Goal: Task Accomplishment & Management: Use online tool/utility

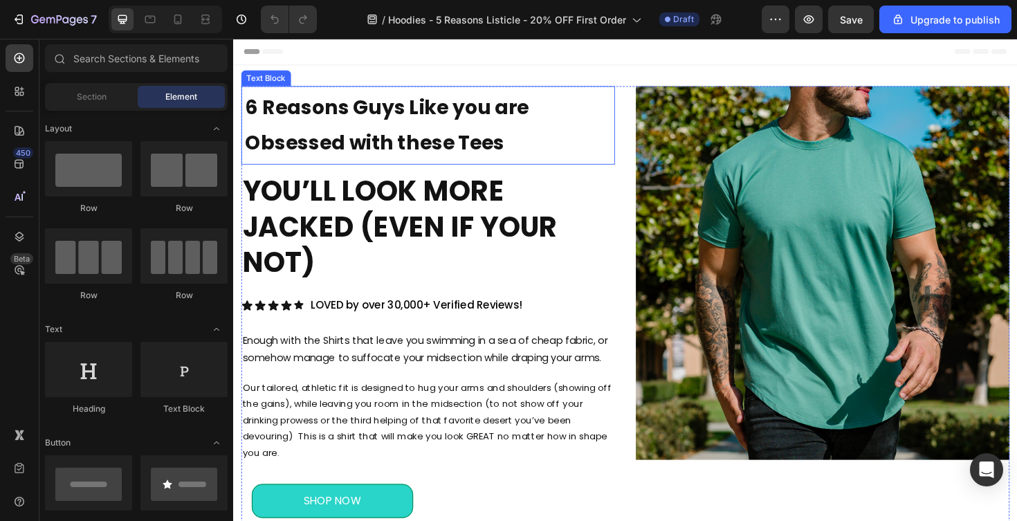
click at [468, 120] on p "6 Reasons Guys Like you are Obsessed with these Tees" at bounding box center [440, 130] width 388 height 75
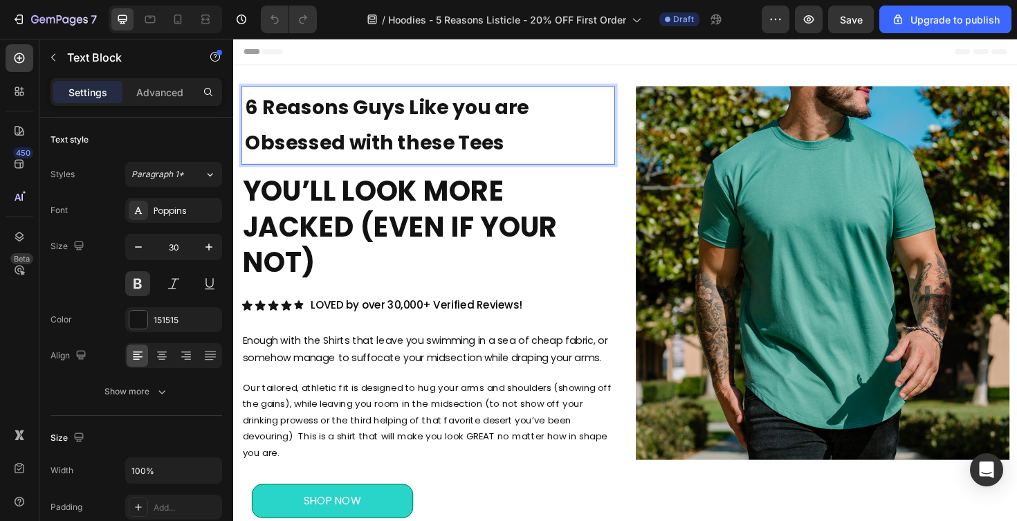
click at [468, 120] on p "6 Reasons Guys Like you are Obsessed with these Tees" at bounding box center [440, 130] width 388 height 75
click at [262, 116] on p "6 Reasons Guys Like you are Obsessed with these Tees" at bounding box center [440, 130] width 388 height 75
click at [259, 115] on p "6 Reasons Guys Like you are Obsessed with these Tees" at bounding box center [440, 130] width 388 height 75
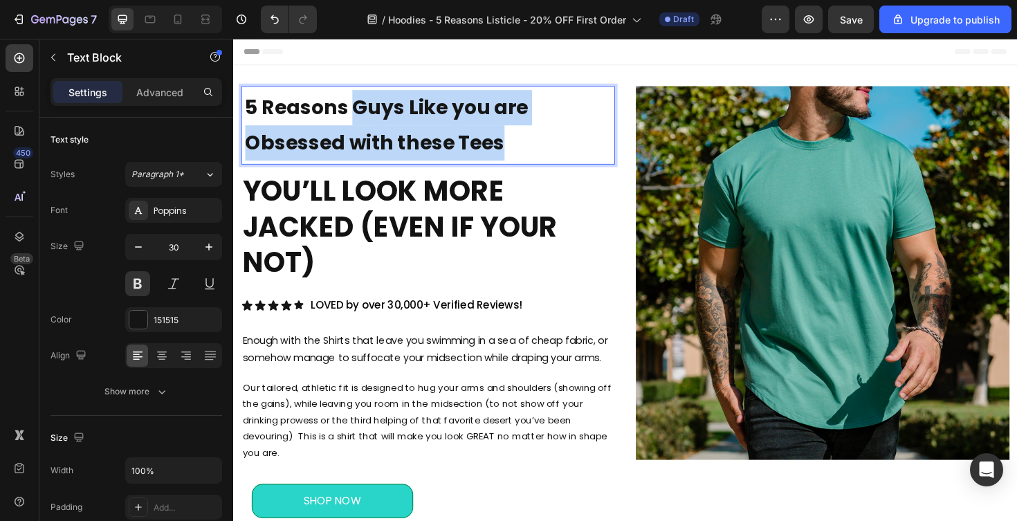
drag, startPoint x: 361, startPoint y: 114, endPoint x: 514, endPoint y: 150, distance: 157.1
click at [514, 150] on p "5 Reasons Guys Like you are Obsessed with these Tees" at bounding box center [440, 130] width 388 height 75
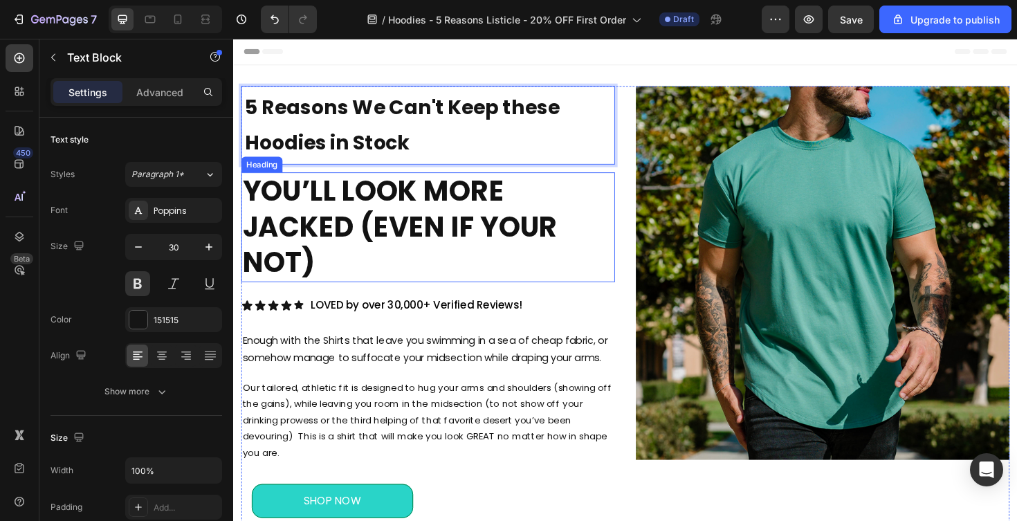
click at [541, 221] on h2 "YOU’LL LOOK MORE JACKED (EVEN IF YOUR NOT)" at bounding box center [439, 239] width 396 height 116
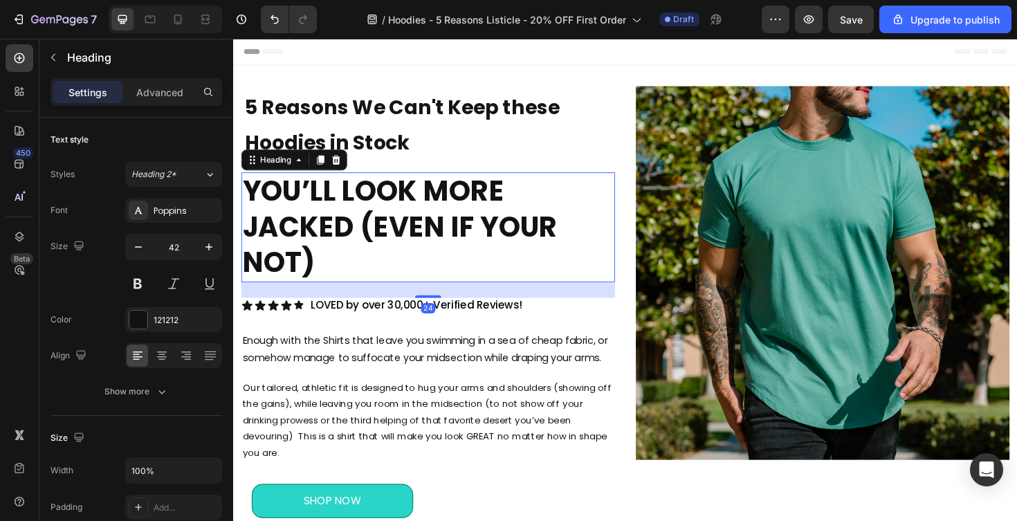
click at [477, 225] on h2 "YOU’LL LOOK MORE JACKED (EVEN IF YOUR NOT)" at bounding box center [439, 239] width 396 height 116
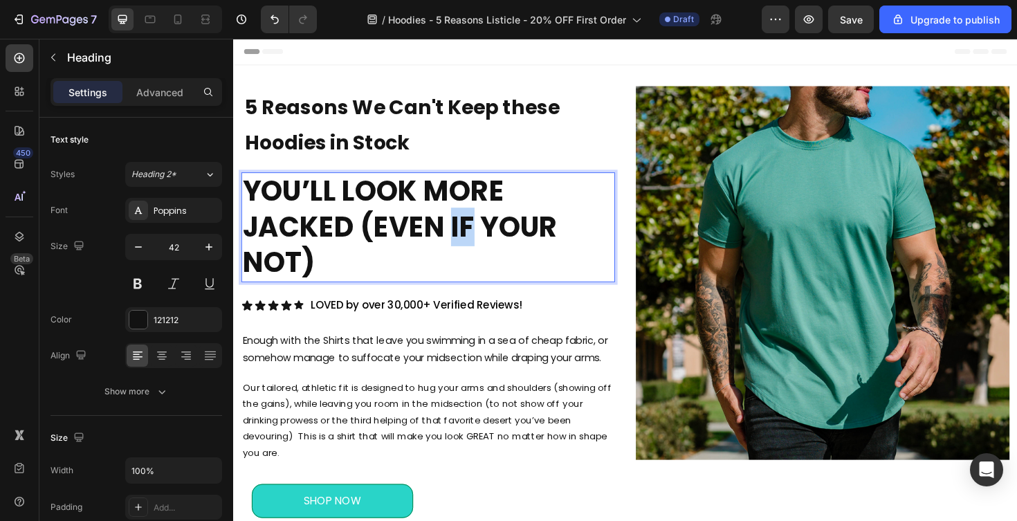
click at [477, 225] on p "YOU’LL LOOK MORE JACKED (EVEN IF YOUR NOT)" at bounding box center [439, 238] width 393 height 113
click at [247, 203] on p "YOU’LL LOOK MORE JACKED (EVEN IF YOUR NOT)" at bounding box center [439, 238] width 393 height 113
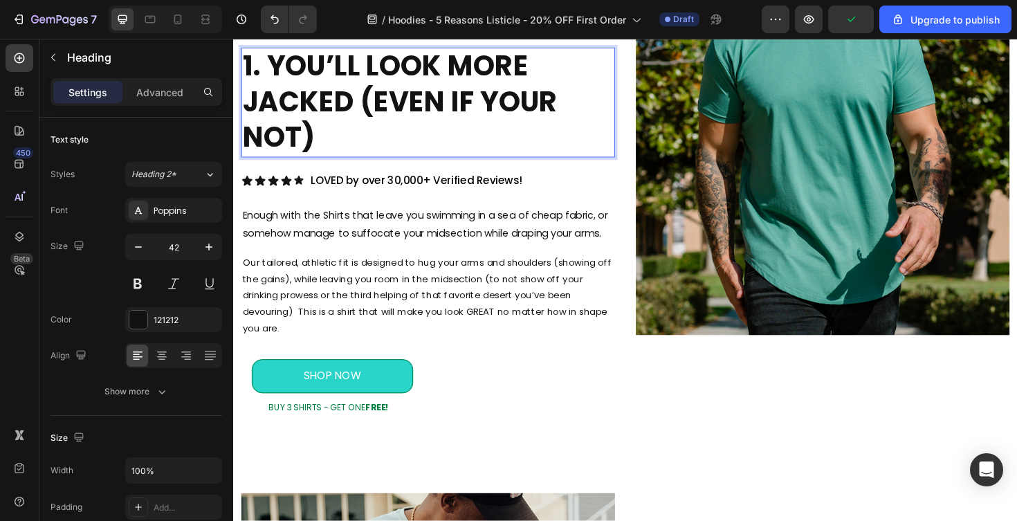
scroll to position [92, 0]
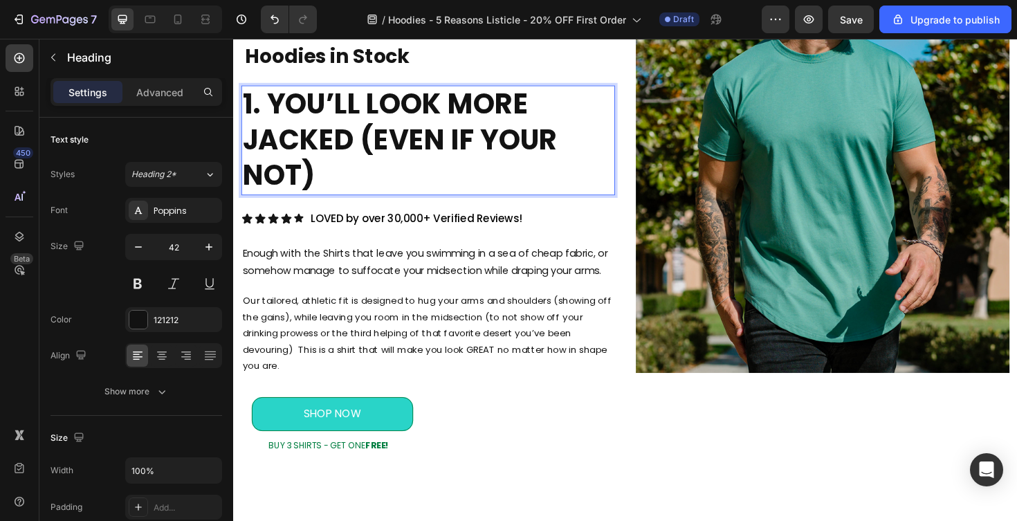
click at [313, 176] on p "1. YOU’LL LOOK MORE JACKED (EVEN IF YOUR NOT)" at bounding box center [439, 146] width 393 height 113
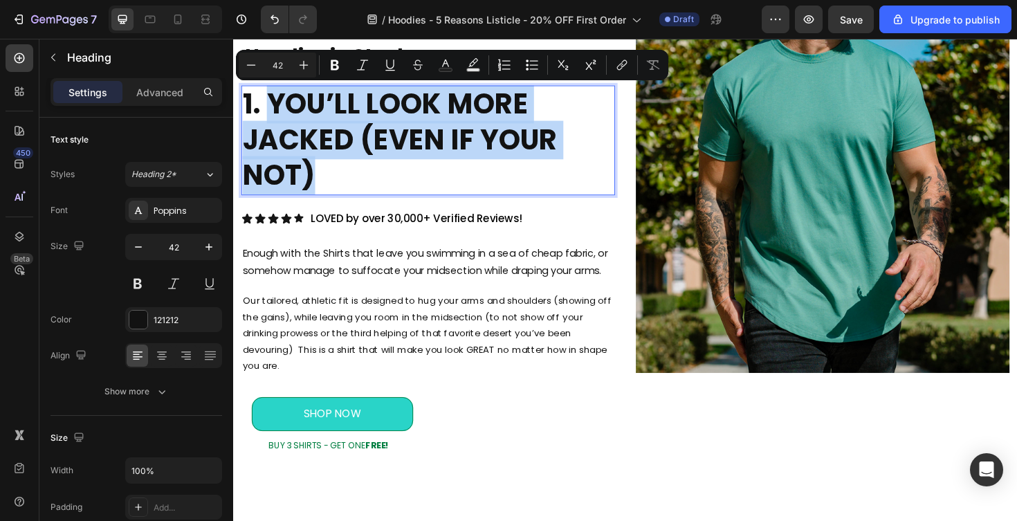
drag, startPoint x: 322, startPoint y: 182, endPoint x: 275, endPoint y: 110, distance: 86.0
click at [275, 110] on p "1. YOU’LL LOOK MORE JACKED (EVEN IF YOUR NOT)" at bounding box center [439, 146] width 393 height 113
copy p "YOU’LL LOOK MORE JACKED (EVEN IF YOUR NOT)"
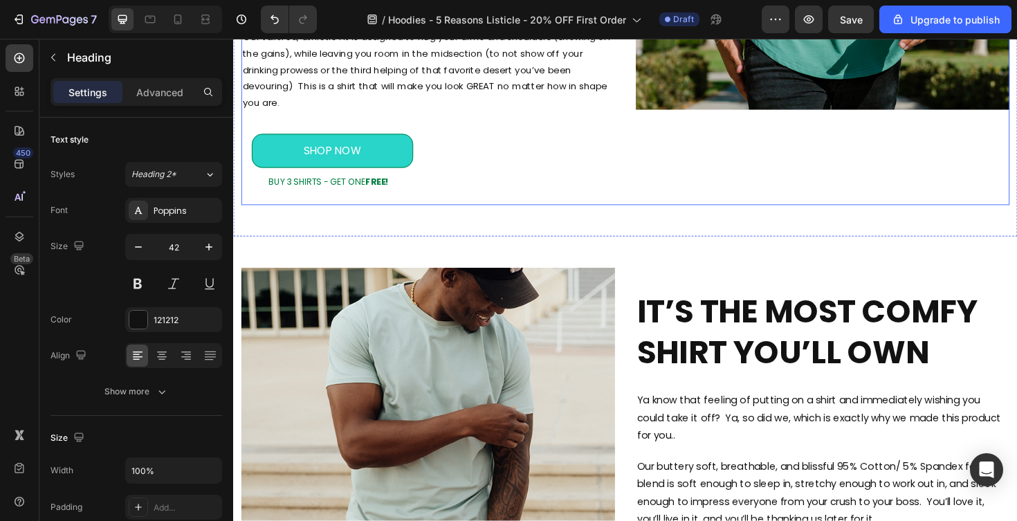
scroll to position [430, 0]
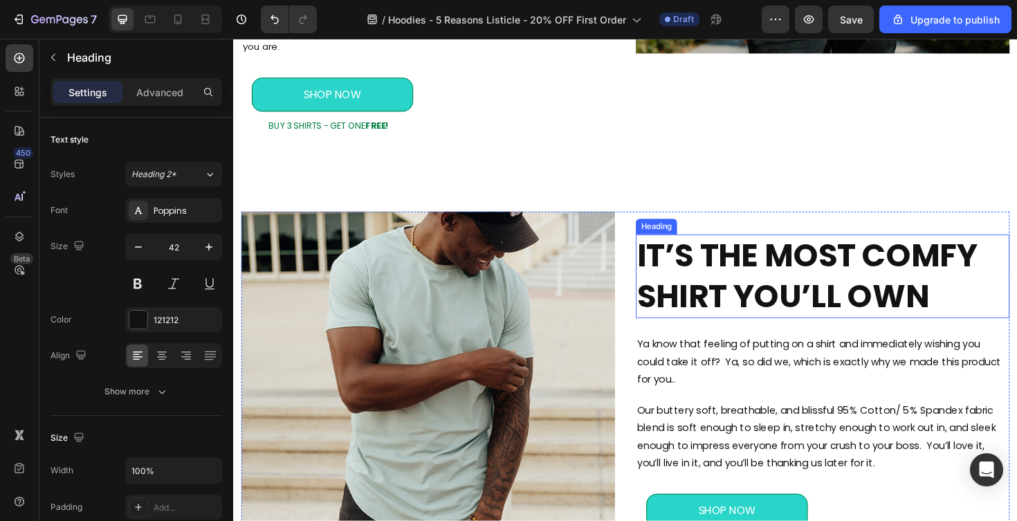
click at [804, 273] on h2 "IT’S THE MOST COMFY SHIRT YOU’LL OWN" at bounding box center [857, 290] width 396 height 89
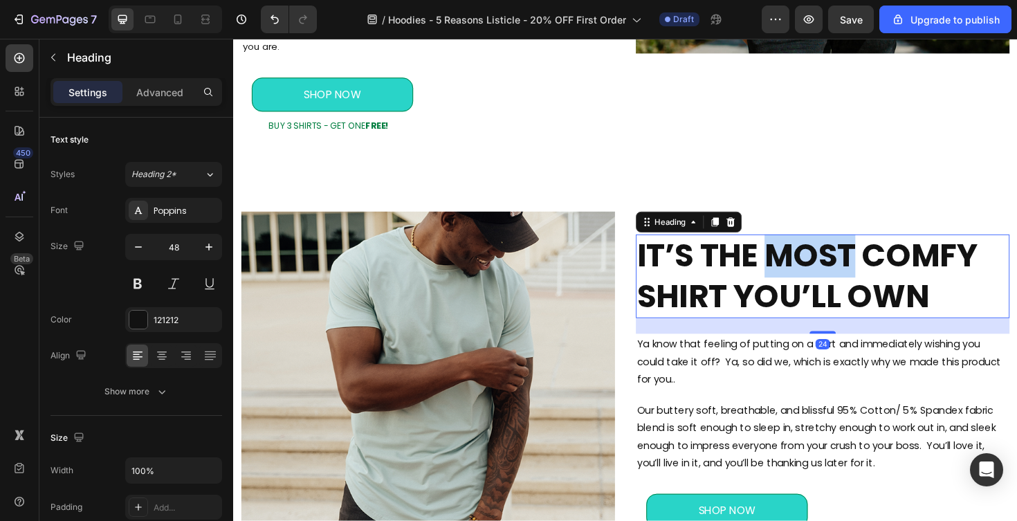
click at [804, 273] on h2 "IT’S THE MOST COMFY SHIRT YOU’LL OWN" at bounding box center [857, 290] width 396 height 89
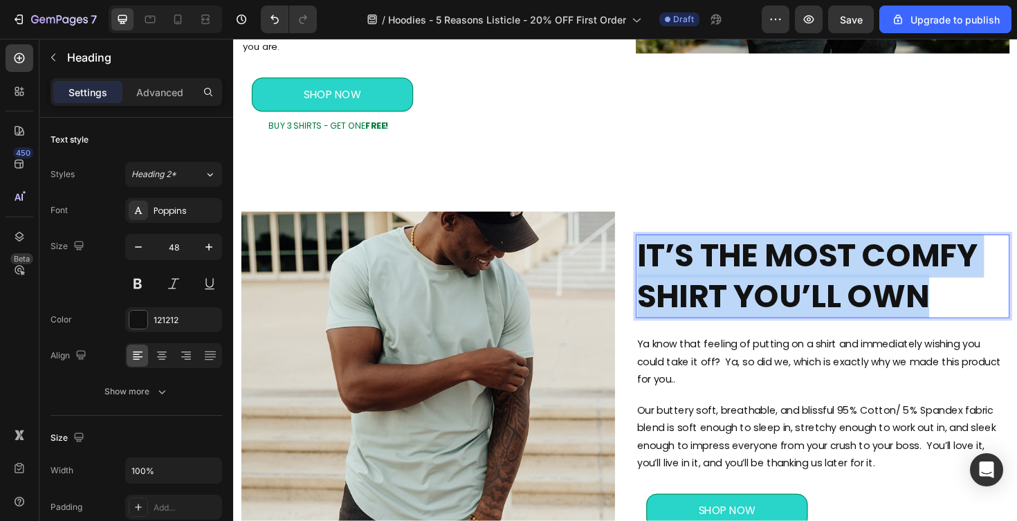
click at [804, 273] on p "IT’S THE MOST COMFY SHIRT YOU’LL OWN" at bounding box center [857, 291] width 393 height 86
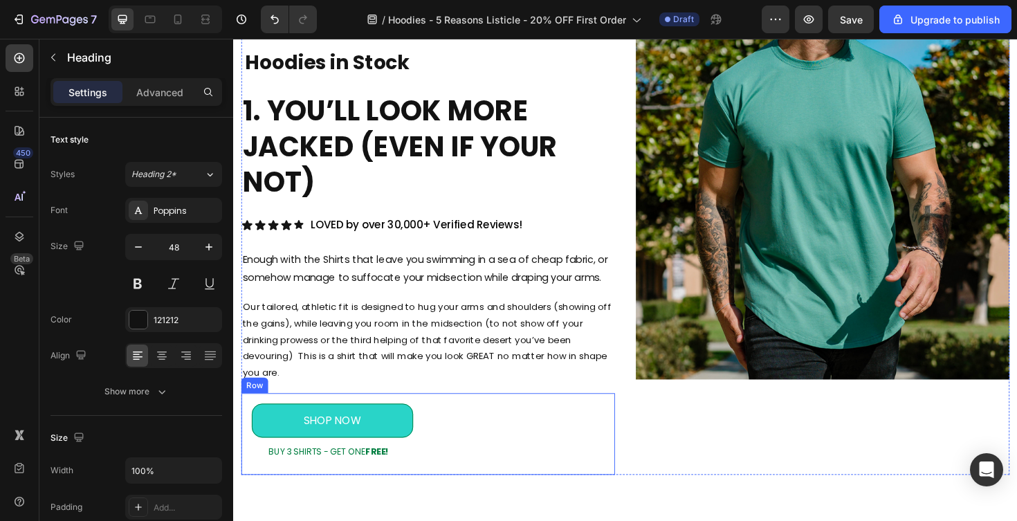
scroll to position [8, 0]
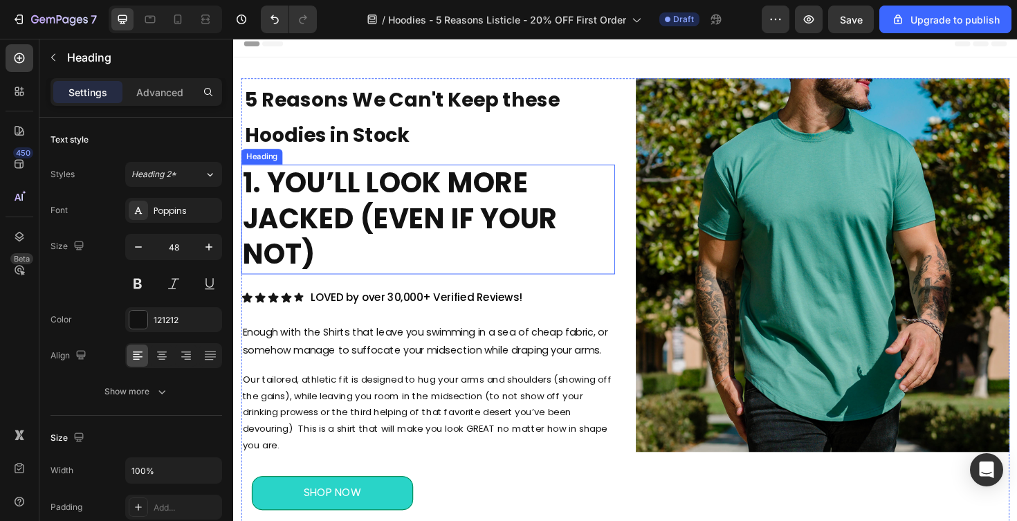
click at [332, 252] on p "1. YOU’LL LOOK MORE JACKED (EVEN IF YOUR NOT)" at bounding box center [439, 230] width 393 height 113
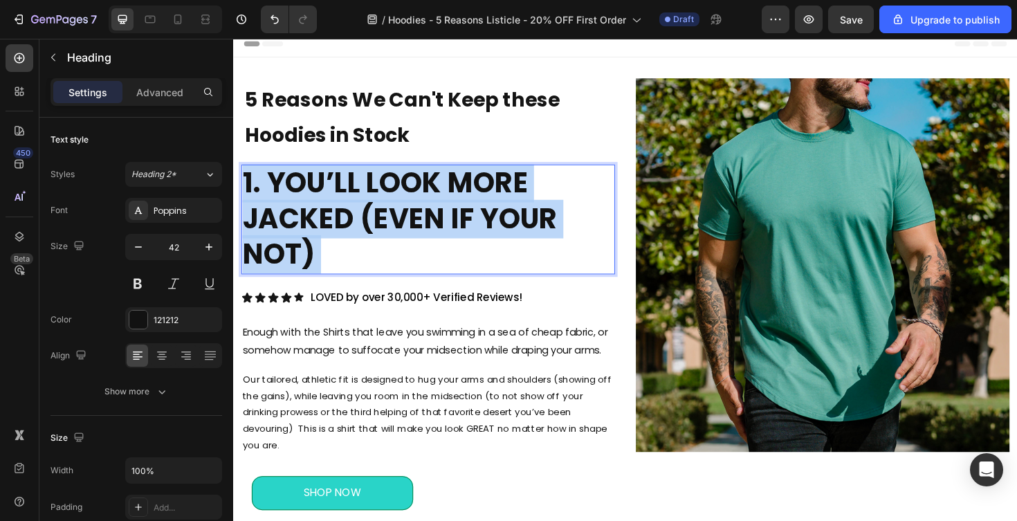
drag, startPoint x: 330, startPoint y: 257, endPoint x: 269, endPoint y: 188, distance: 92.7
click at [269, 188] on p "1. YOU’LL LOOK MORE JACKED (EVEN IF YOUR NOT)" at bounding box center [439, 230] width 393 height 113
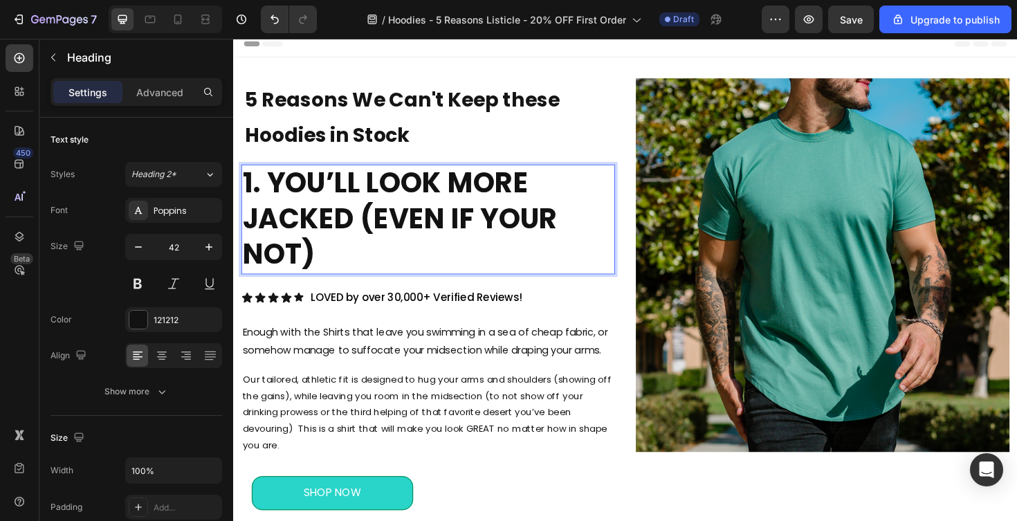
click at [276, 194] on p "1. YOU’LL LOOK MORE JACKED (EVEN IF YOUR NOT)" at bounding box center [439, 230] width 393 height 113
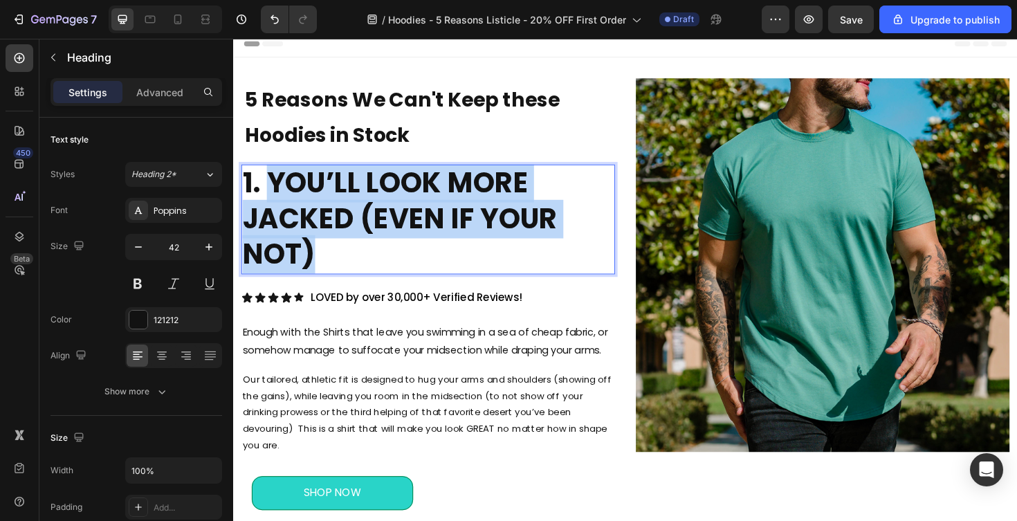
drag, startPoint x: 276, startPoint y: 194, endPoint x: 330, endPoint y: 267, distance: 91.1
click at [330, 267] on p "1. YOU’LL LOOK MORE JACKED (EVEN IF YOUR NOT)" at bounding box center [439, 230] width 393 height 113
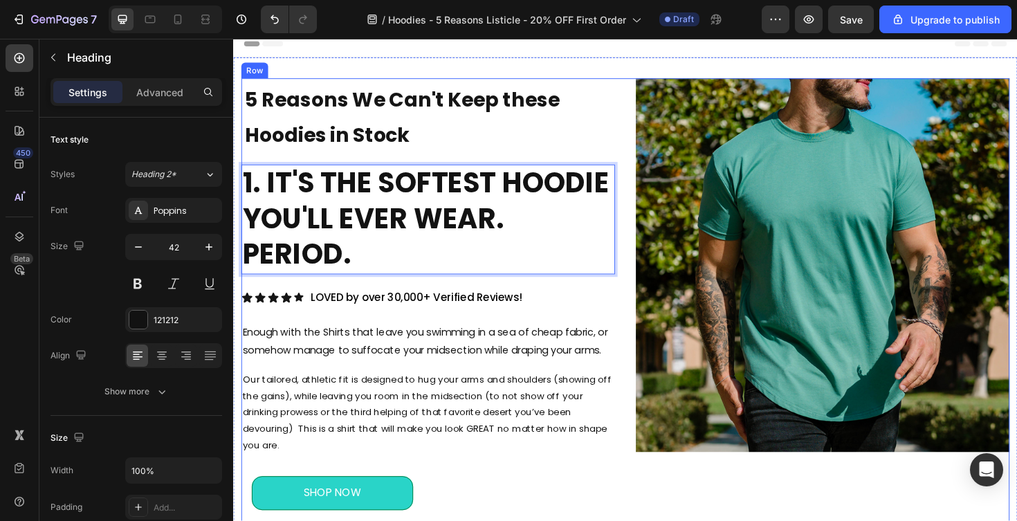
click at [402, 322] on div "5 Reasons We Can't Keep these Hoodies in Stock Text Block 1. IT'S THE SOFTEST H…" at bounding box center [439, 329] width 396 height 497
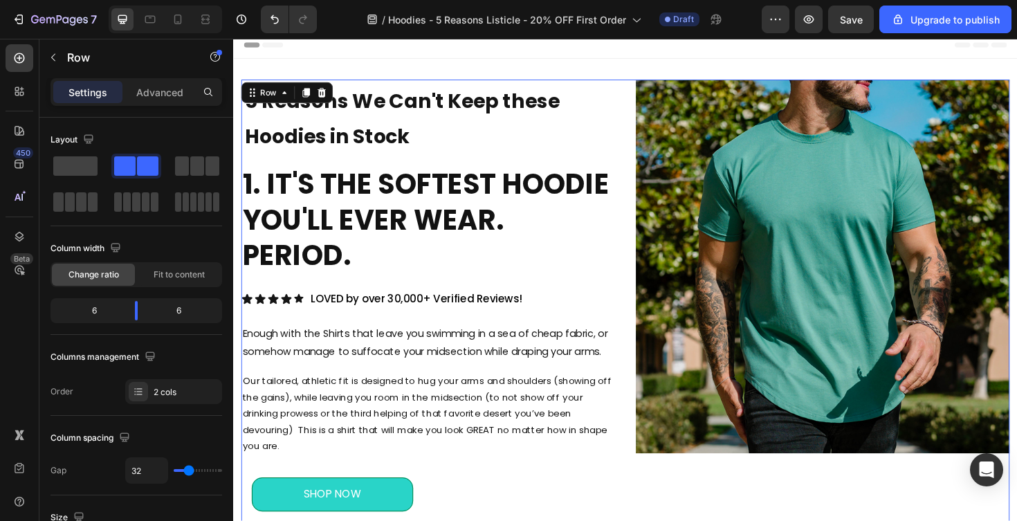
scroll to position [0, 0]
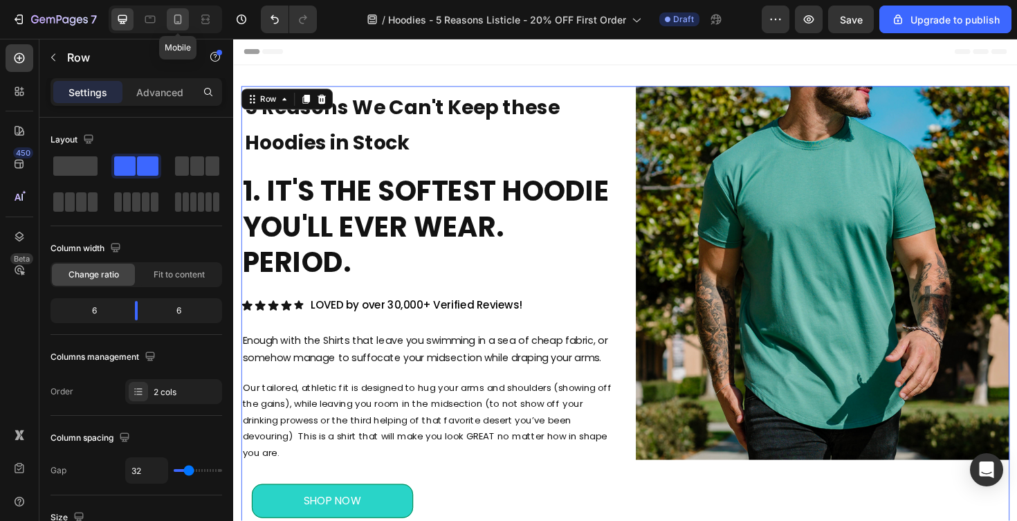
click at [181, 24] on icon at bounding box center [178, 19] width 14 height 14
type input "16"
type input "100%"
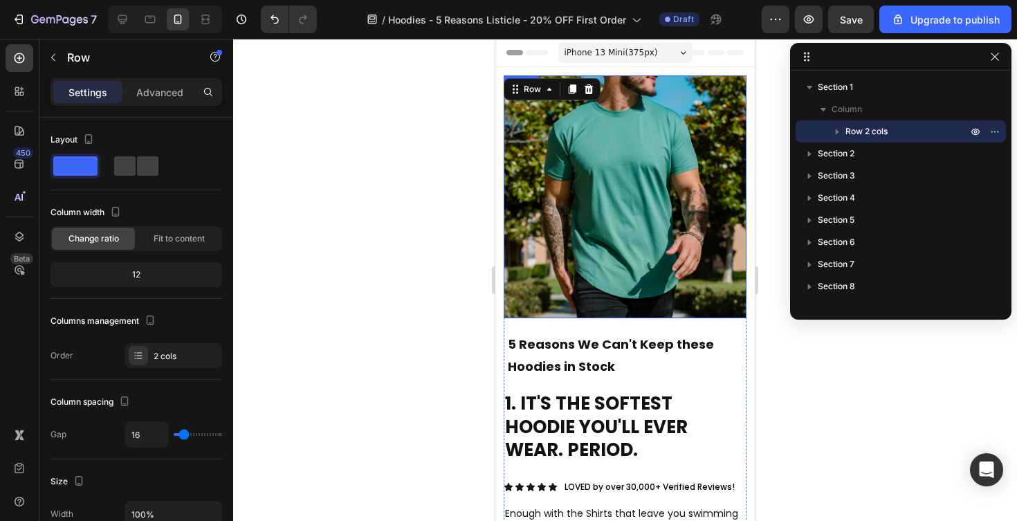
click at [593, 248] on img at bounding box center [625, 196] width 243 height 243
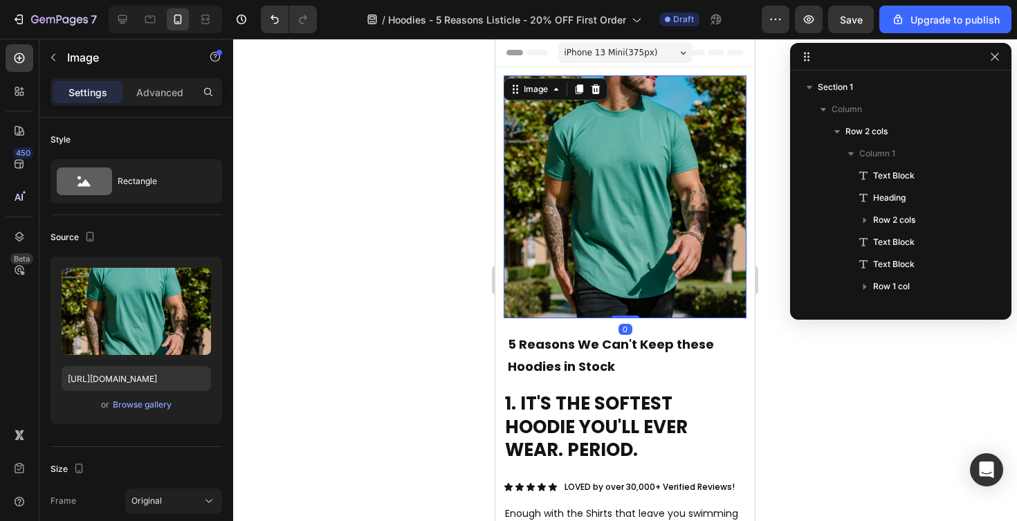
scroll to position [151, 0]
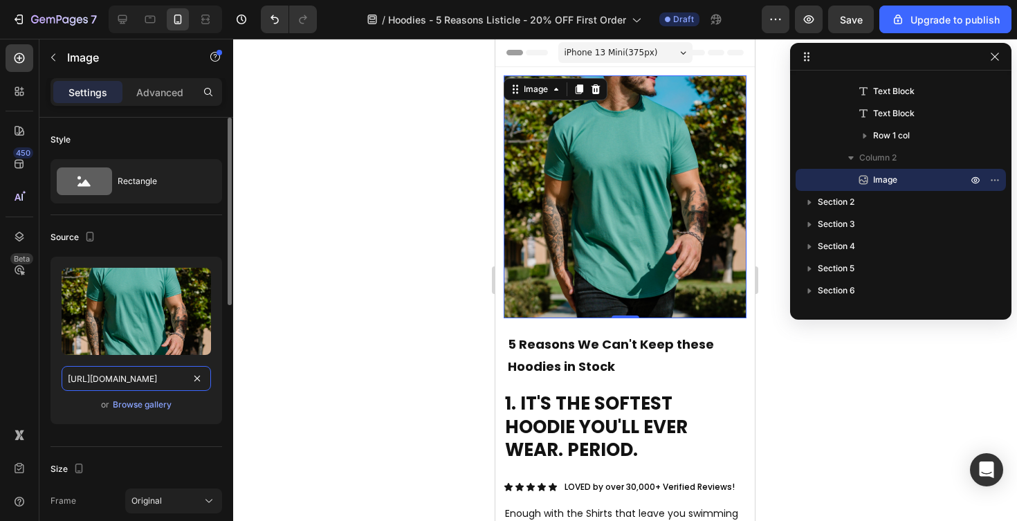
click at [165, 385] on input "[URL][DOMAIN_NAME]" at bounding box center [136, 378] width 149 height 25
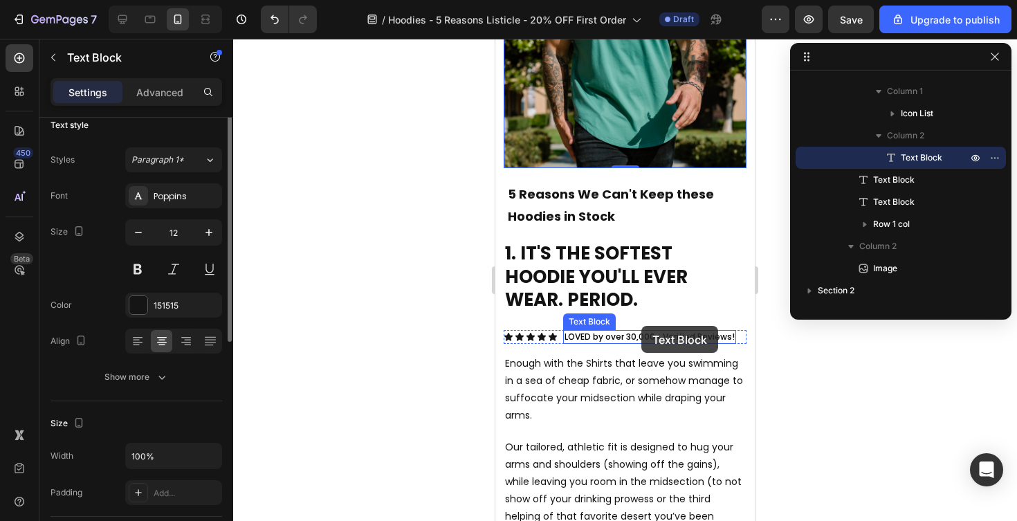
scroll to position [0, 0]
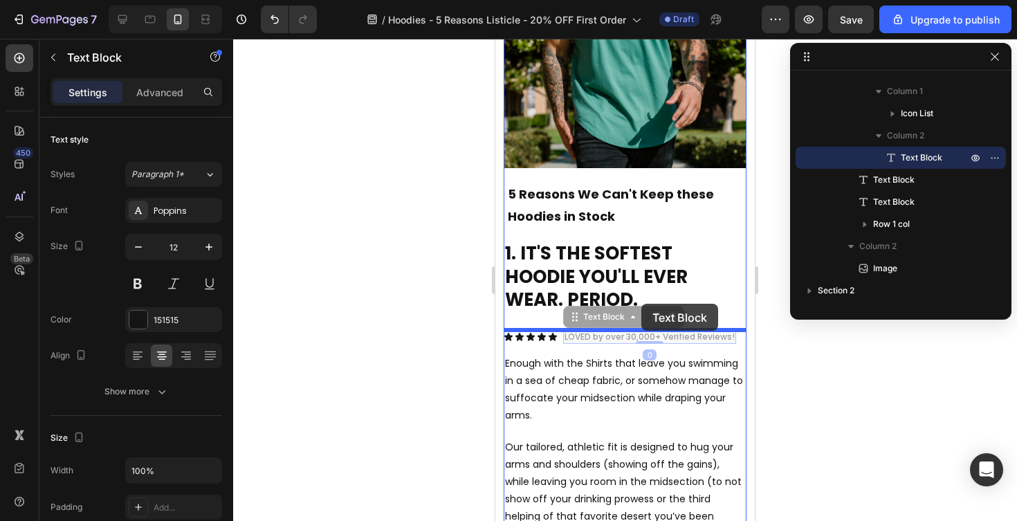
drag, startPoint x: 643, startPoint y: 338, endPoint x: 641, endPoint y: 304, distance: 33.9
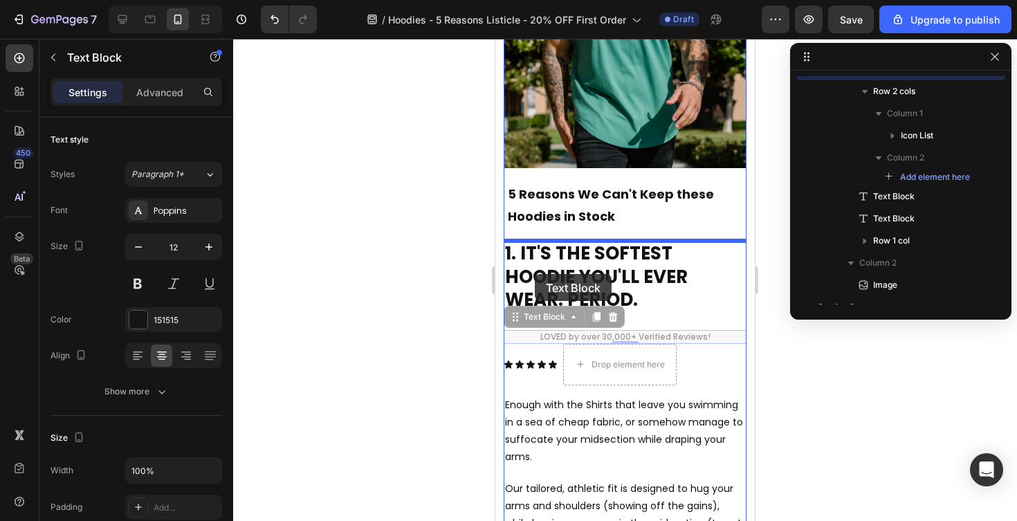
drag, startPoint x: 535, startPoint y: 318, endPoint x: 535, endPoint y: 274, distance: 43.6
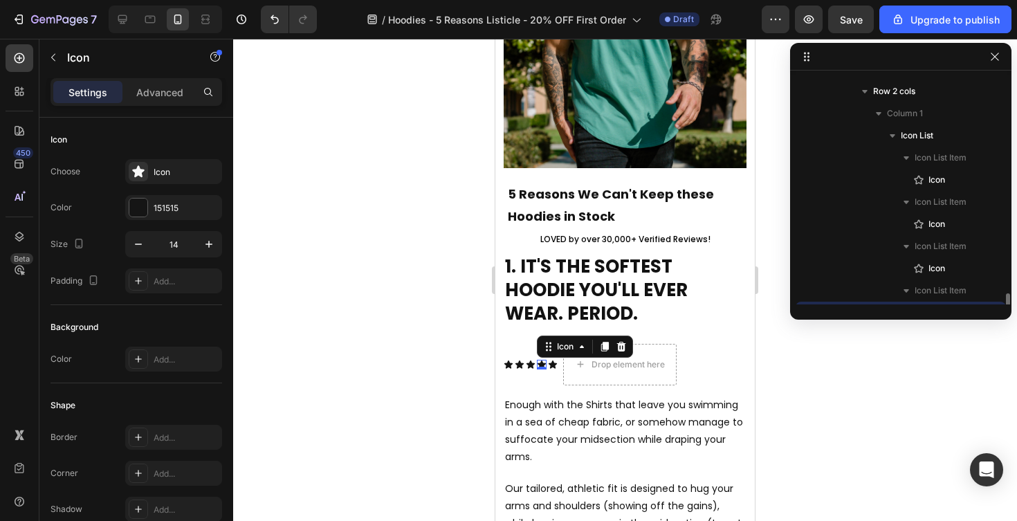
scroll to position [284, 0]
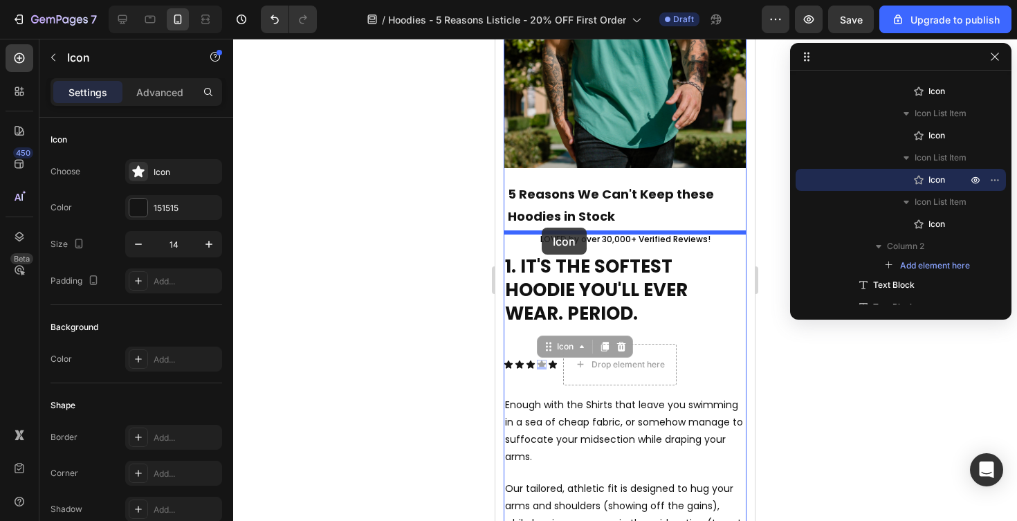
drag, startPoint x: 538, startPoint y: 364, endPoint x: 542, endPoint y: 228, distance: 136.4
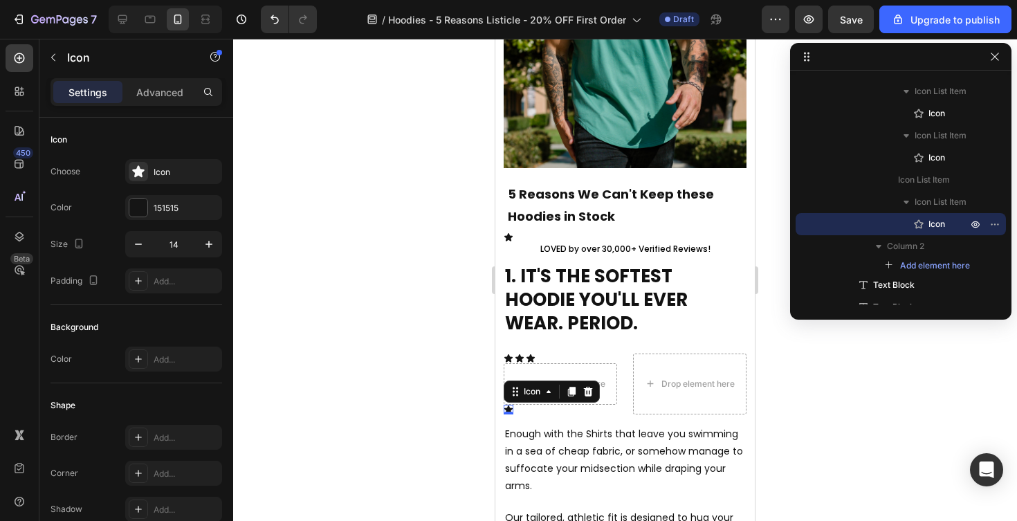
click at [511, 408] on div "Icon 0" at bounding box center [509, 410] width 10 height 10
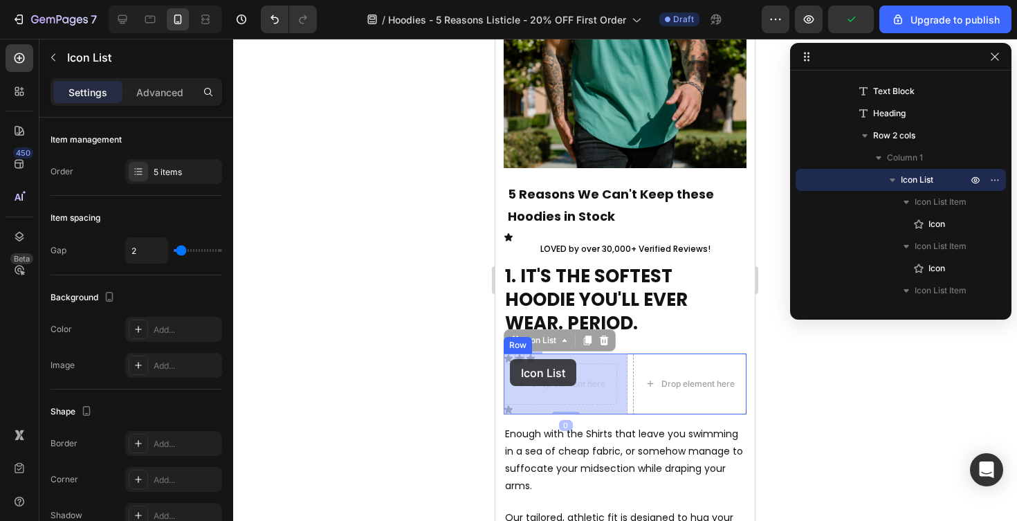
drag, startPoint x: 539, startPoint y: 360, endPoint x: 511, endPoint y: 359, distance: 27.7
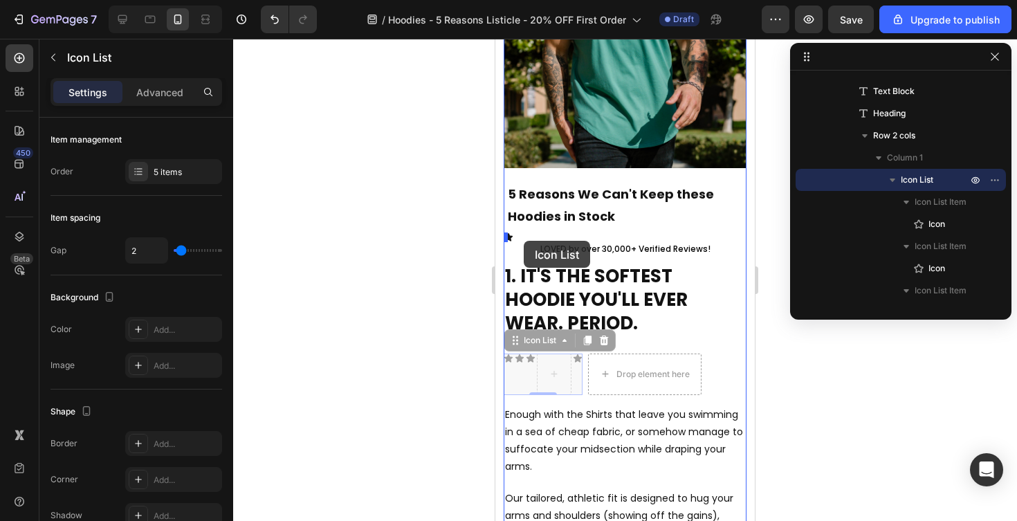
drag, startPoint x: 518, startPoint y: 342, endPoint x: 524, endPoint y: 241, distance: 101.2
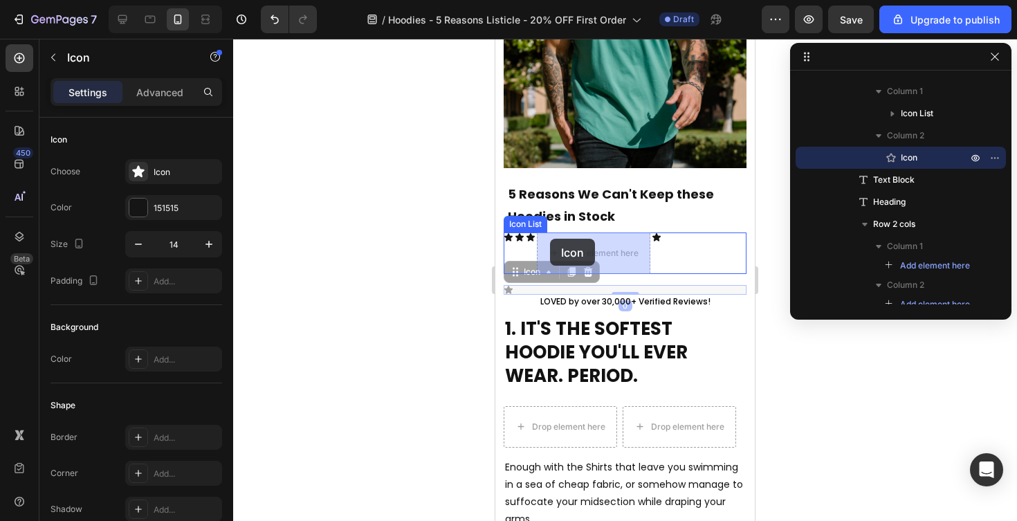
drag, startPoint x: 513, startPoint y: 287, endPoint x: 550, endPoint y: 239, distance: 61.2
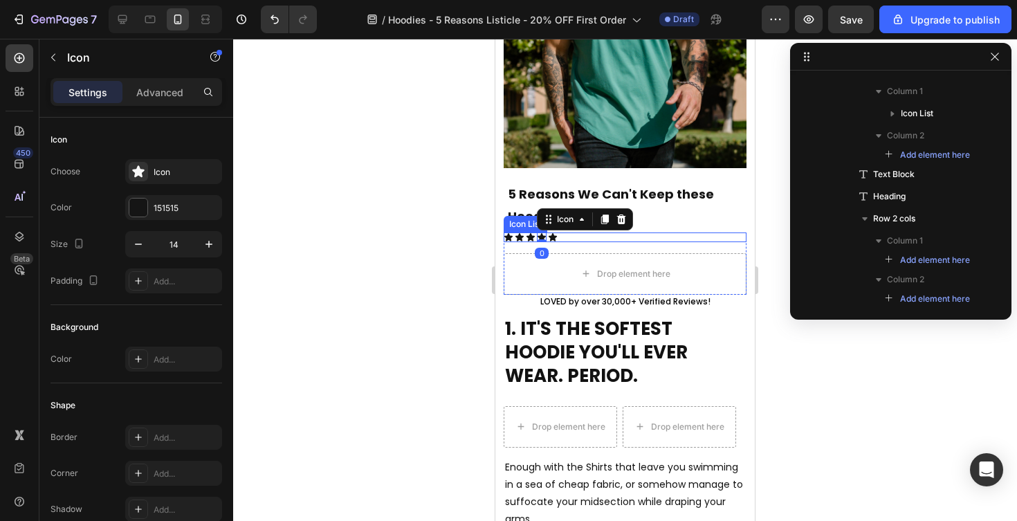
click at [572, 240] on div "Icon Icon Icon Icon 0 Icon" at bounding box center [625, 238] width 243 height 10
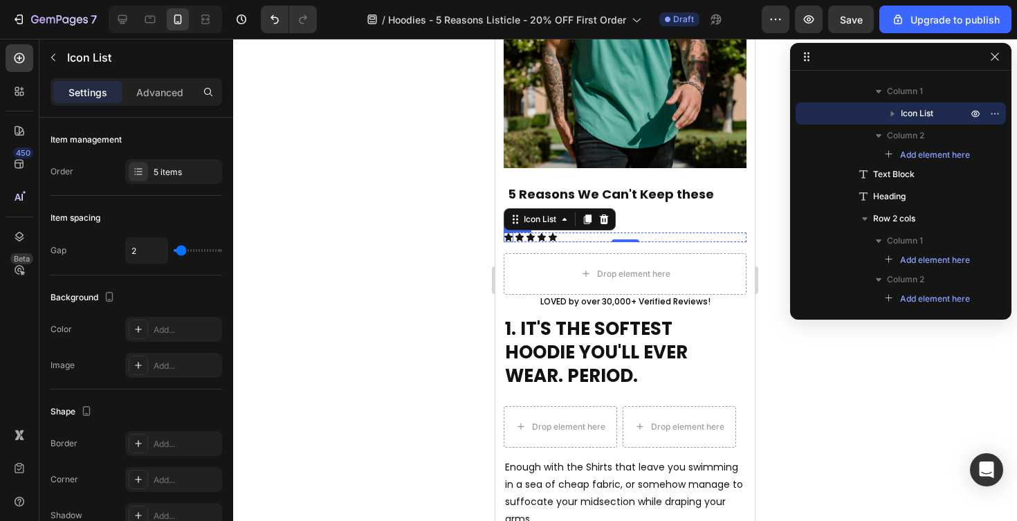
click at [504, 238] on icon at bounding box center [509, 238] width 10 height 10
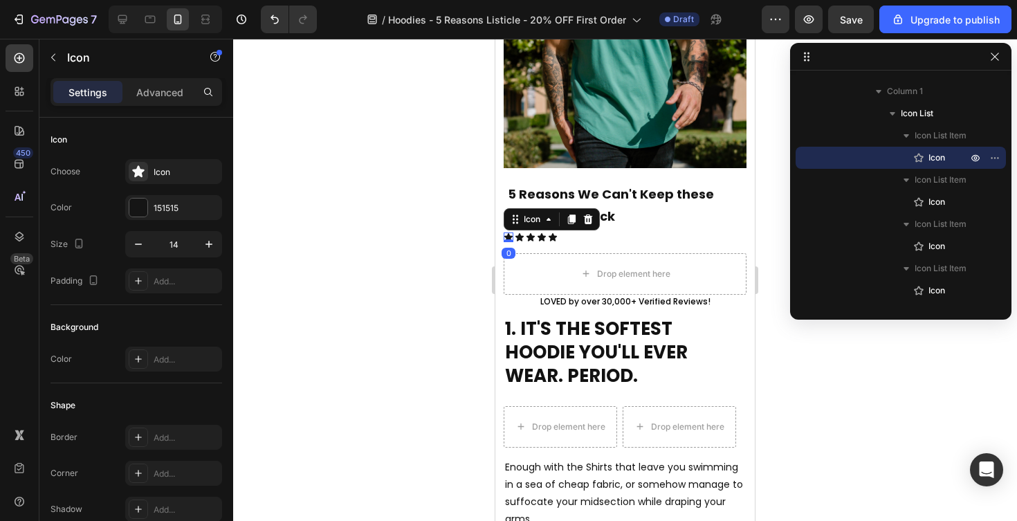
click at [504, 238] on icon at bounding box center [509, 238] width 10 height 10
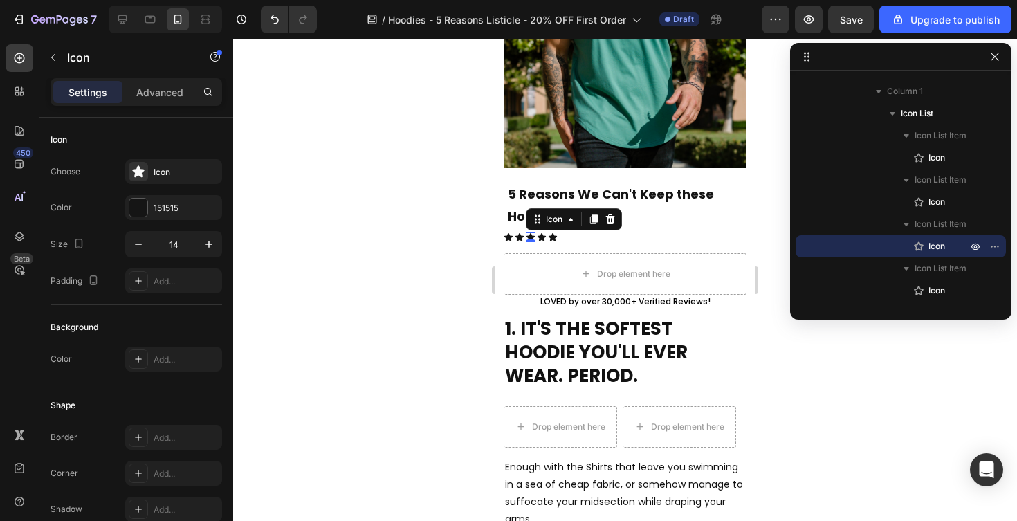
click at [529, 237] on div "Icon 0" at bounding box center [531, 238] width 10 height 10
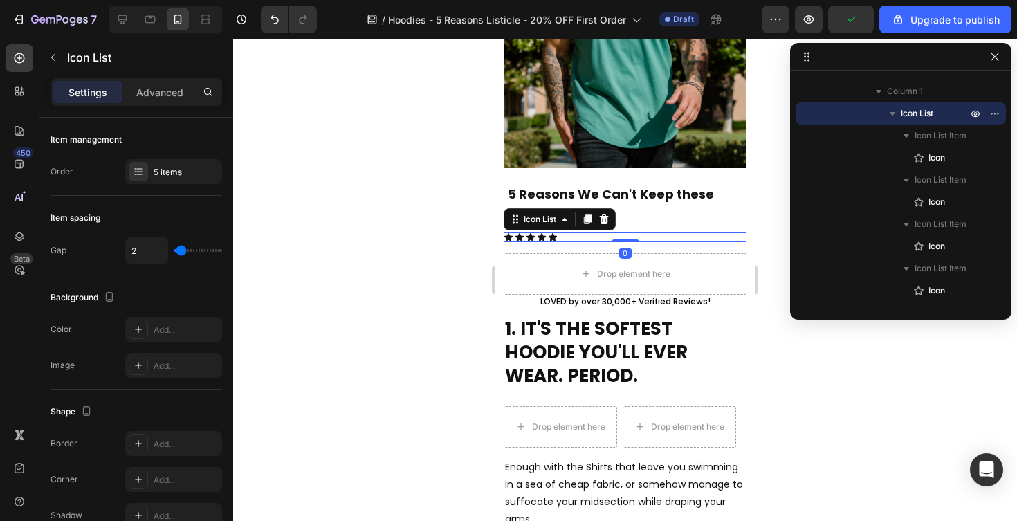
click at [620, 235] on div "Icon Icon Icon Icon Icon" at bounding box center [625, 238] width 243 height 10
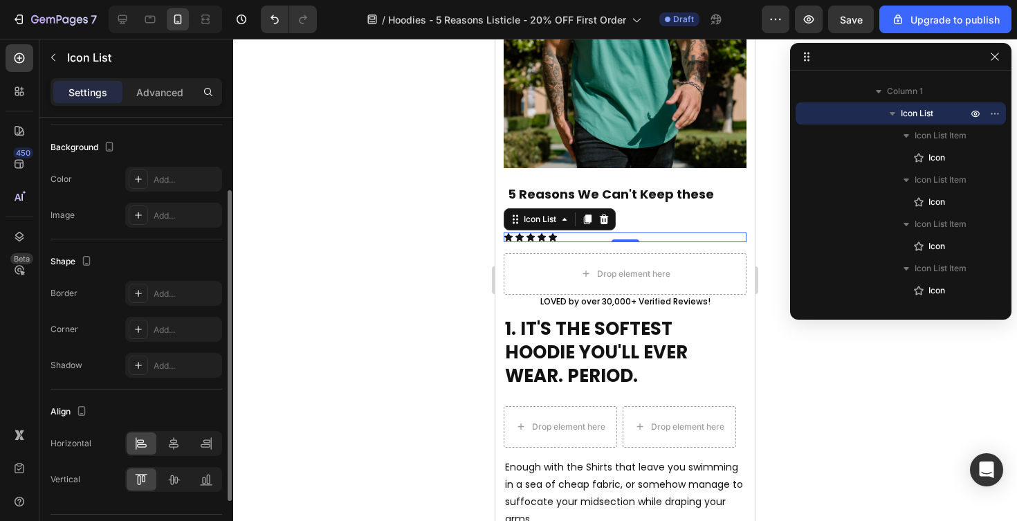
scroll to position [0, 0]
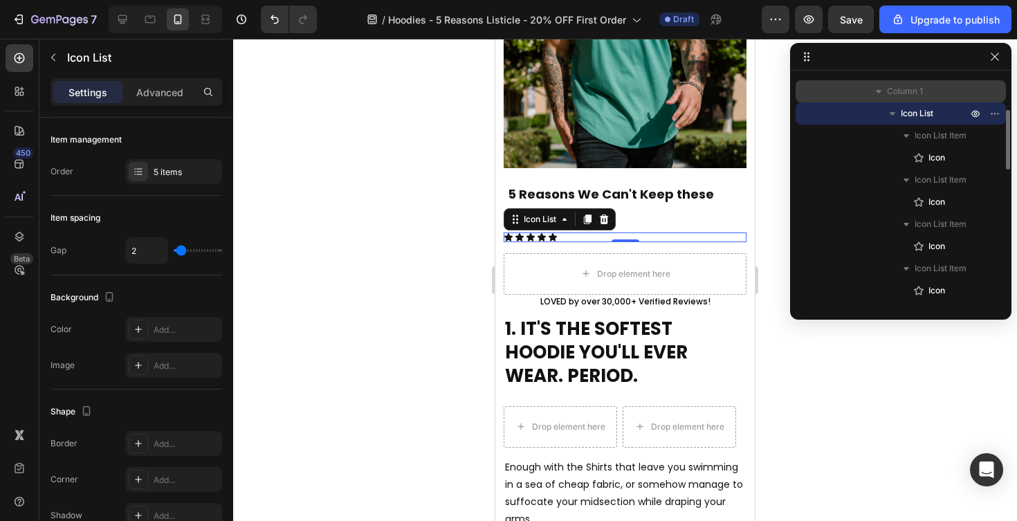
click at [915, 95] on span "Column 1" at bounding box center [905, 91] width 36 height 14
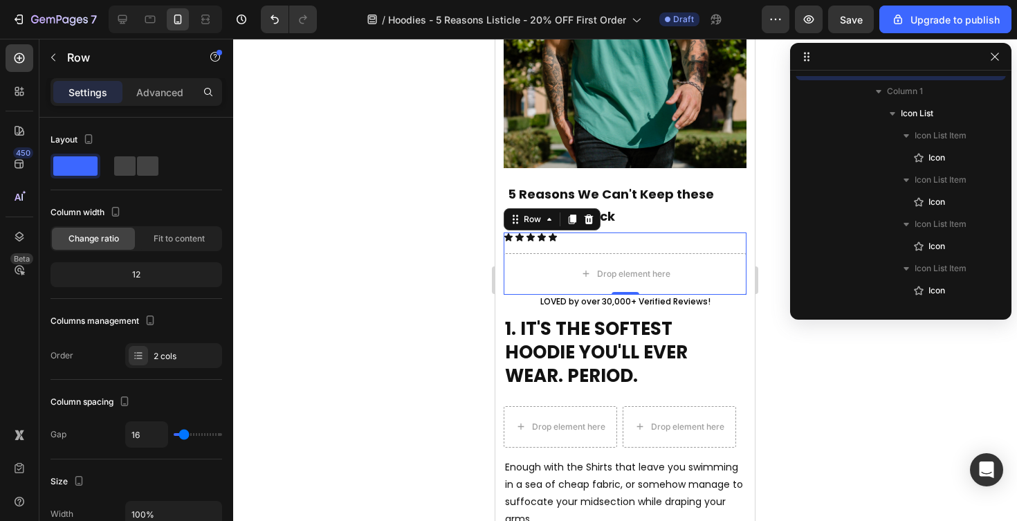
click at [404, 298] on div at bounding box center [625, 280] width 784 height 482
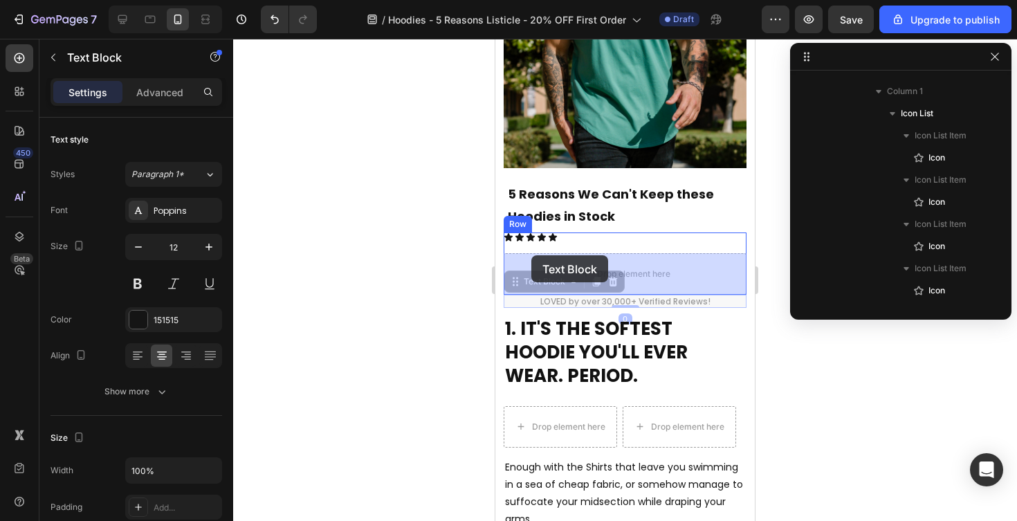
drag, startPoint x: 531, startPoint y: 302, endPoint x: 531, endPoint y: 255, distance: 46.4
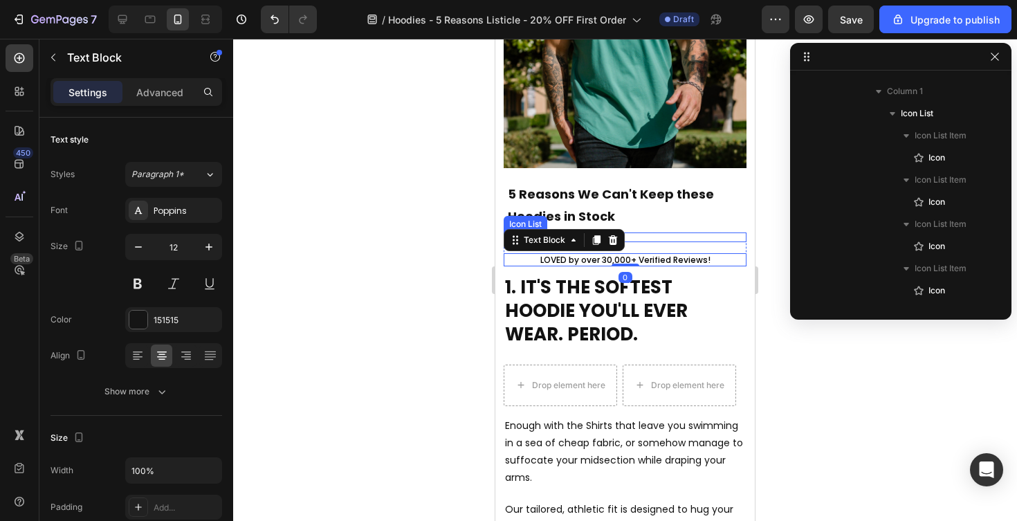
click at [689, 241] on div "Icon Icon Icon Icon Icon" at bounding box center [625, 238] width 243 height 10
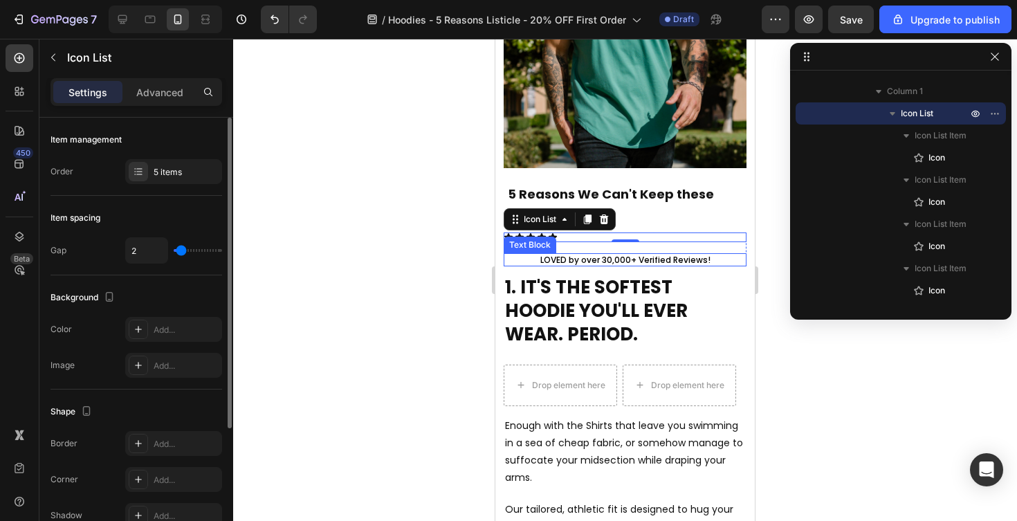
type input "5"
type input "6"
type input "7"
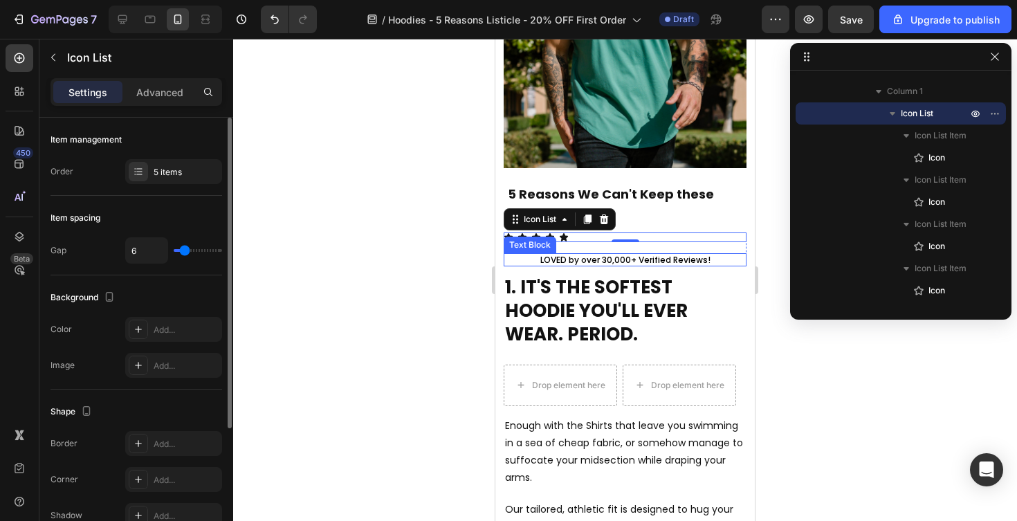
type input "7"
type input "8"
click at [186, 251] on input "range" at bounding box center [198, 250] width 48 height 3
click at [18, 86] on icon at bounding box center [19, 91] width 14 height 14
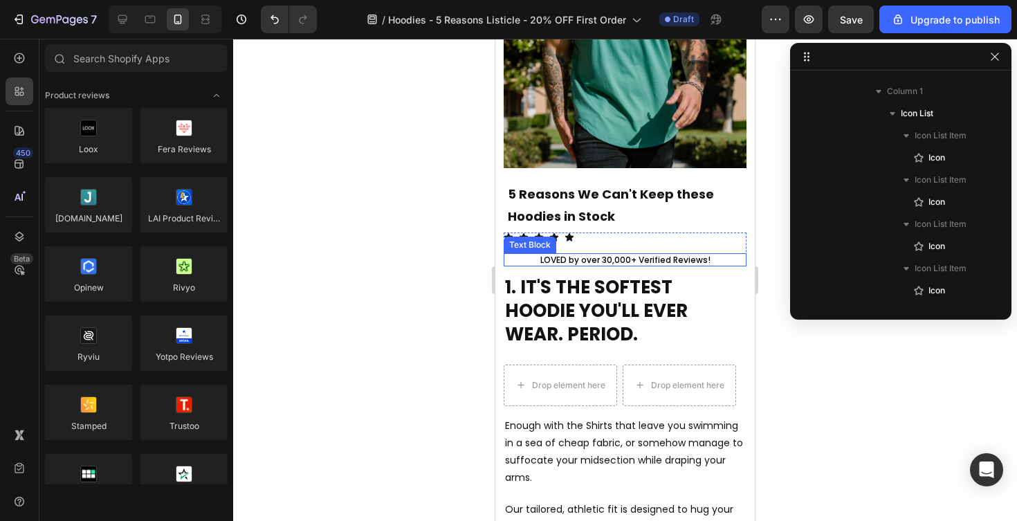
click at [548, 241] on div "Text Block" at bounding box center [530, 245] width 47 height 12
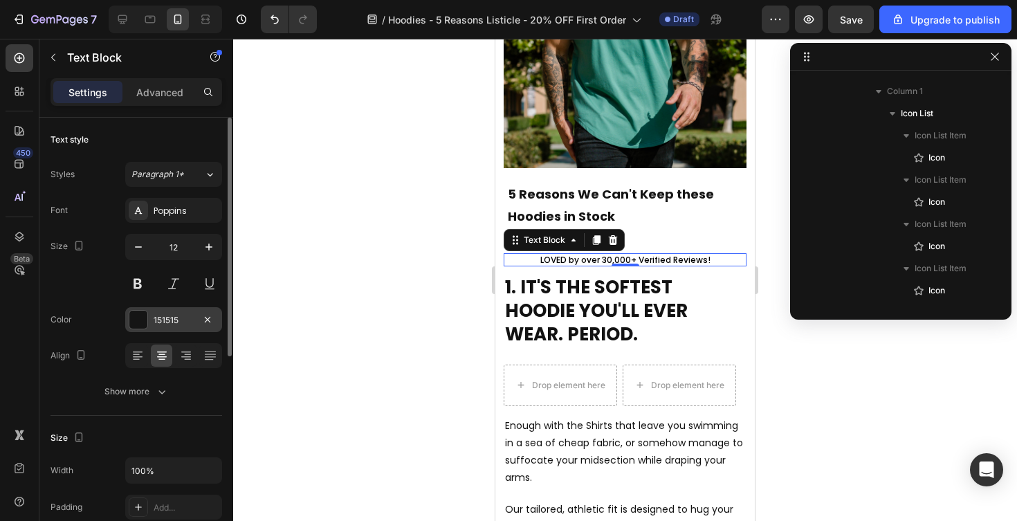
click at [139, 322] on div at bounding box center [138, 320] width 18 height 18
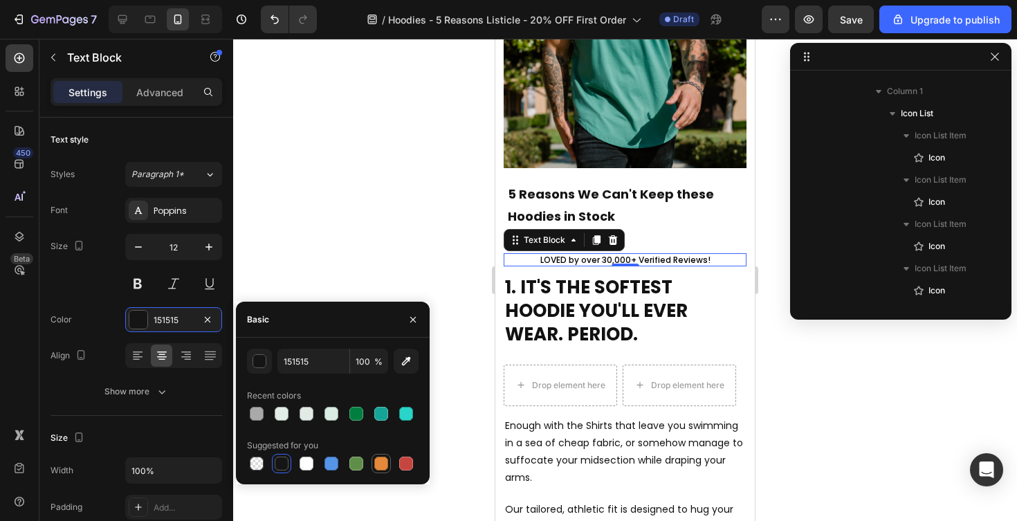
click at [382, 461] on div at bounding box center [381, 464] width 14 height 14
type input "E4893A"
click at [369, 214] on div at bounding box center [625, 280] width 784 height 482
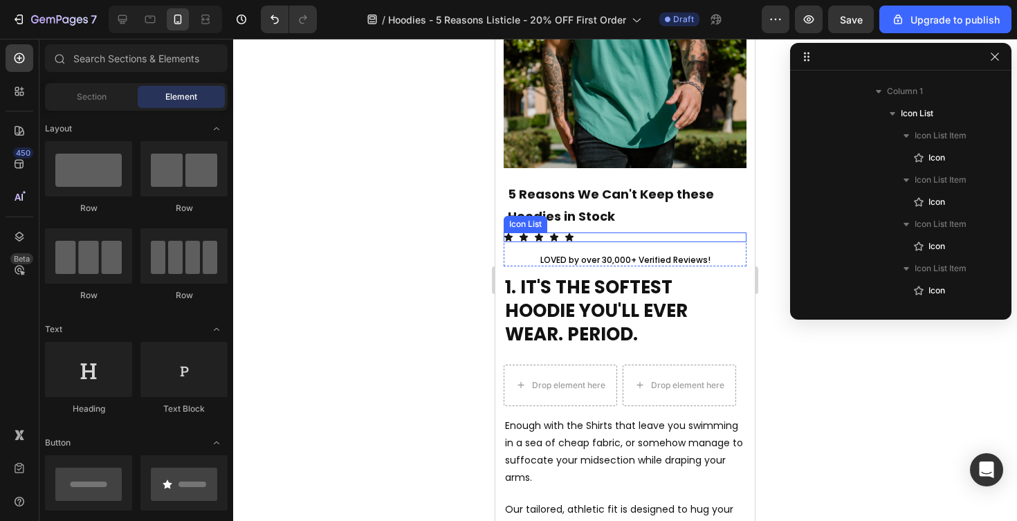
click at [529, 237] on div "Icon Icon Icon Icon Icon" at bounding box center [625, 238] width 243 height 10
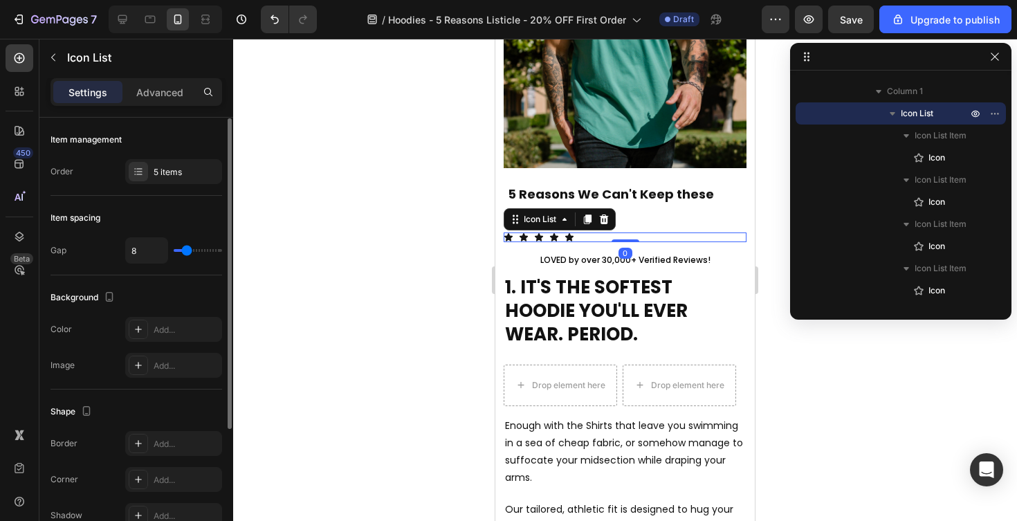
scroll to position [8, 0]
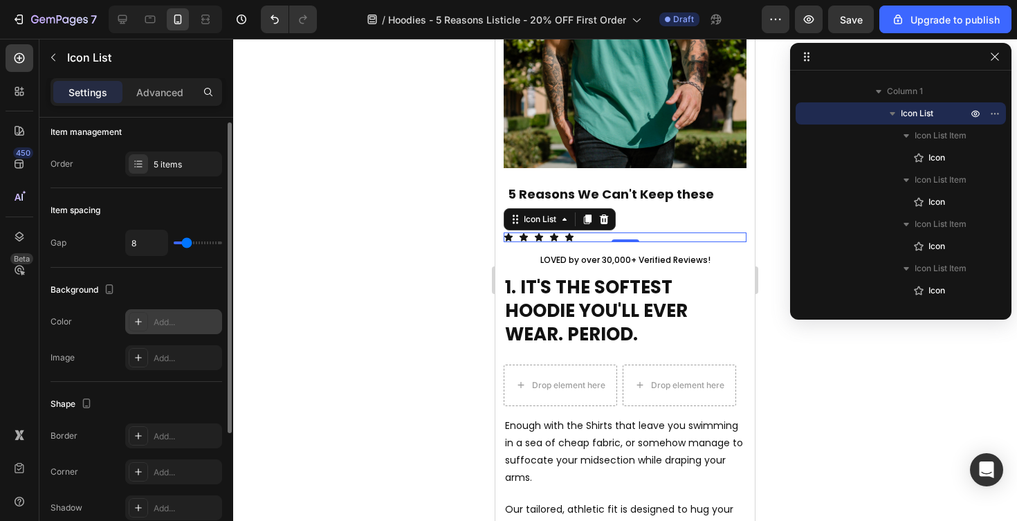
click at [156, 321] on div "Add..." at bounding box center [186, 322] width 65 height 12
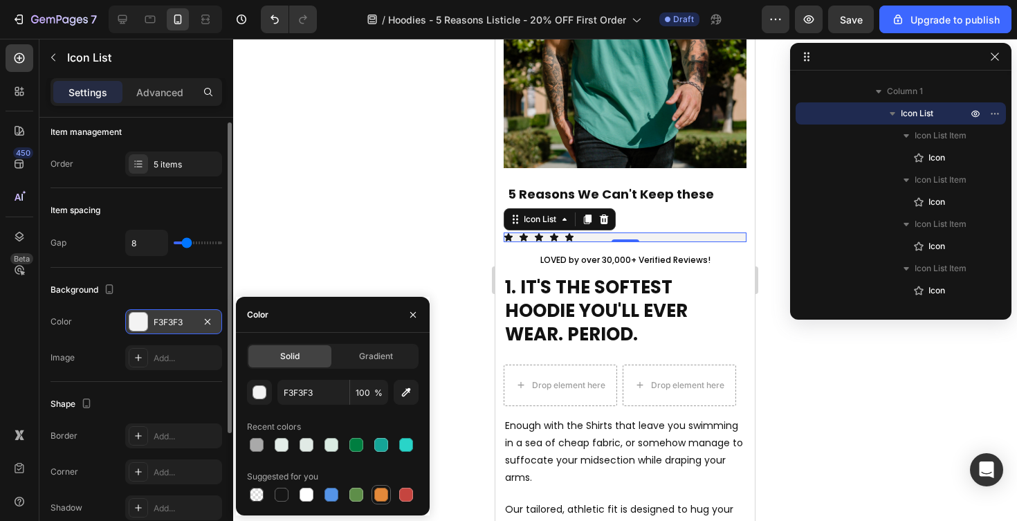
click at [378, 492] on div at bounding box center [381, 495] width 14 height 14
type input "E4893A"
click at [210, 320] on icon "button" at bounding box center [207, 321] width 11 height 11
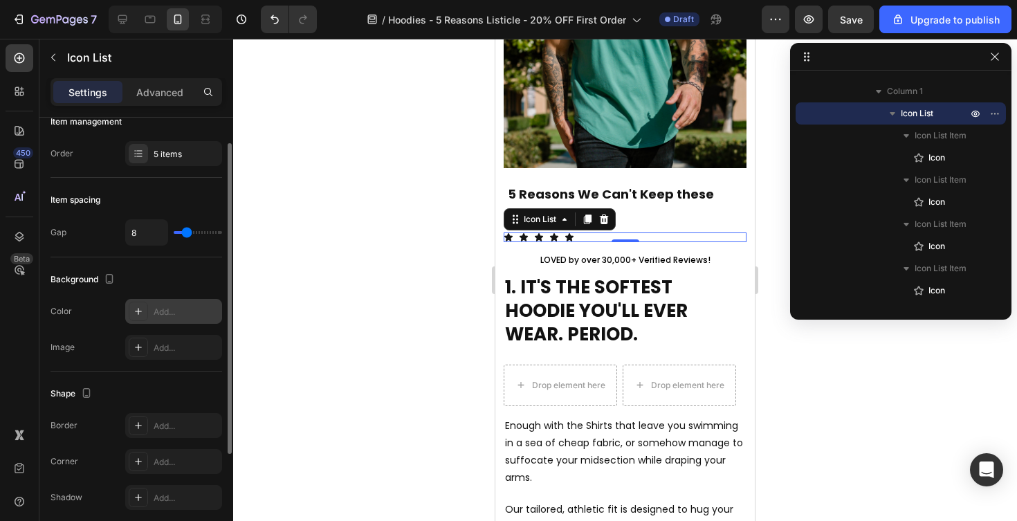
scroll to position [28, 0]
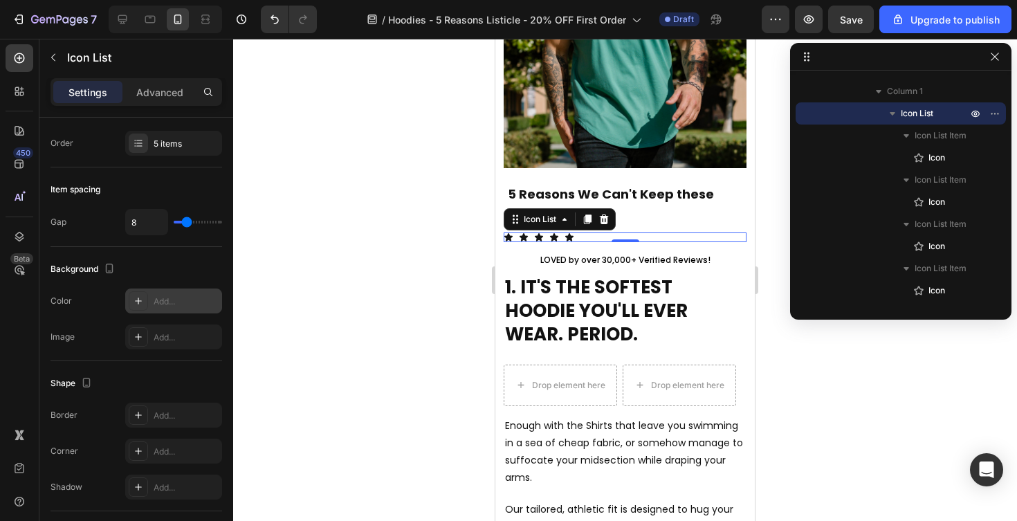
click at [564, 236] on div "Icon Icon Icon Icon Icon" at bounding box center [625, 238] width 243 height 10
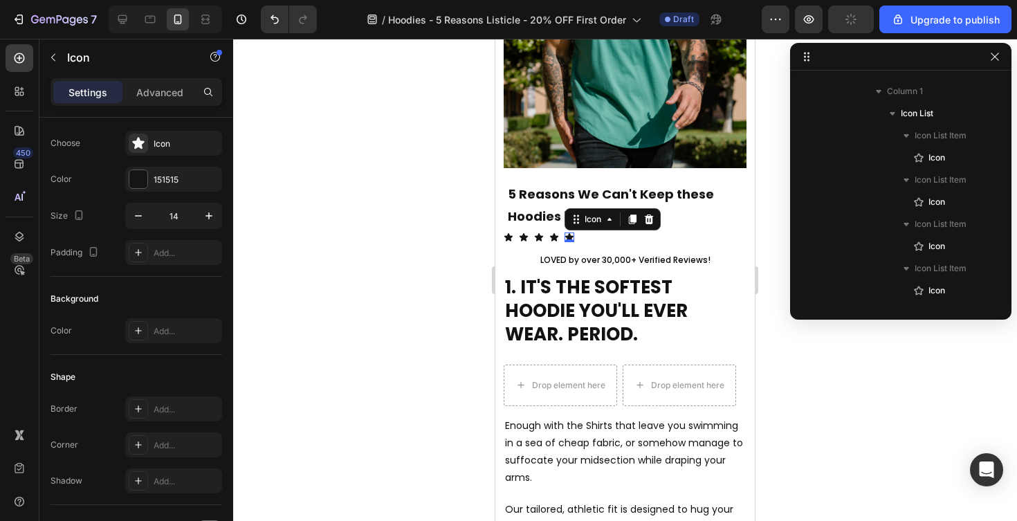
click at [568, 236] on div "Icon 0" at bounding box center [570, 238] width 10 height 10
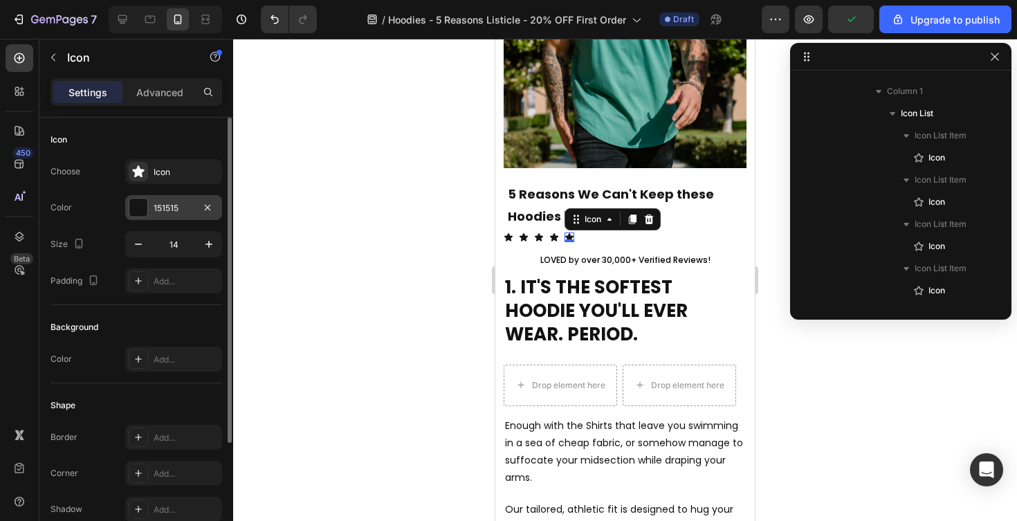
click at [134, 208] on div at bounding box center [138, 208] width 18 height 18
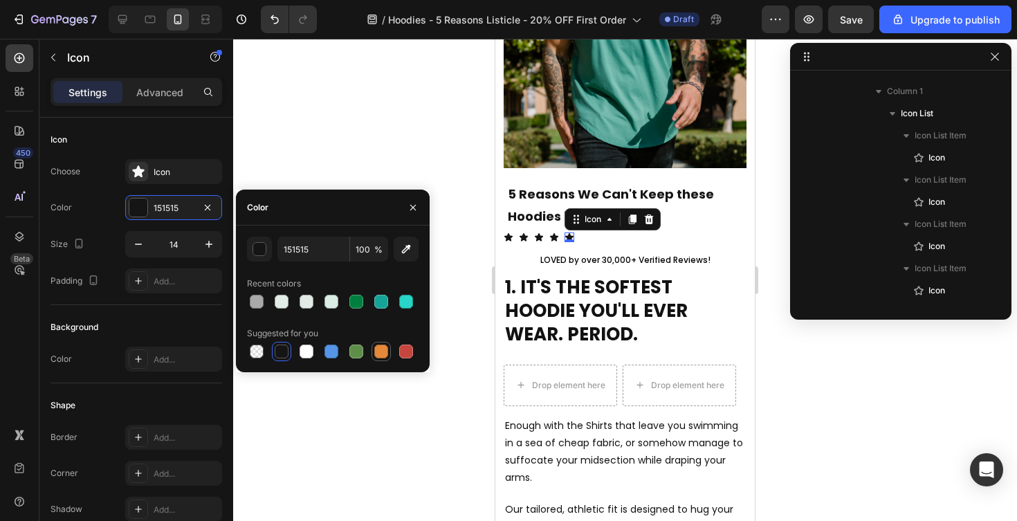
click at [381, 349] on div at bounding box center [381, 352] width 14 height 14
click at [264, 253] on div "button" at bounding box center [260, 250] width 14 height 14
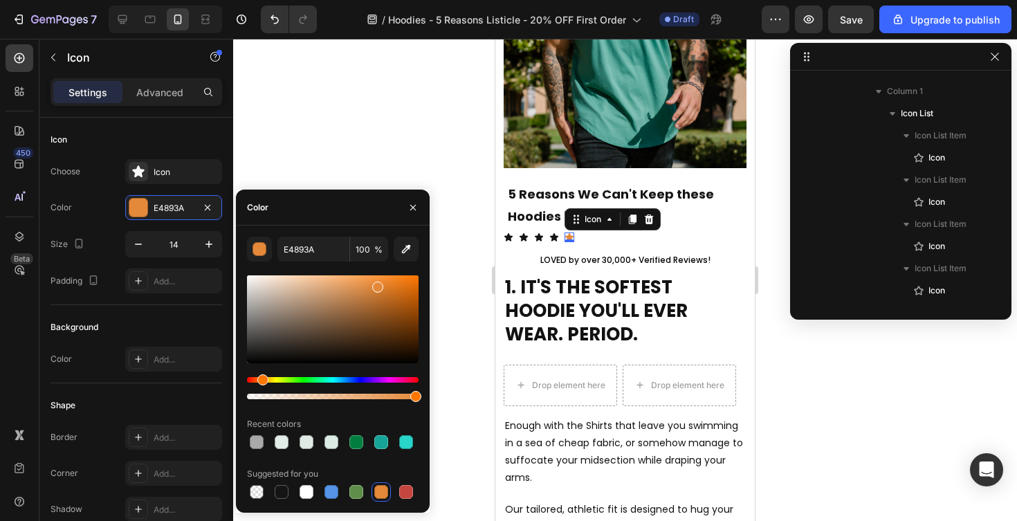
click at [273, 379] on div "Hue" at bounding box center [333, 380] width 172 height 6
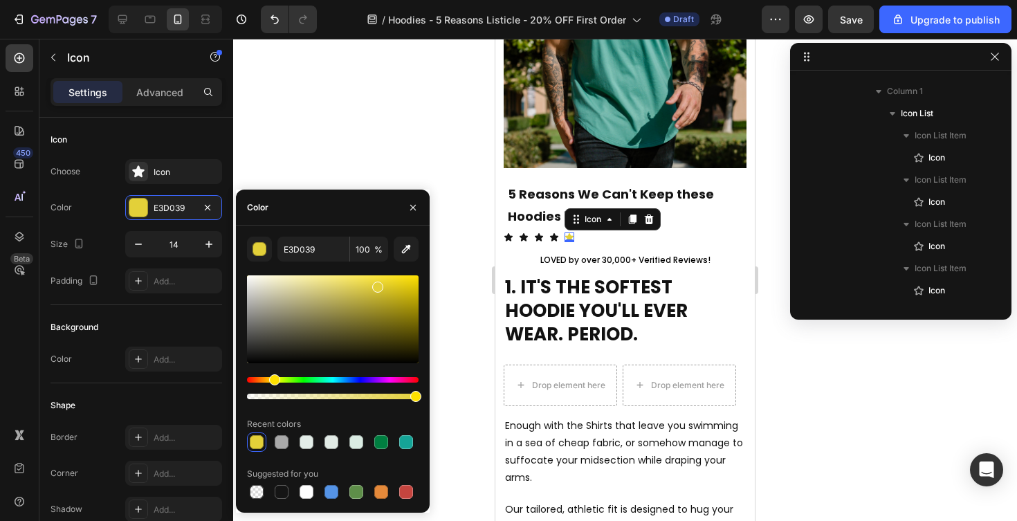
click at [407, 282] on div at bounding box center [333, 319] width 172 height 88
click at [410, 293] on div at bounding box center [333, 319] width 172 height 88
type input "CCB50A"
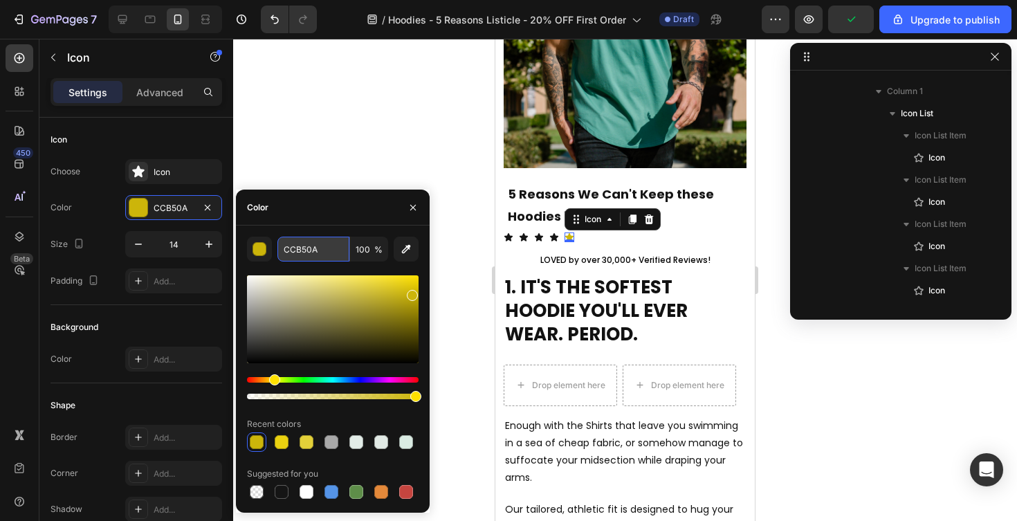
click at [309, 250] on input "CCB50A" at bounding box center [313, 249] width 72 height 25
click at [552, 235] on icon at bounding box center [554, 238] width 10 height 10
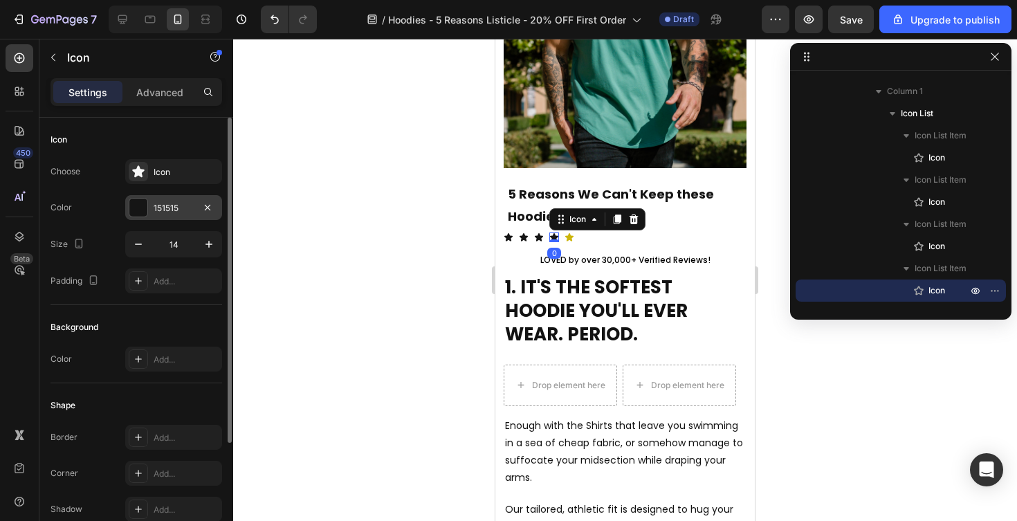
click at [140, 208] on div at bounding box center [138, 208] width 18 height 18
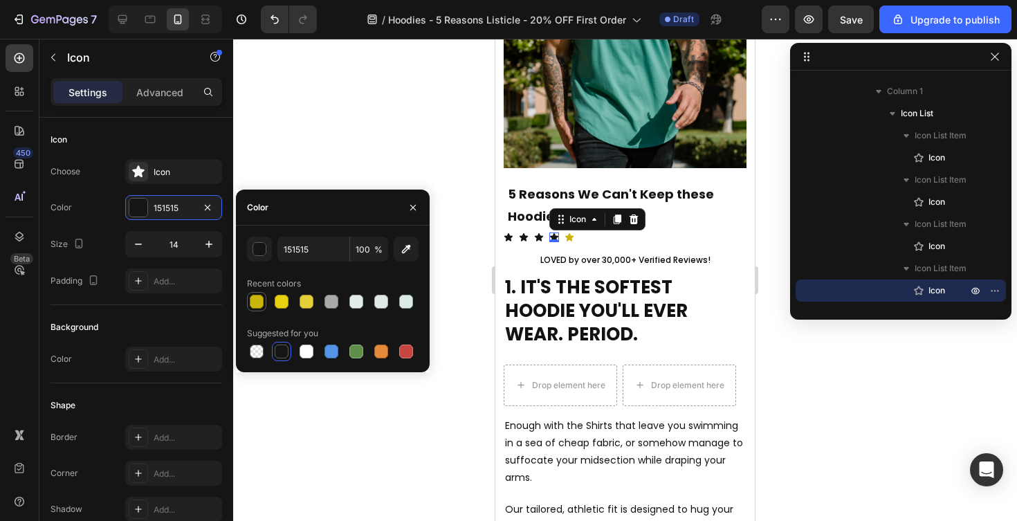
click at [256, 303] on div at bounding box center [257, 302] width 14 height 14
type input "CCB50A"
click at [538, 239] on div "Icon" at bounding box center [539, 238] width 10 height 10
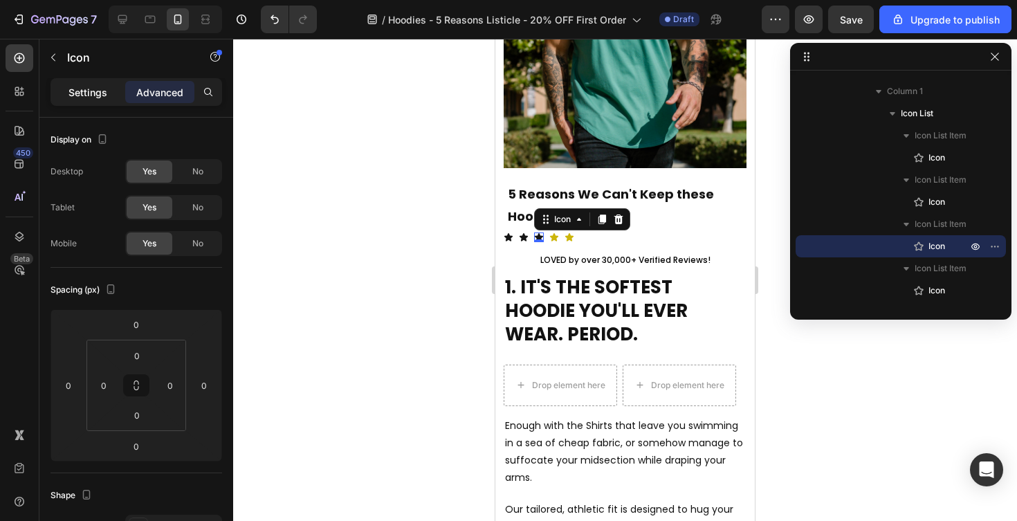
click at [66, 94] on div "Settings" at bounding box center [87, 92] width 69 height 22
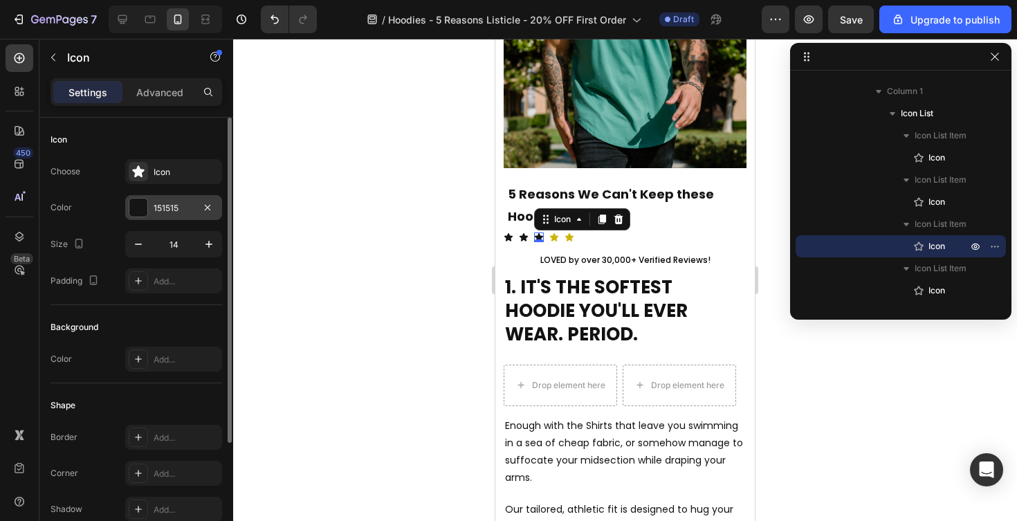
click at [142, 206] on div at bounding box center [138, 208] width 18 height 18
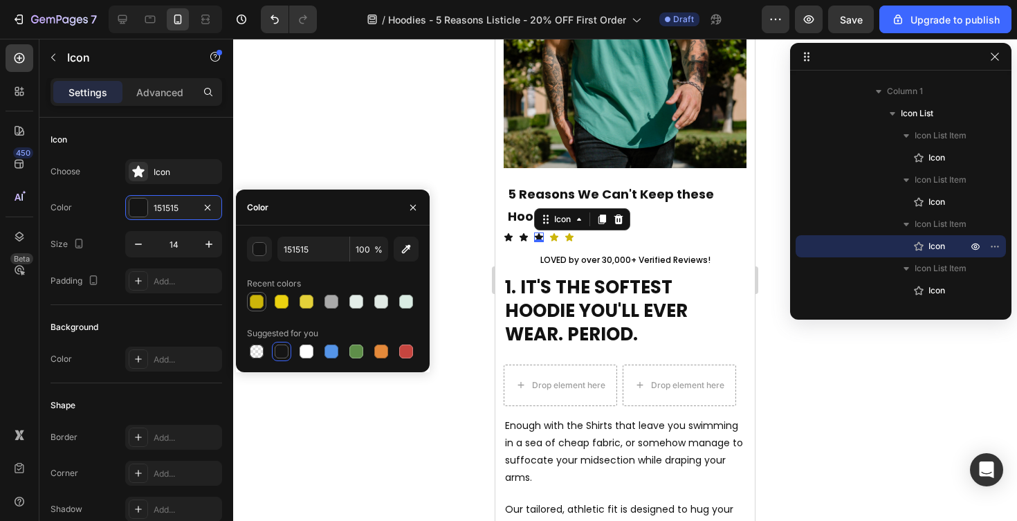
click at [255, 303] on div at bounding box center [257, 302] width 14 height 14
type input "CCB50A"
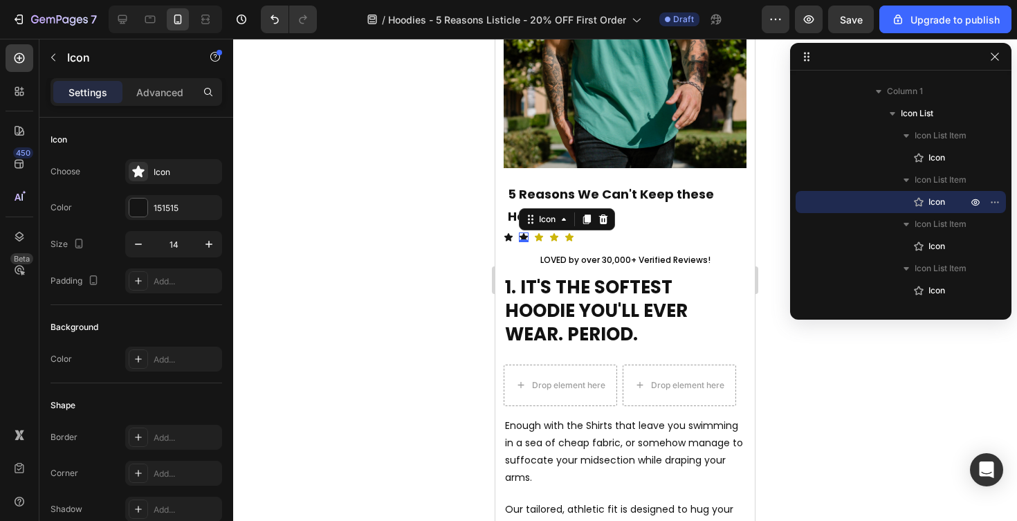
click at [523, 235] on icon at bounding box center [524, 237] width 8 height 8
click at [140, 210] on div at bounding box center [138, 208] width 18 height 18
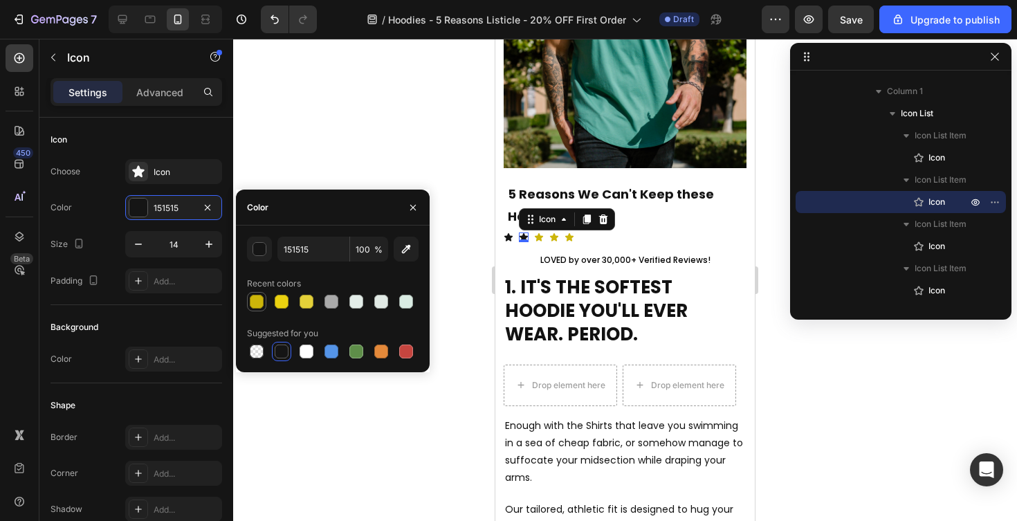
click at [261, 308] on div at bounding box center [256, 301] width 17 height 17
type input "CCB50A"
click at [509, 239] on div "Icon" at bounding box center [509, 238] width 10 height 10
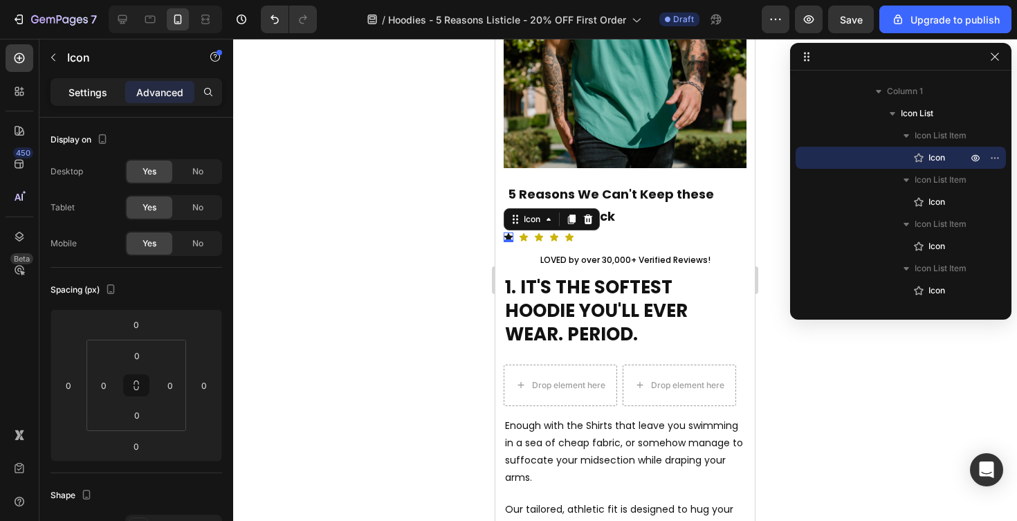
click at [84, 93] on p "Settings" at bounding box center [88, 92] width 39 height 15
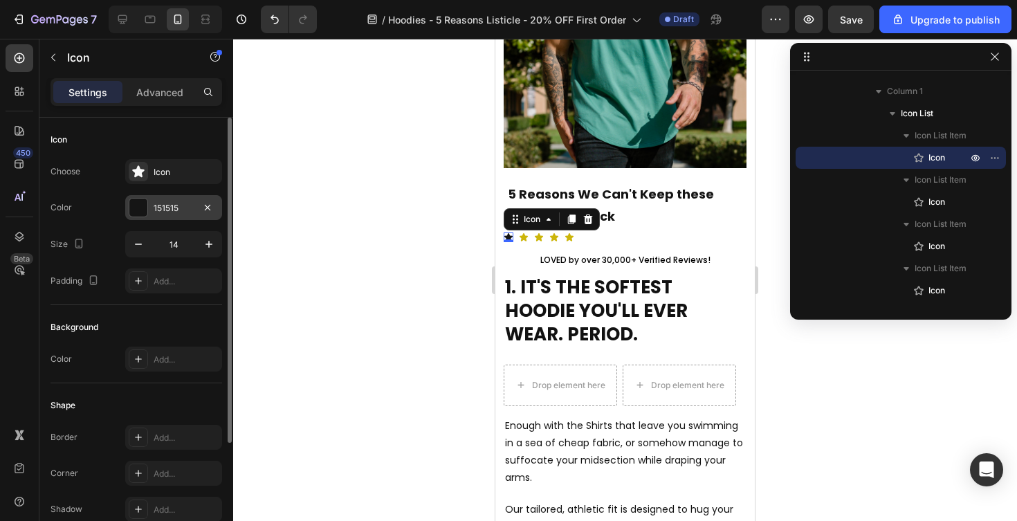
click at [136, 212] on div at bounding box center [138, 208] width 18 height 18
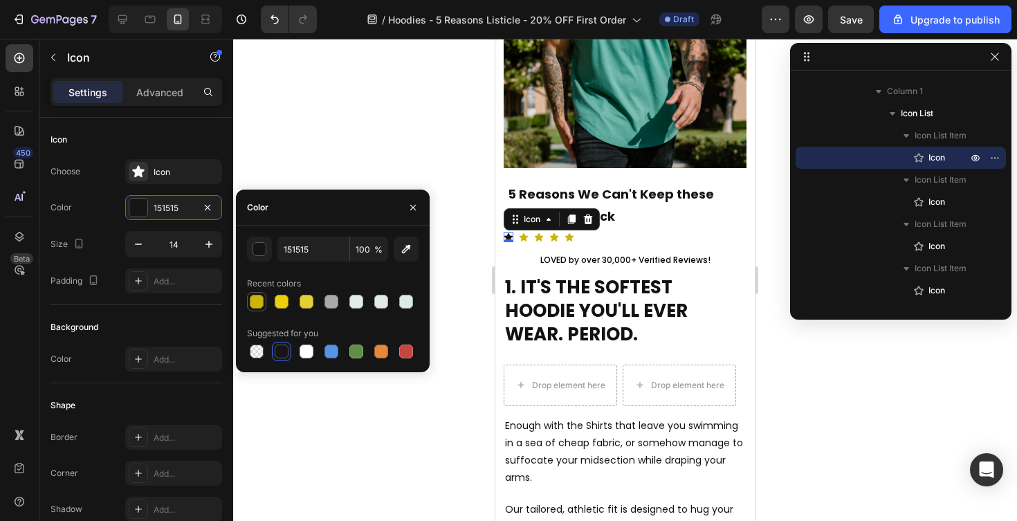
click at [254, 295] on div at bounding box center [257, 302] width 14 height 14
type input "CCB50A"
click at [207, 246] on icon "button" at bounding box center [209, 244] width 14 height 14
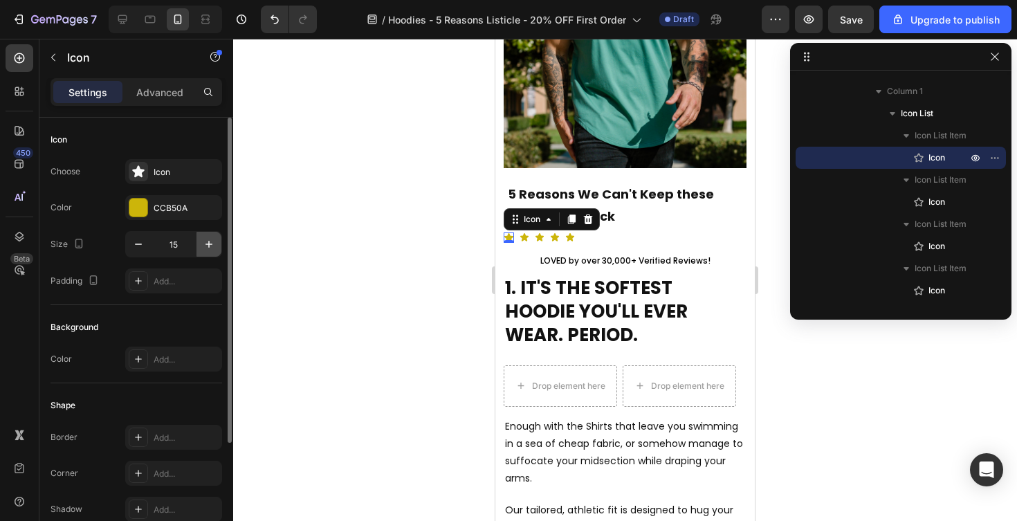
click at [210, 244] on icon "button" at bounding box center [209, 244] width 7 height 7
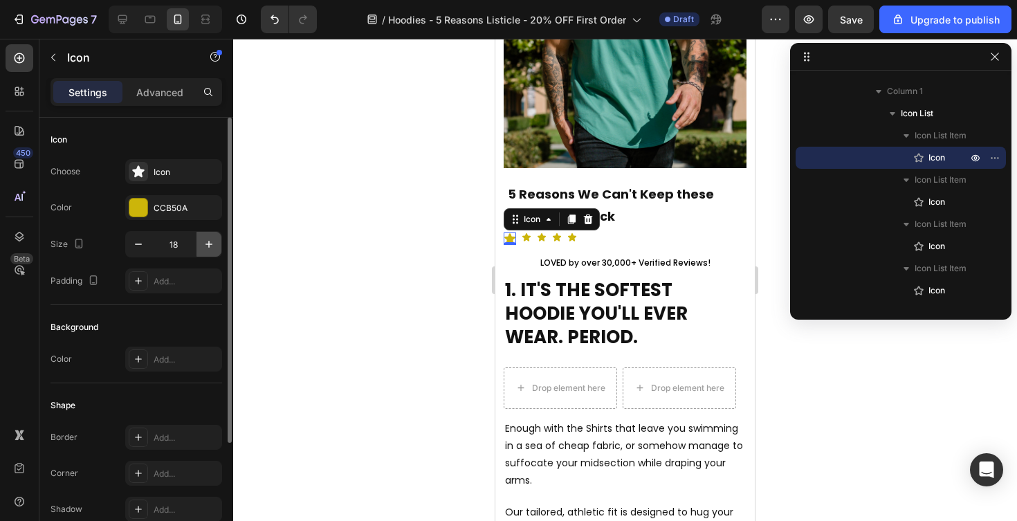
click at [210, 244] on icon "button" at bounding box center [209, 244] width 7 height 7
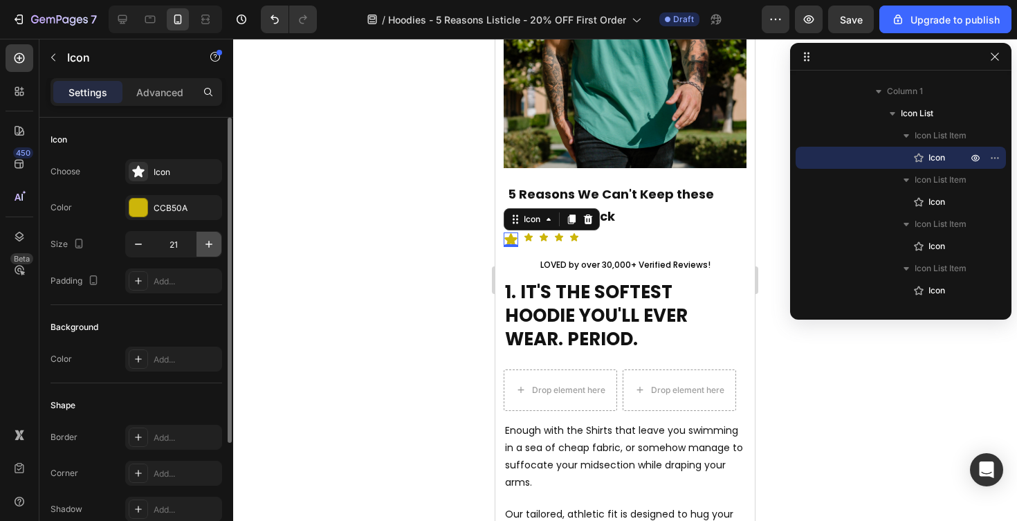
click at [210, 244] on icon "button" at bounding box center [209, 244] width 7 height 7
click at [174, 247] on input "22" at bounding box center [174, 244] width 46 height 25
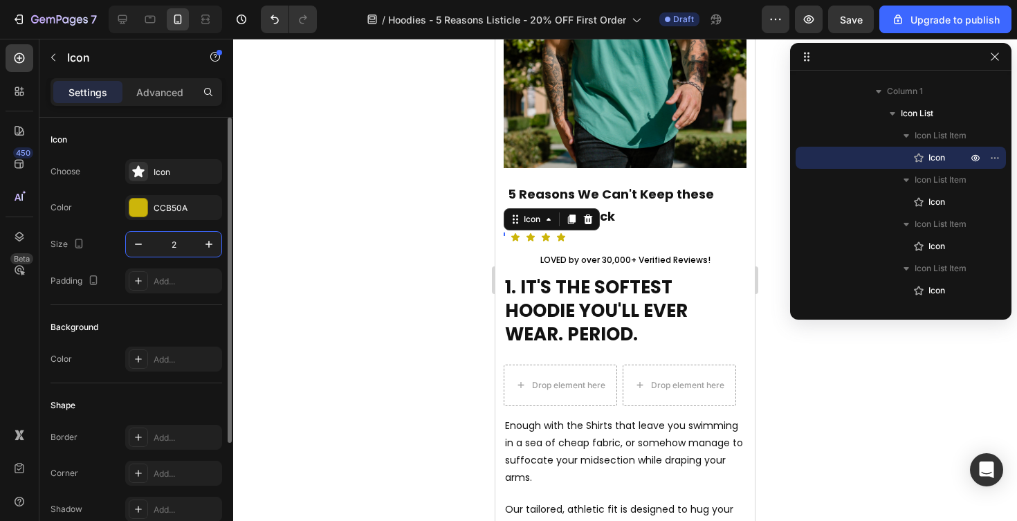
type input "24"
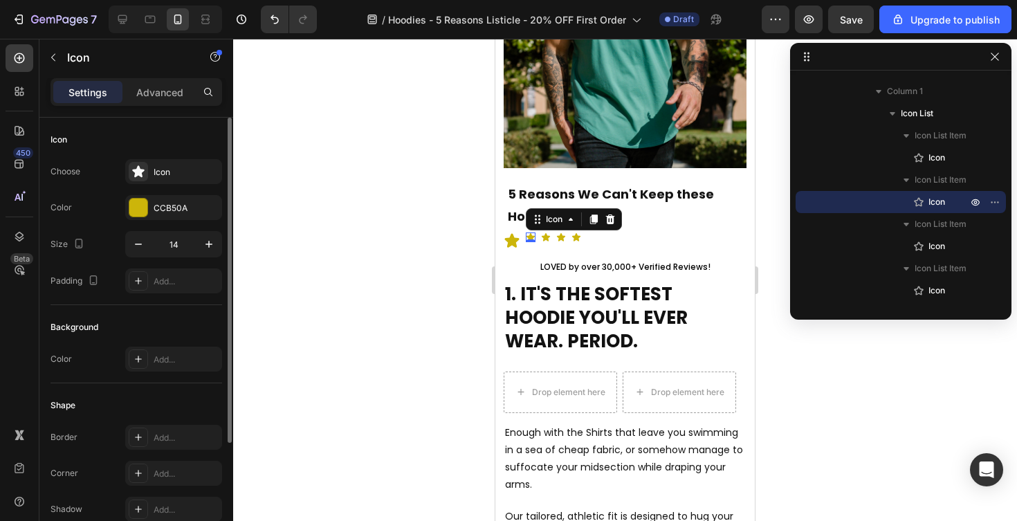
click at [528, 236] on icon at bounding box center [531, 237] width 8 height 8
click at [172, 250] on input "14" at bounding box center [174, 244] width 46 height 25
type input "24"
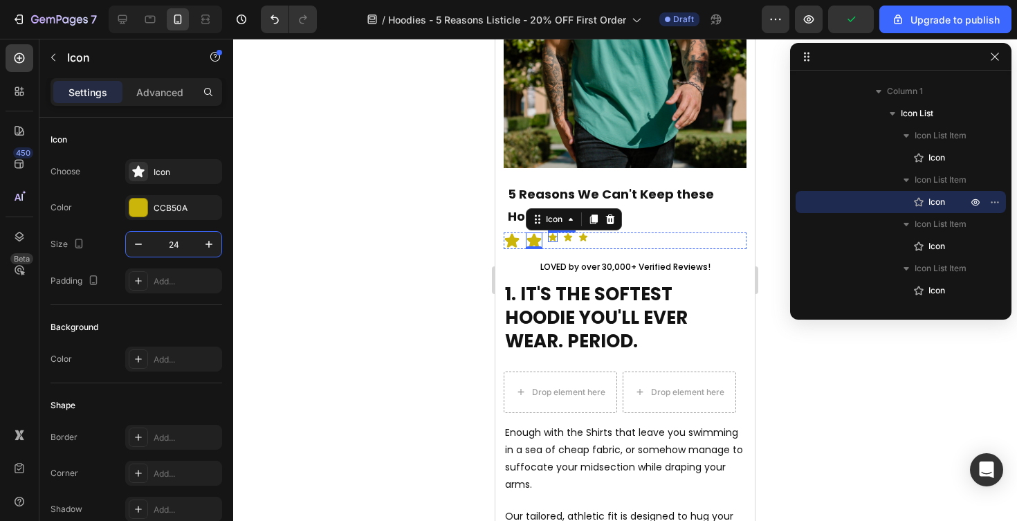
click at [554, 237] on icon at bounding box center [553, 237] width 8 height 8
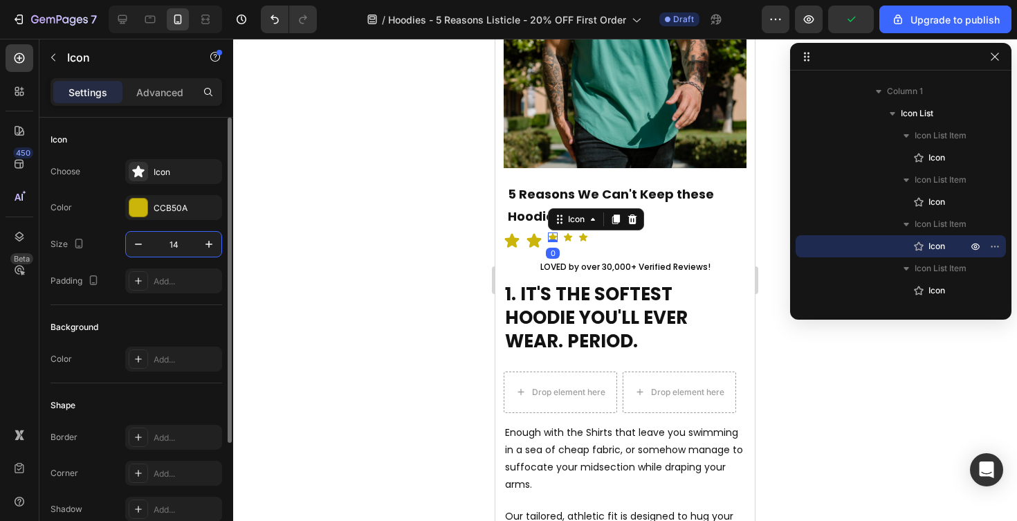
click at [164, 248] on input "14" at bounding box center [174, 244] width 46 height 25
type input "24"
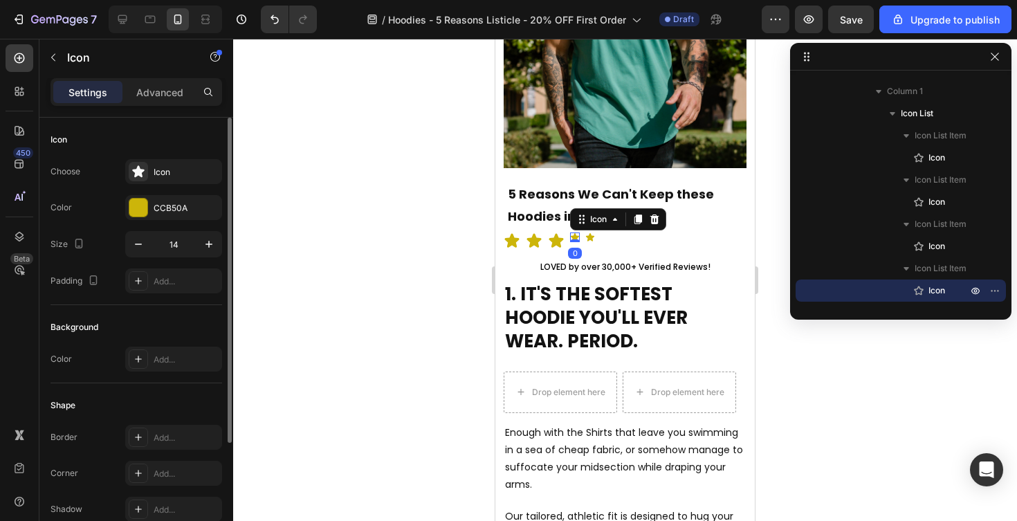
click at [578, 237] on icon at bounding box center [575, 237] width 8 height 8
click at [174, 244] on input "14" at bounding box center [174, 244] width 46 height 25
type input "24"
click at [598, 238] on div "Icon" at bounding box center [597, 238] width 10 height 10
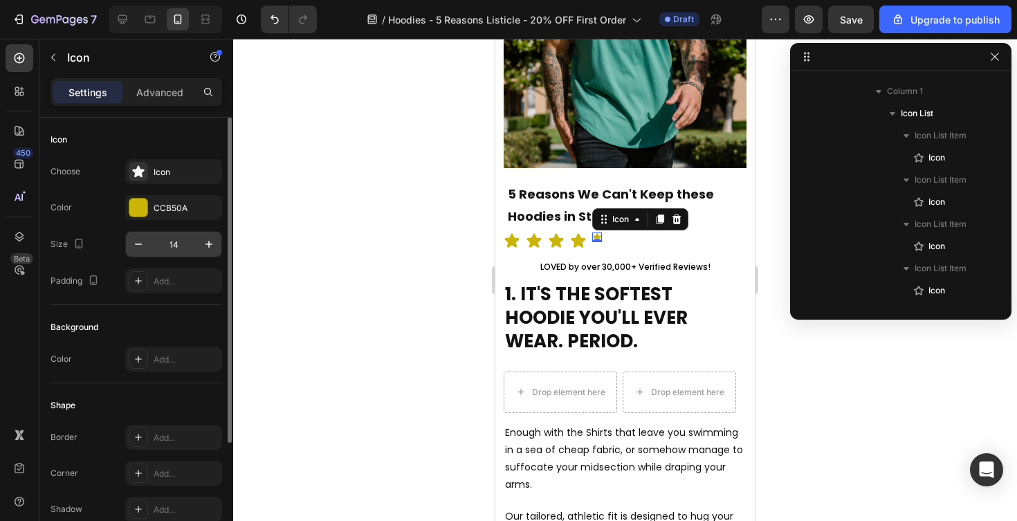
click at [176, 246] on input "14" at bounding box center [174, 244] width 46 height 25
type input "24"
click at [293, 266] on div at bounding box center [625, 280] width 784 height 482
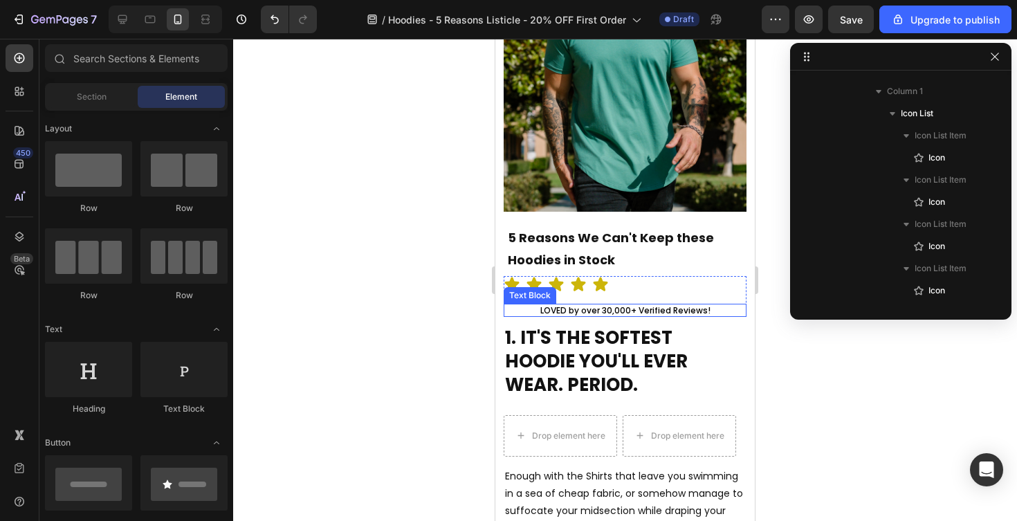
scroll to position [121, 0]
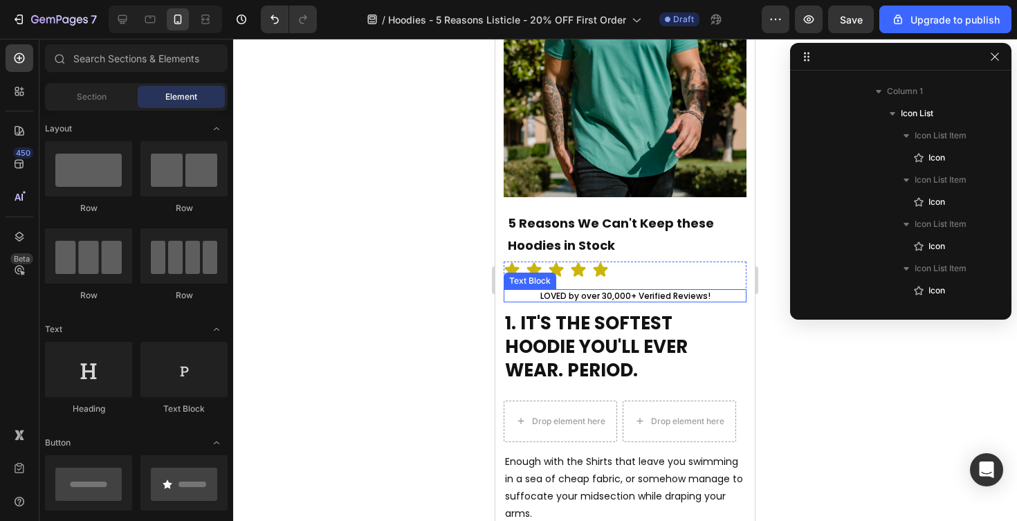
click at [574, 299] on span "LOVED by over 30,000+ Verified Reviews!" at bounding box center [625, 296] width 170 height 12
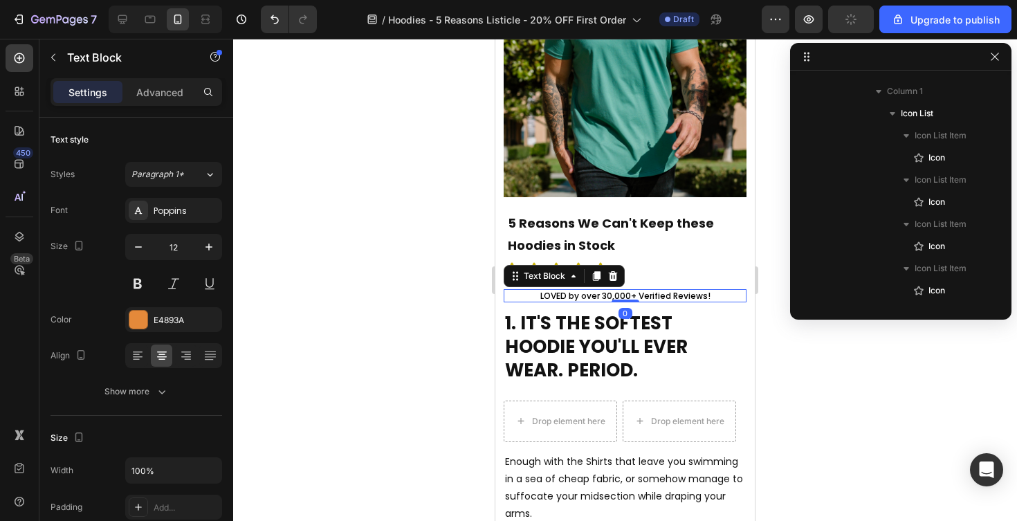
click at [586, 296] on span "LOVED by over 30,000+ Verified Reviews!" at bounding box center [625, 296] width 170 height 12
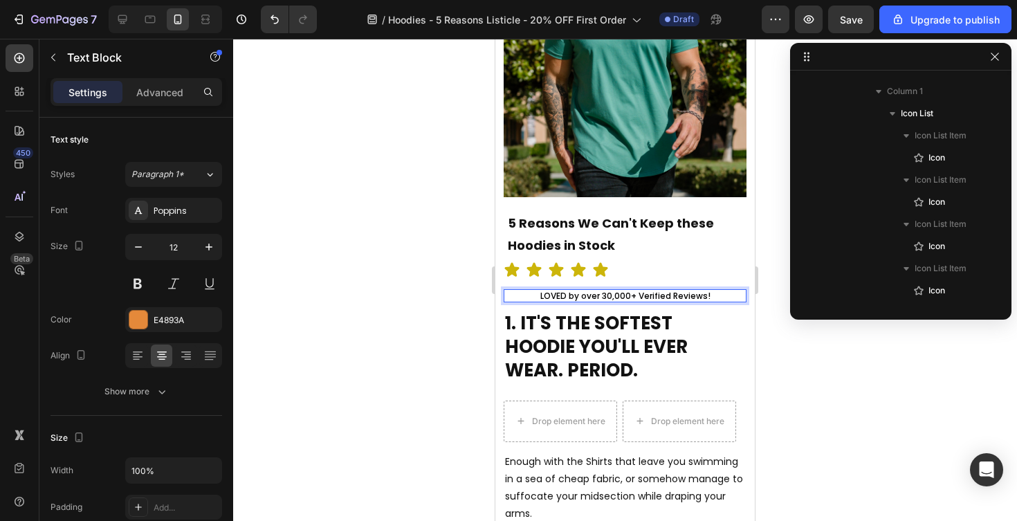
click at [706, 298] on span "LOVED by over 30,000+ Verified Reviews!" at bounding box center [625, 296] width 170 height 12
click at [345, 268] on div at bounding box center [625, 280] width 784 height 482
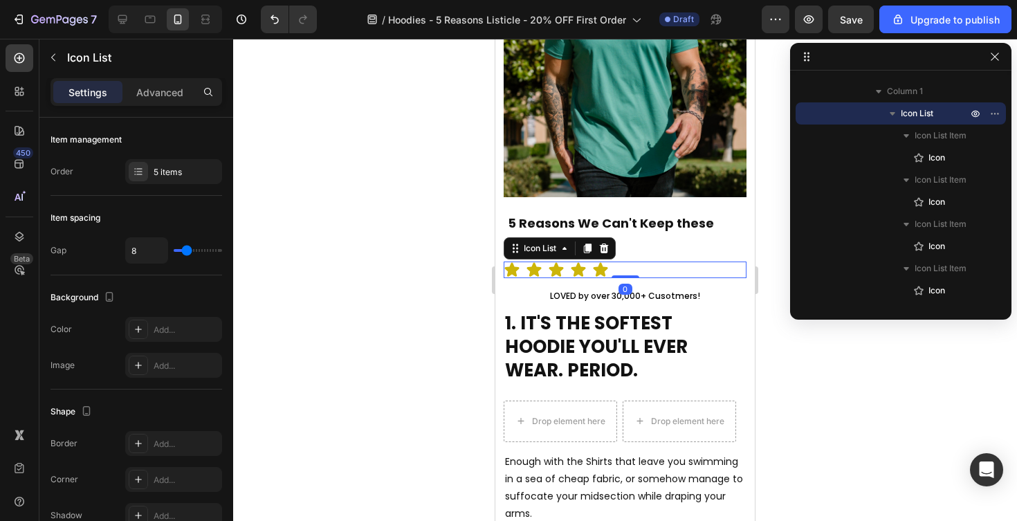
click at [635, 268] on div "Icon Icon Icon Icon Icon" at bounding box center [625, 270] width 243 height 17
click at [564, 248] on icon at bounding box center [565, 248] width 4 height 3
click at [564, 248] on icon at bounding box center [564, 248] width 11 height 11
click at [565, 250] on icon at bounding box center [564, 248] width 11 height 11
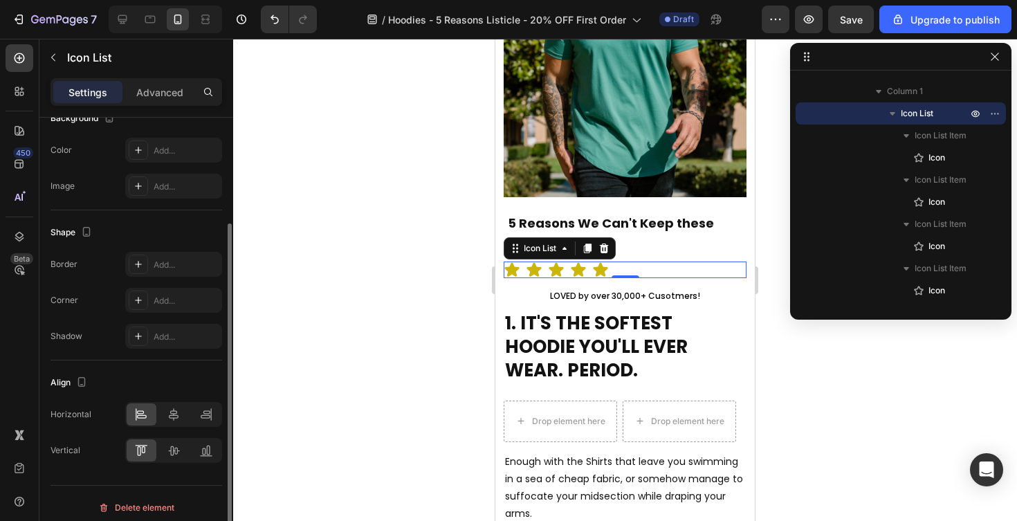
scroll to position [188, 0]
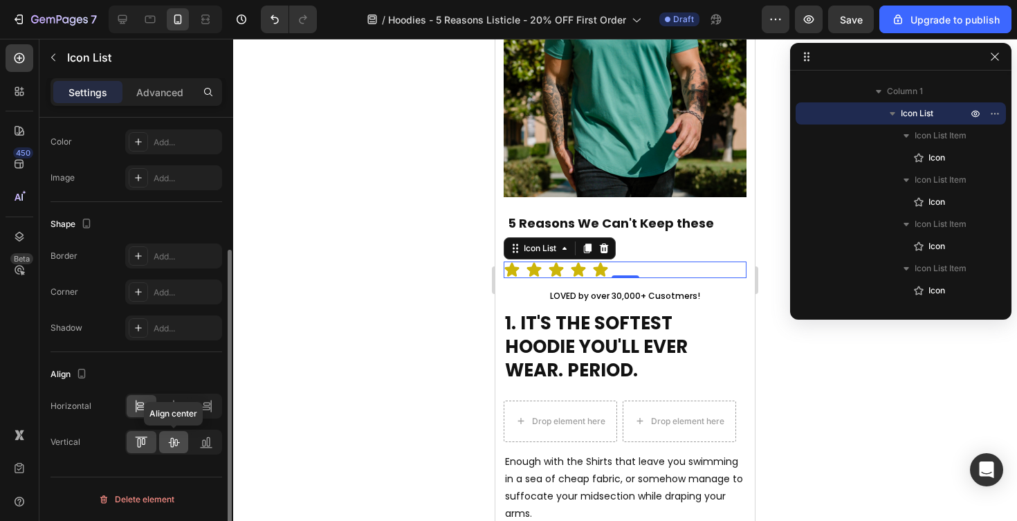
click at [176, 440] on icon at bounding box center [174, 442] width 14 height 14
click at [170, 407] on icon at bounding box center [174, 406] width 10 height 12
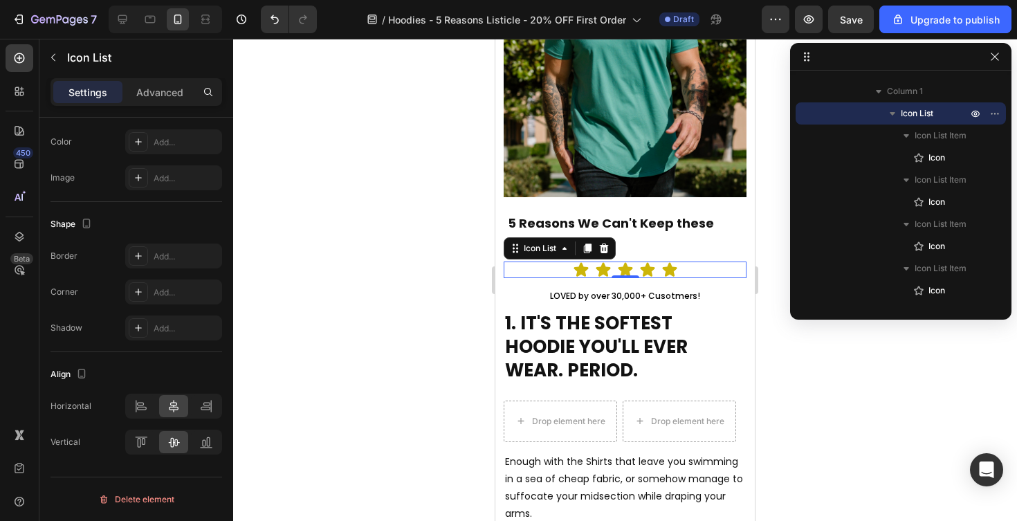
click at [920, 390] on div at bounding box center [625, 280] width 784 height 482
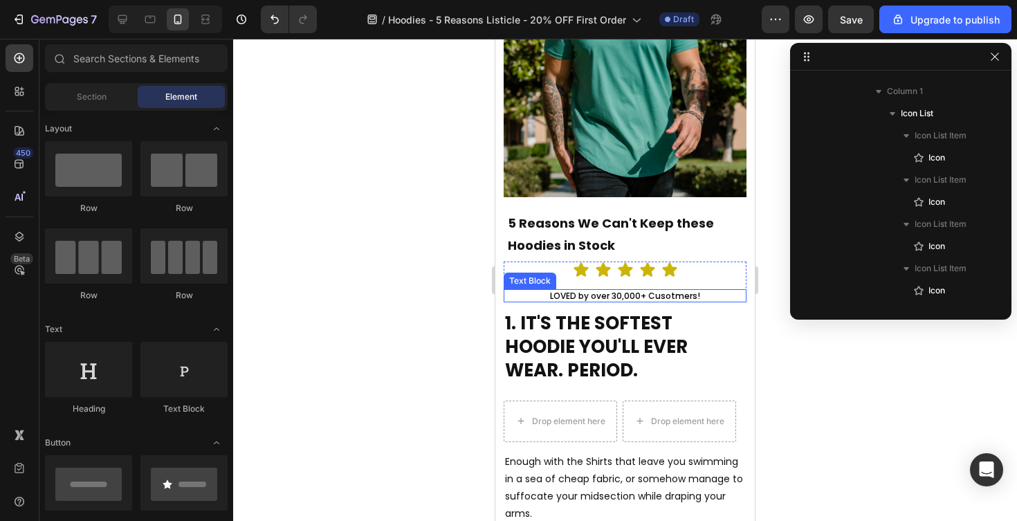
click at [641, 293] on span "LOVED by over 30,000+ Cusotmers!" at bounding box center [625, 296] width 150 height 12
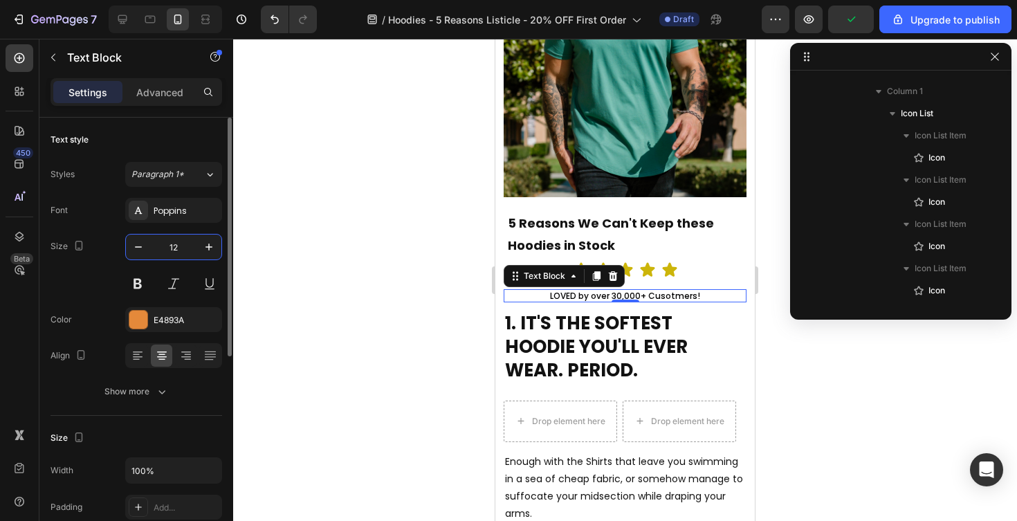
click at [174, 247] on input "12" at bounding box center [174, 247] width 46 height 25
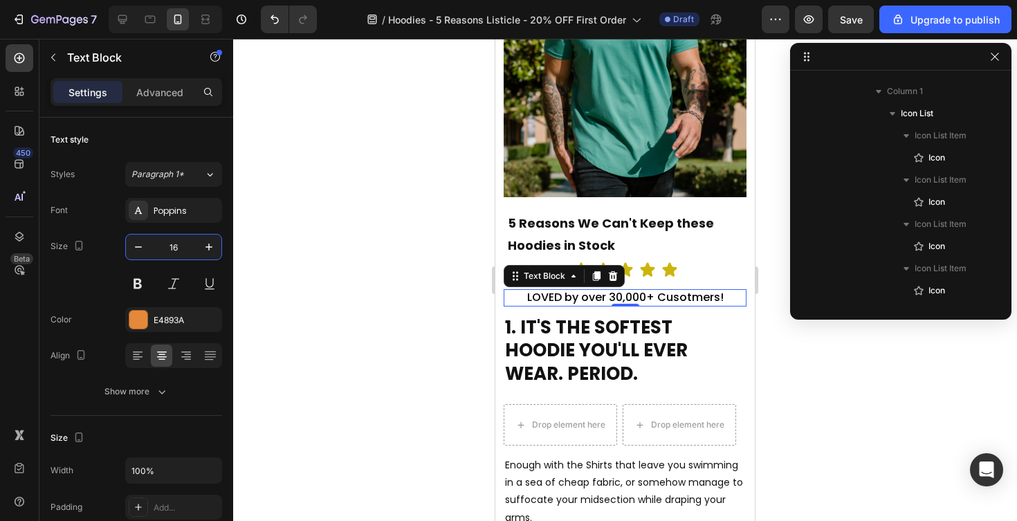
type input "16"
click at [311, 297] on div at bounding box center [625, 280] width 784 height 482
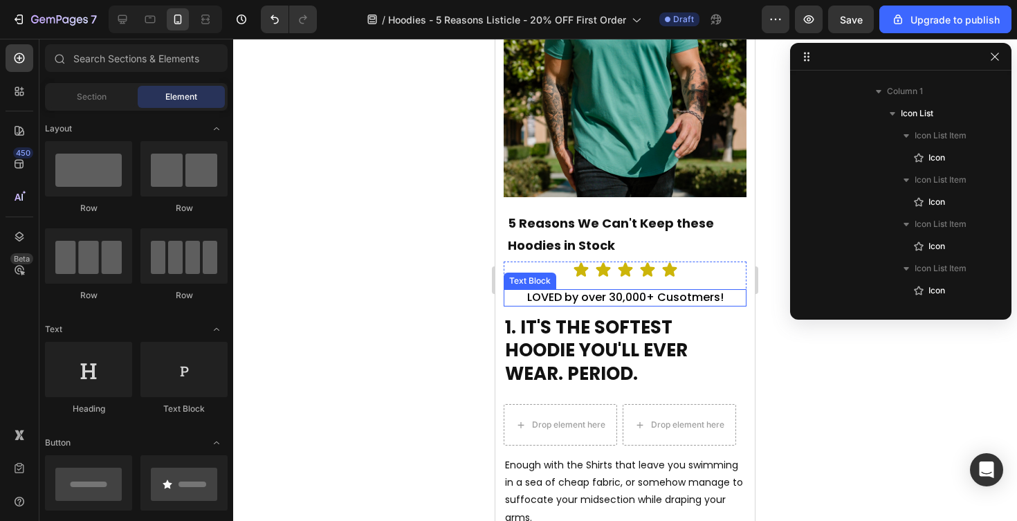
click at [731, 295] on p "LOVED by over 30,000+ Cusotmers!" at bounding box center [625, 298] width 240 height 15
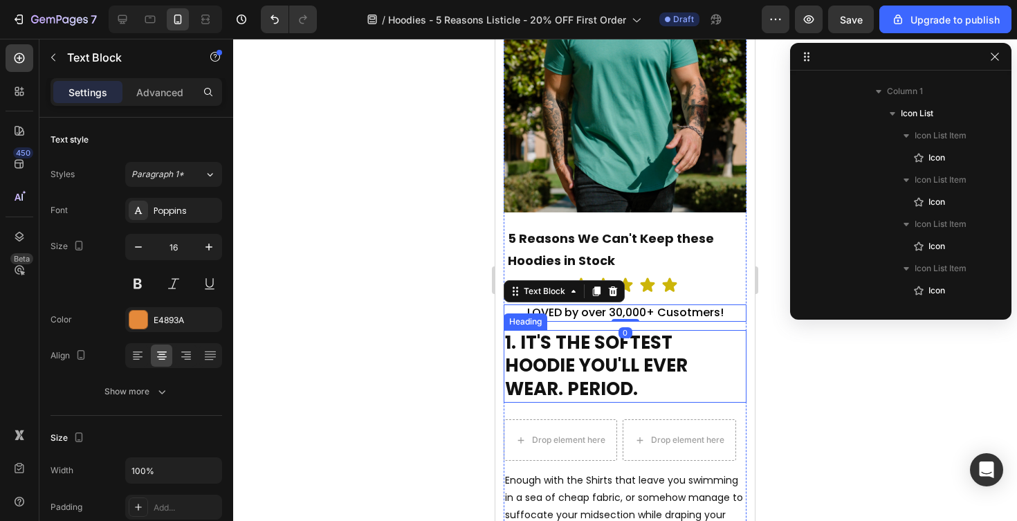
scroll to position [71, 0]
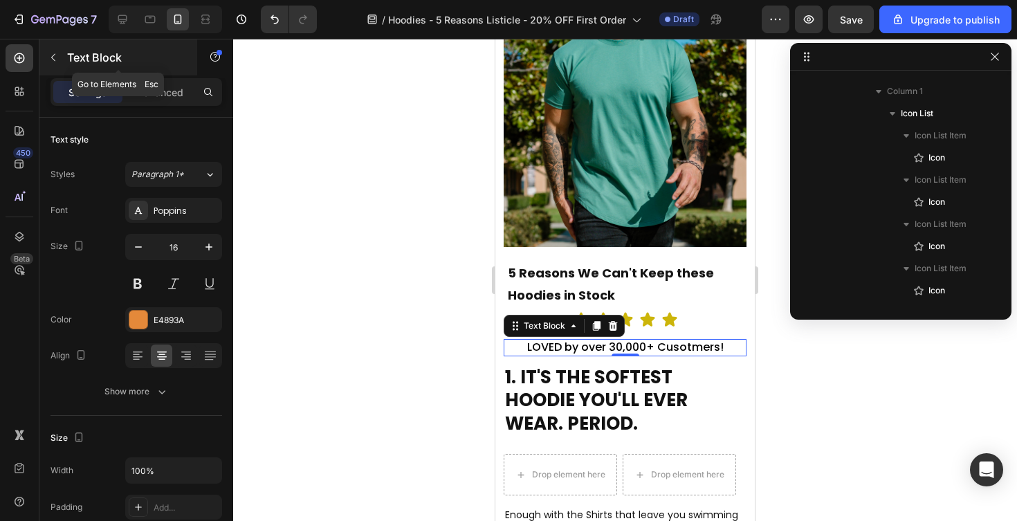
click at [55, 52] on icon "button" at bounding box center [53, 57] width 11 height 11
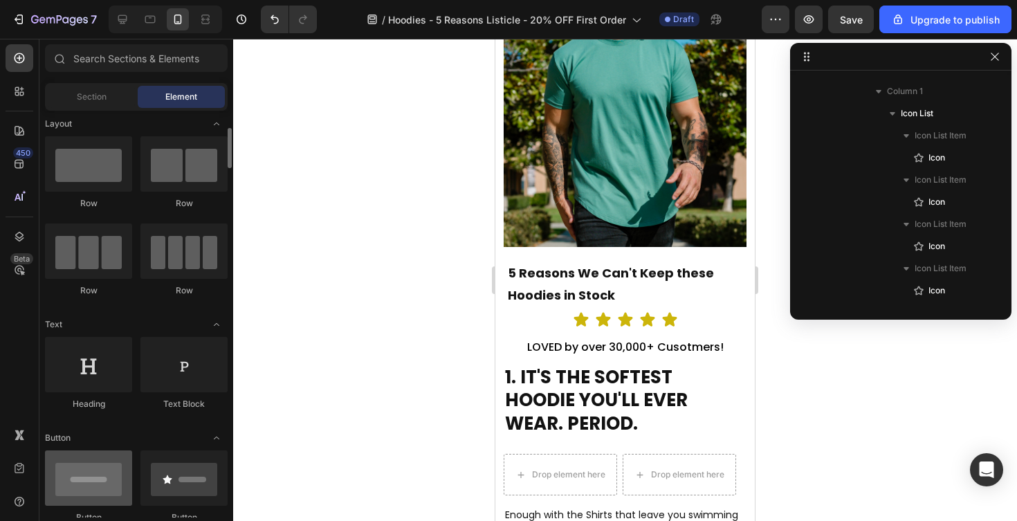
scroll to position [0, 0]
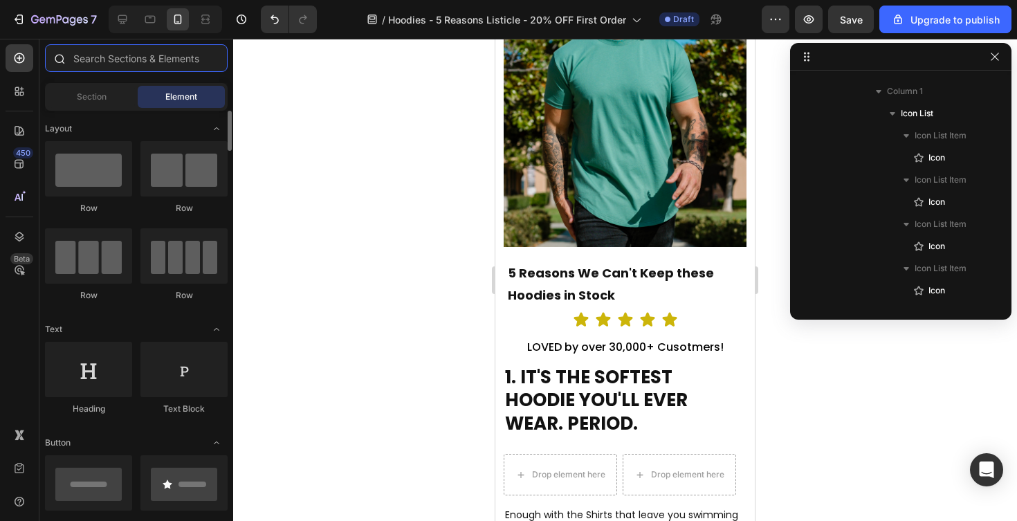
click at [123, 62] on input "text" at bounding box center [136, 58] width 183 height 28
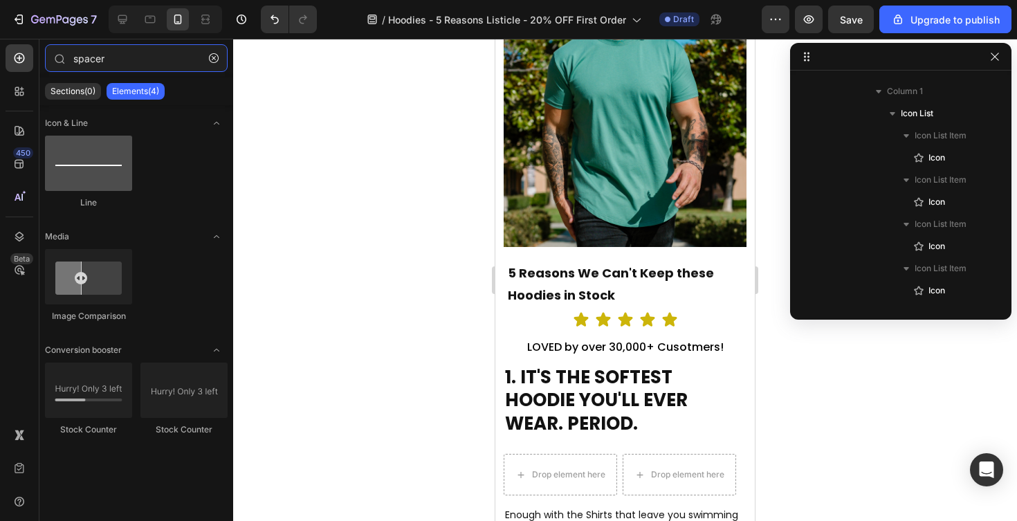
type input "spacer"
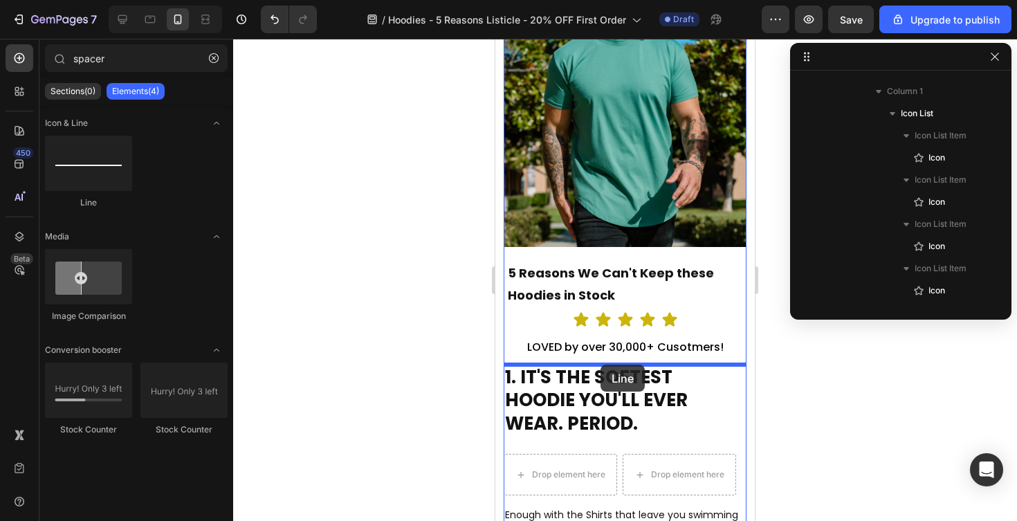
drag, startPoint x: 593, startPoint y: 217, endPoint x: 601, endPoint y: 365, distance: 148.3
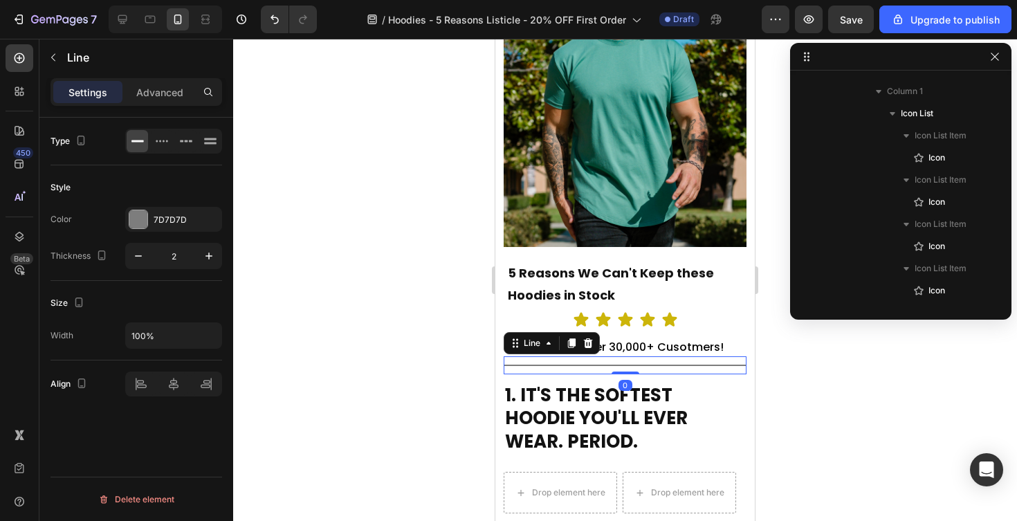
click at [863, 410] on div at bounding box center [625, 280] width 784 height 482
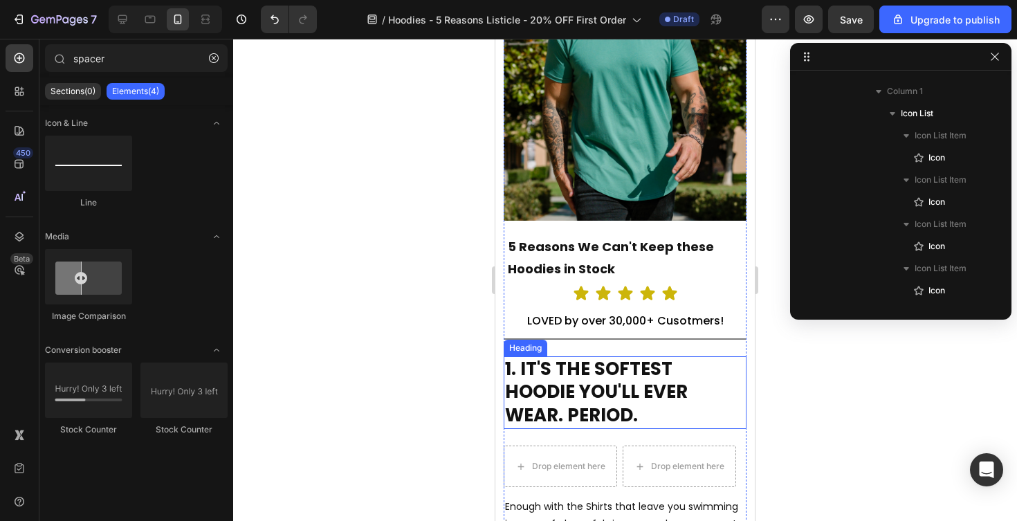
scroll to position [115, 0]
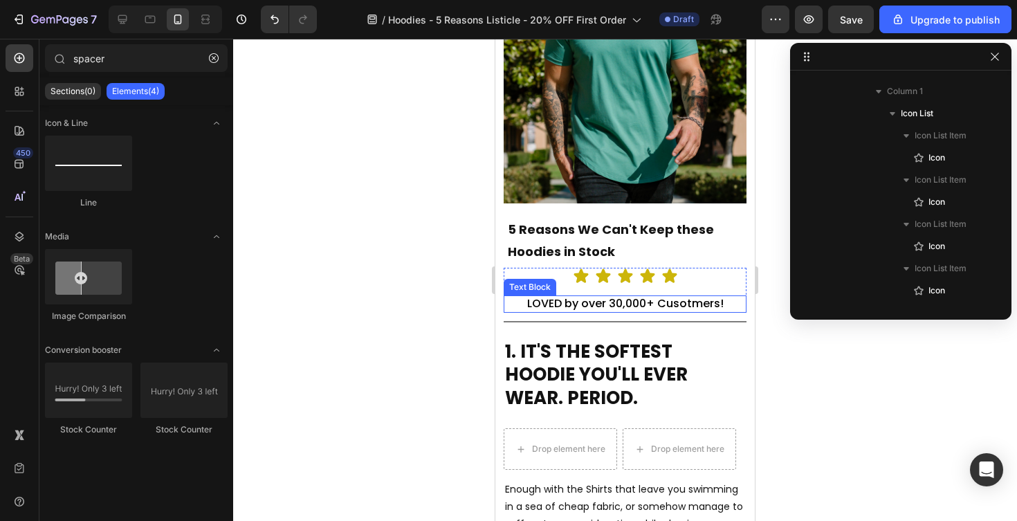
click at [684, 304] on span "LOVED by over 30,000+ Cusotmers!" at bounding box center [625, 303] width 197 height 16
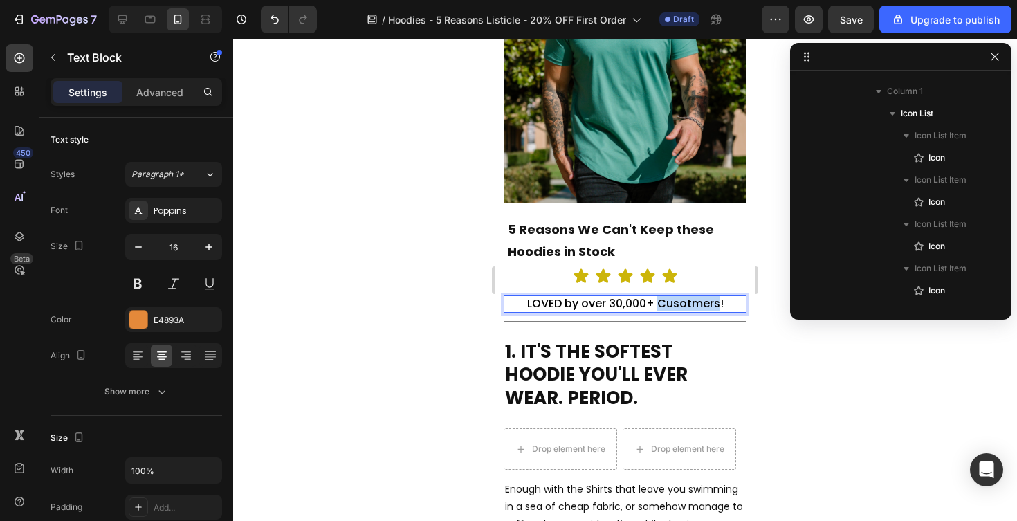
click at [682, 304] on span "LOVED by over 30,000+ Cusotmers!" at bounding box center [625, 303] width 197 height 16
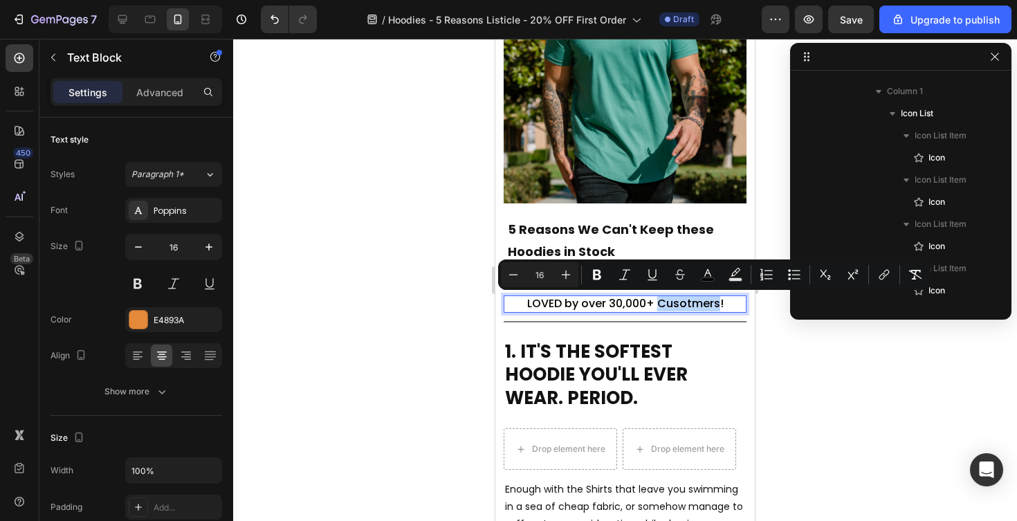
click at [689, 304] on span "LOVED by over 30,000+ Cusotmers!" at bounding box center [625, 303] width 197 height 16
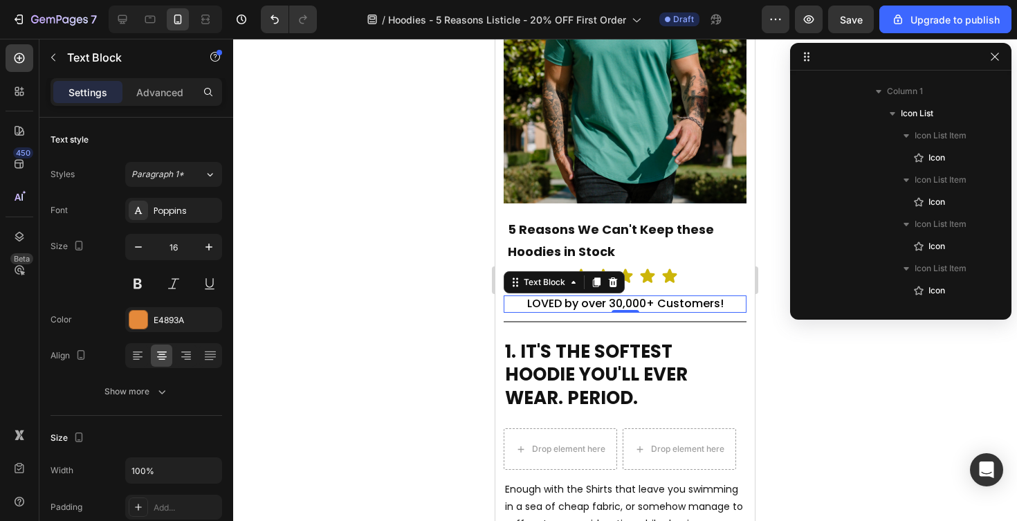
click at [874, 390] on div at bounding box center [625, 280] width 784 height 482
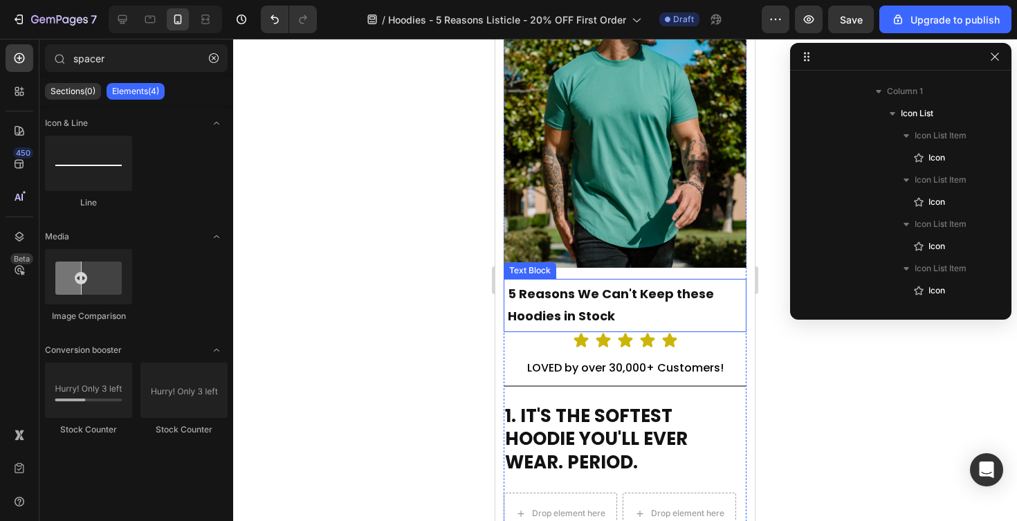
scroll to position [0, 0]
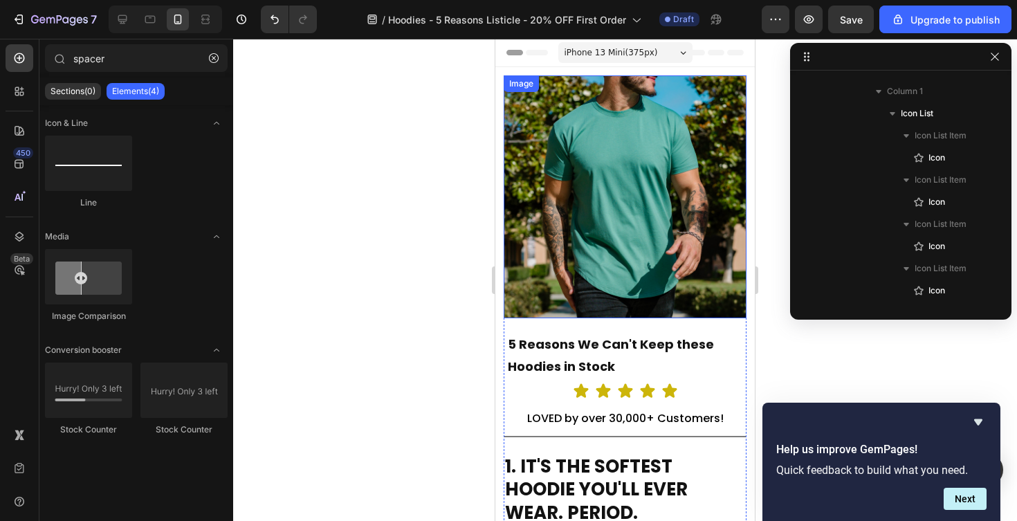
click at [608, 223] on img at bounding box center [625, 196] width 243 height 243
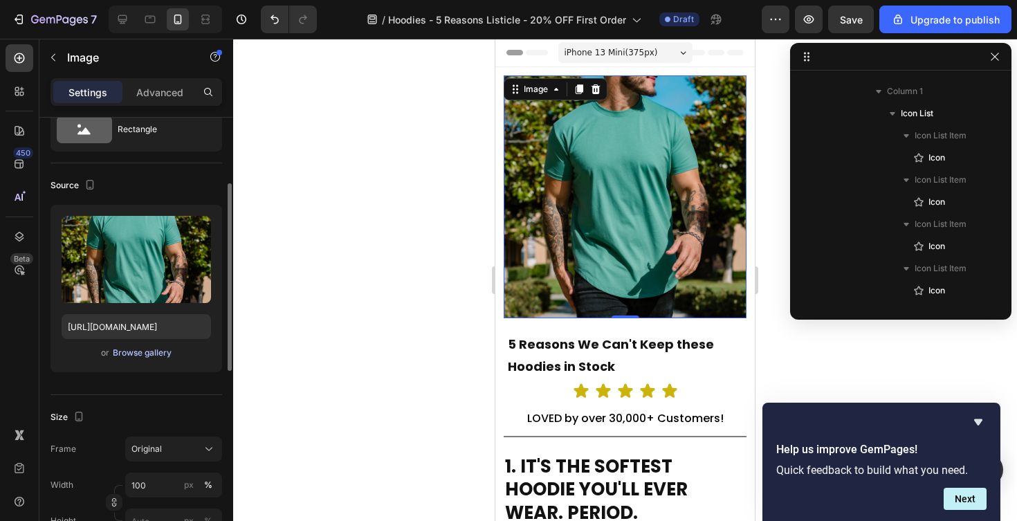
scroll to position [83, 0]
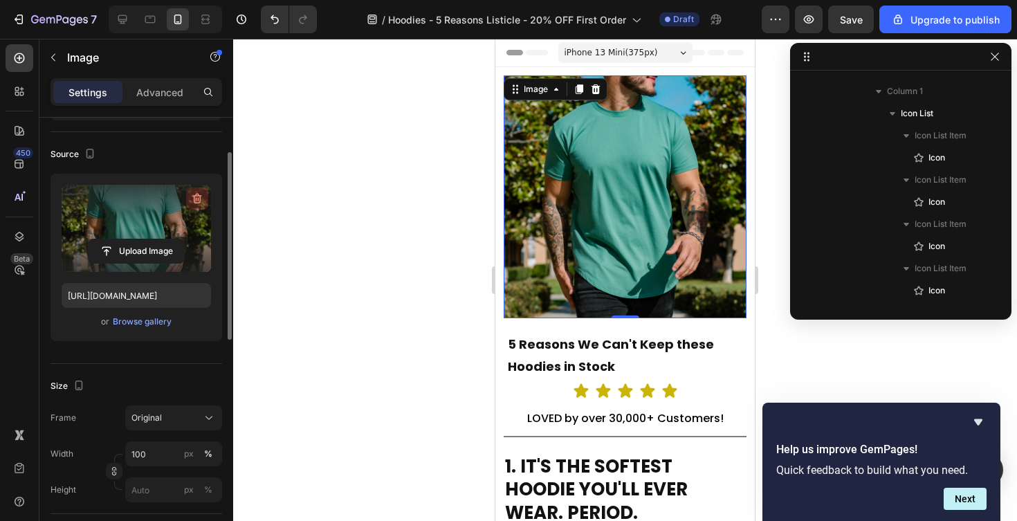
click at [199, 198] on icon "button" at bounding box center [197, 199] width 14 height 14
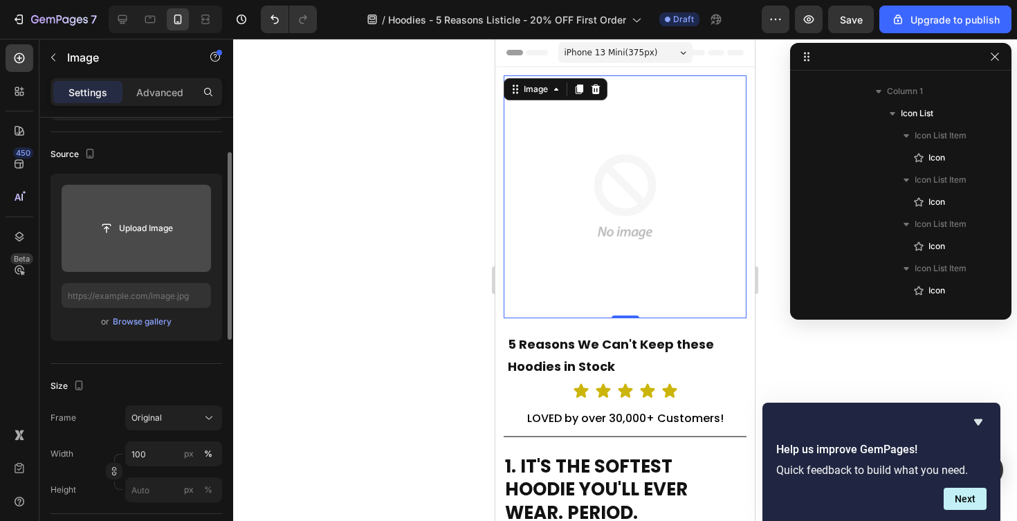
click at [141, 233] on input "file" at bounding box center [136, 229] width 95 height 24
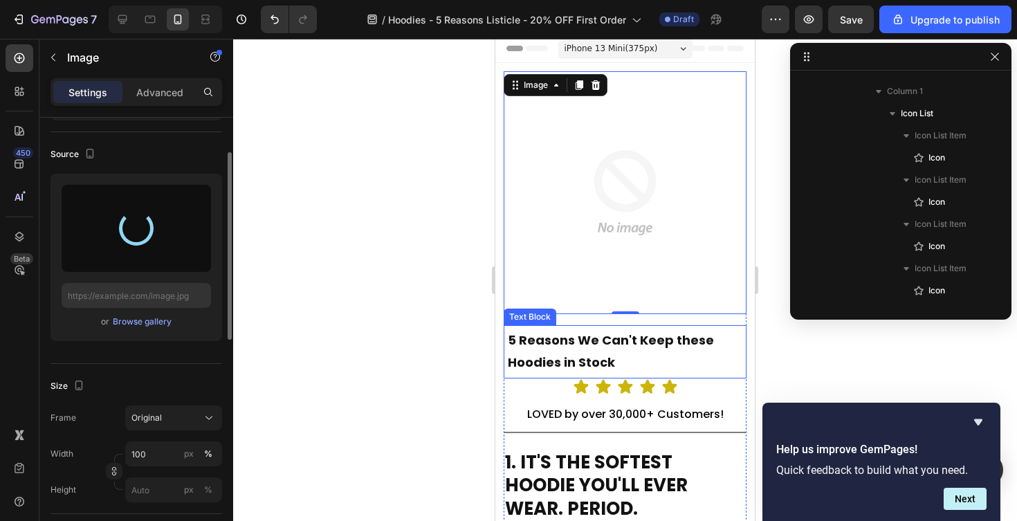
scroll to position [50, 0]
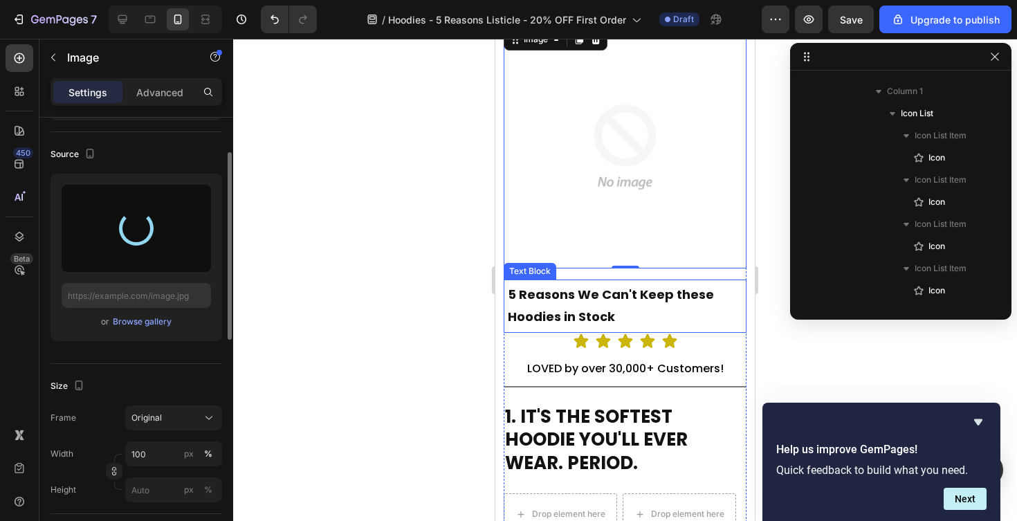
type input "https://cdn.shopify.com/s/files/1/0483/8296/7962/files/gempages_582726760638972…"
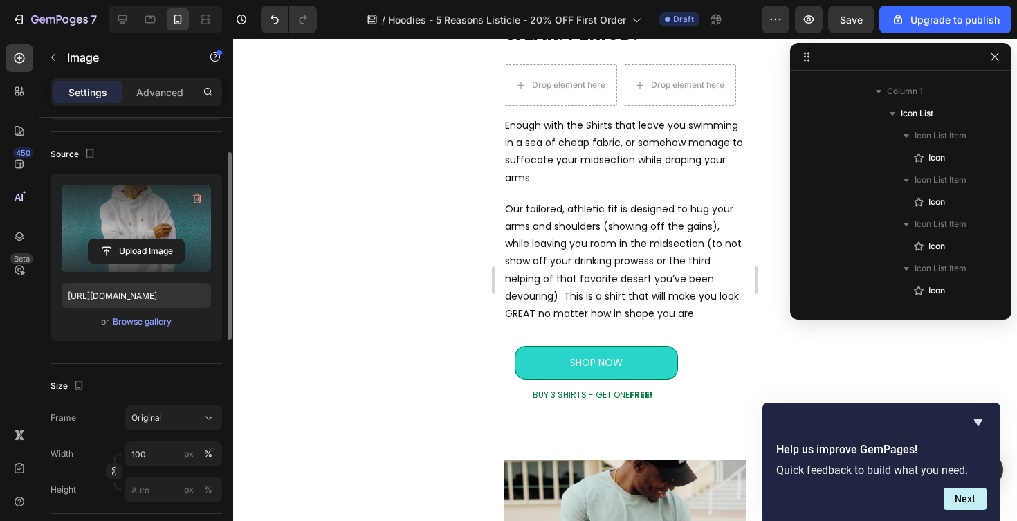
scroll to position [532, 0]
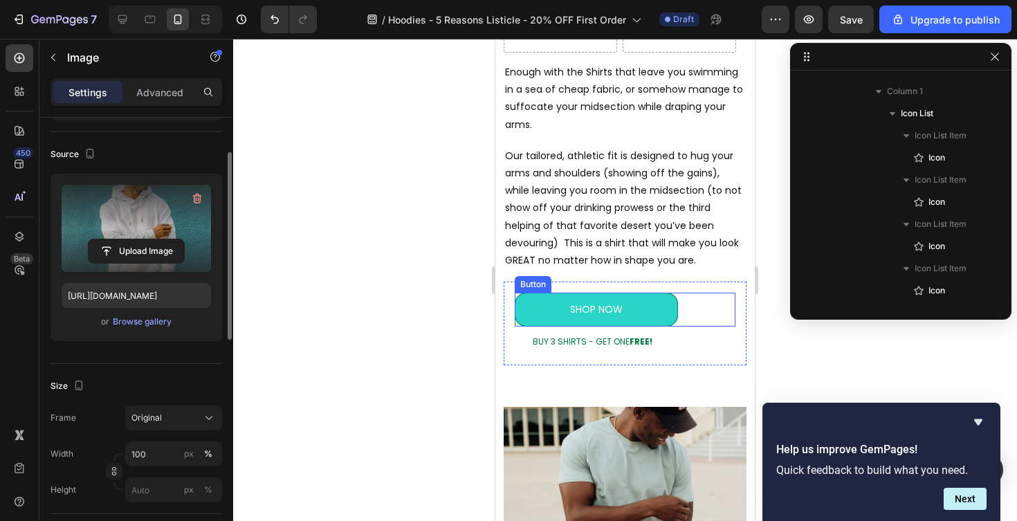
click at [691, 312] on div "SHOP NOW Button" at bounding box center [625, 310] width 221 height 34
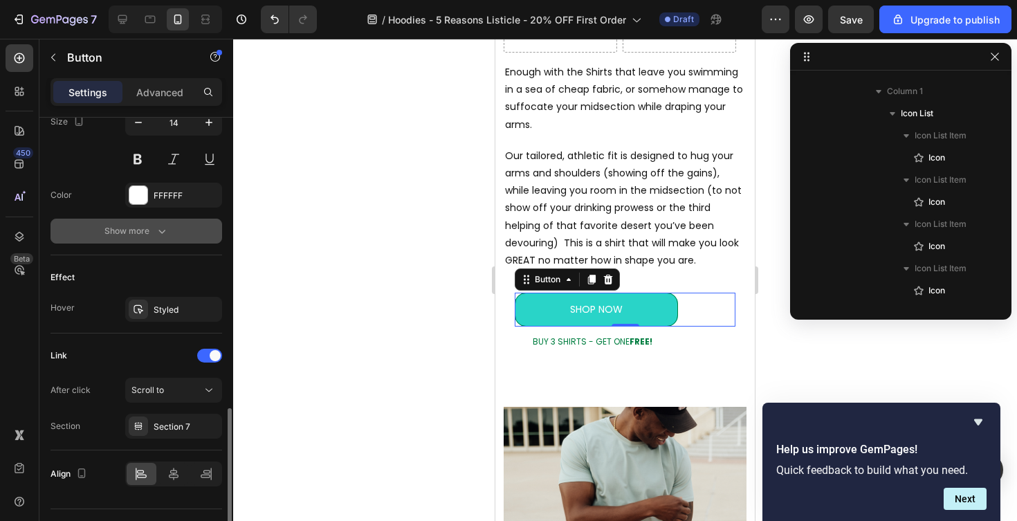
scroll to position [621, 0]
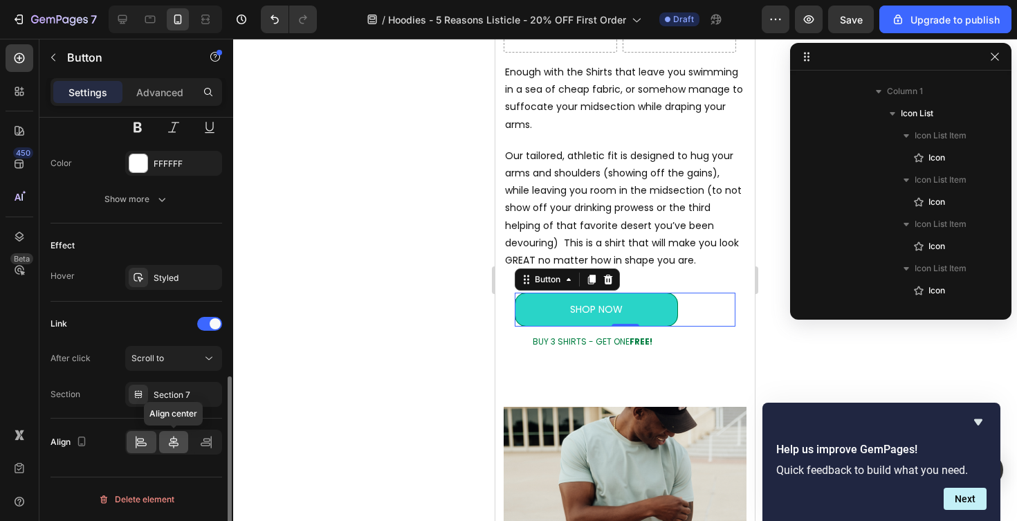
click at [176, 446] on icon at bounding box center [174, 442] width 14 height 14
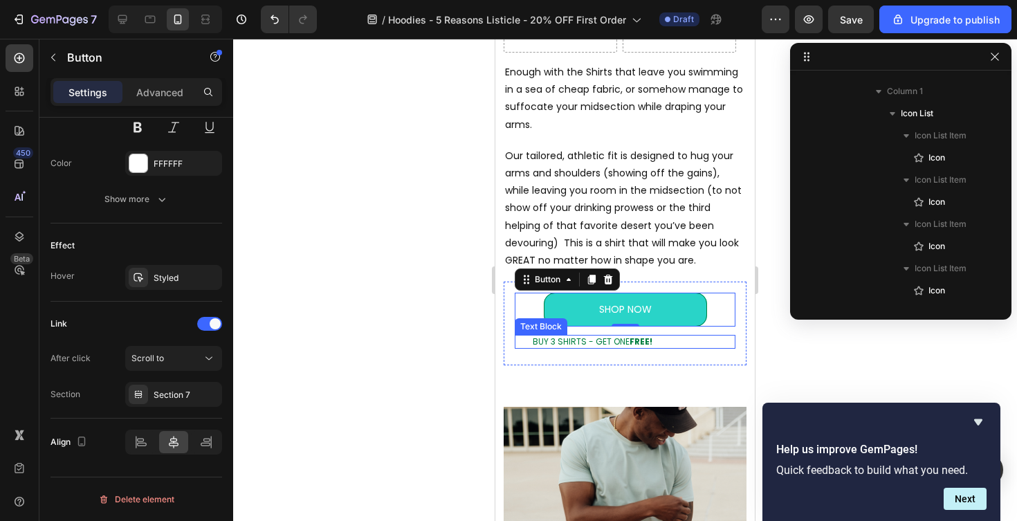
click at [549, 340] on p "BUY 3 SHIRTS - GET ONE FREE!" at bounding box center [633, 341] width 201 height 11
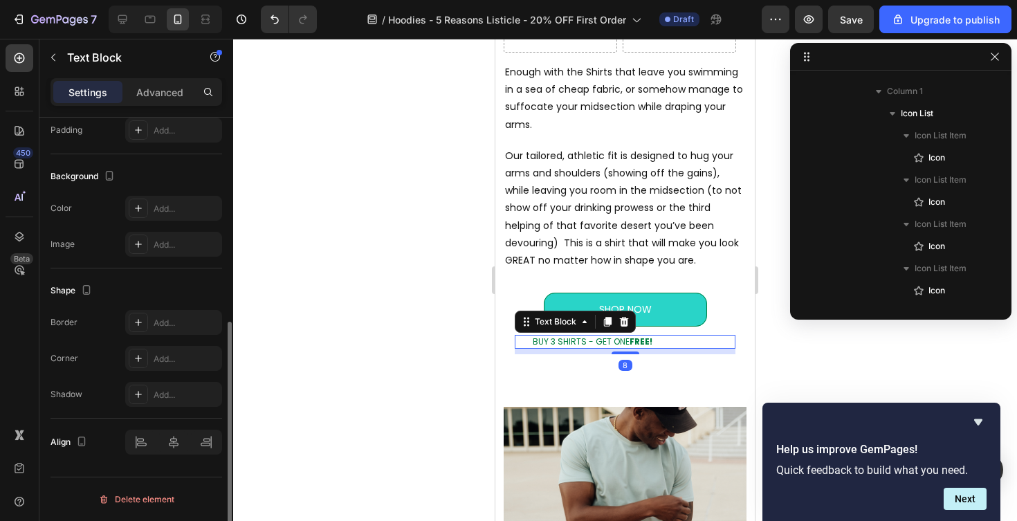
scroll to position [0, 0]
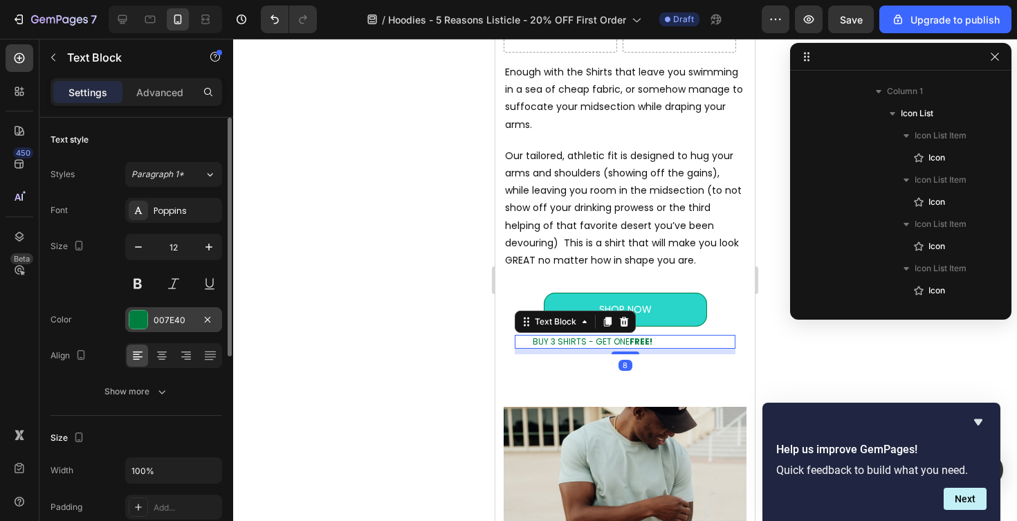
click at [140, 320] on div at bounding box center [138, 320] width 18 height 18
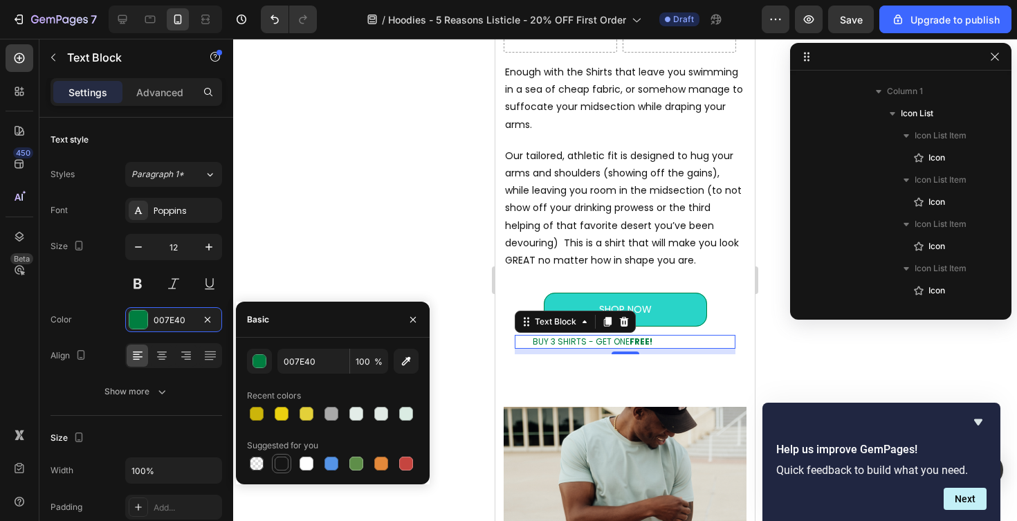
click at [284, 466] on div at bounding box center [282, 464] width 14 height 14
type input "151515"
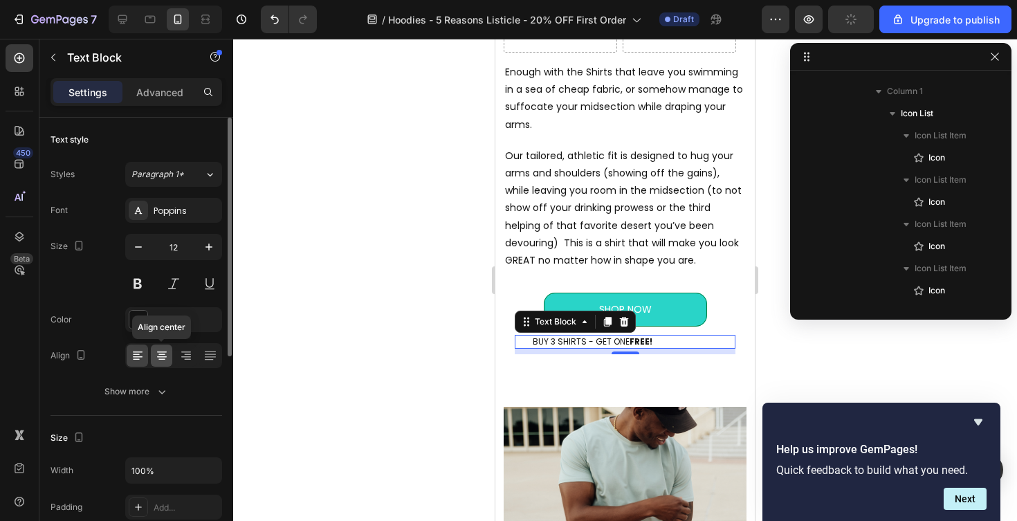
click at [170, 354] on div at bounding box center [161, 356] width 21 height 22
click at [413, 337] on div at bounding box center [625, 280] width 784 height 482
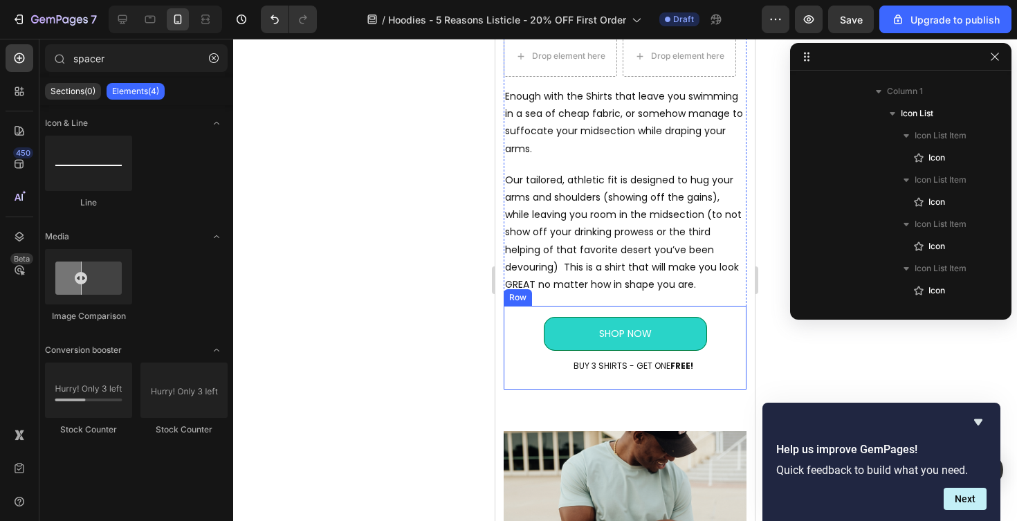
scroll to position [473, 0]
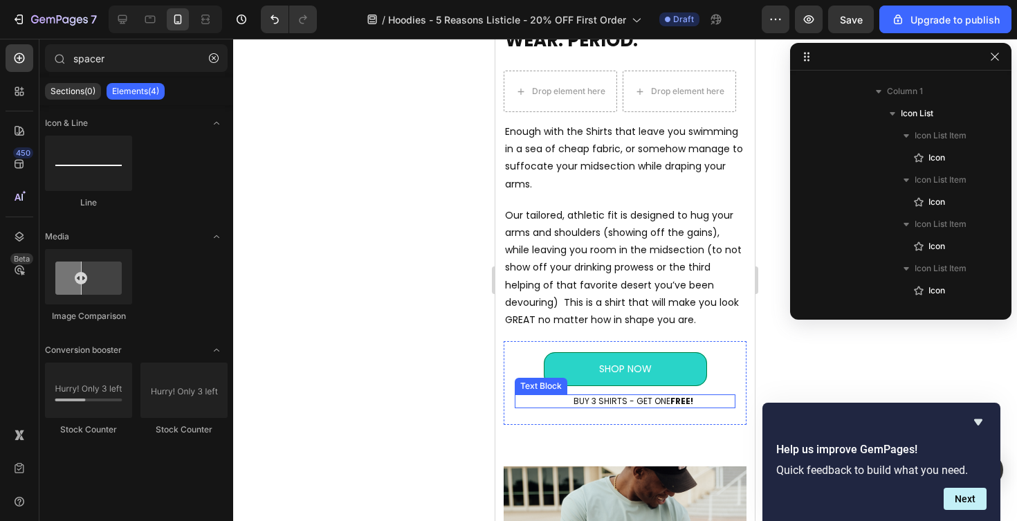
click at [637, 399] on p "BUY 3 SHIRTS - GET ONE FREE!" at bounding box center [633, 401] width 201 height 11
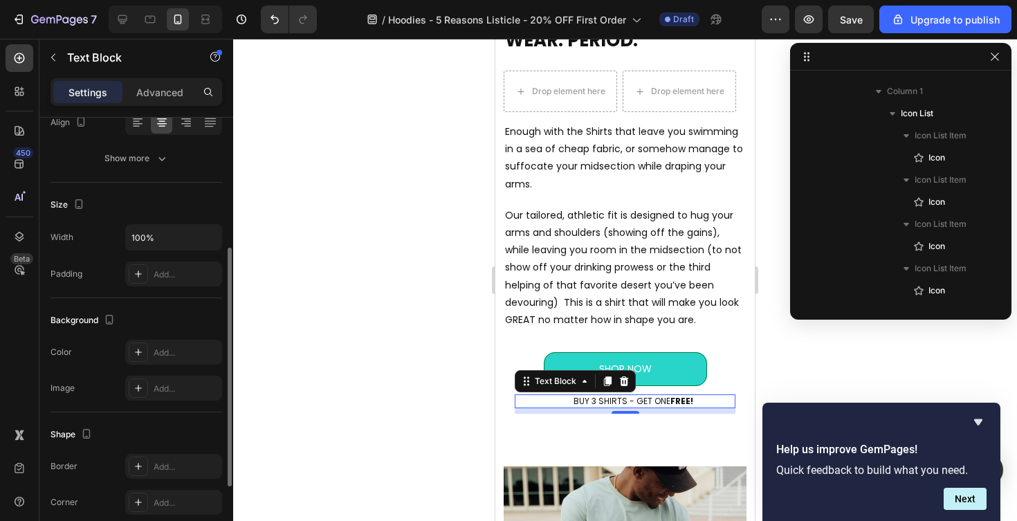
scroll to position [248, 0]
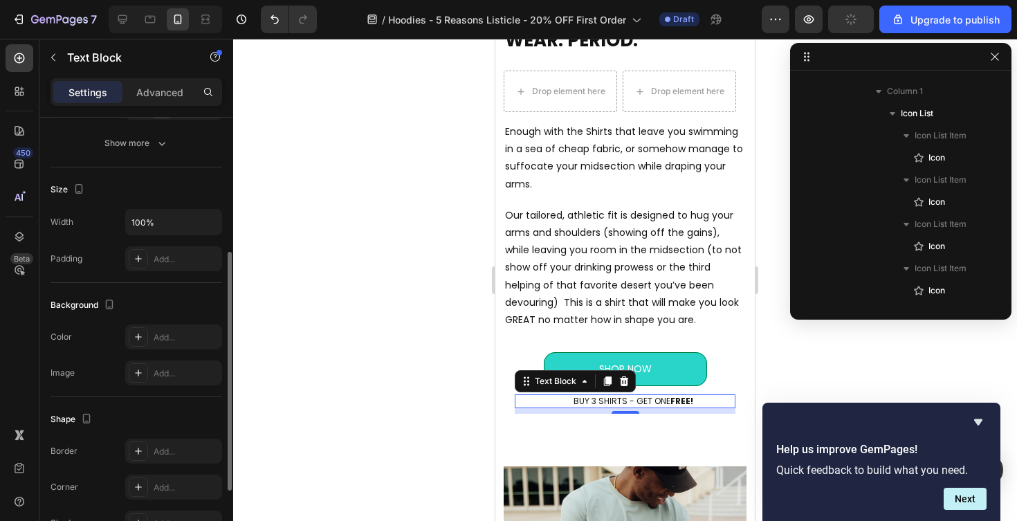
click at [648, 399] on p "BUY 3 SHIRTS - GET ONE FREE!" at bounding box center [633, 401] width 201 height 11
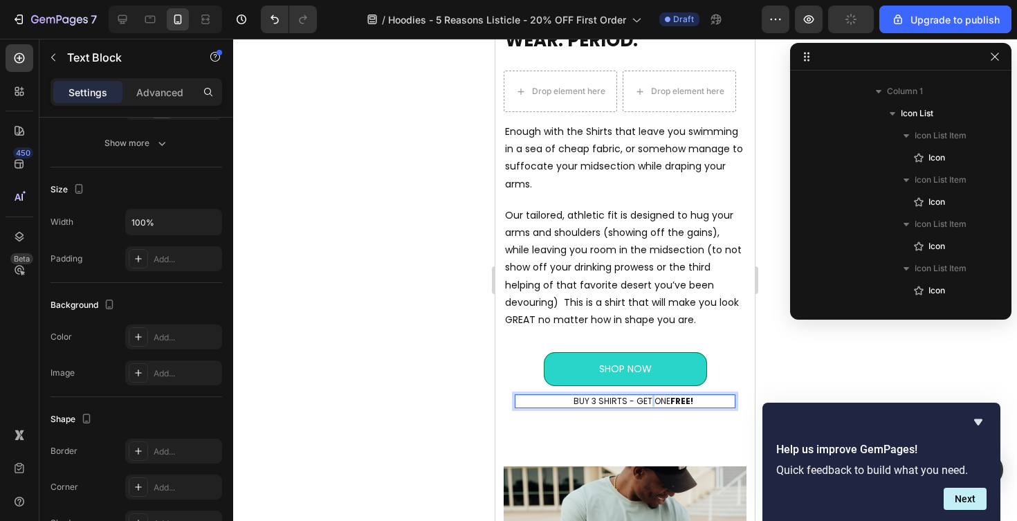
click at [648, 399] on p "BUY 3 SHIRTS - GET ONE FREE!" at bounding box center [633, 401] width 201 height 11
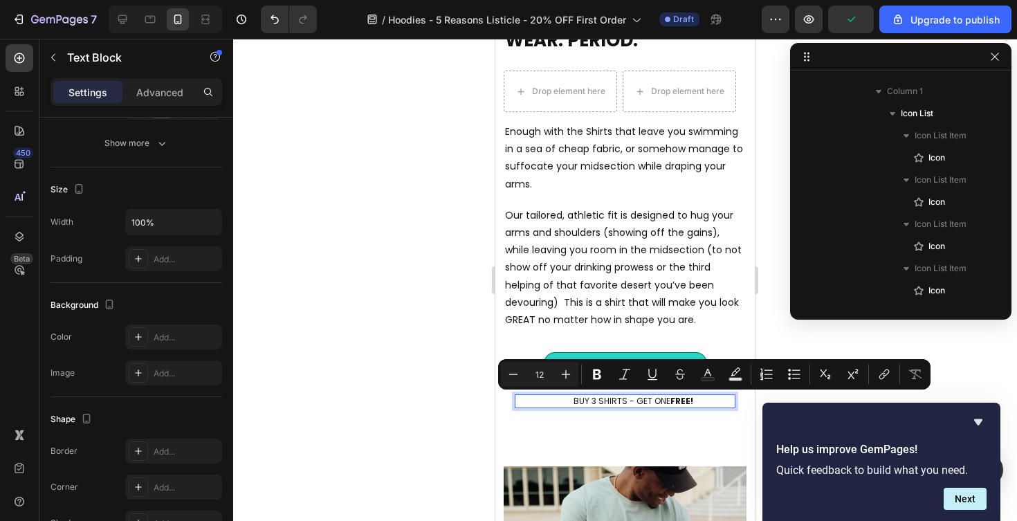
click at [670, 401] on p "BUY 3 SHIRTS - GET ONE FREE!" at bounding box center [633, 401] width 201 height 11
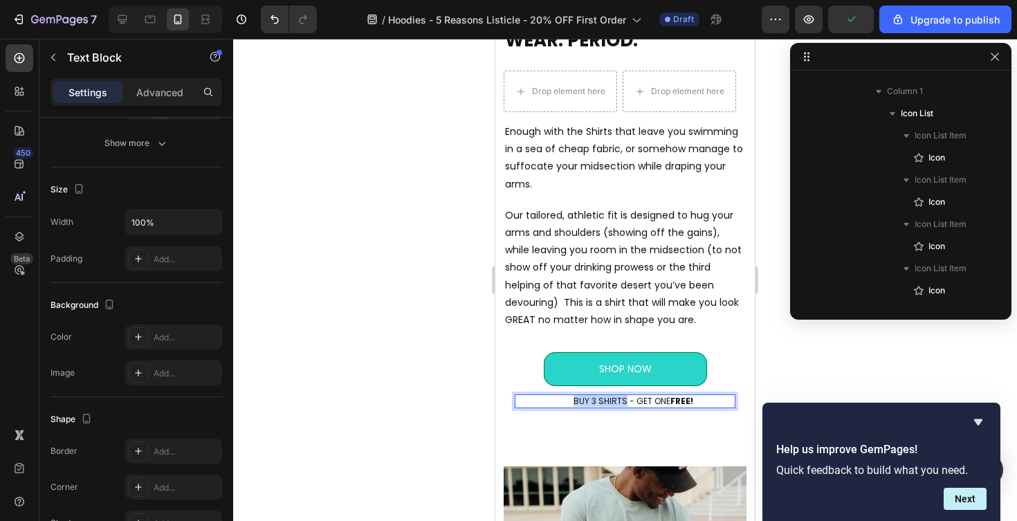
drag, startPoint x: 623, startPoint y: 401, endPoint x: 574, endPoint y: 403, distance: 49.9
click at [574, 403] on p "BUY 3 SHIRTS - GET ONE FREE!" at bounding box center [633, 401] width 201 height 11
drag, startPoint x: 730, startPoint y: 403, endPoint x: 680, endPoint y: 402, distance: 50.5
click at [680, 403] on p "GET 20% OFF YOUR FIRST ORDER - GET ONE FREE!" at bounding box center [633, 401] width 201 height 11
click at [680, 402] on p "GET 20% OFF YOUR FIRST ORDER - GET ONE FREE!" at bounding box center [633, 401] width 201 height 11
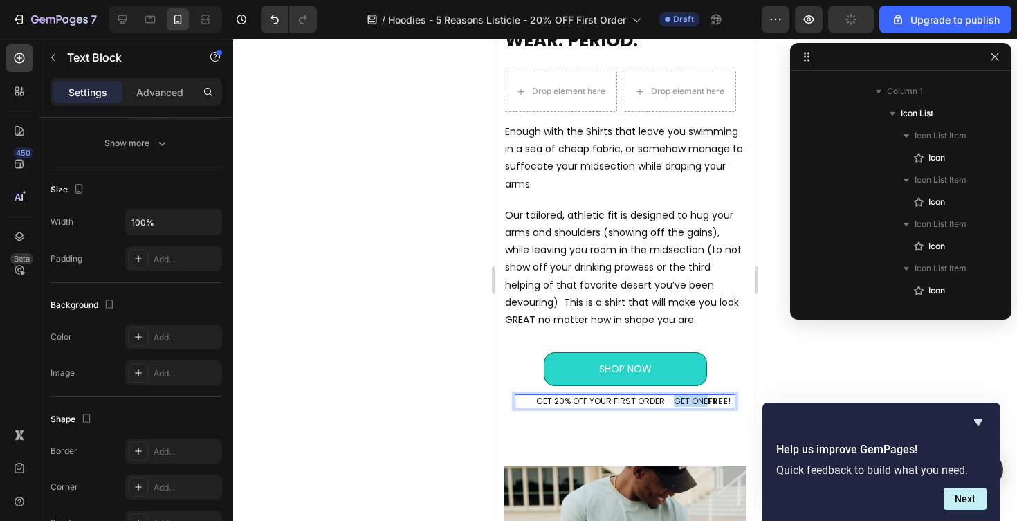
drag, startPoint x: 704, startPoint y: 402, endPoint x: 673, endPoint y: 402, distance: 31.1
click at [673, 402] on p "GET 20% OFF YOUR FIRST ORDER - GET ONE FREE!" at bounding box center [633, 401] width 201 height 11
click at [722, 402] on strong "FREE!" at bounding box center [715, 401] width 23 height 12
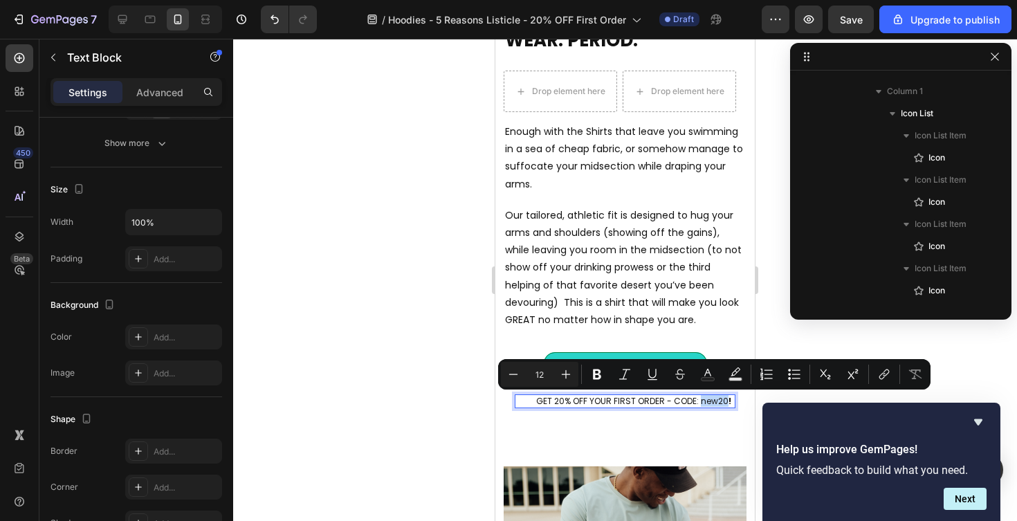
drag, startPoint x: 700, startPoint y: 401, endPoint x: 725, endPoint y: 403, distance: 25.8
click at [725, 403] on p "GET 20% OFF YOUR FIRST ORDER - CODE: new20 !" at bounding box center [633, 401] width 201 height 11
click at [599, 380] on icon "Editor contextual toolbar" at bounding box center [597, 374] width 14 height 14
click at [624, 372] on p "SHOP NOW" at bounding box center [625, 369] width 53 height 17
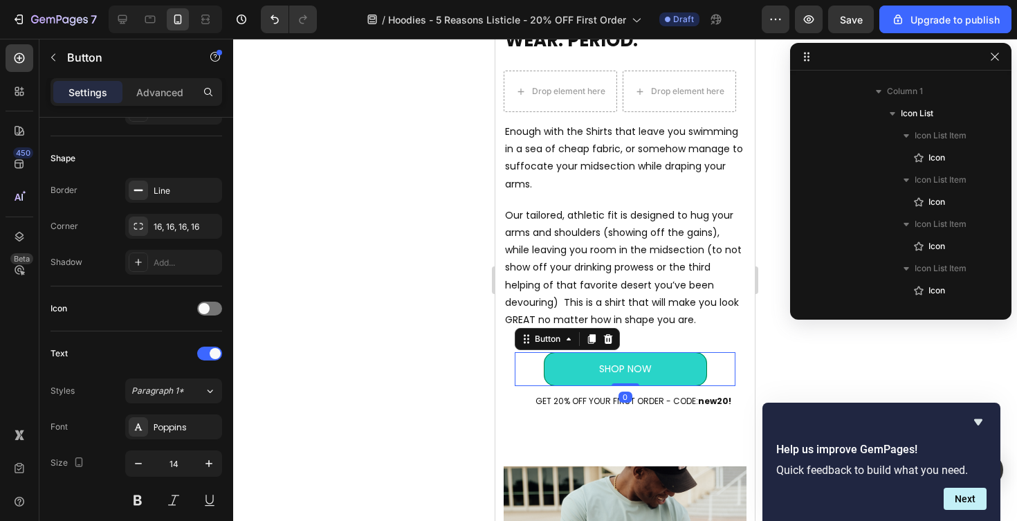
scroll to position [0, 0]
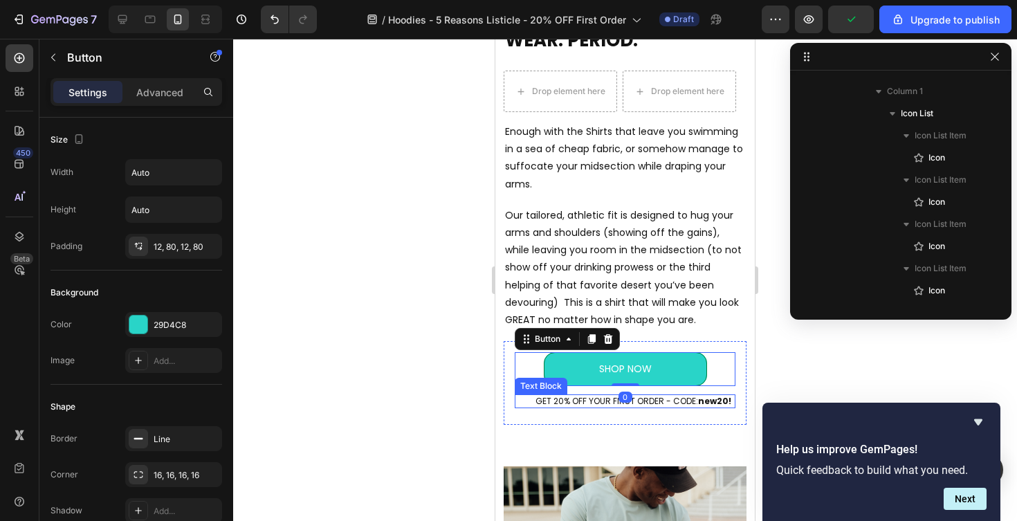
click at [580, 405] on p "GET 20% OFF YOUR FIRST ORDER - CODE: new20!" at bounding box center [633, 401] width 201 height 11
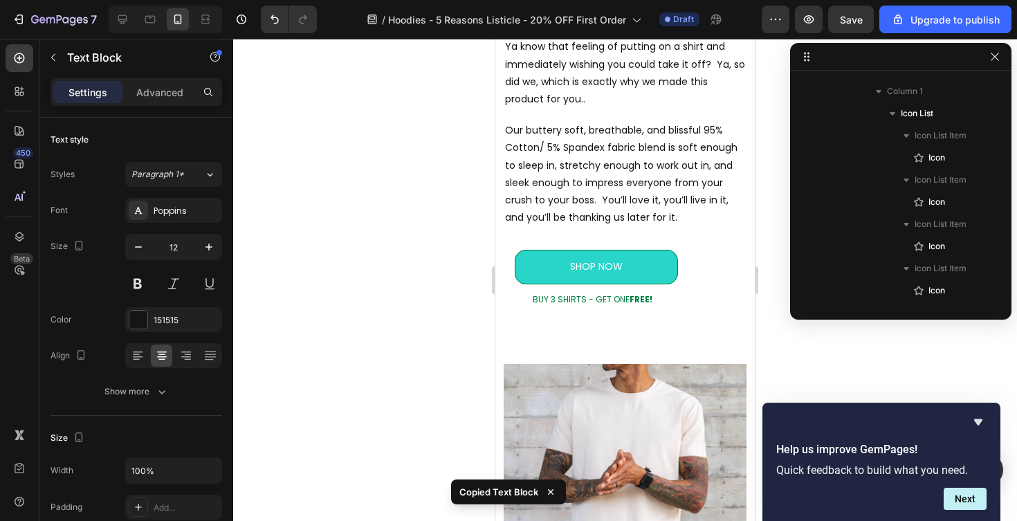
scroll to position [1253, 0]
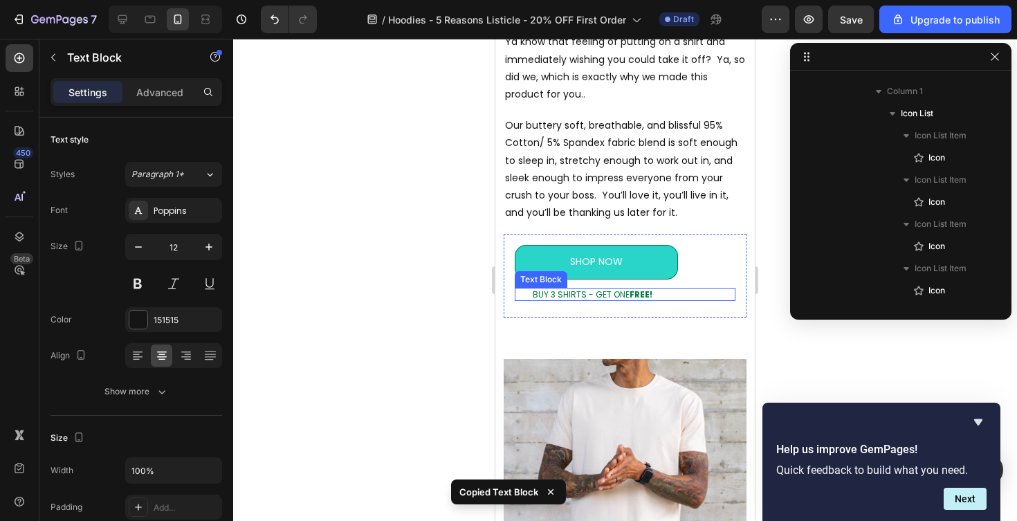
click at [585, 298] on p "BUY 3 SHIRTS - GET ONE FREE!" at bounding box center [633, 294] width 201 height 11
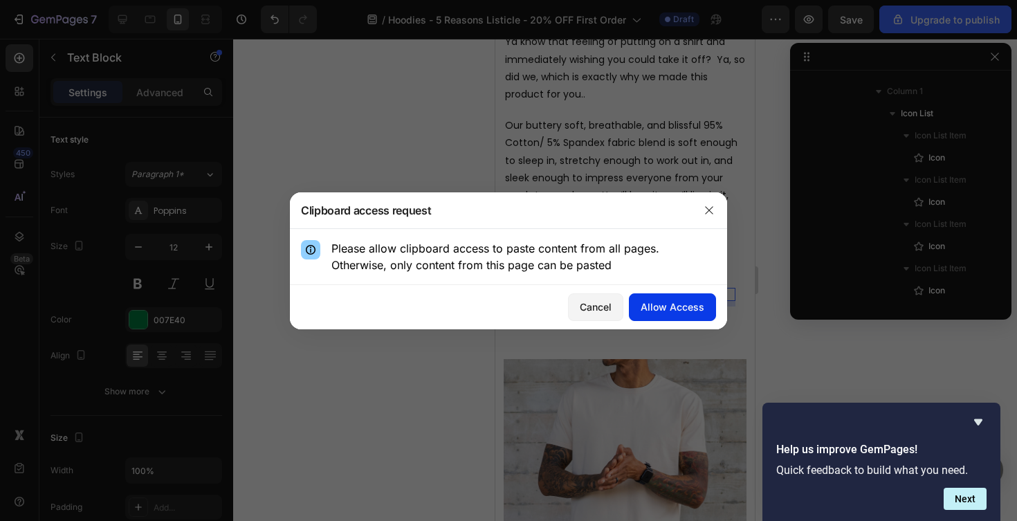
click at [671, 306] on div "Allow Access" at bounding box center [673, 307] width 64 height 15
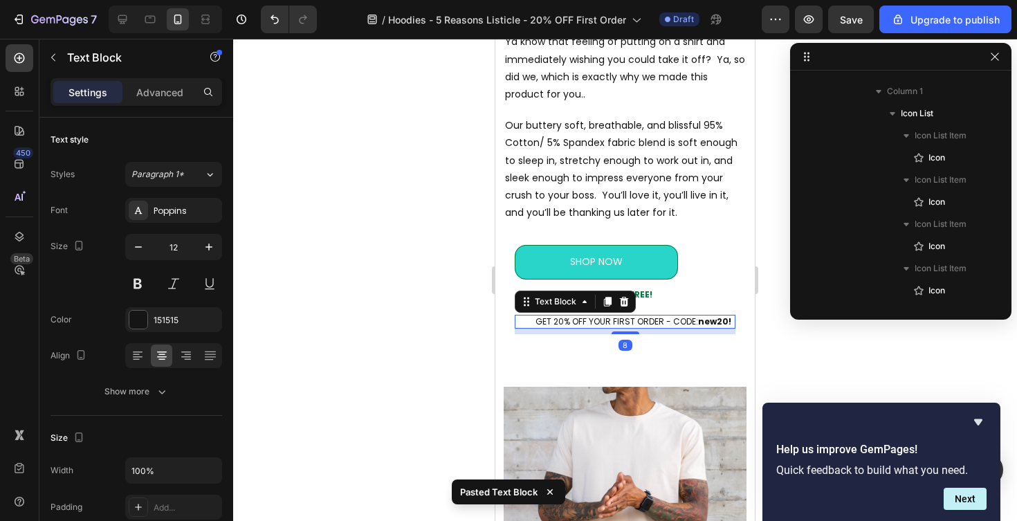
click at [424, 363] on div at bounding box center [625, 280] width 784 height 482
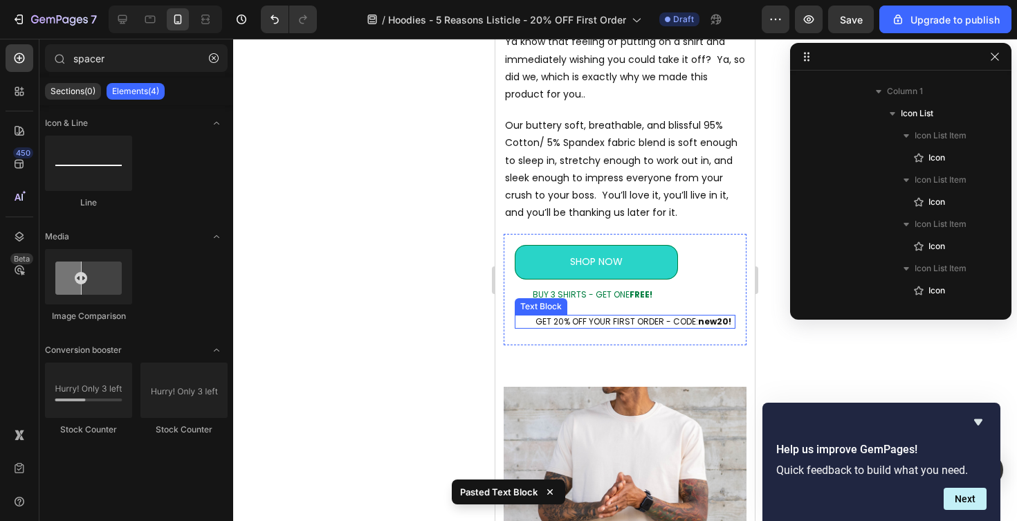
click at [569, 309] on div "SHOP NOW Button BUY 3 SHIRTS - GET ONE FREE! Text Block GET 20% OFF YOUR FIRST …" at bounding box center [625, 289] width 221 height 89
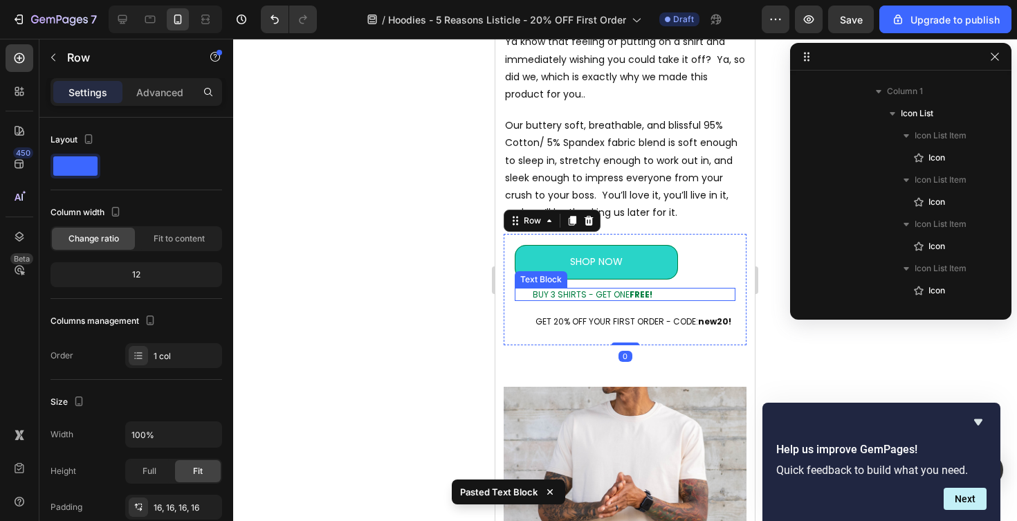
click at [574, 297] on p "BUY 3 SHIRTS - GET ONE FREE!" at bounding box center [633, 294] width 201 height 11
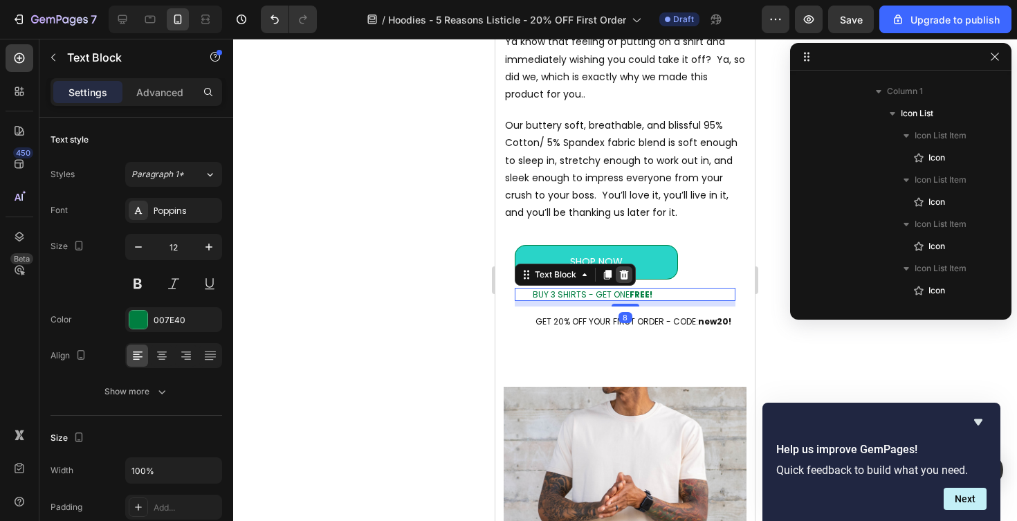
click at [629, 268] on div at bounding box center [624, 274] width 17 height 17
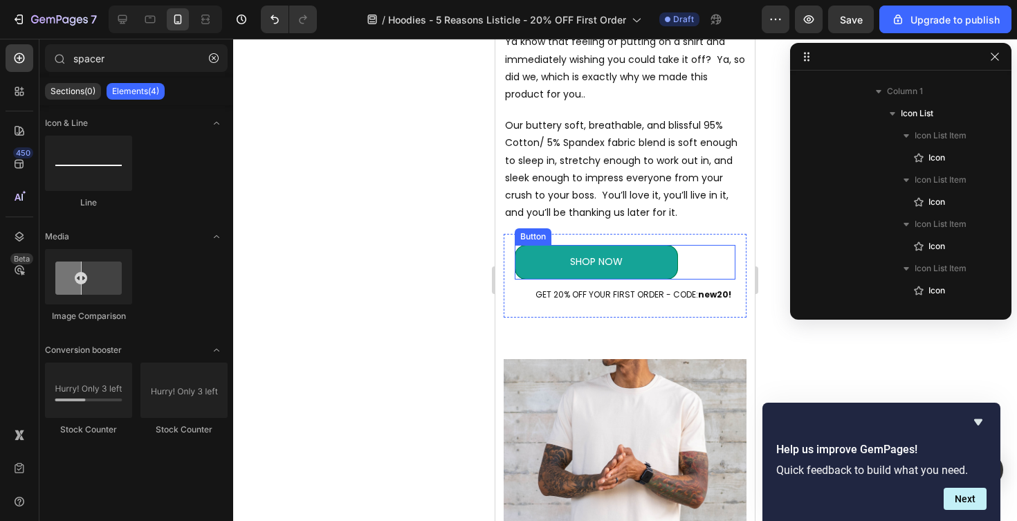
click at [518, 265] on link "SHOP NOW" at bounding box center [596, 262] width 163 height 34
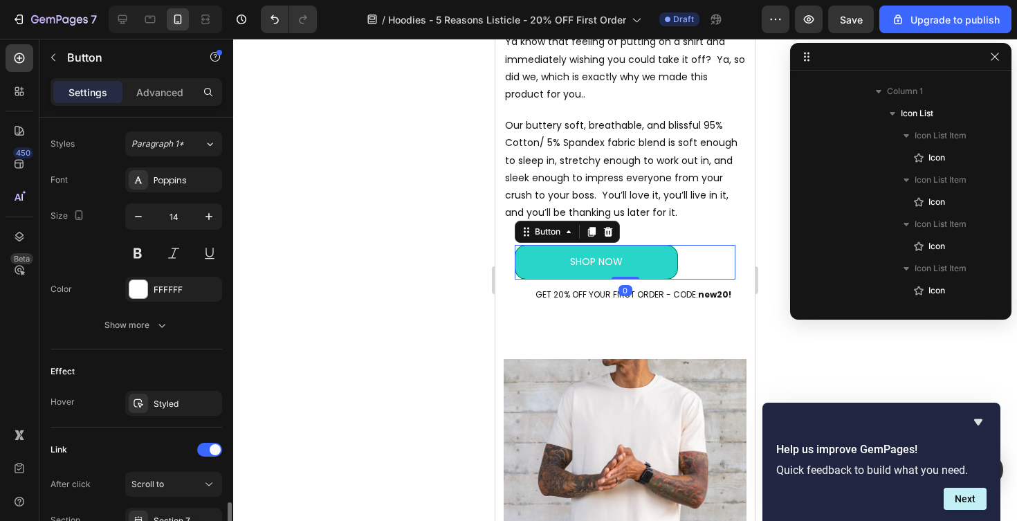
scroll to position [621, 0]
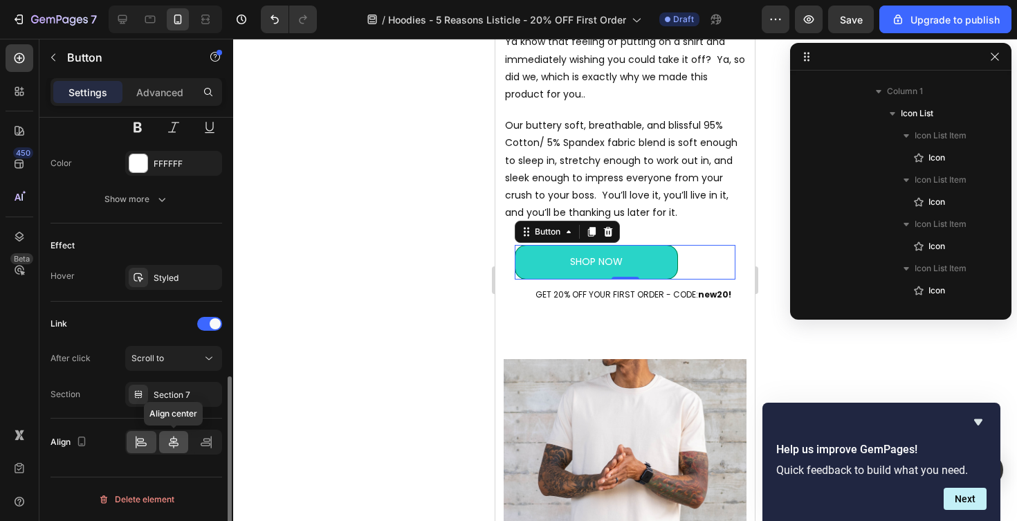
click at [170, 438] on icon at bounding box center [174, 442] width 14 height 14
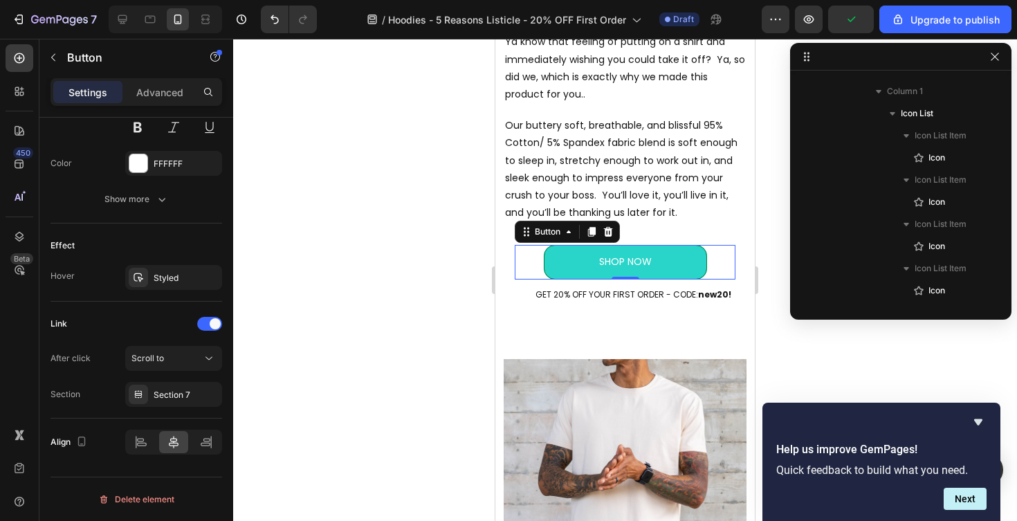
click at [426, 373] on div at bounding box center [625, 280] width 784 height 482
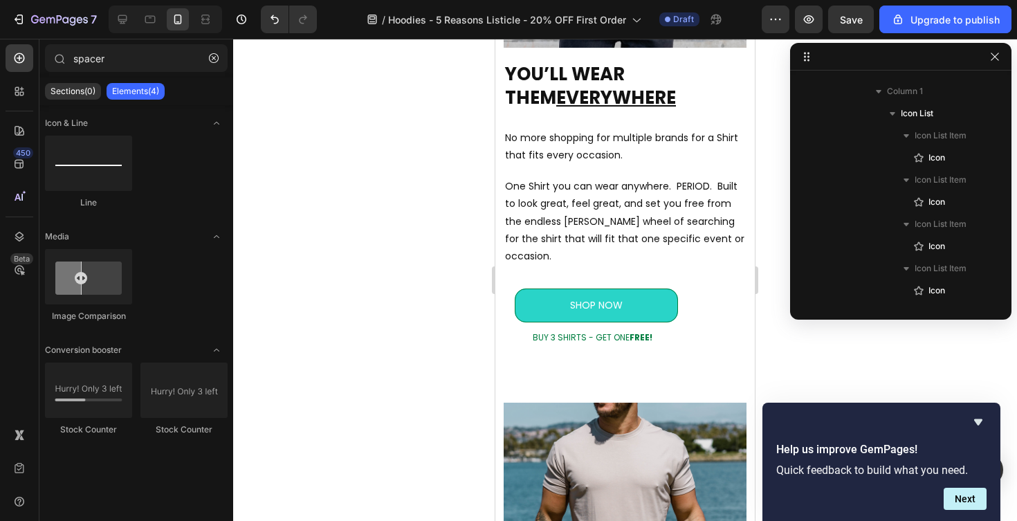
scroll to position [1816, 0]
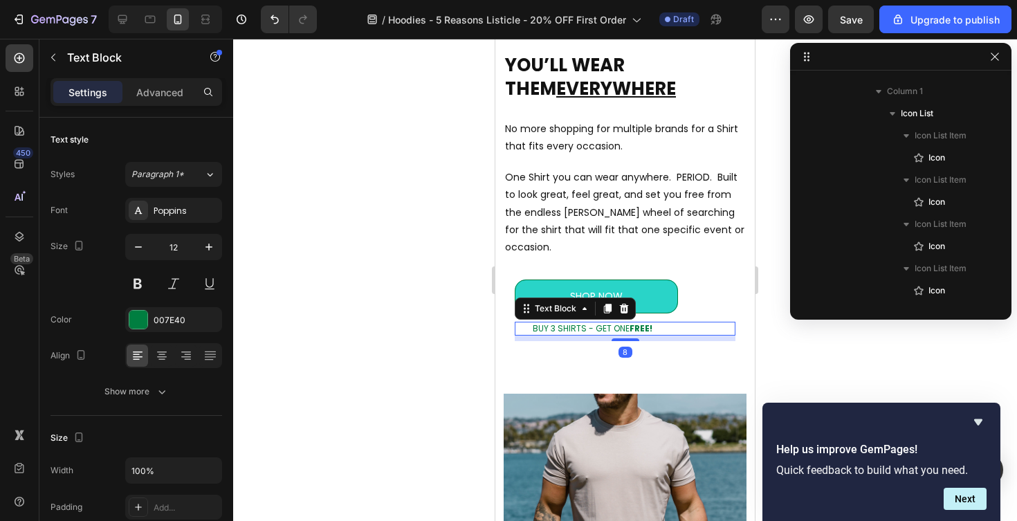
click at [518, 322] on div "BUY 3 SHIRTS - GET ONE FREE! Text Block 8" at bounding box center [625, 329] width 221 height 14
click at [625, 304] on icon at bounding box center [624, 309] width 9 height 10
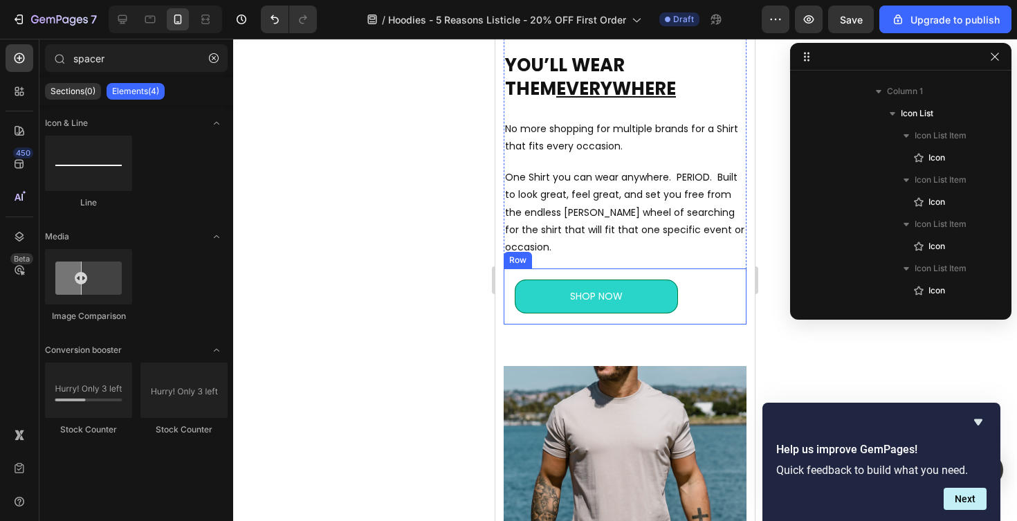
click at [578, 304] on div "SHOP NOW Button Row" at bounding box center [625, 296] width 243 height 56
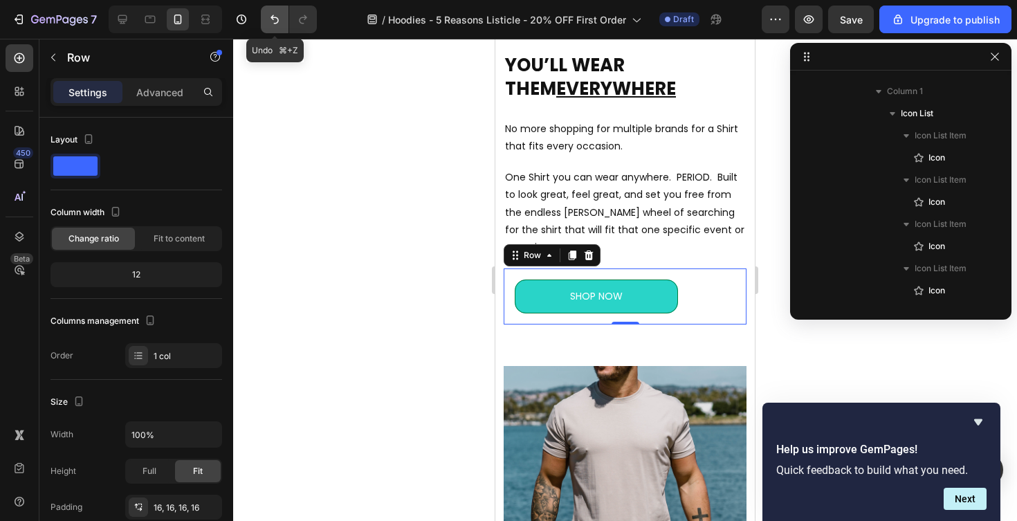
click at [271, 22] on icon "Undo/Redo" at bounding box center [275, 19] width 14 height 14
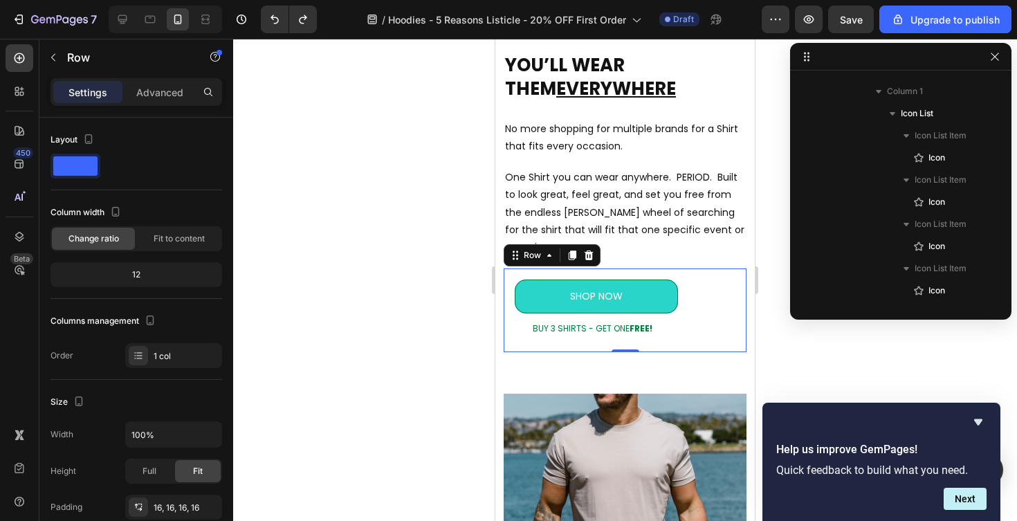
click at [602, 320] on div "SHOP NOW Button BUY 3 SHIRTS - GET ONE FREE! Text Block" at bounding box center [625, 311] width 221 height 62
click at [601, 323] on p "BUY 3 SHIRTS - GET ONE FREE!" at bounding box center [633, 328] width 201 height 11
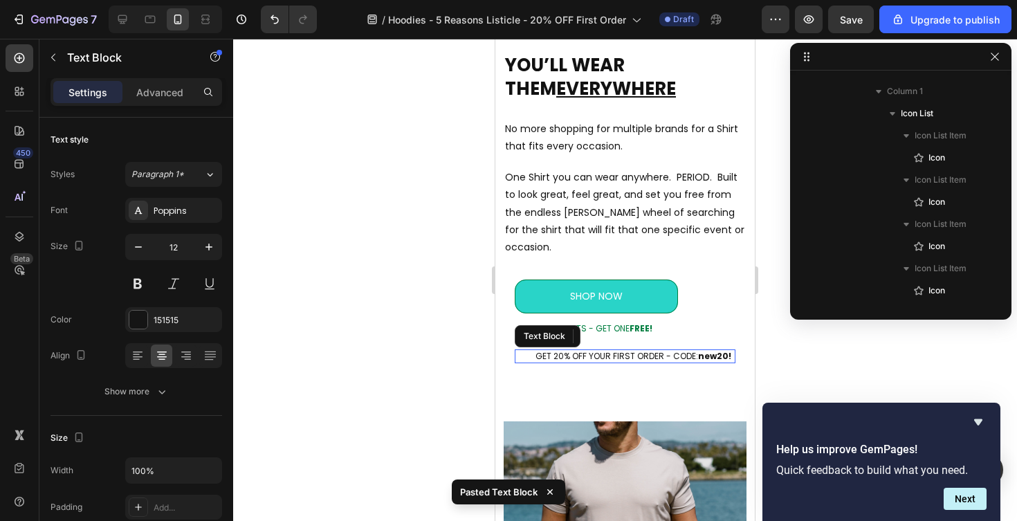
scroll to position [377, 0]
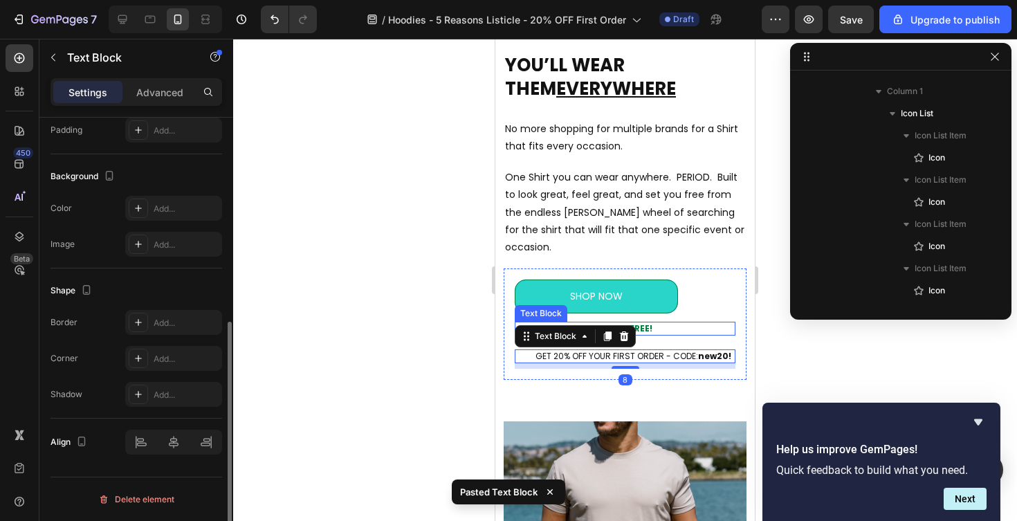
click at [667, 323] on p "BUY 3 SHIRTS - GET ONE FREE!" at bounding box center [633, 328] width 201 height 11
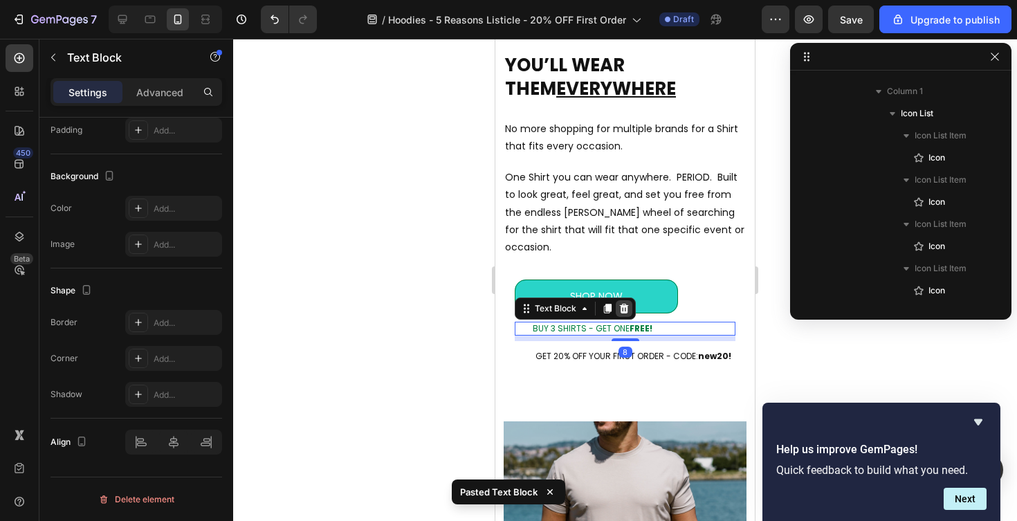
click at [626, 304] on icon at bounding box center [624, 309] width 9 height 10
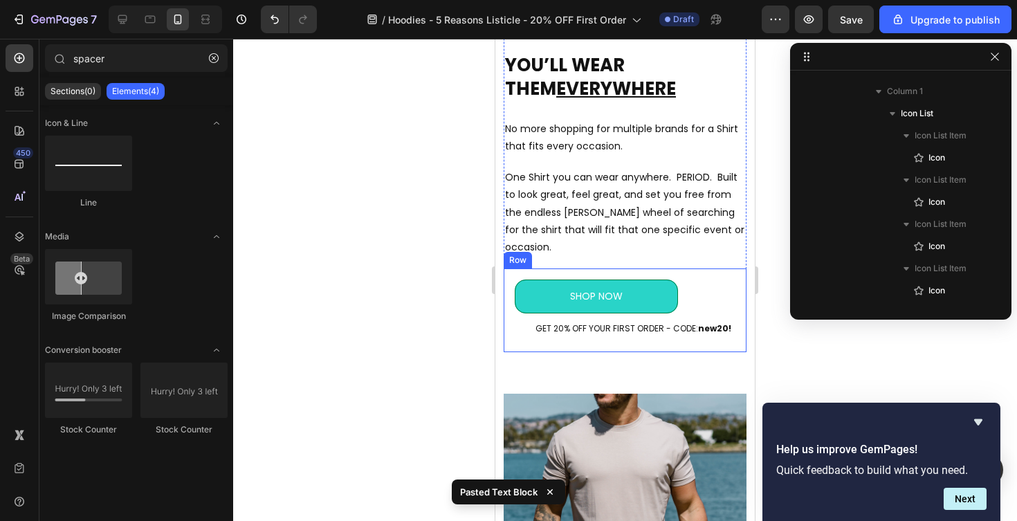
click at [511, 277] on div "SHOP NOW Button GET 20% OFF YOUR FIRST ORDER - CODE: new20! Text Block Row" at bounding box center [625, 310] width 243 height 84
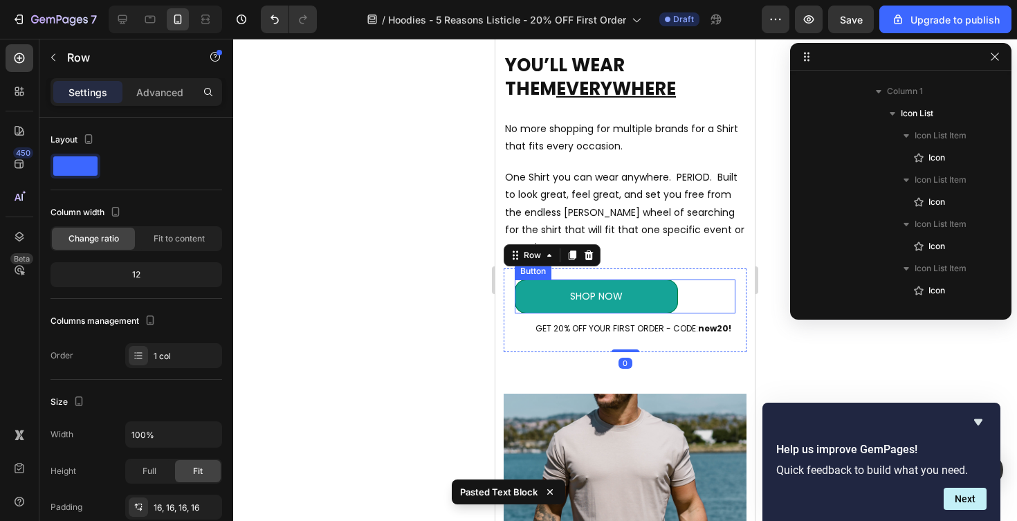
click at [551, 280] on link "SHOP NOW" at bounding box center [596, 297] width 163 height 34
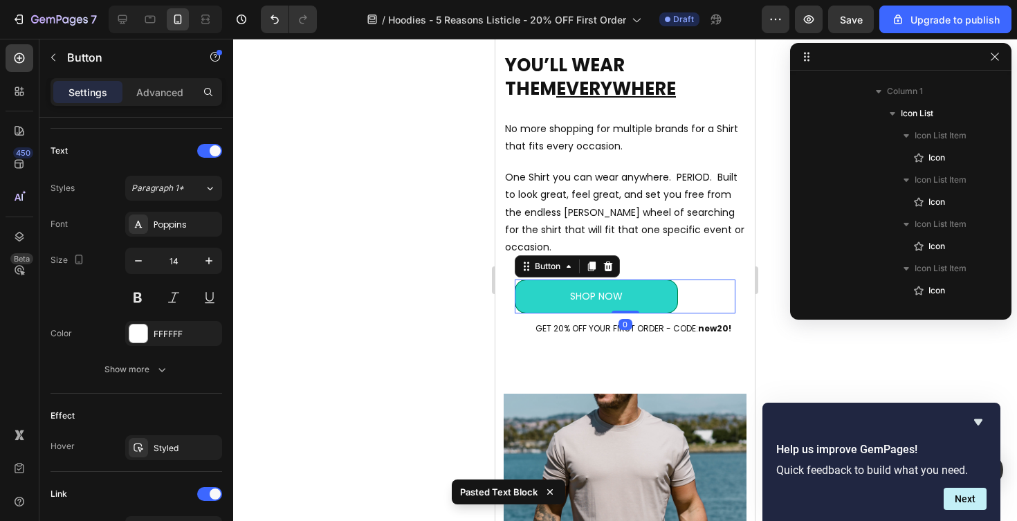
scroll to position [621, 0]
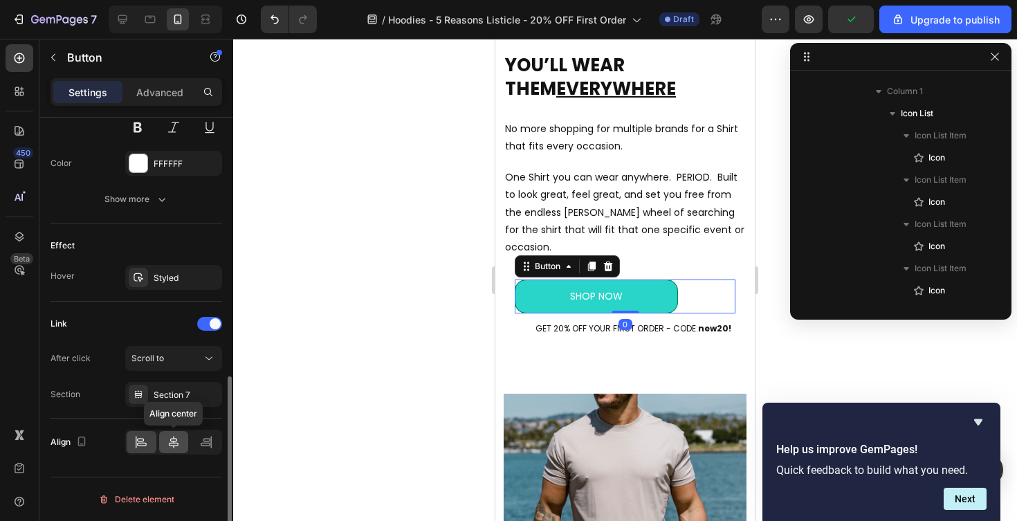
click at [169, 439] on icon at bounding box center [174, 442] width 14 height 14
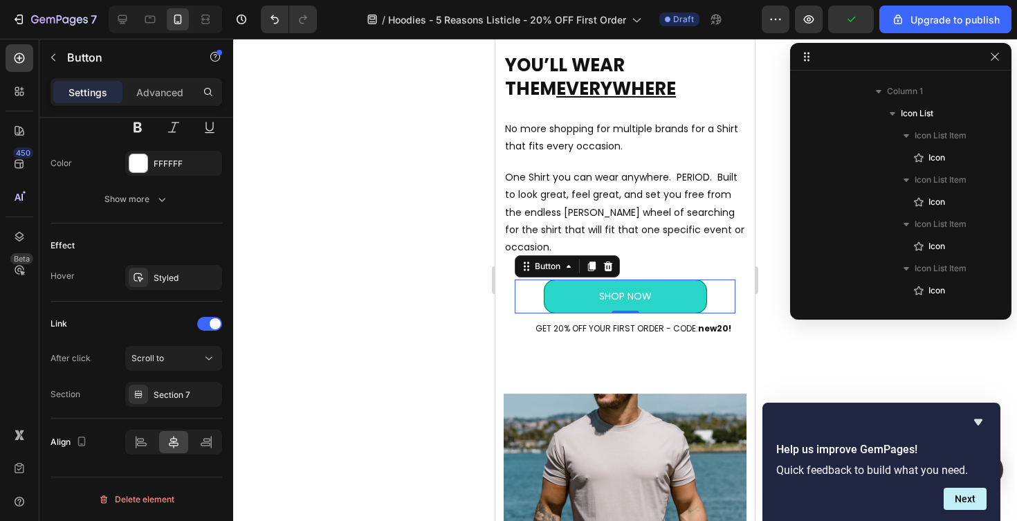
click at [412, 352] on div at bounding box center [625, 280] width 784 height 482
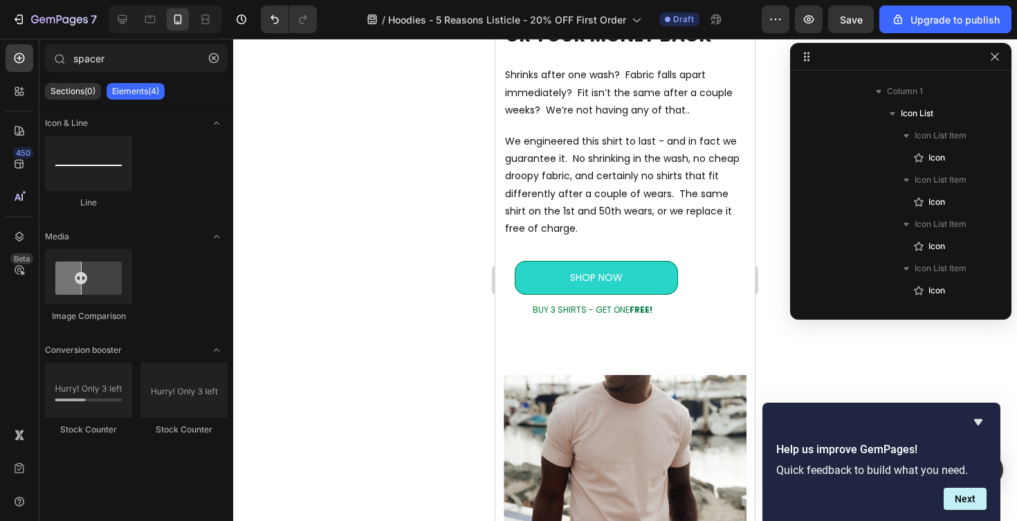
scroll to position [2486, 0]
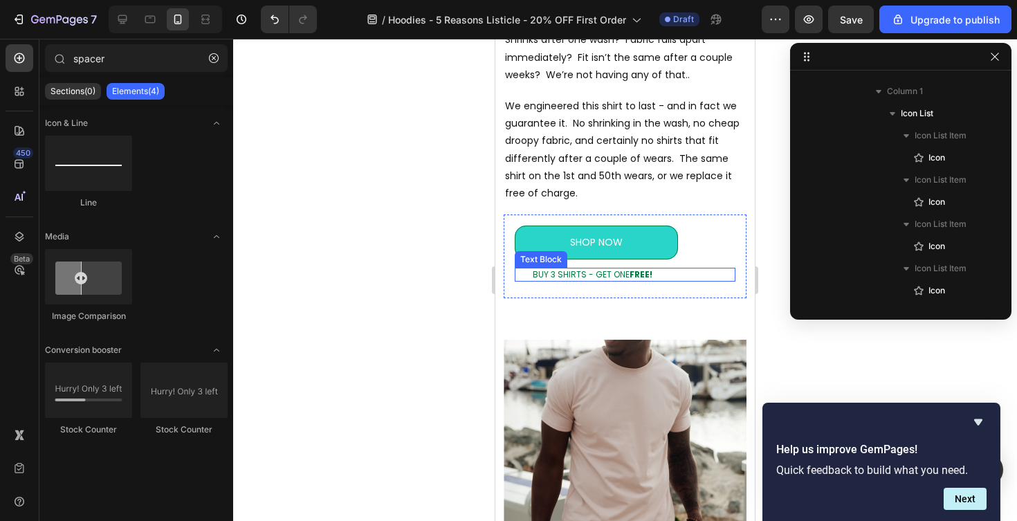
click at [523, 277] on div "BUY 3 SHIRTS - GET ONE FREE! Text Block" at bounding box center [625, 275] width 221 height 14
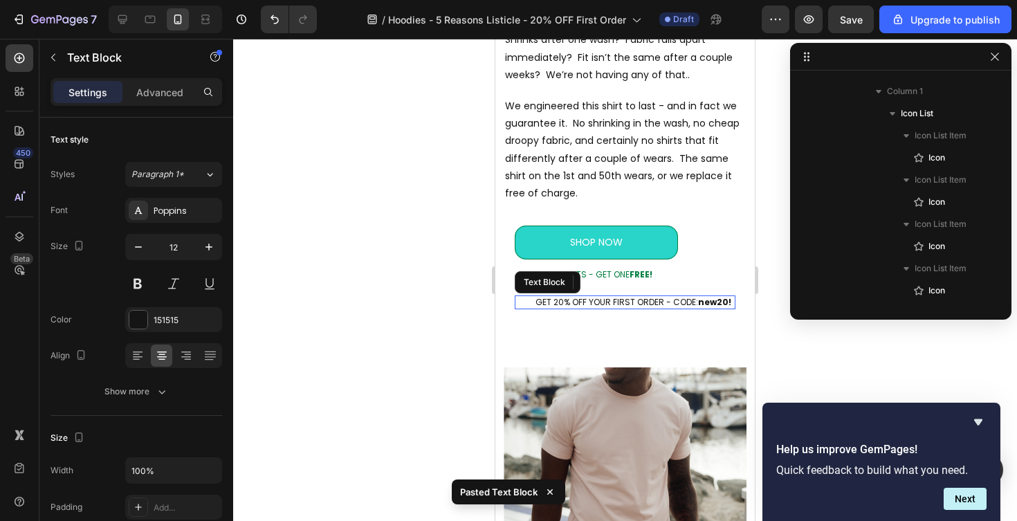
scroll to position [377, 0]
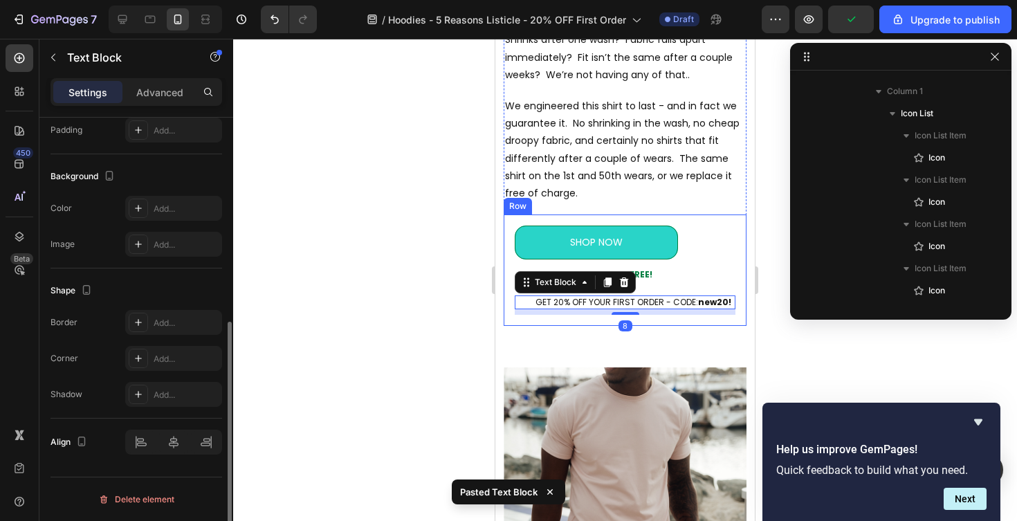
click at [675, 282] on div "SHOP NOW Button BUY 3 SHIRTS - GET ONE FREE! Text Block GET 20% OFF YOUR FIRST …" at bounding box center [625, 270] width 221 height 89
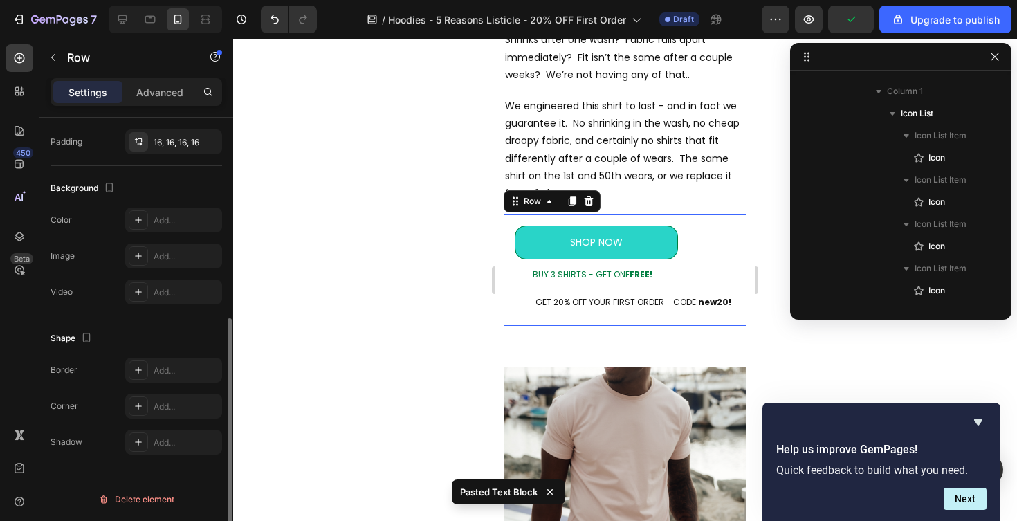
scroll to position [0, 0]
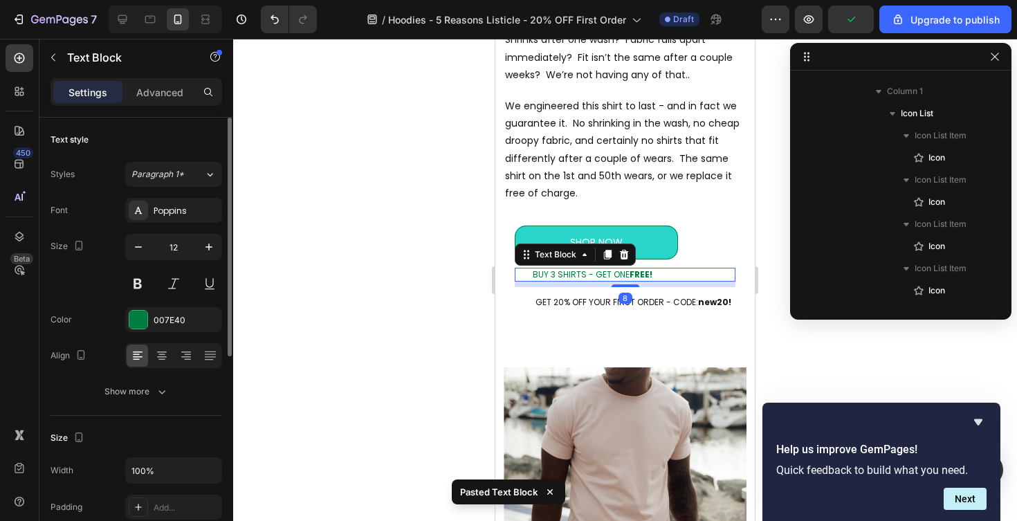
click at [668, 275] on p "BUY 3 SHIRTS - GET ONE FREE!" at bounding box center [633, 274] width 201 height 11
click at [619, 253] on icon at bounding box center [624, 254] width 11 height 11
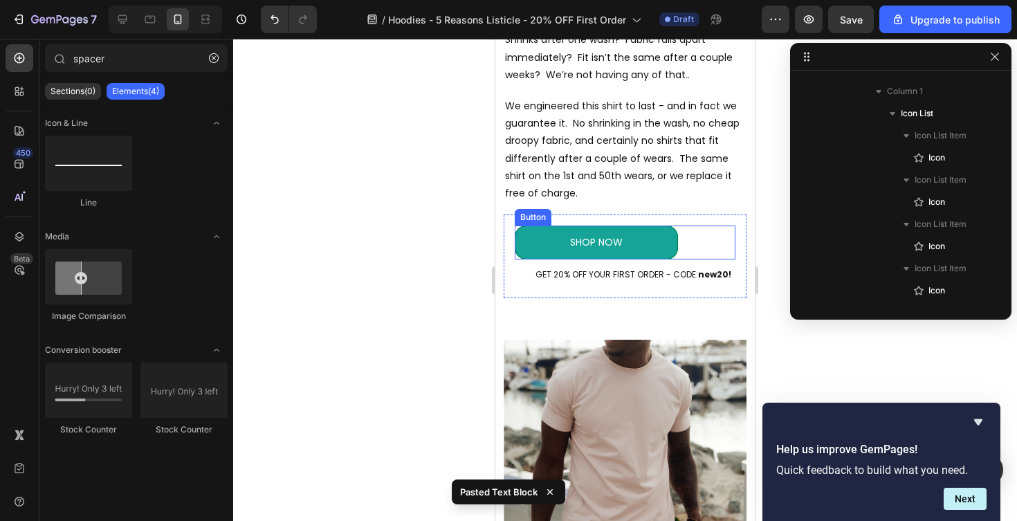
click at [522, 242] on link "SHOP NOW" at bounding box center [596, 243] width 163 height 34
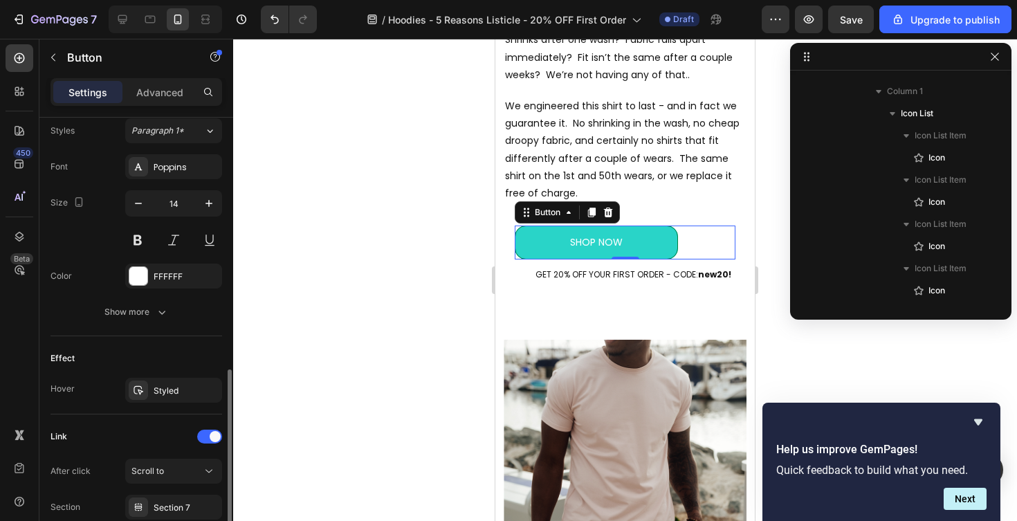
scroll to position [621, 0]
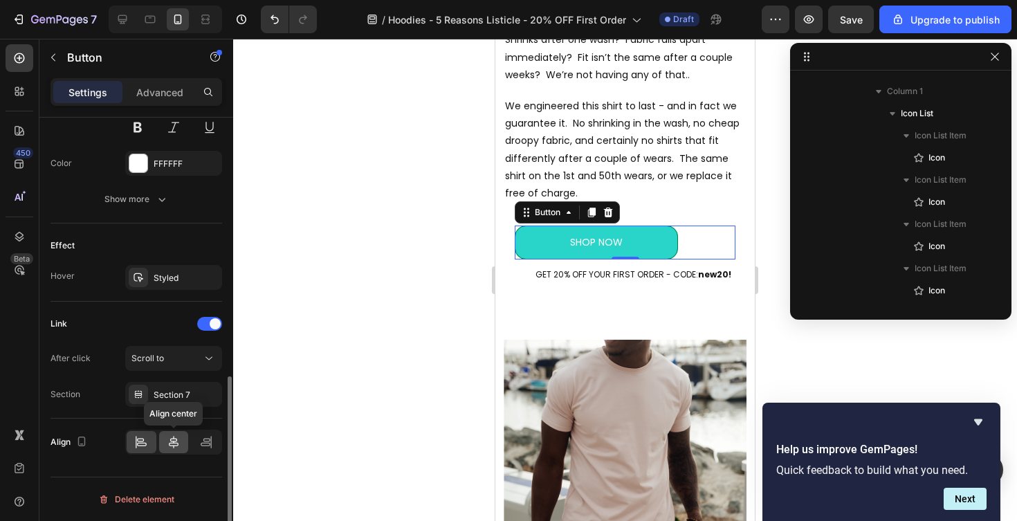
click at [172, 437] on icon at bounding box center [174, 442] width 14 height 14
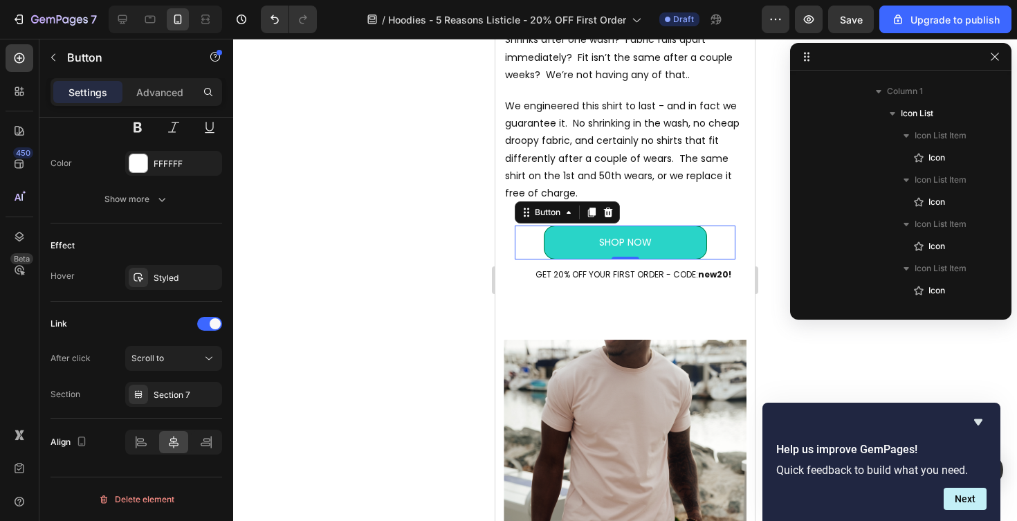
click at [419, 338] on div at bounding box center [625, 280] width 784 height 482
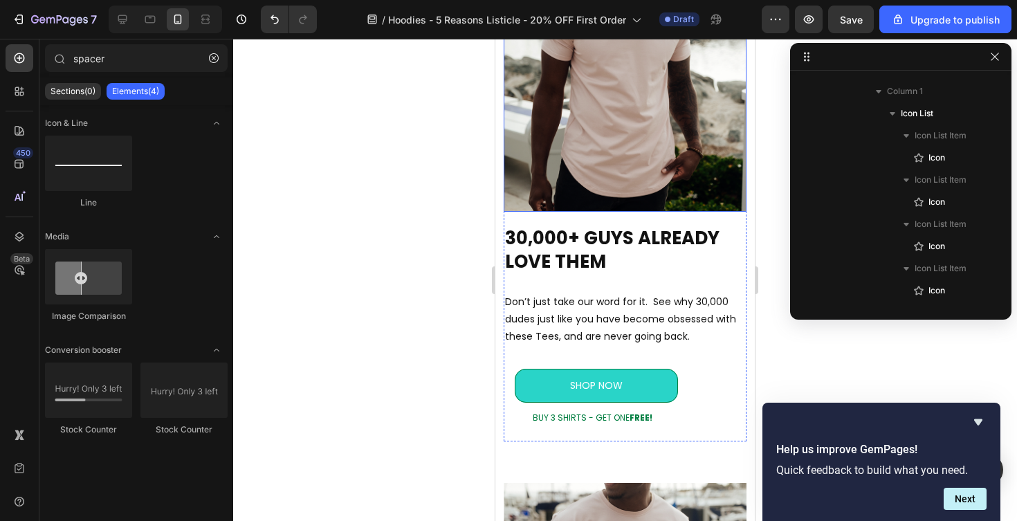
scroll to position [2858, 0]
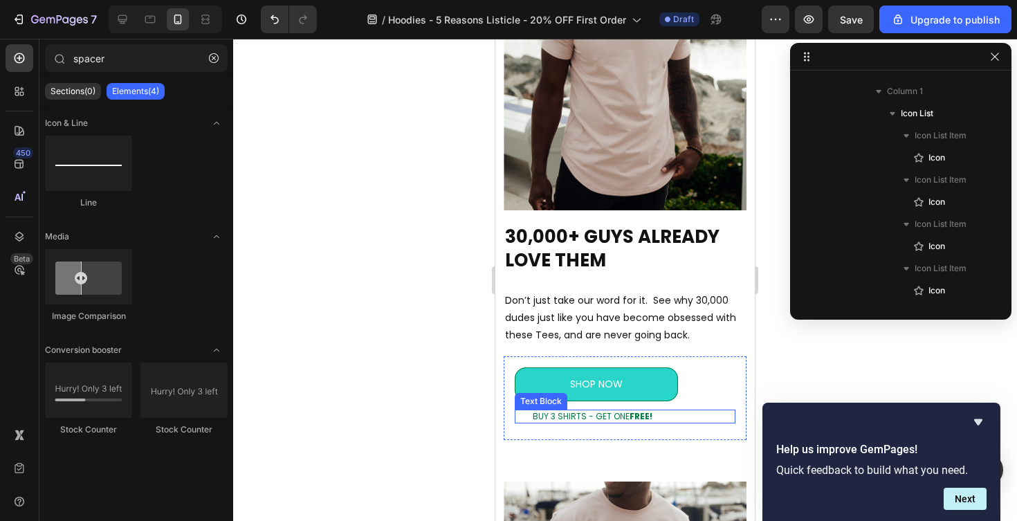
click at [529, 410] on div "BUY 3 SHIRTS - GET ONE FREE! Text Block" at bounding box center [625, 417] width 221 height 14
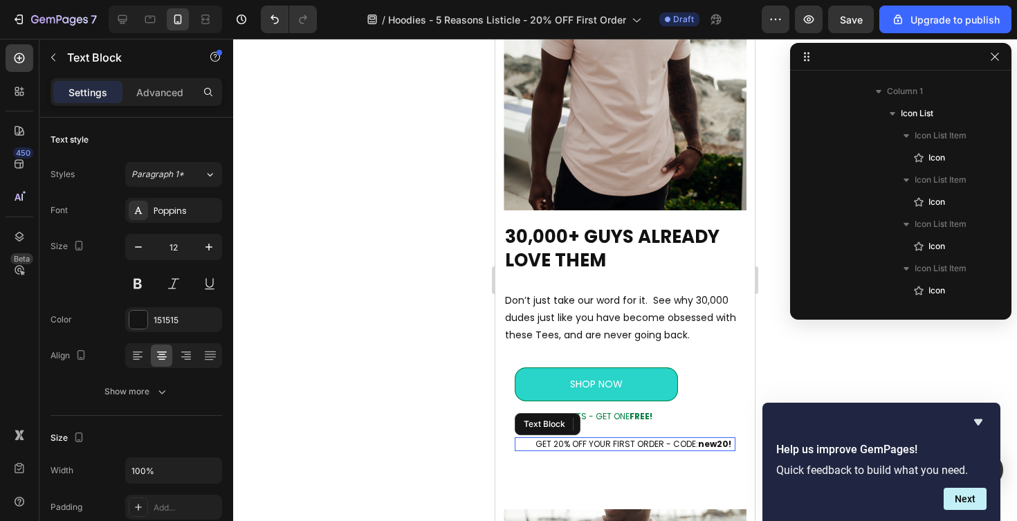
scroll to position [377, 0]
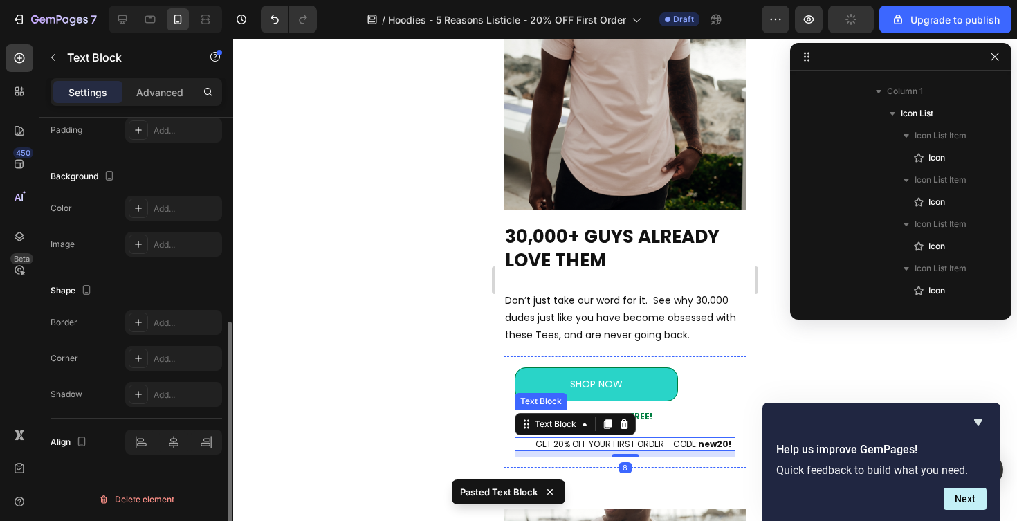
click at [671, 415] on p "BUY 3 SHIRTS - GET ONE FREE!" at bounding box center [633, 416] width 201 height 11
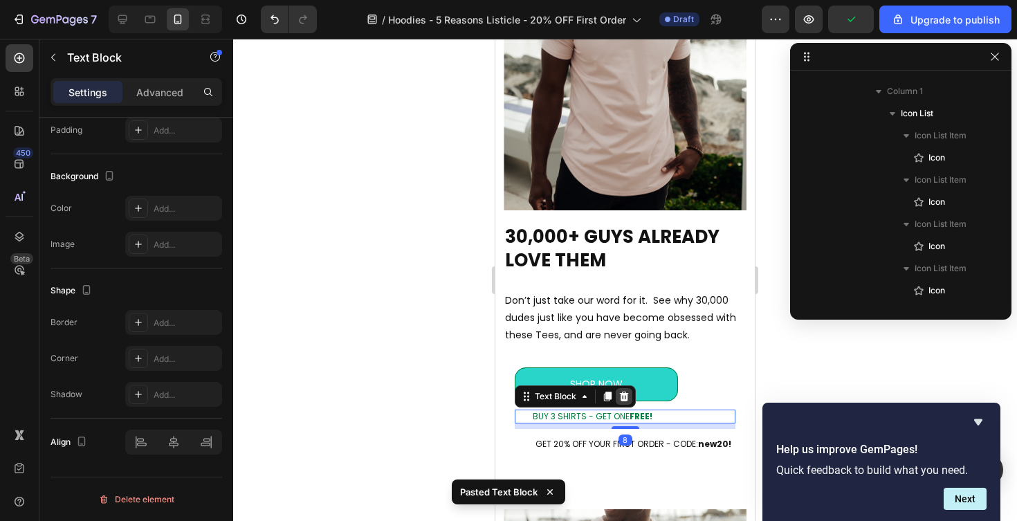
click at [624, 397] on icon at bounding box center [624, 397] width 9 height 10
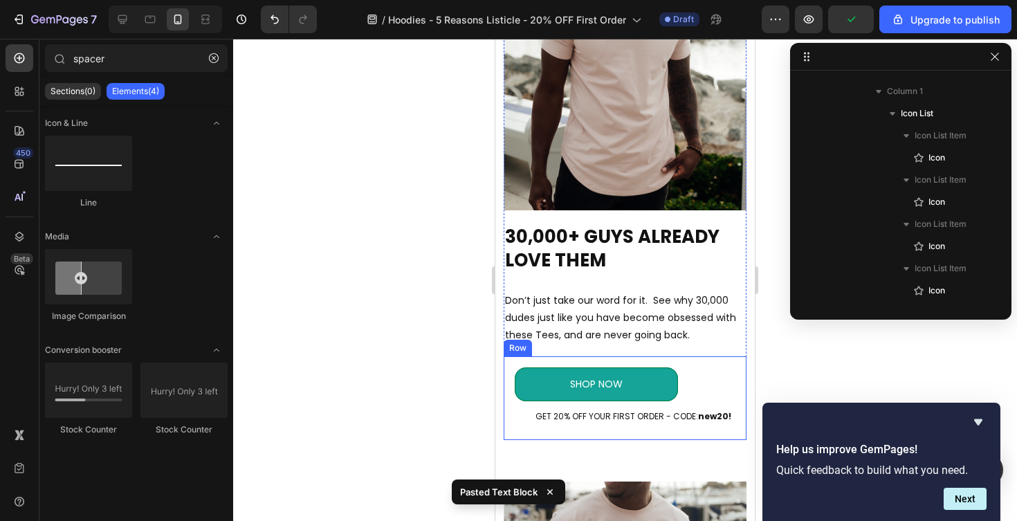
click at [525, 387] on link "SHOP NOW" at bounding box center [596, 384] width 163 height 34
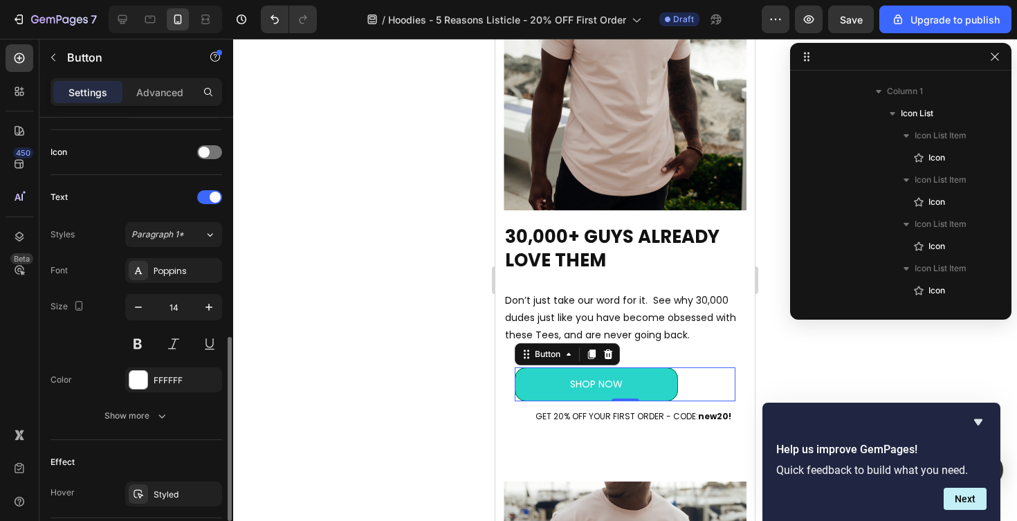
scroll to position [621, 0]
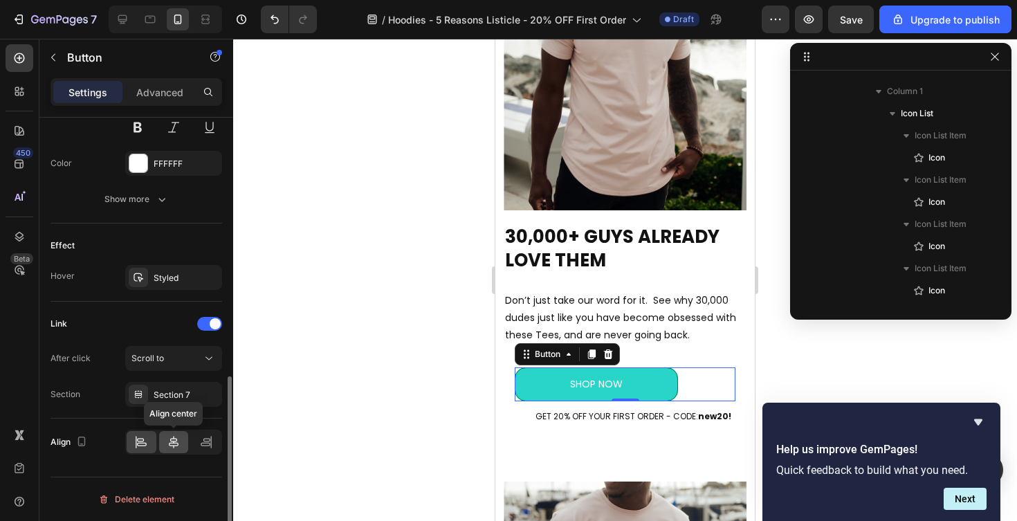
click at [175, 443] on icon at bounding box center [174, 442] width 10 height 12
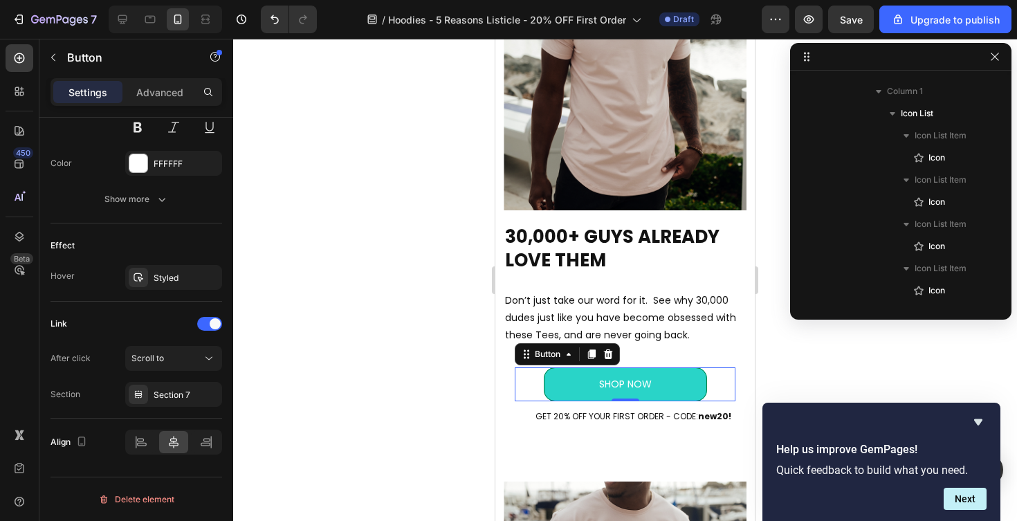
click at [447, 416] on div at bounding box center [625, 280] width 784 height 482
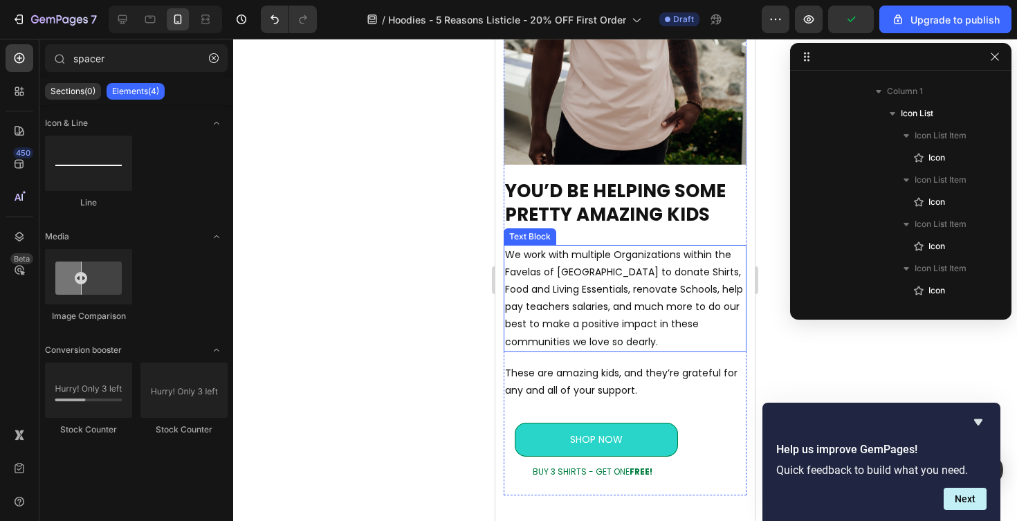
scroll to position [3481, 0]
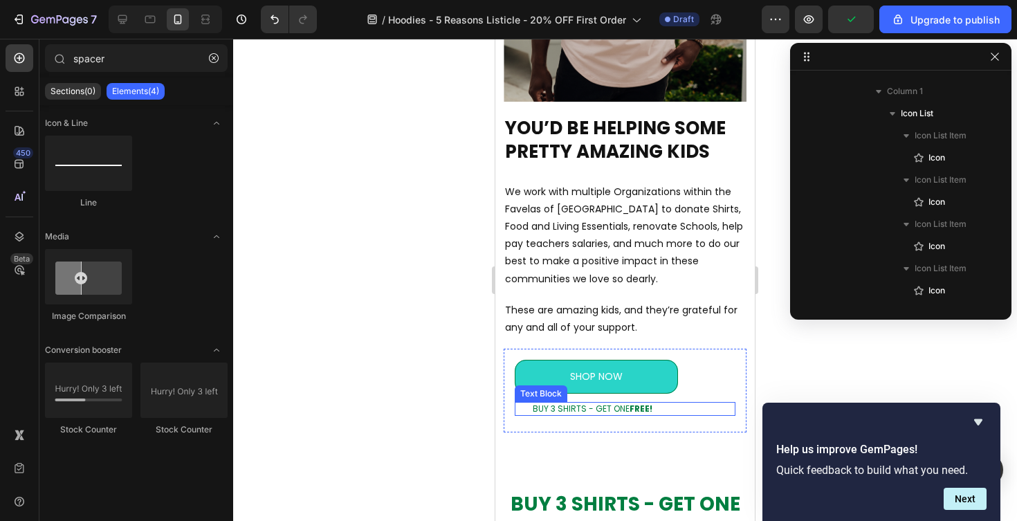
click at [560, 408] on p "BUY 3 SHIRTS - GET ONE FREE!" at bounding box center [633, 408] width 201 height 11
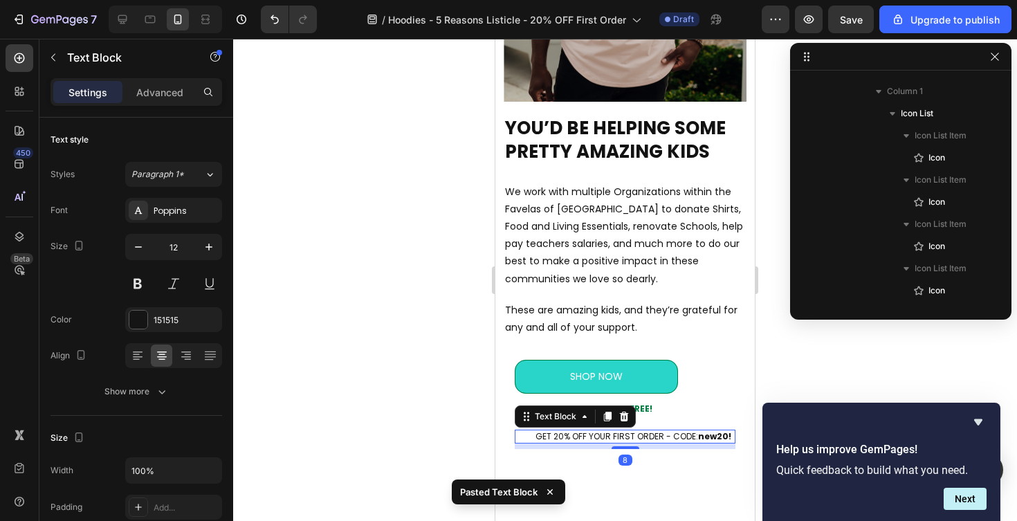
scroll to position [377, 0]
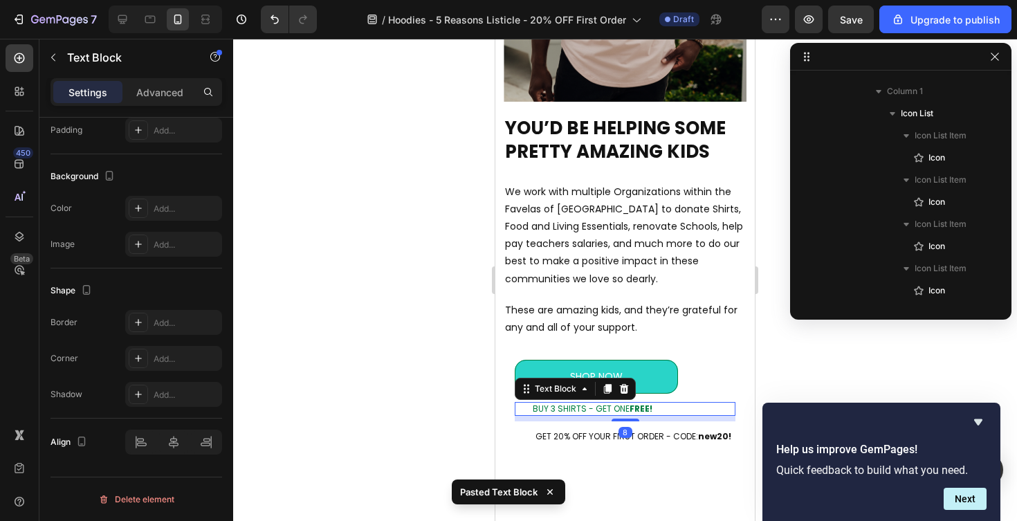
click at [658, 408] on p "BUY 3 SHIRTS - GET ONE FREE!" at bounding box center [633, 408] width 201 height 11
click at [623, 391] on icon at bounding box center [624, 388] width 11 height 11
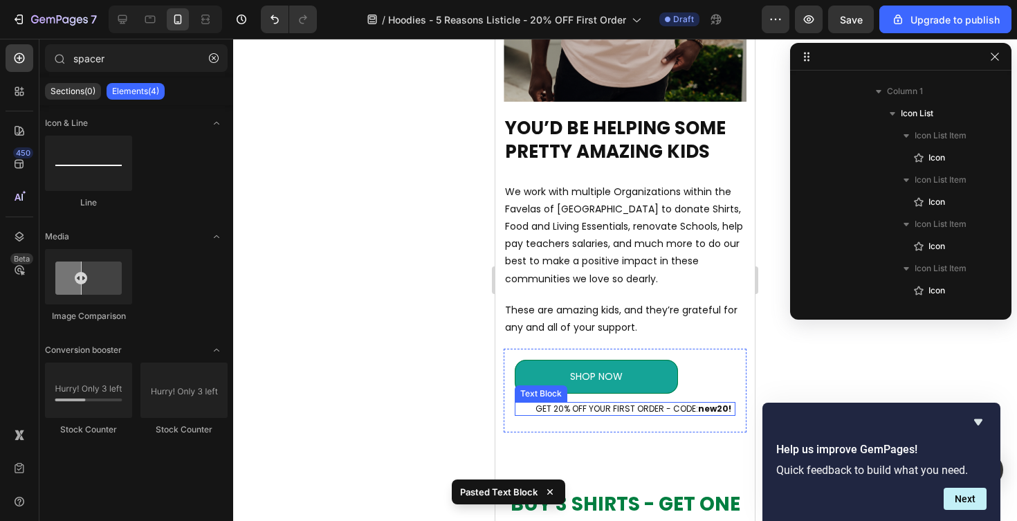
click at [540, 381] on link "SHOP NOW" at bounding box center [596, 377] width 163 height 34
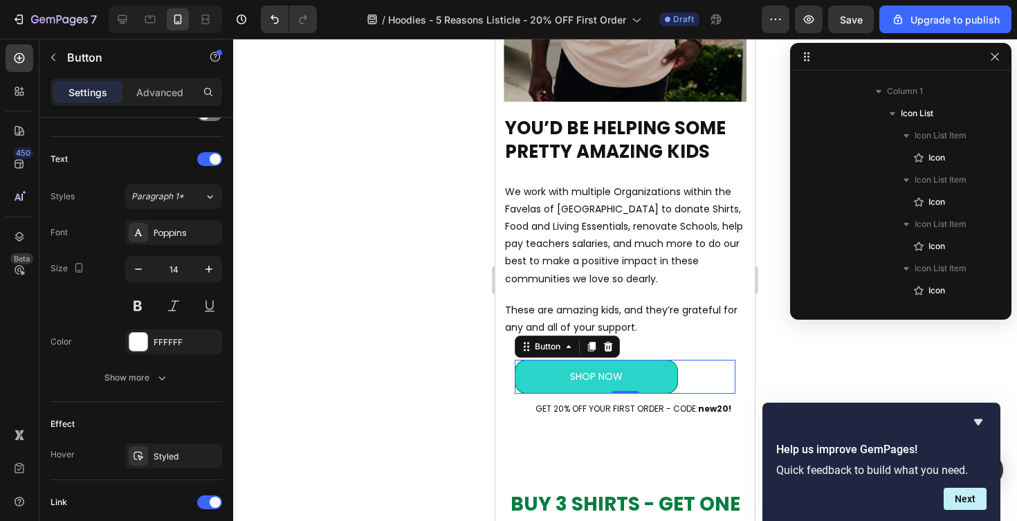
scroll to position [621, 0]
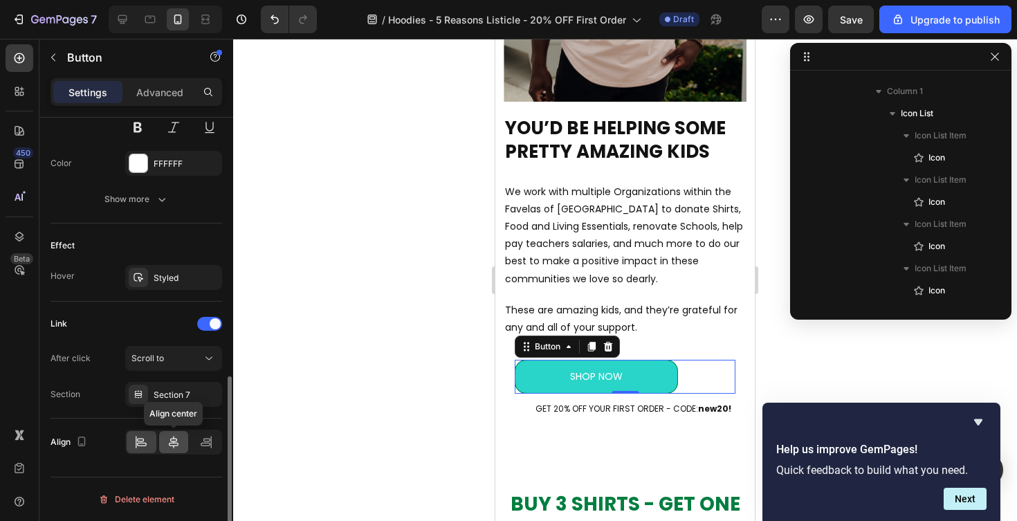
click at [168, 446] on icon at bounding box center [174, 442] width 14 height 14
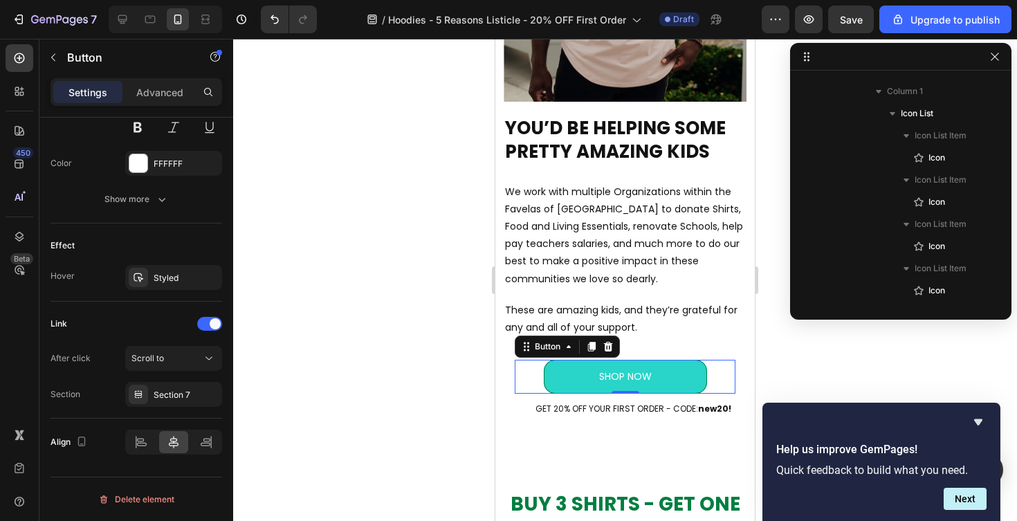
click at [349, 375] on div at bounding box center [625, 280] width 784 height 482
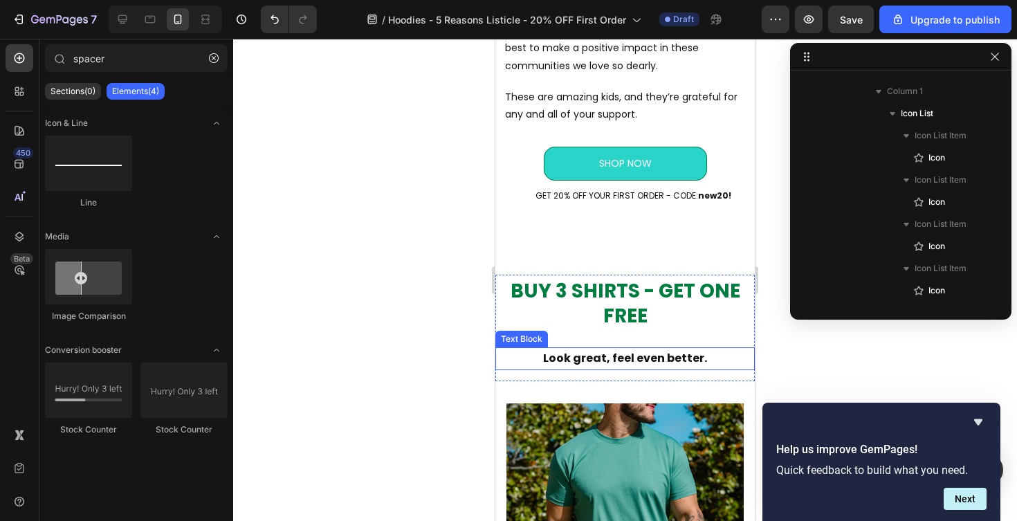
scroll to position [3756, 0]
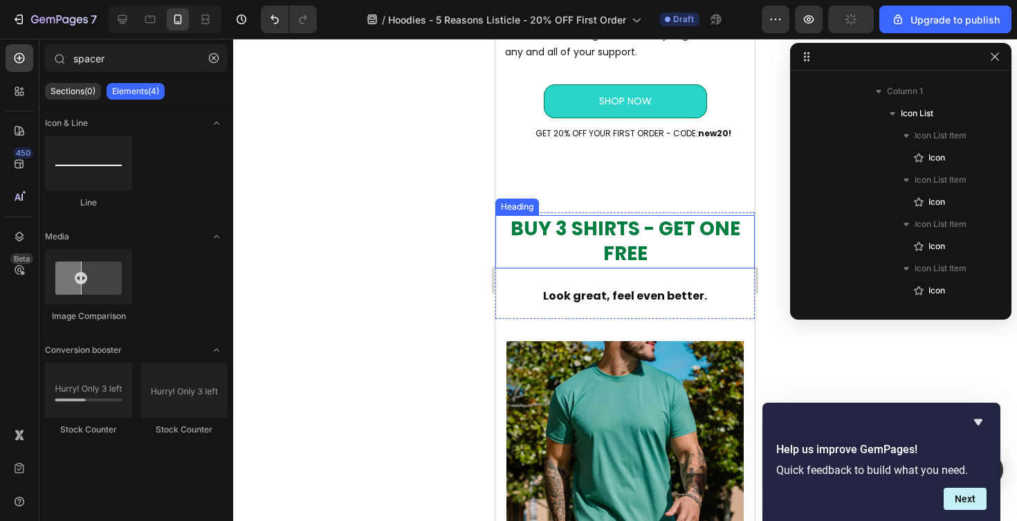
click at [617, 249] on h2 "BUY 3 SHIRTS - GET ONE FREE" at bounding box center [624, 241] width 259 height 53
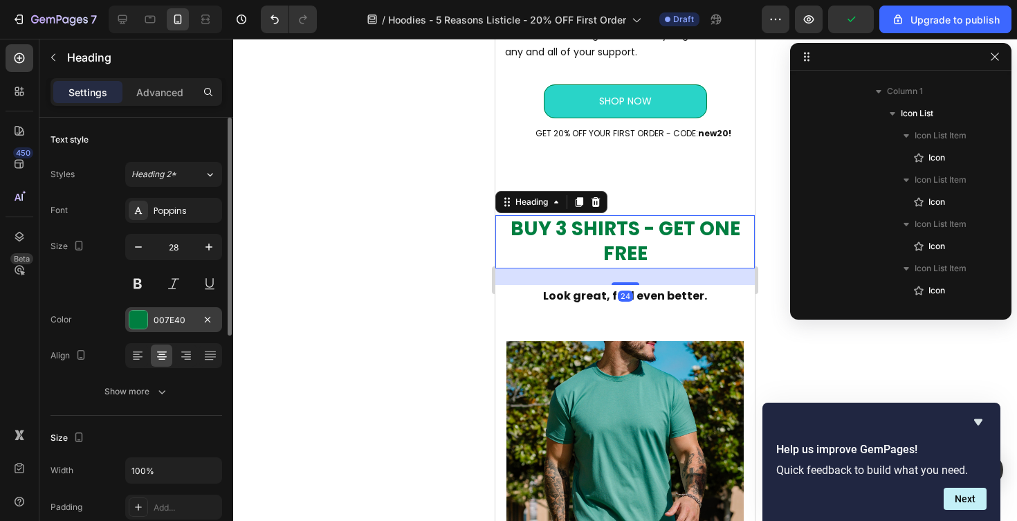
click at [136, 318] on div at bounding box center [138, 320] width 18 height 18
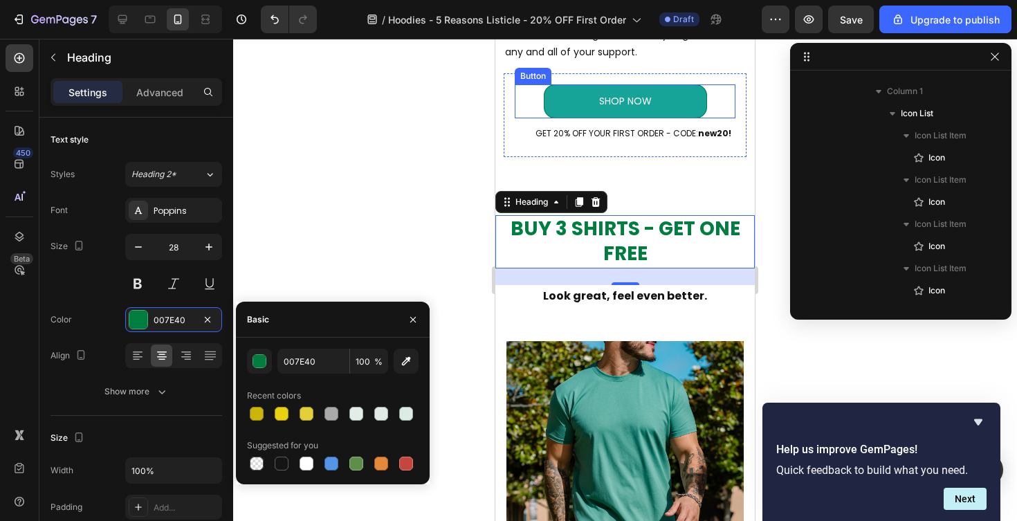
click at [681, 109] on link "SHOP NOW" at bounding box center [625, 101] width 163 height 34
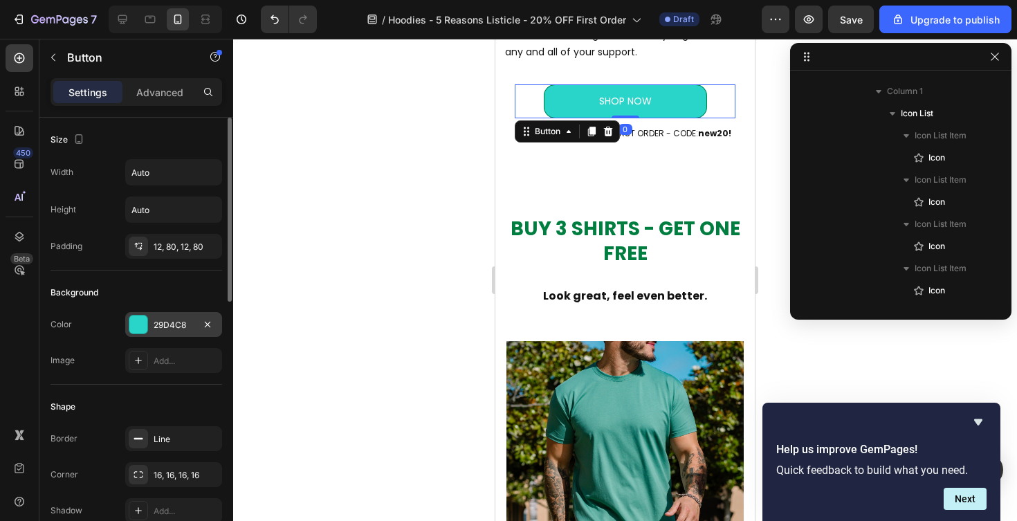
click at [169, 325] on div "29D4C8" at bounding box center [174, 325] width 40 height 12
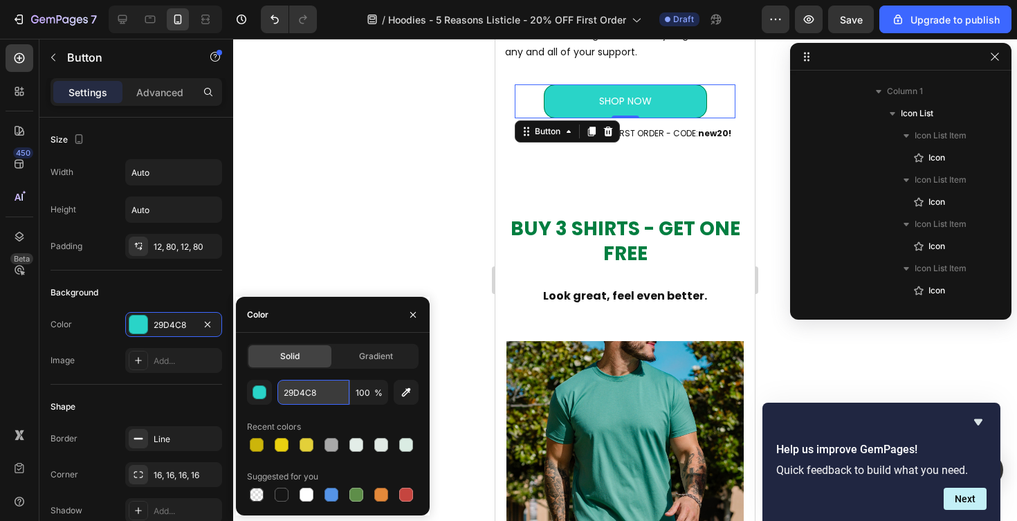
click at [304, 390] on input "29D4C8" at bounding box center [313, 392] width 72 height 25
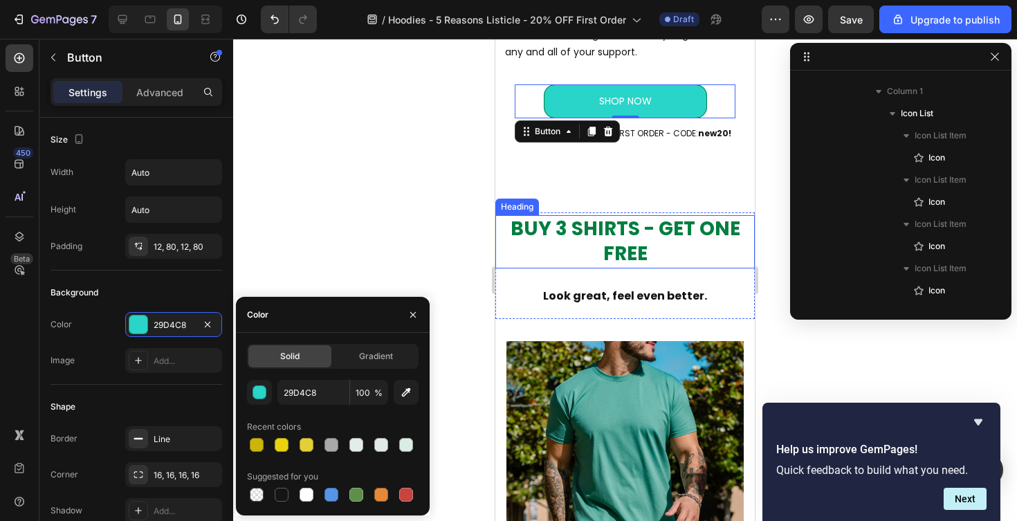
click at [615, 225] on h2 "BUY 3 SHIRTS - GET ONE FREE" at bounding box center [624, 241] width 259 height 53
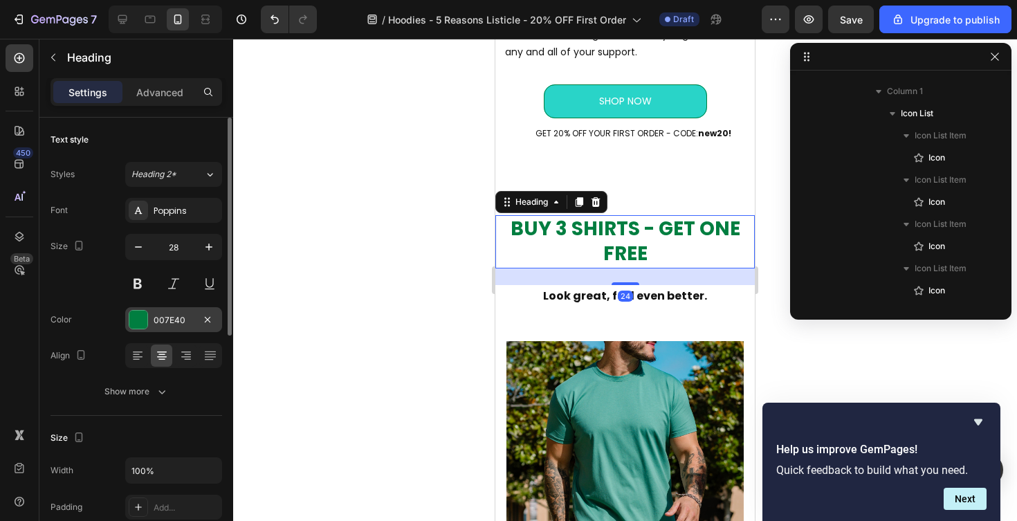
click at [137, 320] on div at bounding box center [138, 320] width 18 height 18
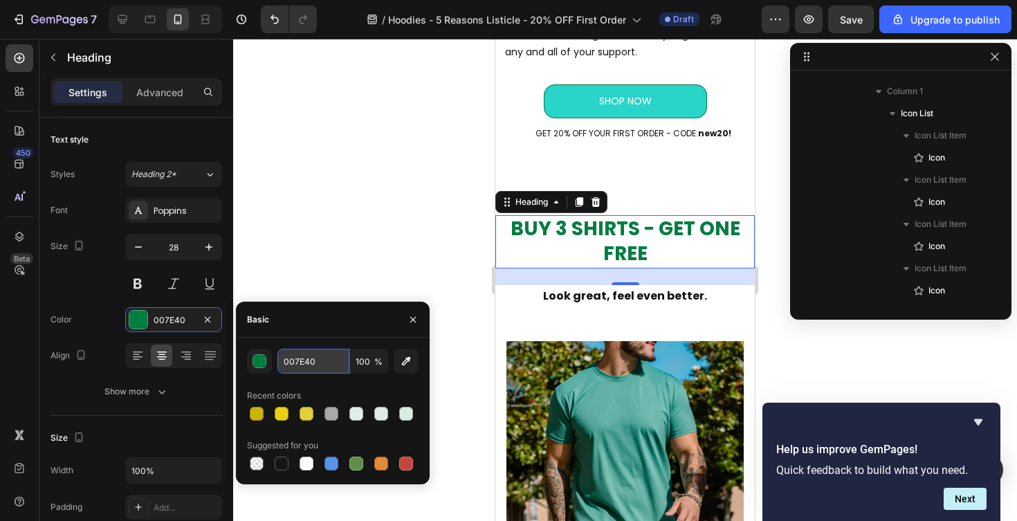
click at [294, 364] on input "007E40" at bounding box center [313, 361] width 72 height 25
paste input "29D4C8"
type input "29D4C8"
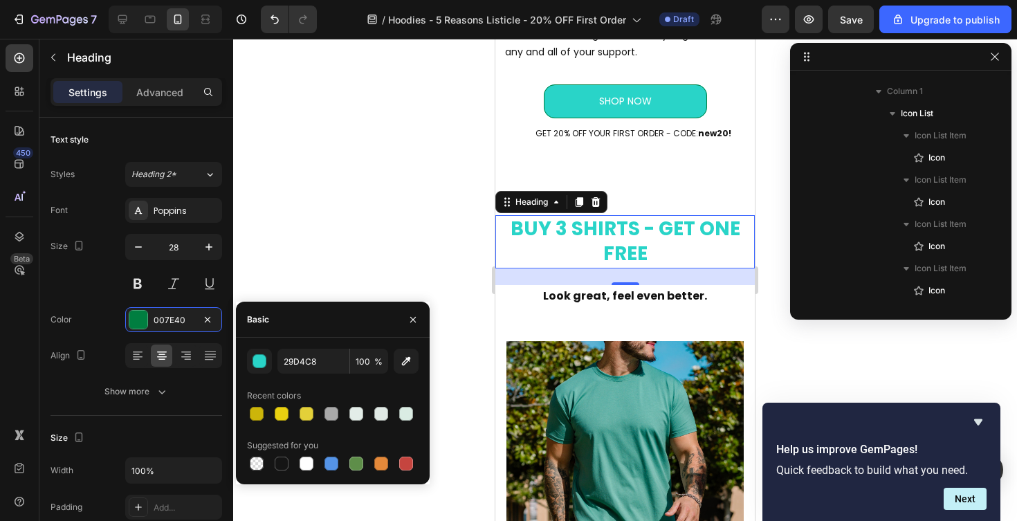
click at [330, 243] on div at bounding box center [625, 280] width 784 height 482
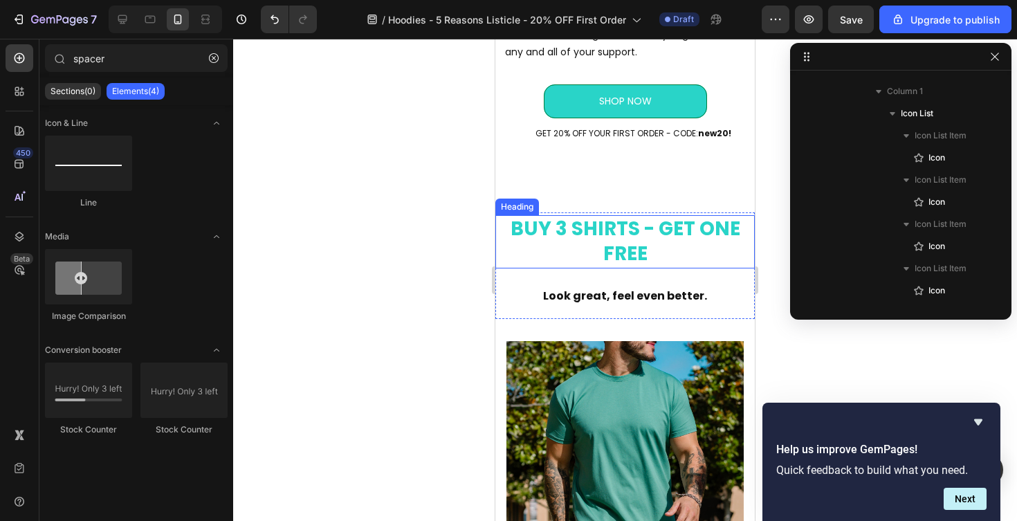
click at [626, 235] on h2 "BUY 3 SHIRTS - GET ONE FREE" at bounding box center [624, 241] width 259 height 53
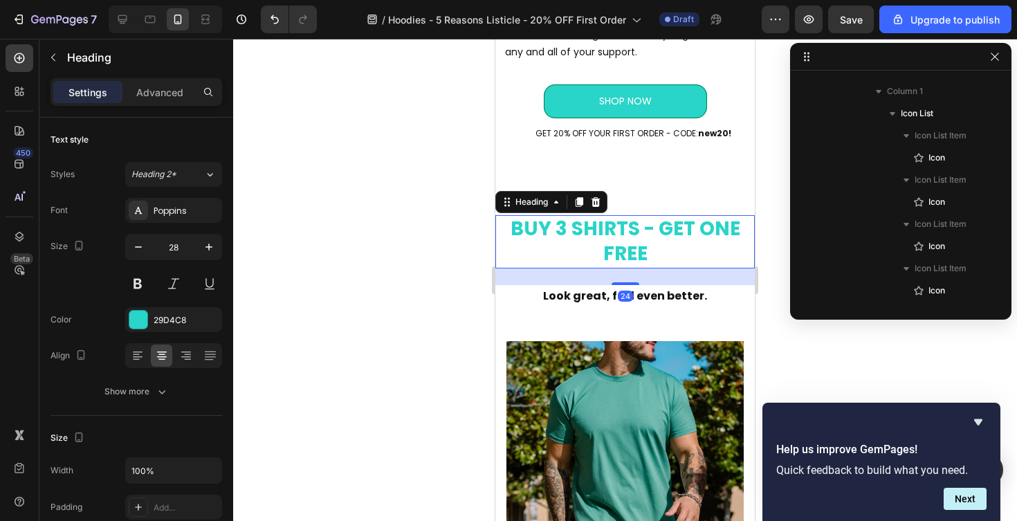
click at [626, 235] on h2 "BUY 3 SHIRTS - GET ONE FREE" at bounding box center [624, 241] width 259 height 53
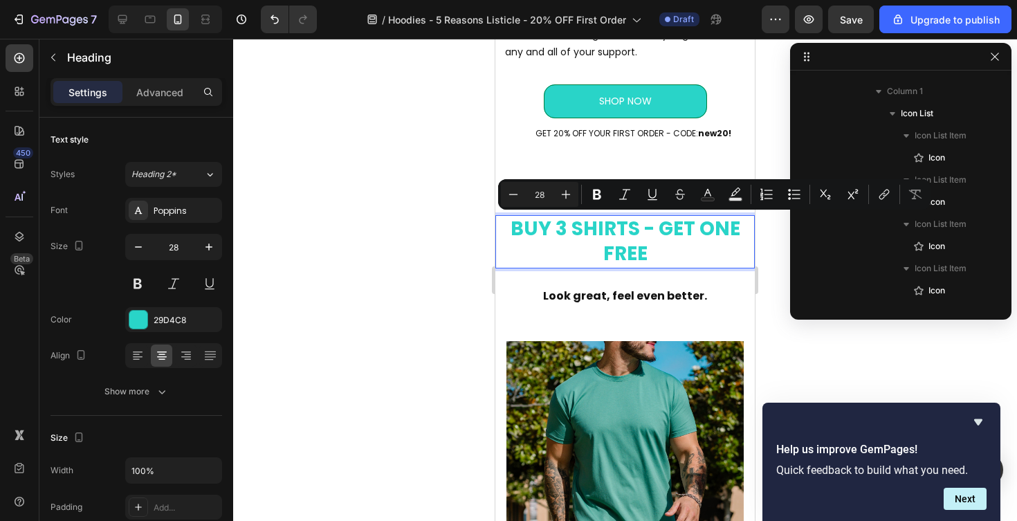
click at [626, 235] on p "BUY 3 SHIRTS - GET ONE FREE" at bounding box center [625, 242] width 257 height 51
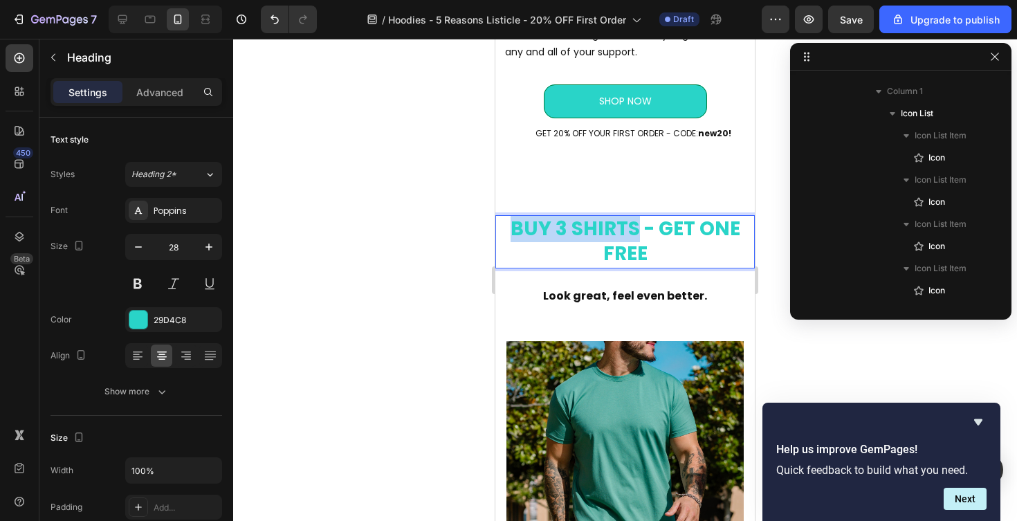
drag, startPoint x: 637, startPoint y: 235, endPoint x: 513, endPoint y: 230, distance: 123.3
click at [513, 230] on p "BUY 3 SHIRTS - GET ONE FREE" at bounding box center [625, 242] width 257 height 51
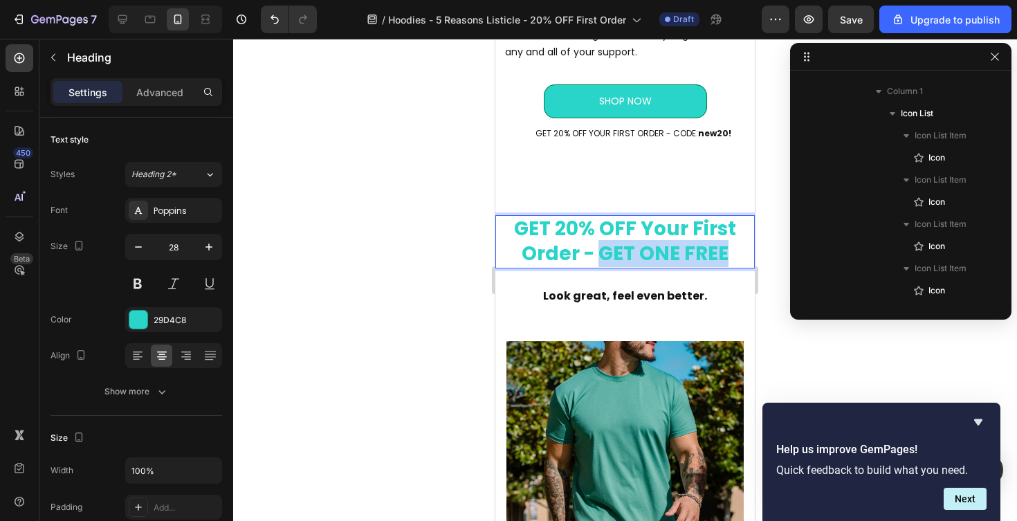
drag, startPoint x: 601, startPoint y: 253, endPoint x: 727, endPoint y: 258, distance: 125.4
click at [727, 258] on p "GET 20% OFF Your First Order - GET ONE FREE" at bounding box center [625, 242] width 257 height 51
drag, startPoint x: 730, startPoint y: 250, endPoint x: 664, endPoint y: 256, distance: 66.0
click at [664, 256] on p "GET 20% OFF Your First Order - Code: new20" at bounding box center [625, 242] width 257 height 51
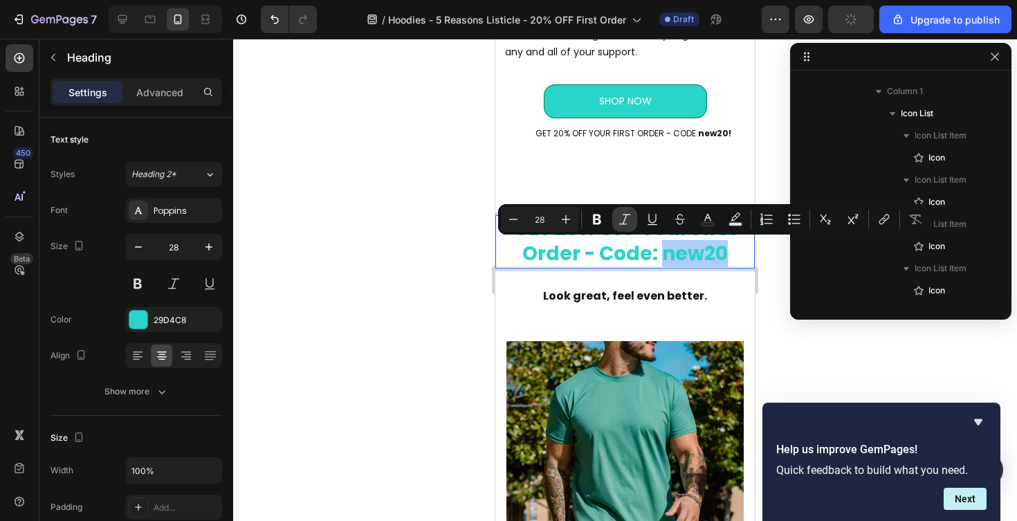
click at [621, 221] on icon "Editor contextual toolbar" at bounding box center [625, 219] width 14 height 14
click at [603, 221] on icon "Editor contextual toolbar" at bounding box center [597, 219] width 14 height 14
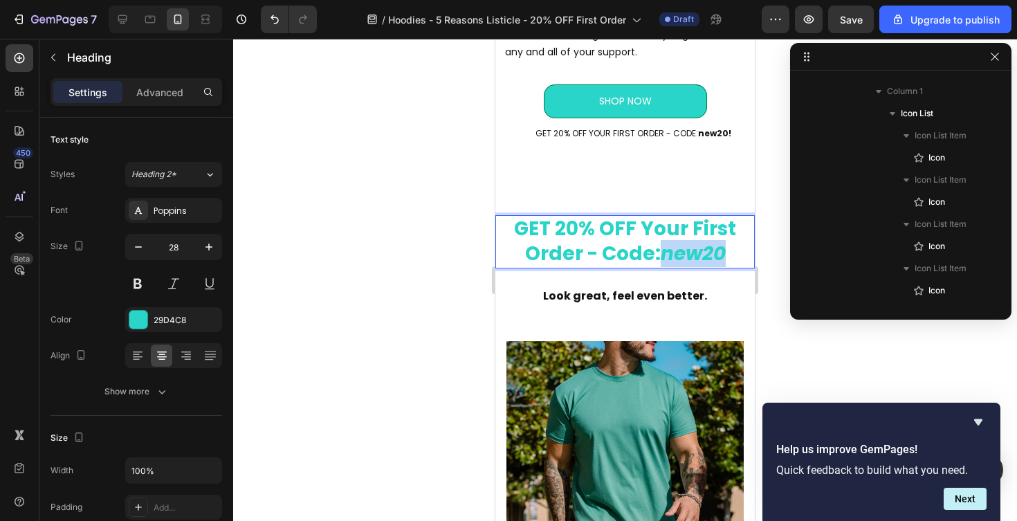
drag, startPoint x: 731, startPoint y: 255, endPoint x: 662, endPoint y: 256, distance: 69.9
click at [662, 256] on p "GET 20% OFF Your First Order - Code: new20" at bounding box center [625, 242] width 257 height 51
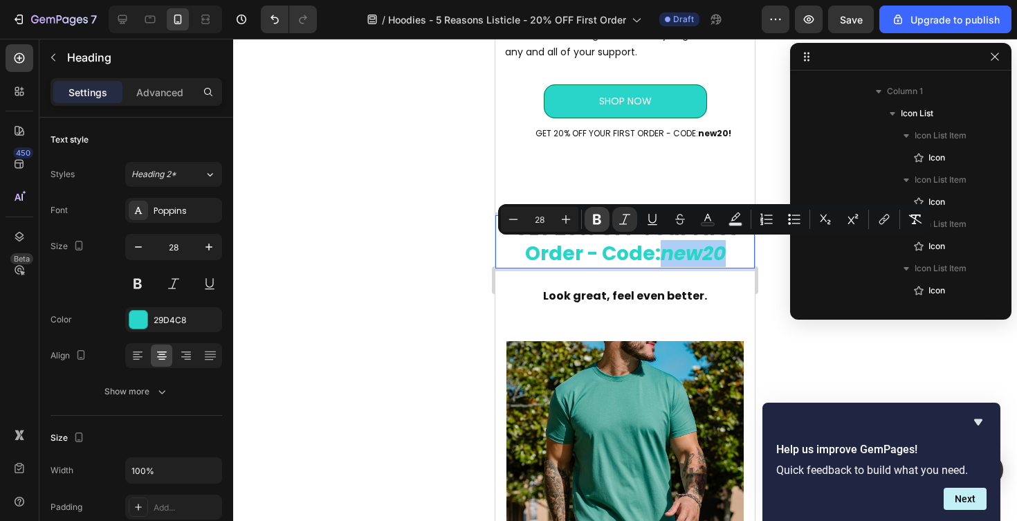
click at [596, 221] on icon "Editor contextual toolbar" at bounding box center [597, 219] width 14 height 14
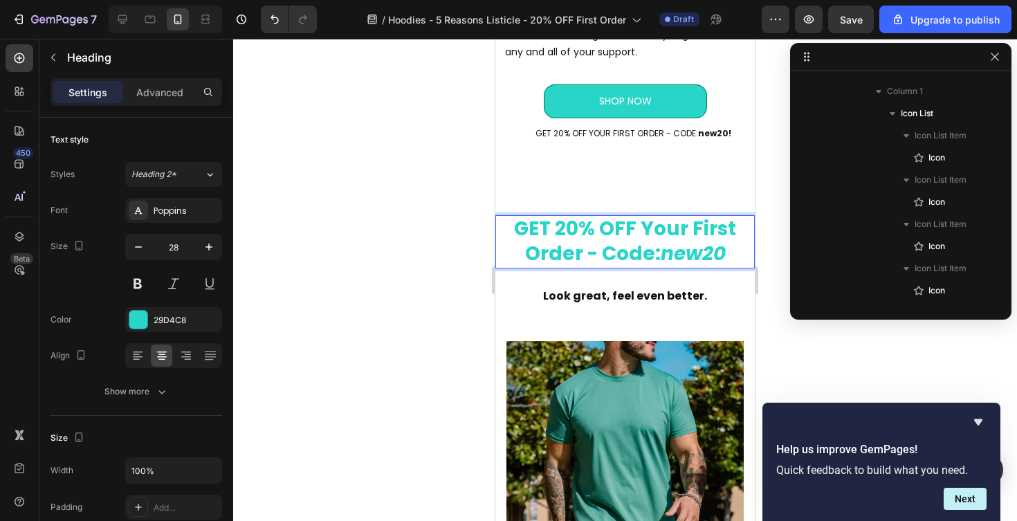
click at [401, 282] on div at bounding box center [625, 280] width 784 height 482
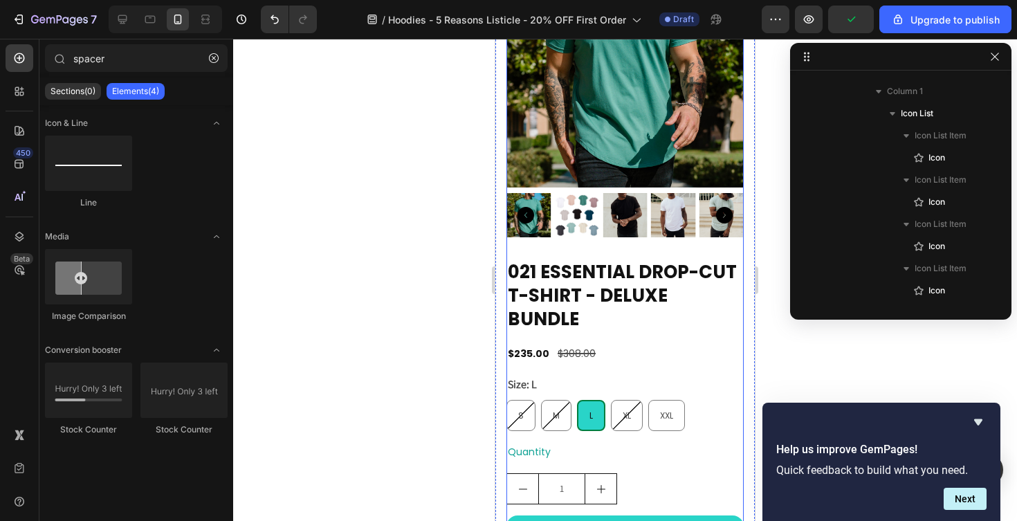
scroll to position [4148, 0]
click at [648, 223] on div at bounding box center [625, 214] width 237 height 45
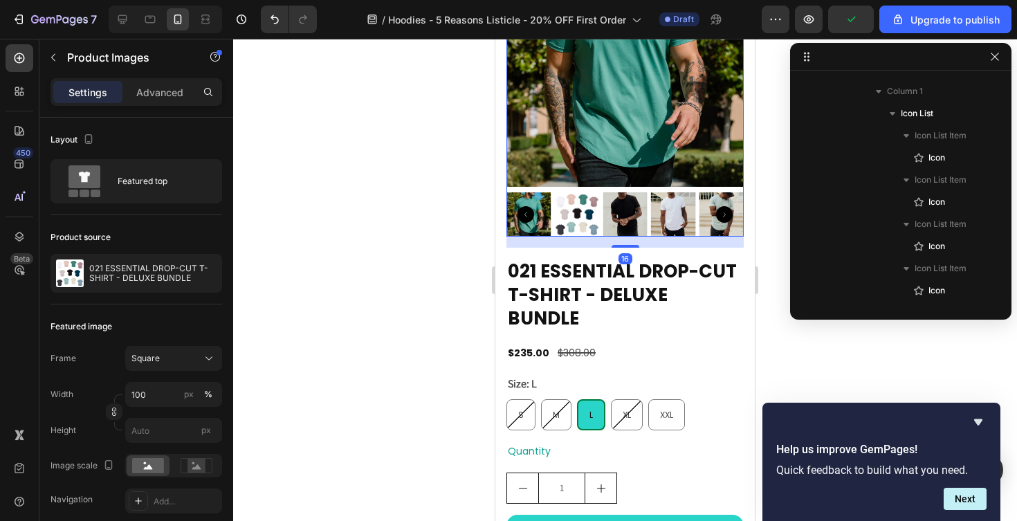
click at [653, 151] on img at bounding box center [625, 67] width 237 height 237
click at [746, 417] on div "Product Images 16 021 ESSENTIAL DROP-CUT T-SHIRT - DELUXE BUNDLE Product Title …" at bounding box center [624, 249] width 259 height 622
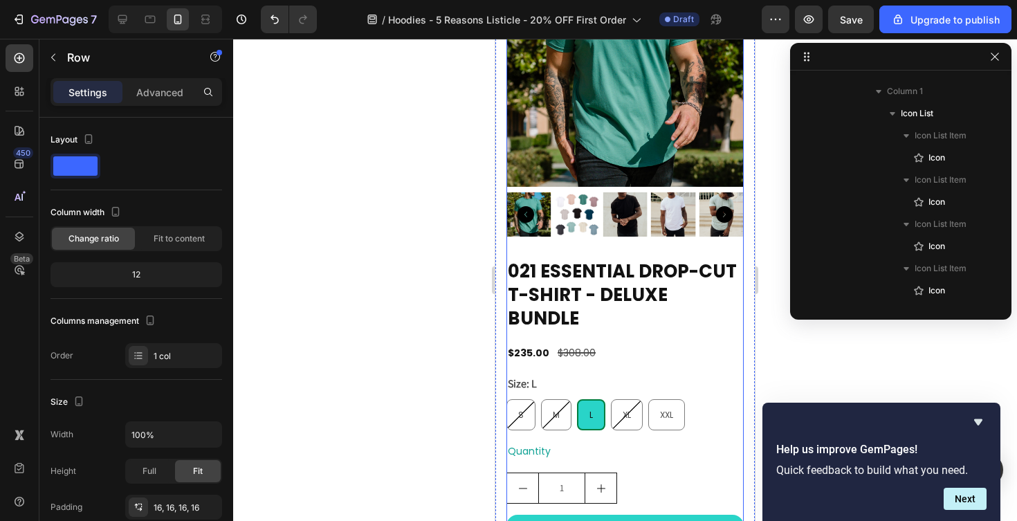
click at [727, 417] on div "021 ESSENTIAL DROP-CUT T-SHIRT - DELUXE BUNDLE Product Title $235.00 Product Pr…" at bounding box center [625, 404] width 237 height 290
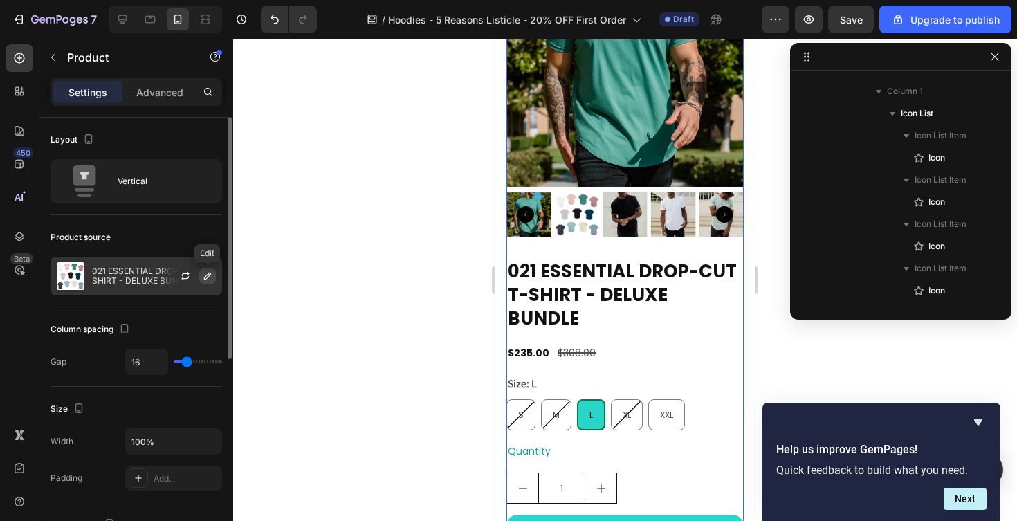
click at [207, 275] on icon "button" at bounding box center [207, 276] width 11 height 11
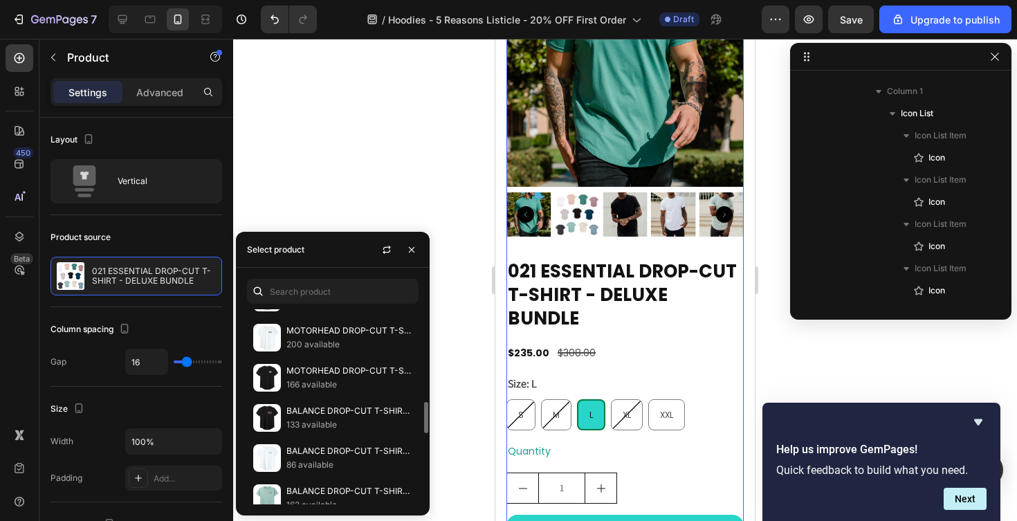
scroll to position [569, 0]
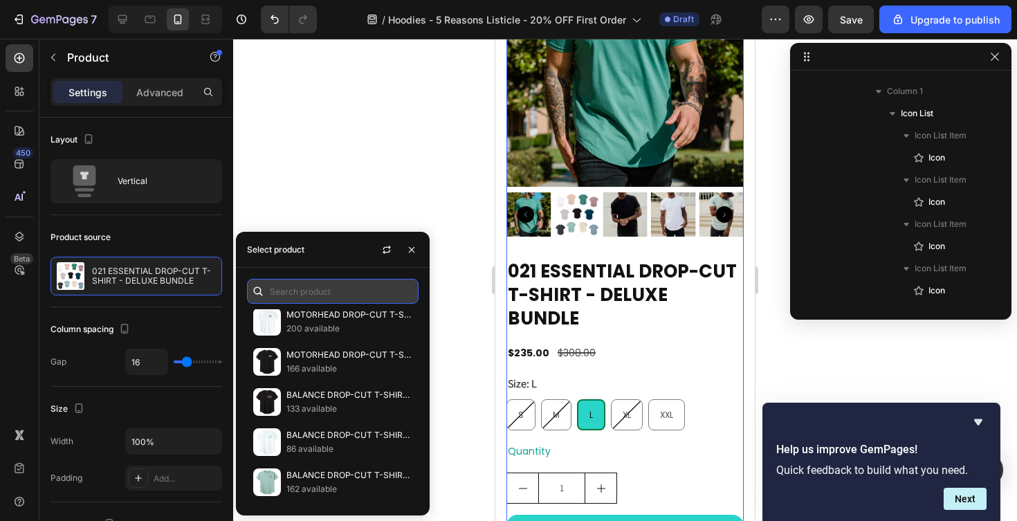
click at [309, 288] on input "text" at bounding box center [333, 291] width 172 height 25
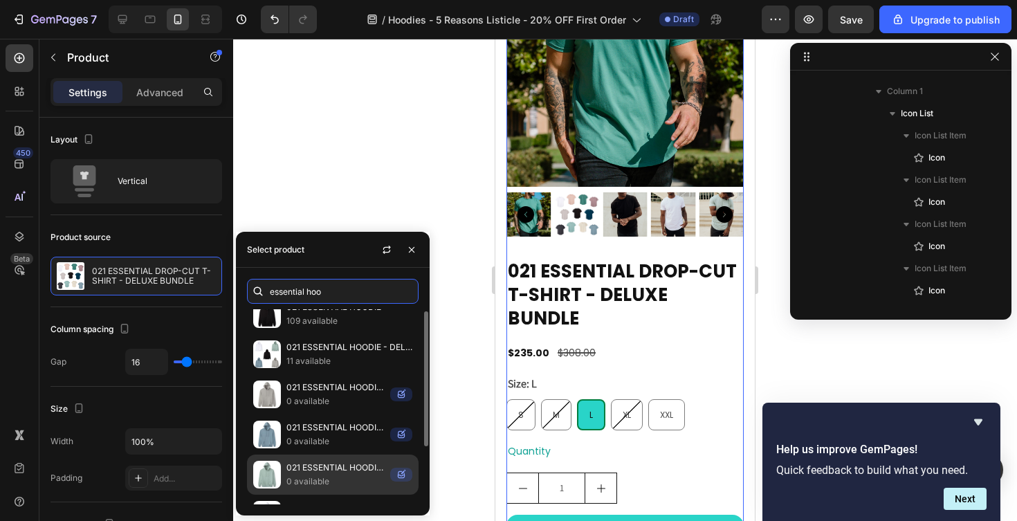
scroll to position [0, 0]
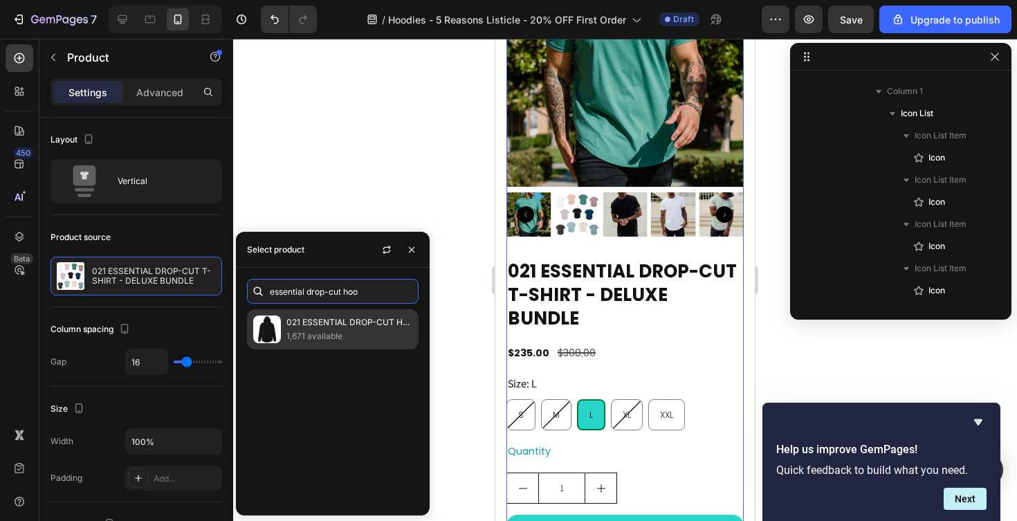
type input "essential drop-cut hoo"
click at [338, 331] on p "1,671 available" at bounding box center [349, 336] width 126 height 14
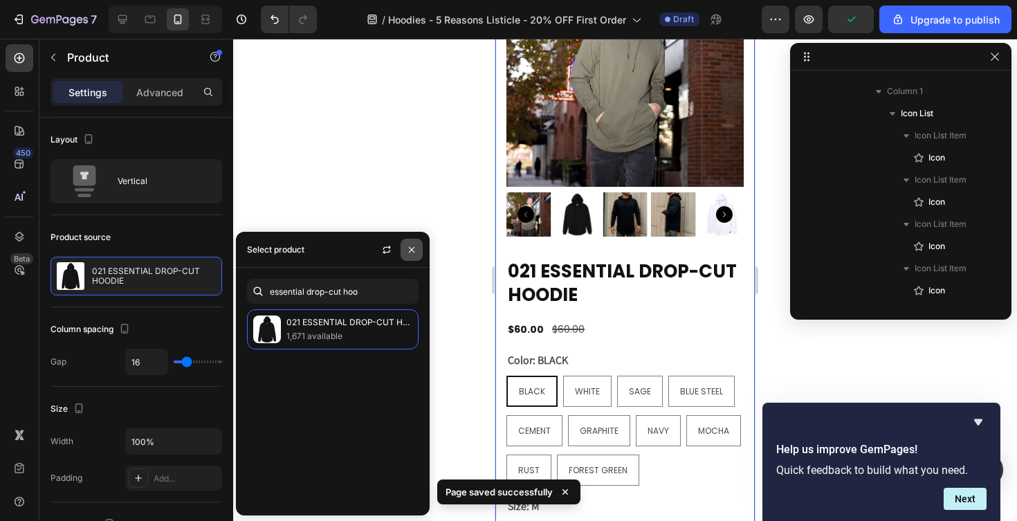
click at [409, 248] on icon "button" at bounding box center [411, 249] width 11 height 11
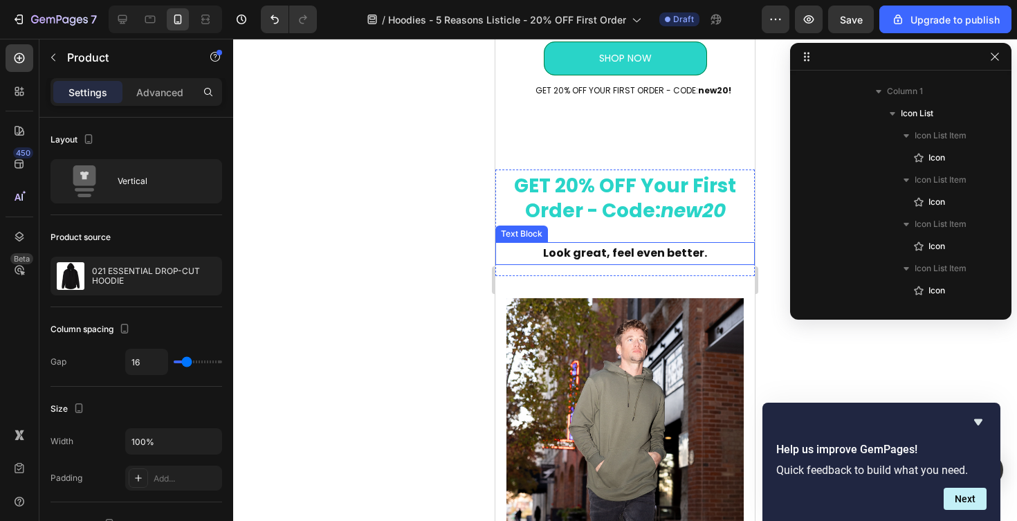
scroll to position [3754, 0]
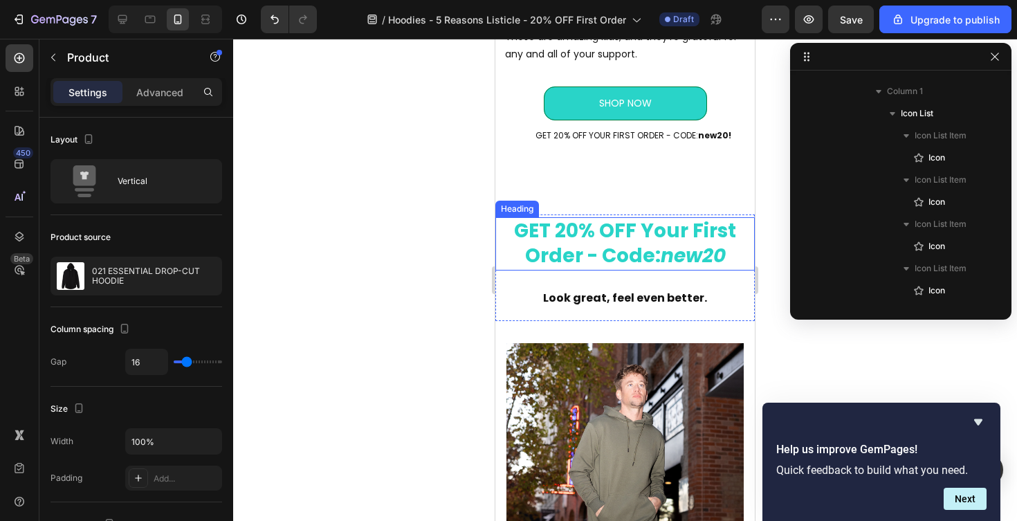
click at [685, 268] on icon "new20" at bounding box center [693, 255] width 65 height 27
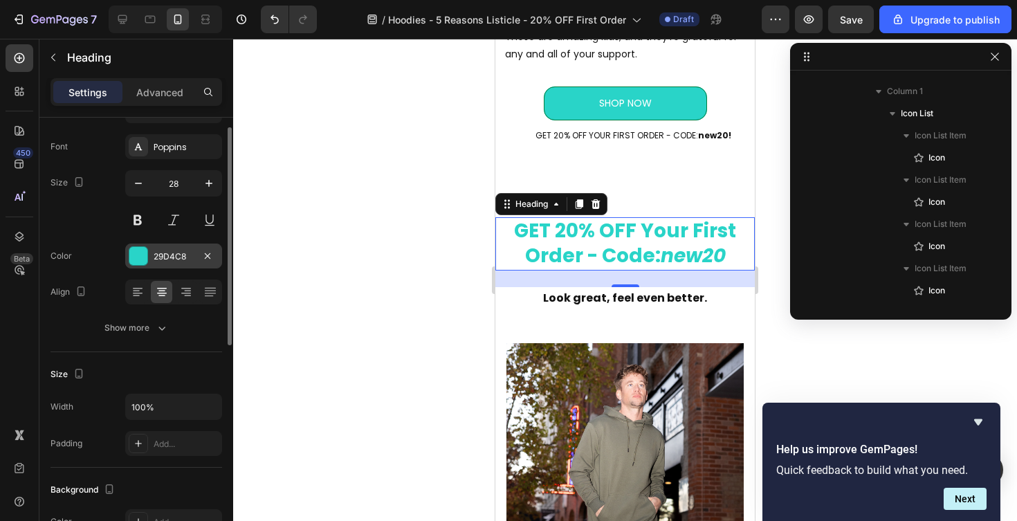
scroll to position [37, 0]
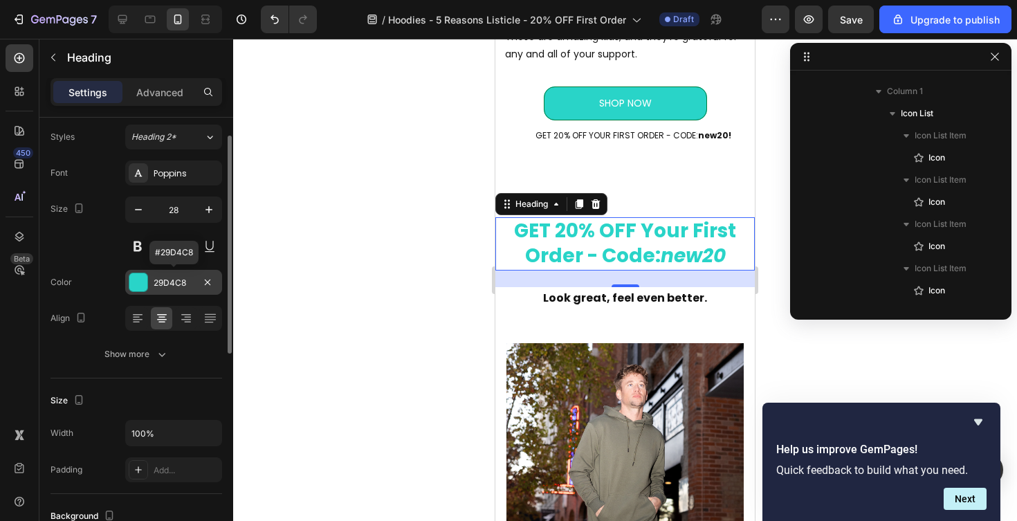
click at [166, 280] on div "29D4C8" at bounding box center [174, 283] width 40 height 12
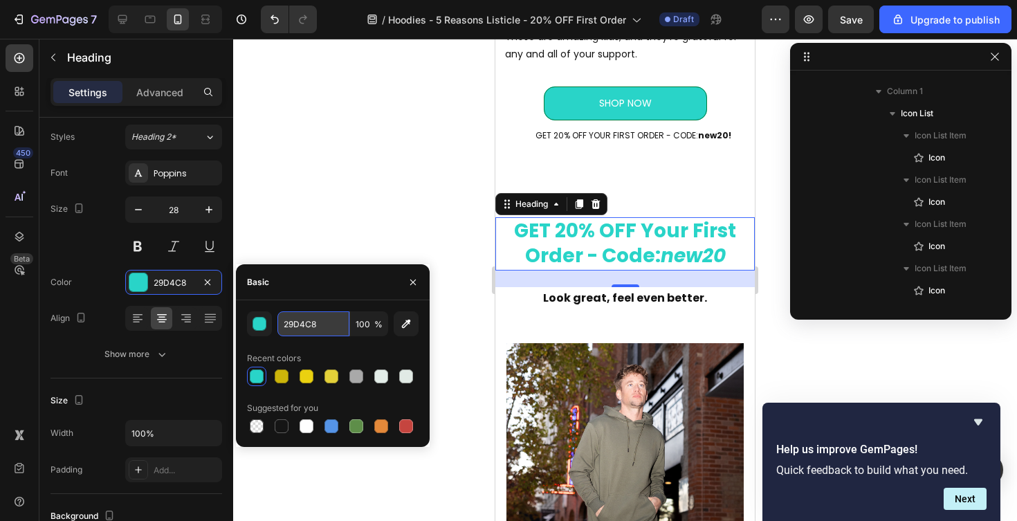
click at [305, 318] on input "29D4C8" at bounding box center [313, 323] width 72 height 25
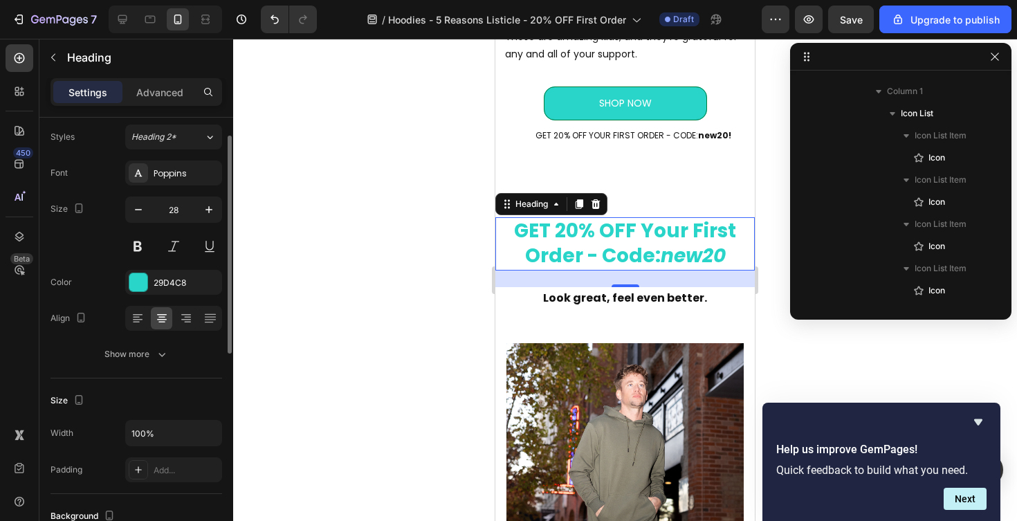
click at [132, 336] on div "Font Poppins Size 28 Color 29D4C8 Align Show more" at bounding box center [137, 264] width 172 height 206
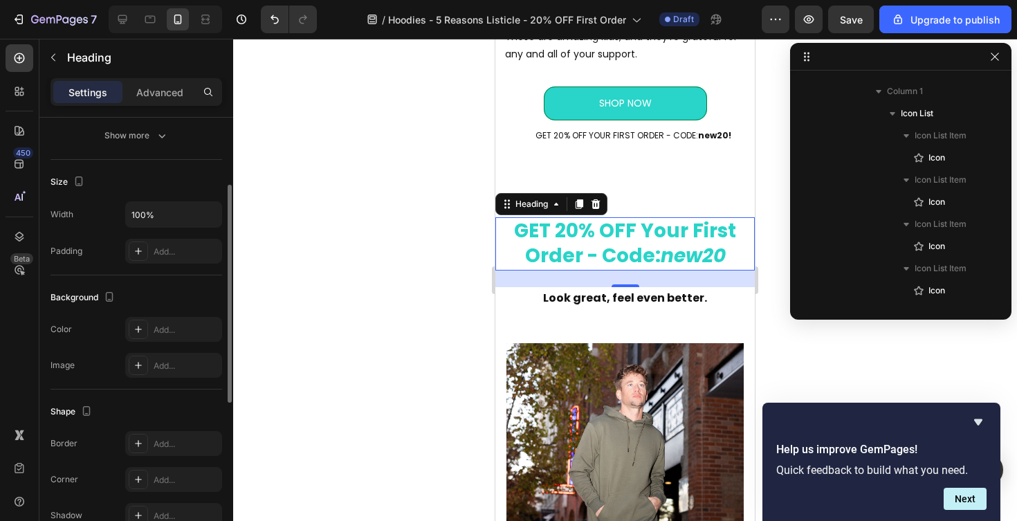
scroll to position [290, 0]
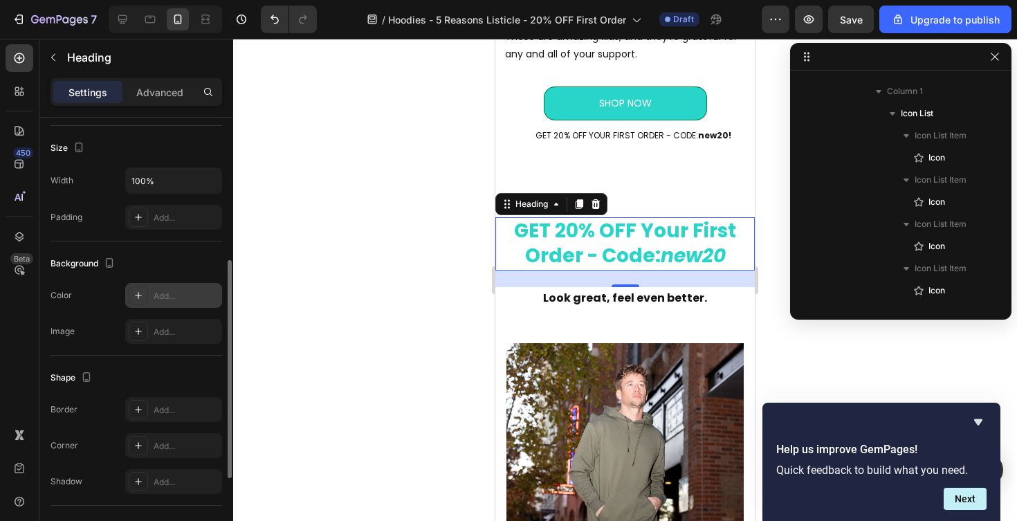
click at [169, 302] on div "Add..." at bounding box center [173, 295] width 97 height 25
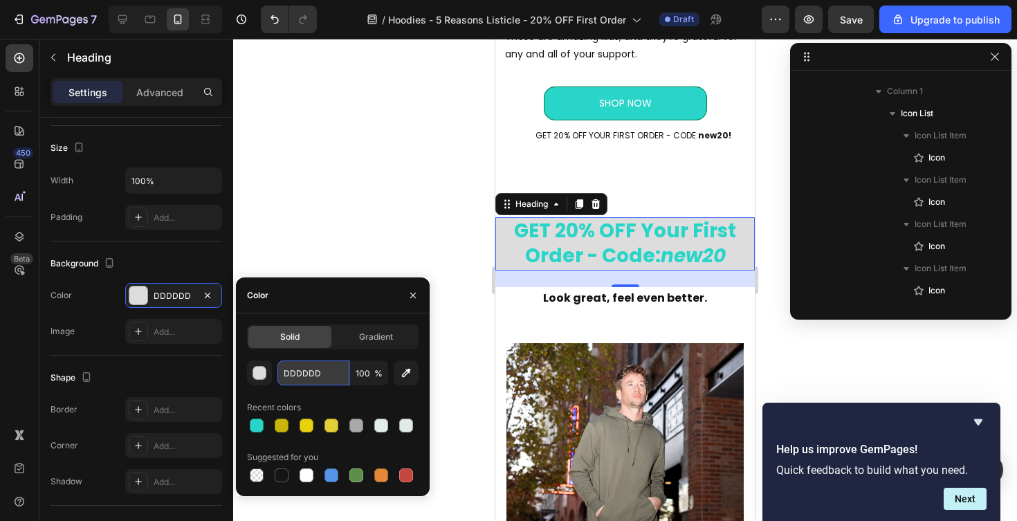
click at [307, 375] on input "DDDDDD" at bounding box center [313, 373] width 72 height 25
paste input "29D4C8"
type input "29D4C8"
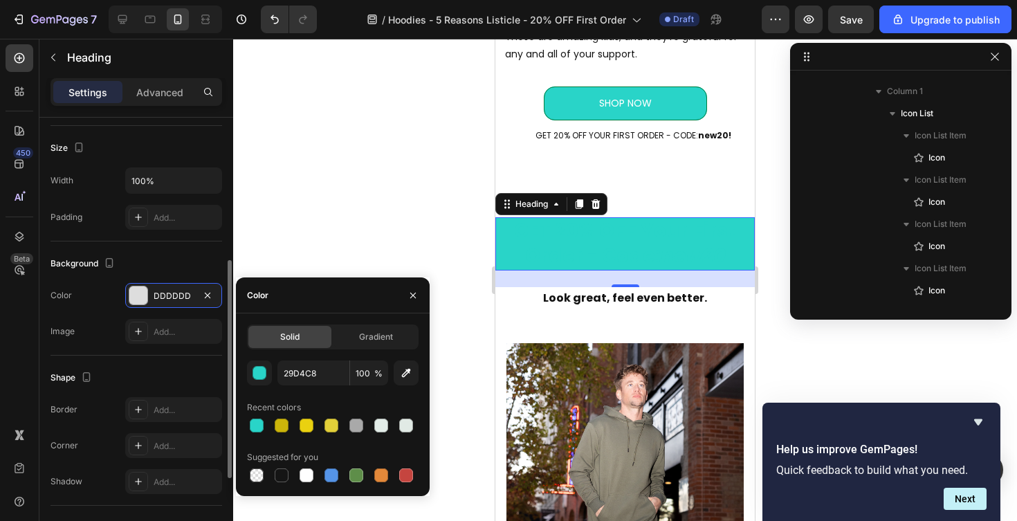
click at [194, 262] on div "Background" at bounding box center [137, 264] width 172 height 22
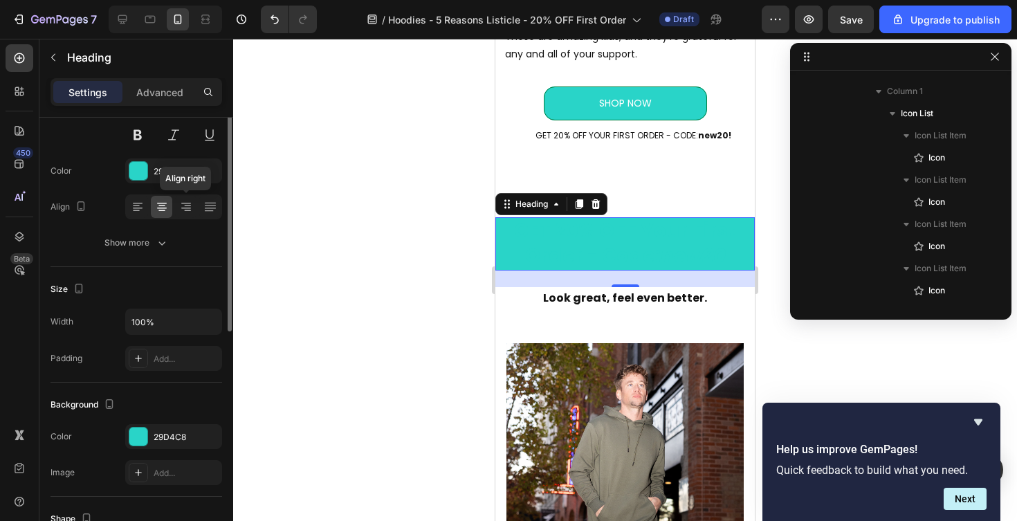
scroll to position [75, 0]
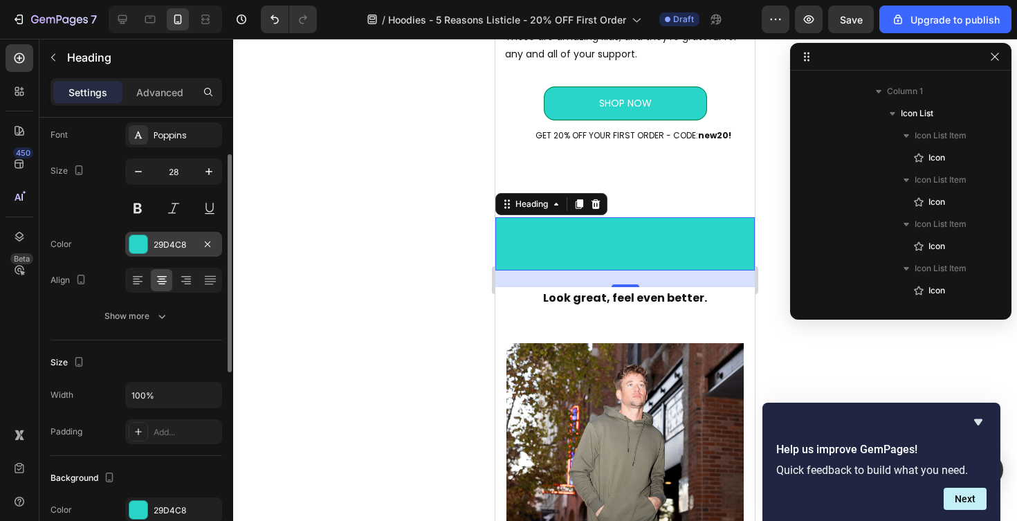
click at [192, 248] on div "29D4C8" at bounding box center [174, 245] width 40 height 12
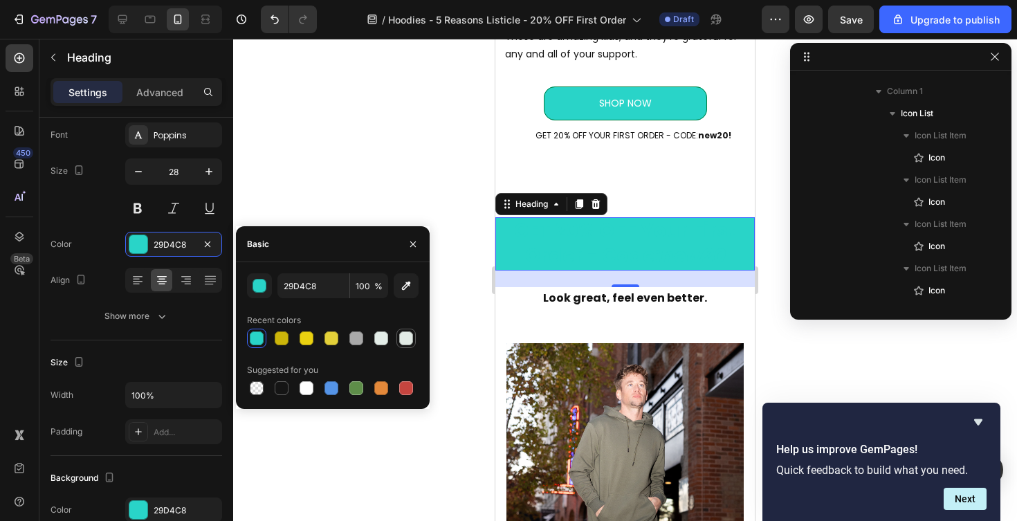
click at [405, 340] on div at bounding box center [406, 338] width 14 height 14
type input "E1EAE5"
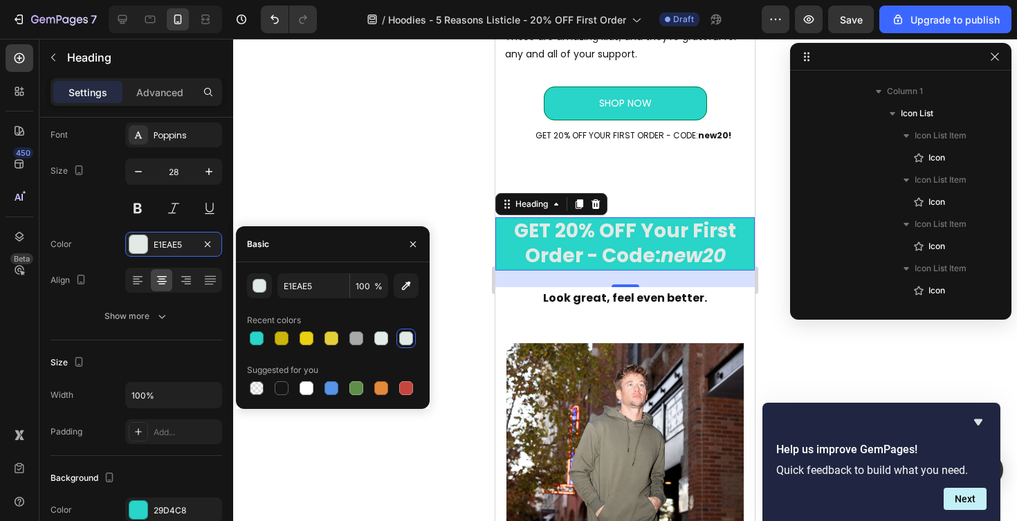
click at [356, 139] on div at bounding box center [625, 280] width 784 height 482
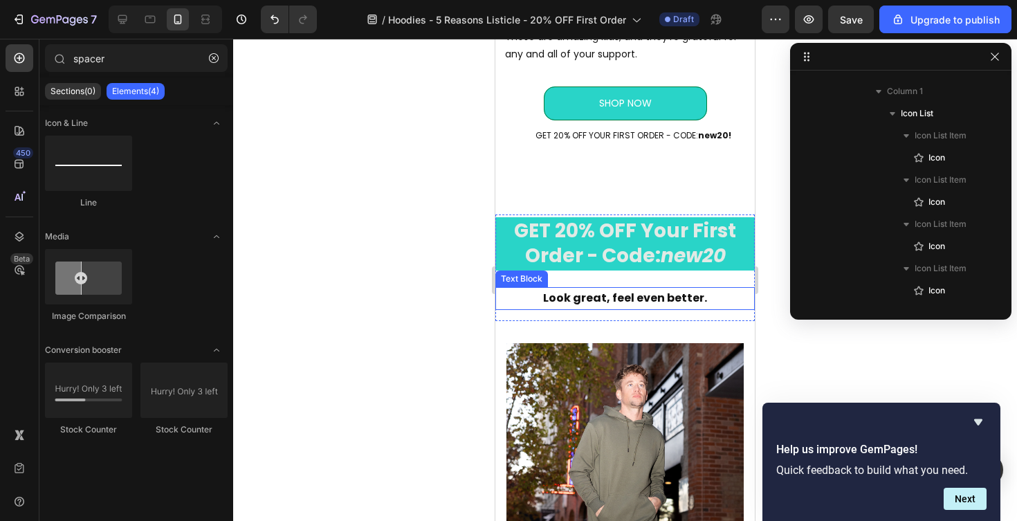
click at [613, 298] on p "Look great, feel even better." at bounding box center [625, 299] width 257 height 20
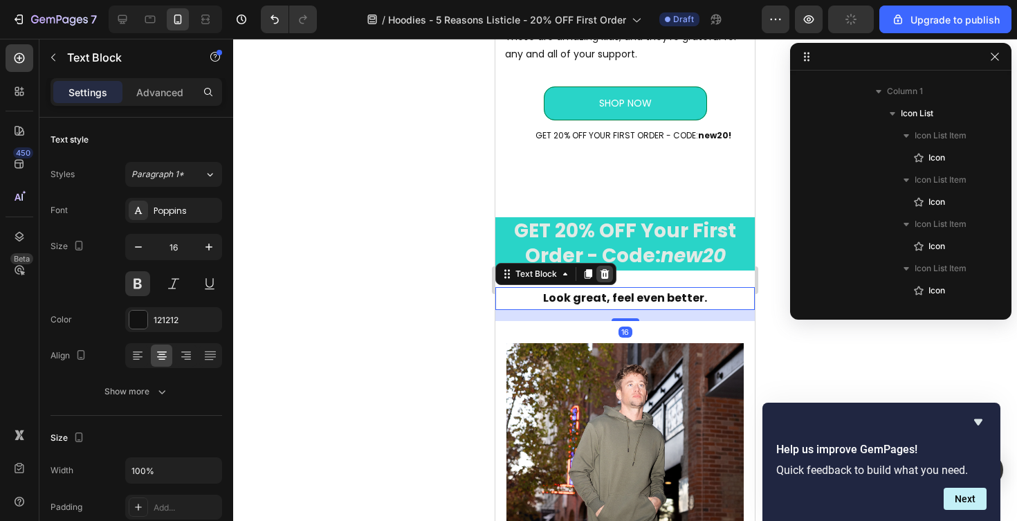
click at [606, 278] on icon at bounding box center [605, 274] width 9 height 10
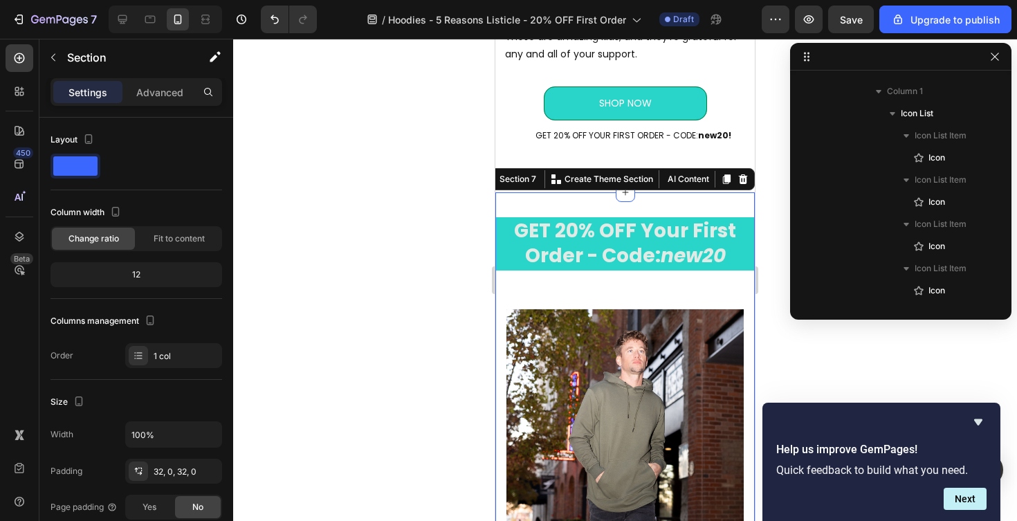
click at [796, 337] on div at bounding box center [625, 280] width 784 height 482
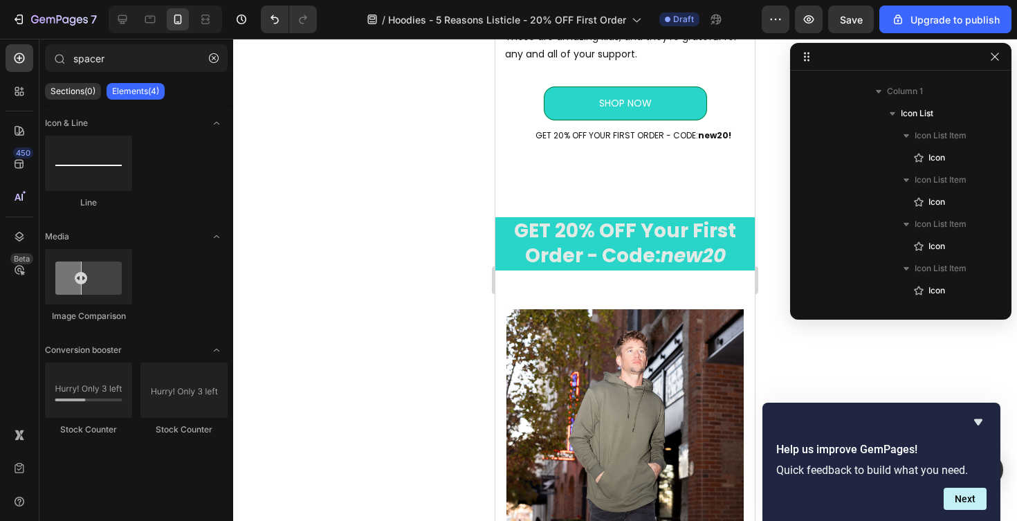
click at [801, 347] on div at bounding box center [625, 280] width 784 height 482
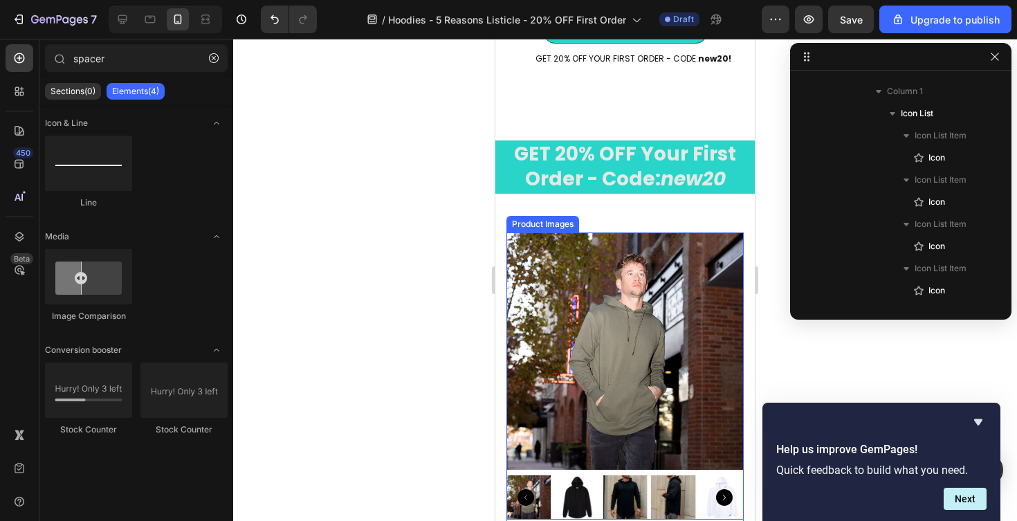
scroll to position [3813, 0]
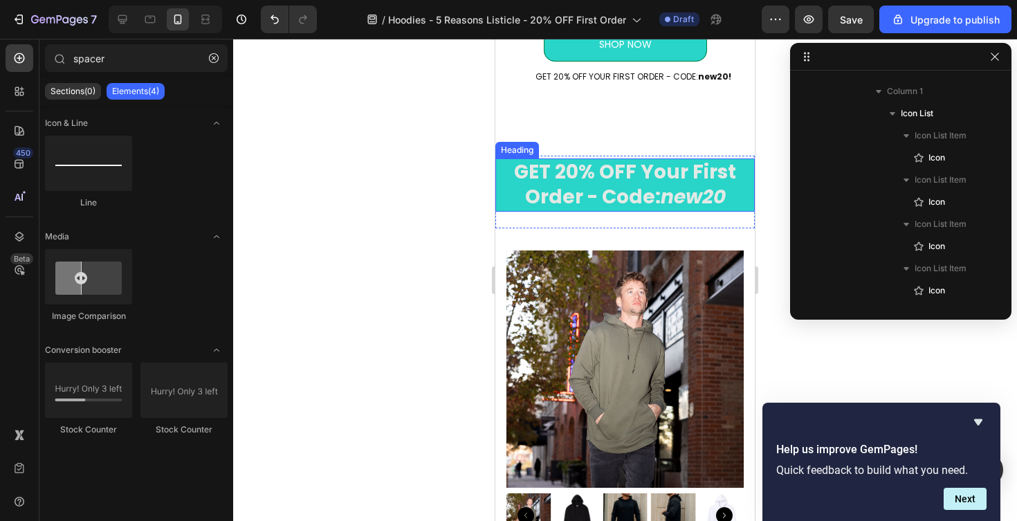
click at [658, 181] on p "GET 20% OFF Your First Order - Code: new20" at bounding box center [625, 185] width 257 height 51
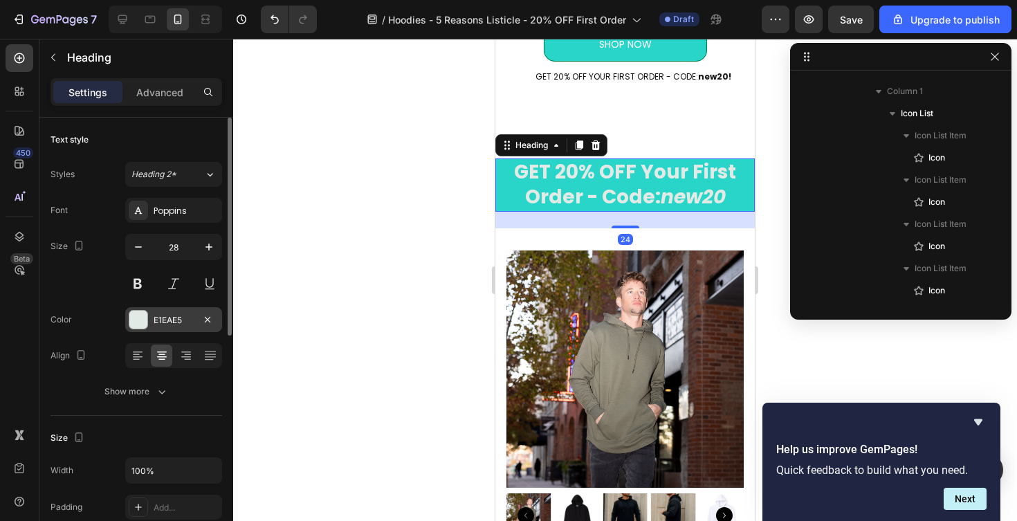
click at [143, 311] on div at bounding box center [138, 320] width 18 height 18
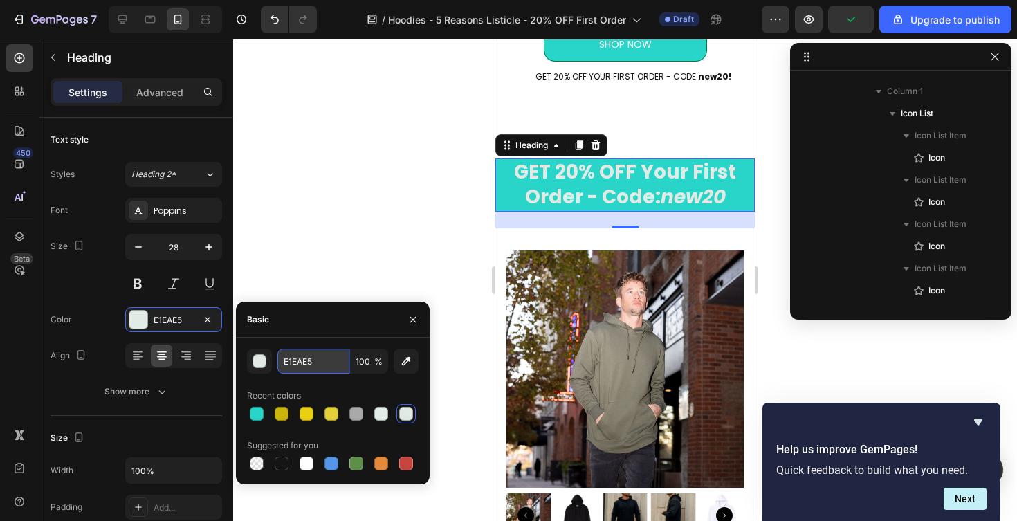
click at [307, 361] on input "E1EAE5" at bounding box center [313, 361] width 72 height 25
type input "DDDDDD"
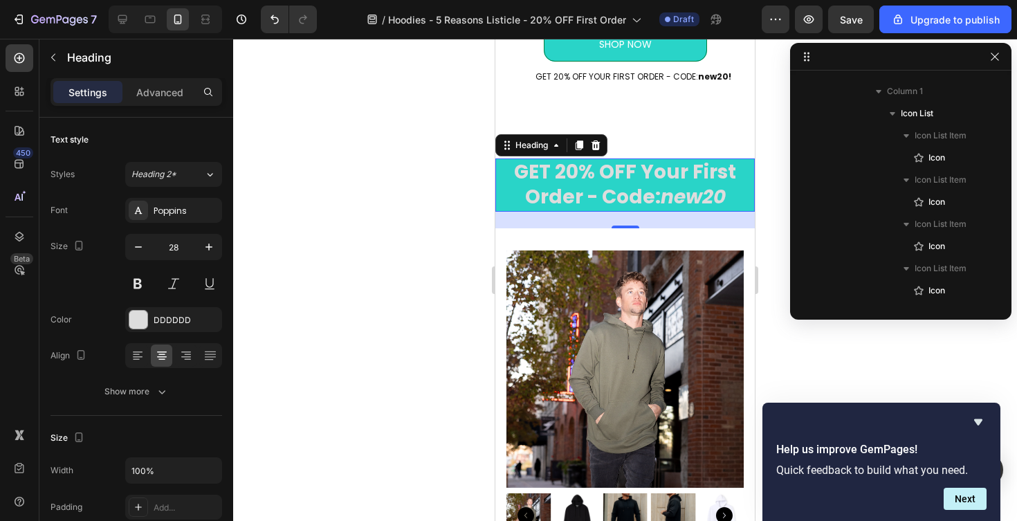
click at [349, 250] on div at bounding box center [625, 280] width 784 height 482
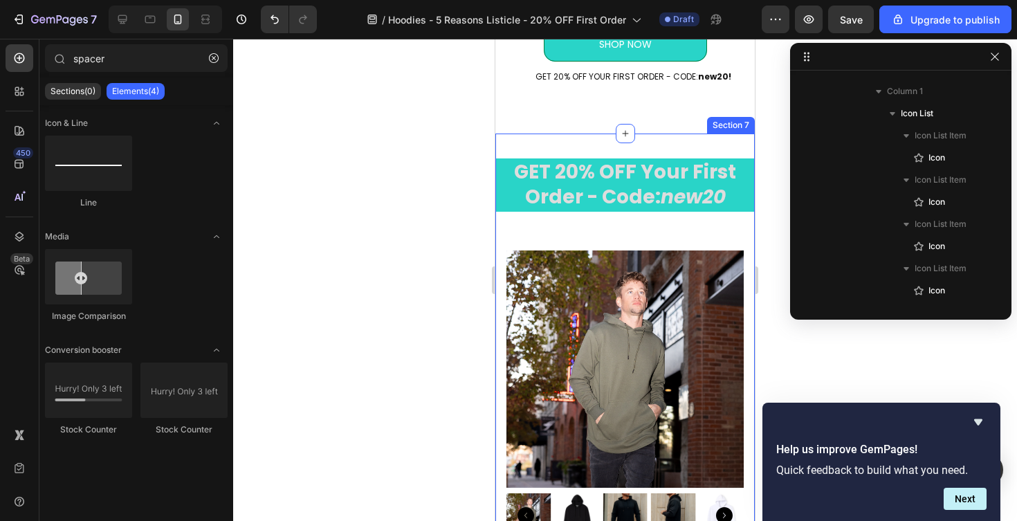
scroll to position [3666, 0]
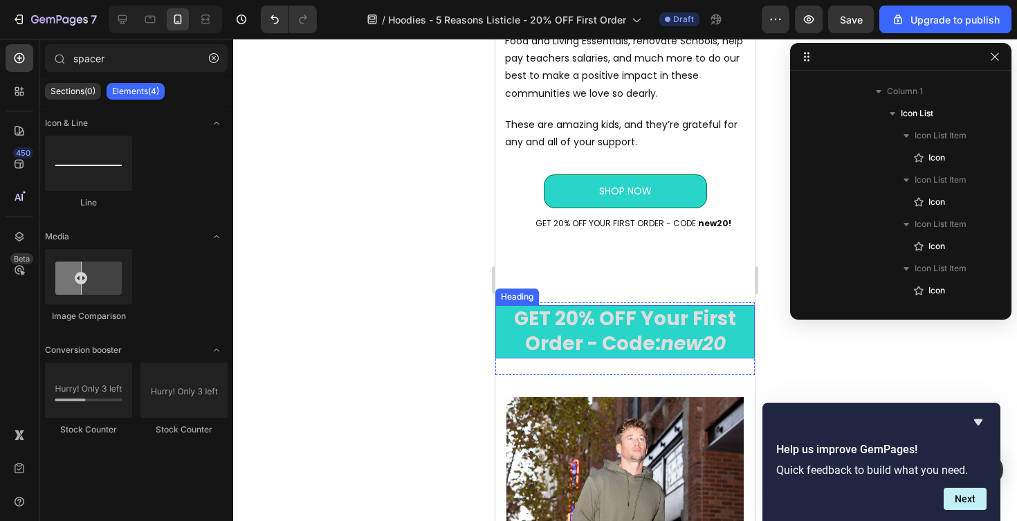
click at [570, 349] on p "GET 20% OFF Your First Order - Code: new20" at bounding box center [625, 332] width 257 height 51
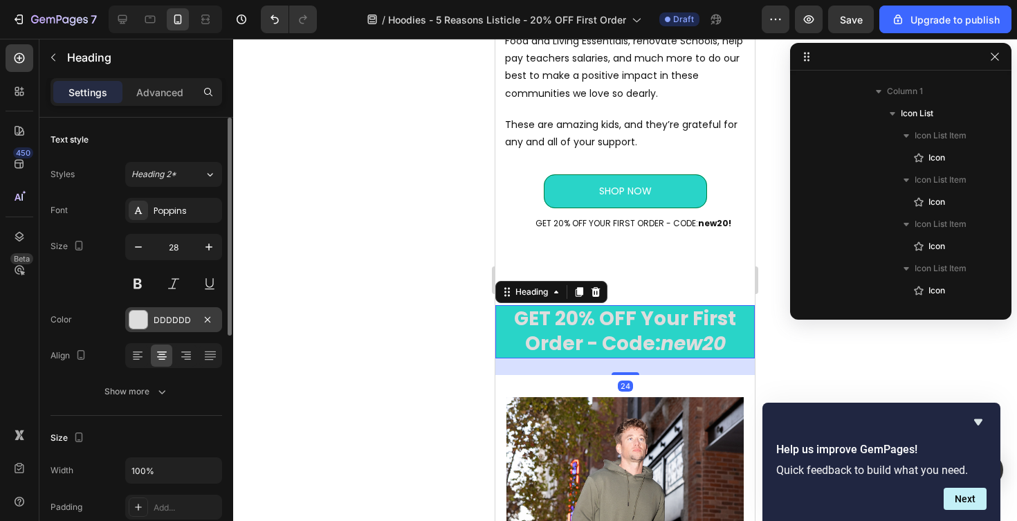
click at [131, 322] on div at bounding box center [138, 320] width 18 height 18
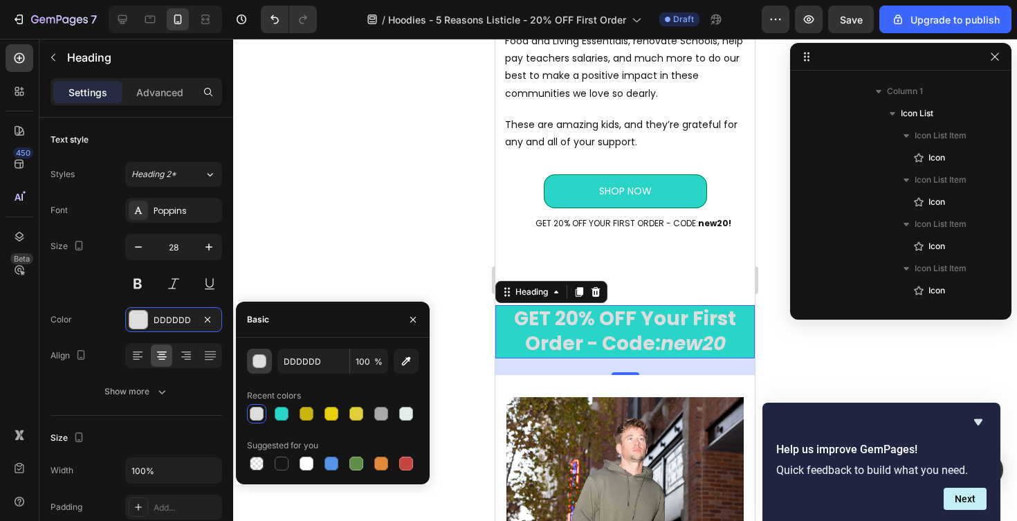
click at [266, 358] on button "button" at bounding box center [259, 361] width 25 height 25
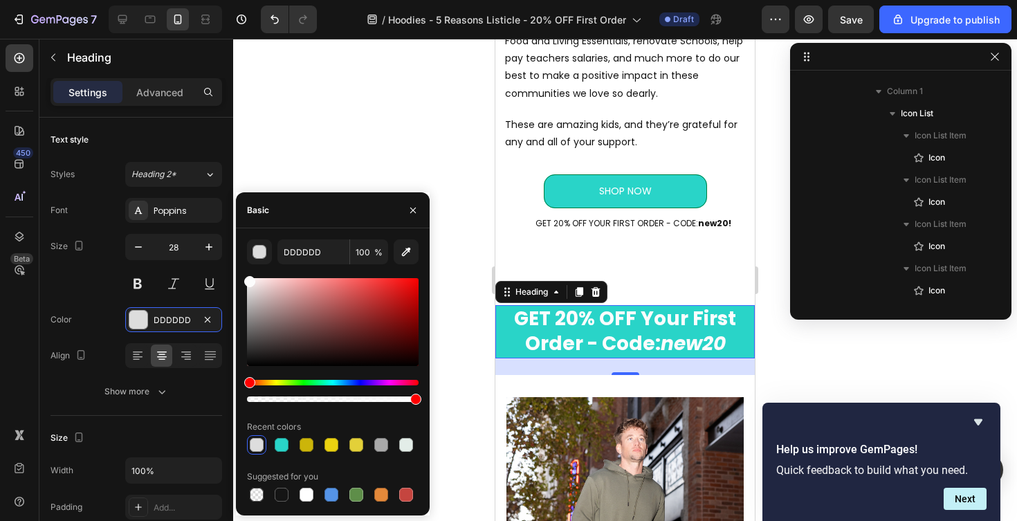
click at [248, 279] on div at bounding box center [333, 322] width 172 height 88
type input "FCFCFC"
click at [345, 143] on div at bounding box center [625, 280] width 784 height 482
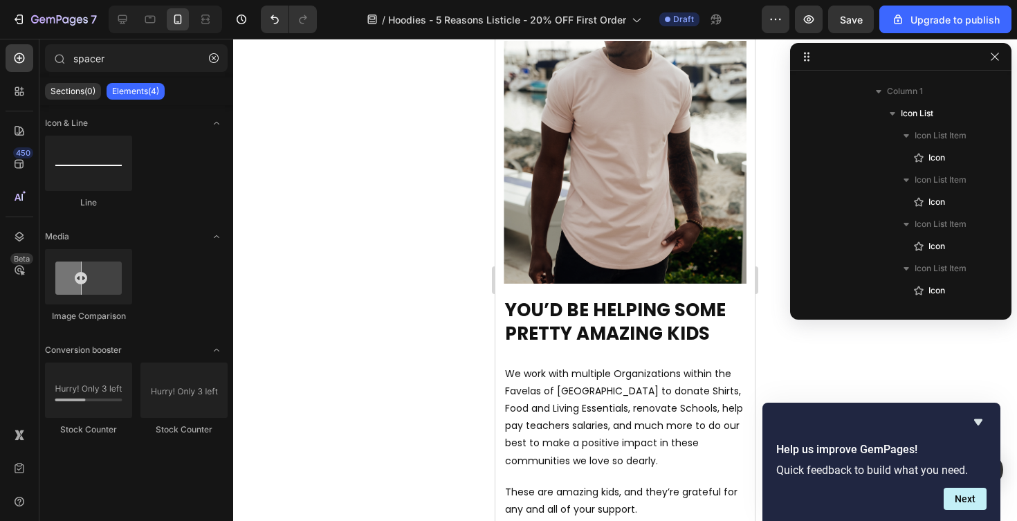
scroll to position [3261, 0]
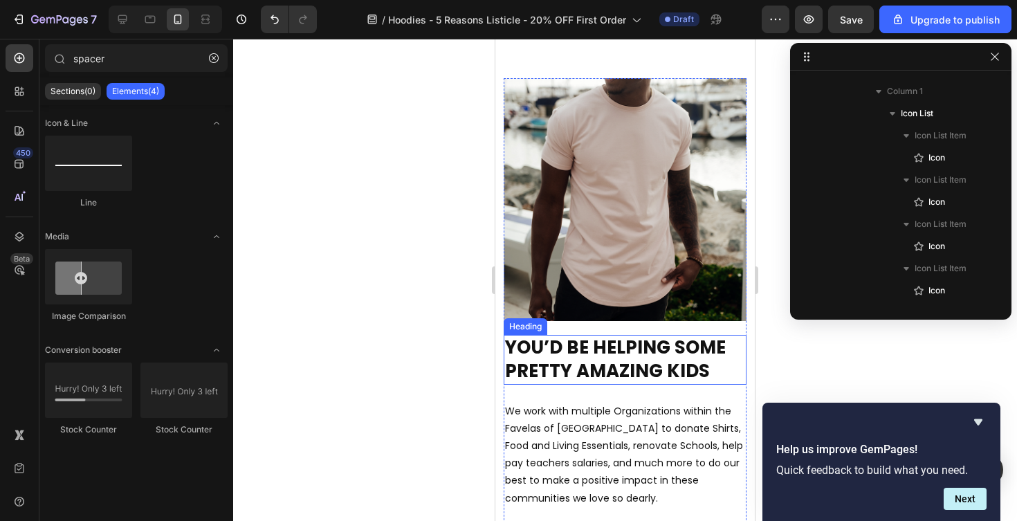
click at [518, 351] on h2 "YOU’D BE HELPING SOME PRETTY AMAZING KIDS" at bounding box center [625, 360] width 243 height 50
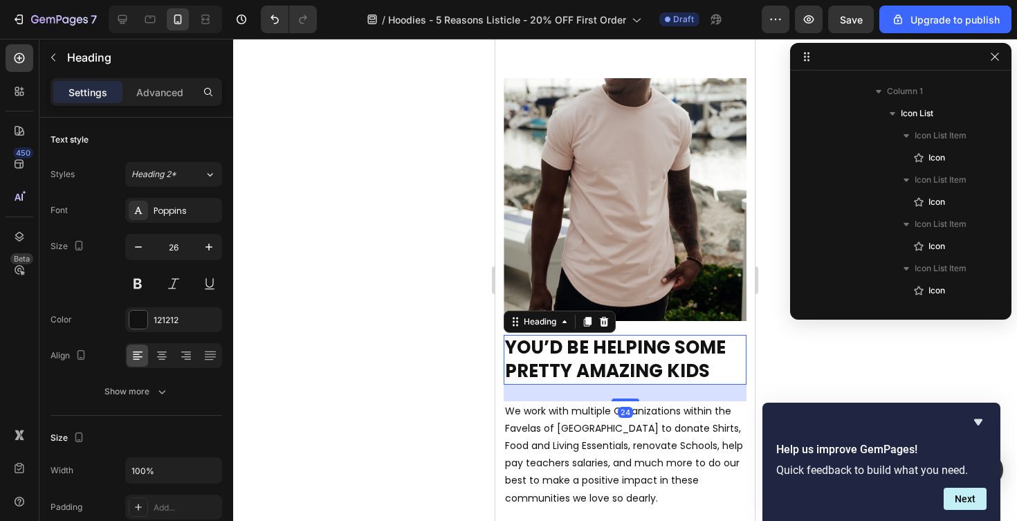
click at [518, 351] on h2 "YOU’D BE HELPING SOME PRETTY AMAZING KIDS" at bounding box center [625, 360] width 243 height 50
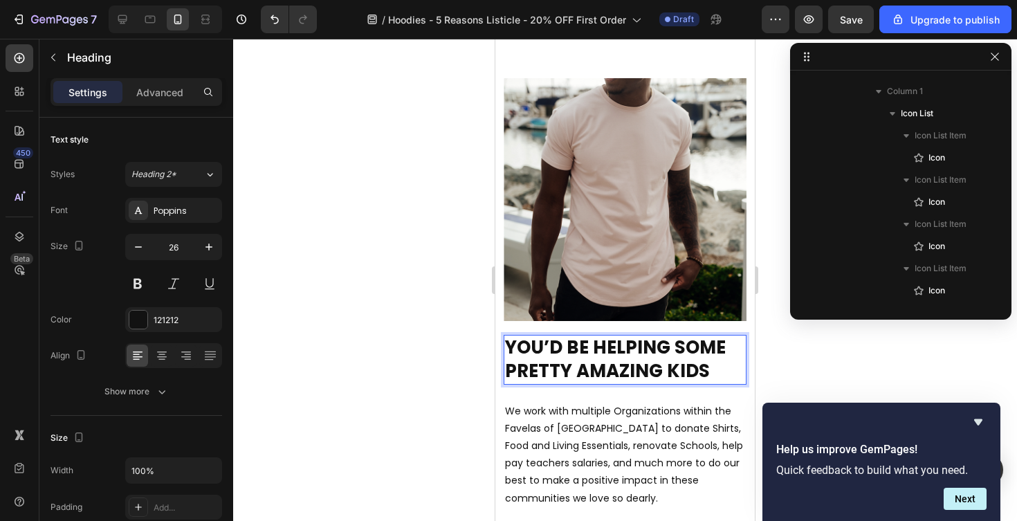
click at [518, 351] on p "YOU’D BE HELPING SOME PRETTY AMAZING KIDS" at bounding box center [625, 359] width 240 height 47
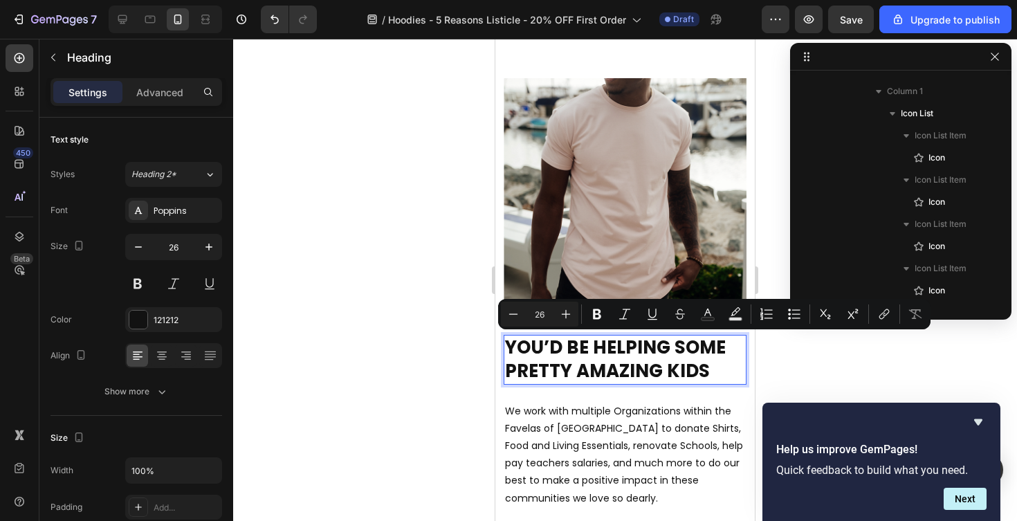
click at [509, 350] on p "YOU’D BE HELPING SOME PRETTY AMAZING KIDS" at bounding box center [625, 359] width 240 height 47
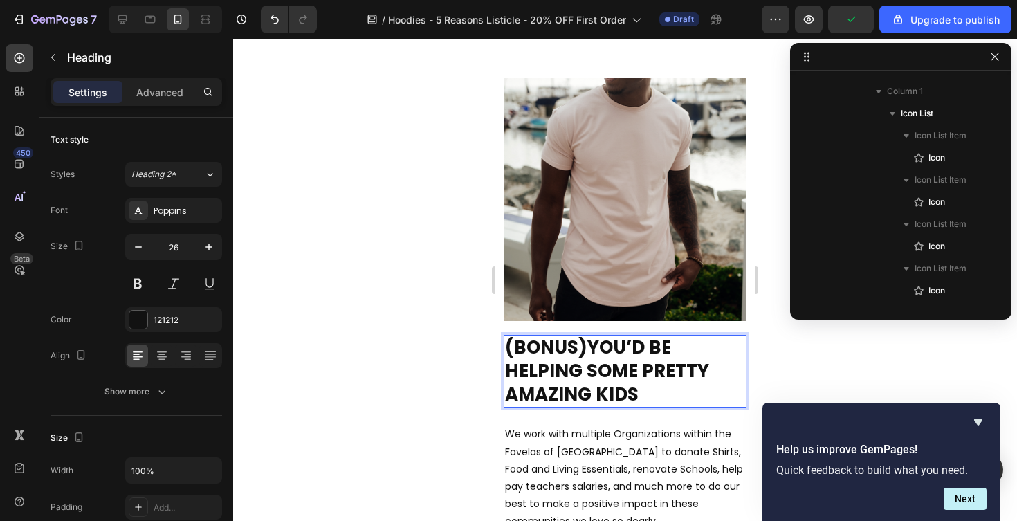
click at [348, 366] on div at bounding box center [625, 280] width 784 height 482
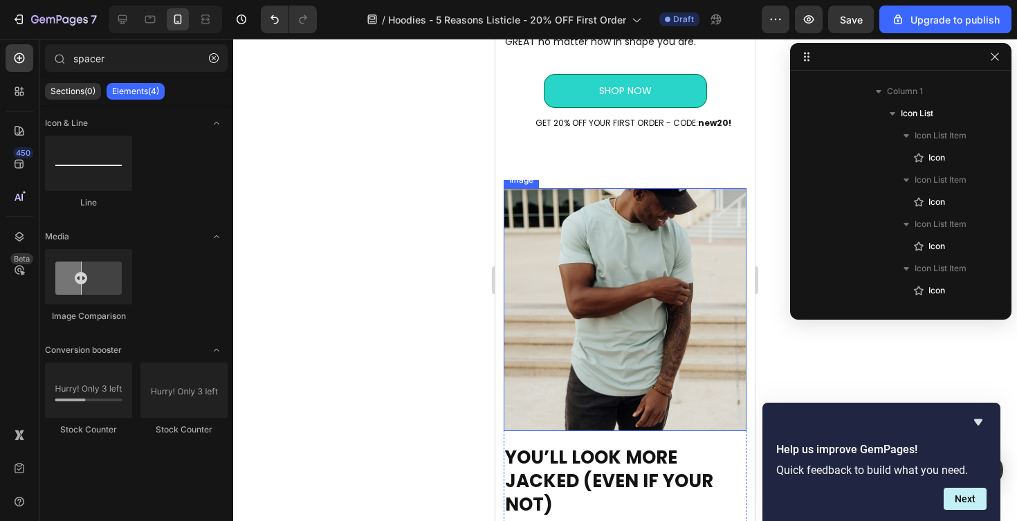
scroll to position [756, 0]
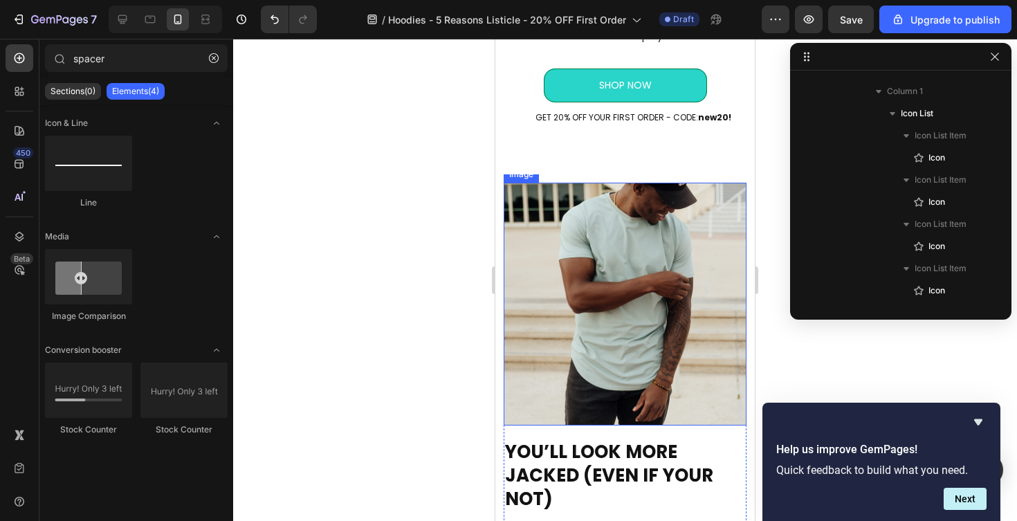
click at [594, 332] on img at bounding box center [625, 304] width 243 height 243
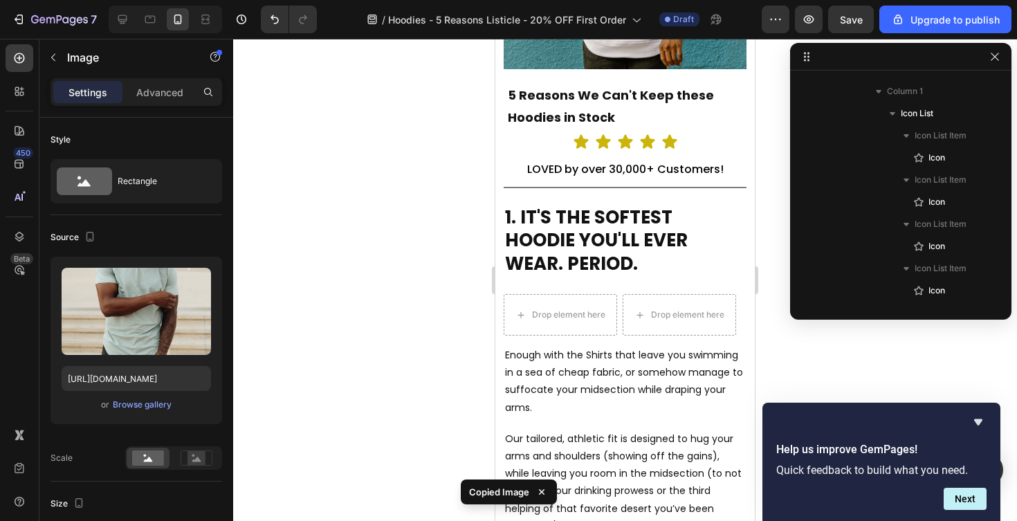
scroll to position [205, 0]
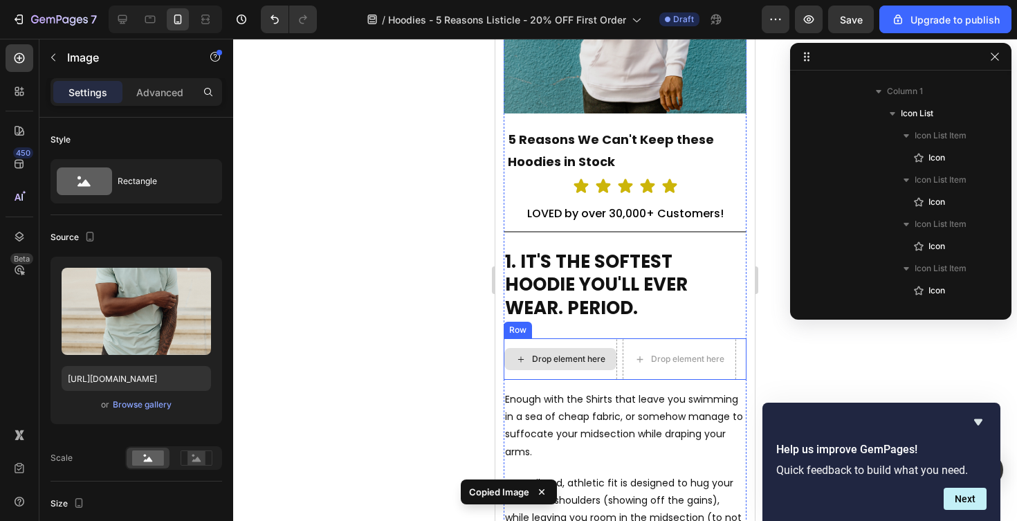
click at [579, 355] on div "Drop element here" at bounding box center [568, 359] width 73 height 11
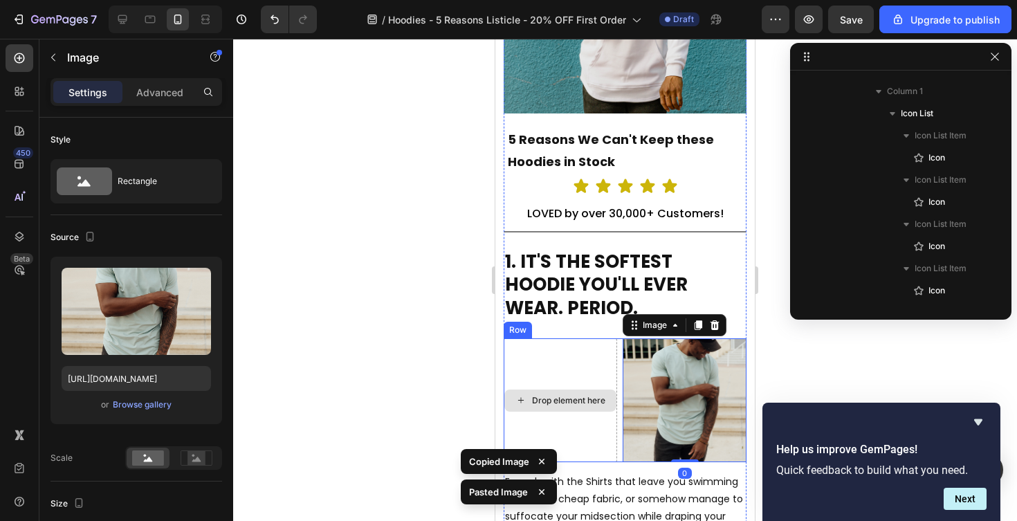
click at [582, 440] on div "Drop element here" at bounding box center [560, 400] width 113 height 124
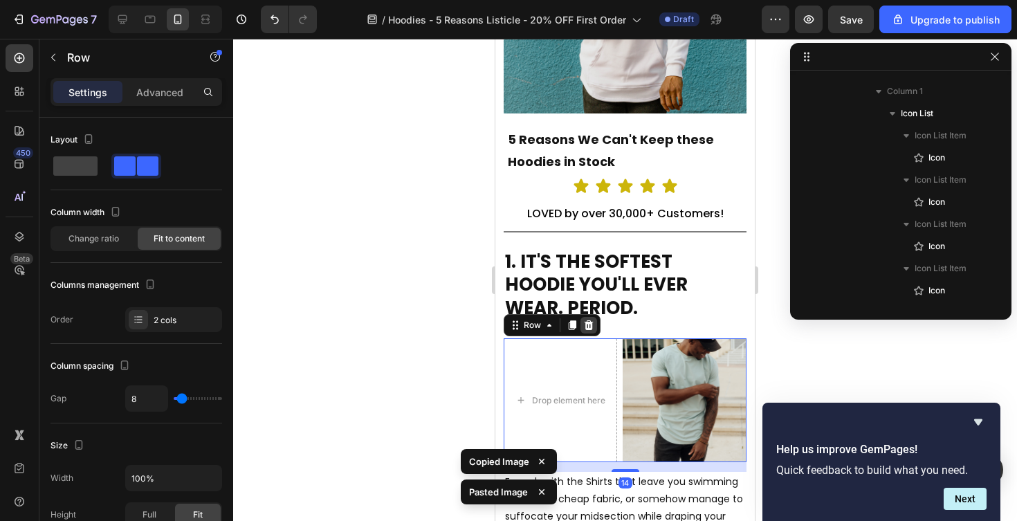
click at [586, 322] on icon at bounding box center [589, 325] width 9 height 10
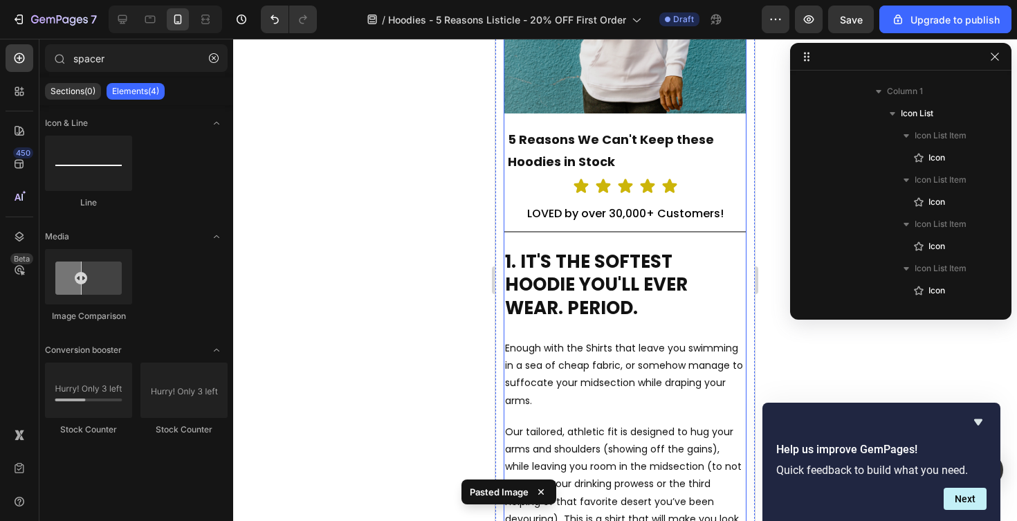
click at [607, 331] on div "5 Reasons We Can't Keep these Hoodies in Stock Text Block Icon Icon Icon Icon I…" at bounding box center [625, 383] width 243 height 517
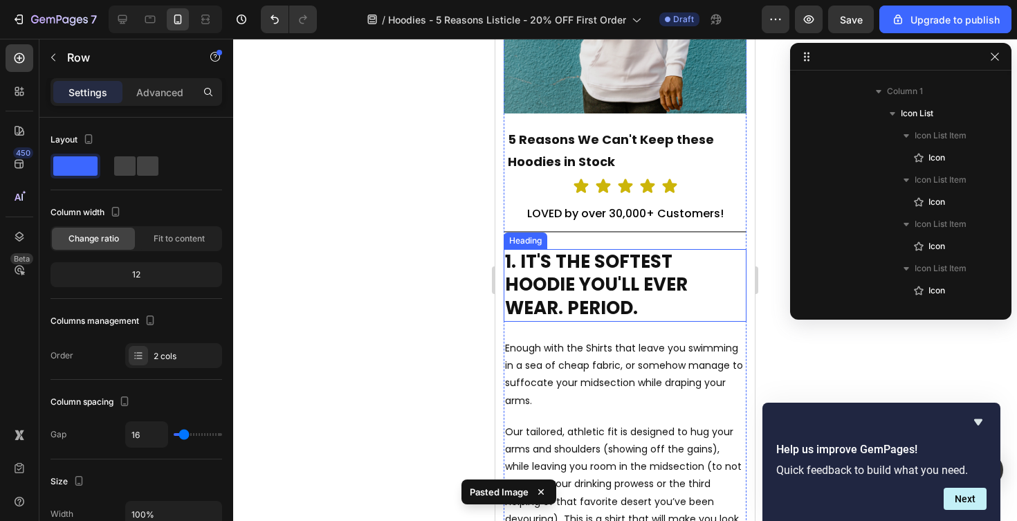
click at [585, 308] on h2 "1. IT'S THE SOFTEST HOODIE YOU'LL EVER WEAR. PERIOD." at bounding box center [625, 285] width 243 height 73
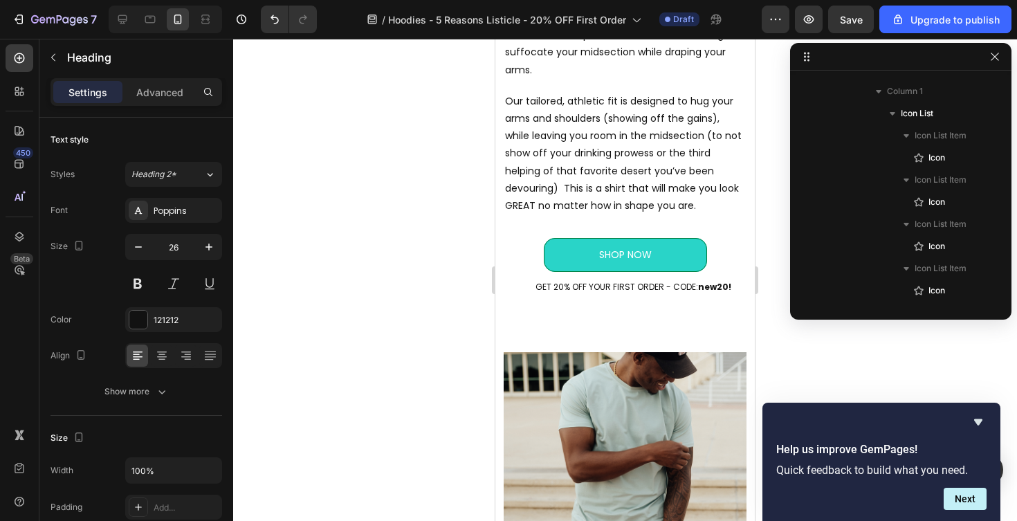
scroll to position [585, 0]
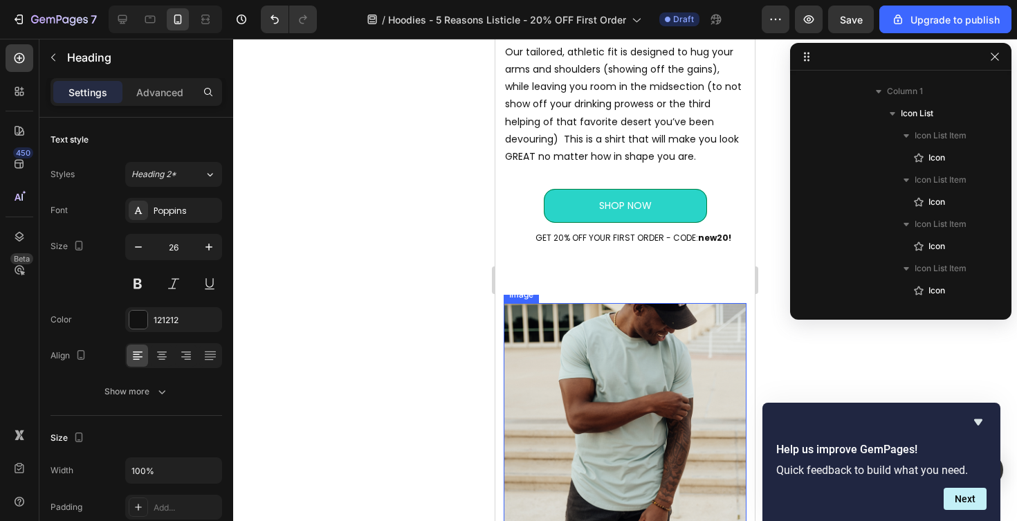
click at [608, 381] on img at bounding box center [625, 424] width 243 height 243
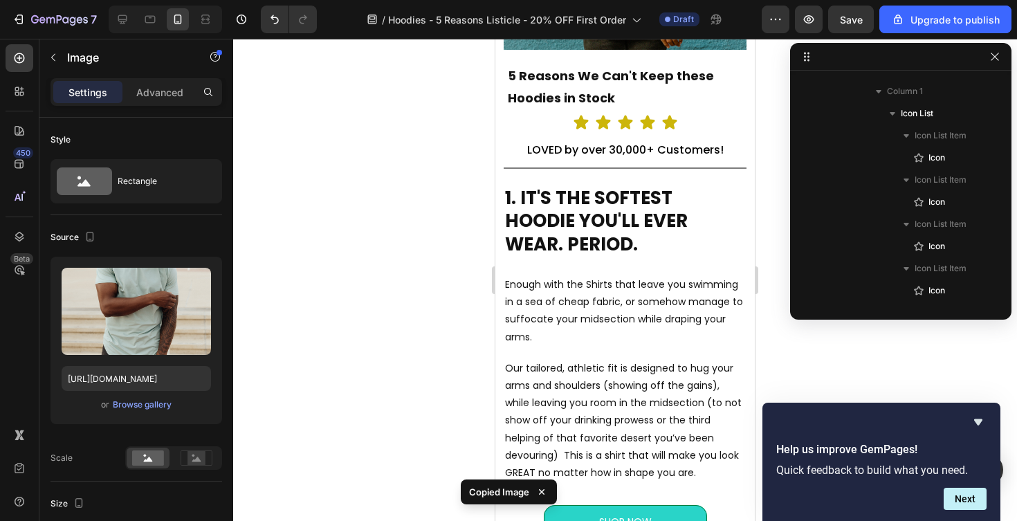
scroll to position [259, 0]
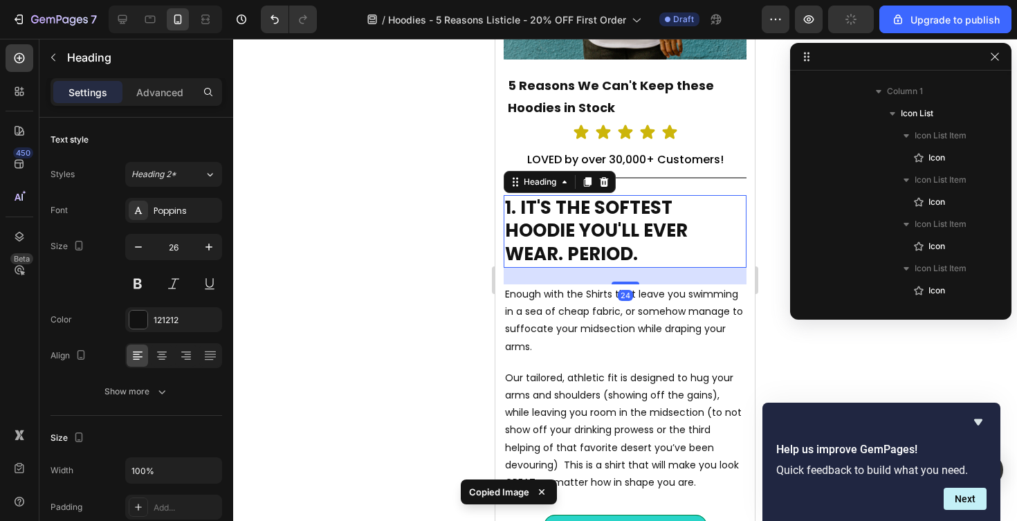
click at [600, 264] on h2 "1. IT'S THE SOFTEST HOODIE YOU'LL EVER WEAR. PERIOD." at bounding box center [625, 231] width 243 height 73
click at [599, 277] on div "24" at bounding box center [625, 276] width 243 height 17
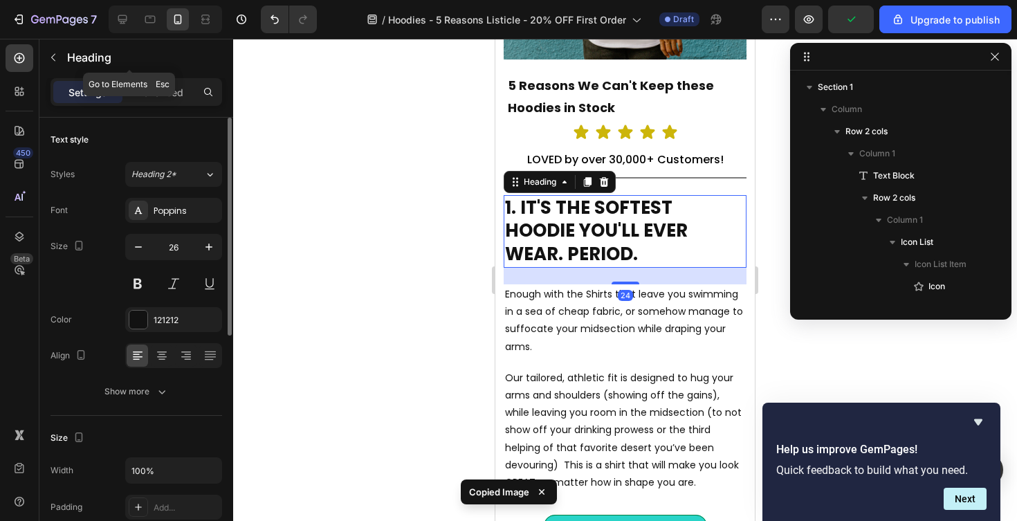
scroll to position [129, 0]
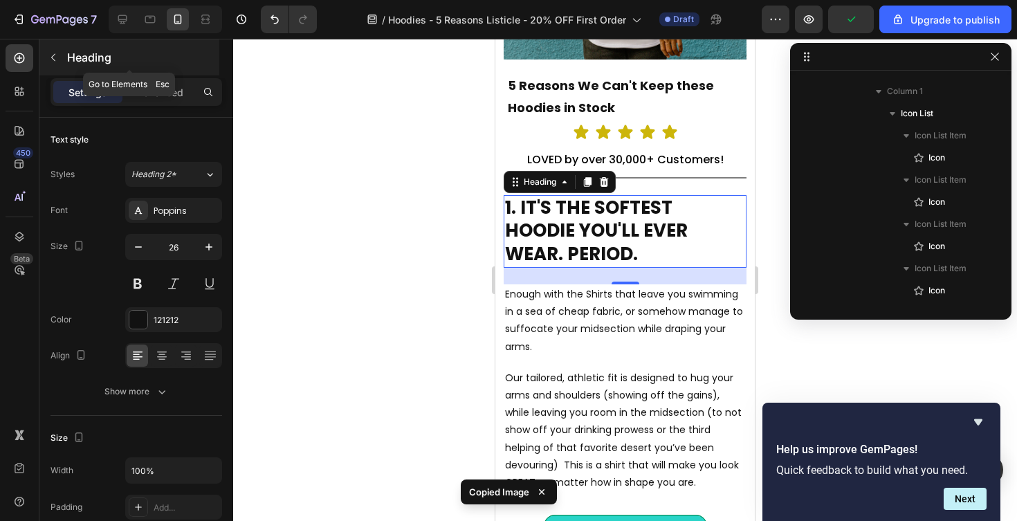
click at [56, 53] on icon "button" at bounding box center [53, 57] width 11 height 11
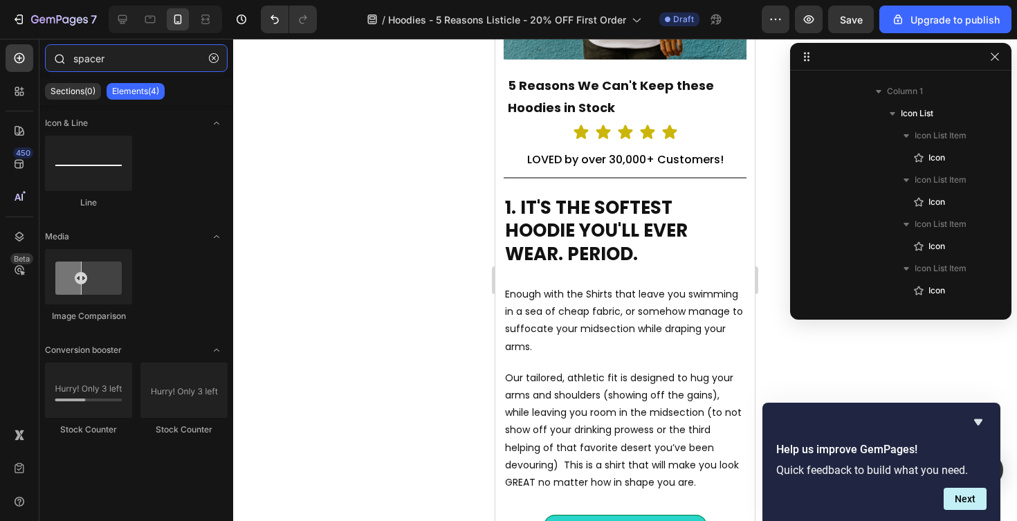
drag, startPoint x: 104, startPoint y: 68, endPoint x: 71, endPoint y: 64, distance: 34.1
click at [71, 64] on div "spacer" at bounding box center [136, 60] width 194 height 33
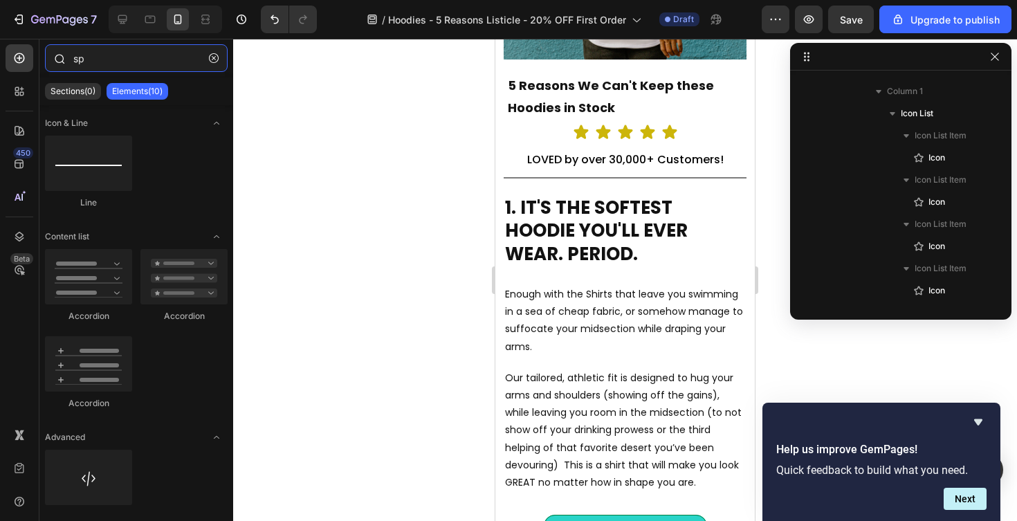
type input "s"
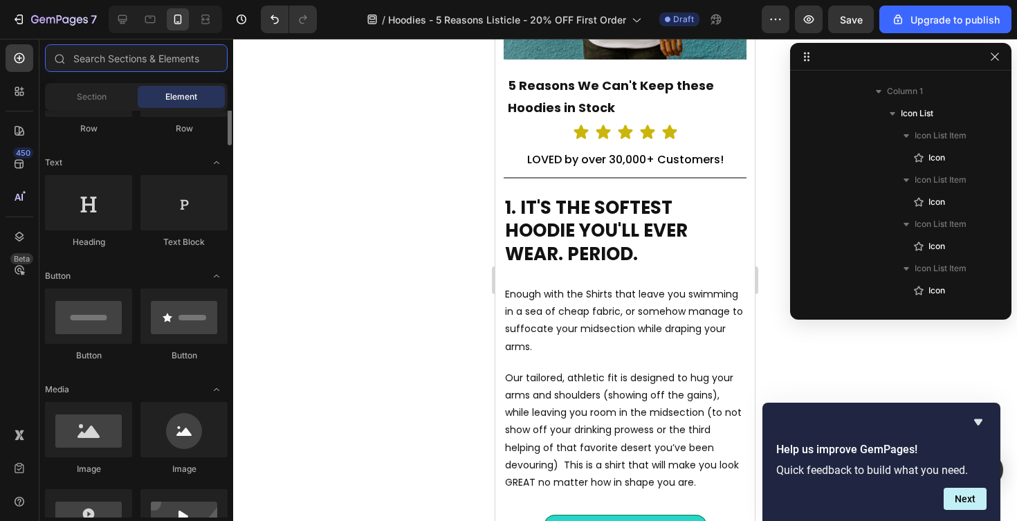
scroll to position [172, 0]
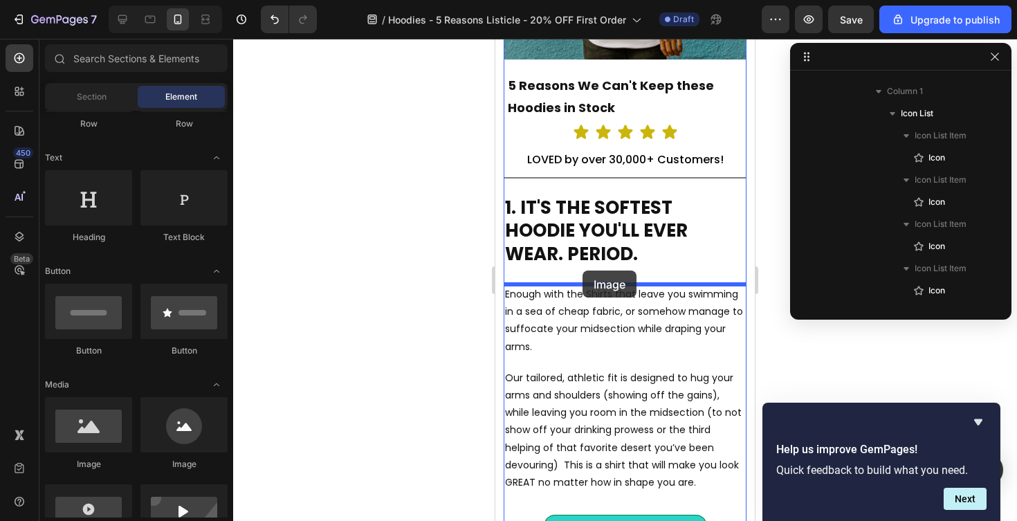
drag, startPoint x: 592, startPoint y: 465, endPoint x: 583, endPoint y: 271, distance: 194.7
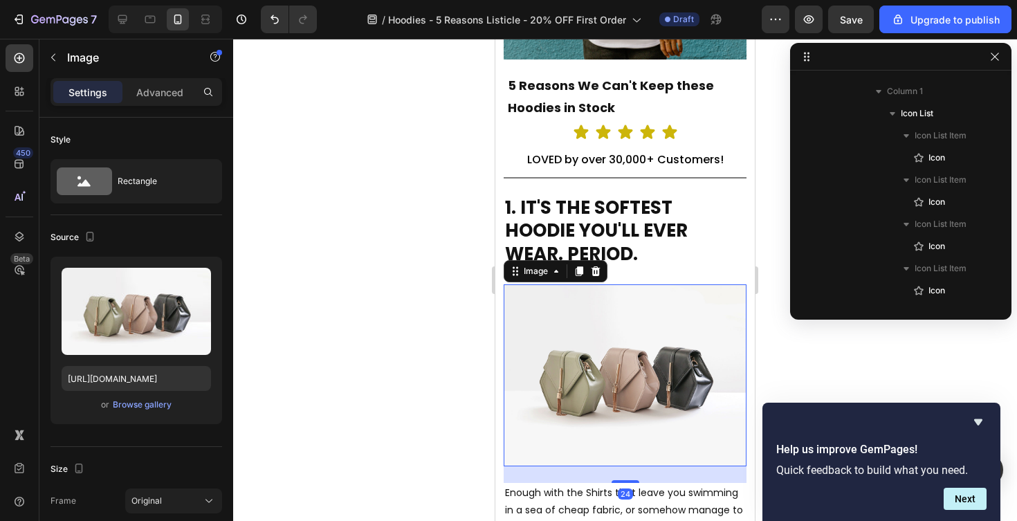
click at [627, 340] on img at bounding box center [625, 375] width 243 height 182
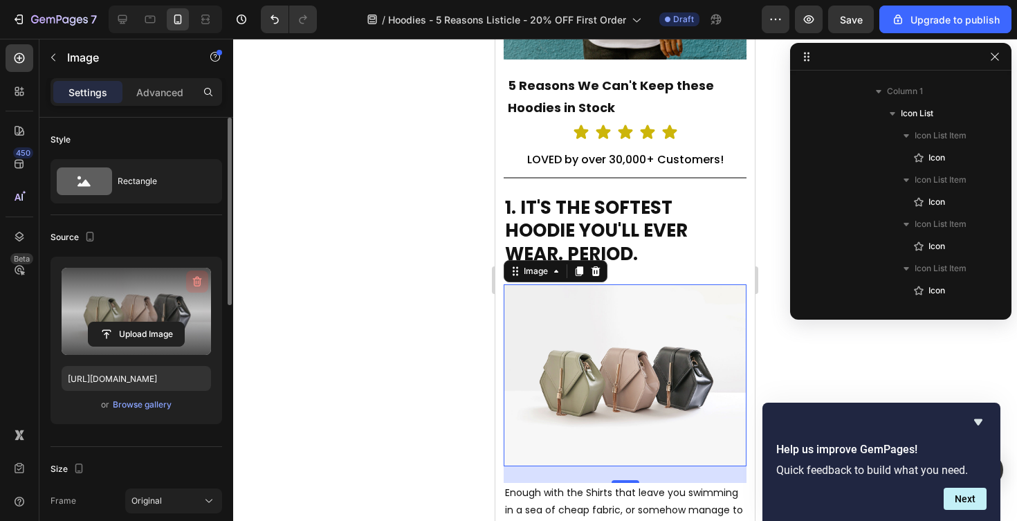
click at [197, 282] on icon "button" at bounding box center [197, 282] width 14 height 14
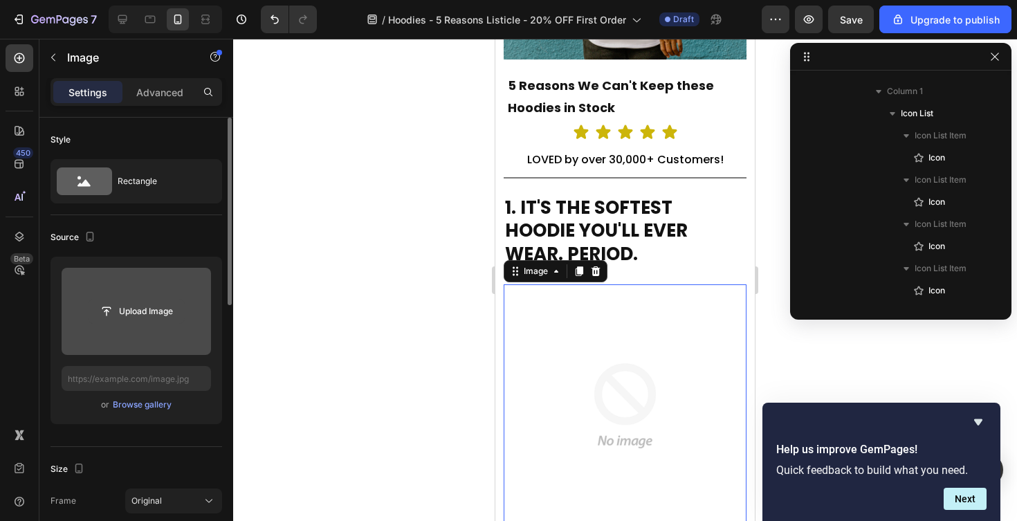
click at [127, 312] on input "file" at bounding box center [136, 312] width 95 height 24
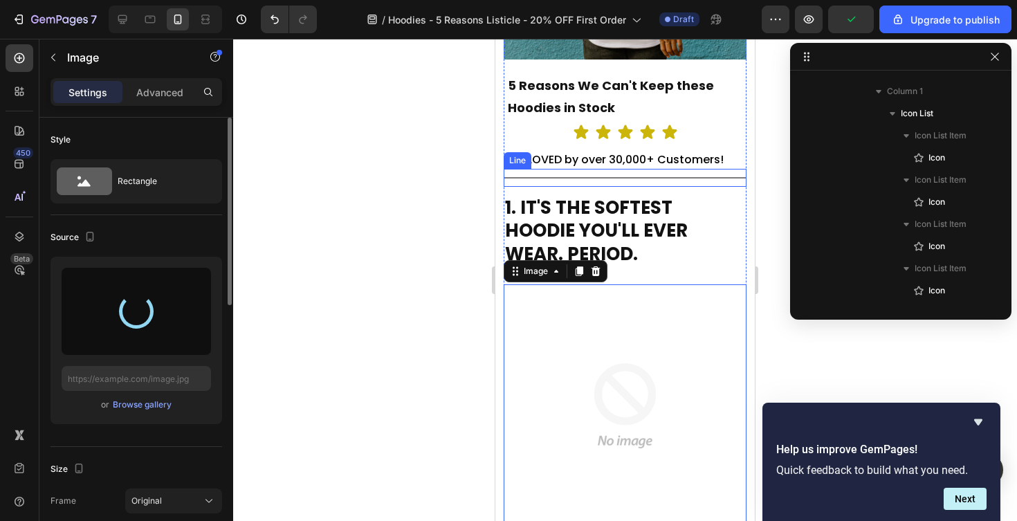
click at [646, 181] on div "Title Line" at bounding box center [625, 178] width 243 height 18
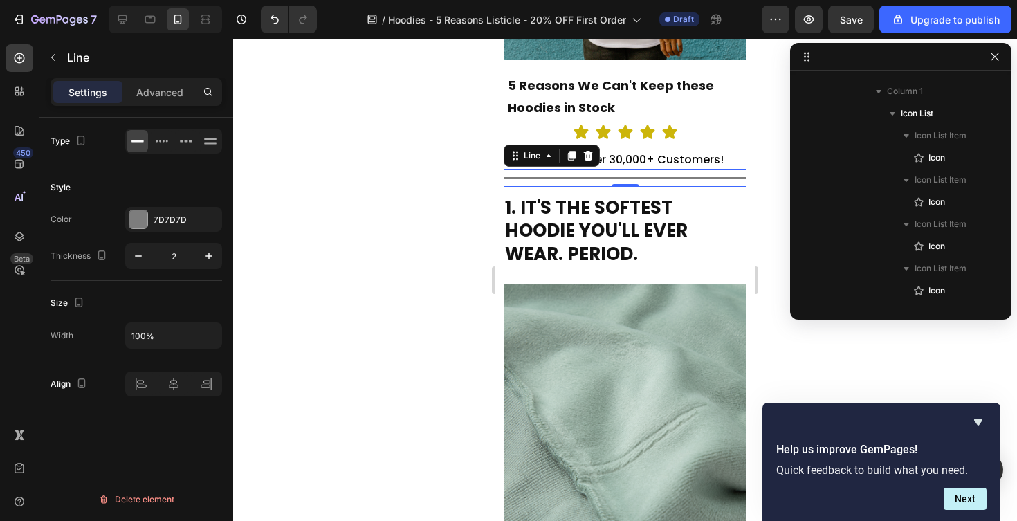
click at [768, 235] on div at bounding box center [625, 280] width 784 height 482
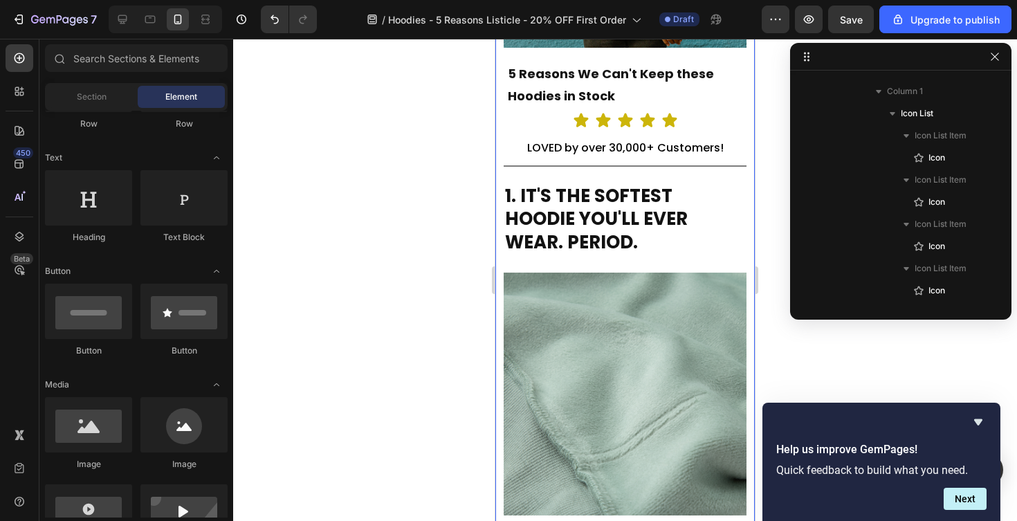
scroll to position [270, 0]
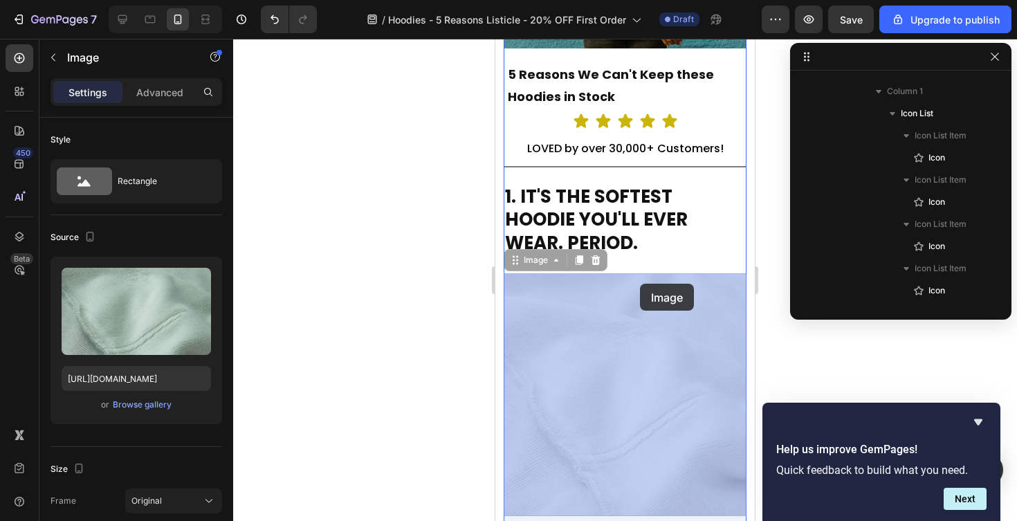
drag, startPoint x: 640, startPoint y: 306, endPoint x: 640, endPoint y: 289, distance: 17.3
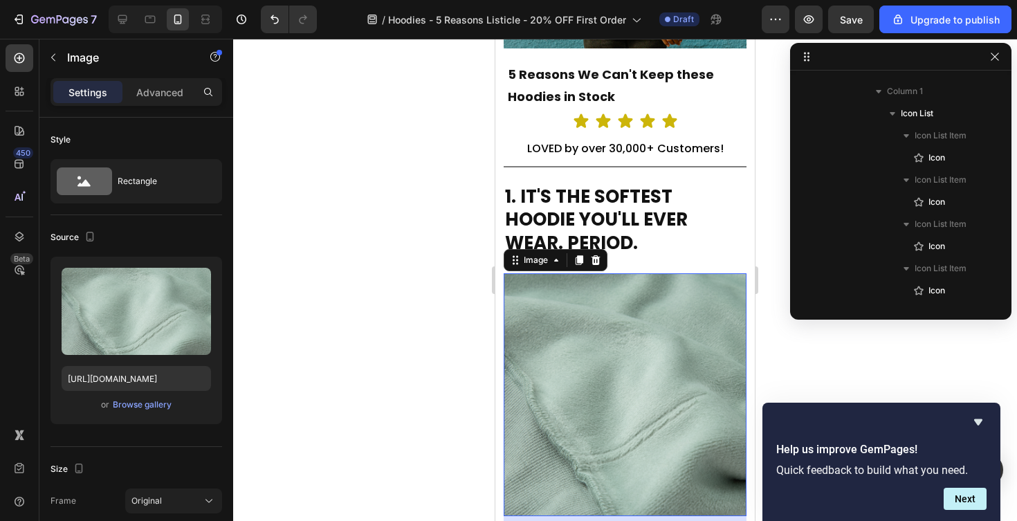
click at [637, 320] on img at bounding box center [625, 394] width 243 height 243
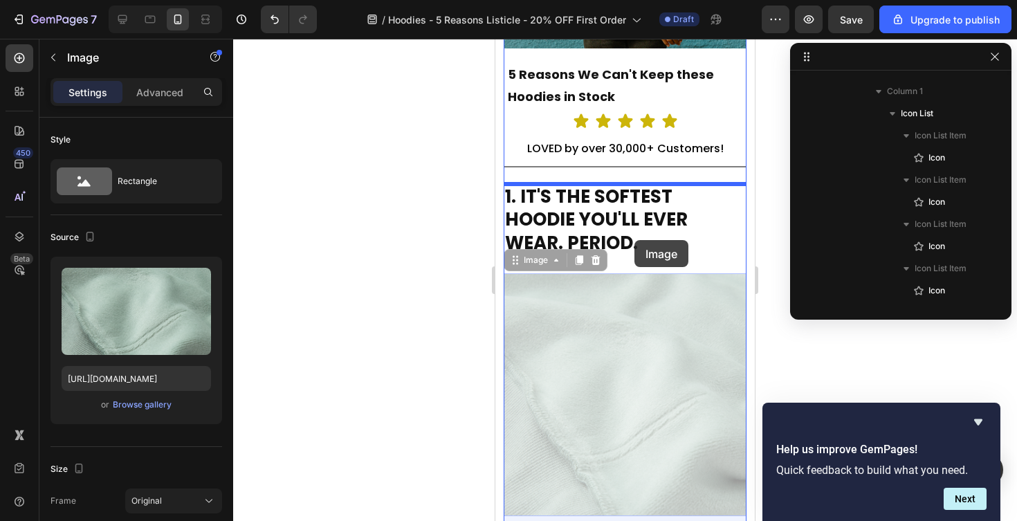
drag, startPoint x: 637, startPoint y: 339, endPoint x: 635, endPoint y: 239, distance: 99.7
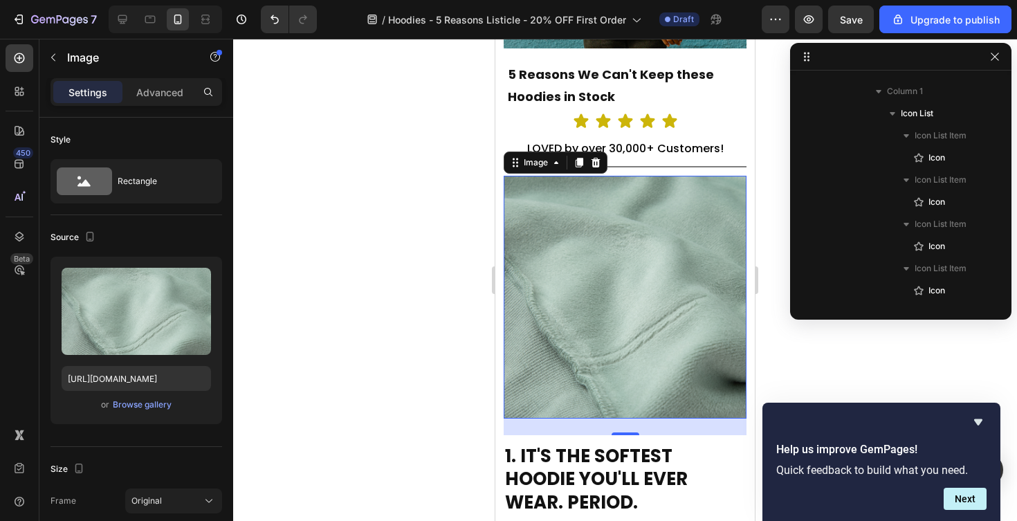
click at [396, 306] on div at bounding box center [625, 280] width 784 height 482
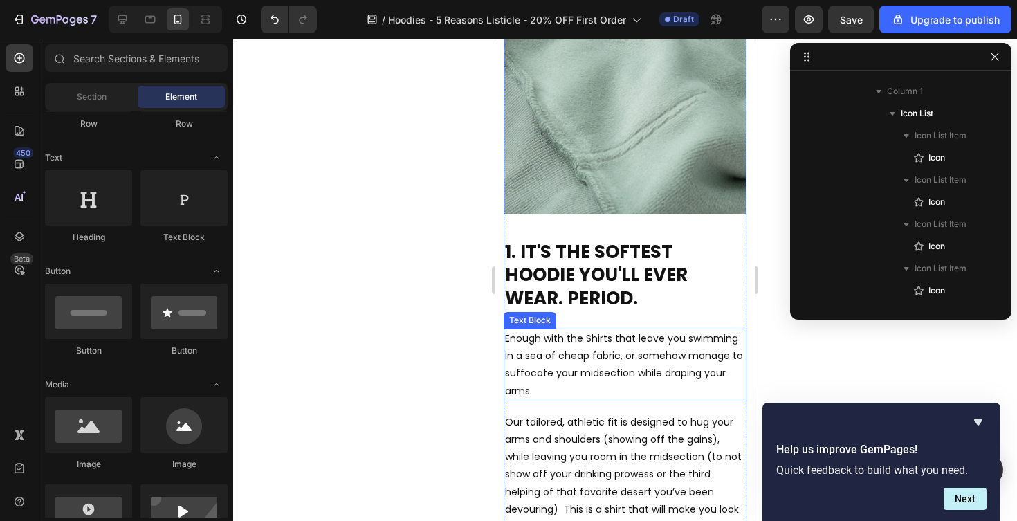
scroll to position [549, 0]
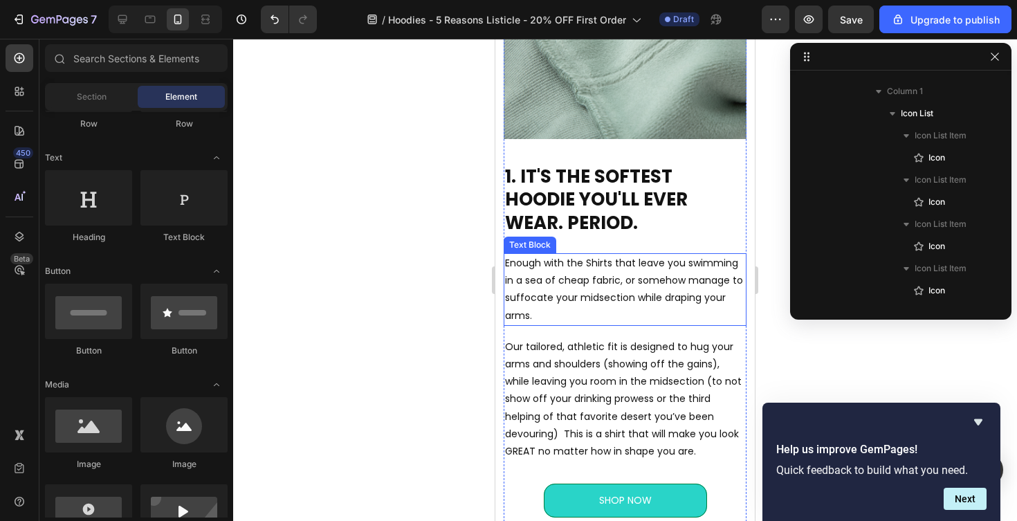
click at [565, 271] on p "Enough with the Shirts that leave you swimming in a sea of cheap fabric, or som…" at bounding box center [625, 290] width 240 height 70
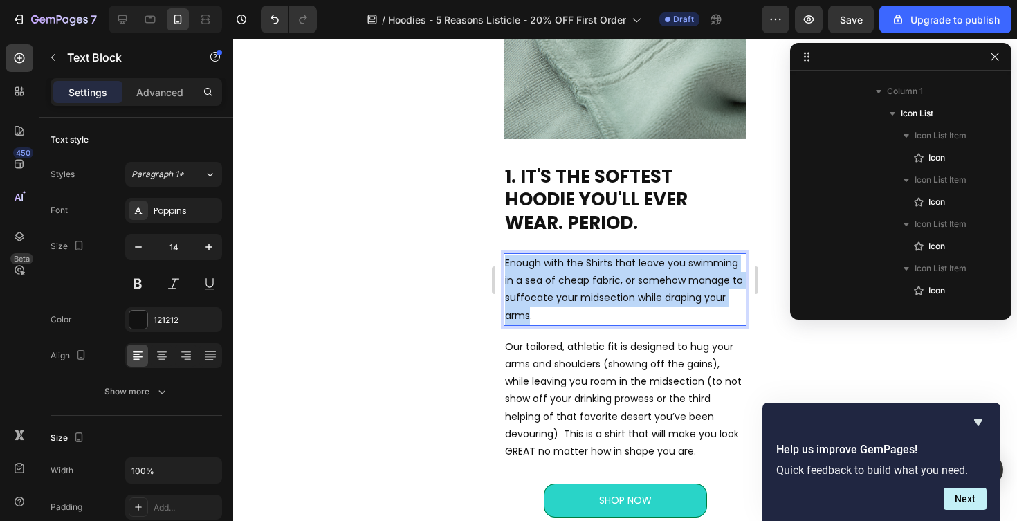
drag, startPoint x: 529, startPoint y: 316, endPoint x: 507, endPoint y: 264, distance: 56.4
click at [507, 264] on p "Enough with the Shirts that leave you swimming in a sea of cheap fabric, or som…" at bounding box center [625, 290] width 240 height 70
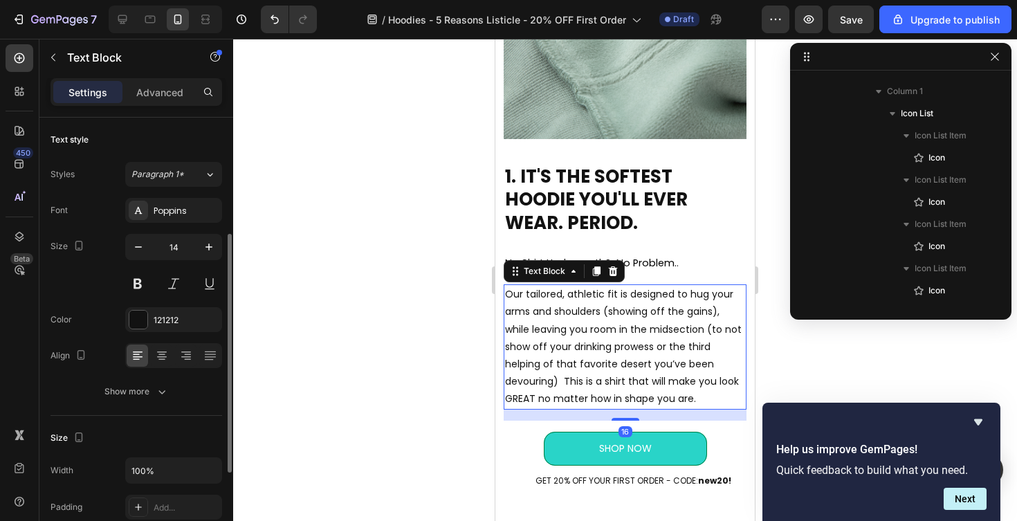
click at [572, 307] on p "Our tailored, athletic fit is designed to hug your arms and shoulders (showing …" at bounding box center [625, 347] width 240 height 122
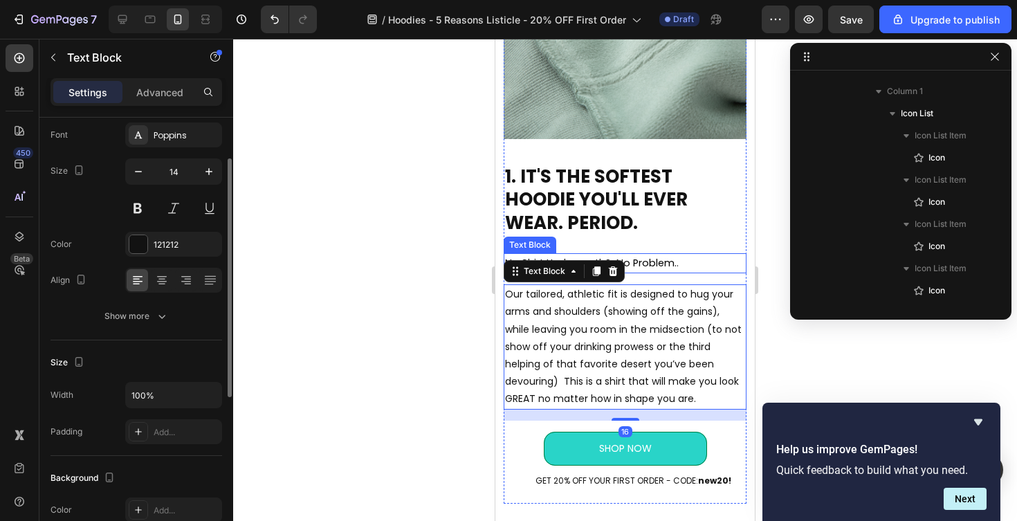
click at [693, 262] on p "No Shirt Underneath? No Problem. ." at bounding box center [625, 263] width 240 height 17
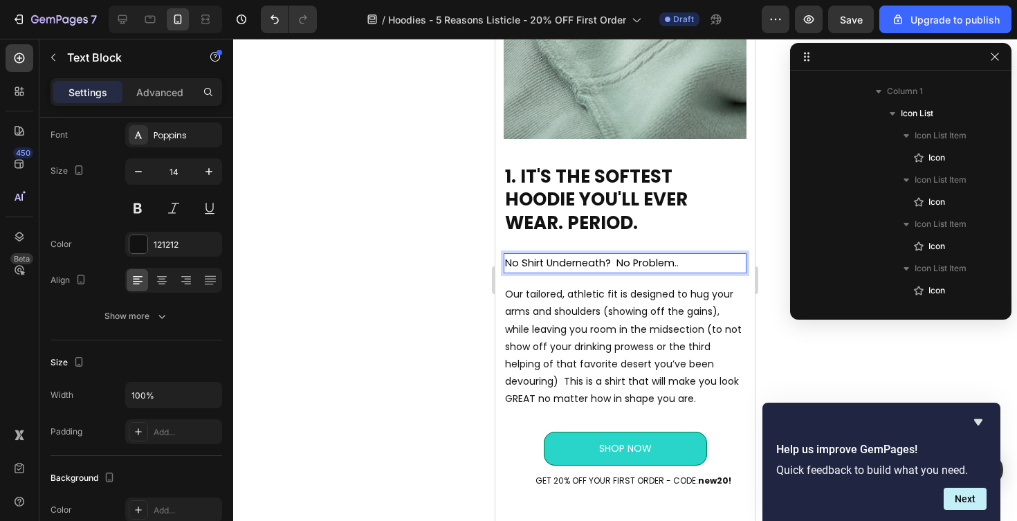
click at [693, 262] on p "No Shirt Underneath? No Problem. ." at bounding box center [625, 263] width 240 height 17
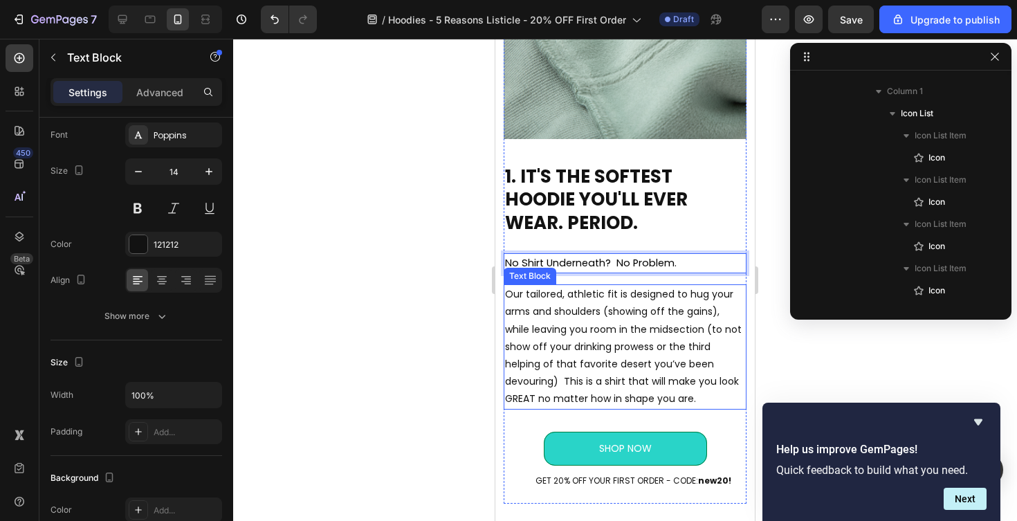
click at [619, 312] on p "Our tailored, athletic fit is designed to hug your arms and shoulders (showing …" at bounding box center [625, 347] width 240 height 122
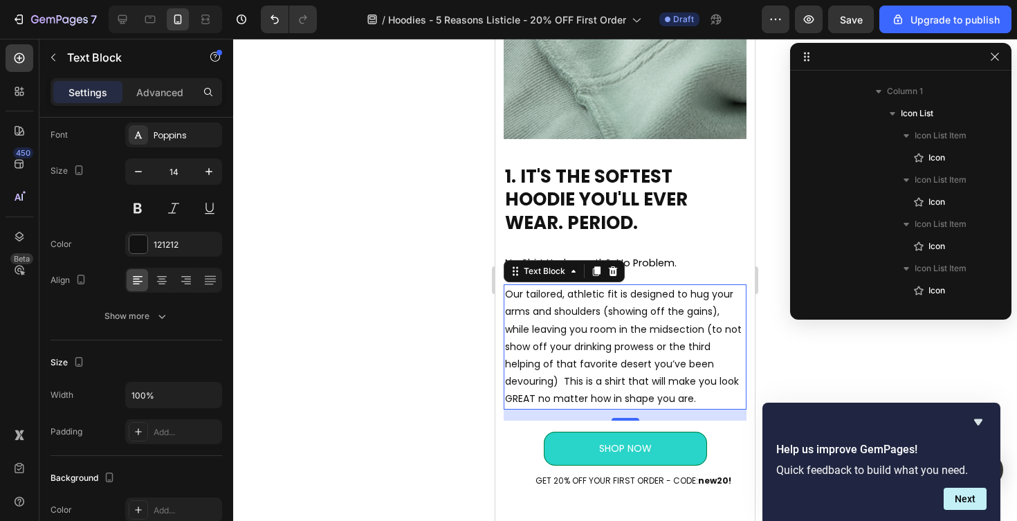
click at [604, 352] on p "Our tailored, athletic fit is designed to hug your arms and shoulders (showing …" at bounding box center [625, 347] width 240 height 122
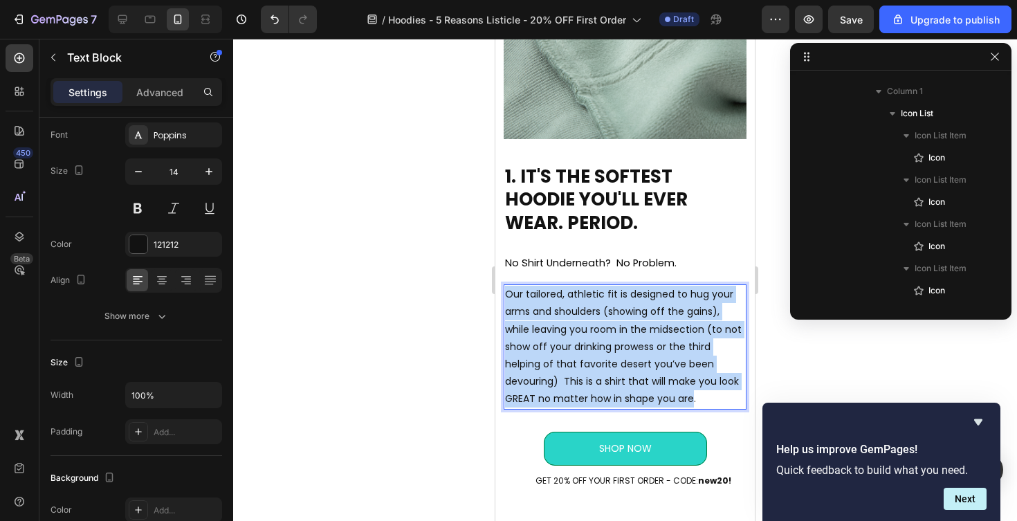
drag, startPoint x: 692, startPoint y: 401, endPoint x: 507, endPoint y: 298, distance: 212.5
click at [507, 298] on p "Our tailored, athletic fit is designed to hug your arms and shoulders (showing …" at bounding box center [625, 347] width 240 height 122
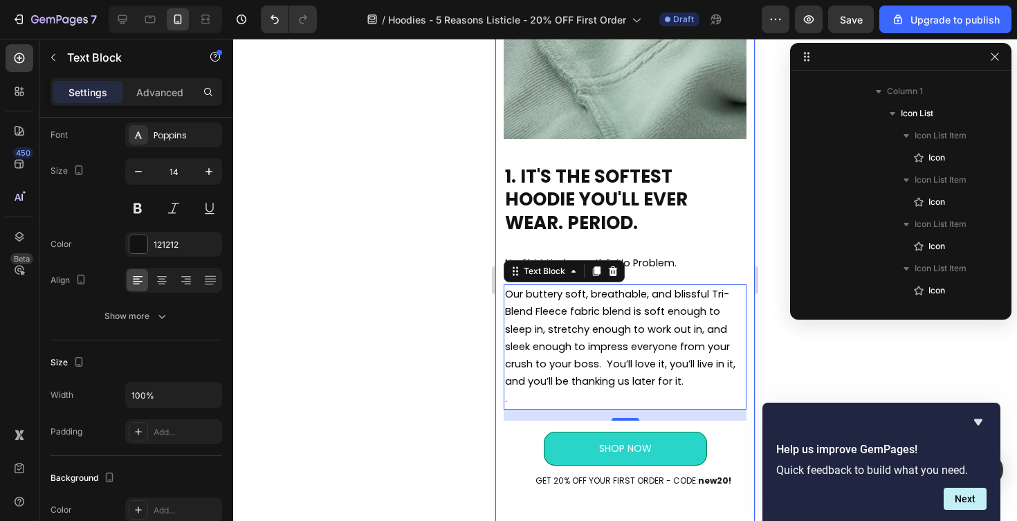
click at [418, 300] on div at bounding box center [625, 280] width 784 height 482
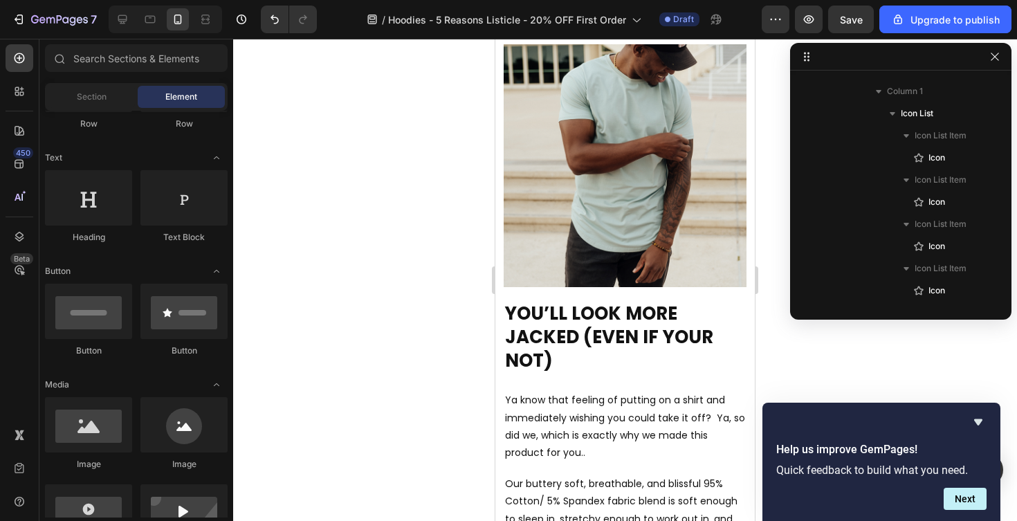
scroll to position [1017, 0]
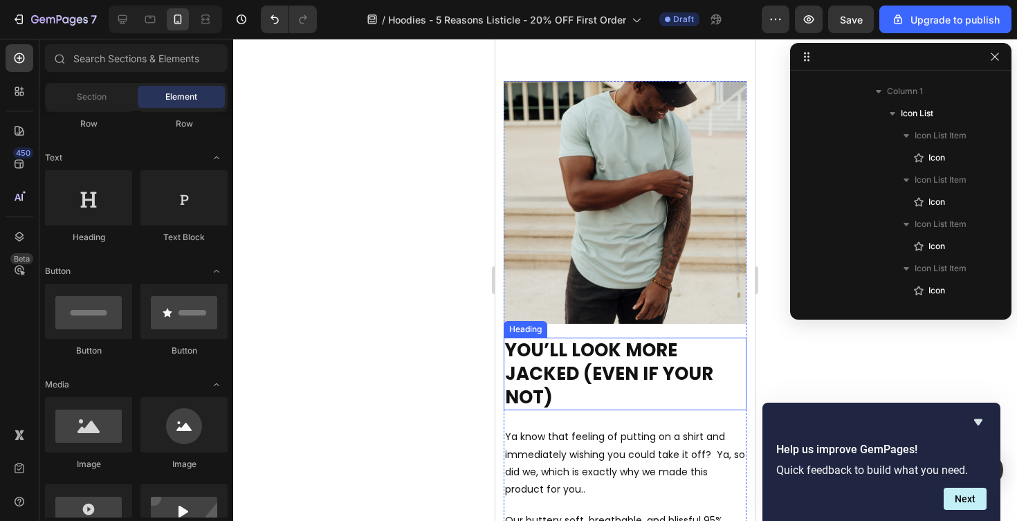
click at [526, 372] on h2 "YOU’LL LOOK MORE JACKED (EVEN IF YOUR NOT)" at bounding box center [625, 374] width 243 height 73
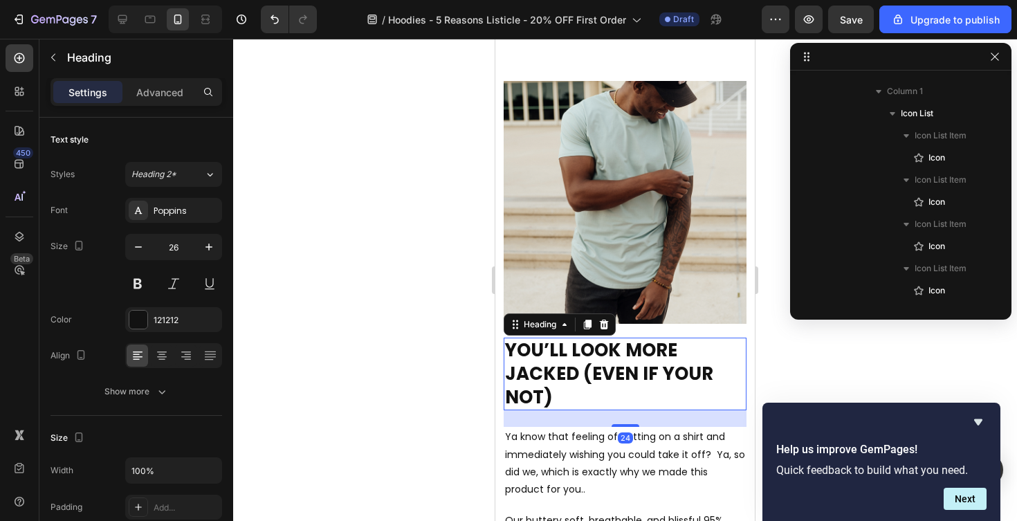
click at [513, 356] on h2 "YOU’LL LOOK MORE JACKED (EVEN IF YOUR NOT)" at bounding box center [625, 374] width 243 height 73
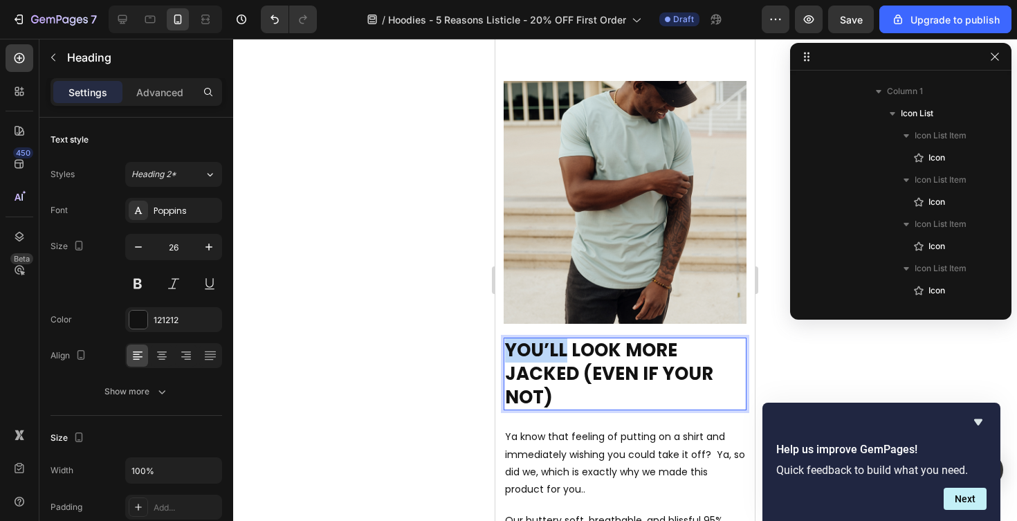
click at [513, 356] on p "YOU’LL LOOK MORE JACKED (EVEN IF YOUR NOT)" at bounding box center [625, 374] width 240 height 70
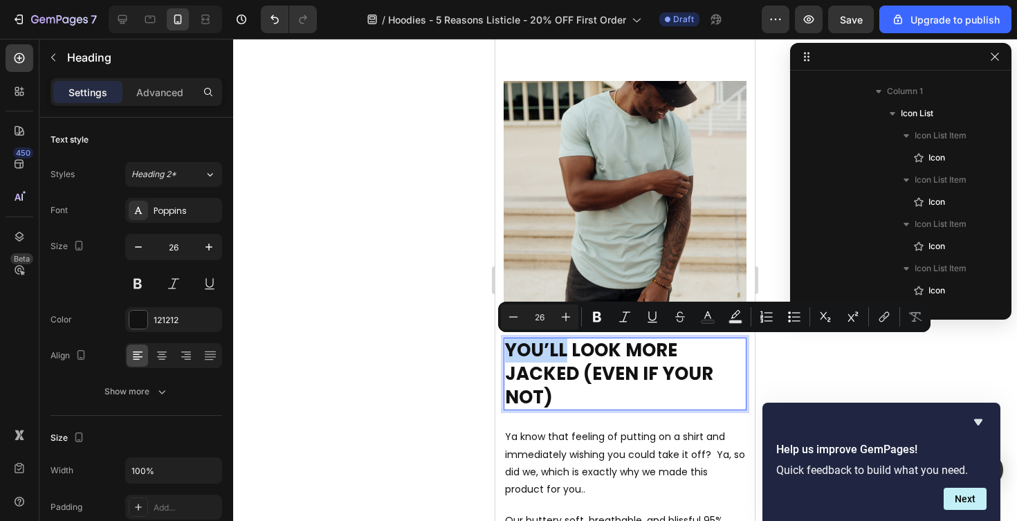
click at [508, 350] on p "YOU’LL LOOK MORE JACKED (EVEN IF YOUR NOT)" at bounding box center [625, 374] width 240 height 70
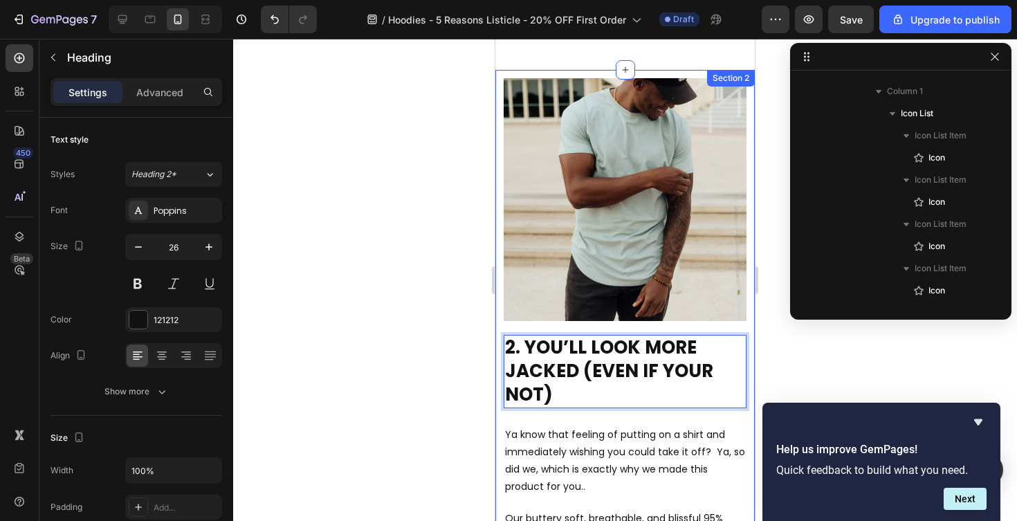
click at [448, 338] on div at bounding box center [625, 280] width 784 height 482
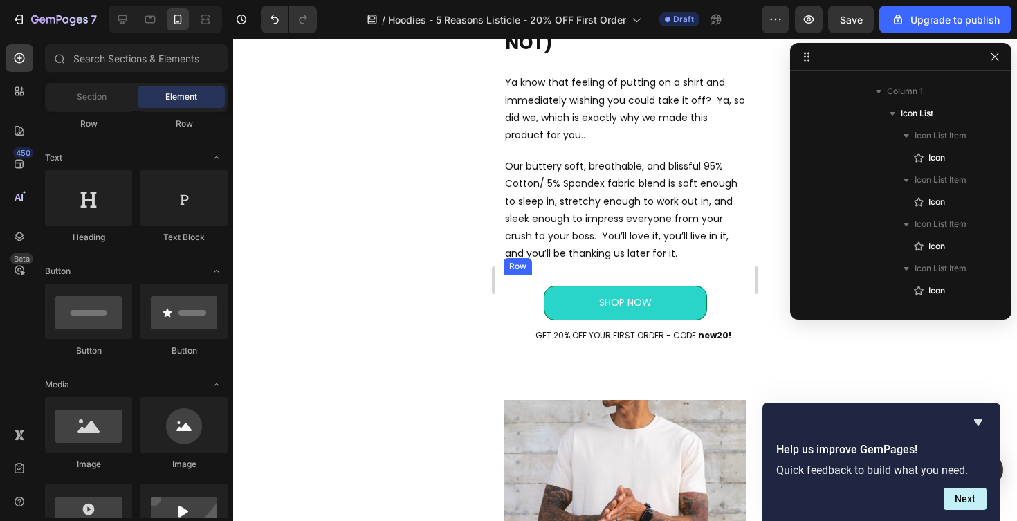
scroll to position [1244, 0]
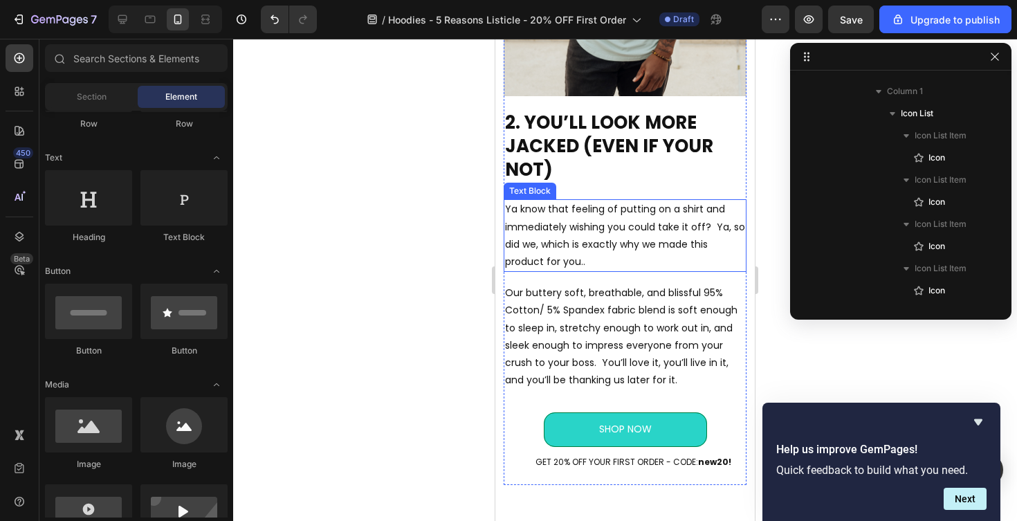
click at [547, 240] on p "Ya know that feeling of putting on a shirt and immediately wishing you could ta…" at bounding box center [625, 236] width 240 height 70
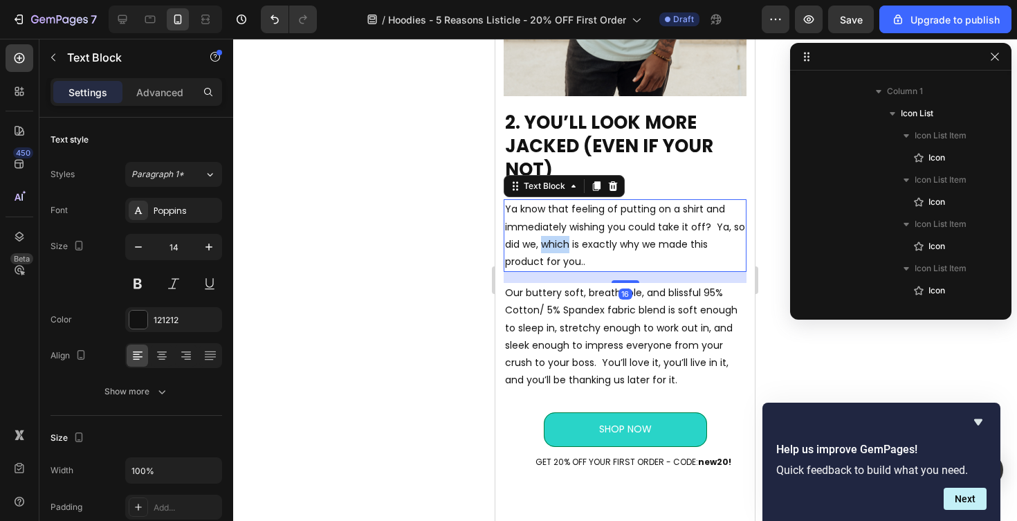
click at [547, 240] on p "Ya know that feeling of putting on a shirt and immediately wishing you could ta…" at bounding box center [625, 236] width 240 height 70
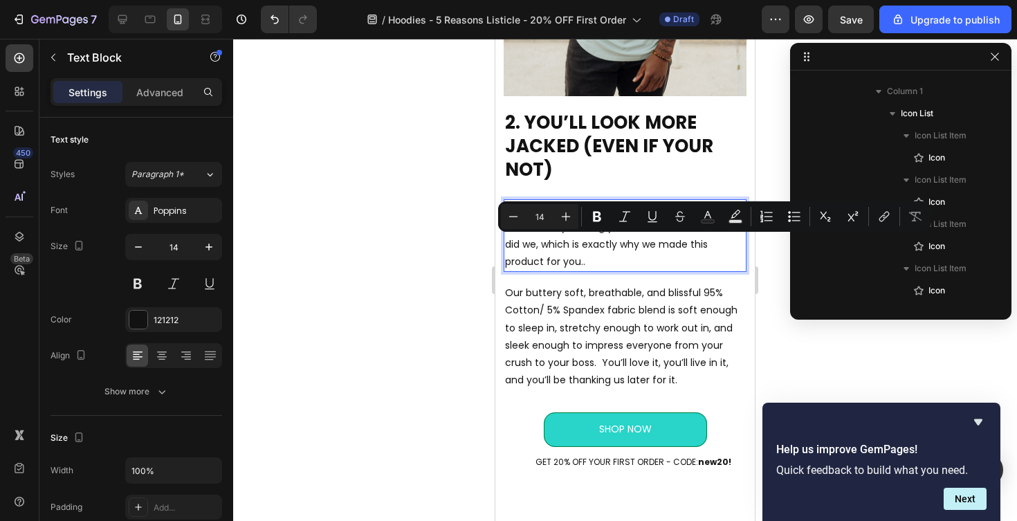
click at [543, 232] on p "Ya know that feeling of putting on a shirt and immediately wishing you could ta…" at bounding box center [625, 236] width 240 height 70
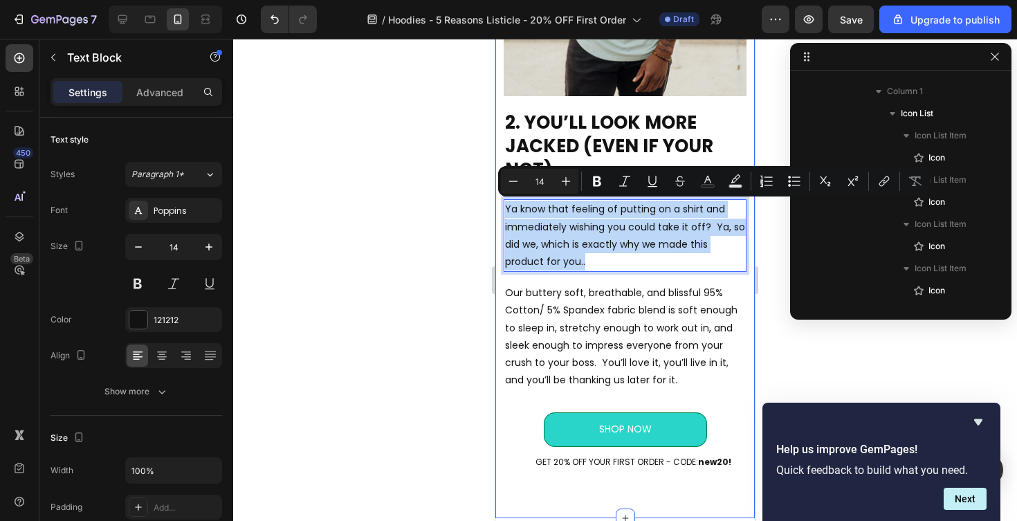
drag, startPoint x: 587, startPoint y: 264, endPoint x: 503, endPoint y: 208, distance: 101.3
click at [503, 208] on div "2. YOU’LL LOOK MORE JACKED (EVEN IF YOUR NOT) Heading Ya know that feeling of p…" at bounding box center [624, 181] width 259 height 673
type input "11"
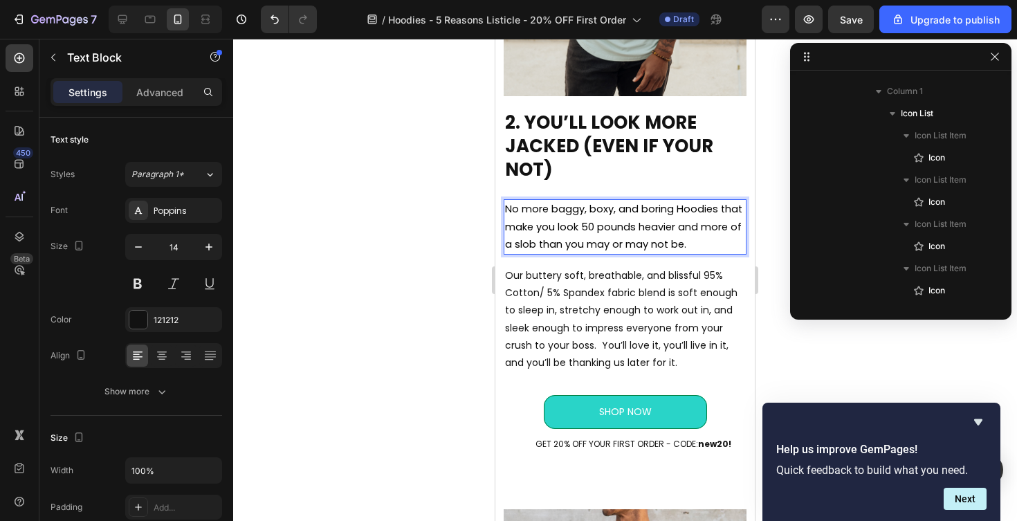
click at [532, 244] on span "No more baggy, boxy, and boring Hoodies that make you look 50 pounds heavier an…" at bounding box center [623, 226] width 237 height 48
click at [715, 227] on span "No more baggy, boxy, and boring Hoodies that make you look 50 pounds heavier an…" at bounding box center [623, 226] width 237 height 48
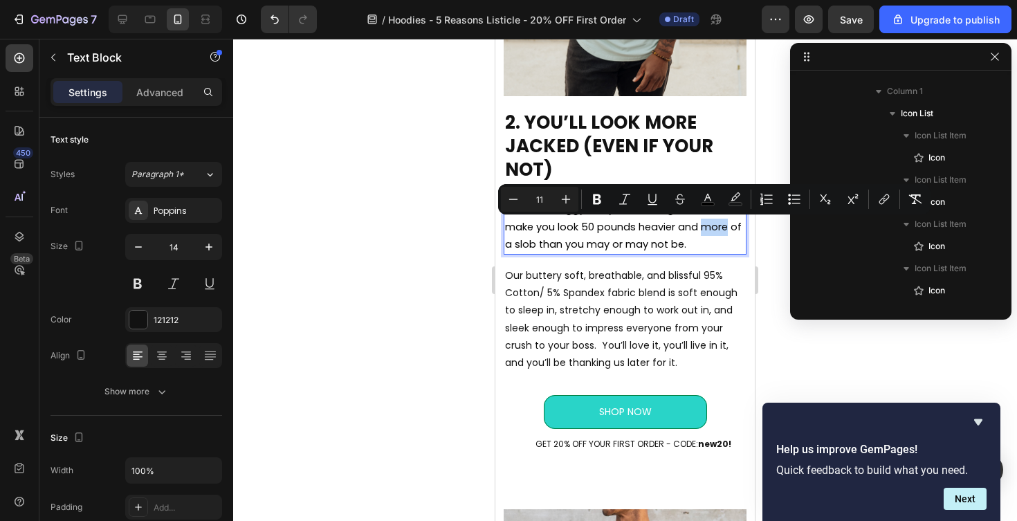
click at [709, 230] on span "No more baggy, boxy, and boring Hoodies that make you look 50 pounds heavier an…" at bounding box center [623, 226] width 237 height 48
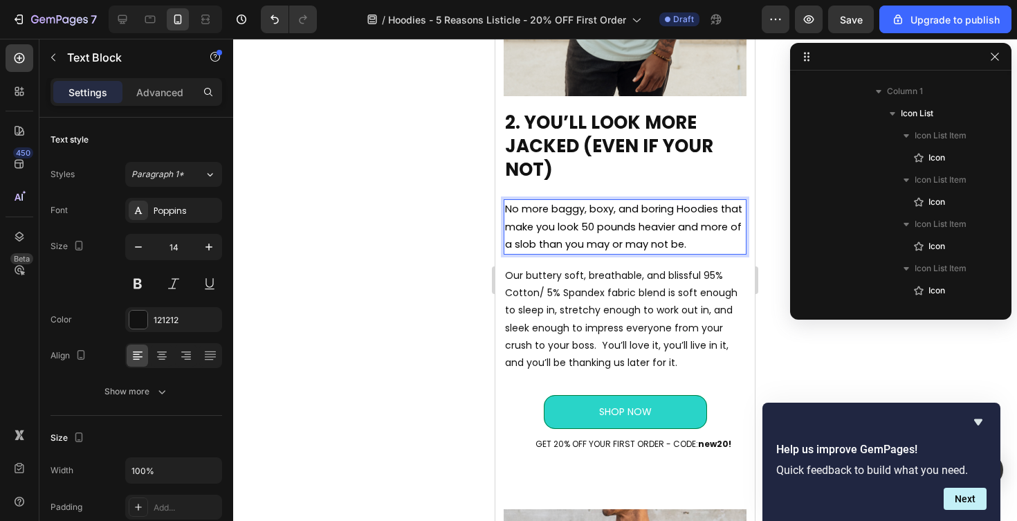
click at [703, 230] on span "No more baggy, boxy, and boring Hoodies that make you look 50 pounds heavier an…" at bounding box center [623, 226] width 237 height 48
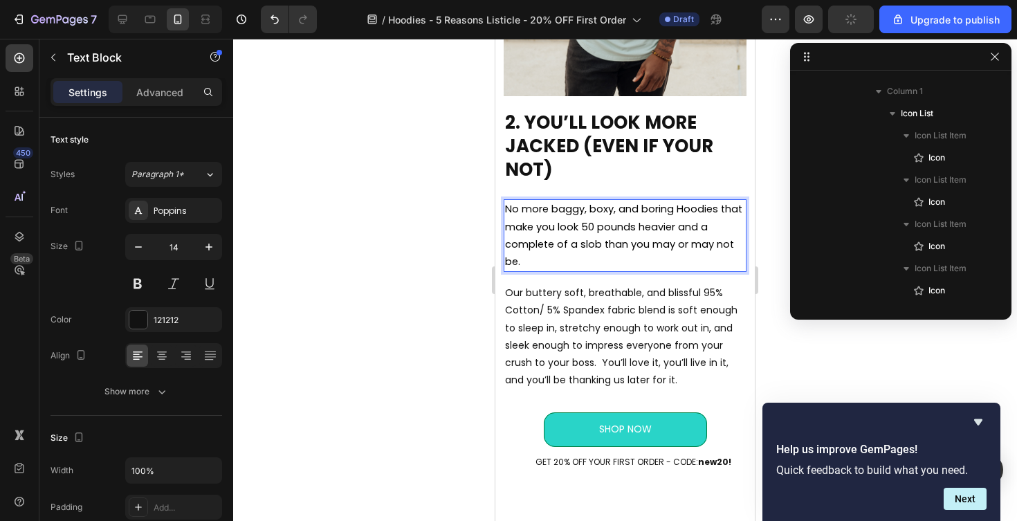
click at [578, 244] on span "No more baggy, boxy, and boring Hoodies that make you look 50 pounds heavier an…" at bounding box center [623, 235] width 237 height 66
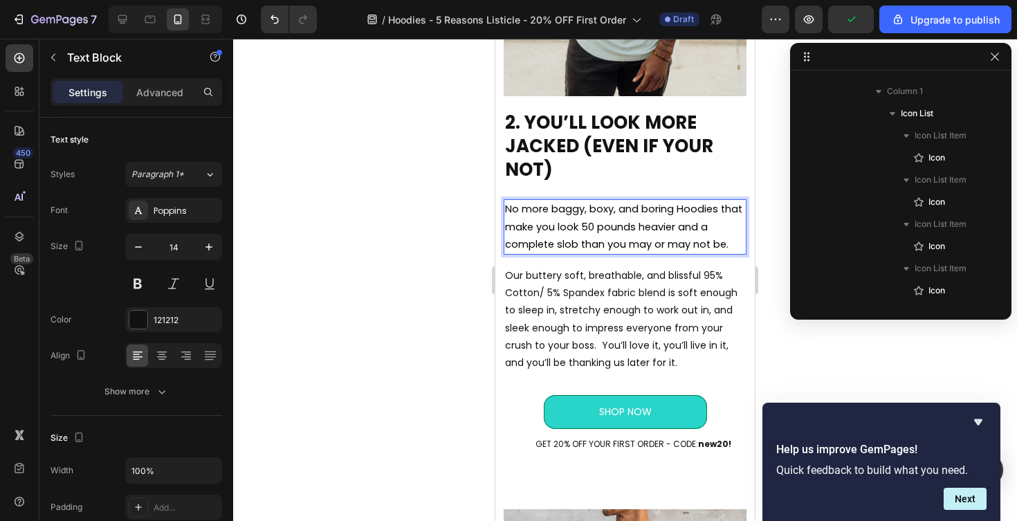
click at [581, 246] on span "No more baggy, boxy, and boring Hoodies that make you look 50 pounds heavier an…" at bounding box center [623, 226] width 237 height 48
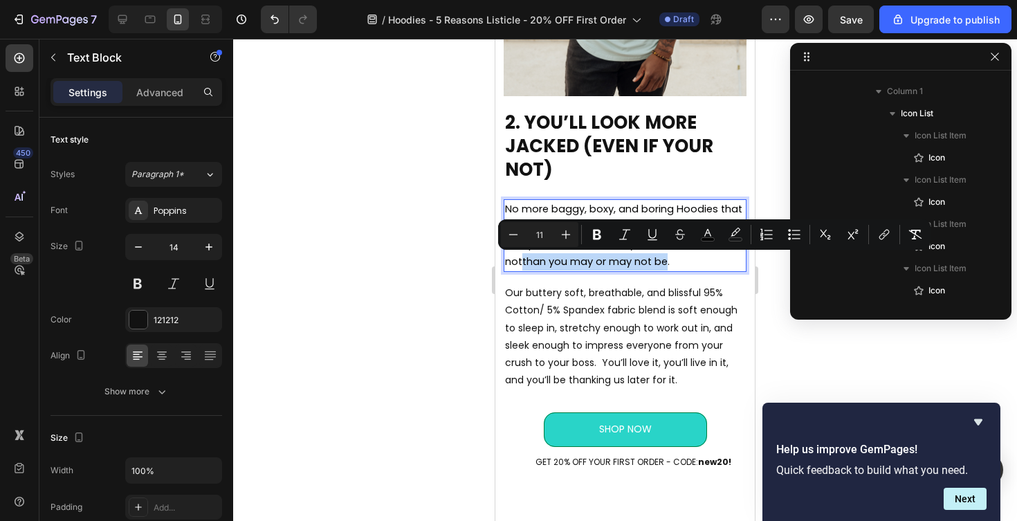
drag, startPoint x: 667, startPoint y: 262, endPoint x: 522, endPoint y: 264, distance: 144.6
click at [522, 264] on span "No more baggy, boxy, and boring Hoodies that make you look 50 pounds heavier an…" at bounding box center [623, 235] width 237 height 66
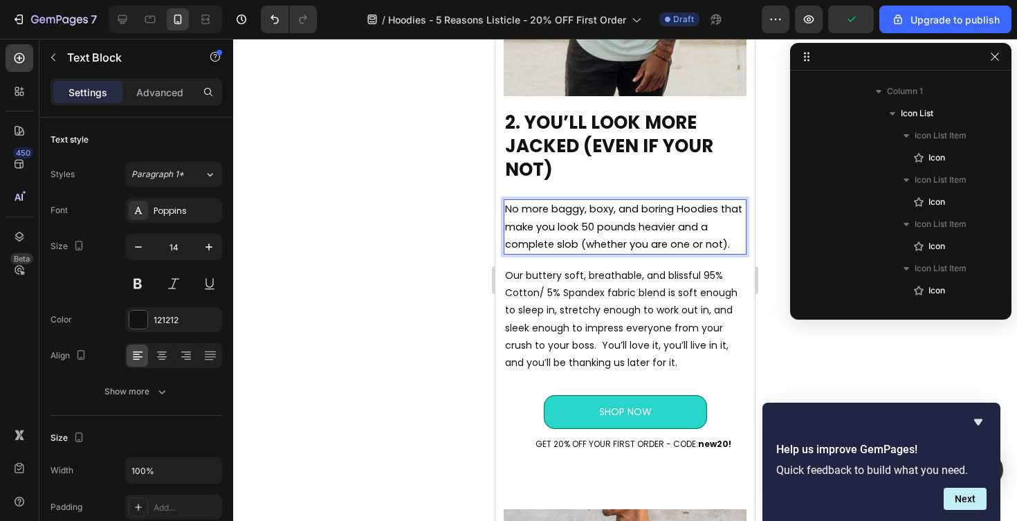
click at [432, 277] on div at bounding box center [625, 280] width 784 height 482
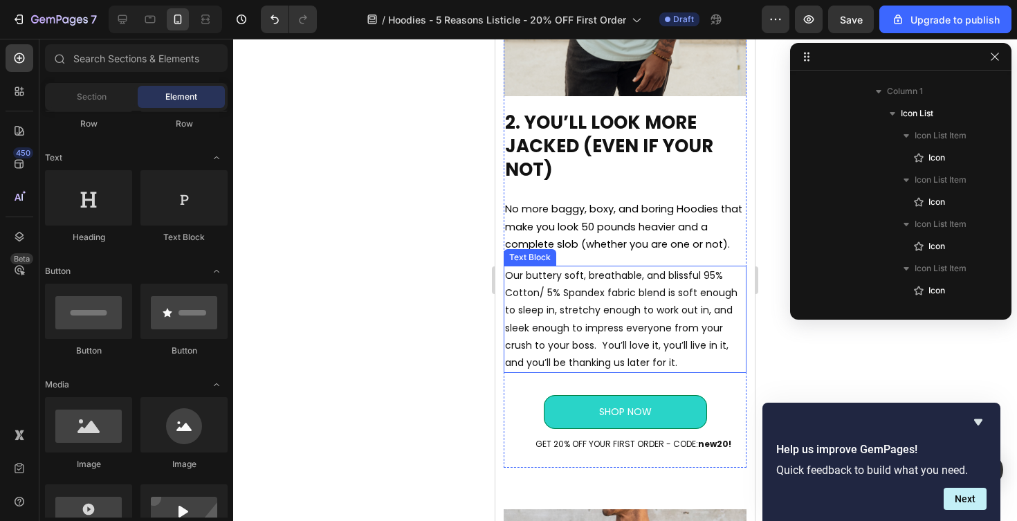
click at [639, 342] on p "Our buttery soft, breathable, and blissful 95% Cotton/ 5% Spandex fabric blend …" at bounding box center [625, 319] width 240 height 104
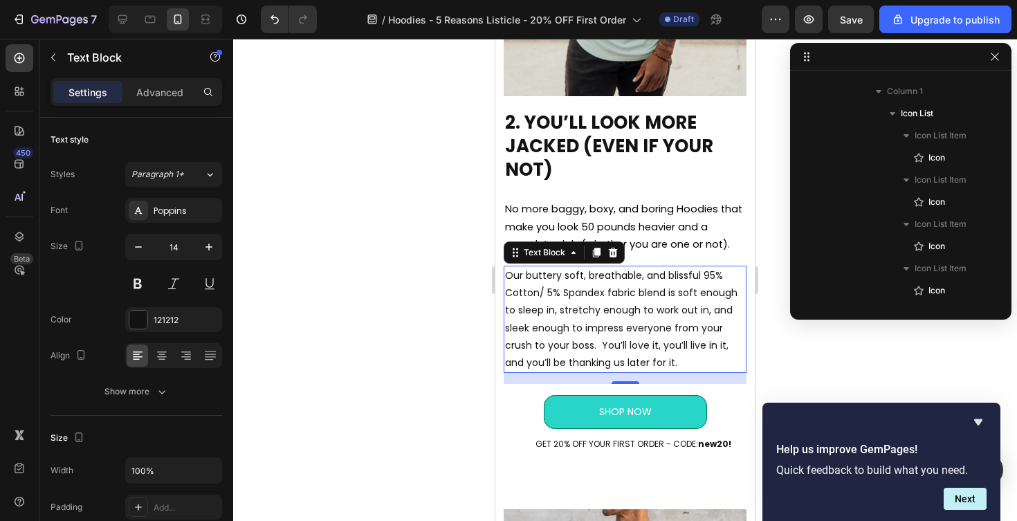
click at [574, 304] on p "Our buttery soft, breathable, and blissful 95% Cotton/ 5% Spandex fabric blend …" at bounding box center [625, 319] width 240 height 104
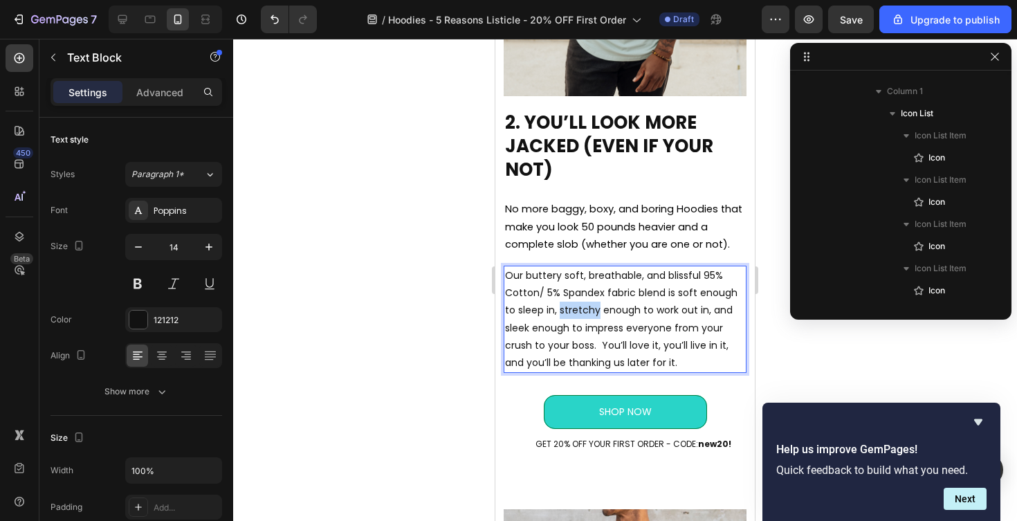
click at [574, 304] on p "Our buttery soft, breathable, and blissful 95% Cotton/ 5% Spandex fabric blend …" at bounding box center [625, 319] width 240 height 104
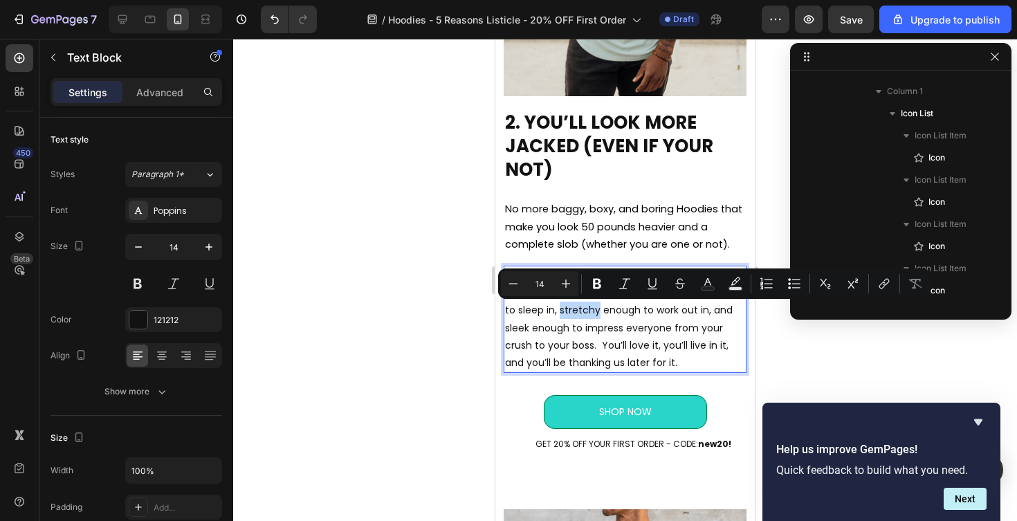
click at [574, 304] on p "Our buttery soft, breathable, and blissful 95% Cotton/ 5% Spandex fabric blend …" at bounding box center [625, 319] width 240 height 104
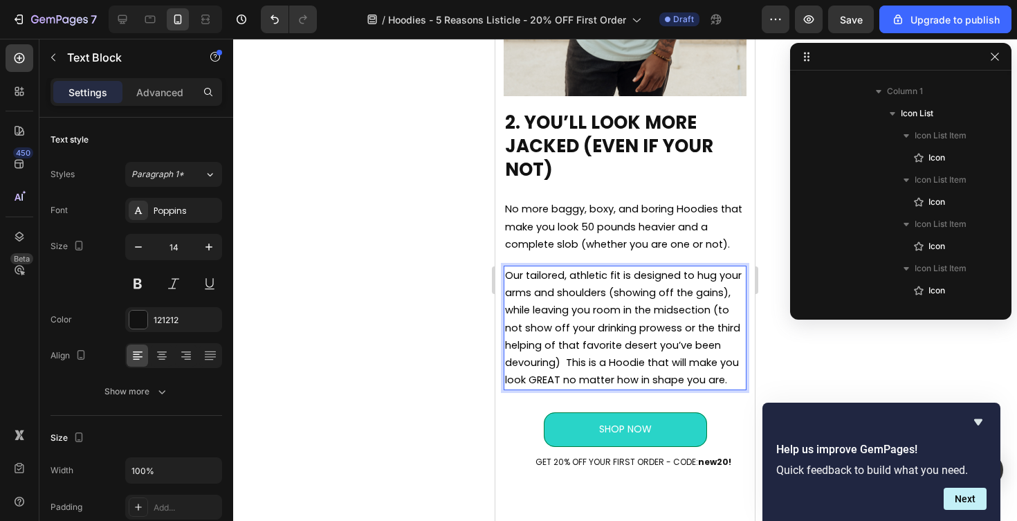
click at [410, 346] on div at bounding box center [625, 280] width 784 height 482
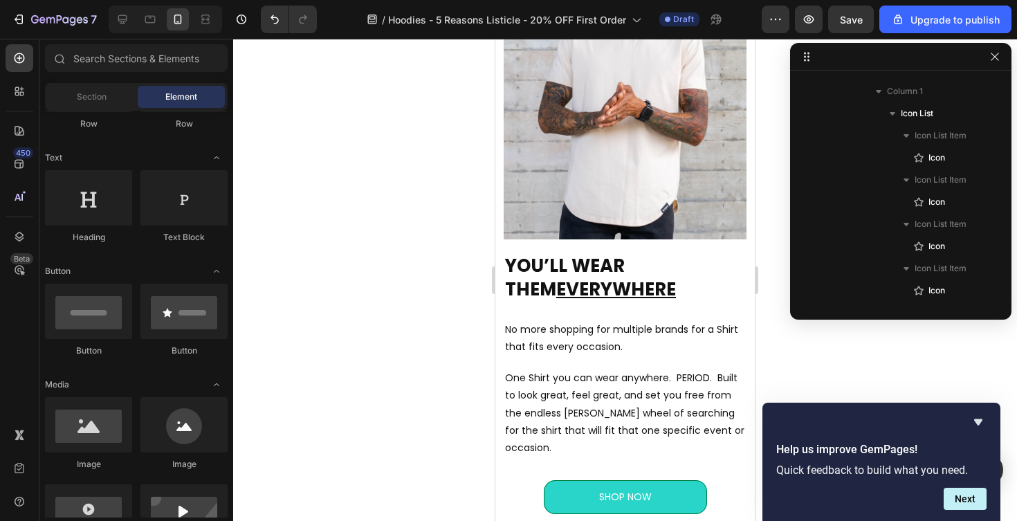
scroll to position [1776, 0]
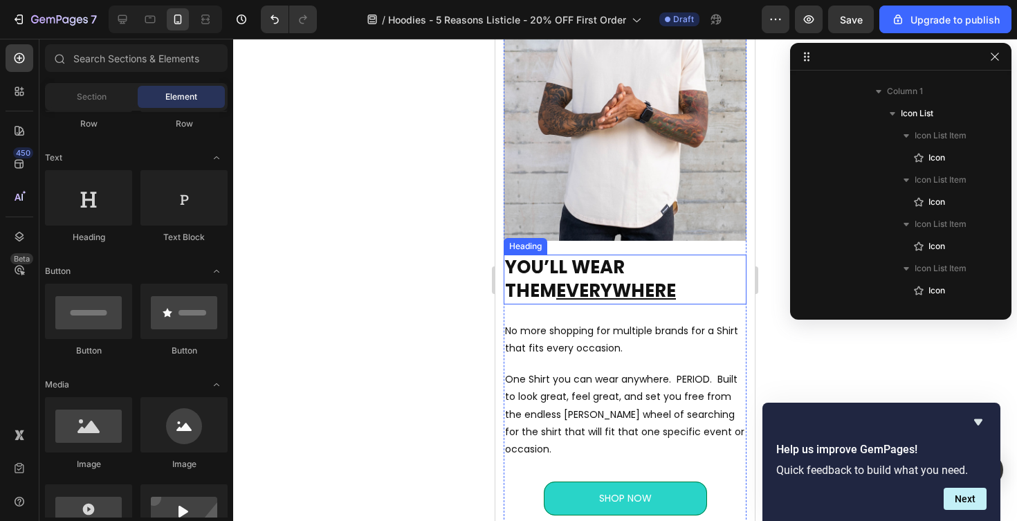
click at [504, 262] on h2 "YOU’LL WEAR THEM EVERYWHERE" at bounding box center [625, 280] width 243 height 50
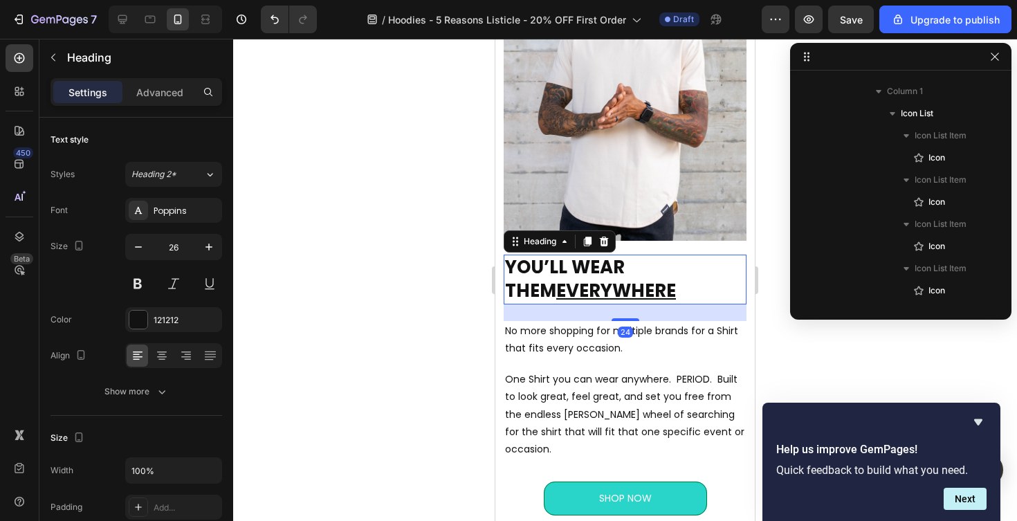
click at [508, 267] on h2 "YOU’LL WEAR THEM EVERYWHERE" at bounding box center [625, 280] width 243 height 50
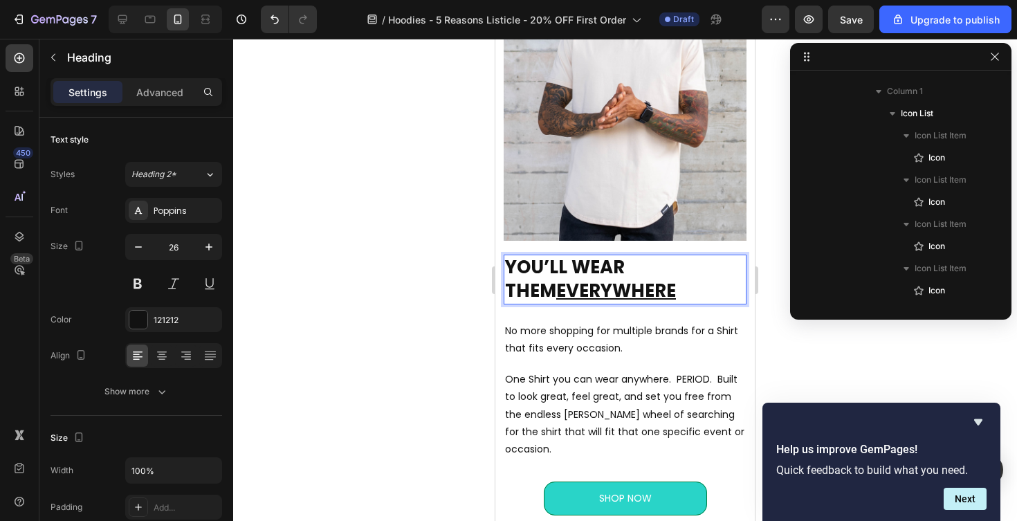
click at [547, 271] on p "YOU’LL WEAR THEM EVERYWHERE" at bounding box center [625, 279] width 240 height 47
click at [509, 265] on p "YOU WILL WEAR THEM EVERYWHERE" at bounding box center [625, 279] width 240 height 47
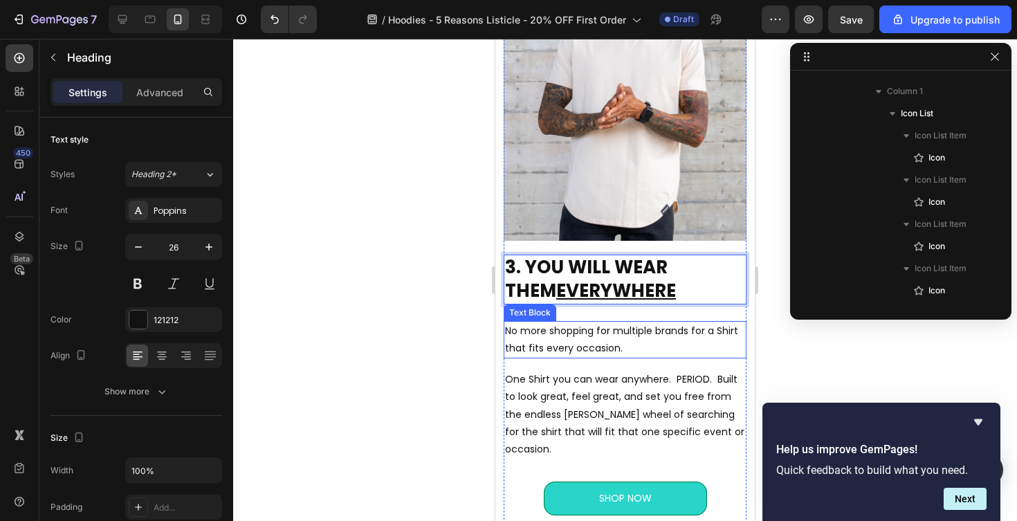
click at [623, 347] on p "No more shopping for multiple brands for a Shirt that fits every occasion." at bounding box center [625, 339] width 240 height 35
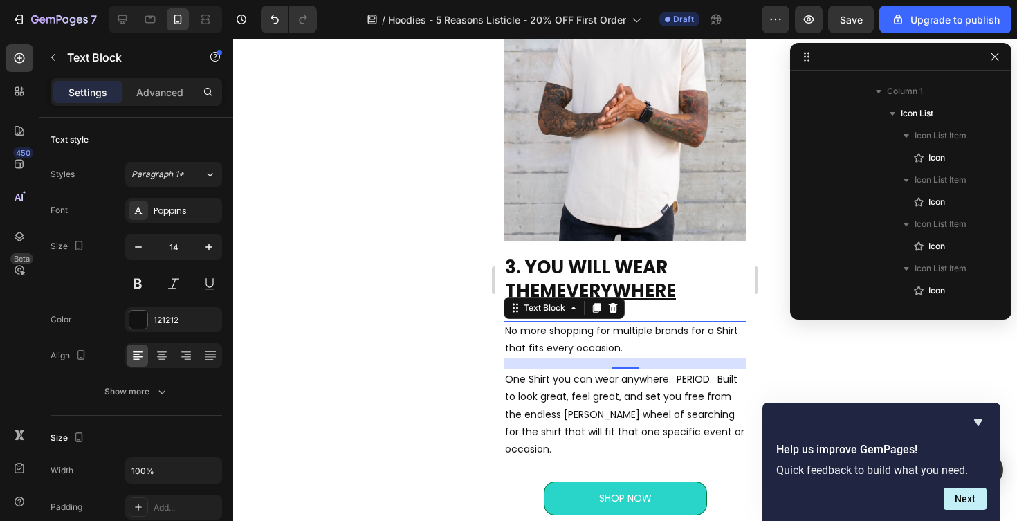
click at [560, 342] on p "No more shopping for multiple brands for a Shirt that fits every occasion." at bounding box center [625, 339] width 240 height 35
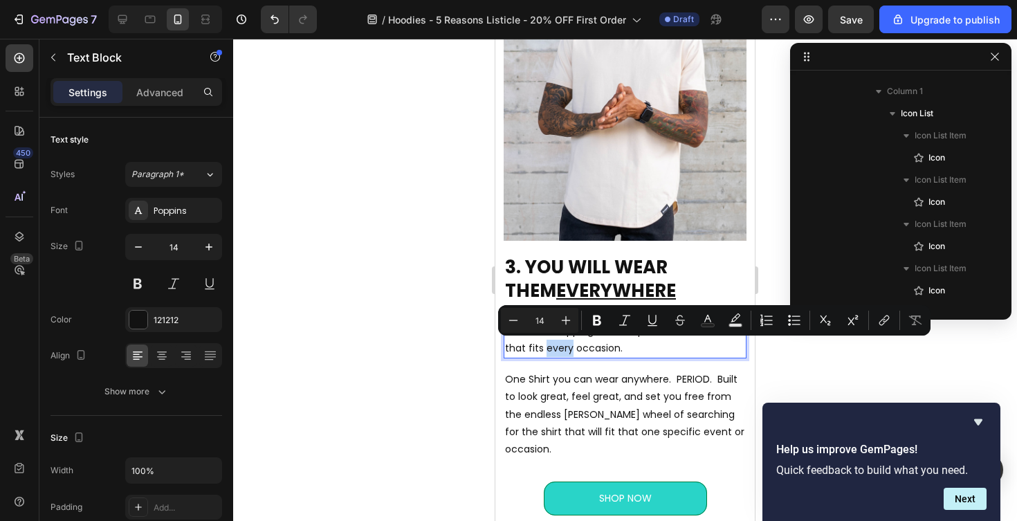
click at [560, 342] on p "No more shopping for multiple brands for a Shirt that fits every occasion." at bounding box center [625, 339] width 240 height 35
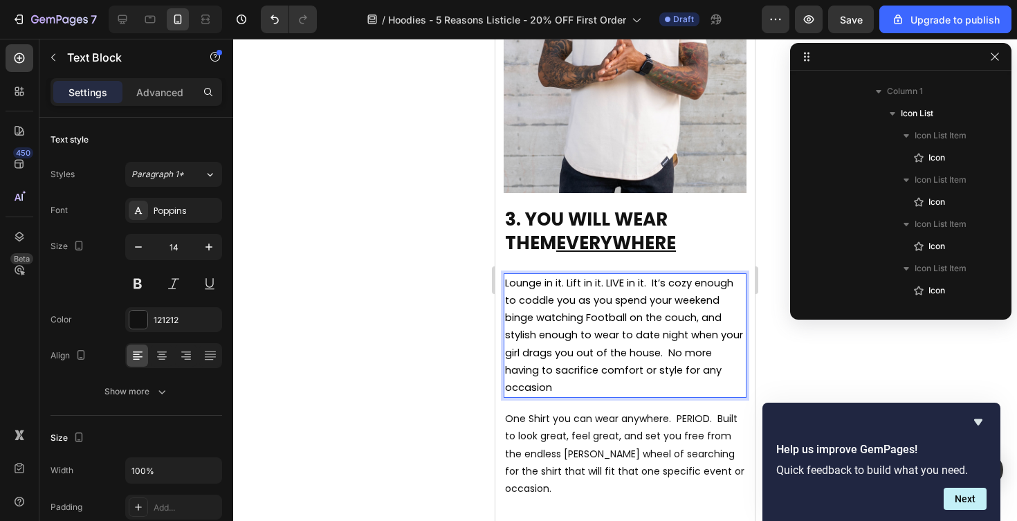
scroll to position [1869, 0]
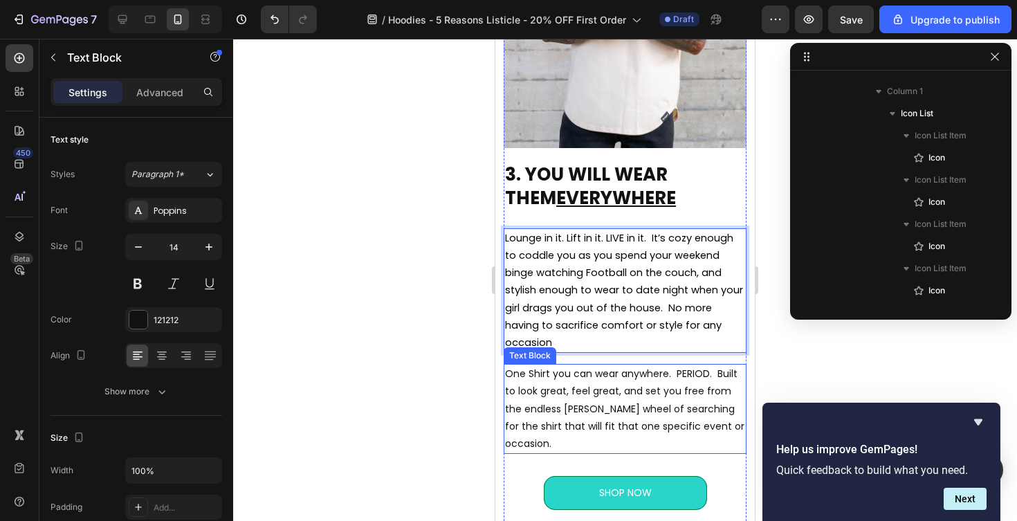
click at [553, 399] on p "One Shirt you can wear anywhere. PERIOD. Built to look great, feel great, and s…" at bounding box center [625, 408] width 240 height 87
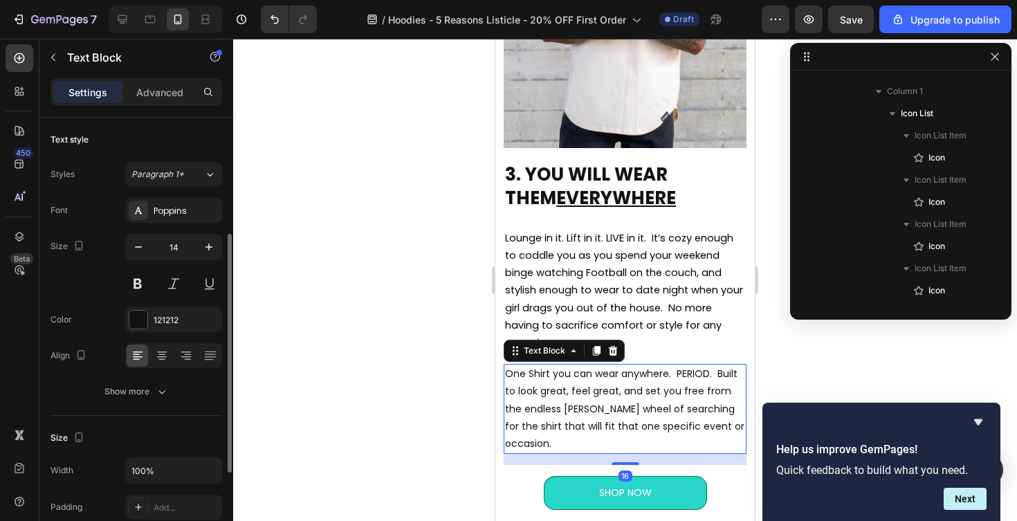
scroll to position [75, 0]
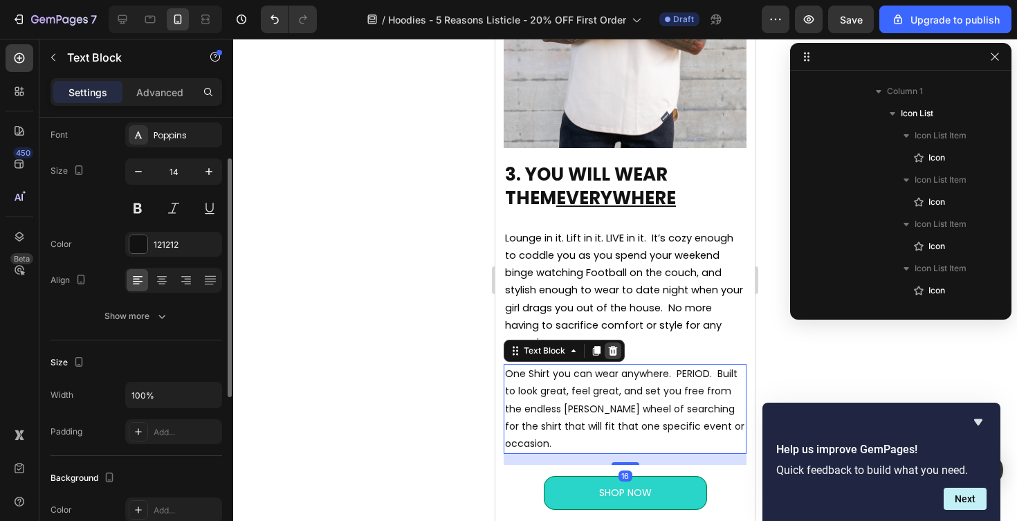
click at [608, 352] on icon at bounding box center [613, 350] width 11 height 11
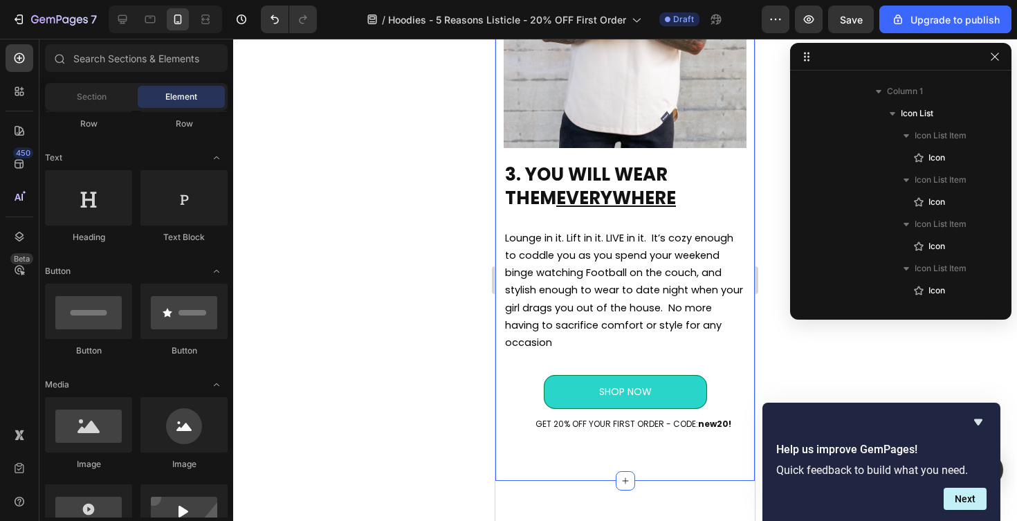
click at [459, 358] on div at bounding box center [625, 280] width 784 height 482
click at [665, 309] on span "Lounge in it. Lift in it. LIVE in it. It’s cozy enough to coddle you as you spe…" at bounding box center [624, 290] width 238 height 118
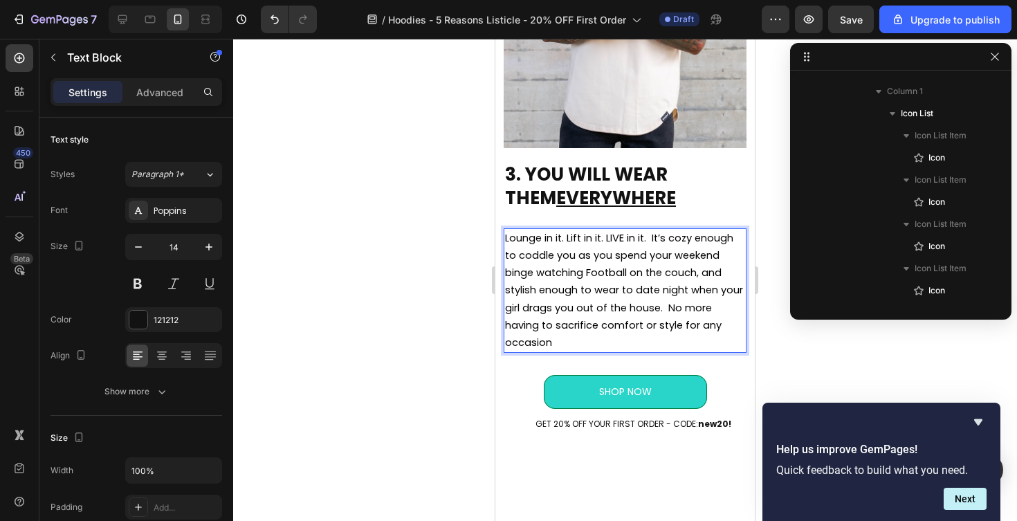
click at [668, 308] on span "Lounge in it. Lift in it. LIVE in it. It’s cozy enough to coddle you as you spe…" at bounding box center [624, 290] width 238 height 118
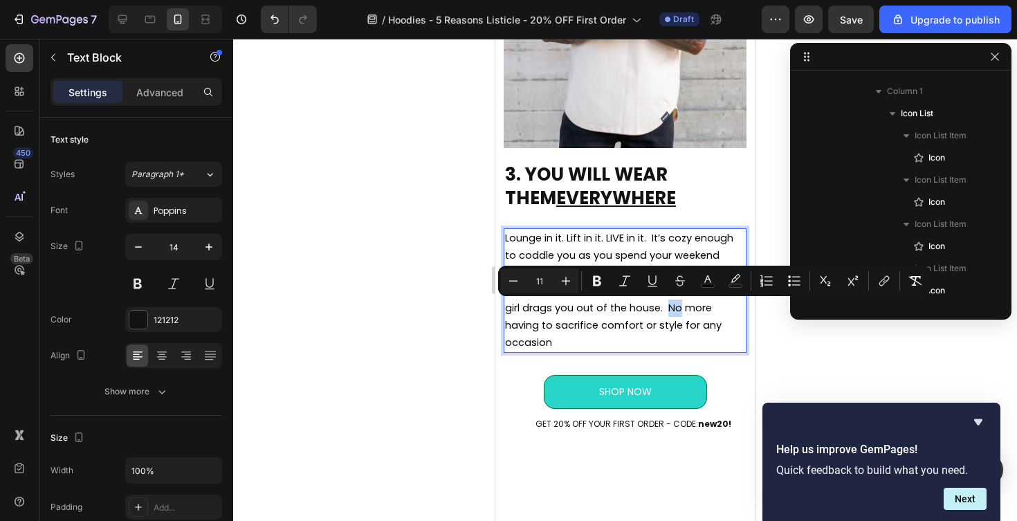
click at [668, 308] on span "Lounge in it. Lift in it. LIVE in it. It’s cozy enough to coddle you as you spe…" at bounding box center [624, 290] width 238 height 118
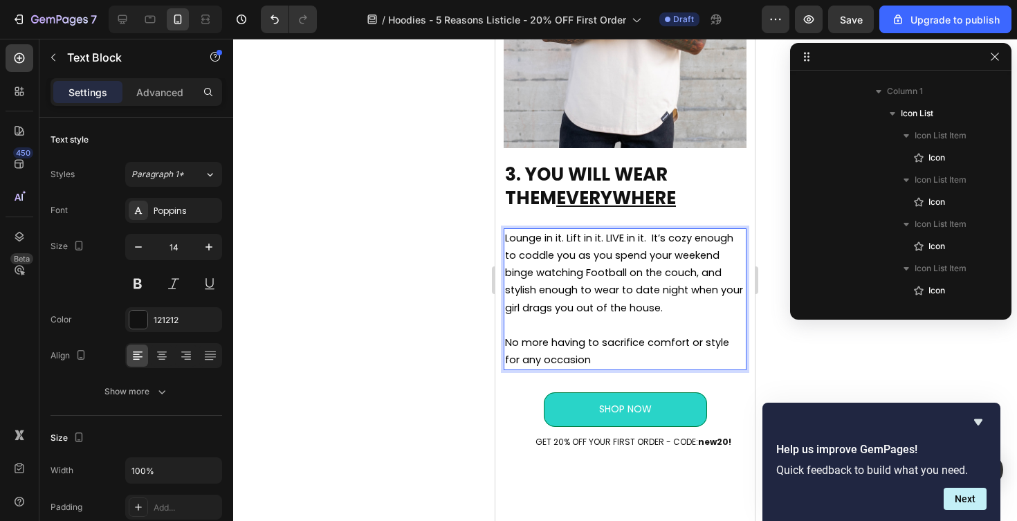
click at [580, 361] on p "No more having to sacrifice comfort or style for any occasion" at bounding box center [625, 351] width 240 height 35
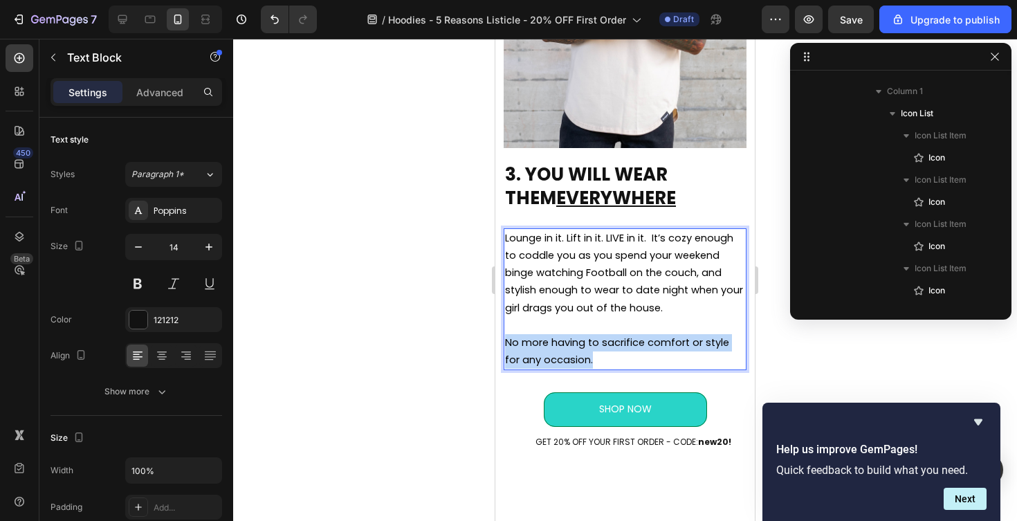
drag, startPoint x: 578, startPoint y: 360, endPoint x: 503, endPoint y: 345, distance: 76.8
click at [503, 345] on div "3. YOU WILL WEAR THEM EVERYWHERE Heading Lounge in it. Lift in it. LIVE in it. …" at bounding box center [624, 197] width 259 height 601
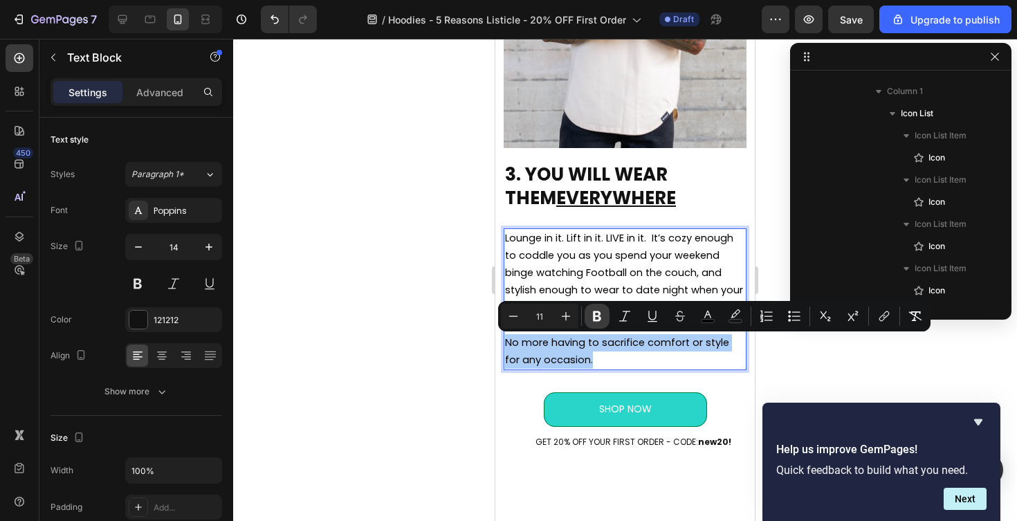
click at [599, 317] on icon "Editor contextual toolbar" at bounding box center [597, 316] width 8 height 10
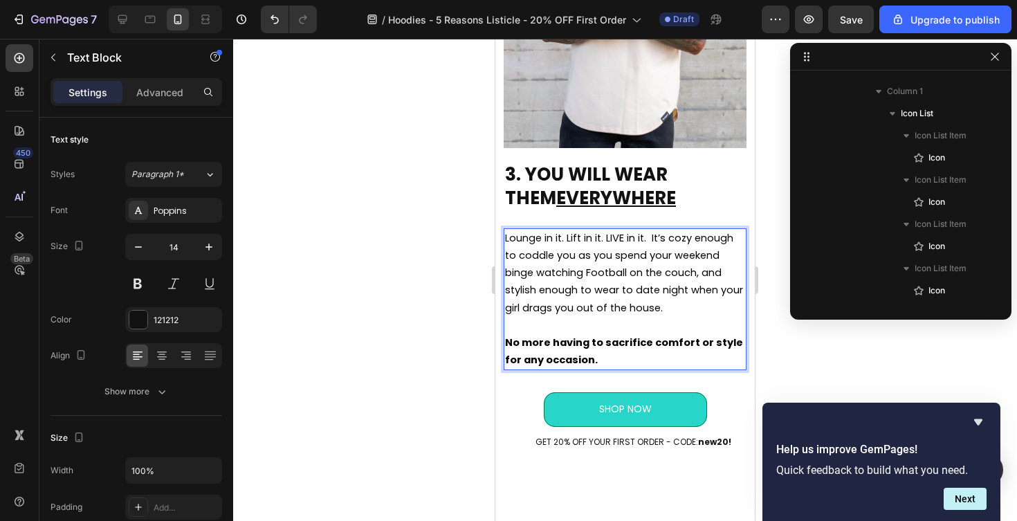
click at [623, 316] on p "Lounge in it. Lift in it. LIVE in it. It’s cozy enough to coddle you as you spe…" at bounding box center [625, 273] width 240 height 87
click at [606, 355] on p "No more having to sacrifice comfort or style for any occasion." at bounding box center [625, 351] width 240 height 35
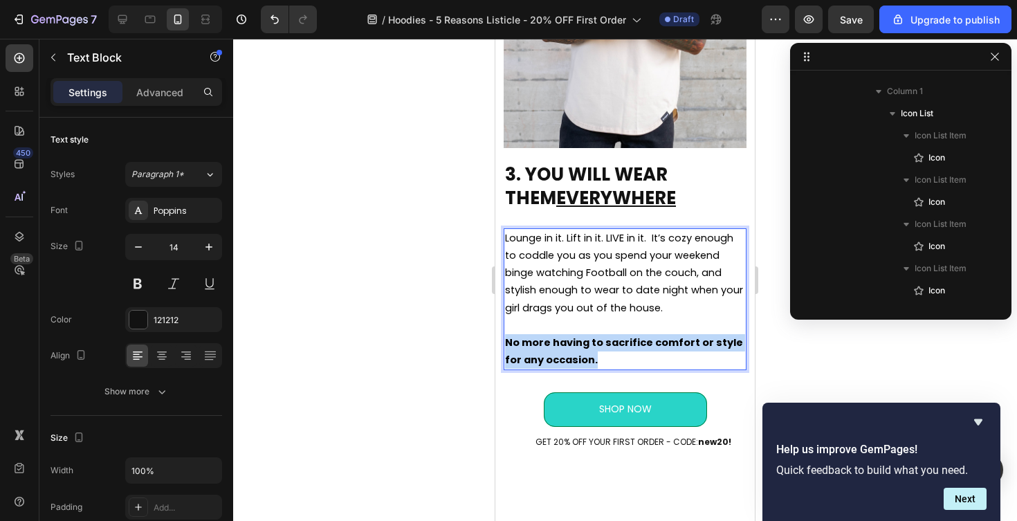
drag, startPoint x: 596, startPoint y: 361, endPoint x: 506, endPoint y: 346, distance: 91.8
click at [506, 346] on p "No more having to sacrifice comfort or style for any occasion." at bounding box center [625, 351] width 240 height 35
click at [574, 348] on strong "No more having to sacrifice comfort or style for any occasion." at bounding box center [624, 351] width 238 height 31
drag, startPoint x: 599, startPoint y: 365, endPoint x: 508, endPoint y: 344, distance: 93.7
click at [508, 344] on p "No more having to sacrifice comfort or style for any occasion." at bounding box center [625, 351] width 240 height 35
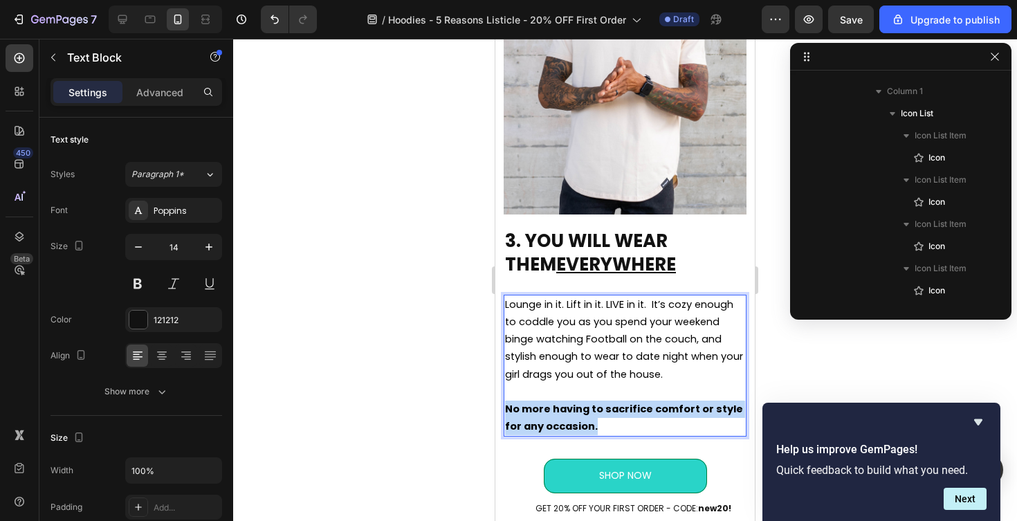
scroll to position [1803, 0]
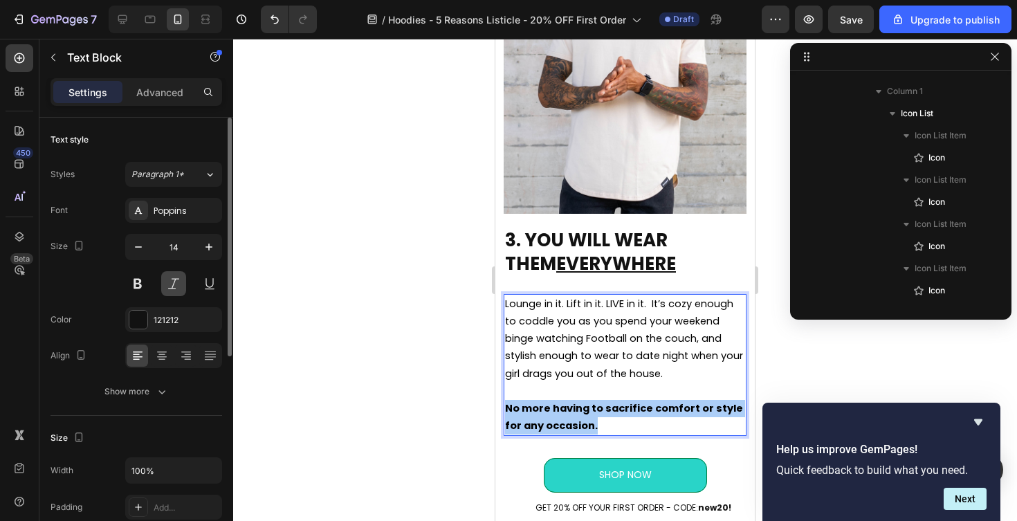
click at [180, 284] on button at bounding box center [173, 283] width 25 height 25
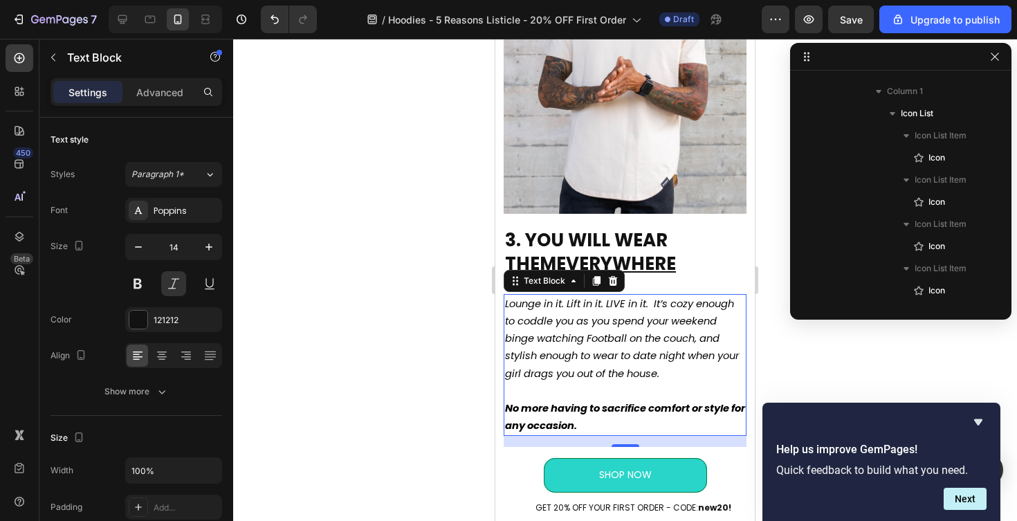
click at [408, 347] on div at bounding box center [625, 280] width 784 height 482
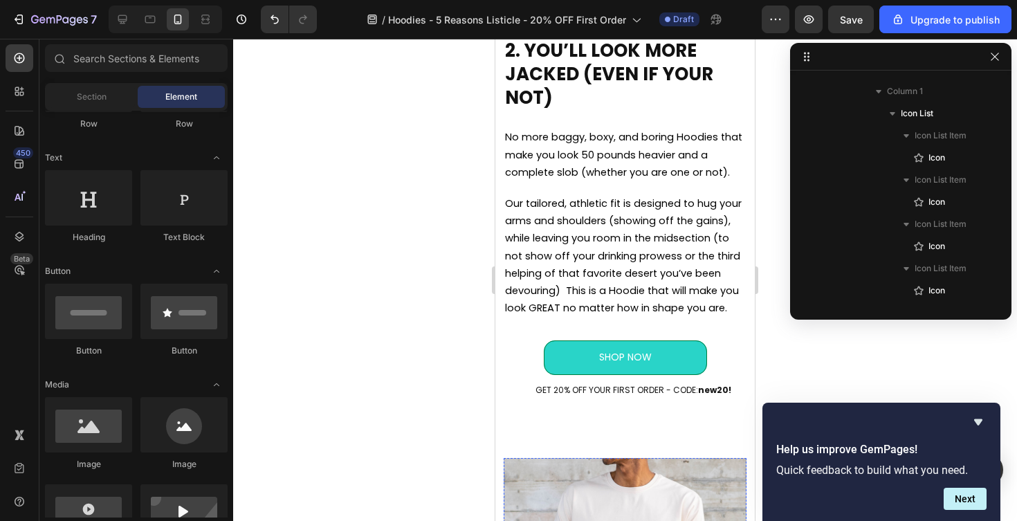
scroll to position [1257, 0]
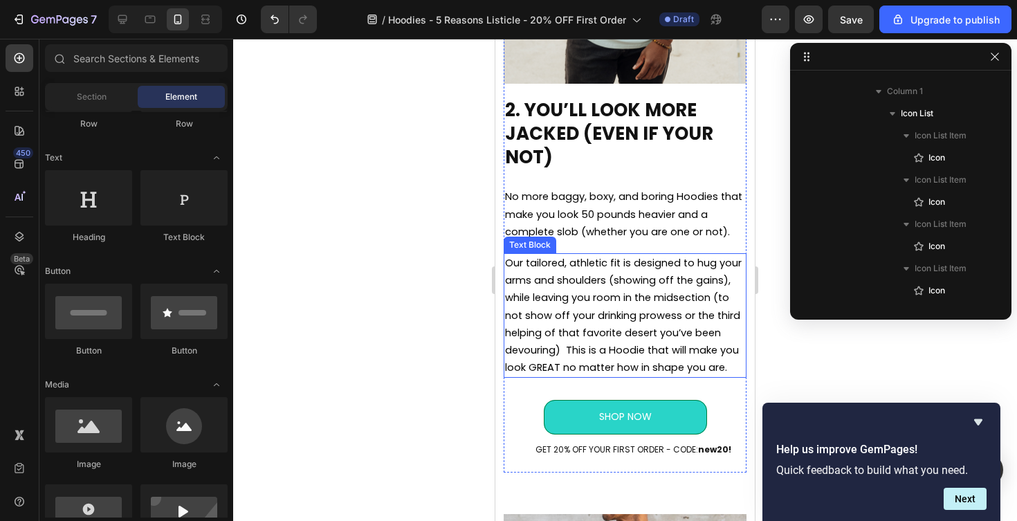
click at [644, 270] on span "Our tailored, athletic fit is designed to hug your arms and shoulders (showing …" at bounding box center [623, 315] width 237 height 118
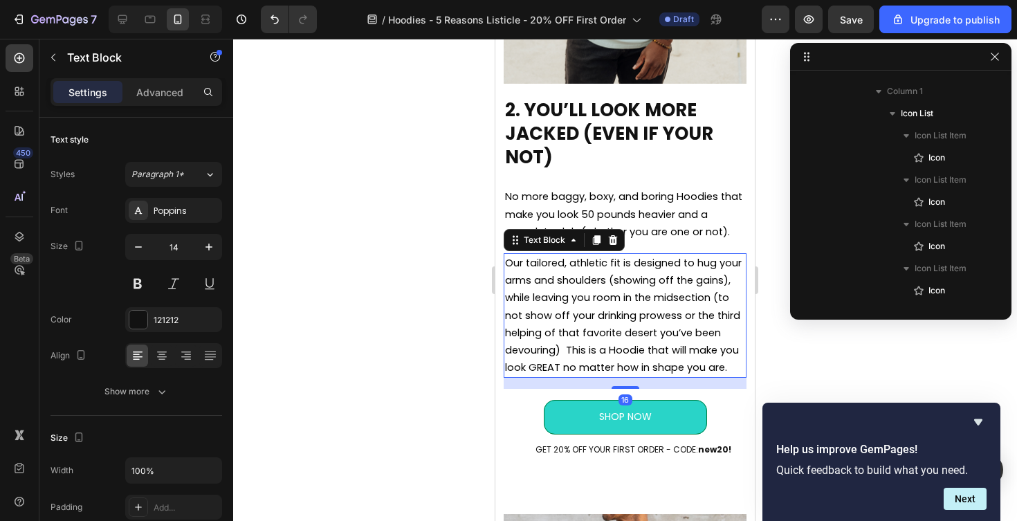
click at [615, 264] on span "Our tailored, athletic fit is designed to hug your arms and shoulders (showing …" at bounding box center [623, 315] width 237 height 118
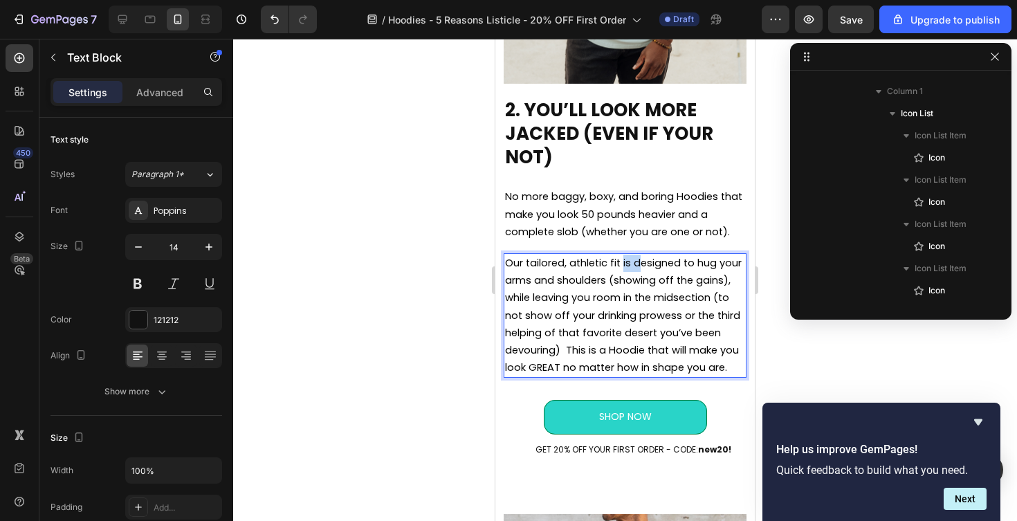
drag, startPoint x: 623, startPoint y: 265, endPoint x: 637, endPoint y: 267, distance: 14.7
click at [637, 267] on span "Our tailored, athletic fit is designed to hug your arms and shoulders (showing …" at bounding box center [623, 315] width 237 height 118
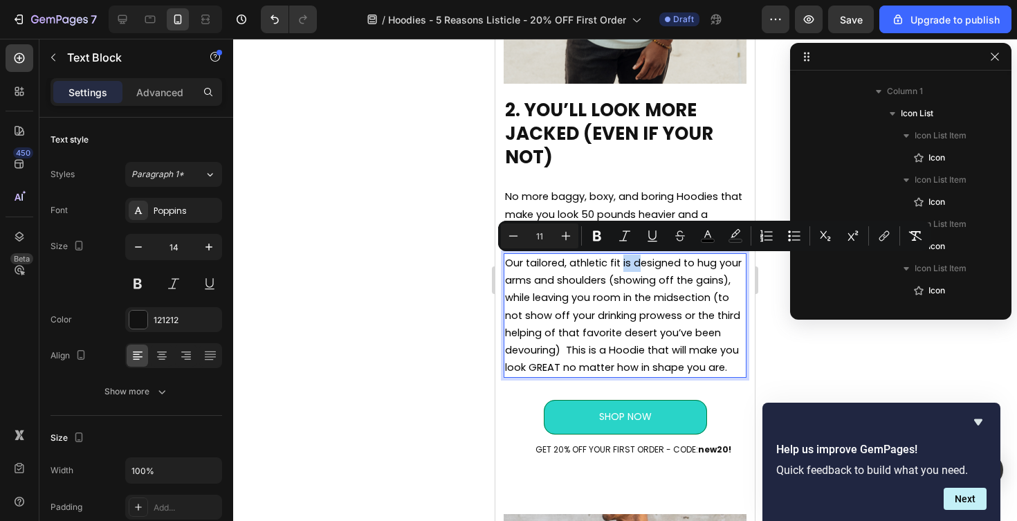
click at [637, 265] on span "Our tailored, athletic fit is designed to hug your arms and shoulders (showing …" at bounding box center [623, 315] width 237 height 118
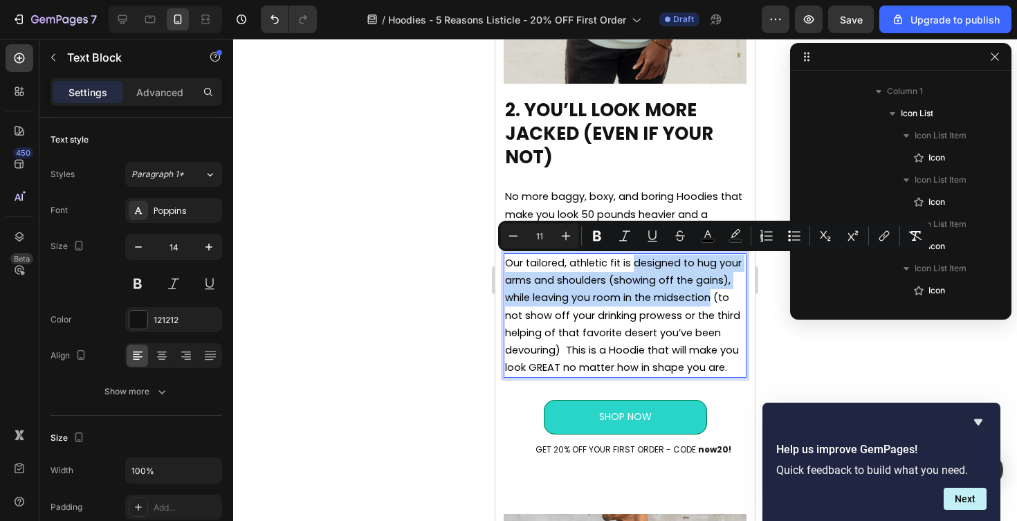
drag, startPoint x: 634, startPoint y: 264, endPoint x: 709, endPoint y: 298, distance: 83.0
click at [709, 298] on span "Our tailored, athletic fit is designed to hug your arms and shoulders (showing …" at bounding box center [623, 315] width 237 height 118
click at [632, 289] on span "Our tailored, athletic fit is designed to hug your arms and shoulders (showing …" at bounding box center [623, 315] width 237 height 118
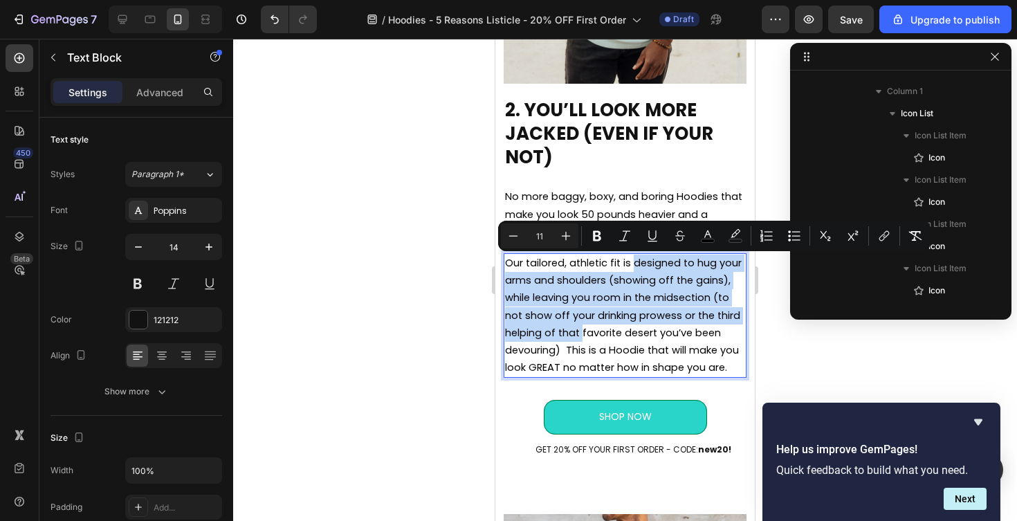
drag, startPoint x: 633, startPoint y: 263, endPoint x: 582, endPoint y: 333, distance: 86.6
click at [582, 333] on span "Our tailored, athletic fit is designed to hug your arms and shoulders (showing …" at bounding box center [623, 315] width 237 height 118
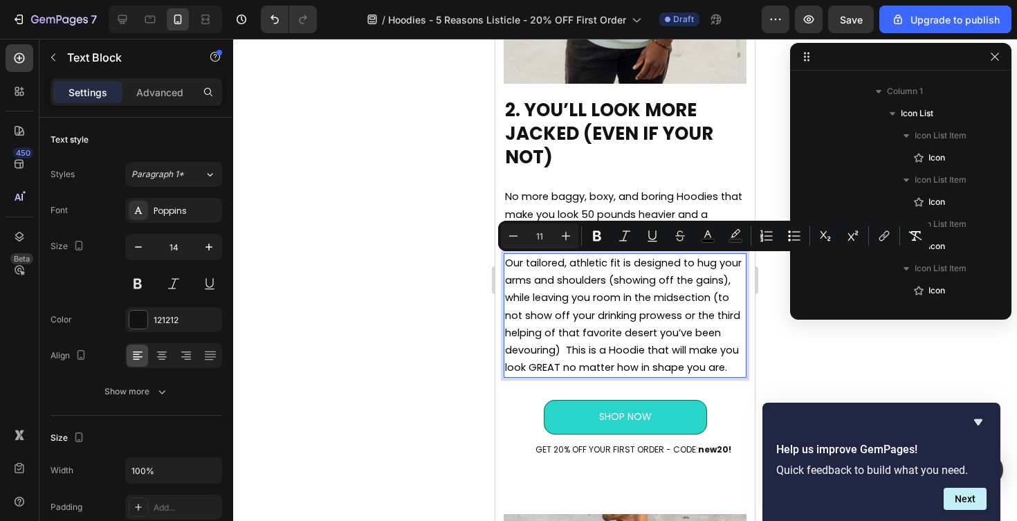
click at [582, 356] on span "Our tailored, athletic fit is designed to hug your arms and shoulders (showing …" at bounding box center [623, 315] width 237 height 118
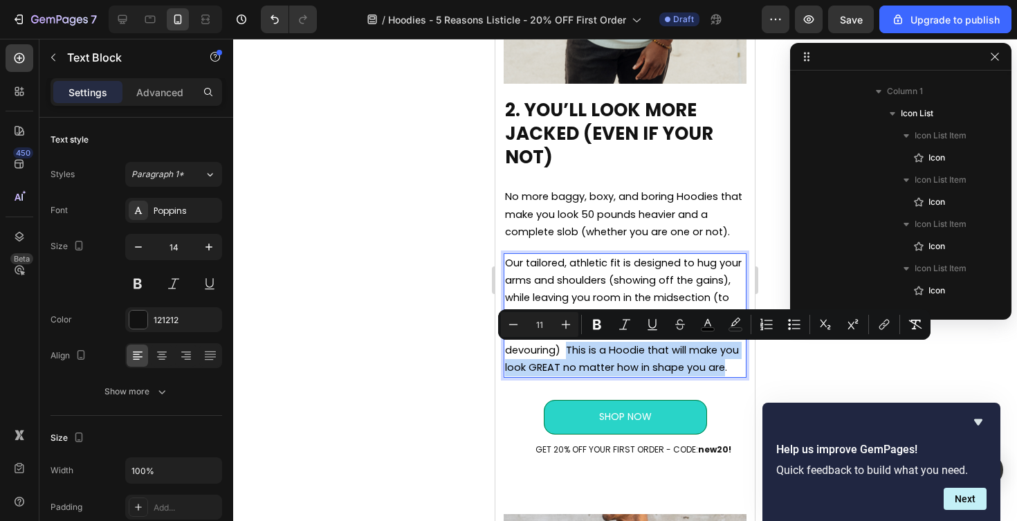
drag, startPoint x: 567, startPoint y: 354, endPoint x: 724, endPoint y: 373, distance: 157.6
click at [724, 373] on span "Our tailored, athletic fit is designed to hug your arms and shoulders (showing …" at bounding box center [623, 315] width 237 height 118
click at [622, 320] on icon "Editor contextual toolbar" at bounding box center [625, 325] width 14 height 14
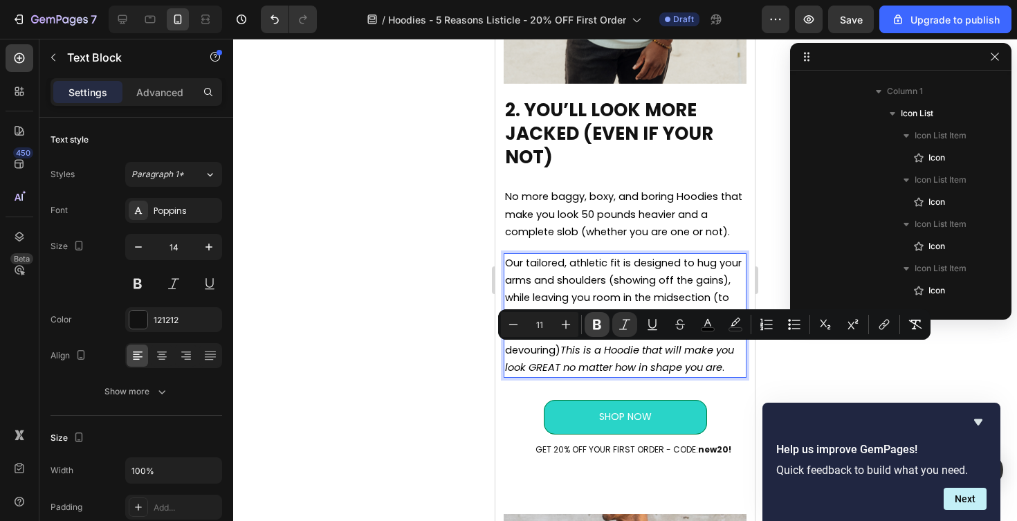
click at [595, 322] on icon "Editor contextual toolbar" at bounding box center [597, 325] width 8 height 10
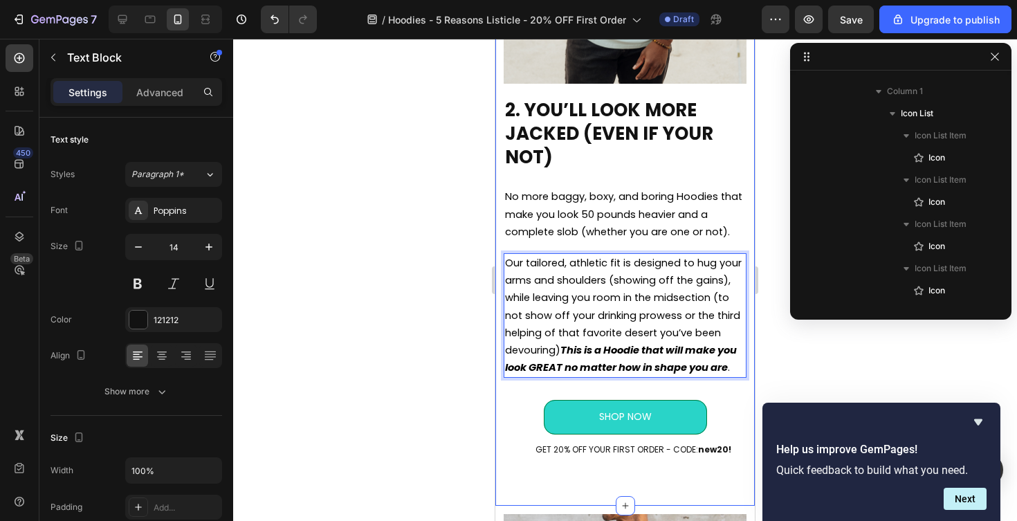
click at [457, 390] on div at bounding box center [625, 280] width 784 height 482
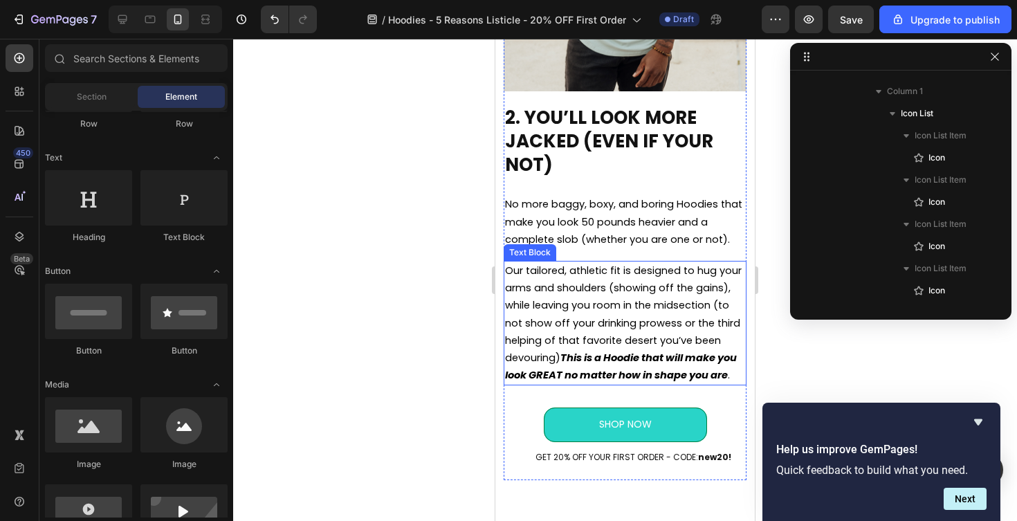
scroll to position [1248, 0]
click at [677, 382] on strong "This is a Hoodie that will make you look GREAT no matter how in shape you are" at bounding box center [621, 367] width 232 height 31
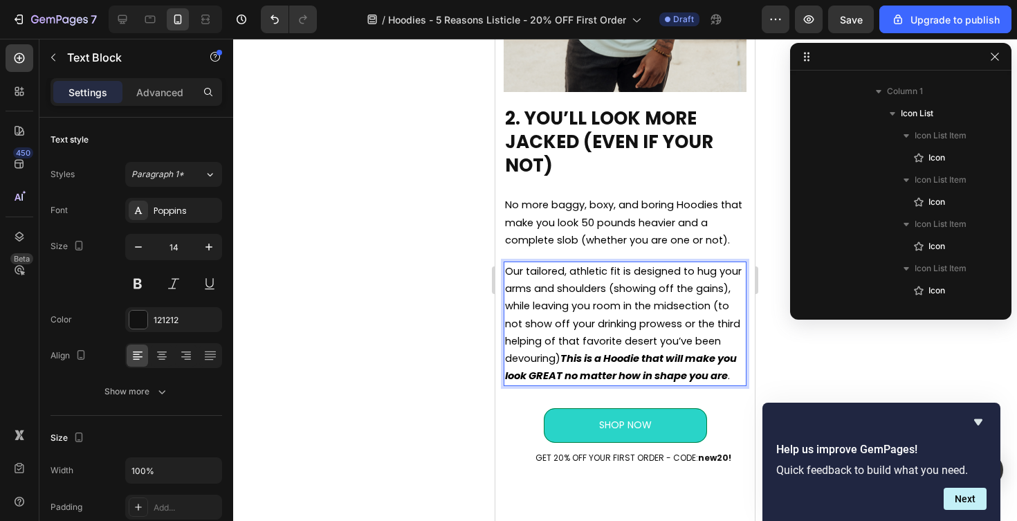
click at [677, 380] on strong "This is a Hoodie that will make you look GREAT no matter how in shape you are" at bounding box center [621, 367] width 232 height 31
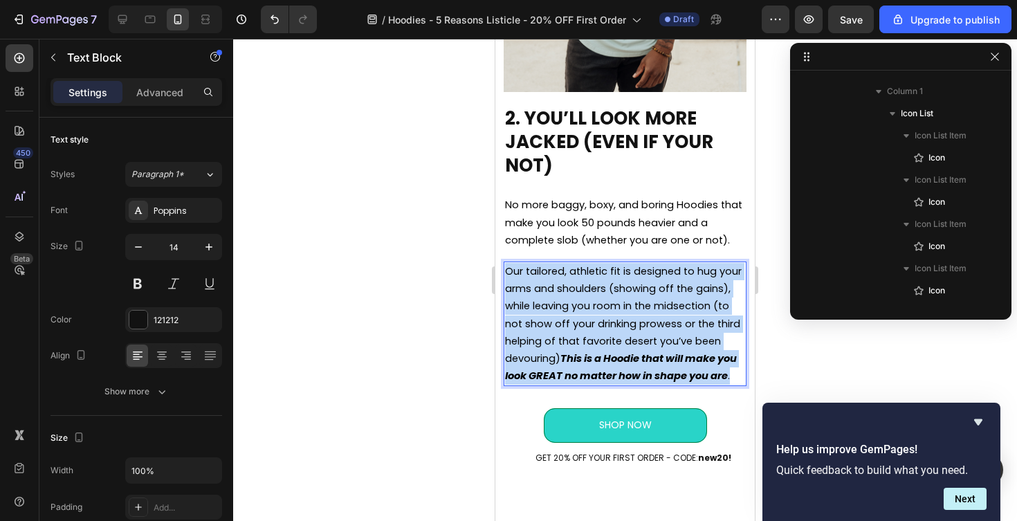
click at [677, 380] on strong "This is a Hoodie that will make you look GREAT no matter how in shape you are" at bounding box center [621, 367] width 232 height 31
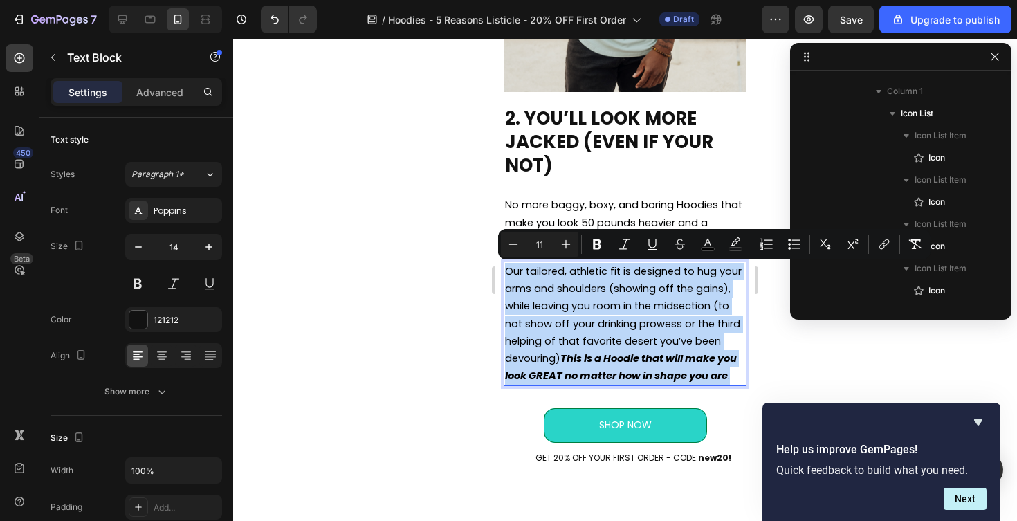
click at [675, 379] on strong "This is a Hoodie that will make you look GREAT no matter how in shape you are" at bounding box center [621, 367] width 232 height 31
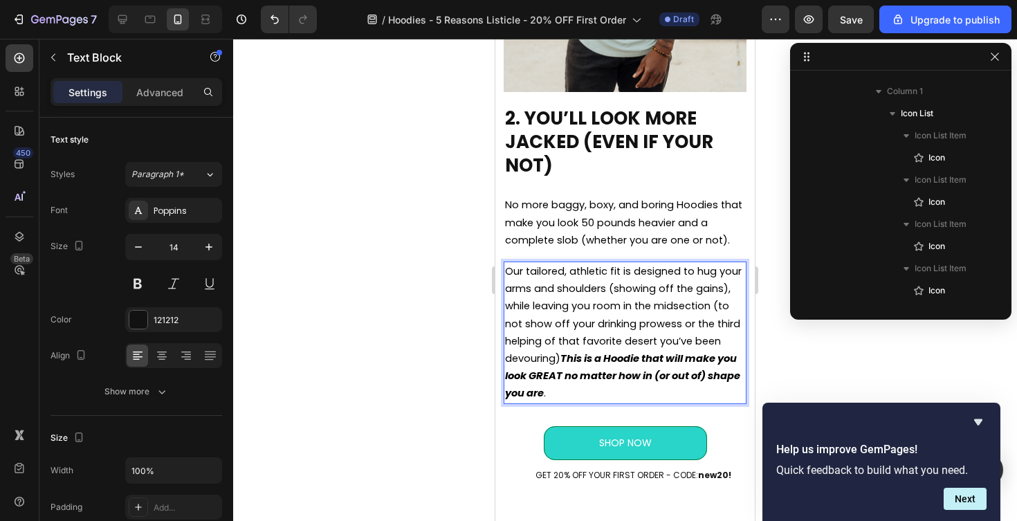
click at [639, 391] on p "Our tailored, athletic fit is designed to hug your arms and shoulders (showing …" at bounding box center [625, 333] width 240 height 140
click at [438, 351] on div at bounding box center [625, 280] width 784 height 482
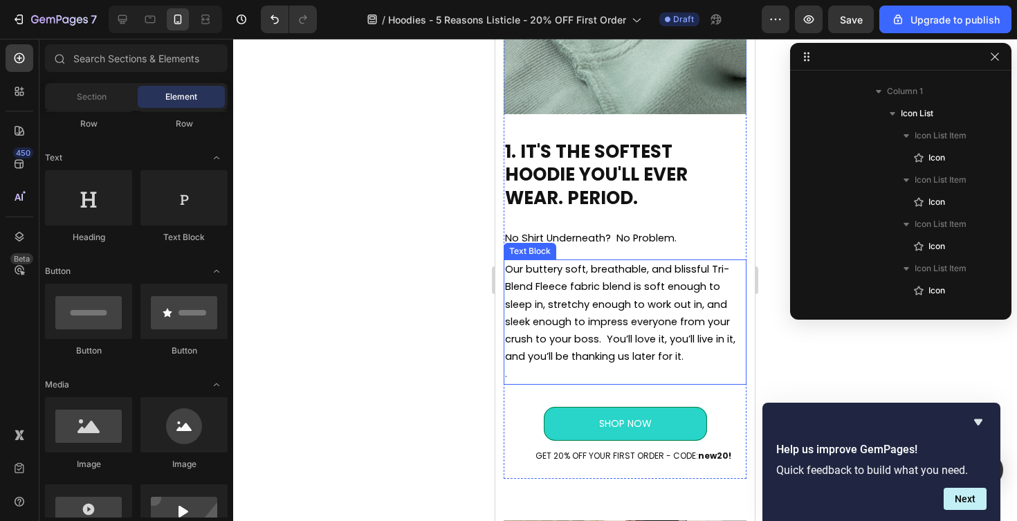
scroll to position [571, 0]
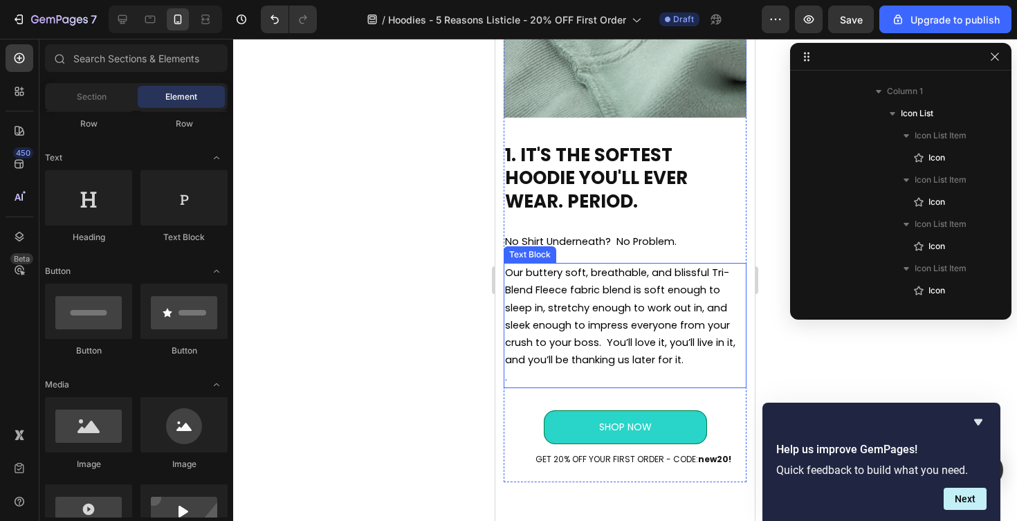
click at [578, 294] on span "Our buttery soft, breathable, and blissful Tri-Blend Fleece fabric blend is sof…" at bounding box center [620, 316] width 230 height 101
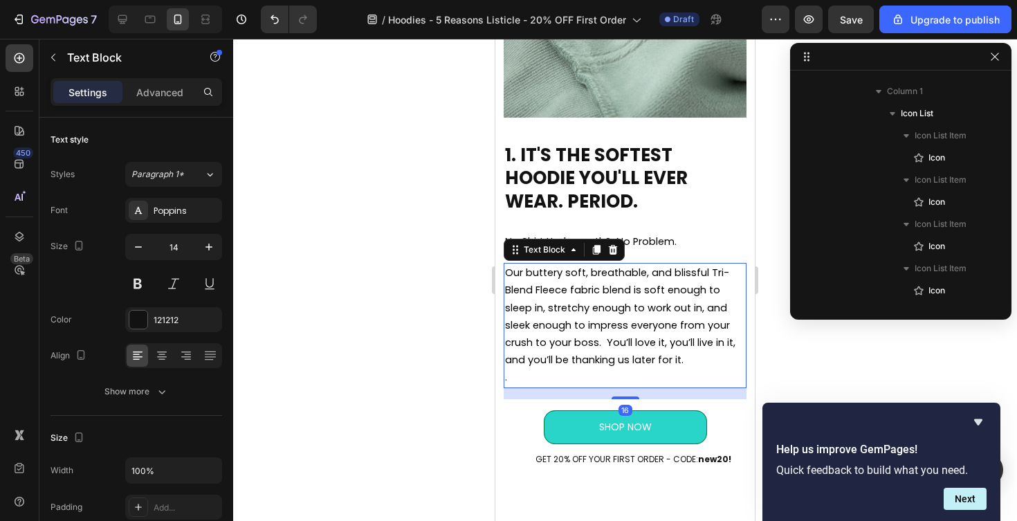
click at [459, 247] on div at bounding box center [625, 280] width 784 height 482
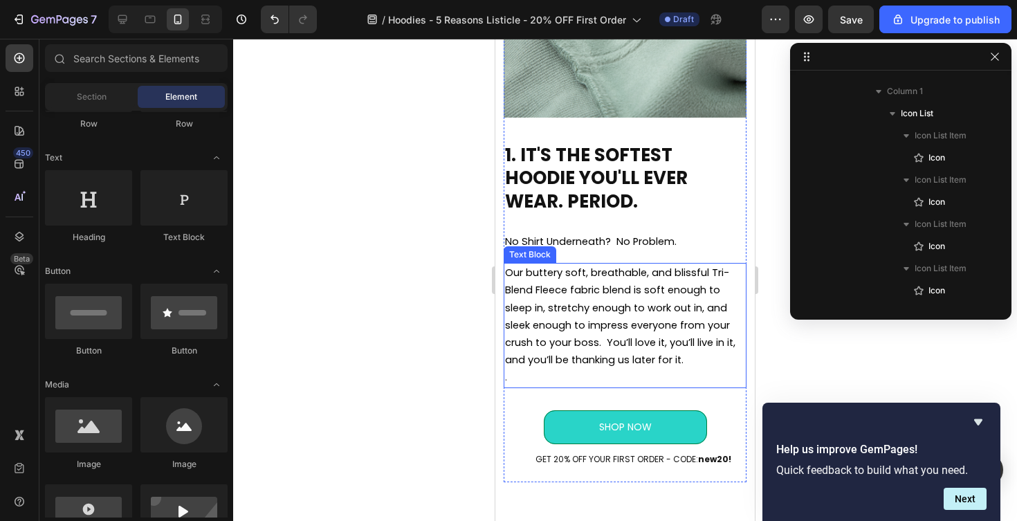
click at [596, 287] on span "Our buttery soft, breathable, and blissful Tri-Blend Fleece fabric blend is sof…" at bounding box center [620, 316] width 230 height 101
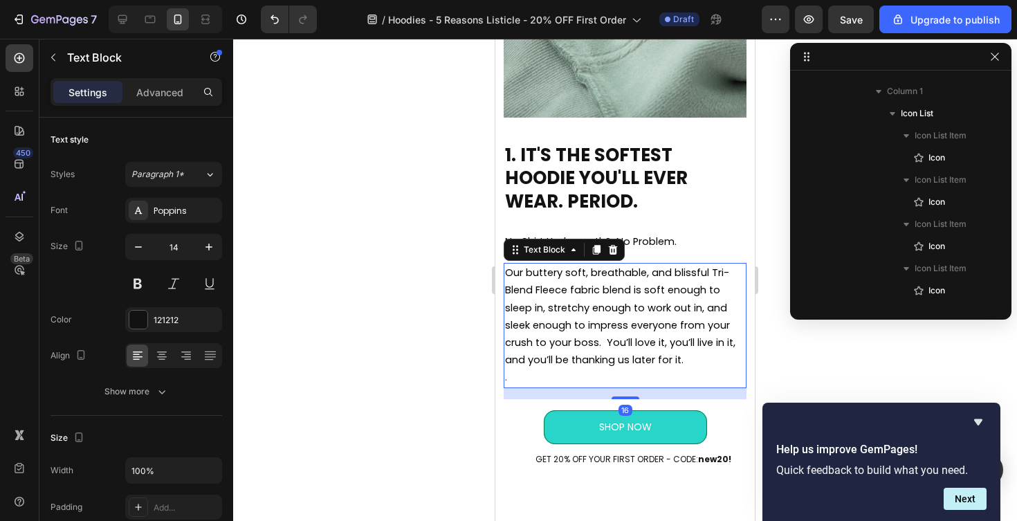
click at [596, 287] on span "Our buttery soft, breathable, and blissful Tri-Blend Fleece fabric blend is sof…" at bounding box center [620, 316] width 230 height 101
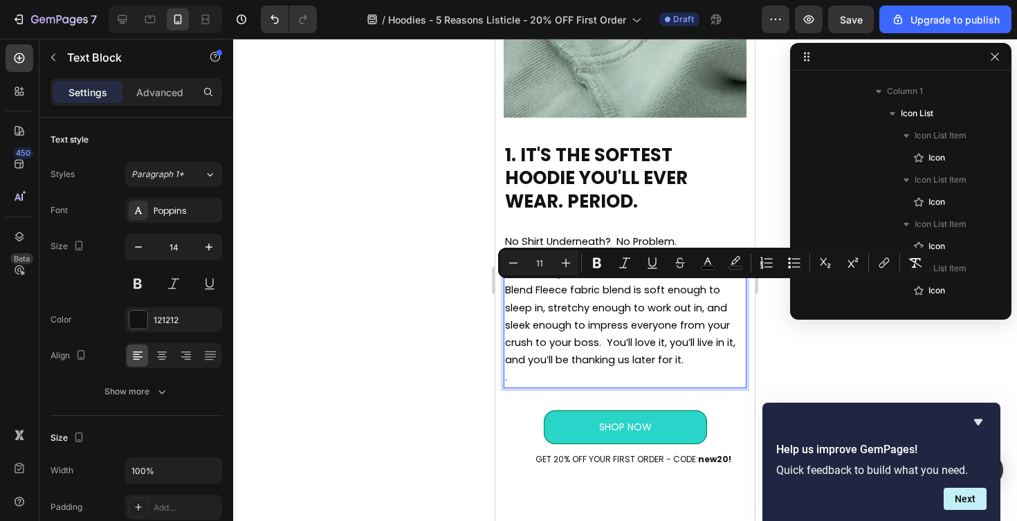
click at [641, 291] on span "Our buttery soft, breathable, and blissful Tri-Blend Fleece fabric blend is sof…" at bounding box center [620, 316] width 230 height 101
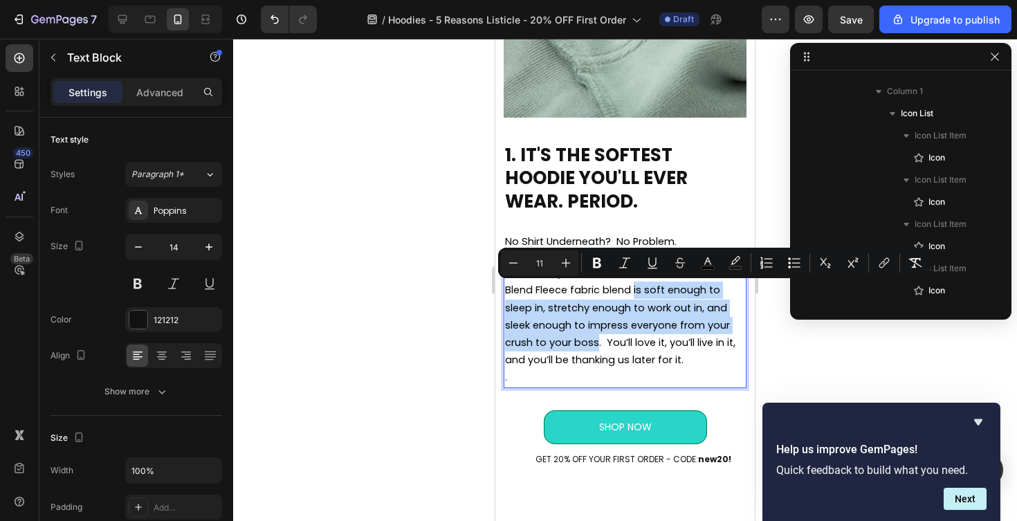
drag, startPoint x: 635, startPoint y: 293, endPoint x: 598, endPoint y: 343, distance: 62.3
click at [598, 343] on span "Our buttery soft, breathable, and blissful Tri-Blend Fleece fabric blend is sof…" at bounding box center [620, 316] width 230 height 101
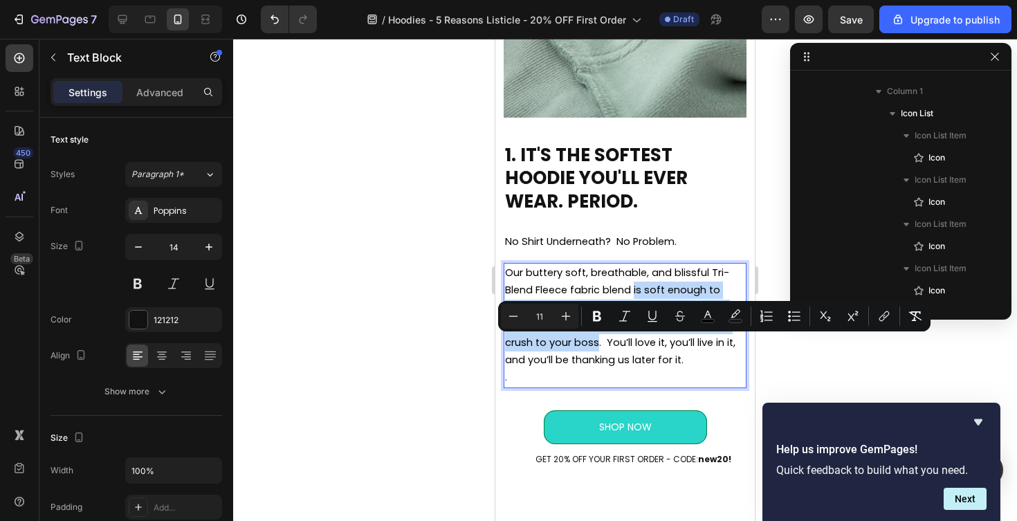
drag, startPoint x: 689, startPoint y: 360, endPoint x: 605, endPoint y: 341, distance: 85.8
click at [605, 341] on p "Our buttery soft, breathable, and blissful Tri-Blend Fleece fabric blend is sof…" at bounding box center [625, 316] width 240 height 104
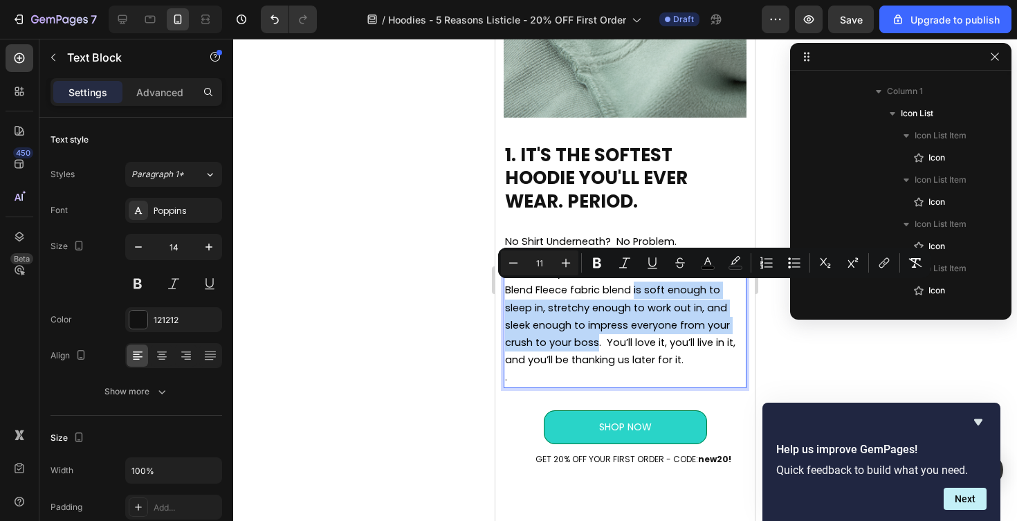
drag, startPoint x: 596, startPoint y: 345, endPoint x: 635, endPoint y: 294, distance: 63.2
click at [635, 294] on span "Our buttery soft, breathable, and blissful Tri-Blend Fleece fabric blend is sof…" at bounding box center [620, 316] width 230 height 101
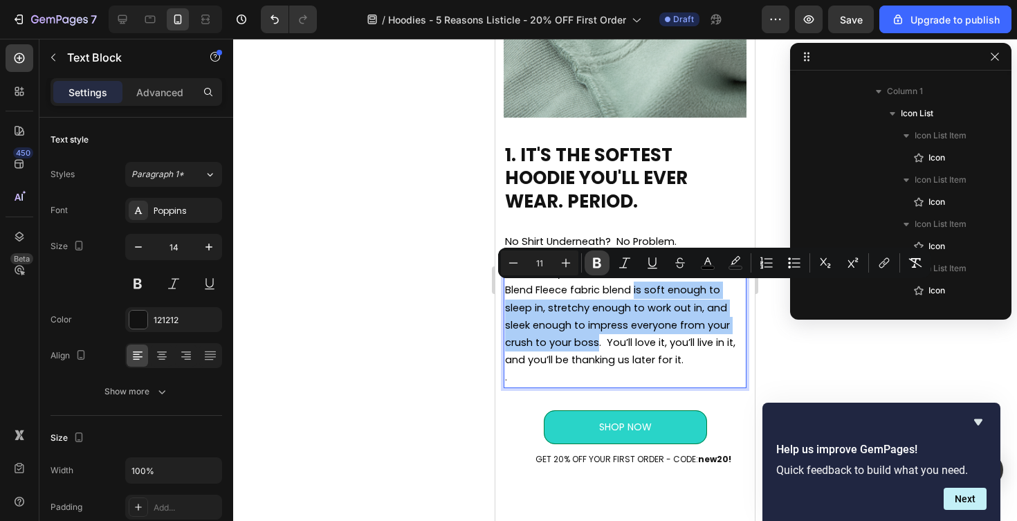
click at [594, 260] on icon "Editor contextual toolbar" at bounding box center [597, 263] width 8 height 10
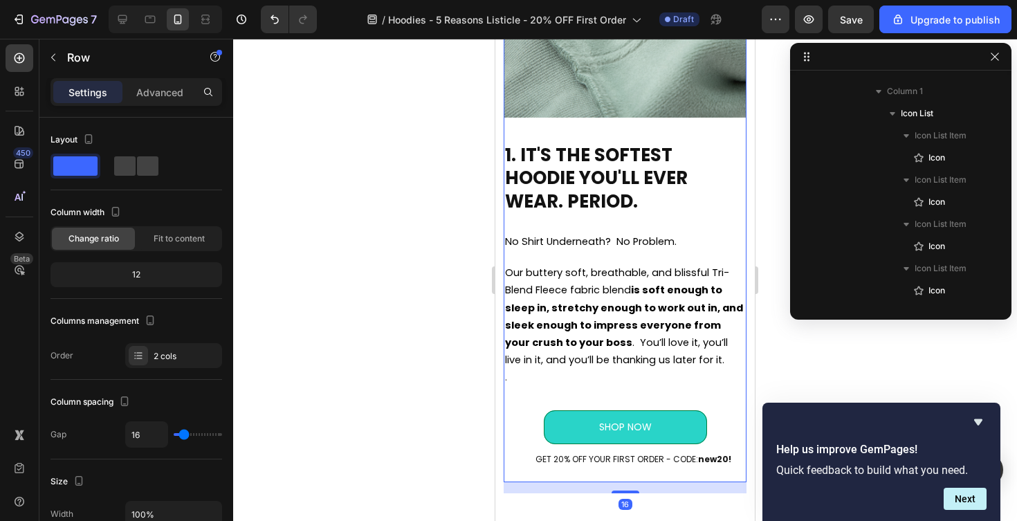
click at [626, 260] on div "5 Reasons We Can't Keep these Hoodies in Stock Text Block Icon Icon Icon Icon I…" at bounding box center [625, 121] width 243 height 724
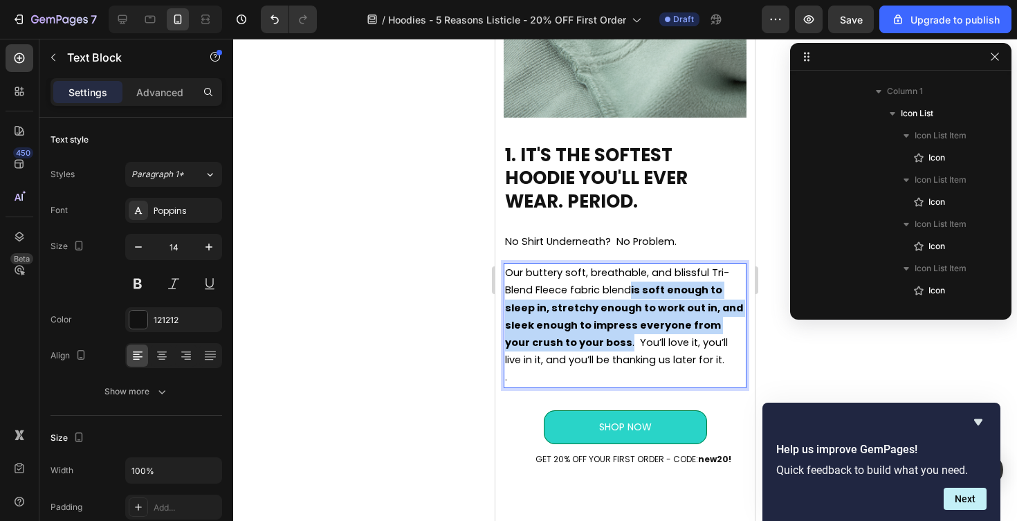
drag, startPoint x: 635, startPoint y: 291, endPoint x: 604, endPoint y: 347, distance: 63.5
click at [604, 347] on span "Our buttery soft, breathable, and blissful Tri-Blend Fleece fabric blend is sof…" at bounding box center [624, 316] width 238 height 101
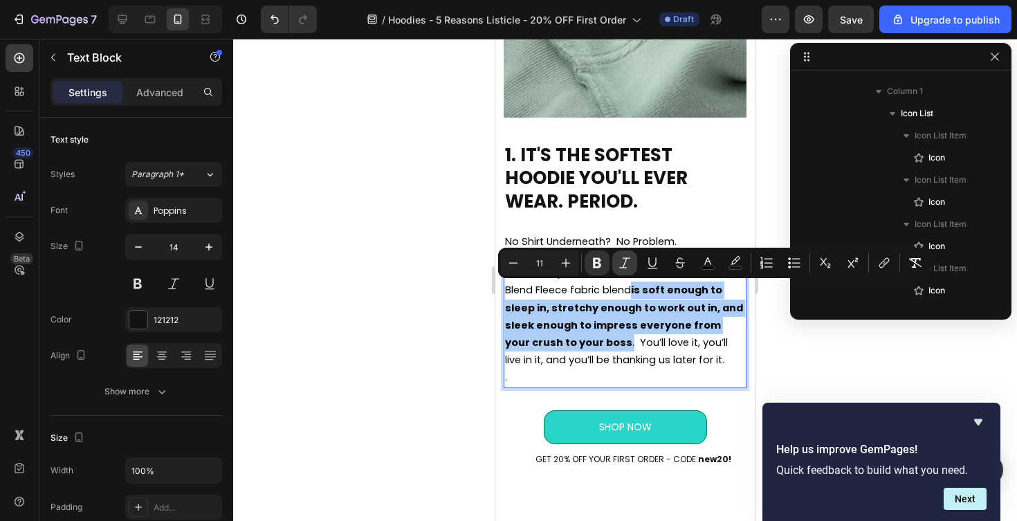
click at [623, 262] on icon "Editor contextual toolbar" at bounding box center [625, 263] width 14 height 14
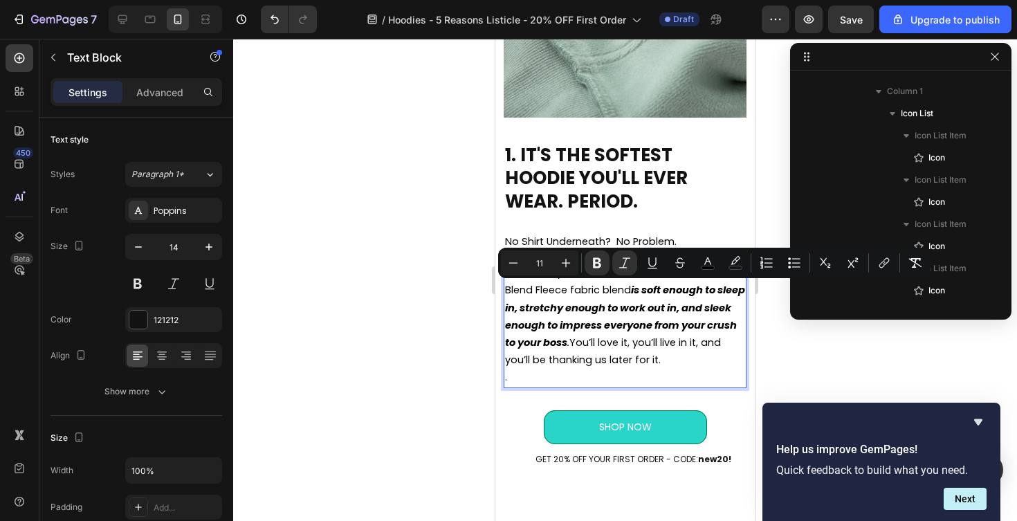
click at [439, 343] on div at bounding box center [625, 280] width 784 height 482
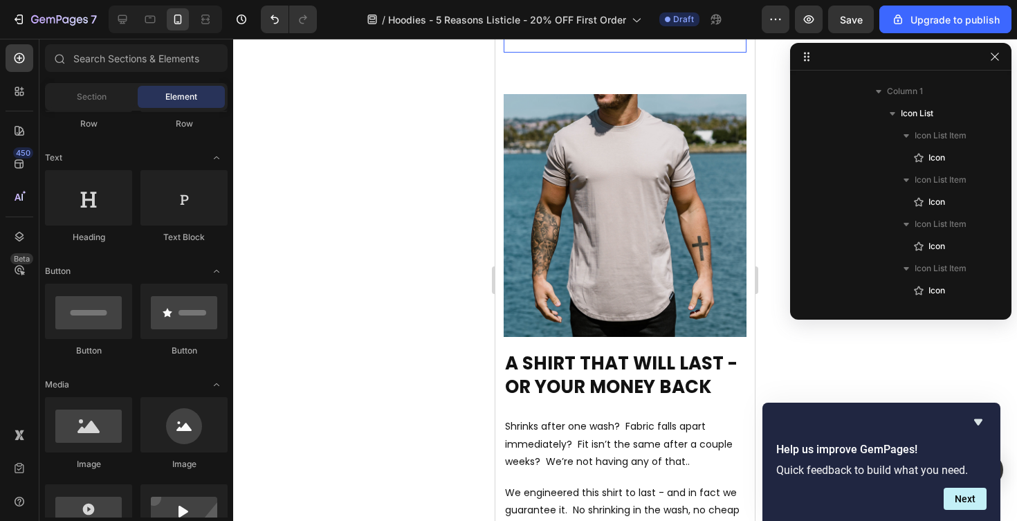
scroll to position [2355, 0]
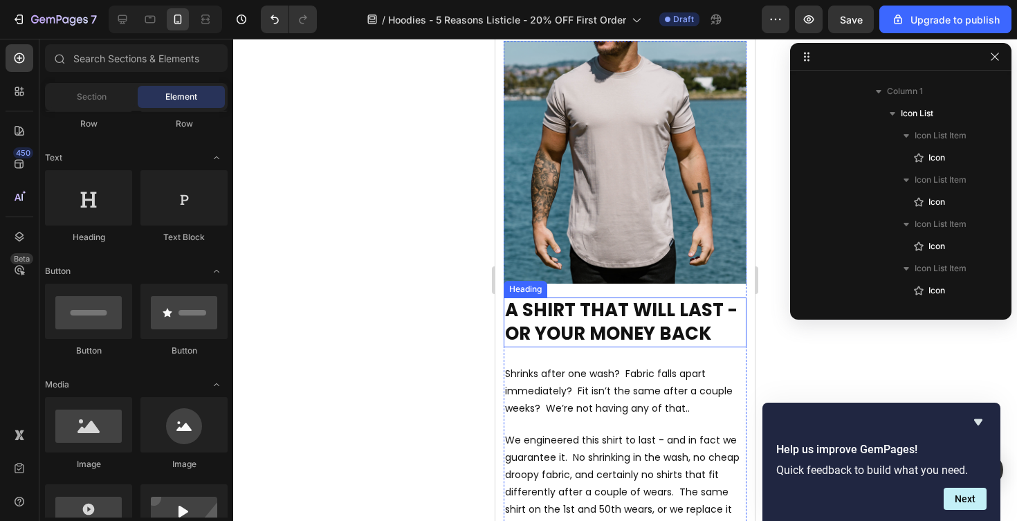
click at [603, 315] on h2 "A SHIRT THAT WILL LAST - OR YOUR MONEY BACK" at bounding box center [625, 323] width 243 height 50
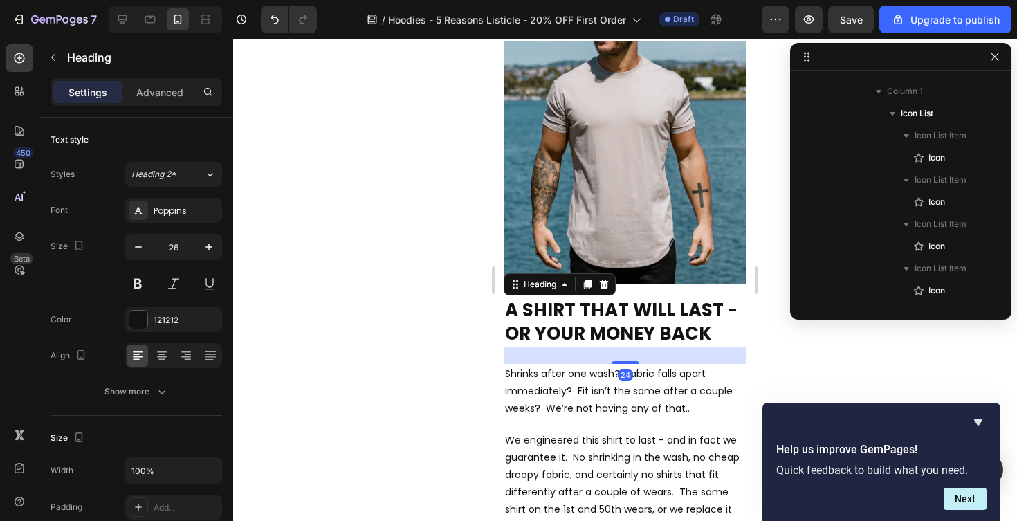
click at [603, 315] on h2 "A SHIRT THAT WILL LAST - OR YOUR MONEY BACK" at bounding box center [625, 323] width 243 height 50
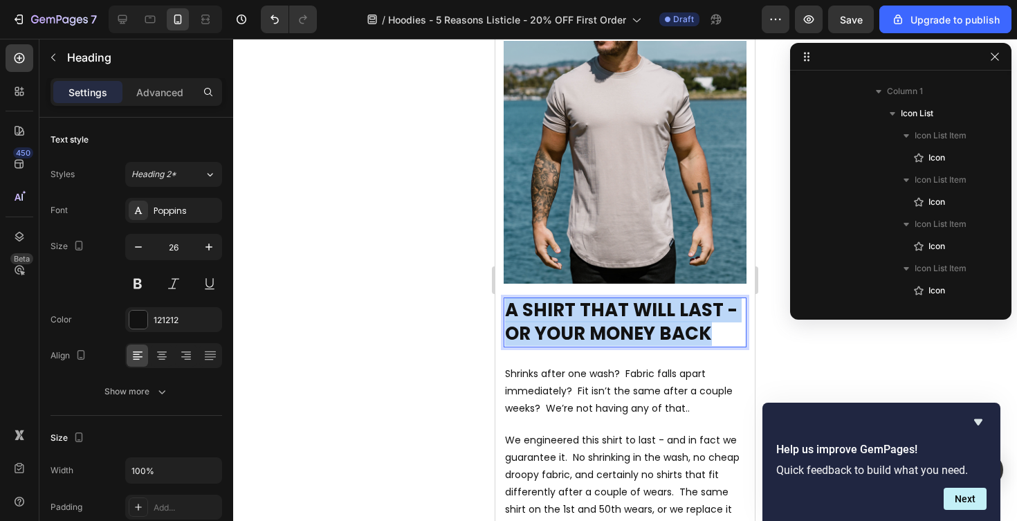
drag, startPoint x: 707, startPoint y: 332, endPoint x: 504, endPoint y: 307, distance: 205.0
click at [504, 307] on h2 "A SHIRT THAT WILL LAST - OR YOUR MONEY BACK" at bounding box center [625, 323] width 243 height 50
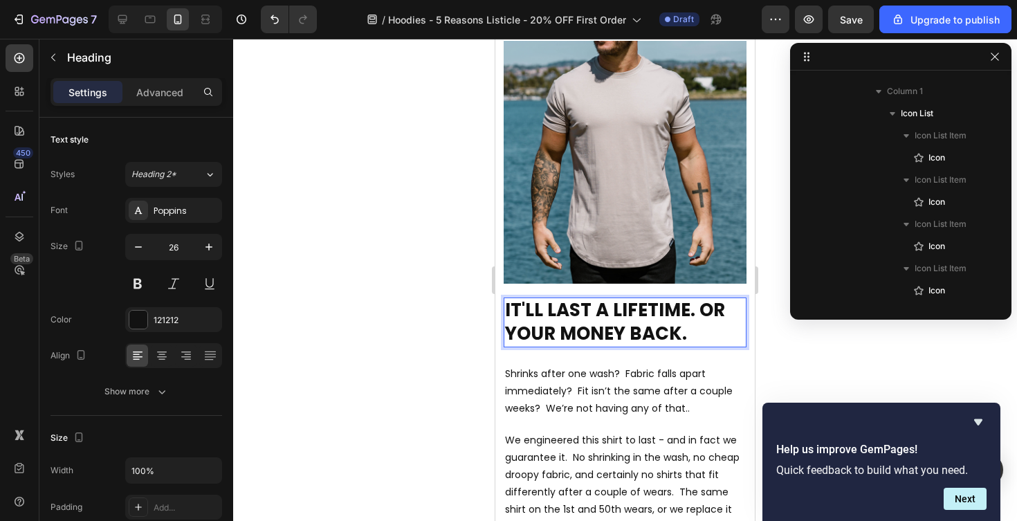
click at [311, 299] on div at bounding box center [625, 280] width 784 height 482
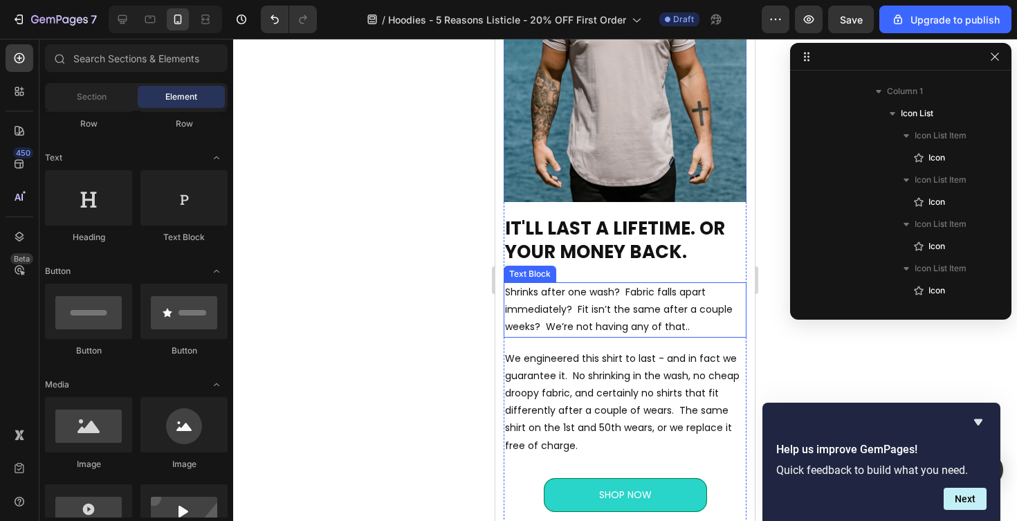
scroll to position [2440, 0]
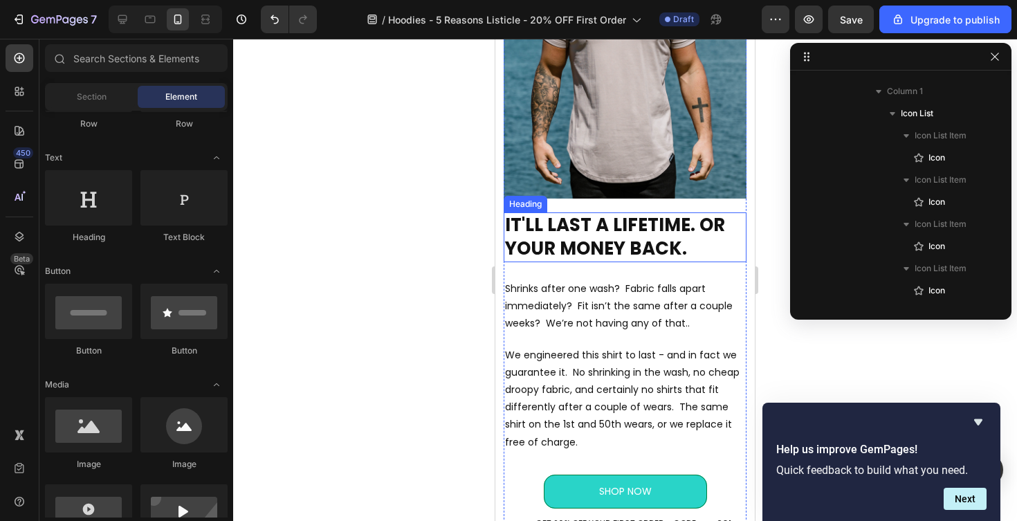
click at [522, 235] on p "IT'LL LAST A LIFETIME. OR YOUR MONEY BACK." at bounding box center [625, 237] width 240 height 47
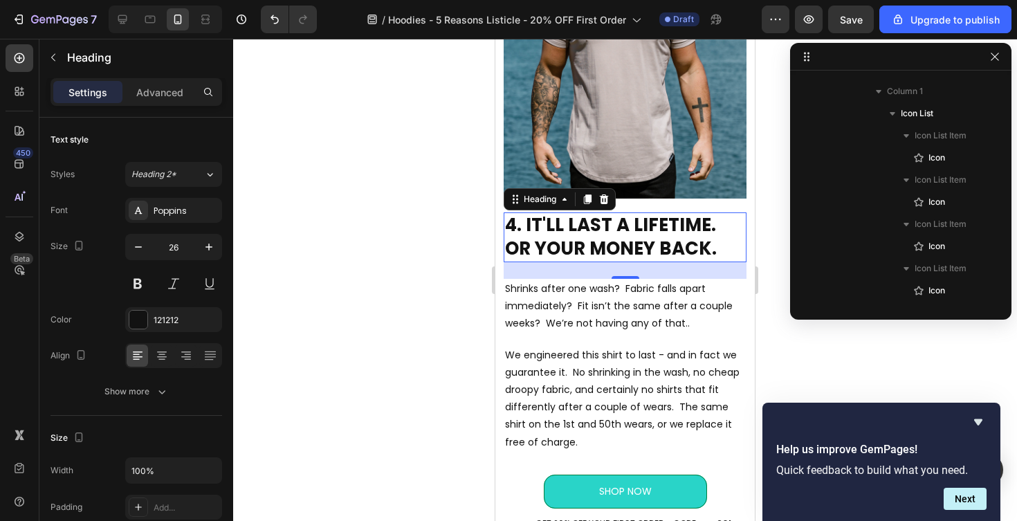
click at [405, 232] on div at bounding box center [625, 280] width 784 height 482
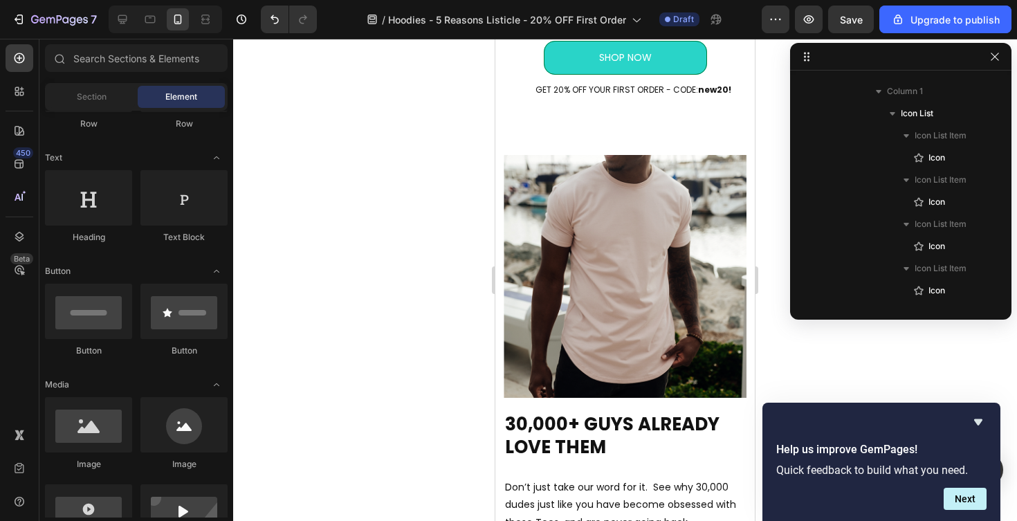
scroll to position [2876, 0]
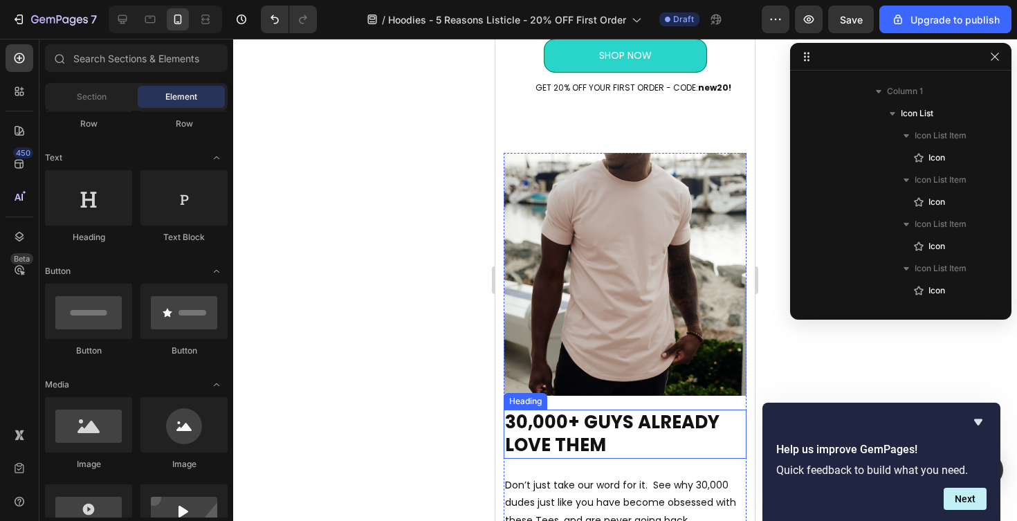
click at [528, 430] on h2 "30,000+ GUYS ALREADY LOVE THEM" at bounding box center [625, 435] width 243 height 50
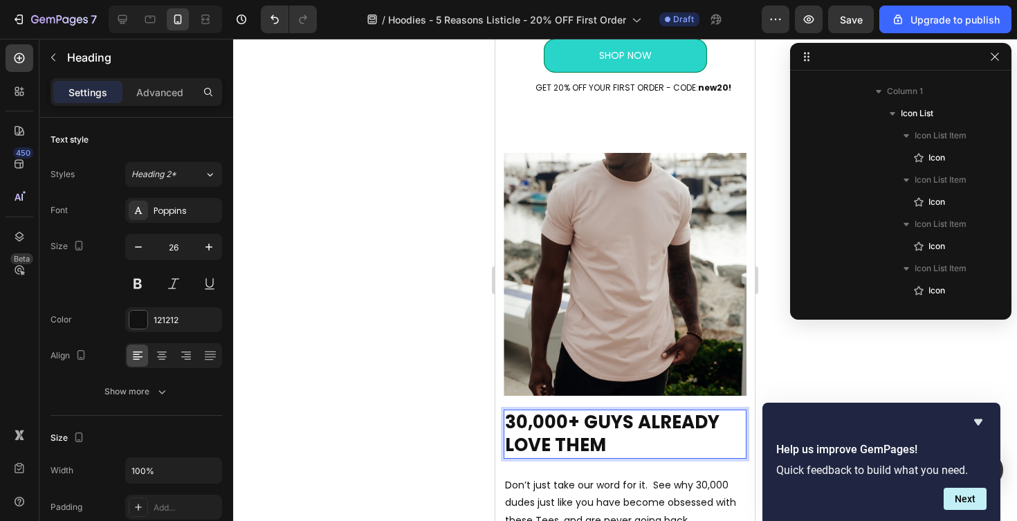
click at [513, 429] on h2 "30,000+ GUYS ALREADY LOVE THEM" at bounding box center [625, 435] width 243 height 50
click at [507, 424] on p "30,000+ GUYS ALREADY LOVE THEM" at bounding box center [625, 434] width 240 height 47
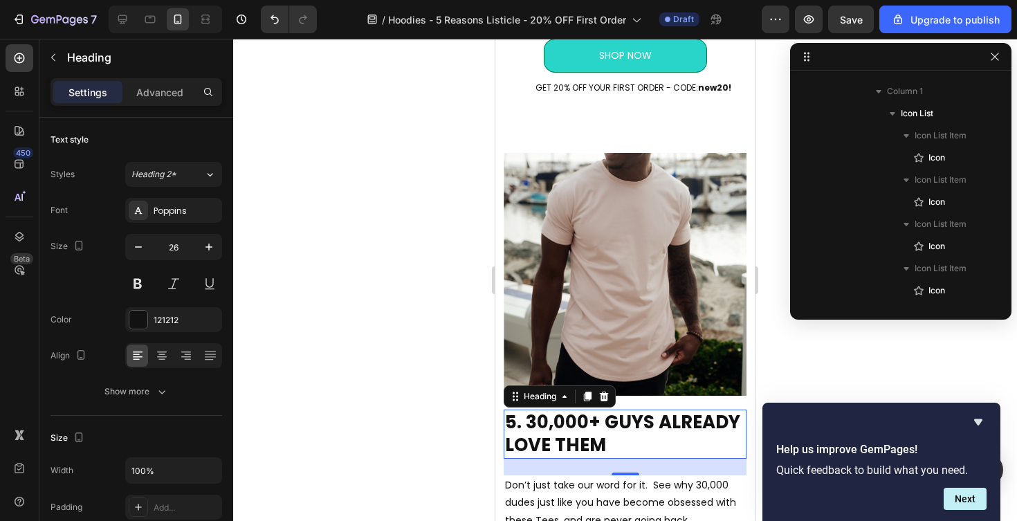
click at [447, 392] on div at bounding box center [625, 280] width 784 height 482
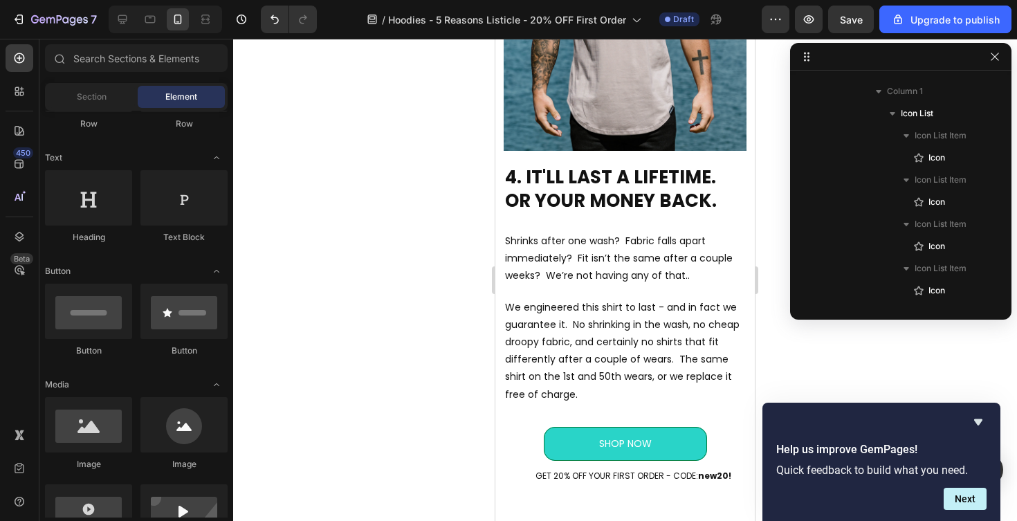
scroll to position [2457, 0]
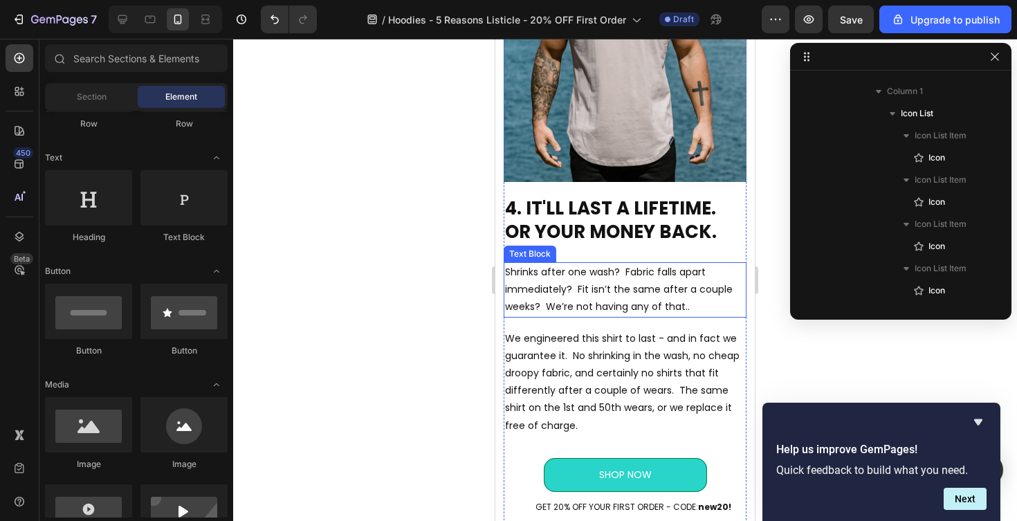
click at [584, 300] on p "Shrinks after one wash? Fabric falls apart immediately? Fit isn’t the same afte…" at bounding box center [625, 290] width 240 height 53
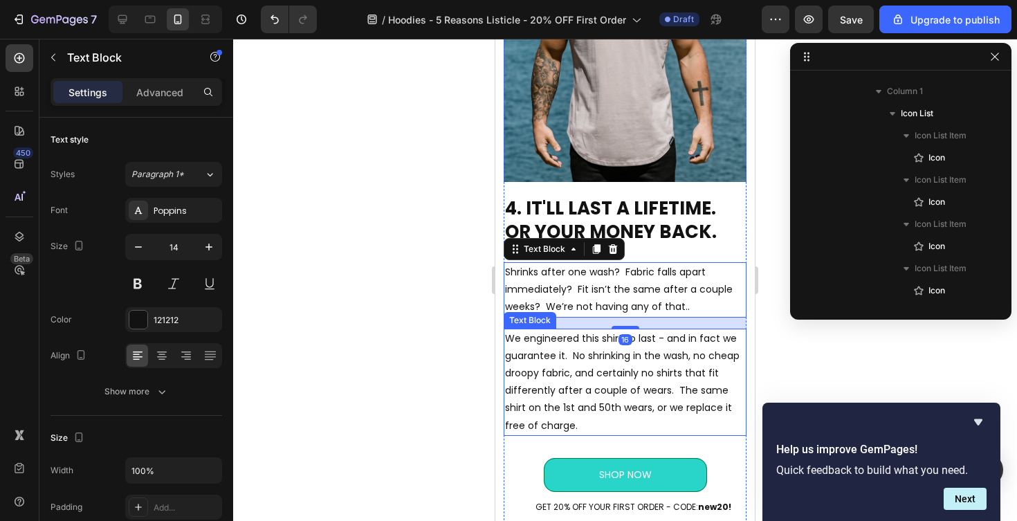
click at [570, 379] on p "We engineered this shirt to last - and in fact we guarantee it. No shrinking in…" at bounding box center [625, 382] width 240 height 104
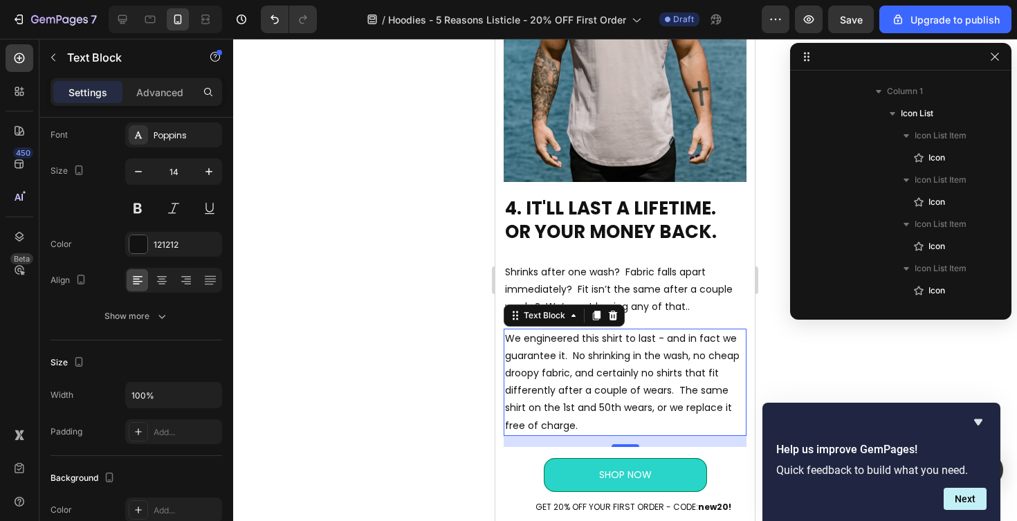
click at [608, 338] on p "We engineered this shirt to last - and in fact we guarantee it. No shrinking in…" at bounding box center [625, 382] width 240 height 104
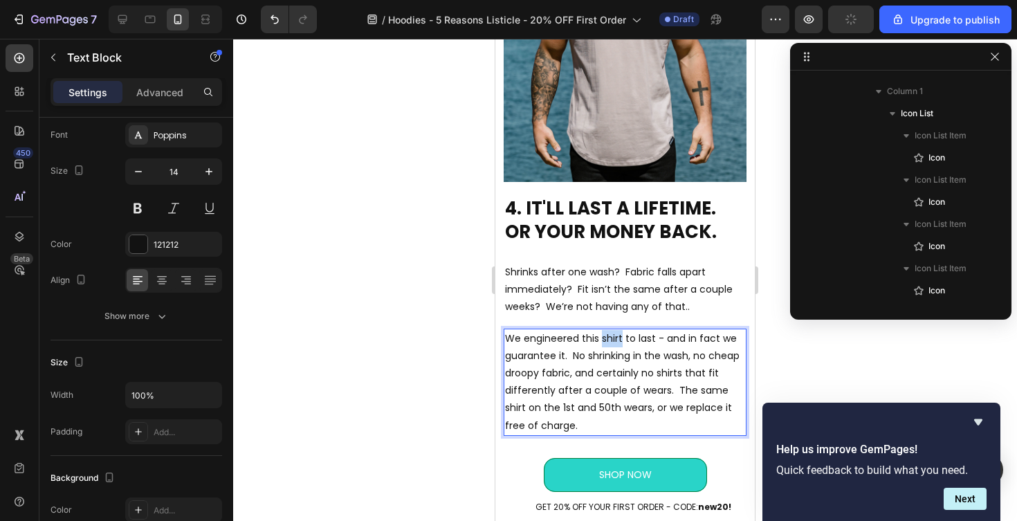
click at [608, 338] on p "We engineered this shirt to last - and in fact we guarantee it. No shrinking in…" at bounding box center [625, 382] width 240 height 104
click at [604, 388] on p "We engineered this Hoodie to last - and in fact we guarantee it. No shrinking i…" at bounding box center [625, 382] width 240 height 104
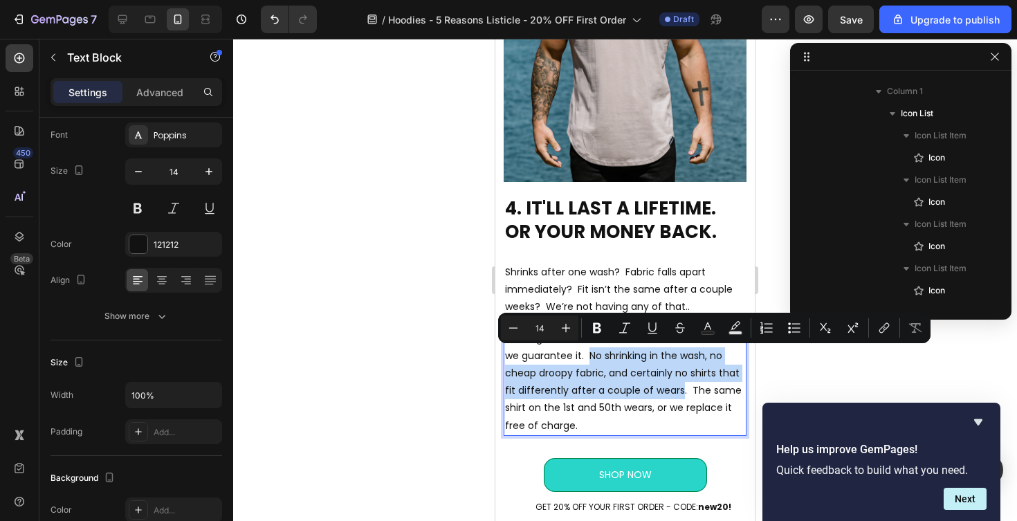
drag, startPoint x: 589, startPoint y: 355, endPoint x: 678, endPoint y: 394, distance: 97.3
click at [678, 394] on p "We engineered this Hoodie to last - and in fact we guarantee it. No shrinking i…" at bounding box center [625, 382] width 240 height 104
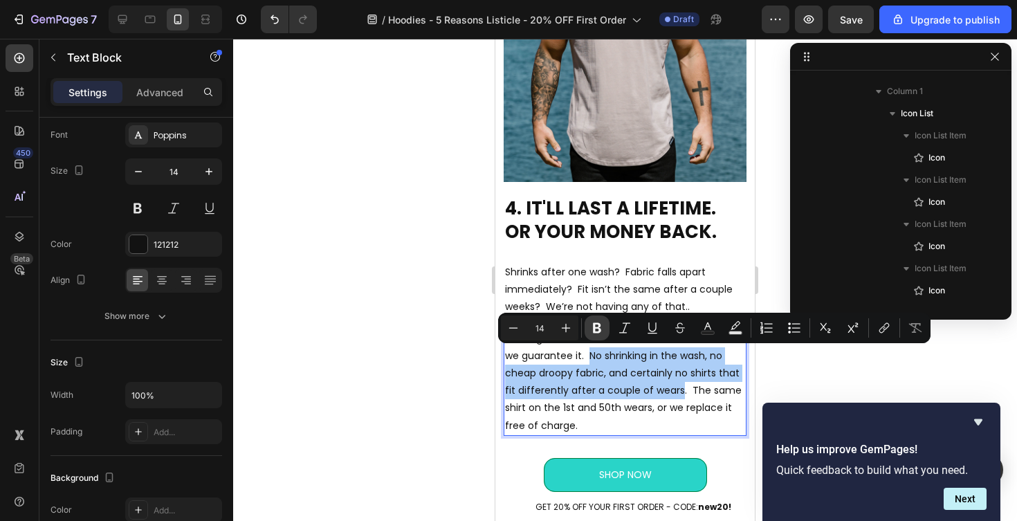
click at [599, 323] on icon "Editor contextual toolbar" at bounding box center [597, 328] width 8 height 10
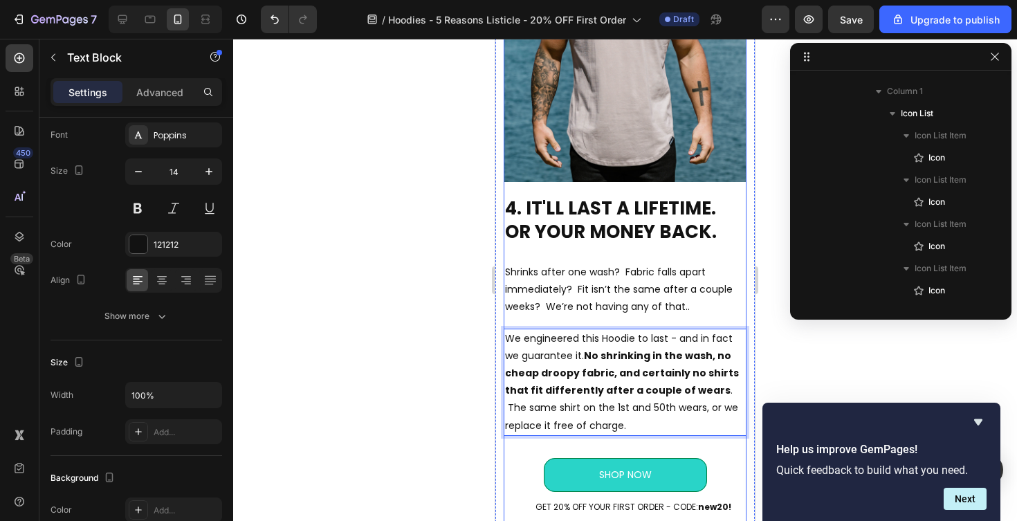
click at [626, 324] on div "4. IT'LL LAST A LIFETIME. OR YOUR MONEY BACK. Heading Shrinks after one wash? F…" at bounding box center [625, 361] width 243 height 337
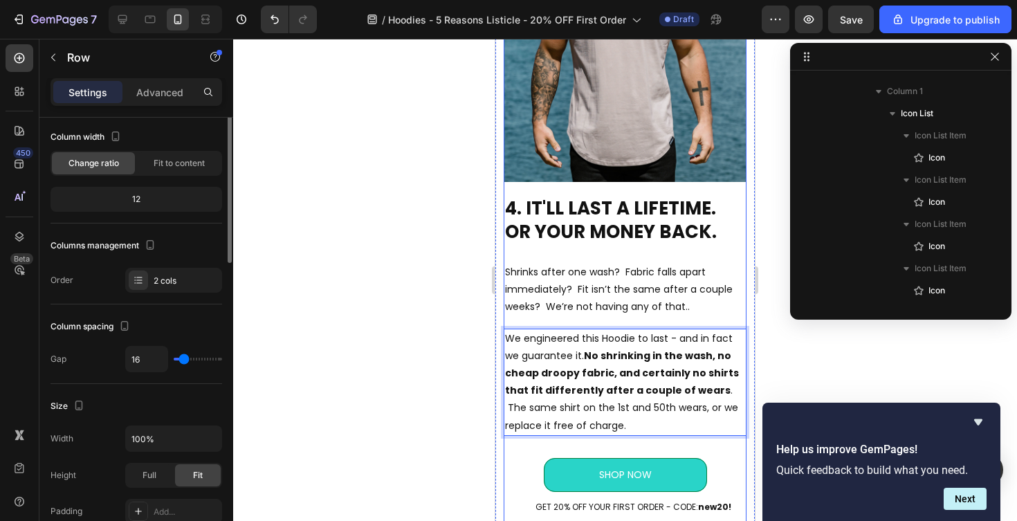
scroll to position [0, 0]
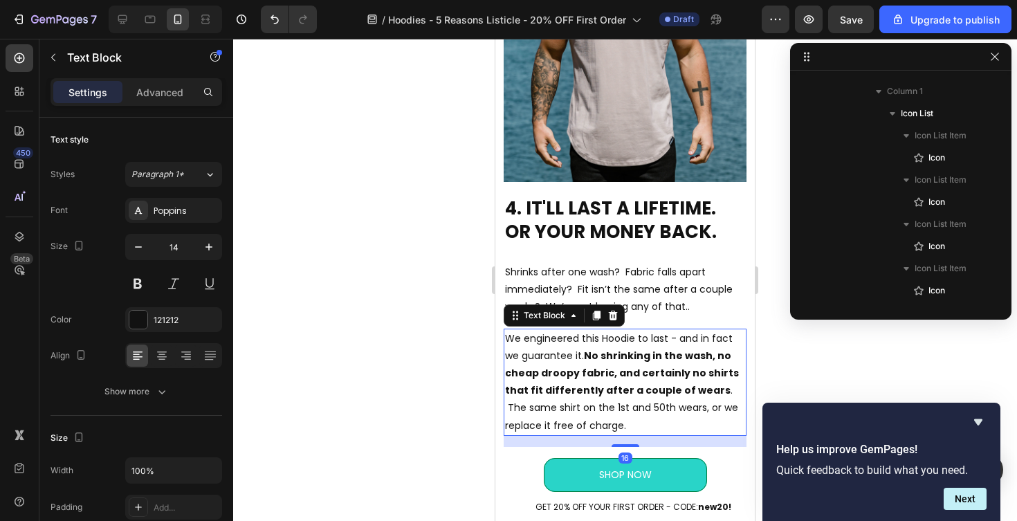
click at [591, 358] on strong "No shrinking in the wash, no cheap droopy fabric, and certainly no shirts that …" at bounding box center [622, 373] width 234 height 48
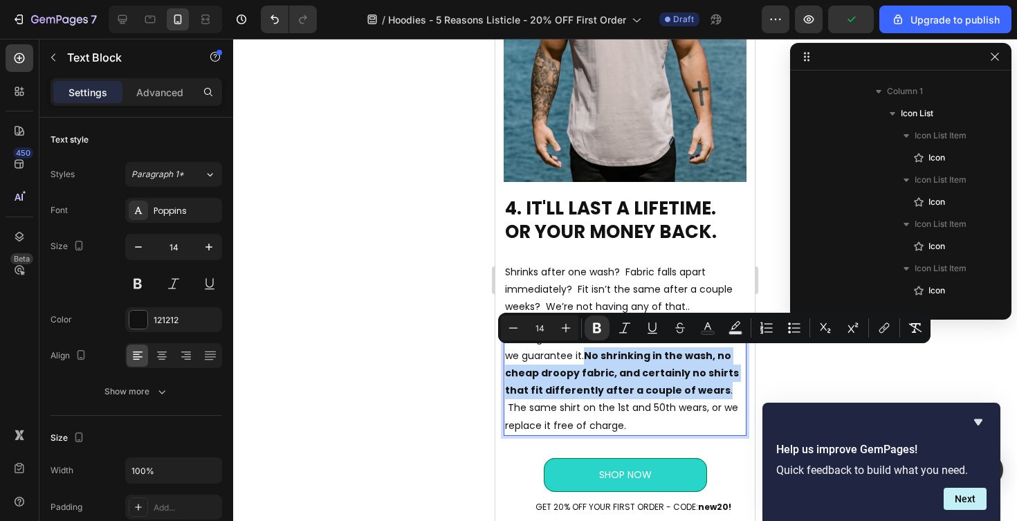
drag, startPoint x: 588, startPoint y: 358, endPoint x: 709, endPoint y: 392, distance: 125.3
click at [709, 392] on p "We engineered this Hoodie to last - and in fact we guarantee it. No shrinking i…" at bounding box center [625, 382] width 240 height 104
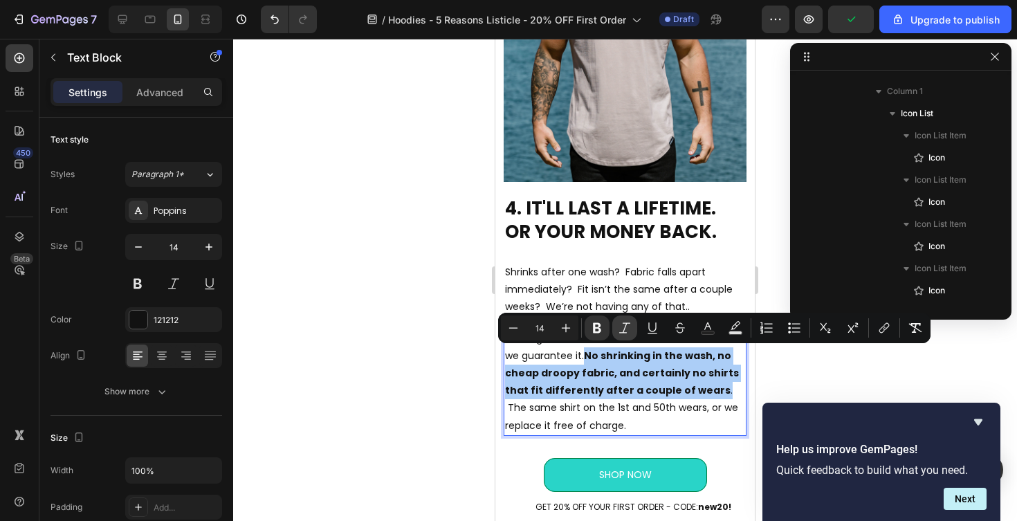
click at [622, 321] on icon "Editor contextual toolbar" at bounding box center [625, 328] width 14 height 14
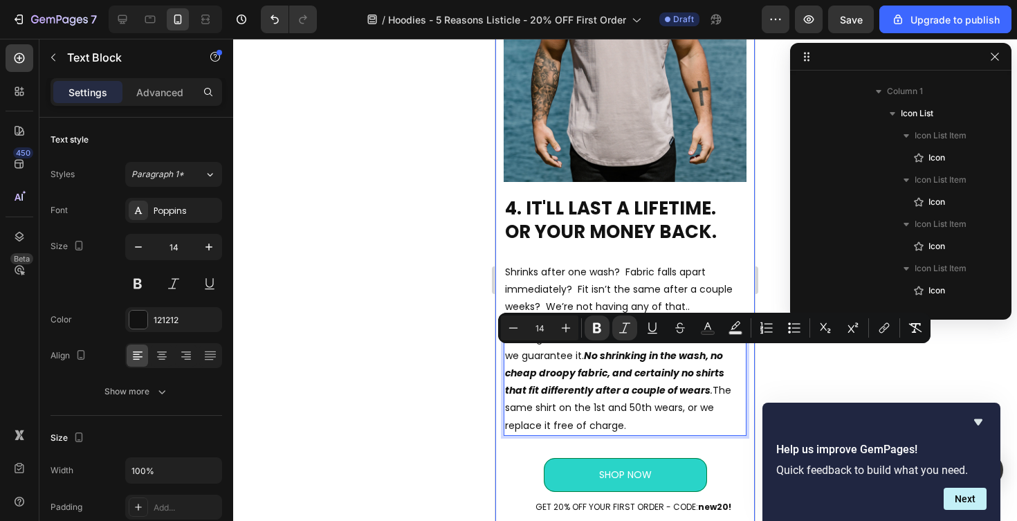
click at [462, 370] on div at bounding box center [625, 280] width 784 height 482
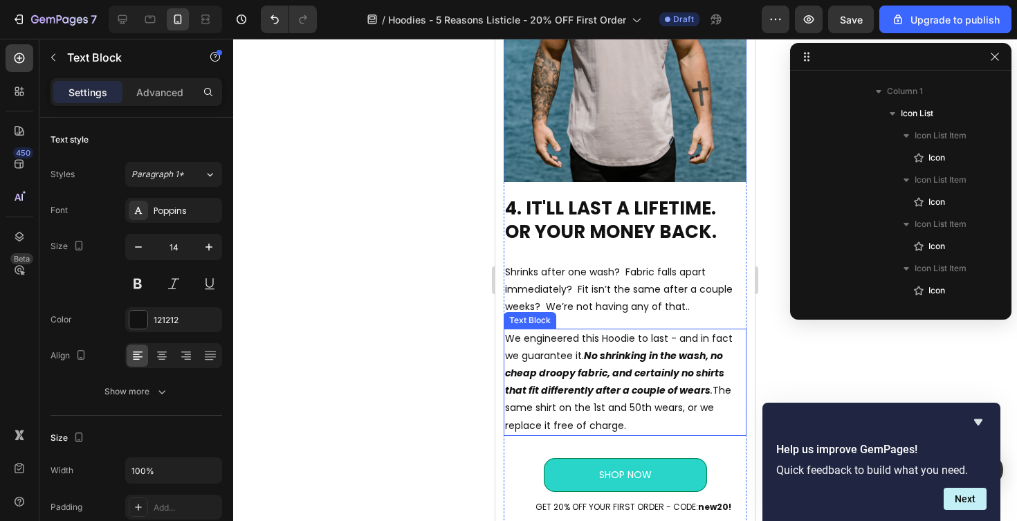
click at [654, 422] on p "We engineered this Hoodie to last - and in fact we guarantee it. No shrinking i…" at bounding box center [625, 382] width 240 height 104
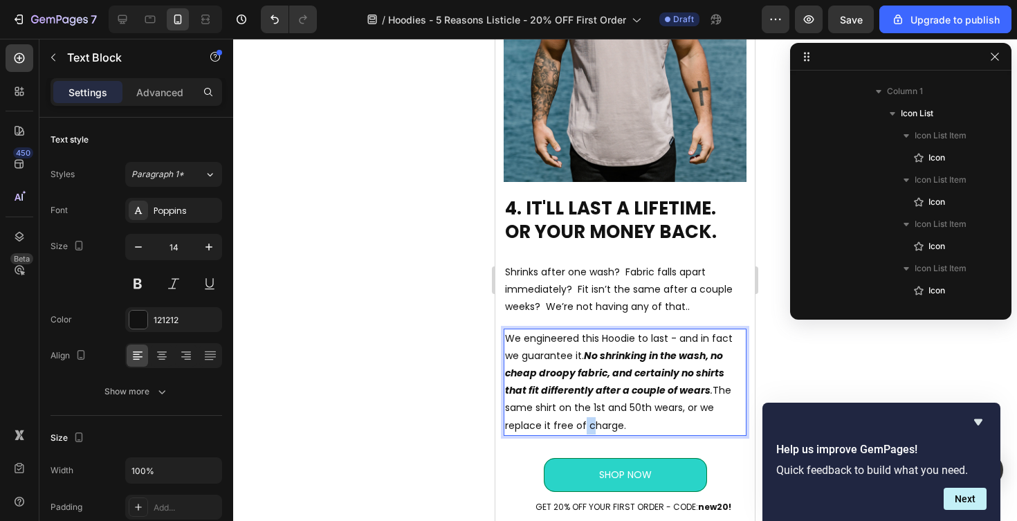
click at [574, 417] on p "We engineered this Hoodie to last - and in fact we guarantee it. No shrinking i…" at bounding box center [625, 382] width 240 height 104
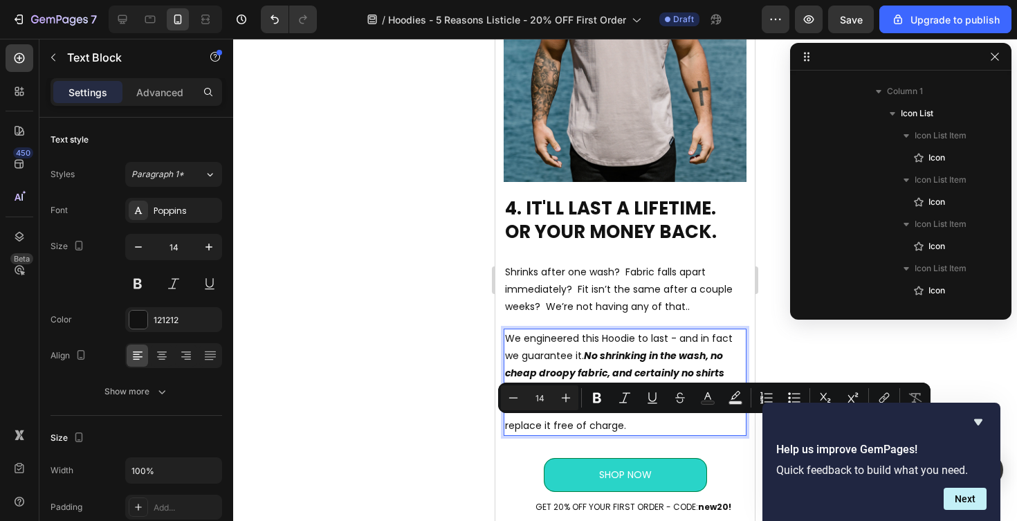
click at [549, 420] on p "We engineered this Hoodie to last - and in fact we guarantee it. No shrinking i…" at bounding box center [625, 382] width 240 height 104
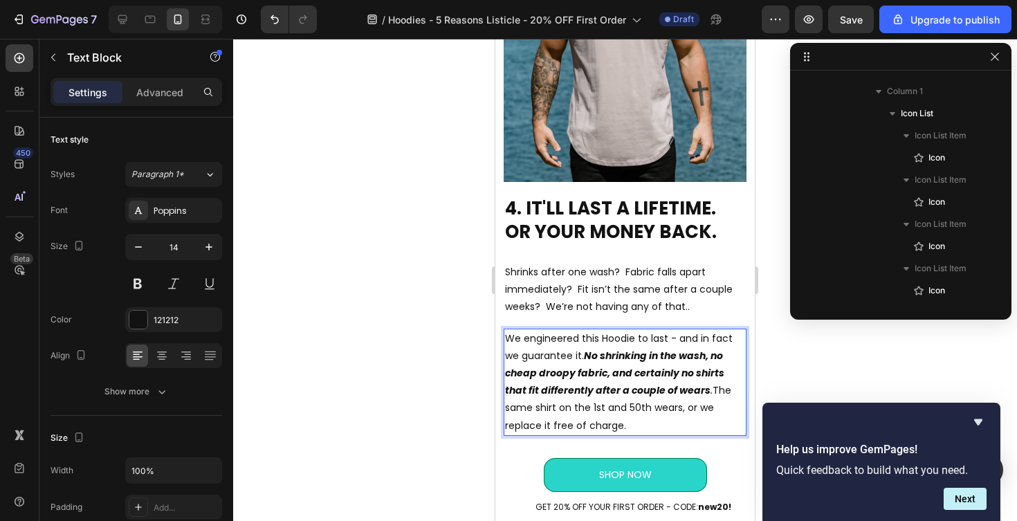
click at [544, 410] on p "We engineered this Hoodie to last - and in fact we guarantee it. No shrinking i…" at bounding box center [625, 382] width 240 height 104
click at [646, 407] on p "We engineered this Hoodie to last - and in fact we guarantee it. No shrinking i…" at bounding box center [625, 382] width 240 height 104
click at [656, 408] on p "We engineered this Hoodie to last - and in fact we guarantee it. No shrinking i…" at bounding box center [625, 382] width 240 height 104
click at [652, 409] on p "We engineered this Hoodie to last - and in fact we guarantee it. No shrinking i…" at bounding box center [625, 382] width 240 height 104
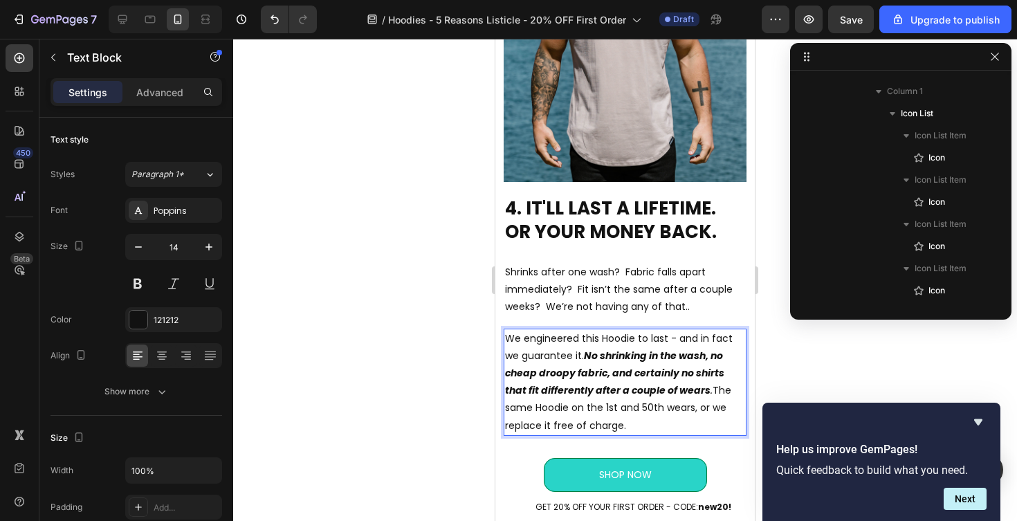
click at [645, 409] on p "We engineered this Hoodie to last - and in fact we guarantee it. No shrinking i…" at bounding box center [625, 382] width 240 height 104
click at [693, 408] on p "We engineered this Hoodie to last - and in fact we guarantee it. No shrinking i…" at bounding box center [625, 382] width 240 height 104
click at [647, 405] on p "We engineered this Hoodie to last - and in fact we guarantee it. No shrinking i…" at bounding box center [625, 382] width 240 height 104
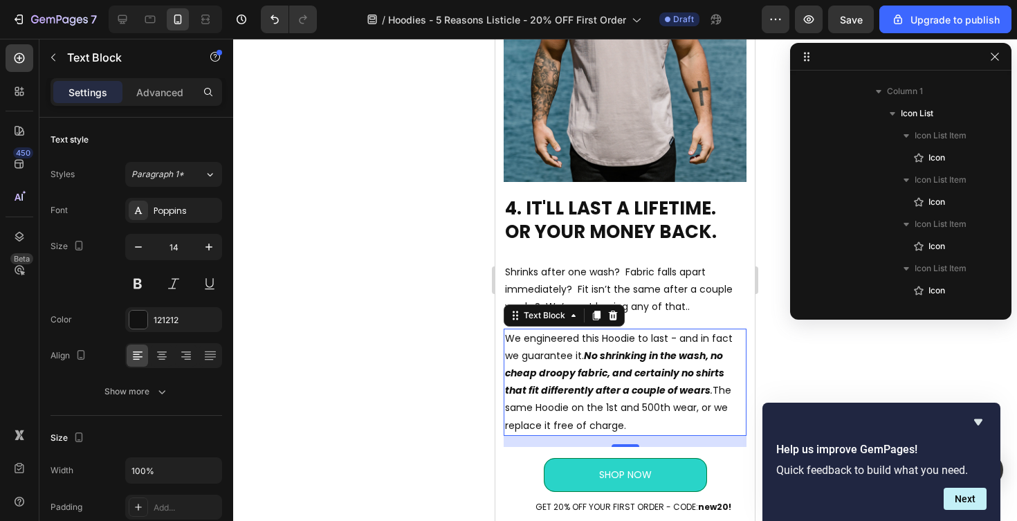
click at [408, 408] on div at bounding box center [625, 280] width 784 height 482
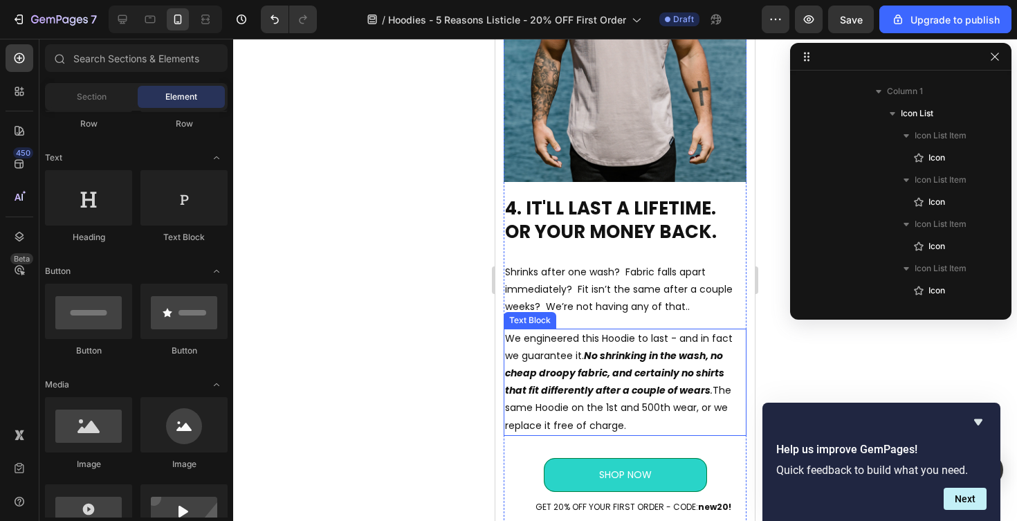
click at [395, 437] on div at bounding box center [625, 280] width 784 height 482
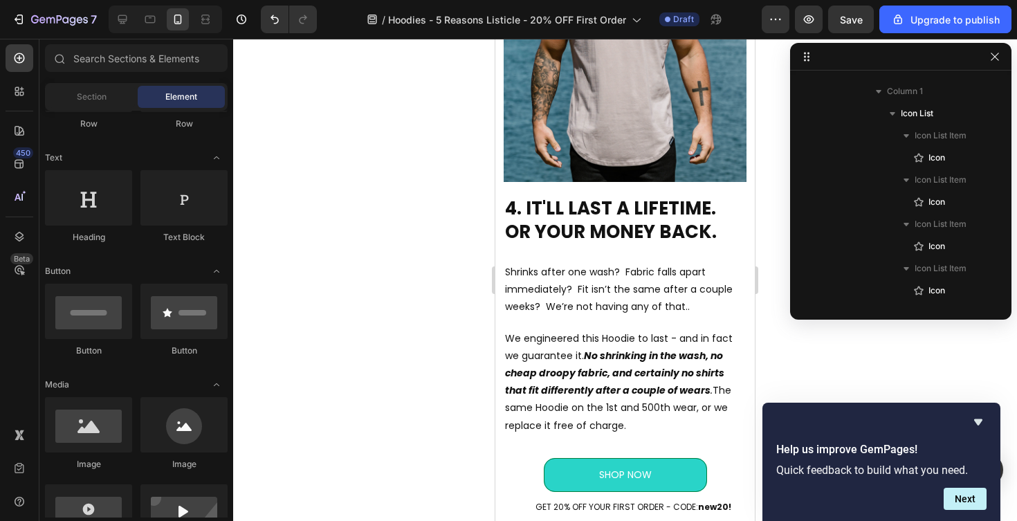
click at [775, 349] on div at bounding box center [625, 280] width 784 height 482
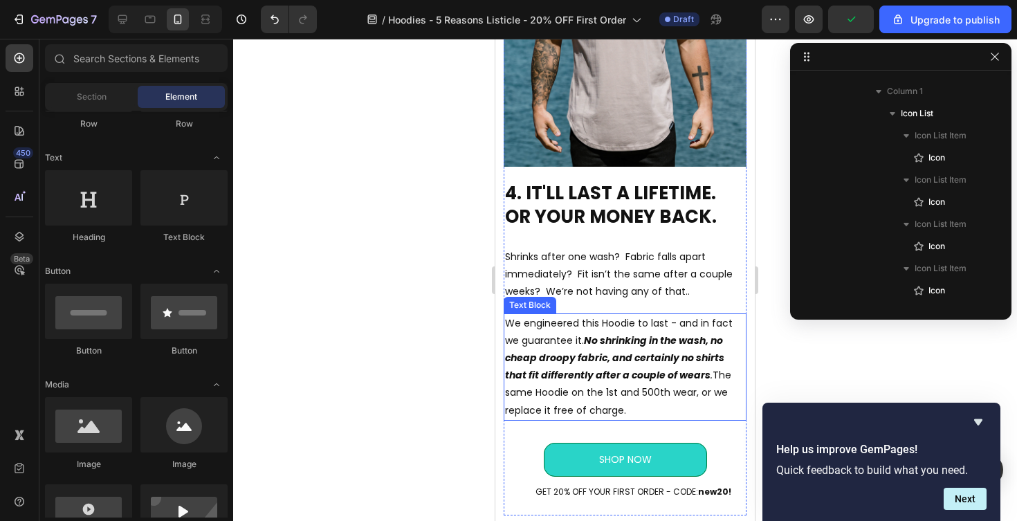
scroll to position [2474, 0]
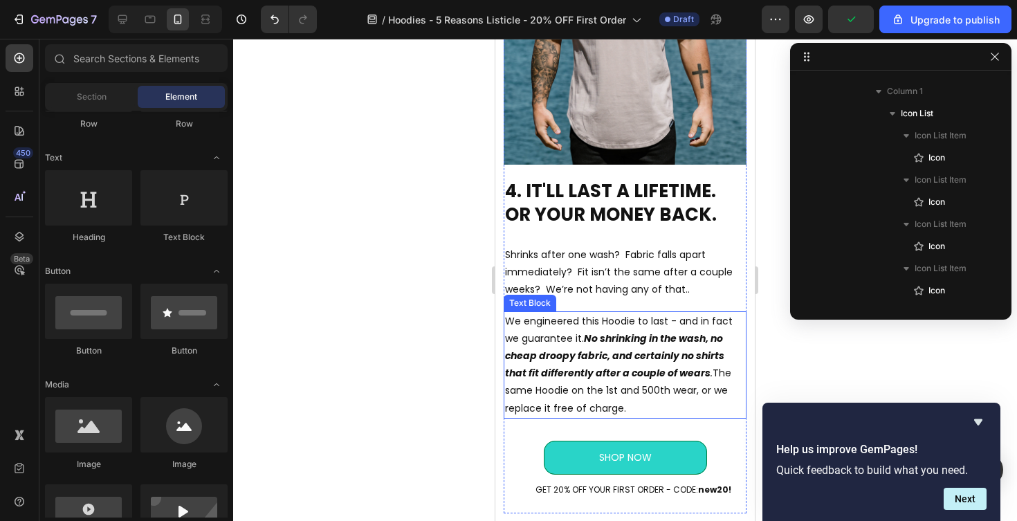
click at [705, 354] on strong "No shrinking in the wash, no cheap droopy fabric, and certainly no shirts that …" at bounding box center [614, 355] width 219 height 48
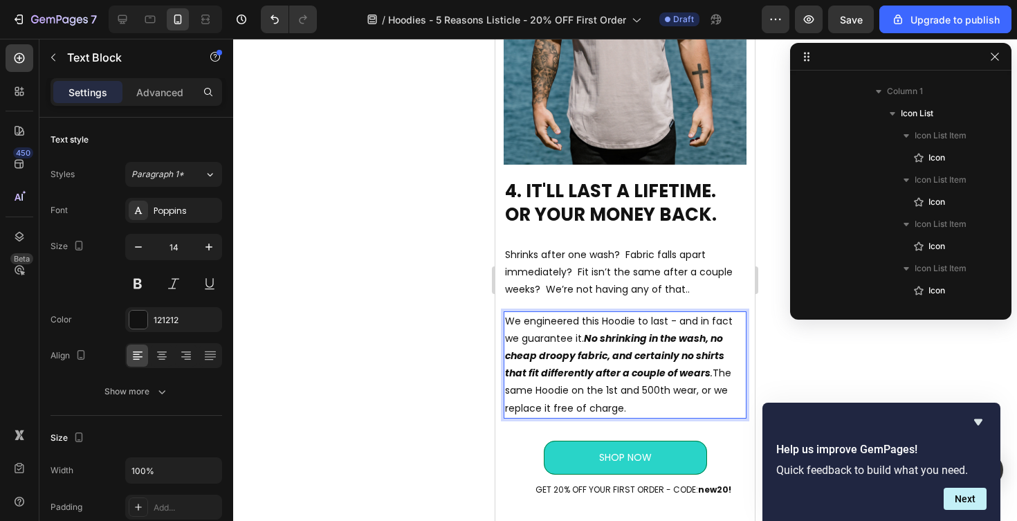
click at [708, 357] on strong "No shrinking in the wash, no cheap droopy fabric, and certainly no shirts that …" at bounding box center [614, 355] width 219 height 48
click at [405, 388] on div at bounding box center [625, 280] width 784 height 482
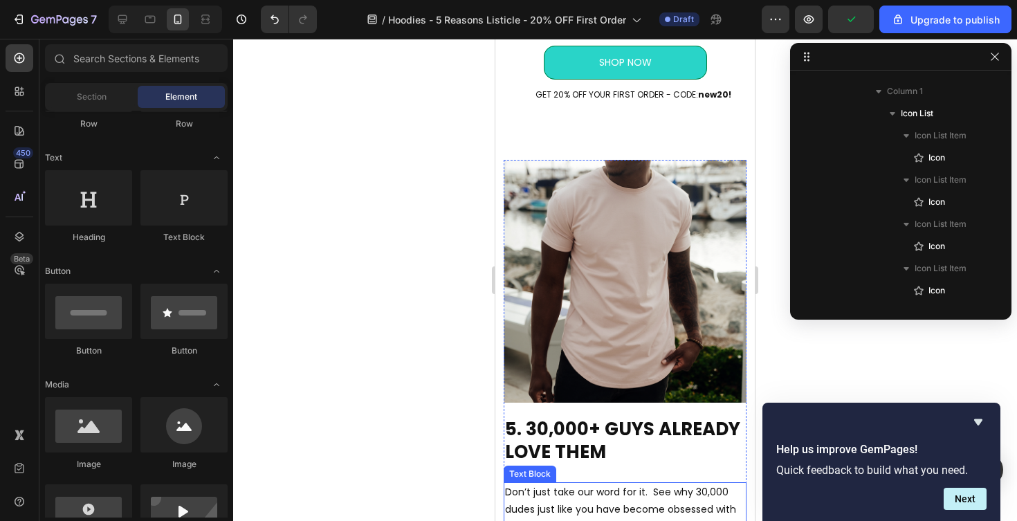
scroll to position [2868, 0]
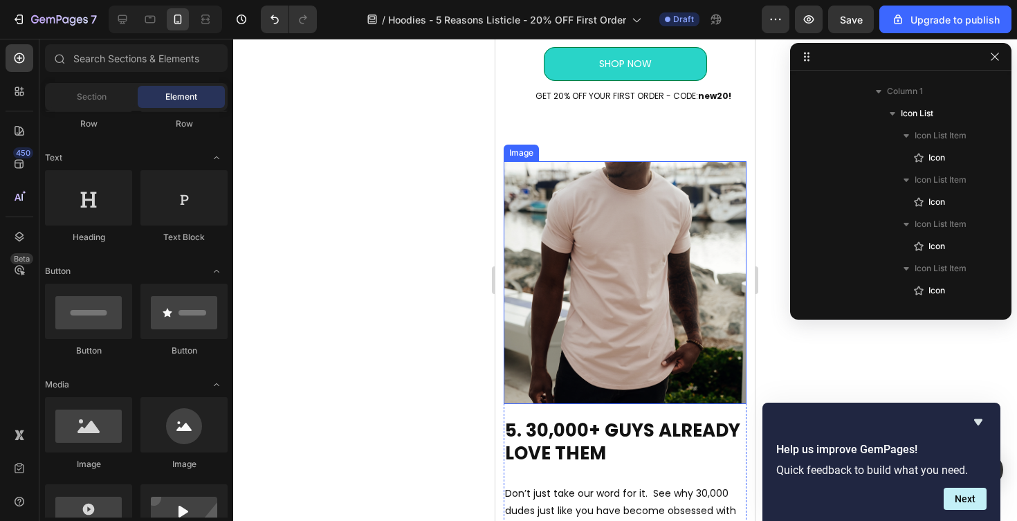
click at [555, 263] on img at bounding box center [625, 282] width 243 height 243
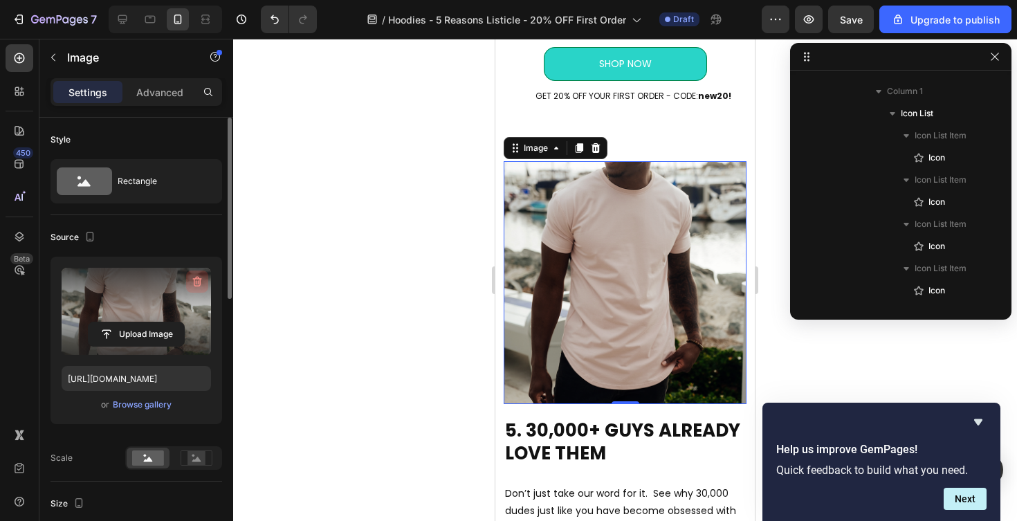
click at [194, 280] on icon "button" at bounding box center [197, 282] width 9 height 10
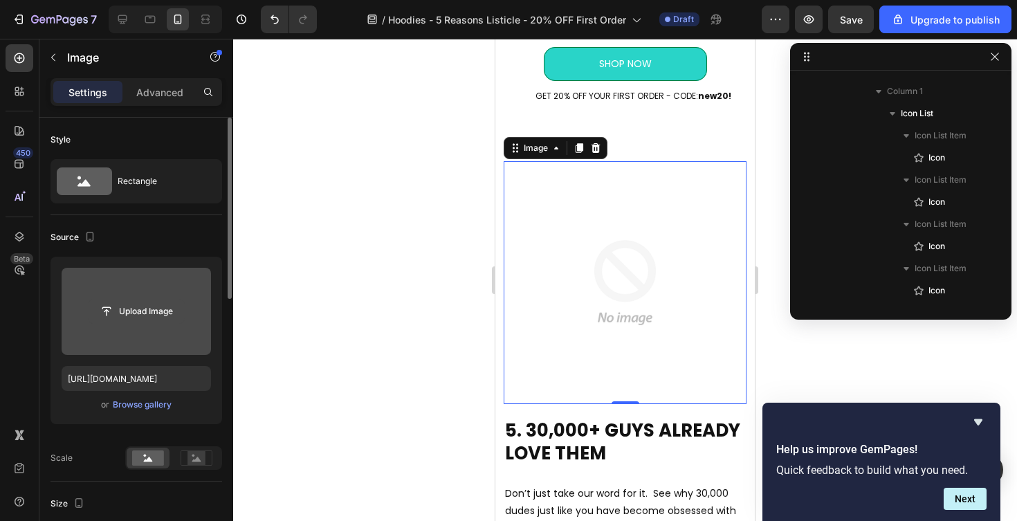
click at [131, 309] on input "file" at bounding box center [136, 312] width 95 height 24
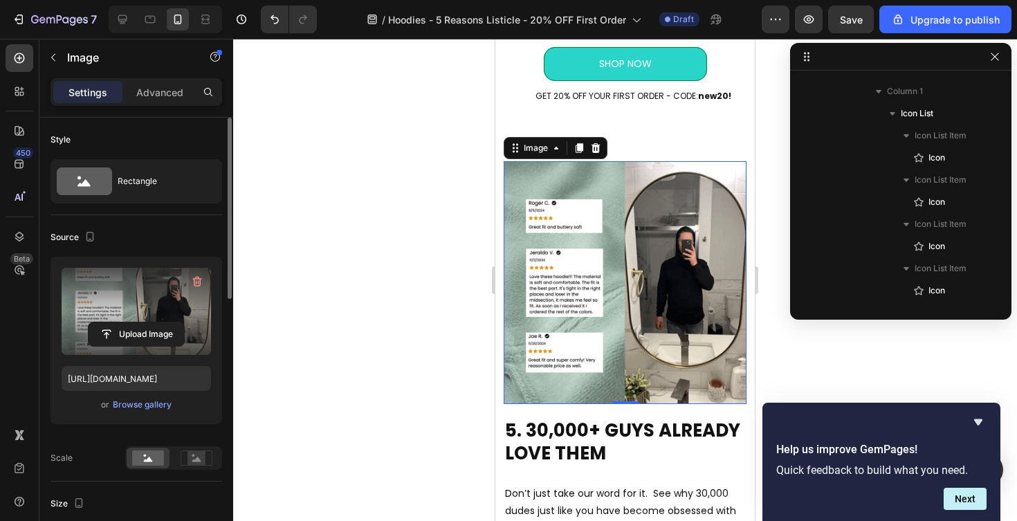
click at [867, 356] on div at bounding box center [625, 280] width 784 height 482
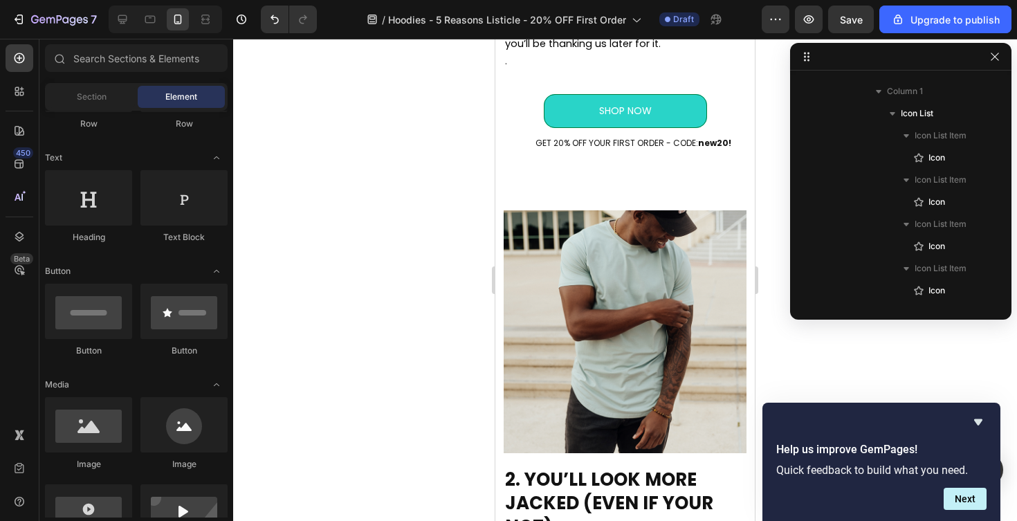
scroll to position [862, 0]
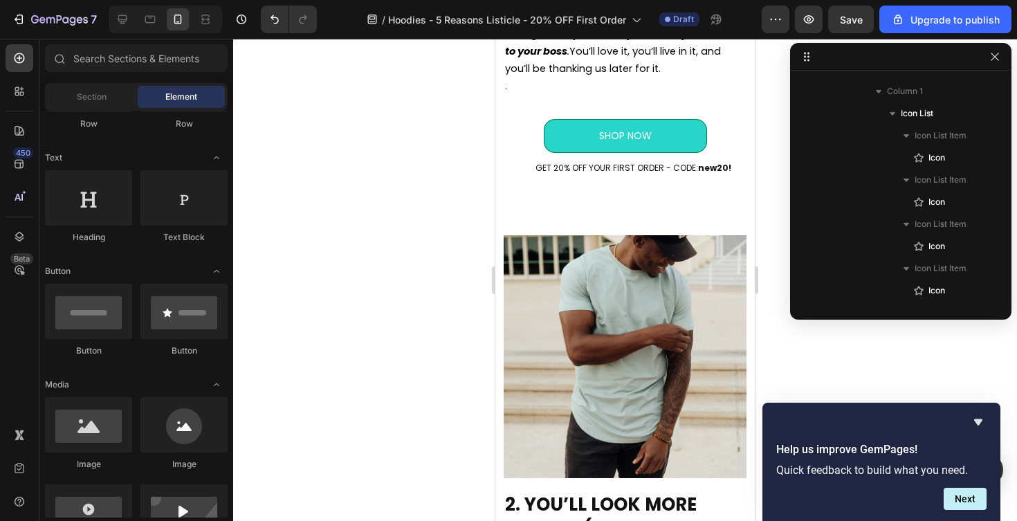
click at [579, 278] on img at bounding box center [625, 356] width 243 height 243
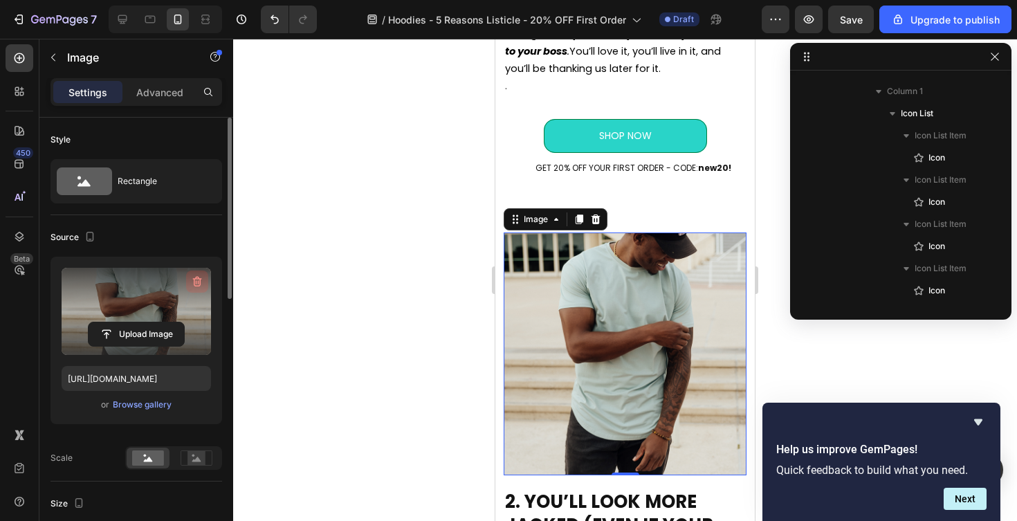
click at [194, 282] on icon "button" at bounding box center [197, 282] width 9 height 10
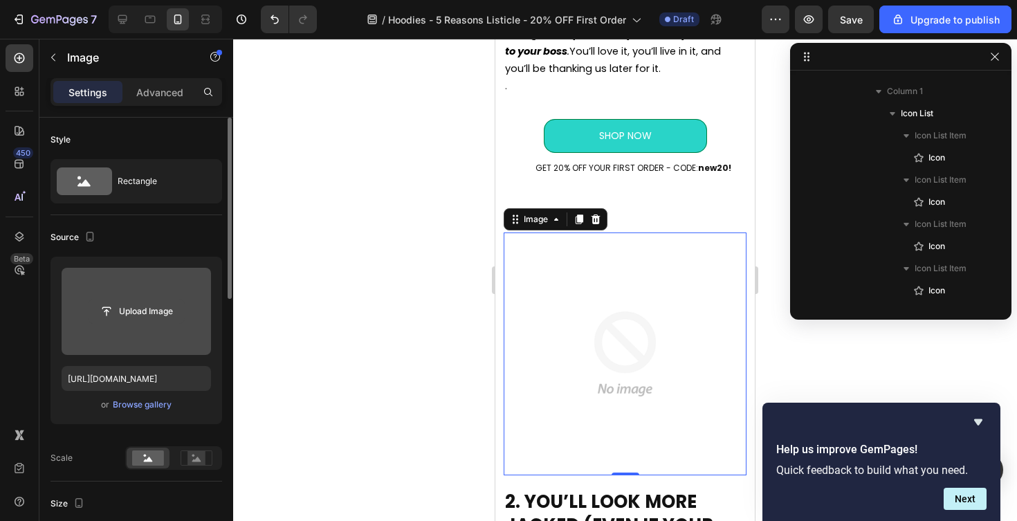
click at [144, 309] on input "file" at bounding box center [136, 312] width 95 height 24
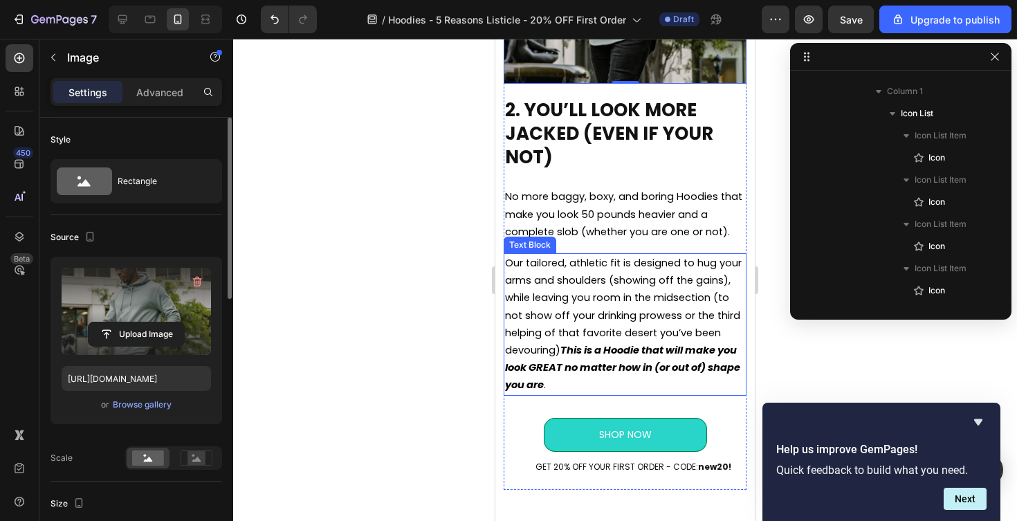
scroll to position [1259, 0]
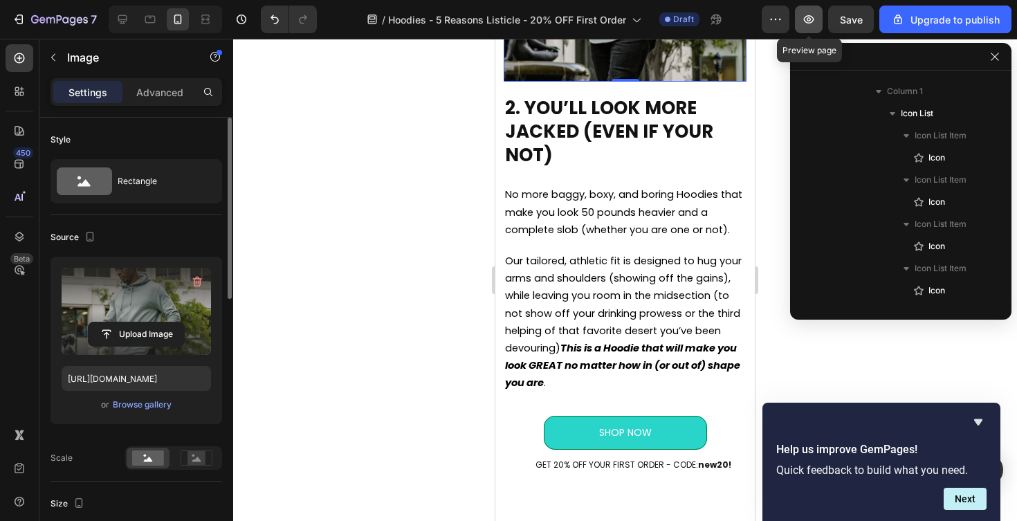
click at [810, 15] on icon "button" at bounding box center [809, 19] width 14 height 14
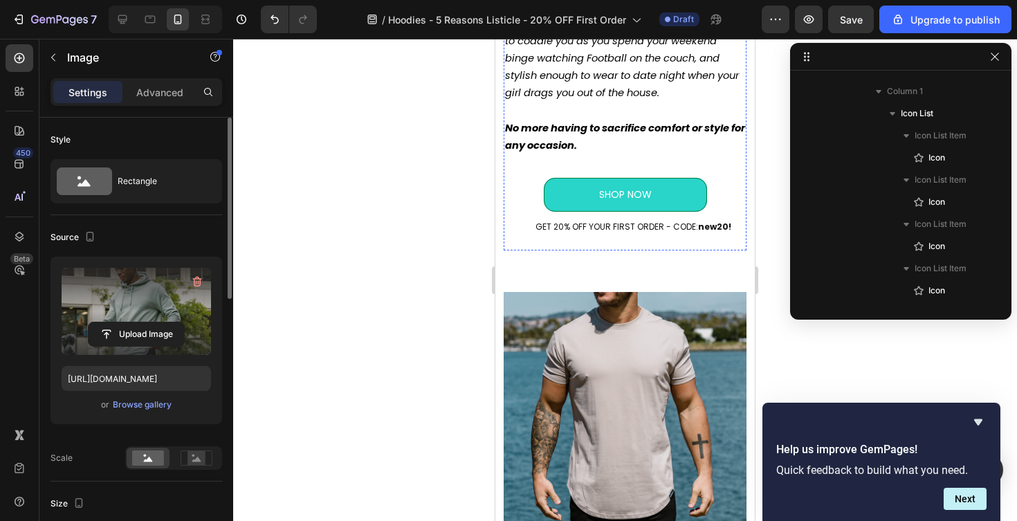
scroll to position [2241, 0]
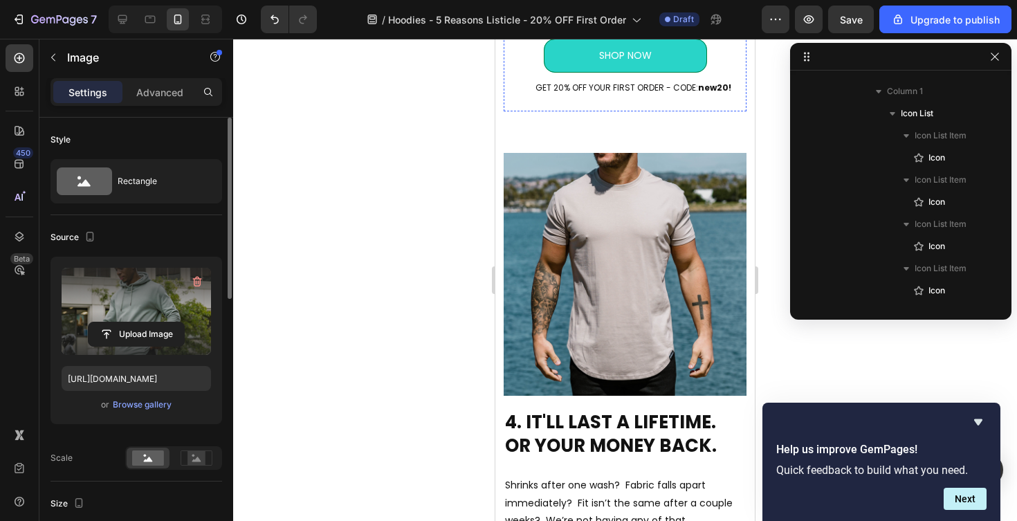
click at [594, 349] on img at bounding box center [625, 274] width 243 height 243
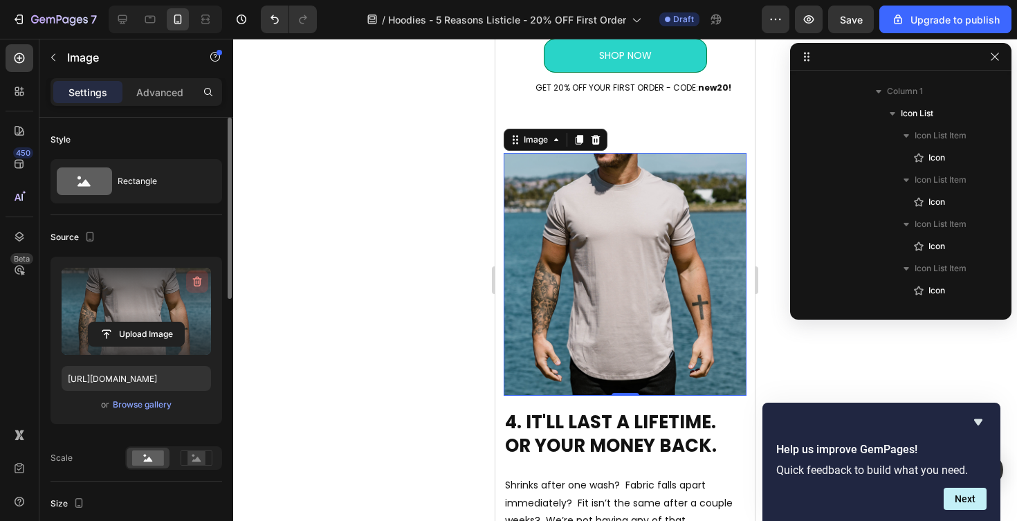
click at [197, 280] on icon "button" at bounding box center [197, 282] width 14 height 14
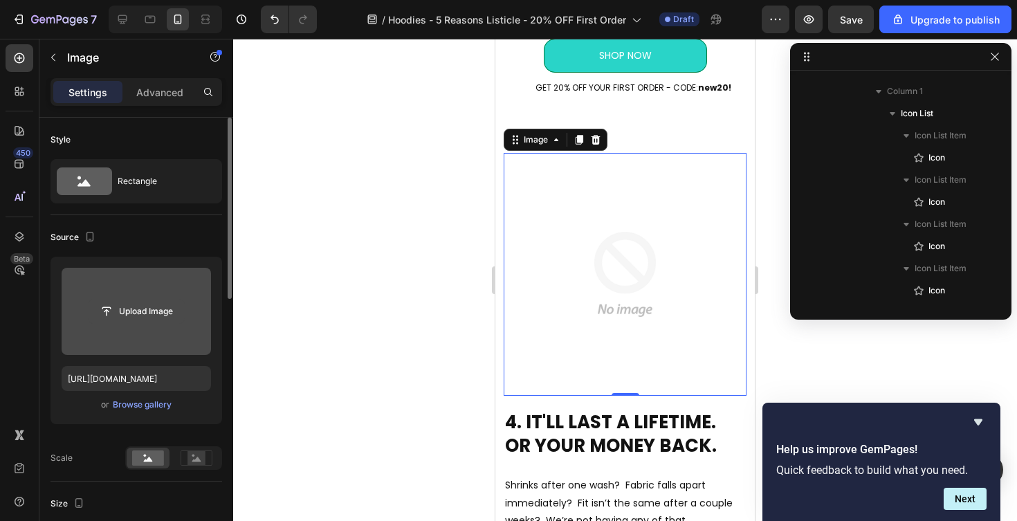
click at [142, 310] on input "file" at bounding box center [136, 312] width 95 height 24
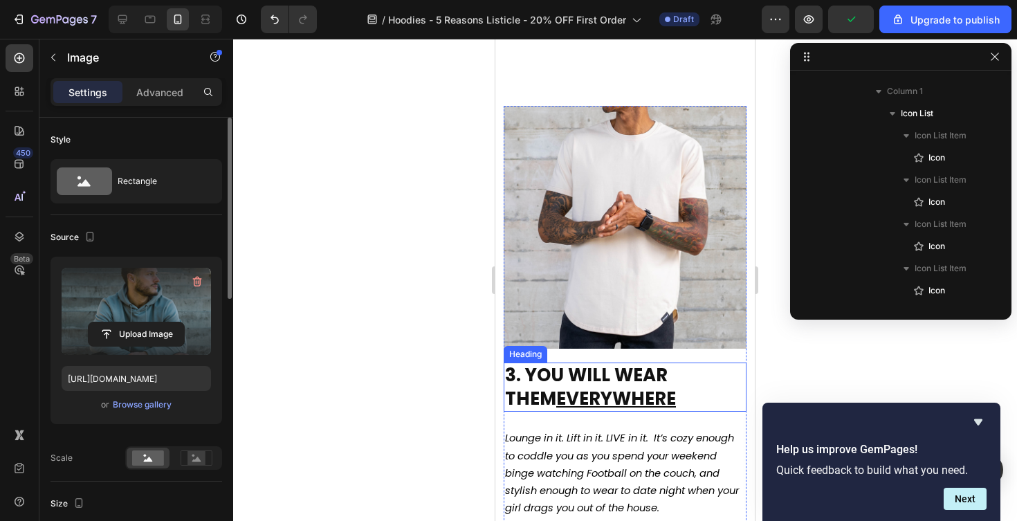
scroll to position [1644, 0]
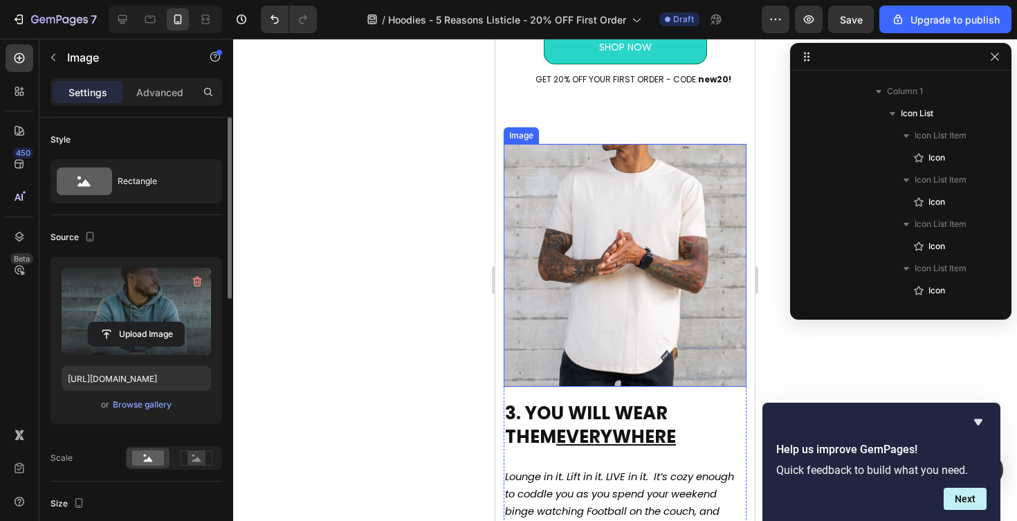
click at [590, 296] on img at bounding box center [625, 265] width 243 height 243
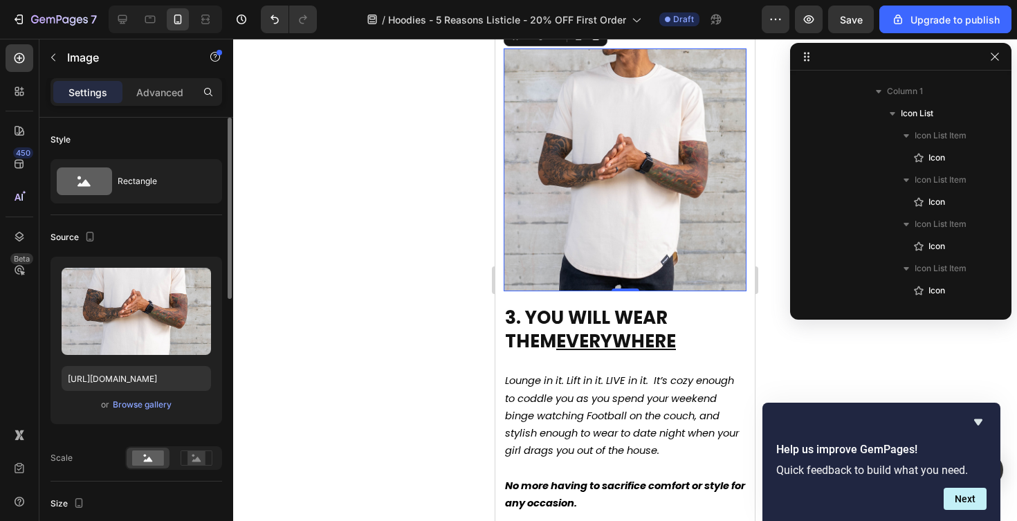
scroll to position [1704, 0]
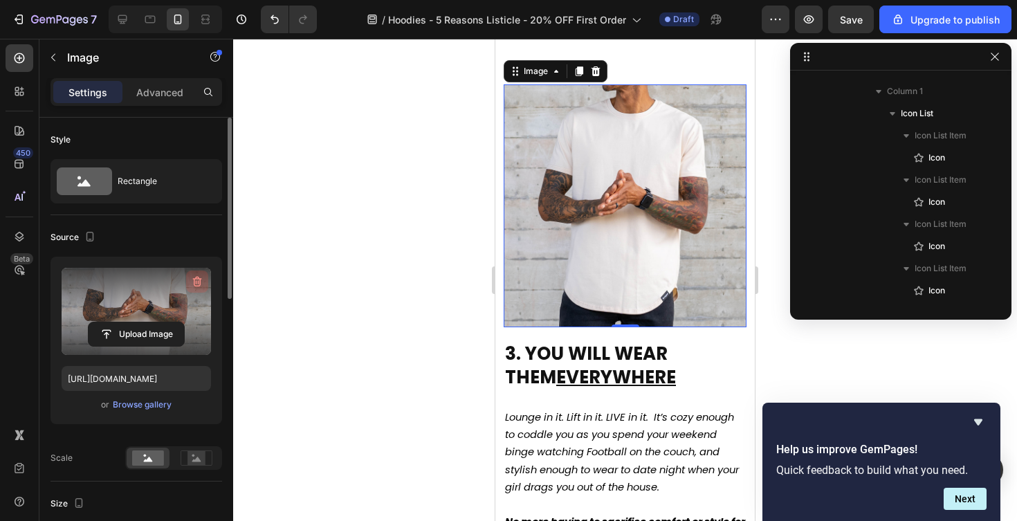
click at [191, 277] on icon "button" at bounding box center [197, 282] width 14 height 14
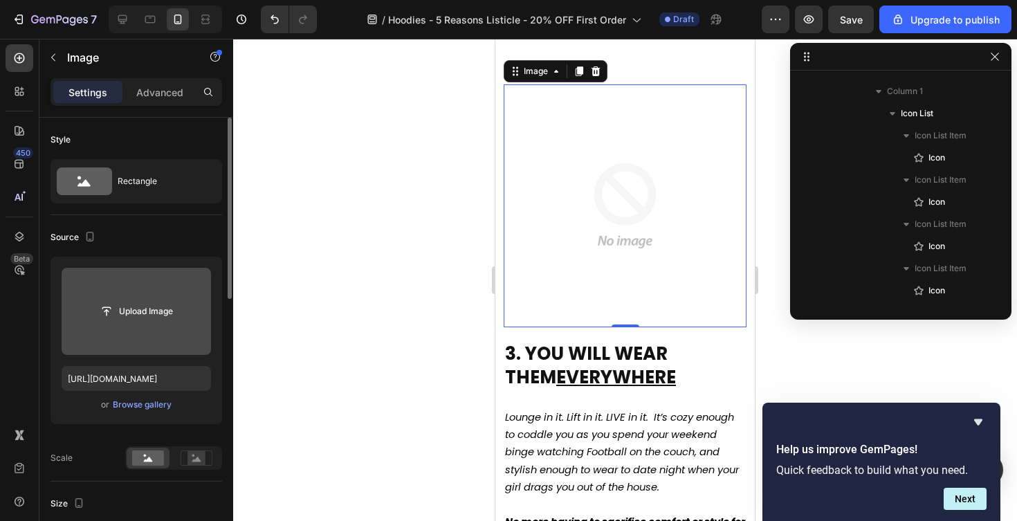
click at [125, 307] on input "file" at bounding box center [136, 312] width 95 height 24
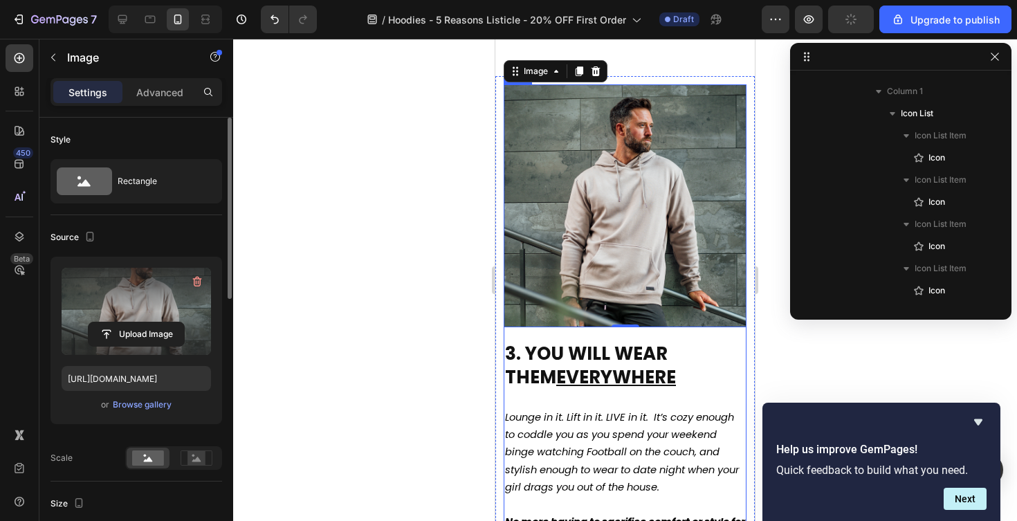
click at [427, 403] on div at bounding box center [625, 280] width 784 height 482
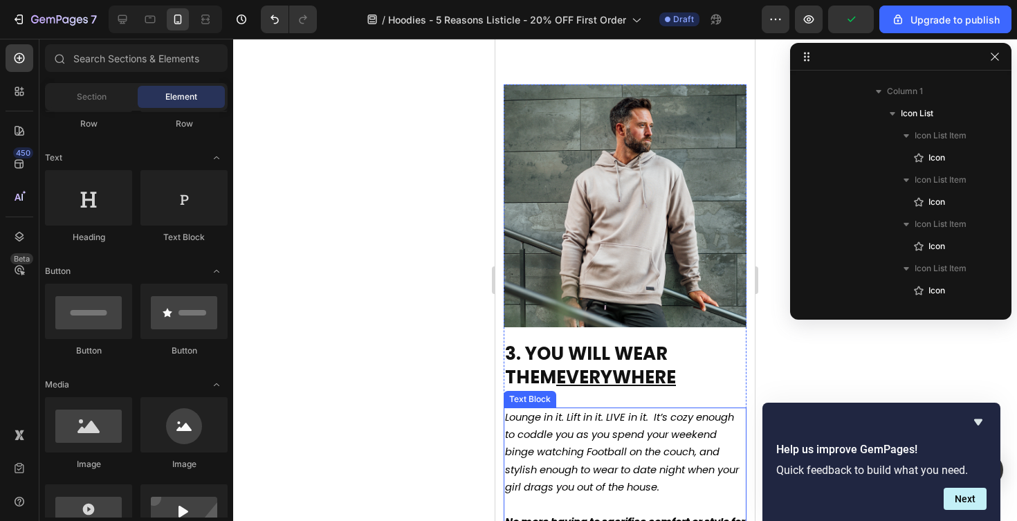
scroll to position [1774, 0]
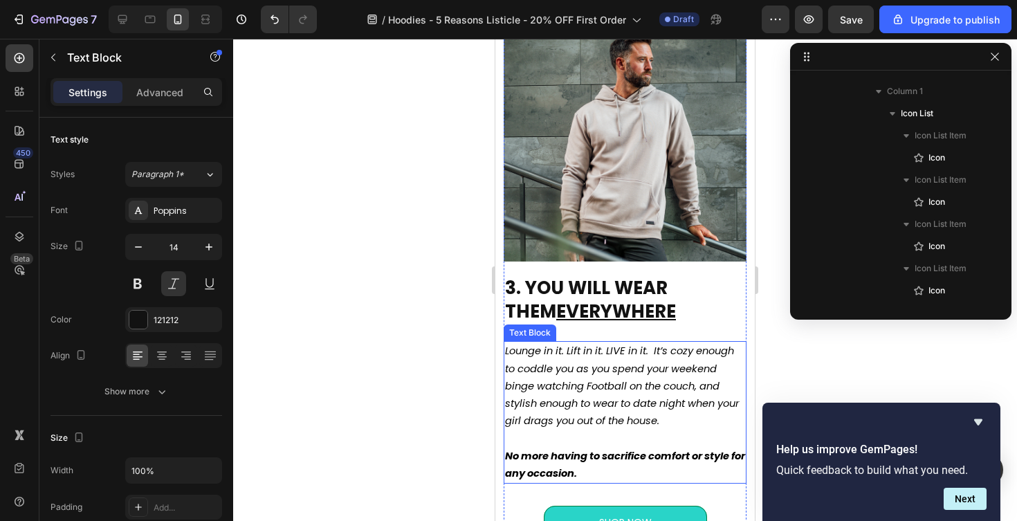
click at [603, 405] on span "Lounge in it. Lift in it. LIVE in it. It’s cozy enough to coddle you as you spe…" at bounding box center [622, 386] width 234 height 84
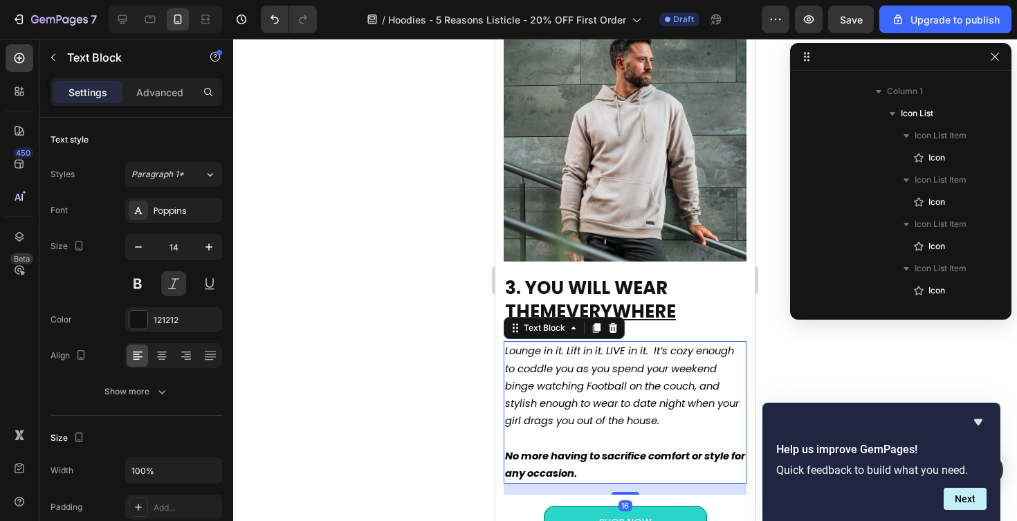
click at [691, 425] on span "Lounge in it. Lift in it. LIVE in it. It’s cozy enough to coddle you as you spe…" at bounding box center [622, 386] width 234 height 84
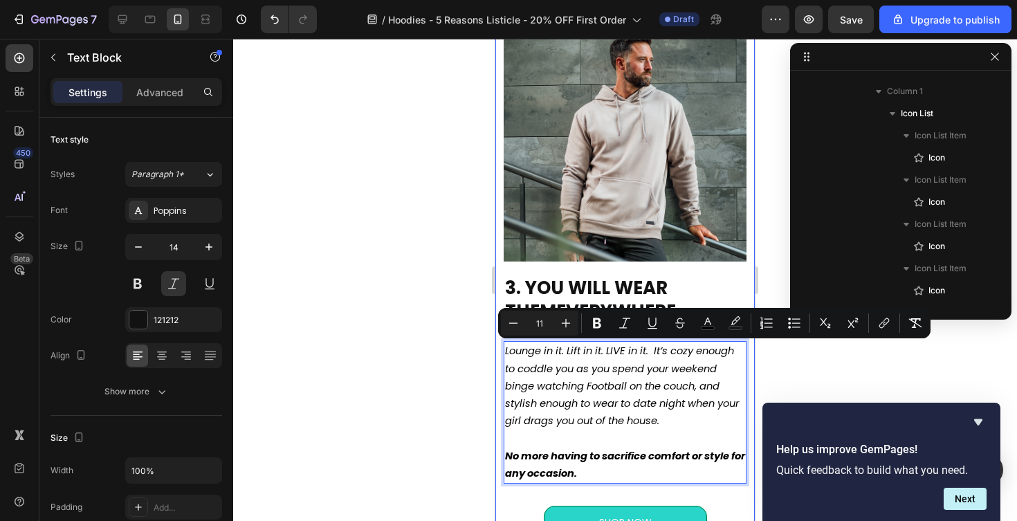
drag, startPoint x: 691, startPoint y: 425, endPoint x: 503, endPoint y: 354, distance: 200.4
click at [503, 354] on div "3. YOU WILL WEAR THEM EVERYWHERE Heading Lounge in it. Lift in it. LIVE in it. …" at bounding box center [624, 310] width 259 height 601
click at [618, 327] on icon "Editor contextual toolbar" at bounding box center [625, 323] width 14 height 14
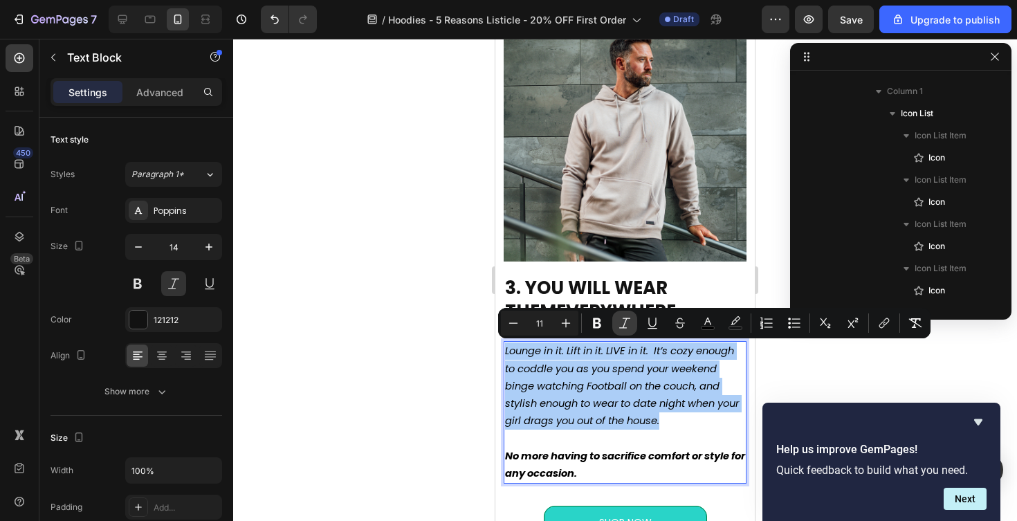
click at [629, 325] on icon "Editor contextual toolbar" at bounding box center [625, 323] width 14 height 14
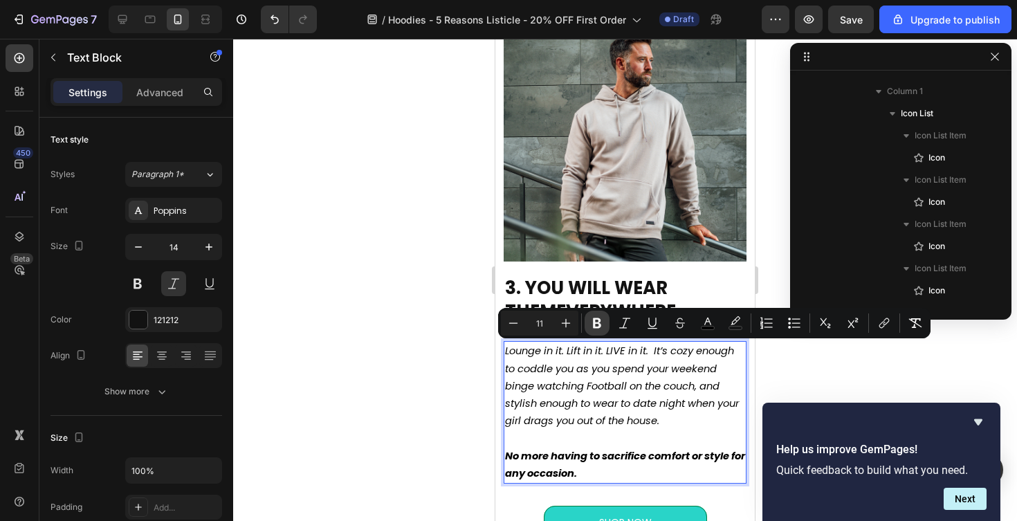
click at [599, 326] on icon "Editor contextual toolbar" at bounding box center [597, 323] width 8 height 10
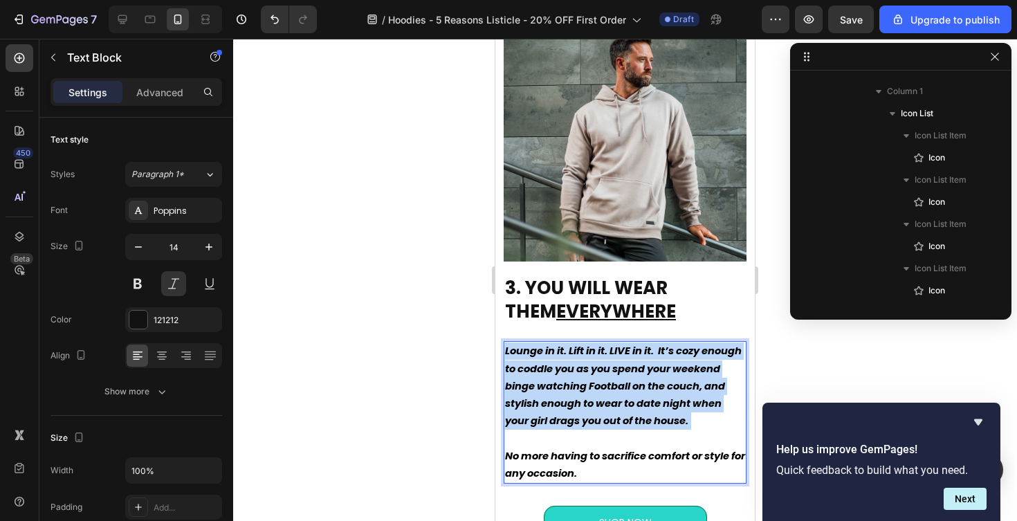
drag, startPoint x: 547, startPoint y: 437, endPoint x: 504, endPoint y: 354, distance: 94.4
click at [504, 354] on div "Lounge in it. Lift in it. LIVE in it. It’s cozy enough to coddle you as you spe…" at bounding box center [625, 412] width 243 height 143
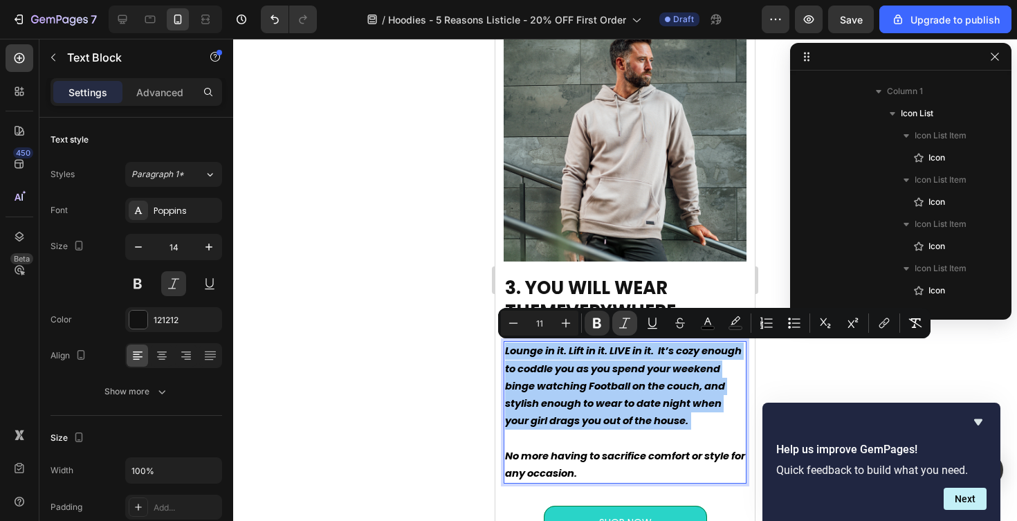
click at [623, 329] on icon "Editor contextual toolbar" at bounding box center [625, 323] width 14 height 14
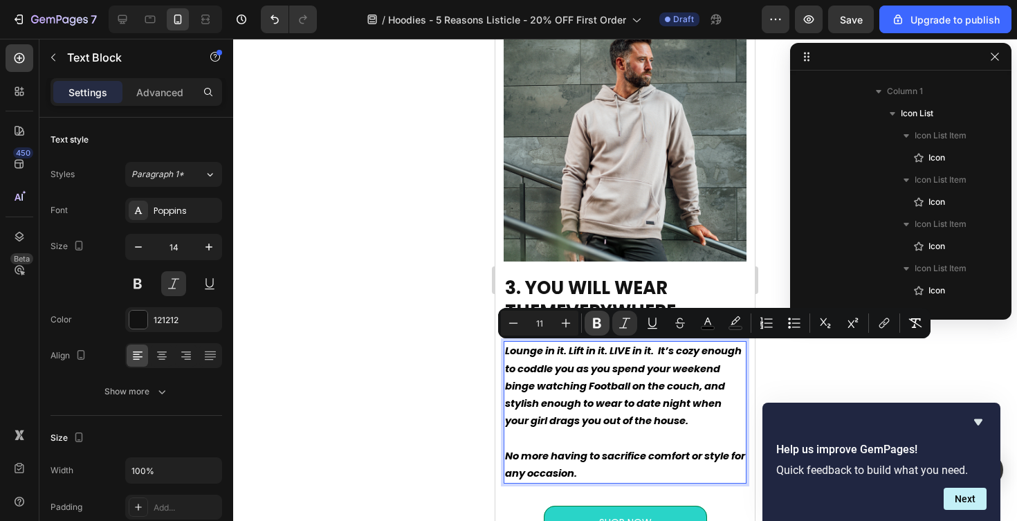
click at [601, 327] on icon "Editor contextual toolbar" at bounding box center [597, 323] width 14 height 14
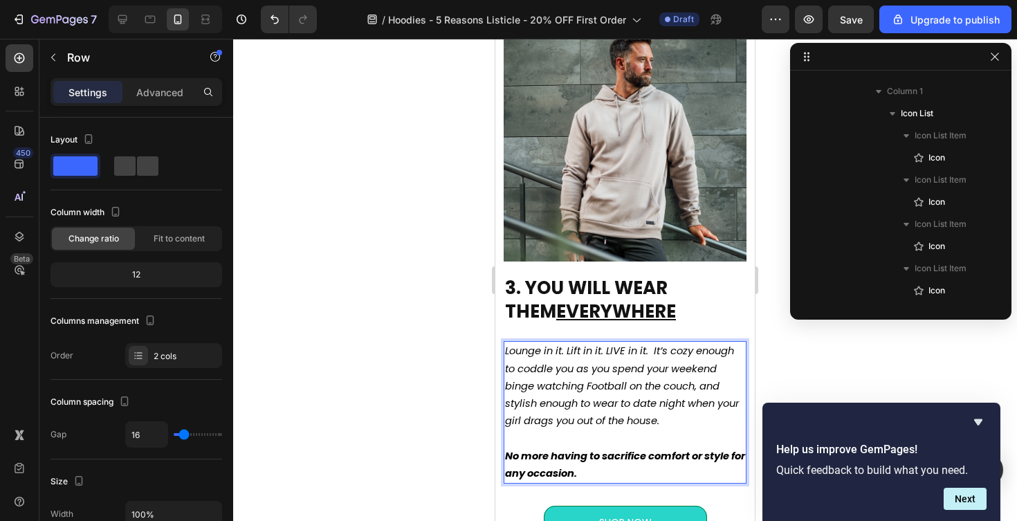
click at [622, 327] on div "3. YOU WILL WEAR THEM EVERYWHERE Heading Lounge in it. Lift in it. LIVE in it. …" at bounding box center [625, 426] width 243 height 306
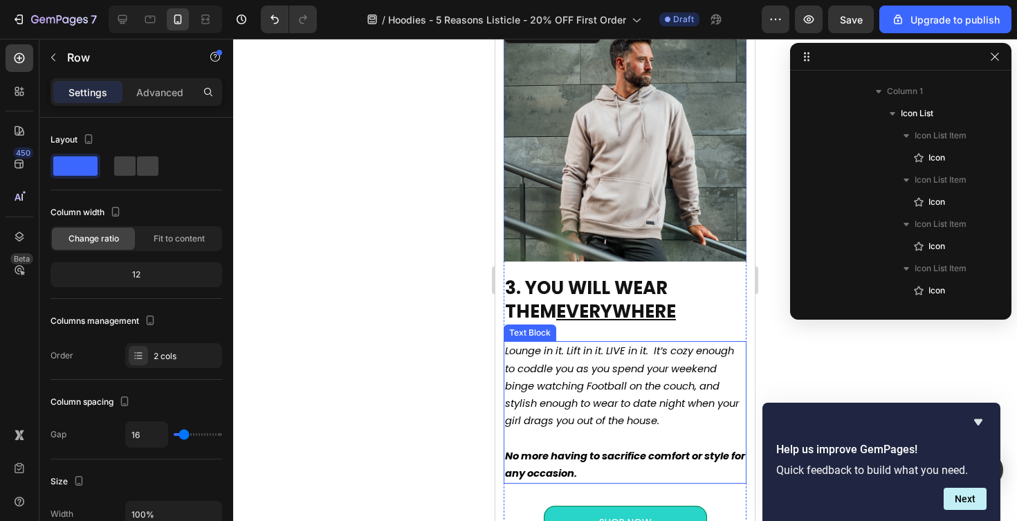
click at [599, 388] on icon "Lounge in it. Lift in it. LIVE in it. It’s cozy enough to coddle you as you spe…" at bounding box center [622, 386] width 234 height 84
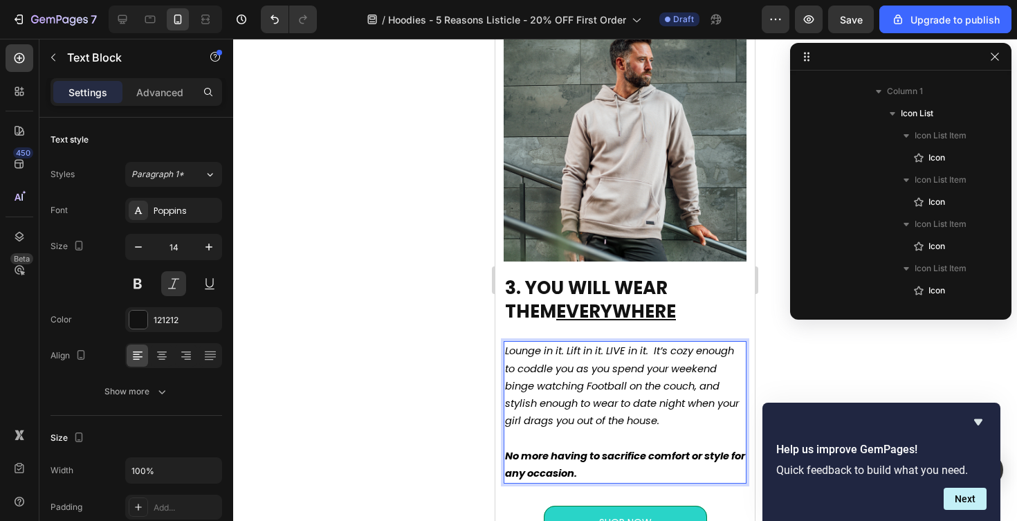
click at [694, 423] on icon "Lounge in it. Lift in it. LIVE in it. It’s cozy enough to coddle you as you spe…" at bounding box center [622, 386] width 234 height 84
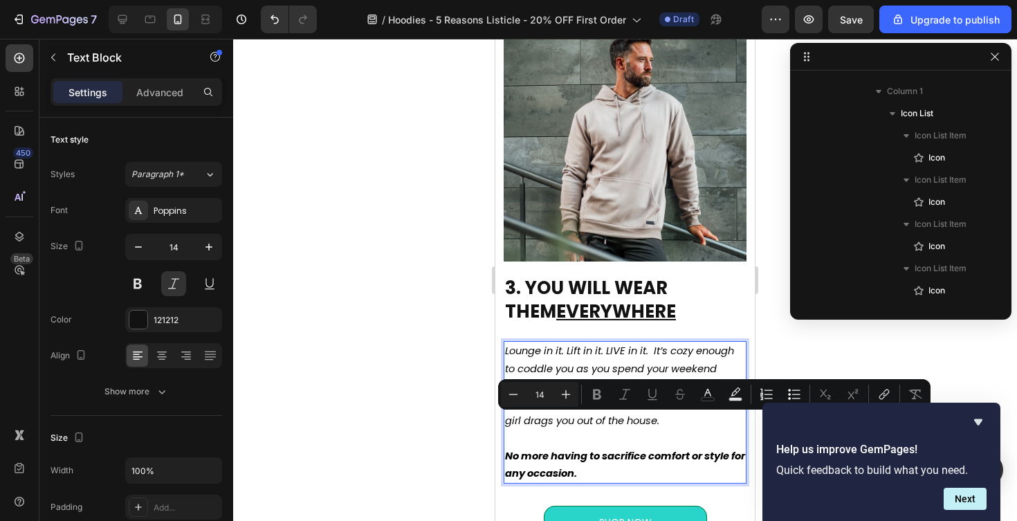
click at [690, 423] on icon "Lounge in it. Lift in it. LIVE in it. It’s cozy enough to coddle you as you spe…" at bounding box center [622, 386] width 234 height 84
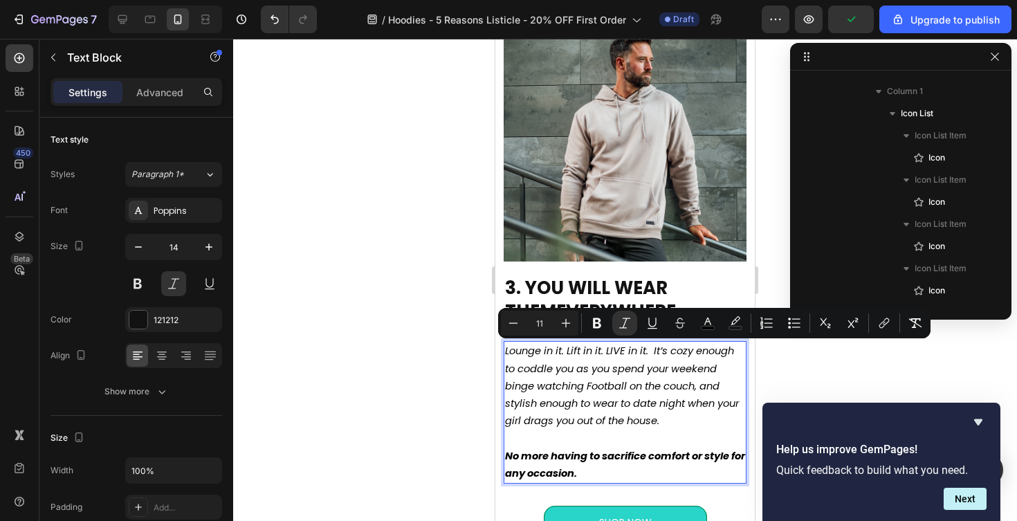
drag, startPoint x: 690, startPoint y: 423, endPoint x: 505, endPoint y: 354, distance: 197.3
click at [505, 354] on icon "Lounge in it. Lift in it. LIVE in it. It’s cozy enough to coddle you as you spe…" at bounding box center [622, 386] width 234 height 84
click at [623, 326] on icon "Editor contextual toolbar" at bounding box center [624, 323] width 11 height 10
click at [396, 383] on div at bounding box center [625, 280] width 784 height 482
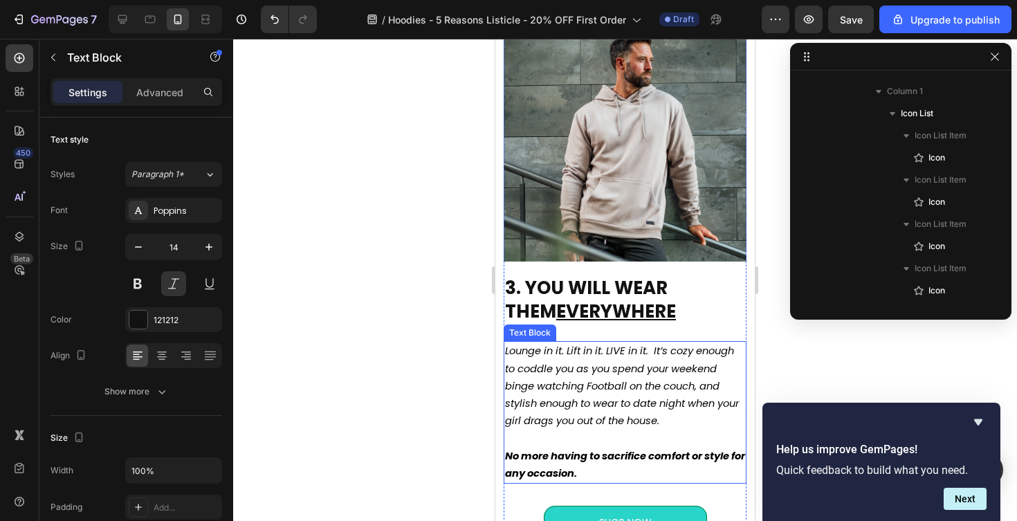
click at [548, 414] on p "Lounge in it. Lift in it. LIVE in it. It’s cozy enough to coddle you as you spe…" at bounding box center [625, 386] width 240 height 87
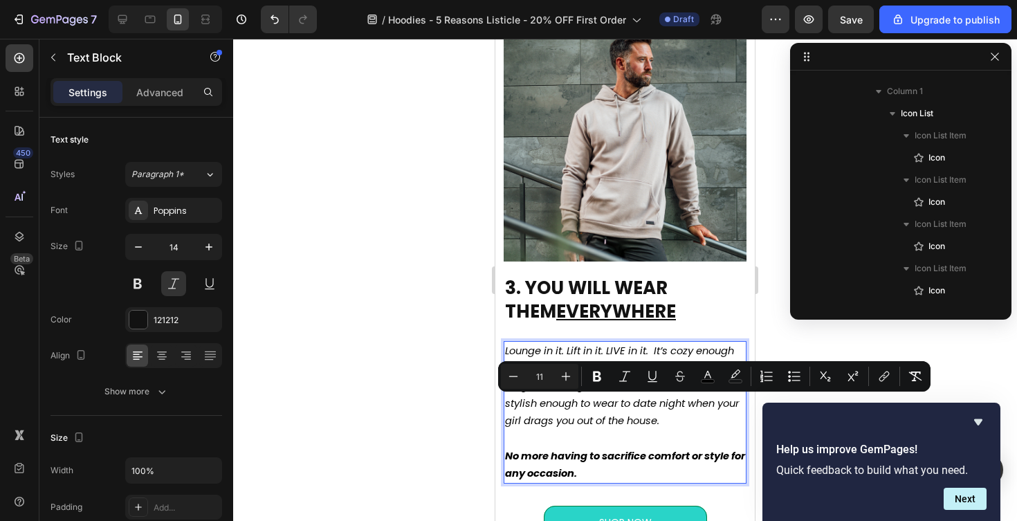
click at [574, 428] on span "Lounge in it. Lift in it. LIVE in it. It’s cozy enough to coddle you as you spe…" at bounding box center [622, 386] width 234 height 84
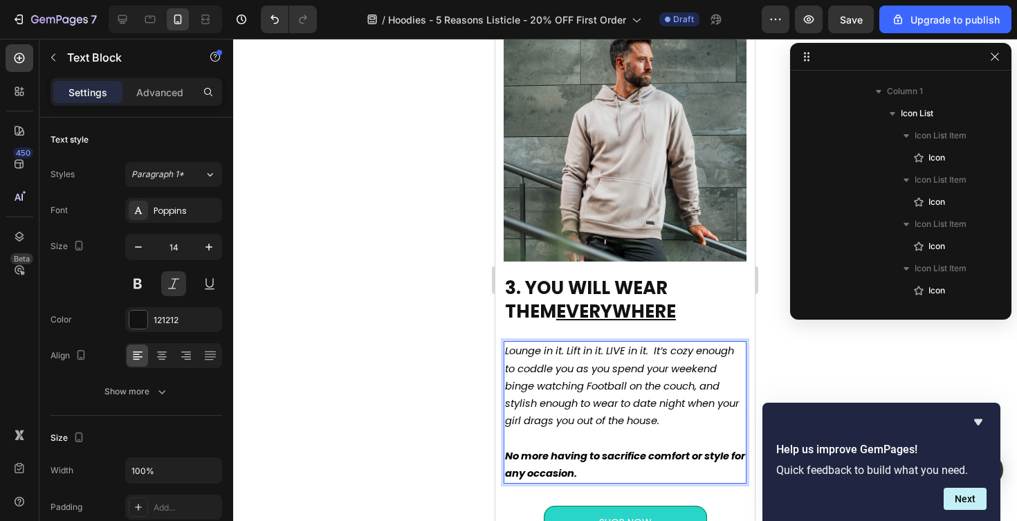
click at [574, 428] on span "Lounge in it. Lift in it. LIVE in it. It’s cozy enough to coddle you as you spe…" at bounding box center [622, 386] width 234 height 84
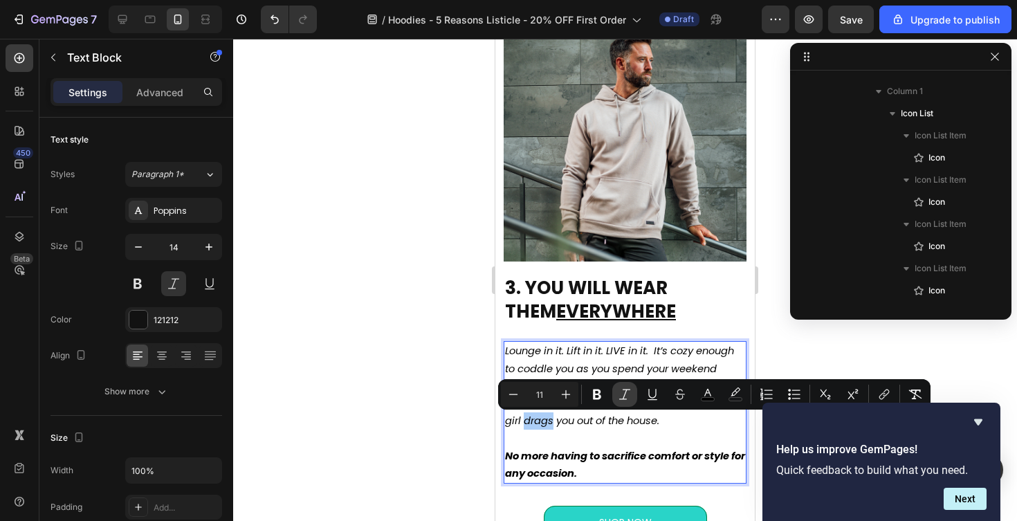
click at [623, 394] on icon "Editor contextual toolbar" at bounding box center [625, 395] width 14 height 14
click at [623, 400] on icon "Editor contextual toolbar" at bounding box center [625, 395] width 14 height 14
click at [698, 422] on p "Lounge in it. Lift in it. LIVE in it. It’s cozy enough to coddle you as you spe…" at bounding box center [625, 386] width 240 height 87
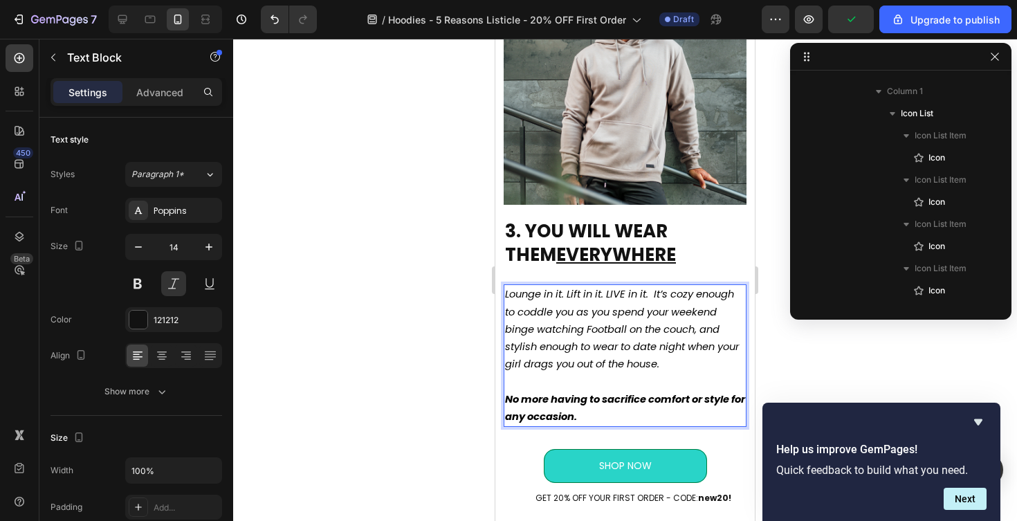
scroll to position [1824, 0]
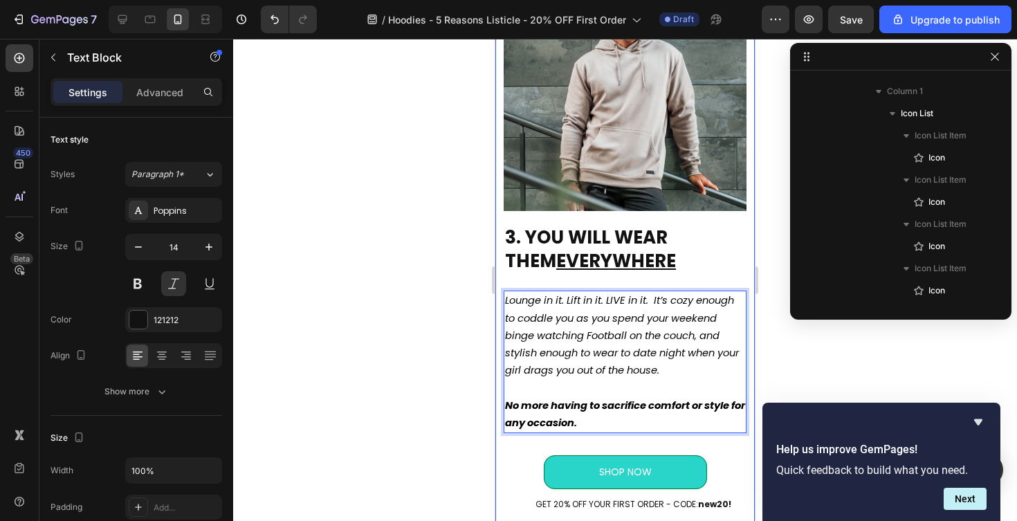
drag, startPoint x: 692, startPoint y: 373, endPoint x: 496, endPoint y: 298, distance: 209.9
click at [496, 298] on div "3. YOU WILL WEAR THEM EVERYWHERE Heading Lounge in it. Lift in it. LIVE in it. …" at bounding box center [624, 260] width 259 height 601
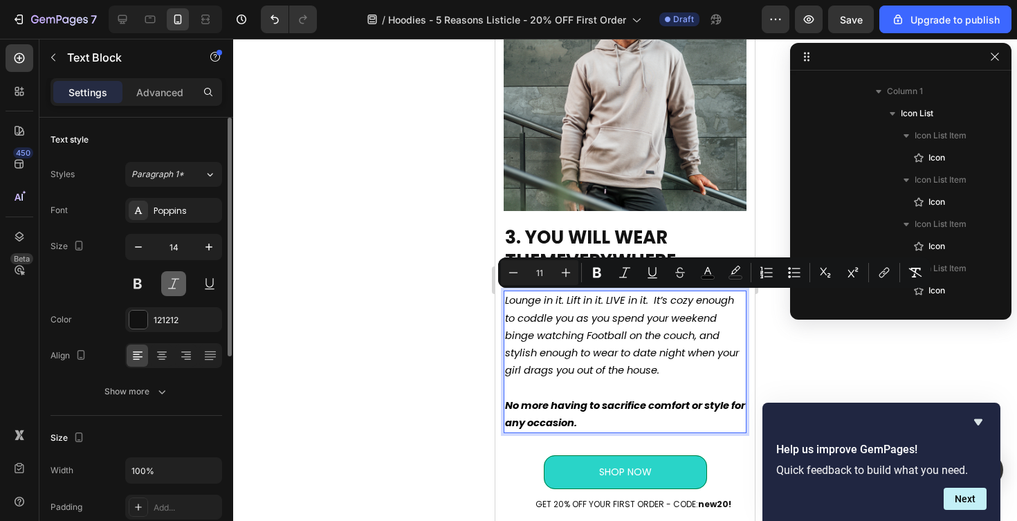
click at [170, 286] on button at bounding box center [173, 283] width 25 height 25
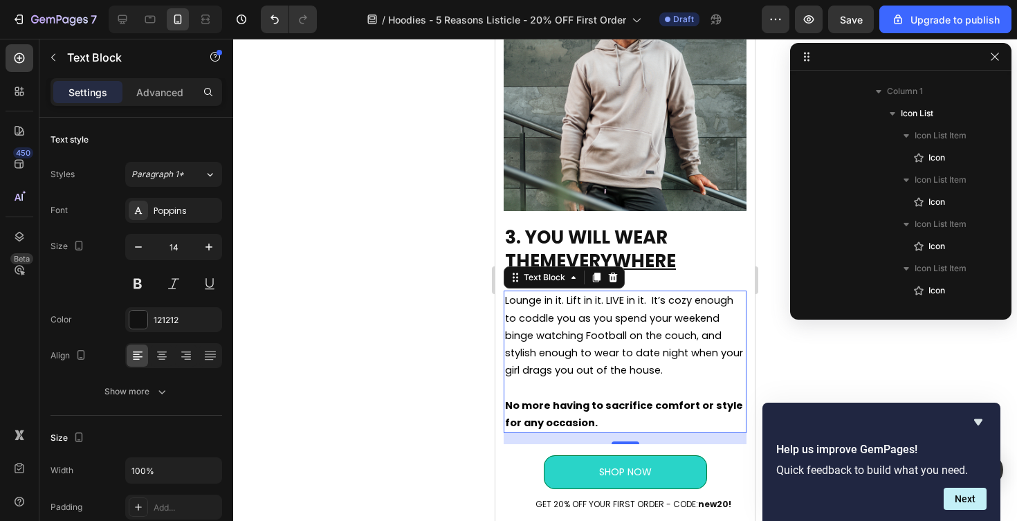
click at [334, 361] on div at bounding box center [625, 280] width 784 height 482
click at [653, 300] on span "Lounge in it. Lift in it. LIVE in it. It’s cozy enough to coddle you as you spe…" at bounding box center [624, 335] width 238 height 84
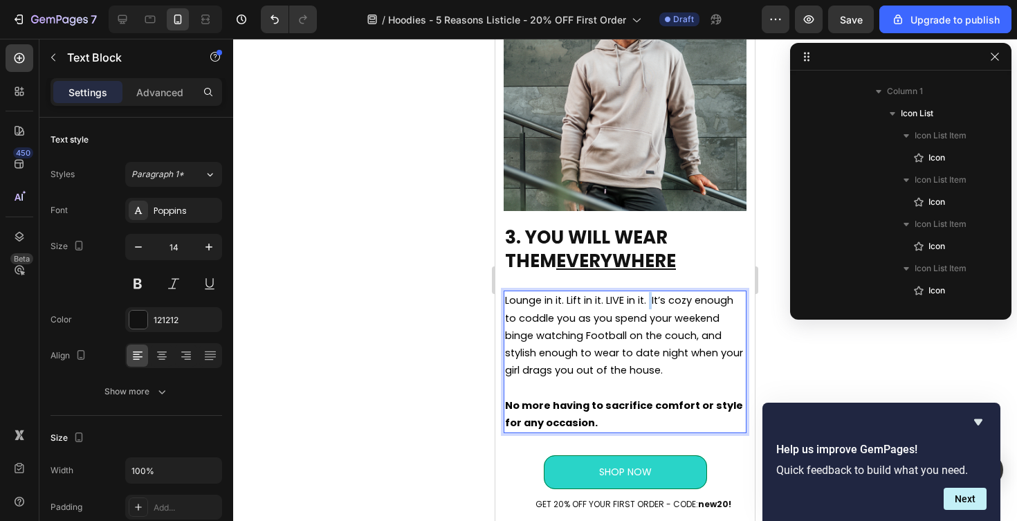
click at [652, 303] on span "Lounge in it. Lift in it. LIVE in it. It’s cozy enough to coddle you as you spe…" at bounding box center [624, 335] width 238 height 84
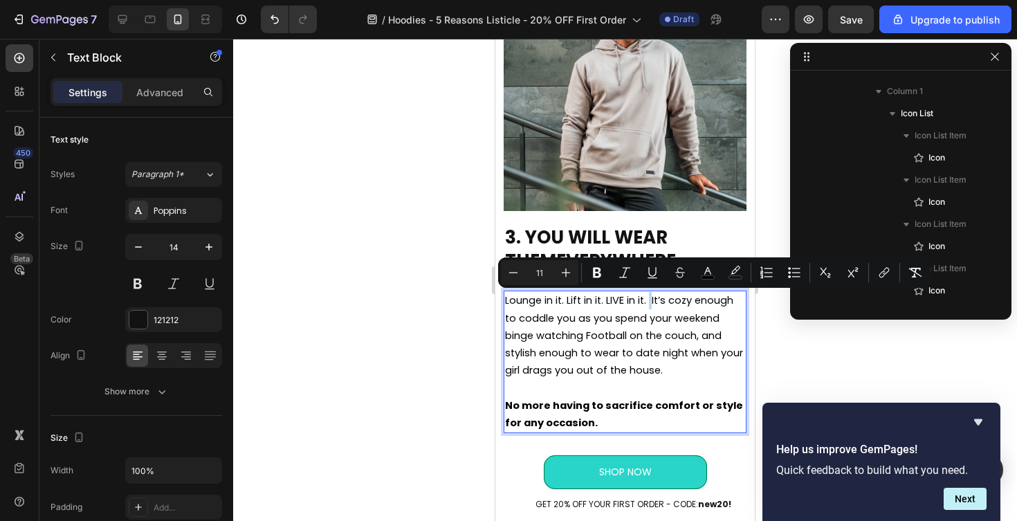
click at [652, 303] on span "Lounge in it. Lift in it. LIVE in it. It’s cozy enough to coddle you as you spe…" at bounding box center [624, 335] width 238 height 84
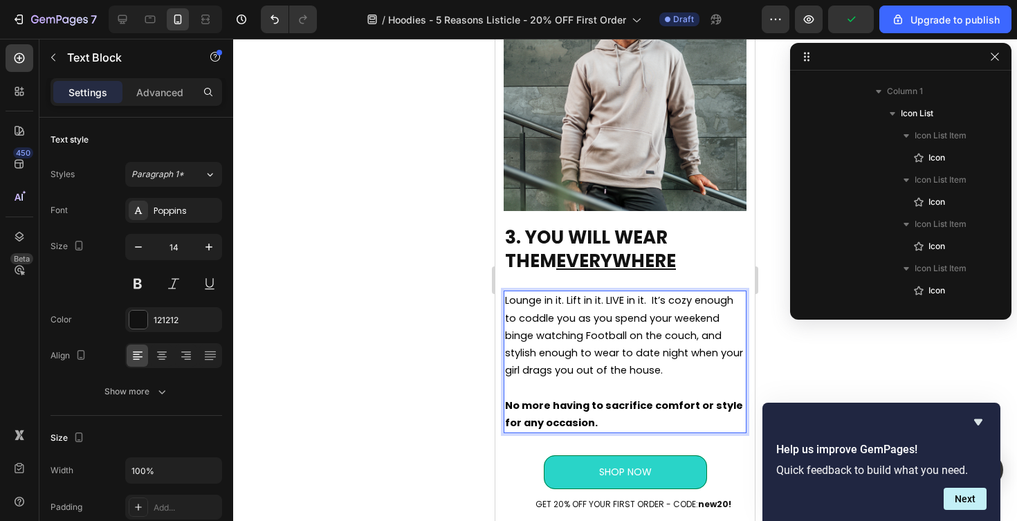
click at [403, 347] on div at bounding box center [625, 280] width 784 height 482
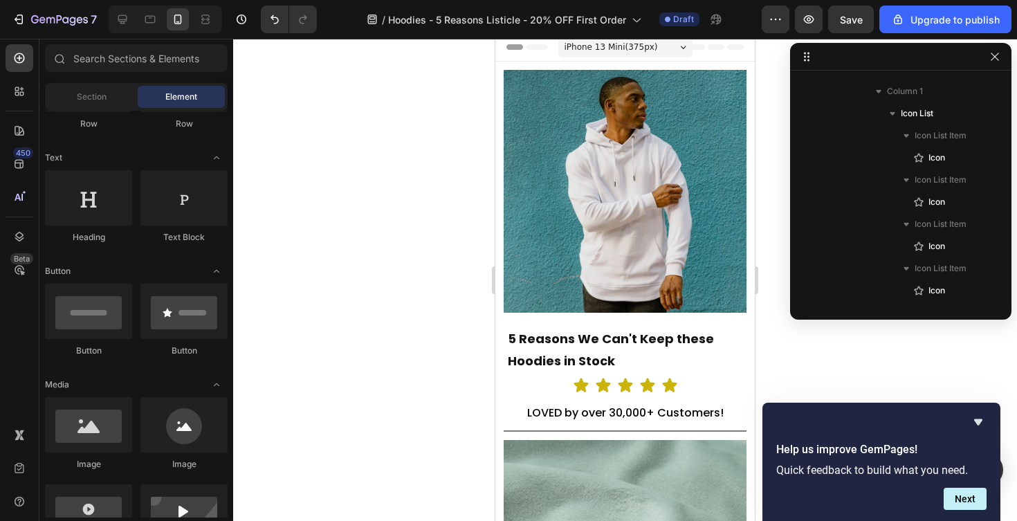
scroll to position [0, 0]
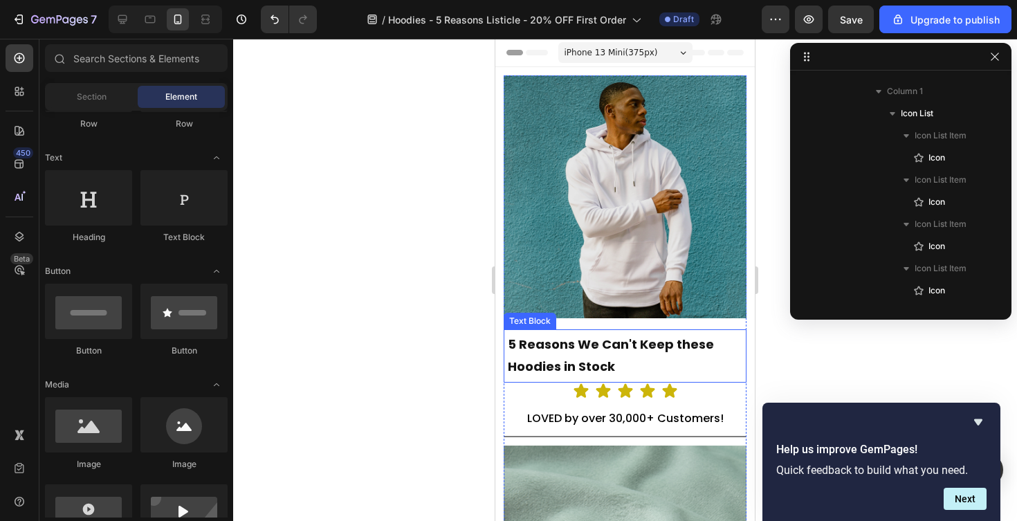
click at [633, 363] on p "5 Reasons We Can't Keep these Hoodies in Stock" at bounding box center [625, 356] width 235 height 45
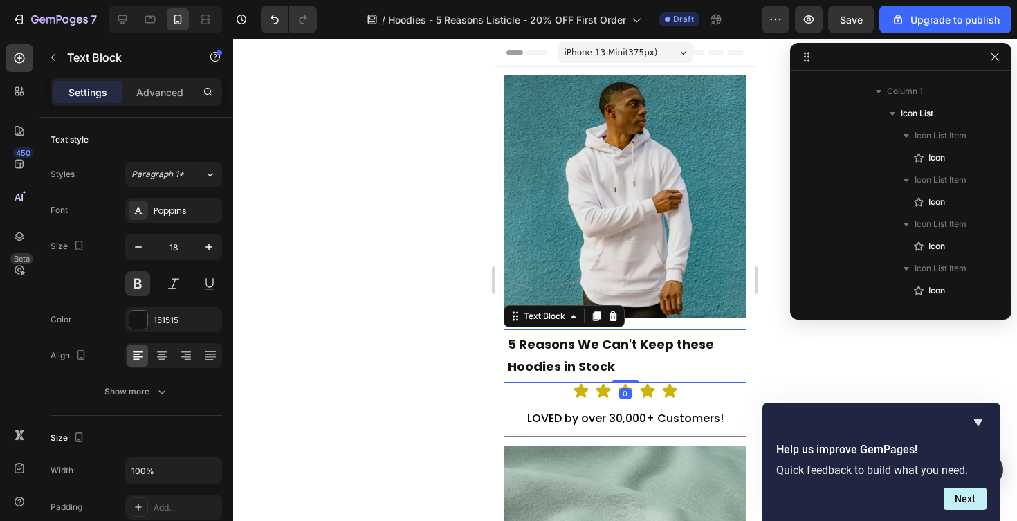
click at [633, 363] on p "5 Reasons We Can't Keep these Hoodies in Stock" at bounding box center [625, 356] width 235 height 45
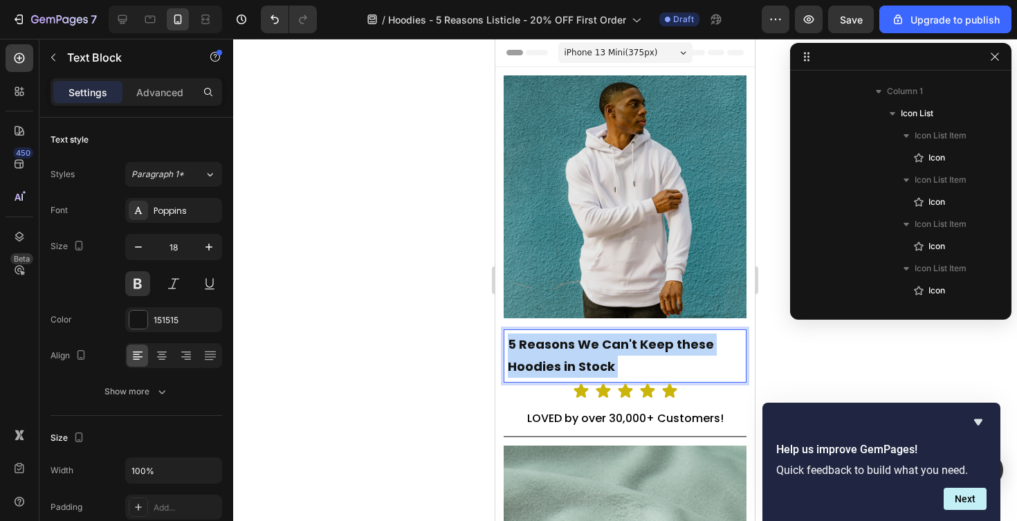
drag, startPoint x: 628, startPoint y: 365, endPoint x: 534, endPoint y: 342, distance: 96.8
click at [534, 342] on p "5 Reasons We Can't Keep these Hoodies in Stock" at bounding box center [625, 356] width 235 height 45
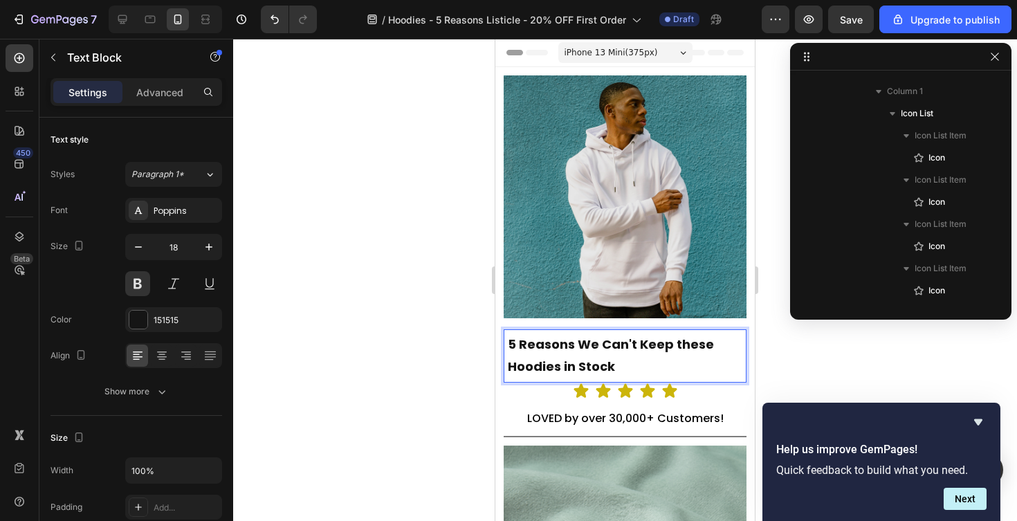
drag, startPoint x: 522, startPoint y: 345, endPoint x: 619, endPoint y: 365, distance: 98.9
click at [619, 365] on p "5 Reasons We Can't Keep these Hoodies in Stock" at bounding box center [625, 356] width 235 height 45
click at [482, 340] on div at bounding box center [625, 280] width 784 height 482
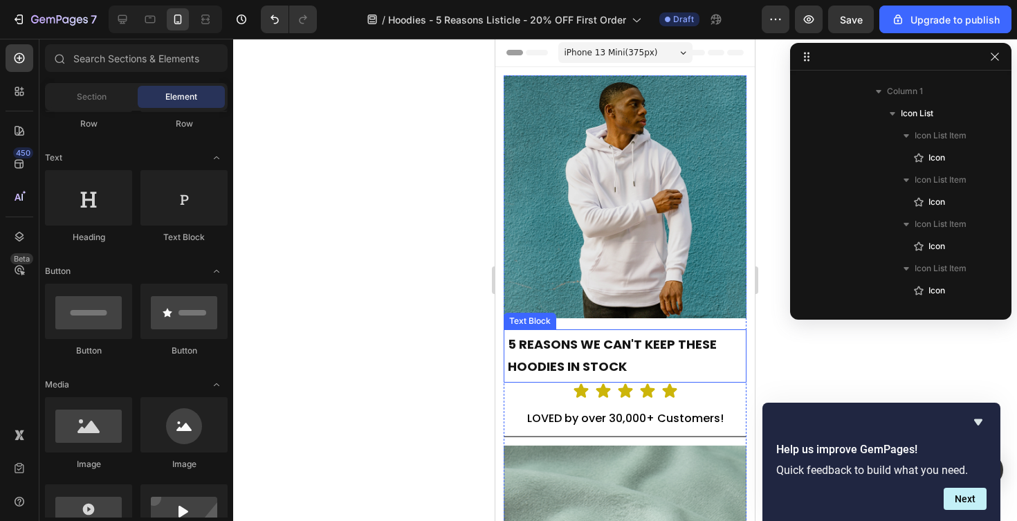
click at [545, 352] on p "5 REASONS WE CAN'T KEEP THESE HOODIES IN STOCK" at bounding box center [625, 356] width 235 height 45
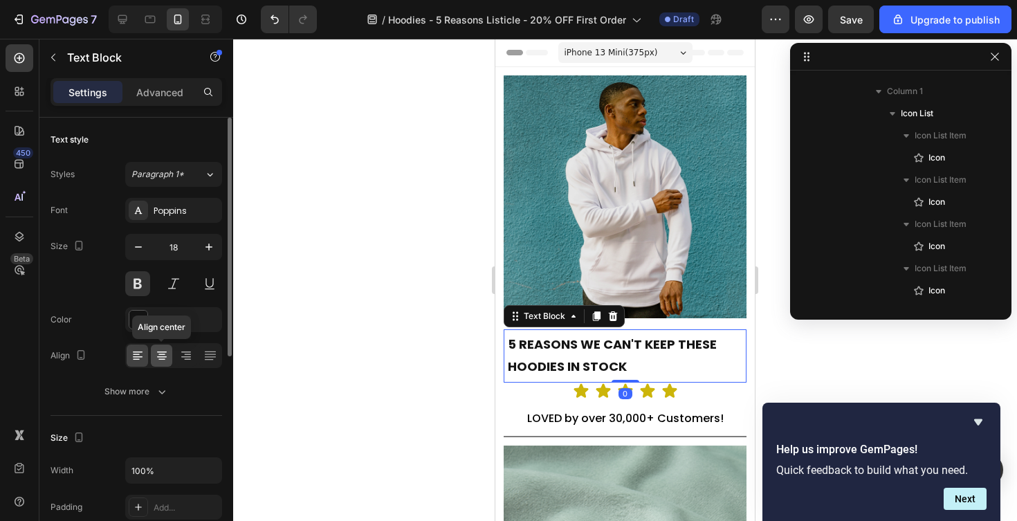
click at [163, 361] on icon at bounding box center [162, 356] width 14 height 14
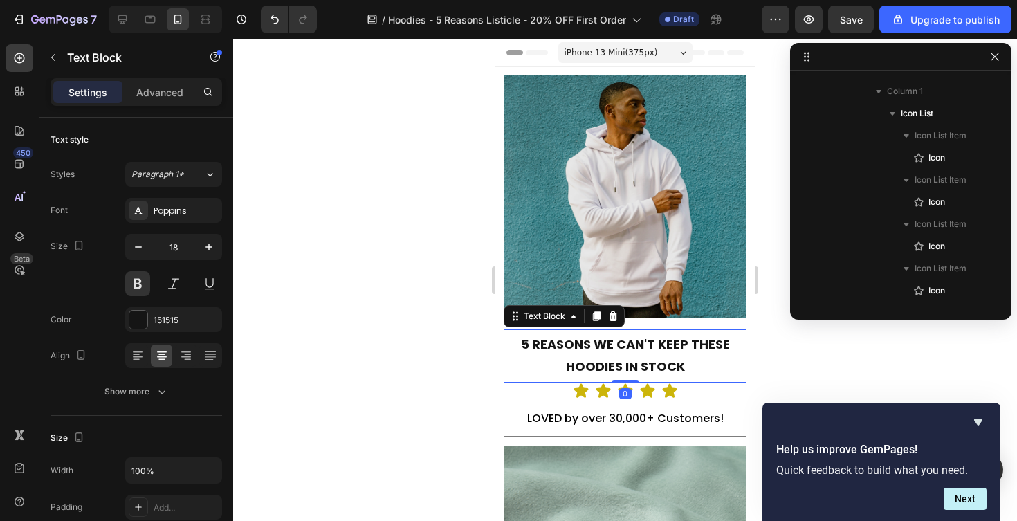
click at [358, 353] on div at bounding box center [625, 280] width 784 height 482
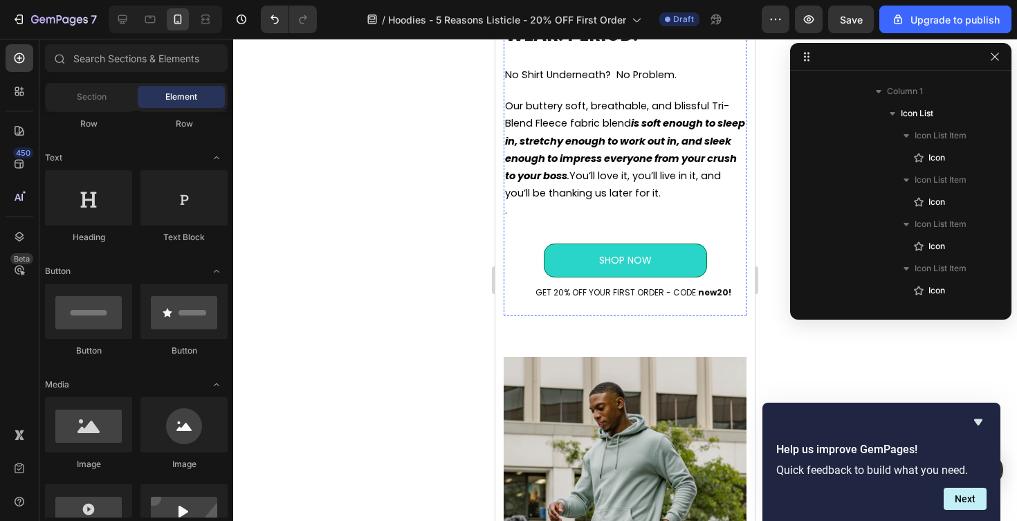
scroll to position [748, 0]
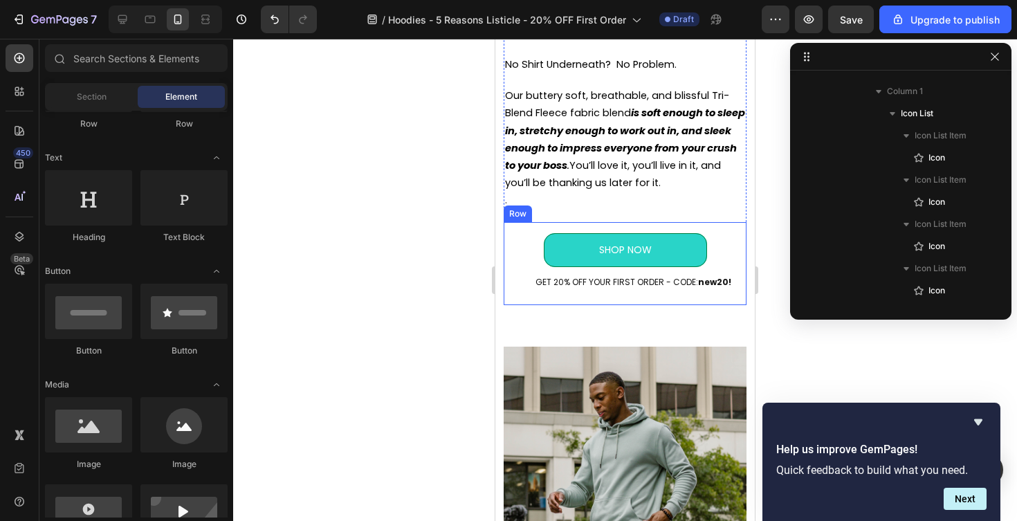
click at [661, 225] on div "SHOP NOW Button GET 20% OFF YOUR FIRST ORDER - CODE: new20! Text Block Row" at bounding box center [625, 264] width 243 height 84
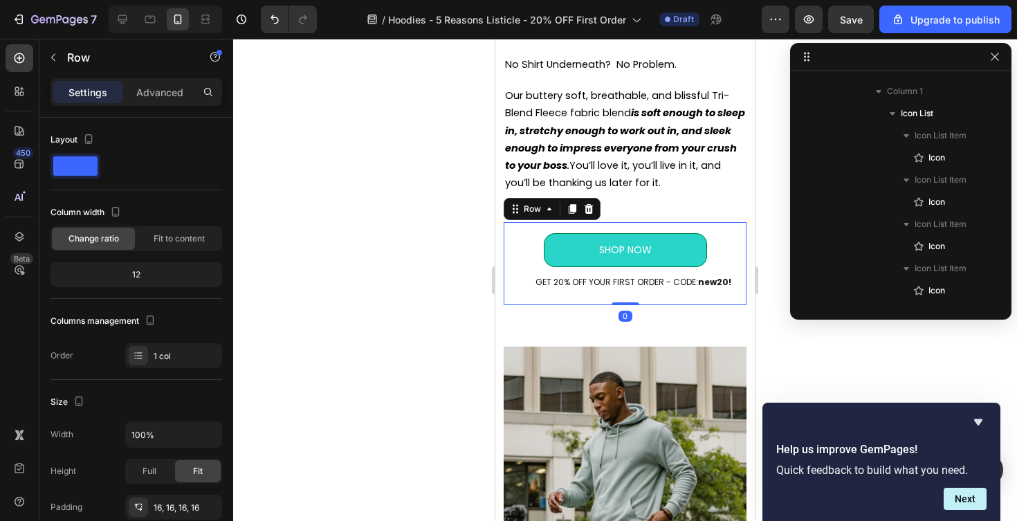
click at [508, 277] on div "SHOP NOW Button GET 20% OFF YOUR FIRST ORDER - CODE: new20! Text Block Row 0" at bounding box center [625, 264] width 243 height 84
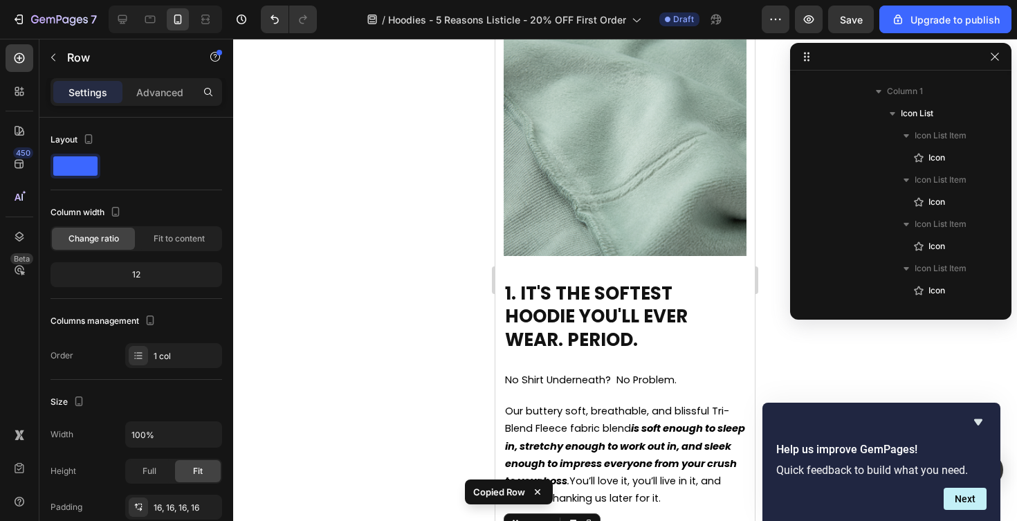
scroll to position [241, 0]
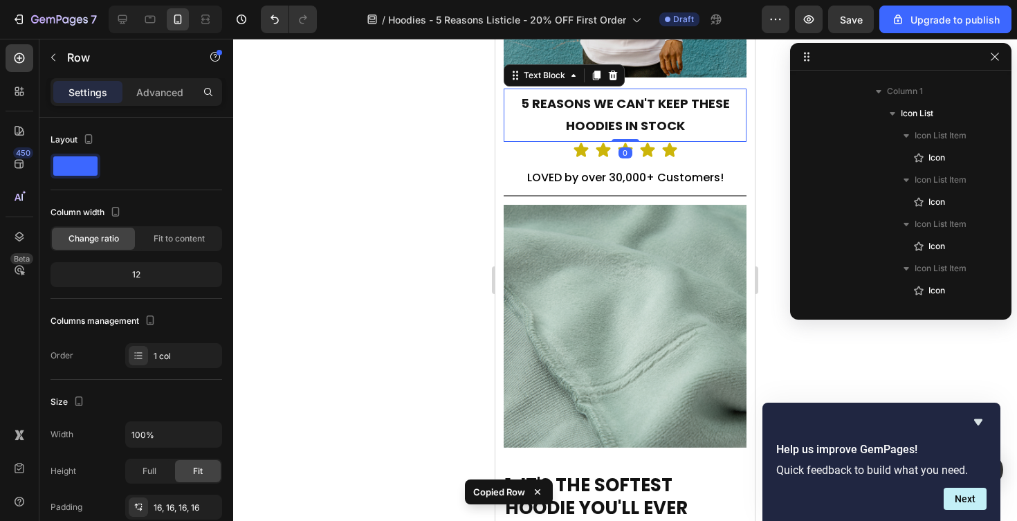
click at [693, 127] on p "5 REASONS WE CAN'T KEEP THESE HOODIES IN STOCK" at bounding box center [625, 115] width 235 height 45
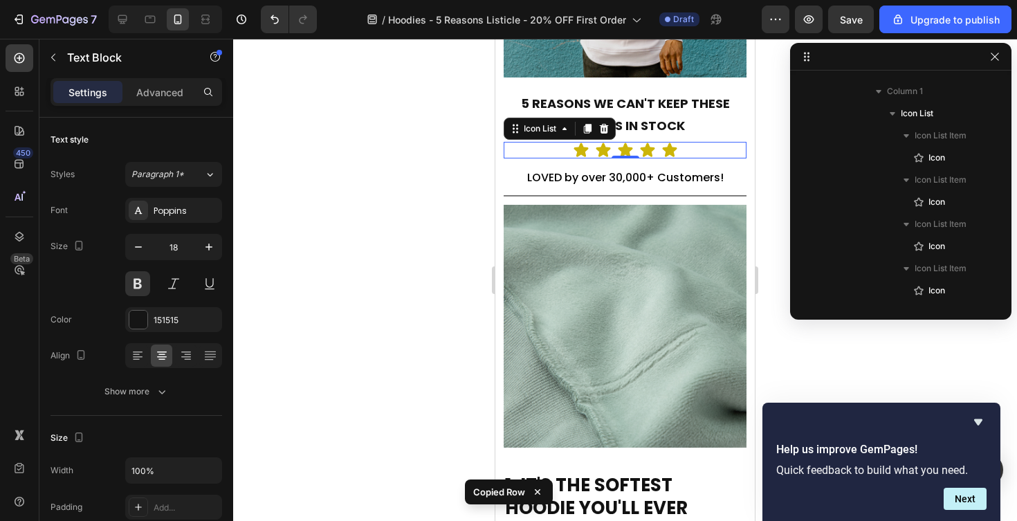
click at [702, 148] on div "Icon Icon Icon Icon Icon" at bounding box center [625, 150] width 243 height 17
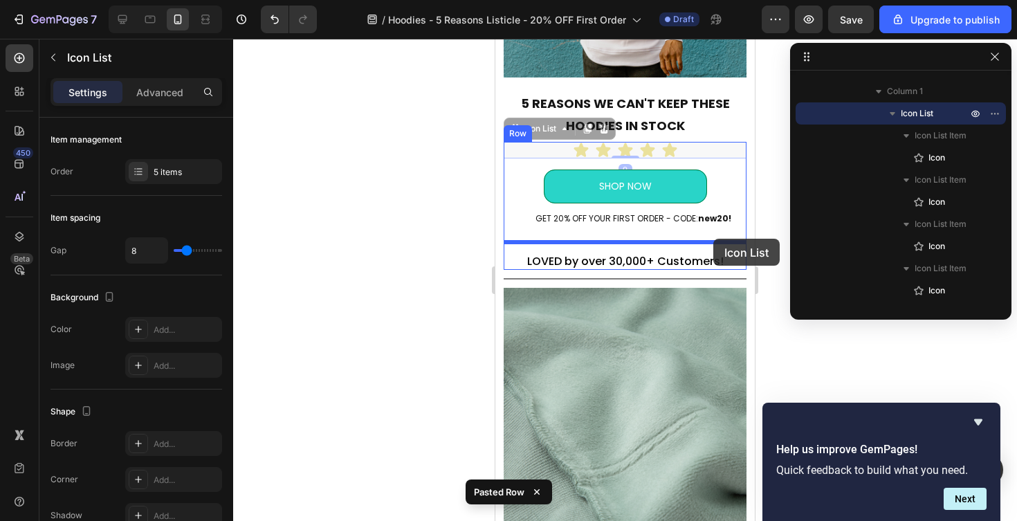
drag, startPoint x: 722, startPoint y: 143, endPoint x: 713, endPoint y: 239, distance: 95.9
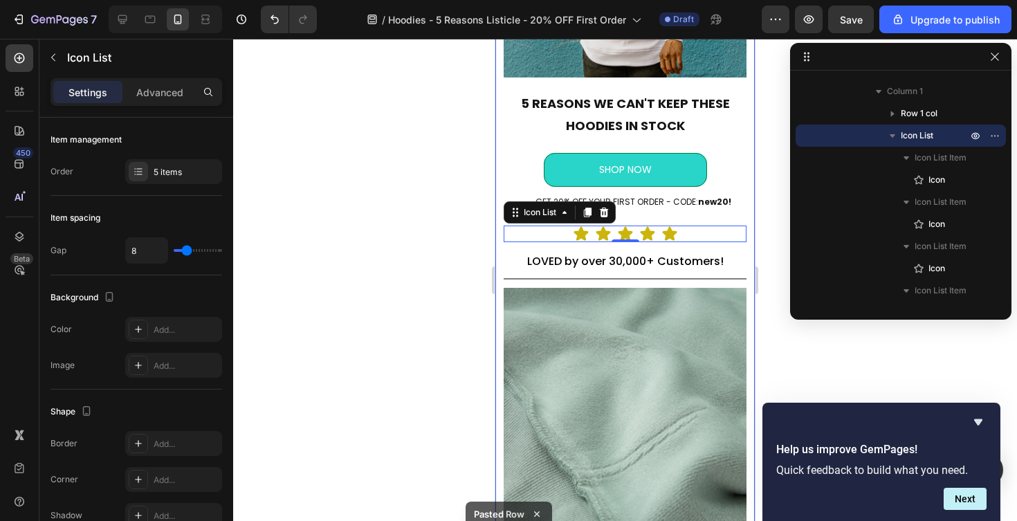
click at [426, 254] on div at bounding box center [625, 280] width 784 height 482
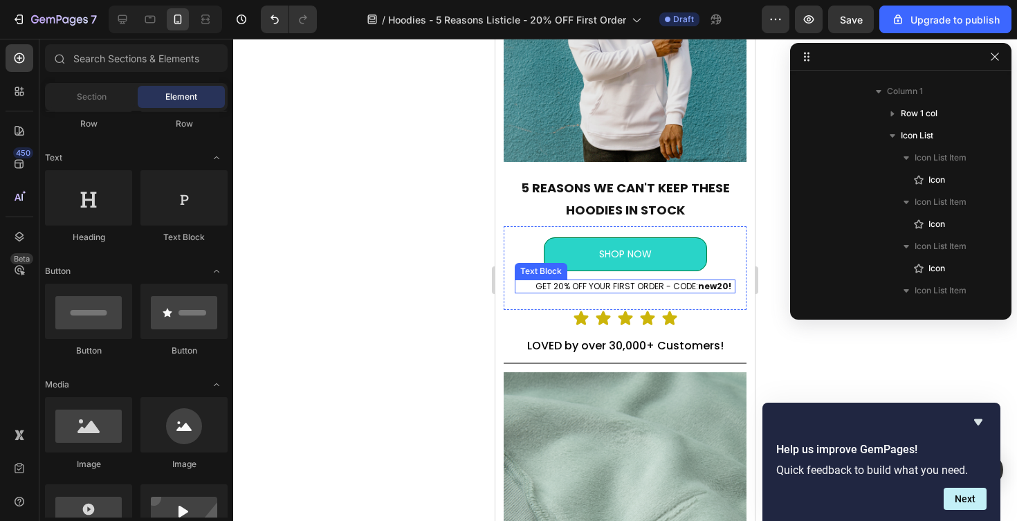
scroll to position [143, 0]
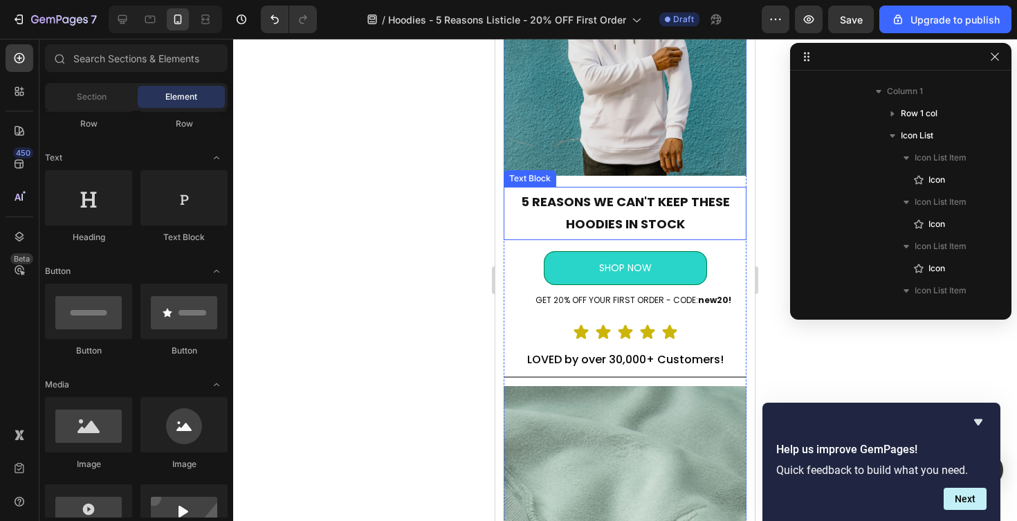
click at [616, 222] on p "5 REASONS WE CAN'T KEEP THESE HOODIES IN STOCK" at bounding box center [625, 213] width 235 height 45
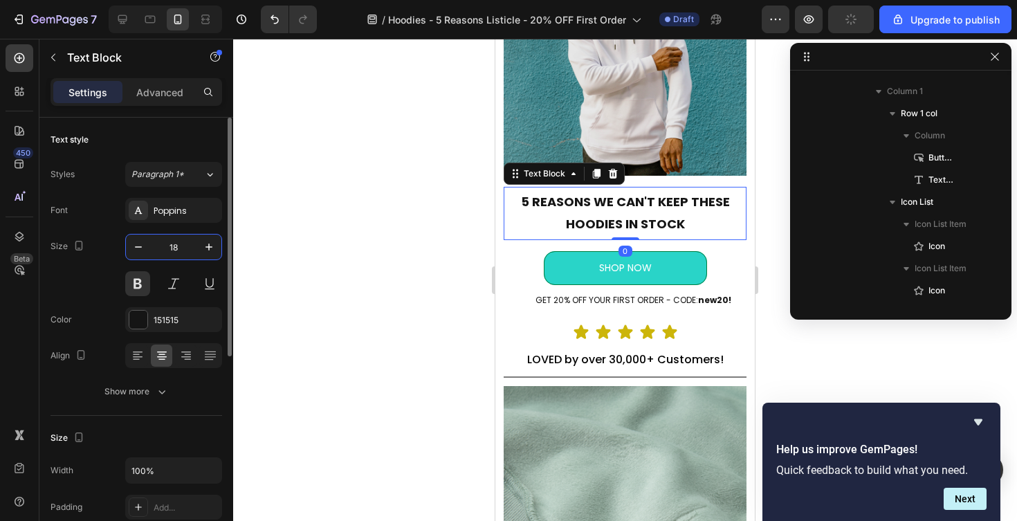
click at [176, 246] on input "18" at bounding box center [174, 247] width 46 height 25
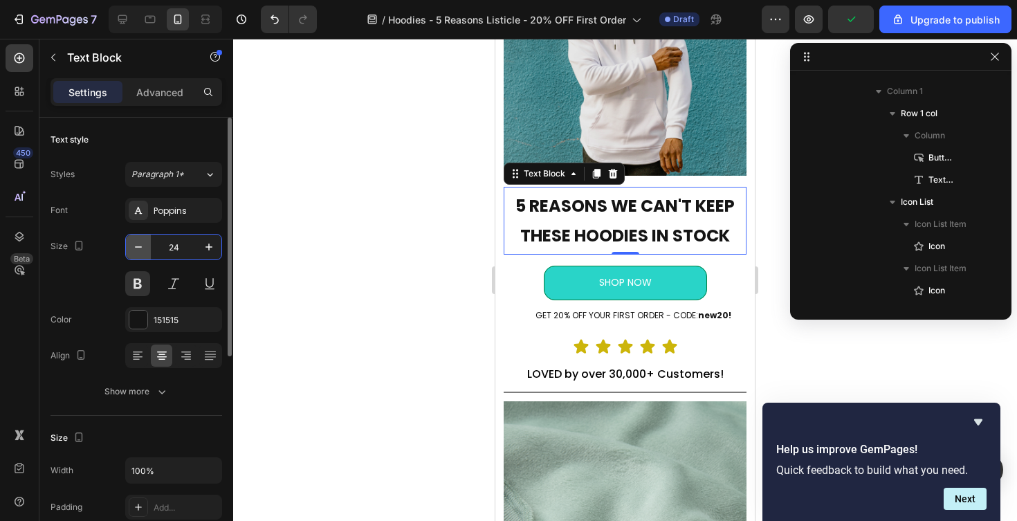
type input "24"
click at [141, 254] on button "button" at bounding box center [138, 247] width 25 height 25
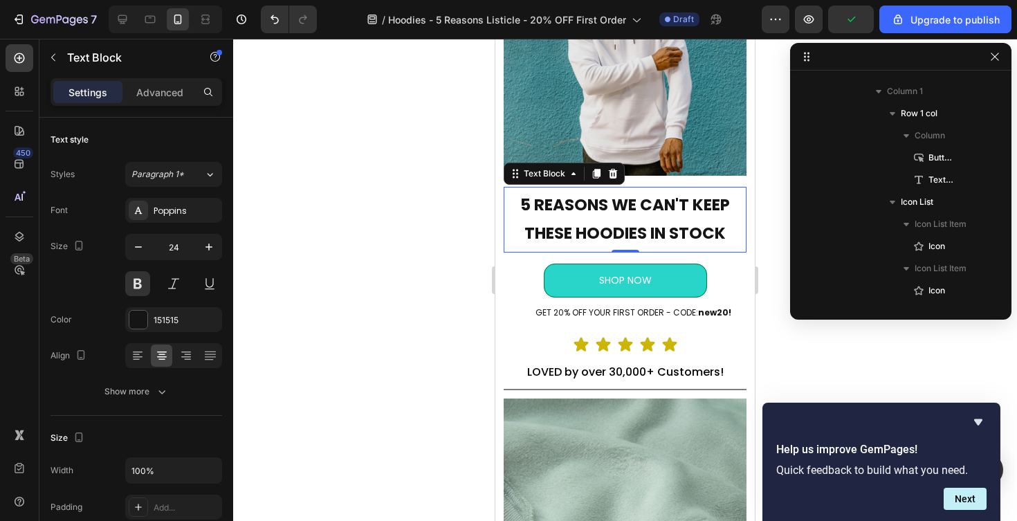
click at [376, 258] on div at bounding box center [625, 280] width 784 height 482
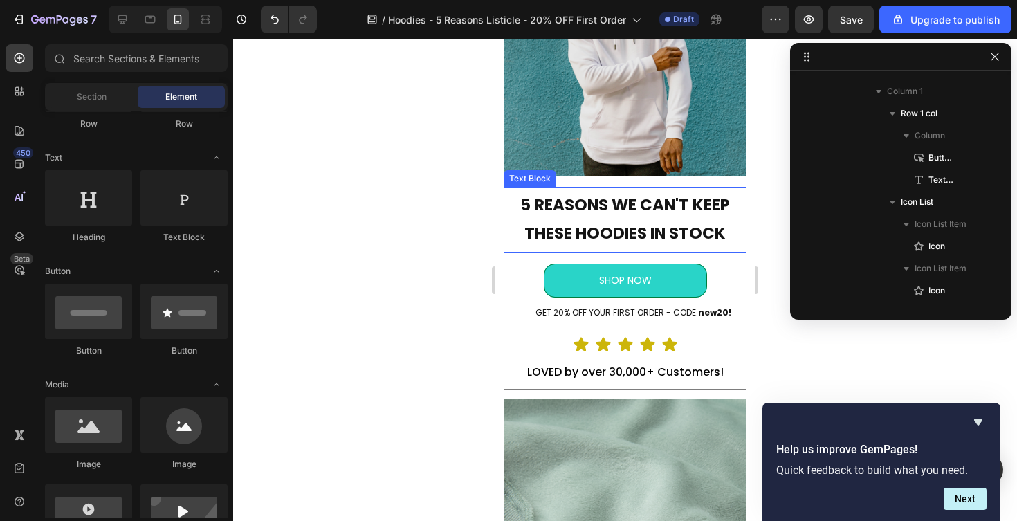
click at [563, 208] on p "5 REASONS WE CAN'T KEEP THESE HOODIES IN STOCK" at bounding box center [625, 219] width 235 height 57
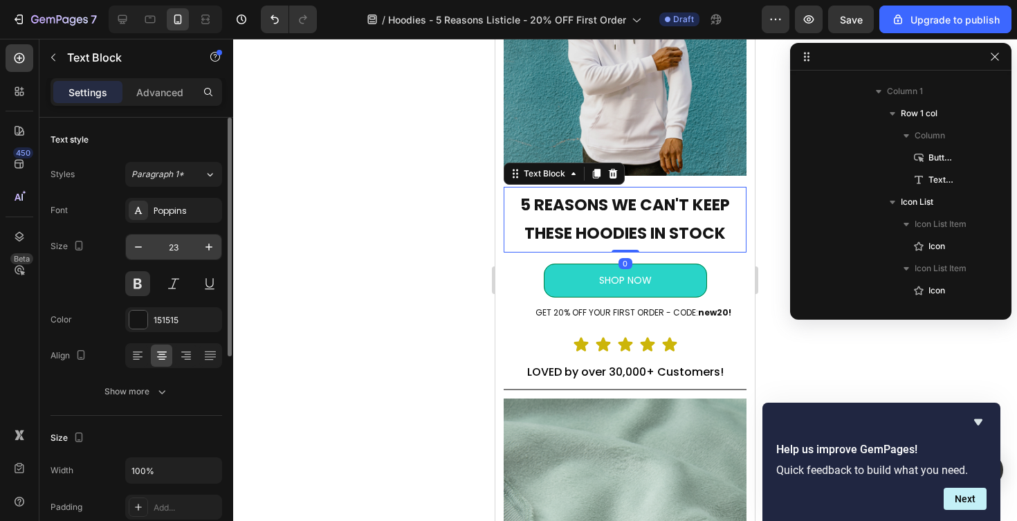
click at [171, 246] on input "23" at bounding box center [174, 247] width 46 height 25
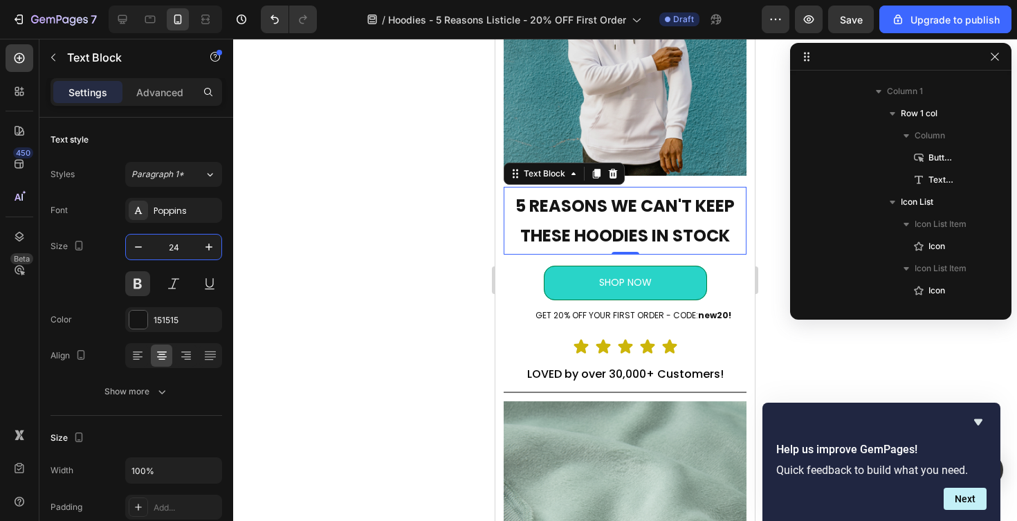
type input "24"
click at [367, 219] on div at bounding box center [625, 280] width 784 height 482
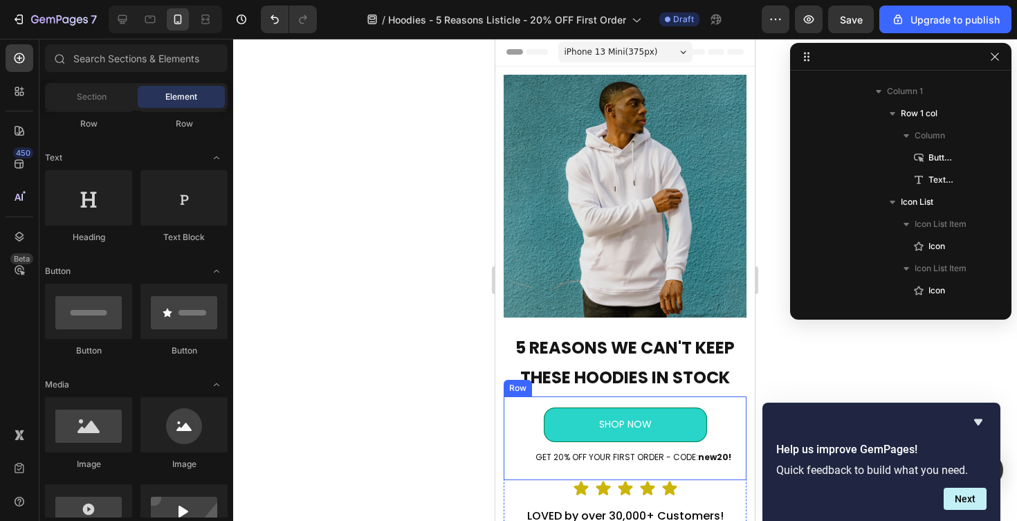
scroll to position [0, 0]
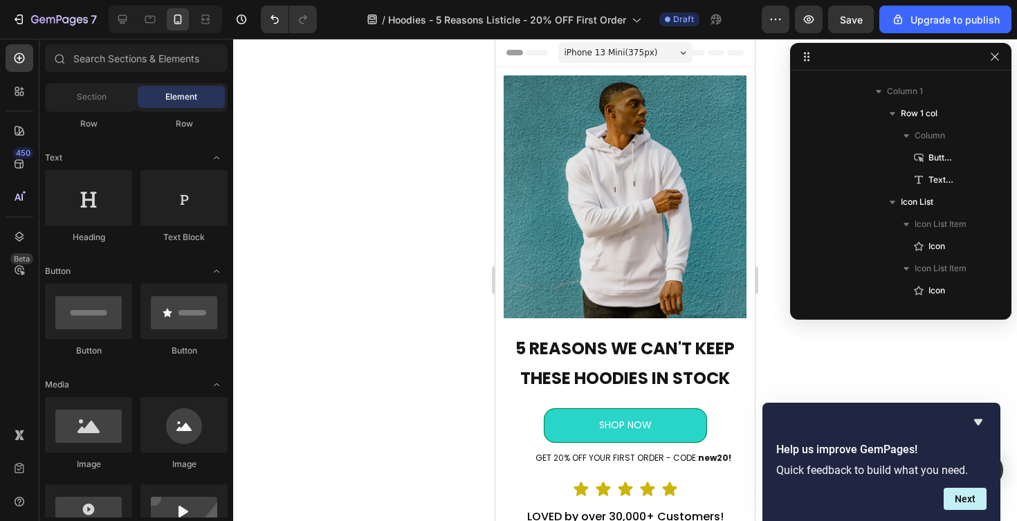
click at [683, 44] on div "iPhone 13 Mini ( 375 px)" at bounding box center [625, 52] width 134 height 21
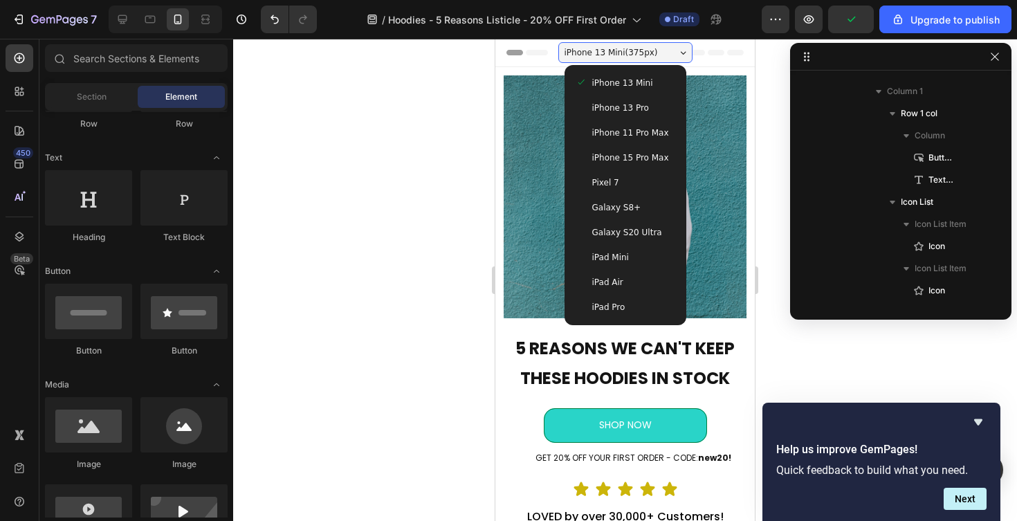
click at [641, 160] on span "iPhone 15 Pro Max" at bounding box center [630, 158] width 77 height 14
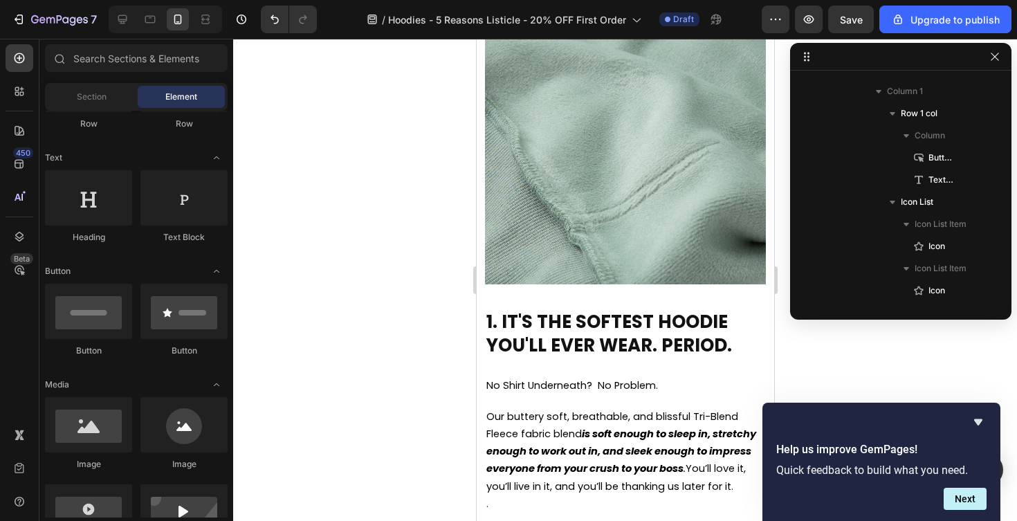
scroll to position [599, 0]
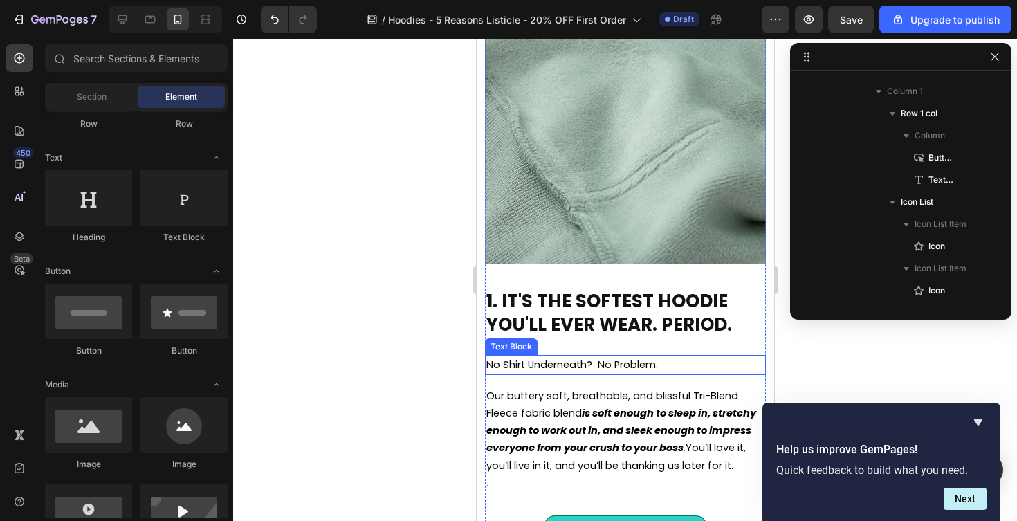
click at [608, 364] on span "No Shirt Underneath? No Problem." at bounding box center [572, 365] width 172 height 14
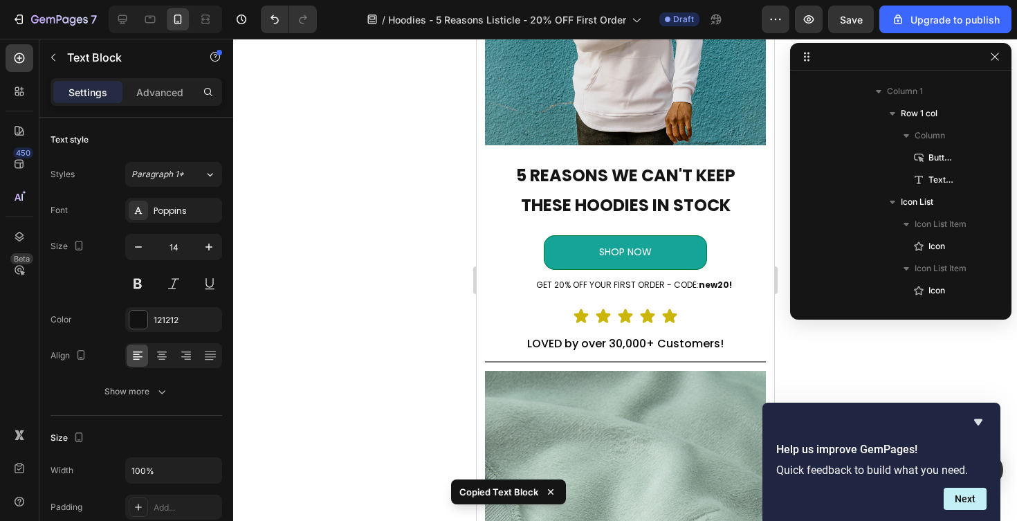
scroll to position [194, 0]
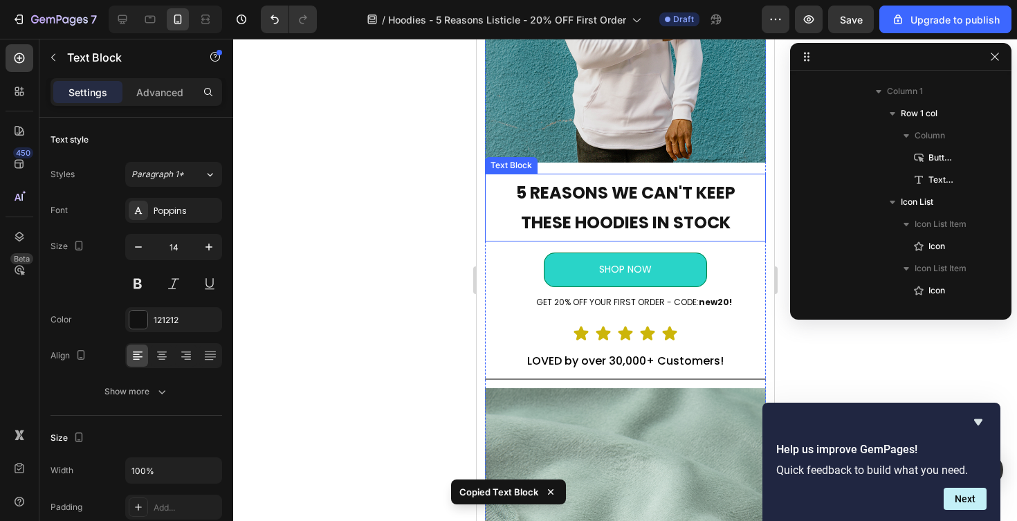
click at [733, 234] on p "5 REASONS WE CAN'T KEEP THESE HOODIES IN STOCK" at bounding box center [625, 208] width 273 height 60
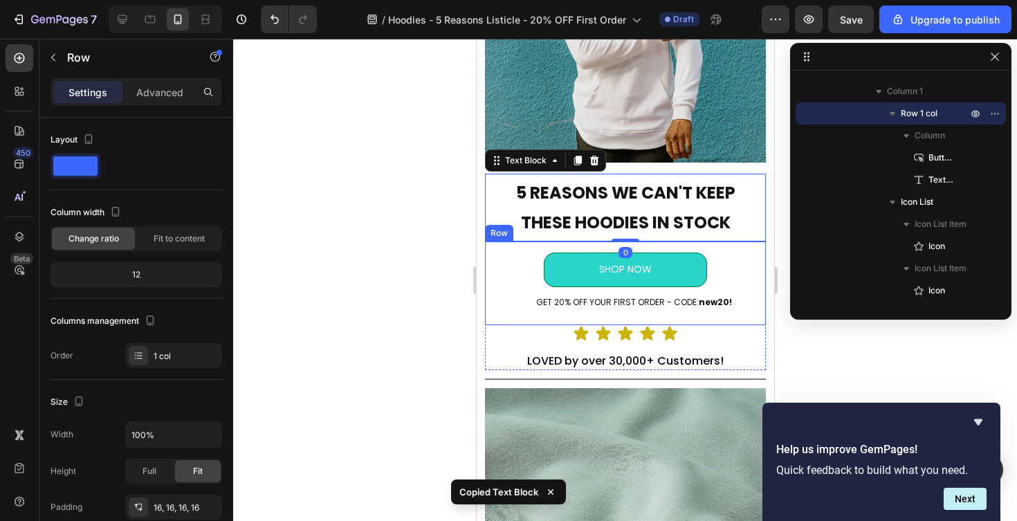
click at [733, 249] on div "SHOP NOW Button GET 20% OFF YOUR FIRST ORDER - CODE: new20! Text Block Row" at bounding box center [624, 283] width 281 height 84
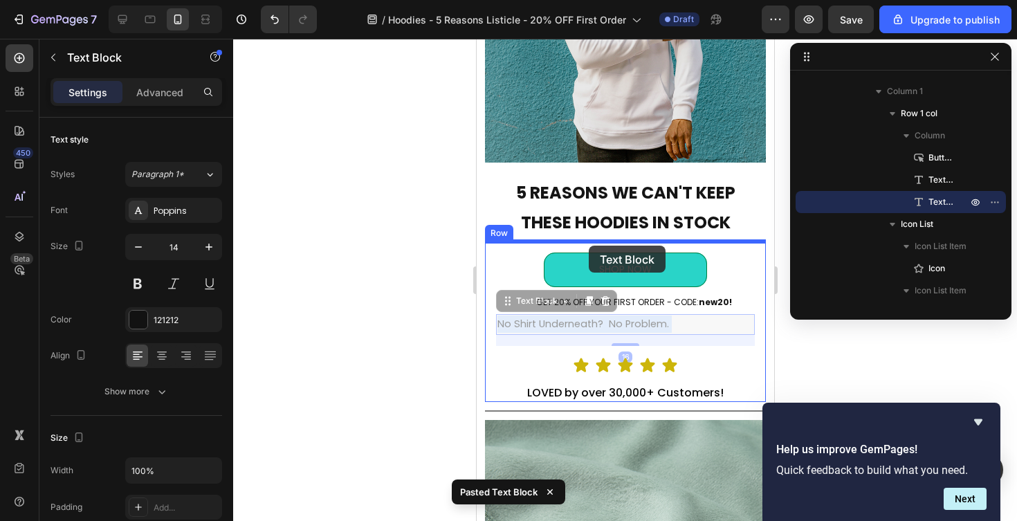
drag, startPoint x: 590, startPoint y: 327, endPoint x: 588, endPoint y: 246, distance: 81.7
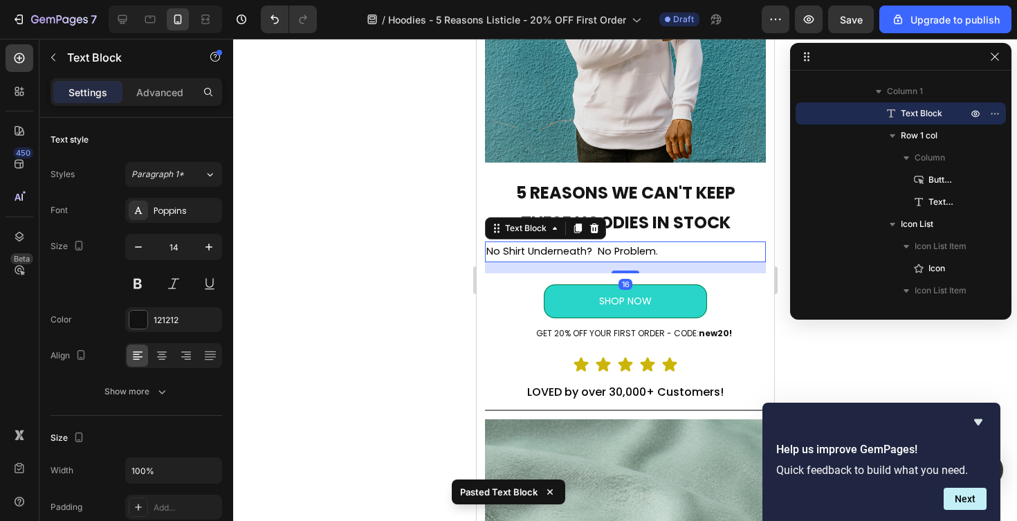
click at [579, 253] on span "No Shirt Underneath? No Problem." at bounding box center [572, 251] width 172 height 14
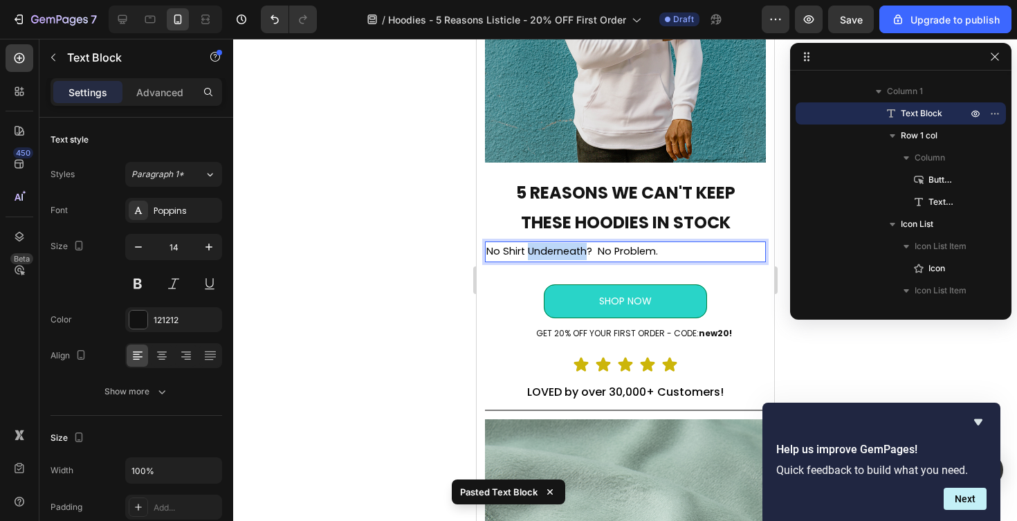
click at [579, 253] on span "No Shirt Underneath? No Problem." at bounding box center [572, 251] width 172 height 14
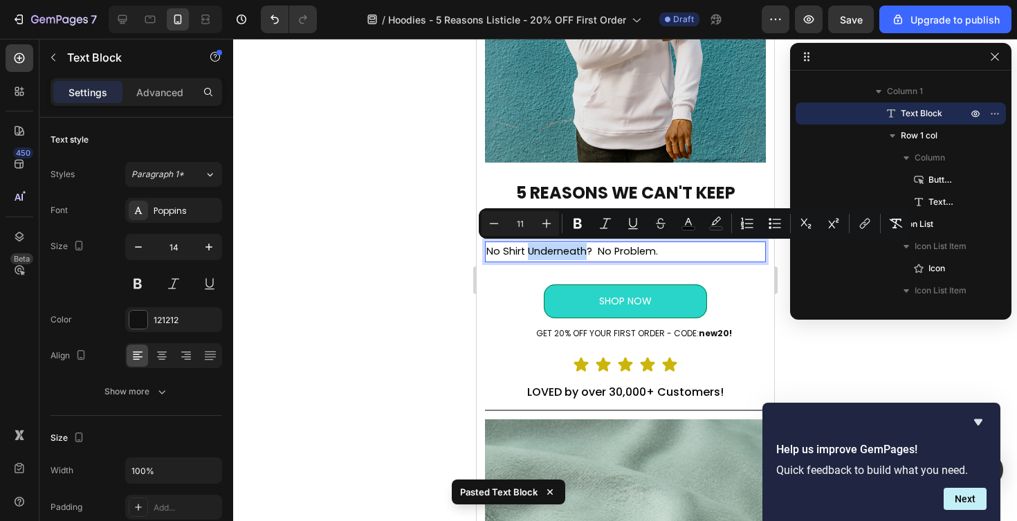
click at [579, 253] on span "No Shirt Underneath? No Problem." at bounding box center [572, 251] width 172 height 14
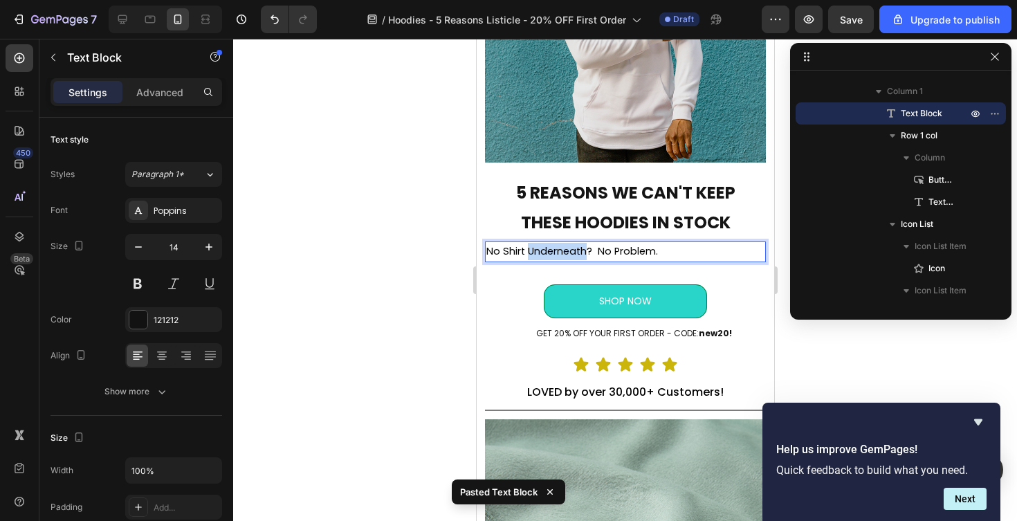
click at [579, 253] on span "No Shirt Underneath? No Problem." at bounding box center [572, 251] width 172 height 14
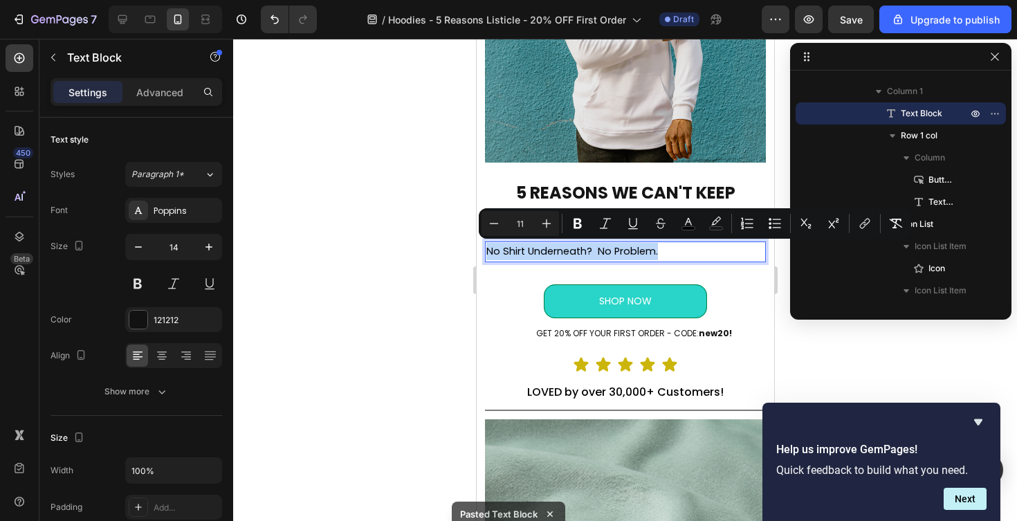
click at [579, 253] on span "No Shirt Underneath? No Problem." at bounding box center [572, 251] width 172 height 14
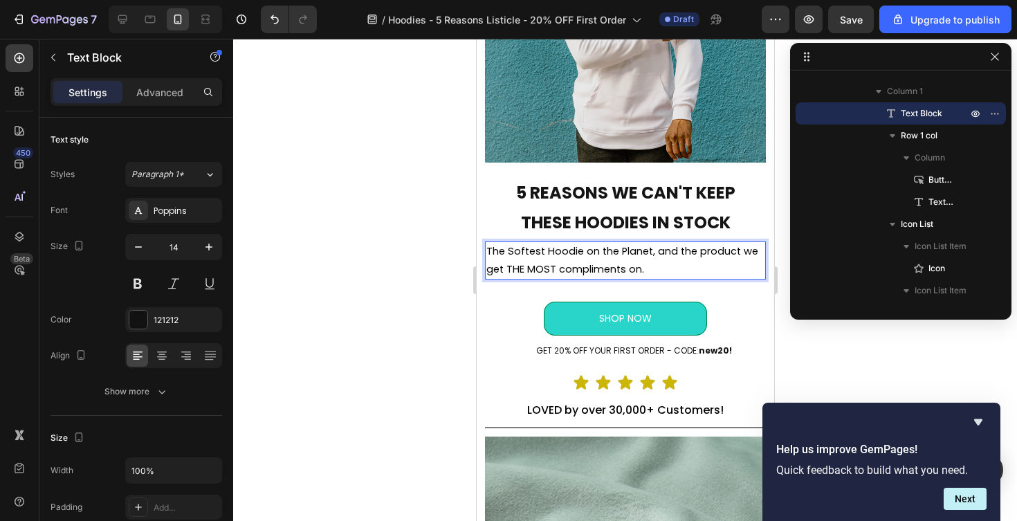
click at [382, 304] on div at bounding box center [625, 280] width 784 height 482
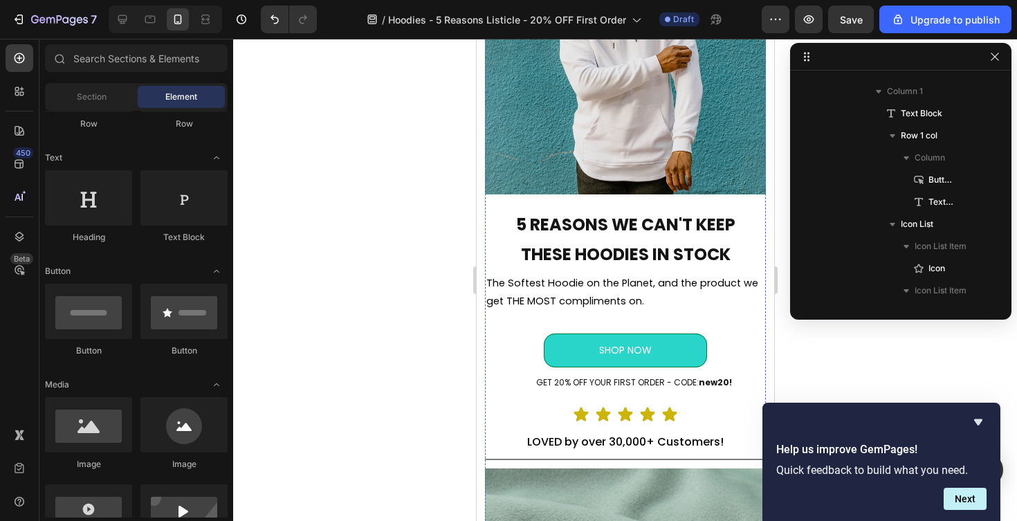
scroll to position [136, 0]
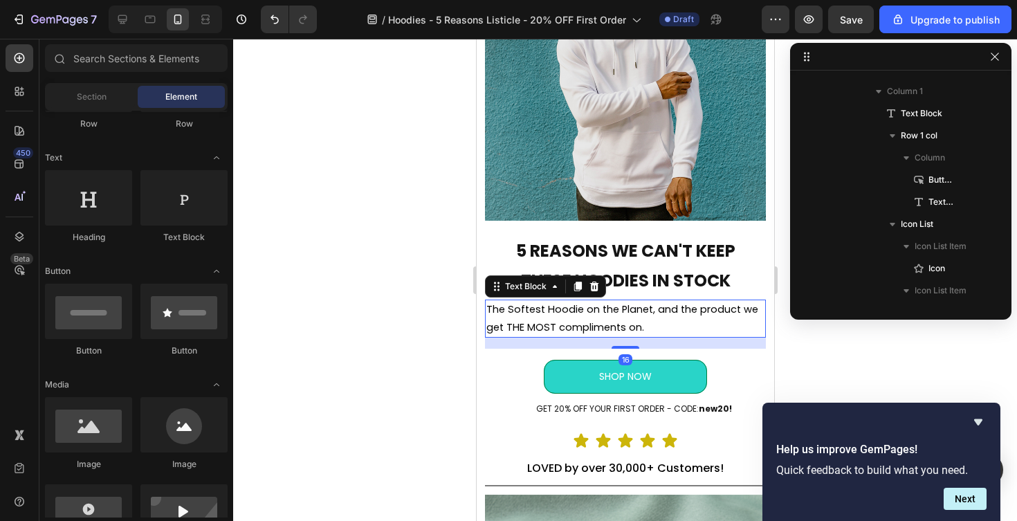
click at [573, 323] on span "The Softest Hoodie on the Planet, and the product we get THE MOST compliments o…" at bounding box center [622, 317] width 272 height 31
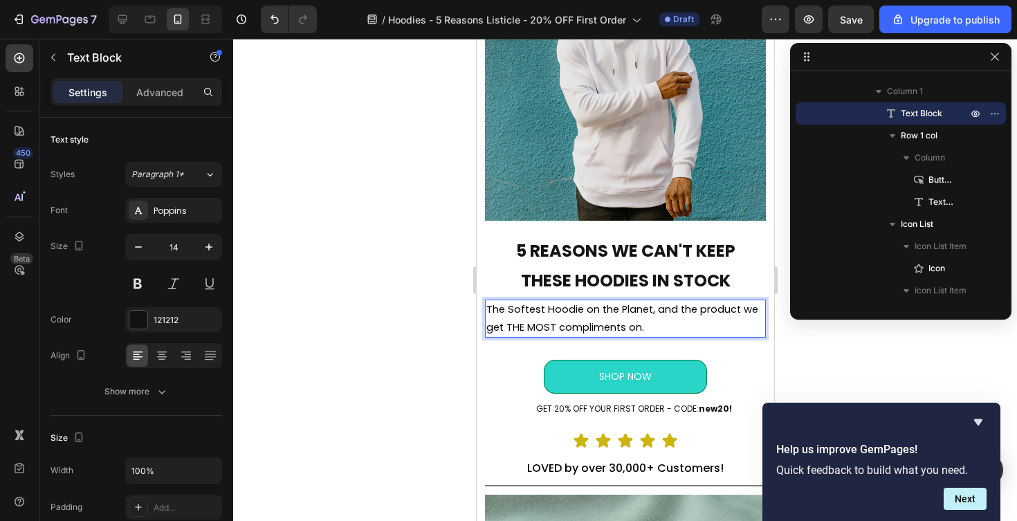
click at [660, 324] on p "The Softest Hoodie on the Planet, and the product we get THE MOST compliments o…" at bounding box center [625, 318] width 278 height 35
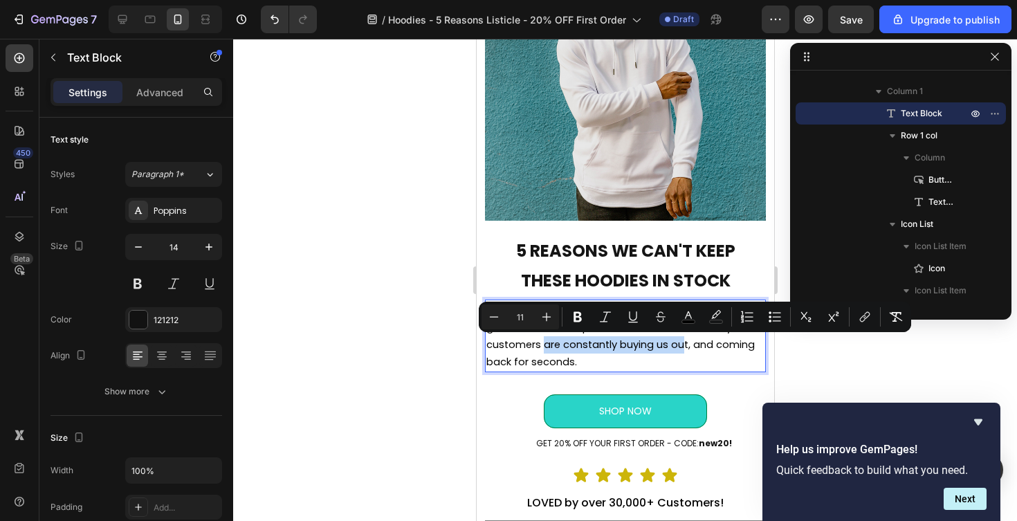
drag, startPoint x: 684, startPoint y: 347, endPoint x: 543, endPoint y: 347, distance: 141.2
click at [543, 347] on span "The Softest Hoodie on the Planet, and the product we get THE MOST compliments o…" at bounding box center [622, 335] width 272 height 66
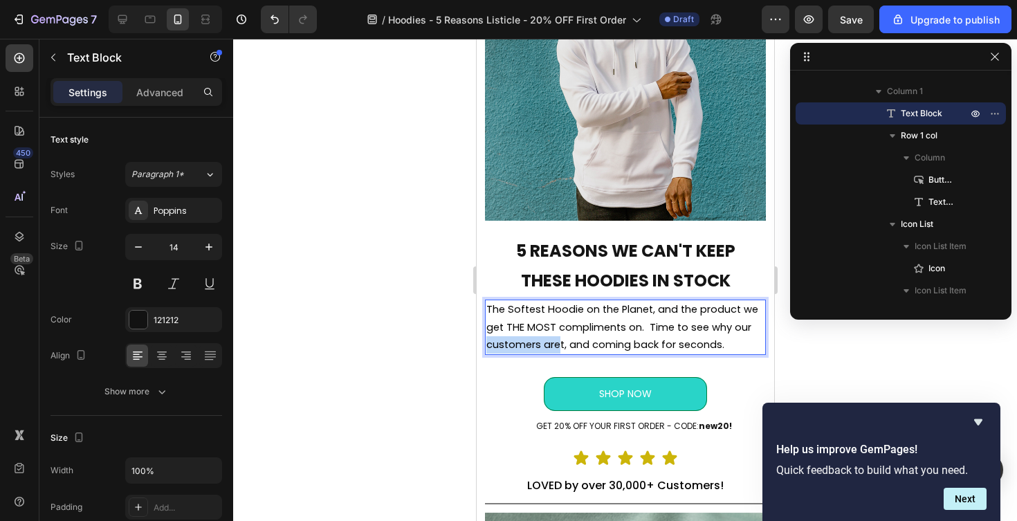
drag, startPoint x: 557, startPoint y: 345, endPoint x: 487, endPoint y: 345, distance: 69.9
click at [487, 345] on span "The Softest Hoodie on the Planet, and the product we get THE MOST compliments o…" at bounding box center [622, 326] width 272 height 48
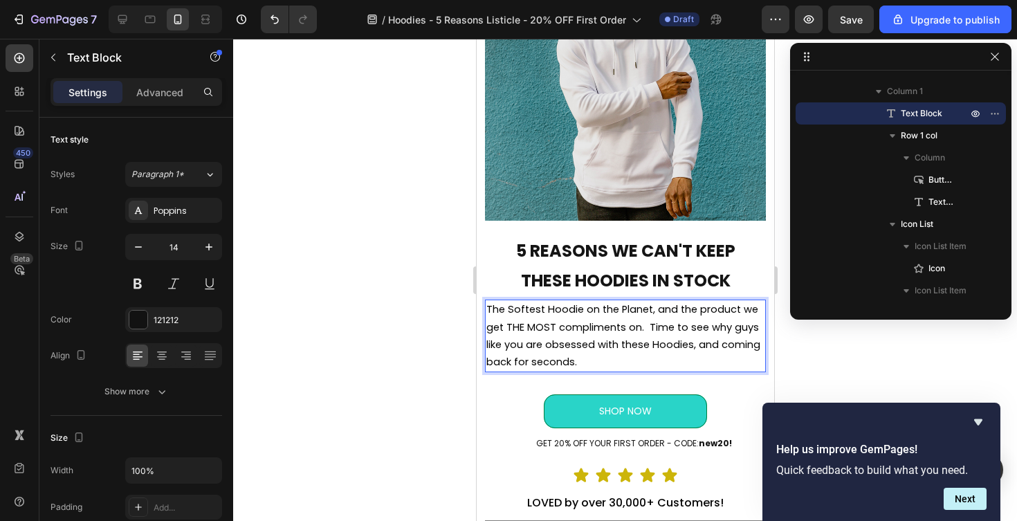
click at [601, 357] on p "The Softest Hoodie on the Planet, and the product we get THE MOST compliments o…" at bounding box center [625, 336] width 278 height 70
click at [392, 379] on div at bounding box center [625, 280] width 784 height 482
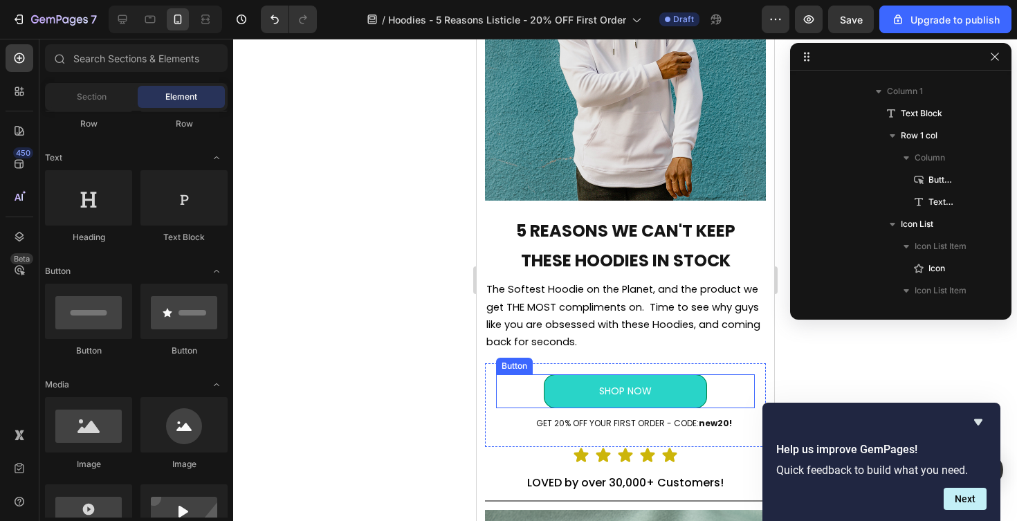
scroll to position [159, 0]
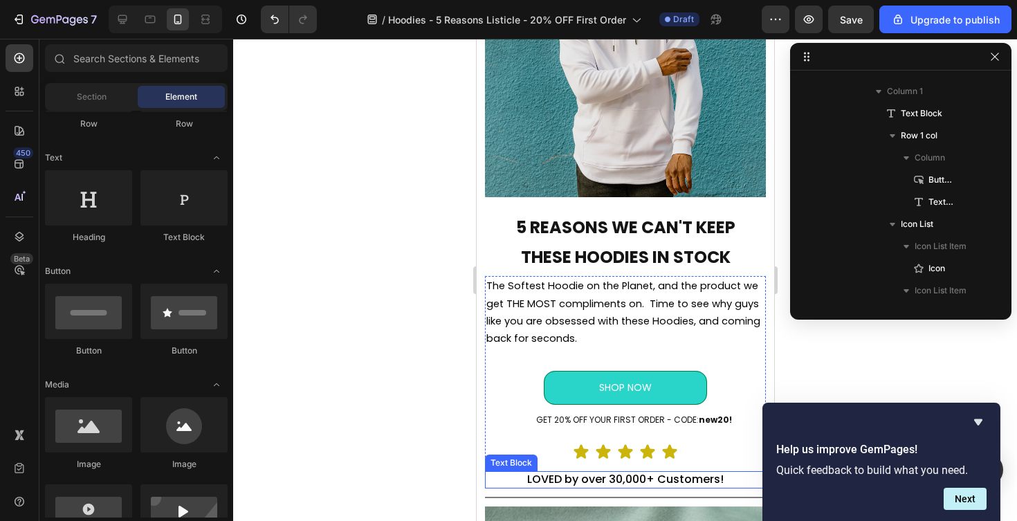
click at [581, 476] on span "LOVED by over 30,000+ Customers!" at bounding box center [625, 479] width 197 height 16
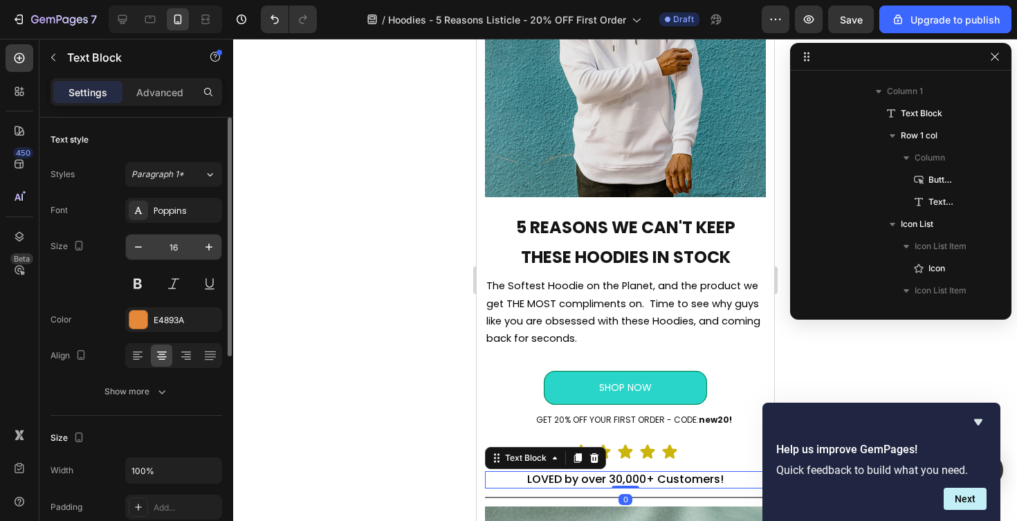
click at [164, 246] on input "16" at bounding box center [174, 247] width 46 height 25
type input "12"
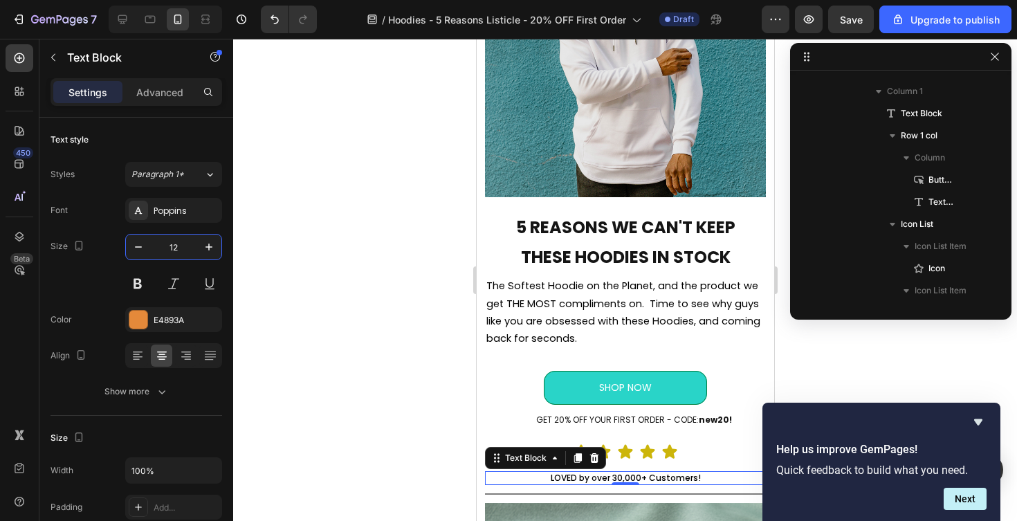
click at [315, 299] on div at bounding box center [625, 280] width 784 height 482
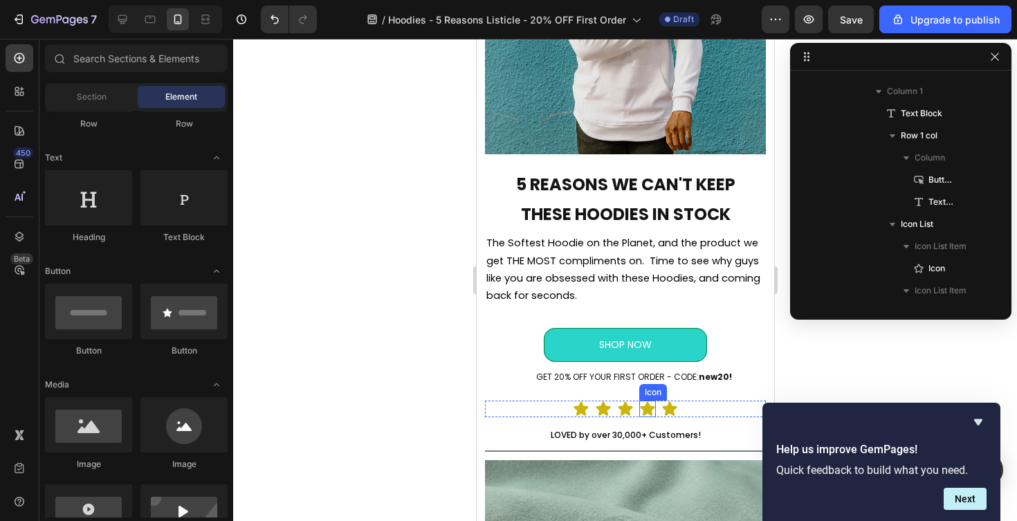
scroll to position [255, 0]
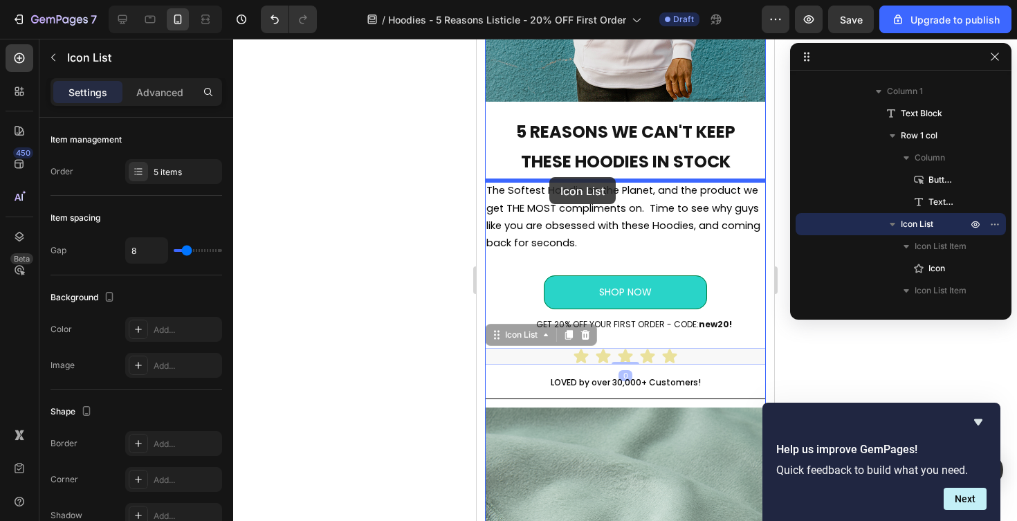
drag, startPoint x: 552, startPoint y: 360, endPoint x: 549, endPoint y: 177, distance: 182.7
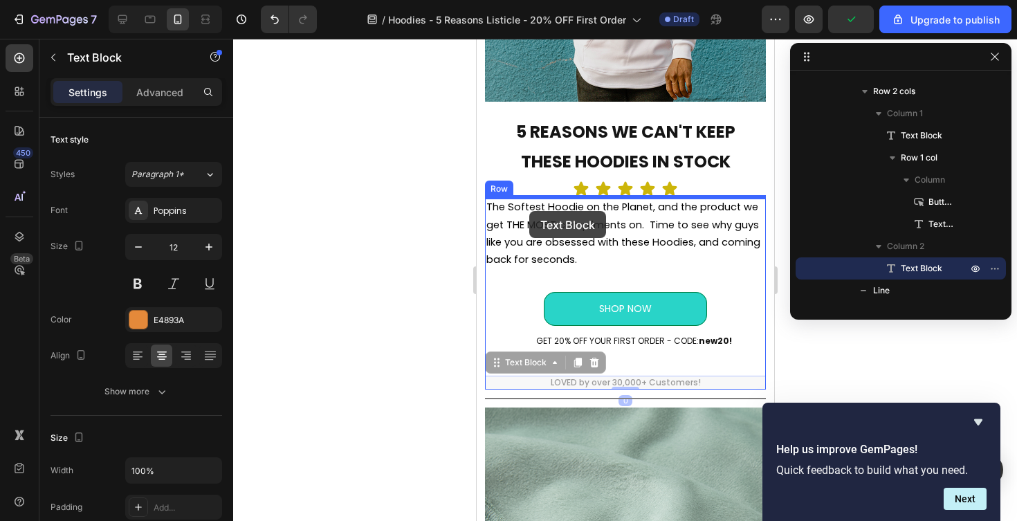
drag, startPoint x: 529, startPoint y: 383, endPoint x: 529, endPoint y: 211, distance: 172.3
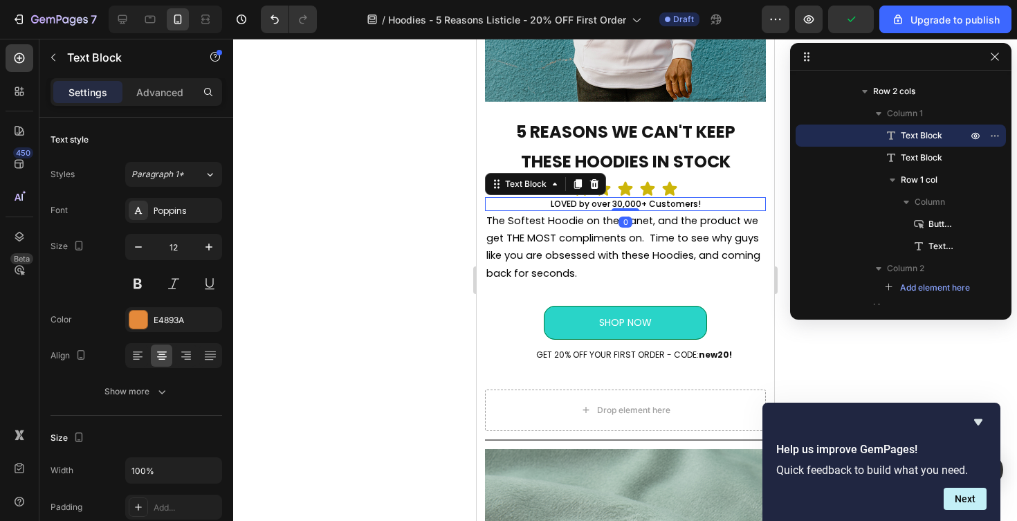
click at [363, 191] on div at bounding box center [625, 280] width 784 height 482
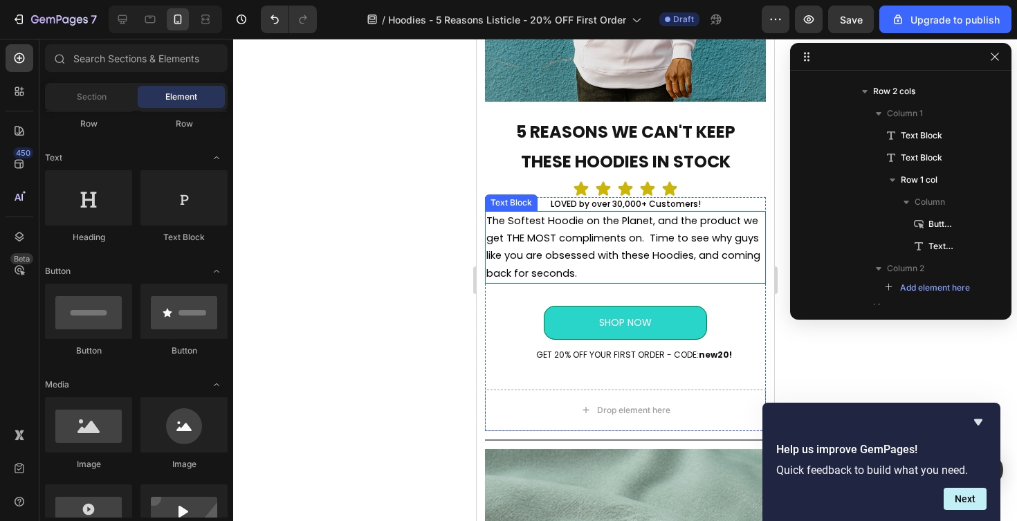
click at [714, 240] on span "The Softest Hoodie on the Planet, and the product we get THE MOST compliments o…" at bounding box center [623, 247] width 274 height 66
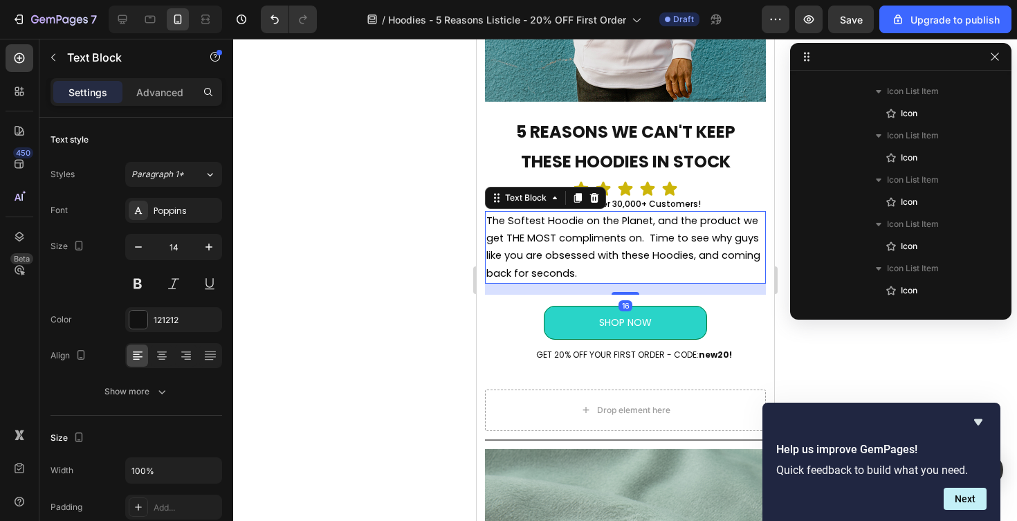
click at [484, 221] on div "The Softest Hoodie on the Planet, and the product we get THE MOST compliments o…" at bounding box center [624, 247] width 281 height 73
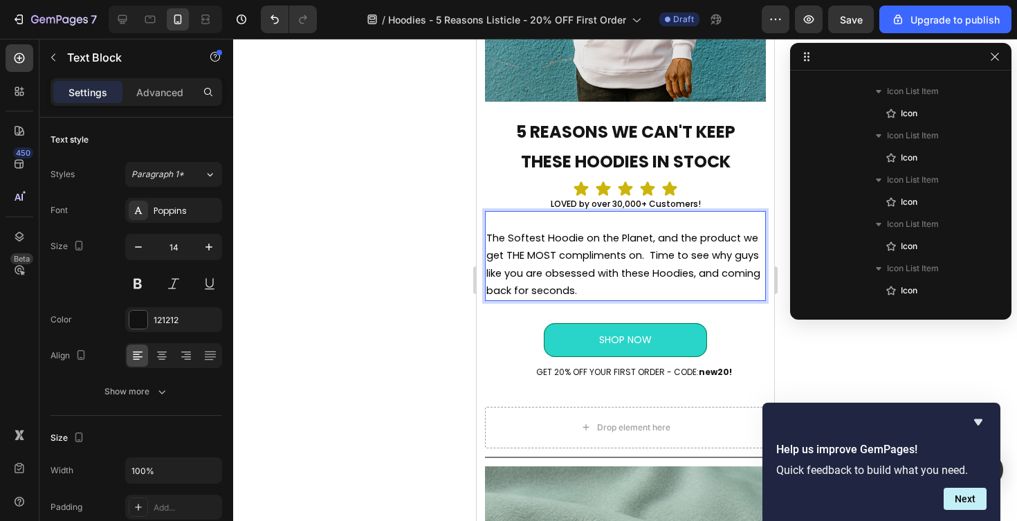
click at [291, 250] on div at bounding box center [625, 280] width 784 height 482
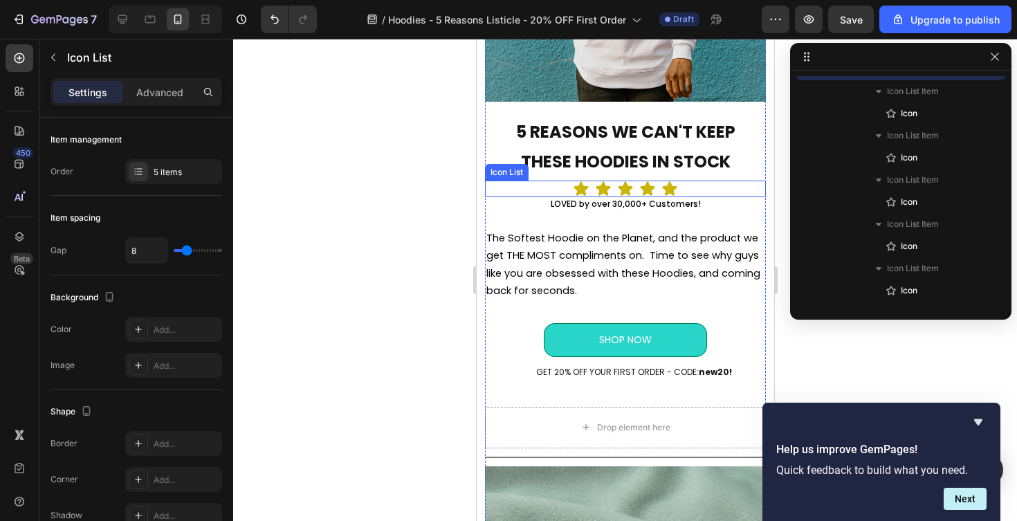
click at [560, 192] on div "Icon Icon Icon Icon Icon" at bounding box center [624, 189] width 281 height 17
click at [578, 187] on icon at bounding box center [581, 189] width 15 height 14
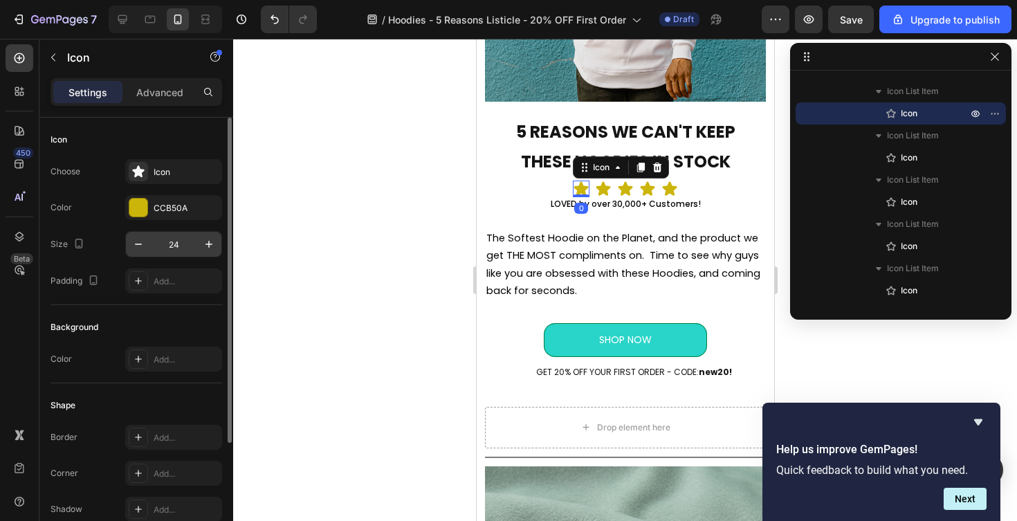
click at [173, 246] on input "24" at bounding box center [174, 244] width 46 height 25
click at [173, 245] on input "20" at bounding box center [174, 244] width 46 height 25
type input "18"
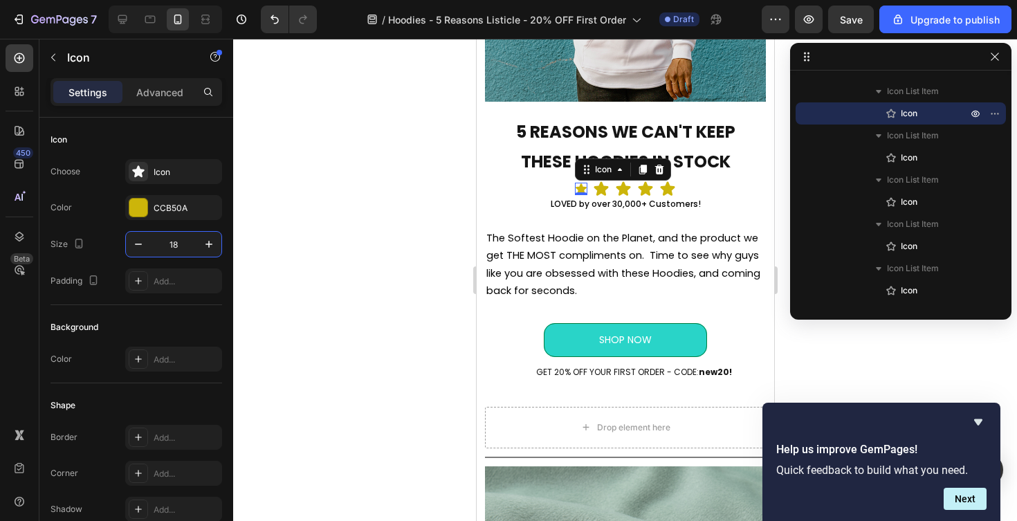
click at [313, 232] on div at bounding box center [625, 280] width 784 height 482
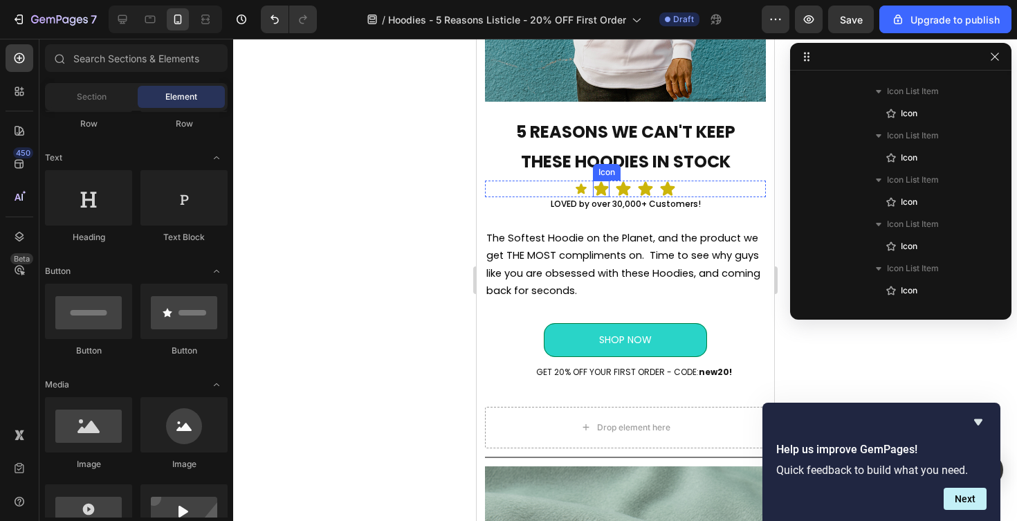
click at [599, 186] on icon at bounding box center [601, 189] width 15 height 14
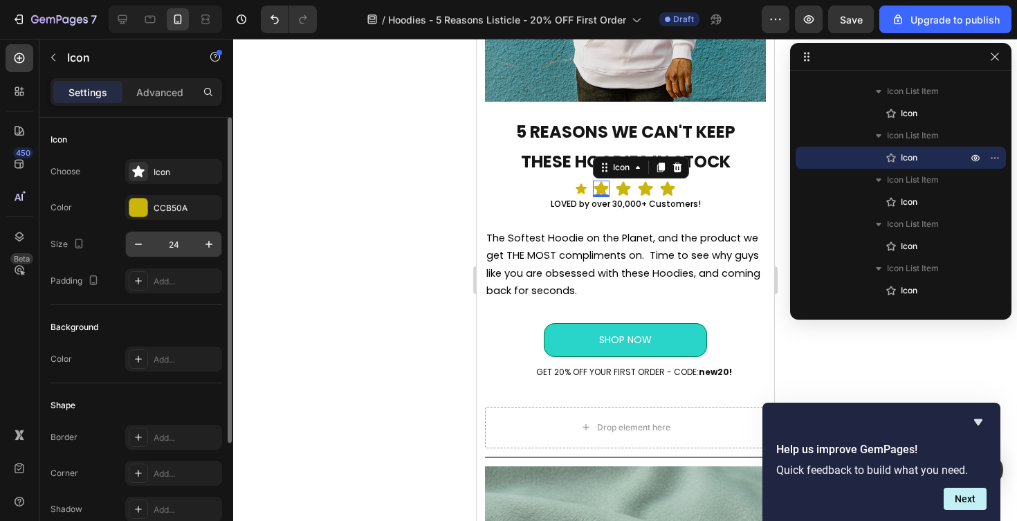
click at [175, 250] on input "24" at bounding box center [174, 244] width 46 height 25
type input "18"
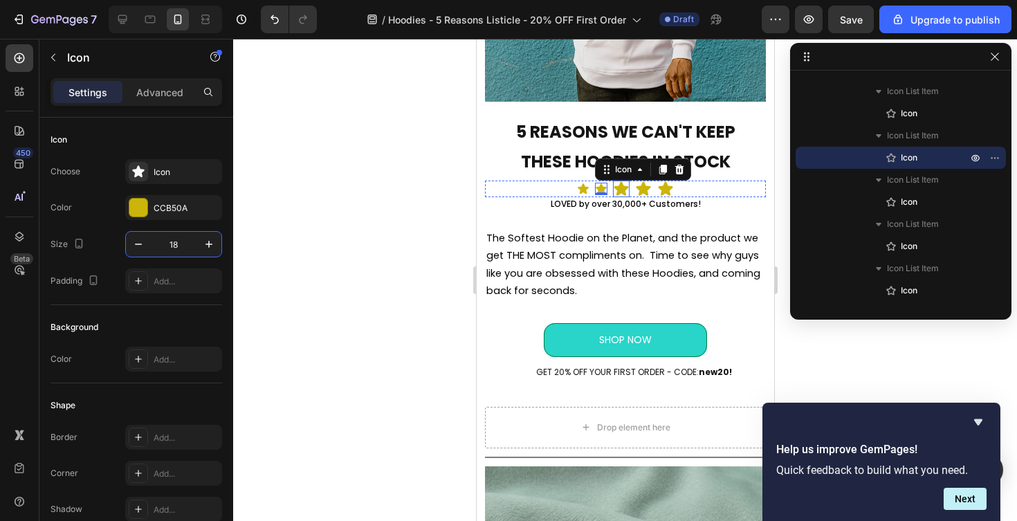
click at [622, 187] on icon at bounding box center [621, 189] width 15 height 14
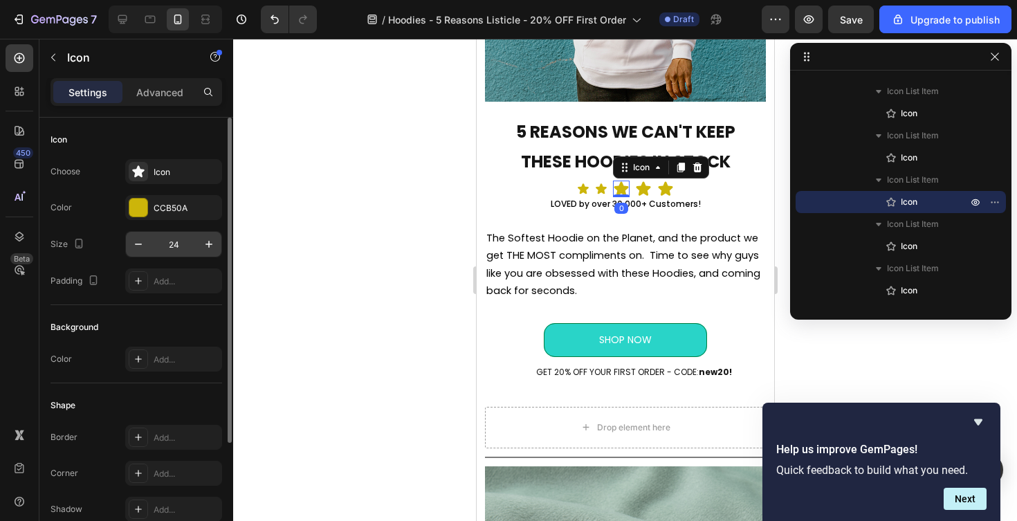
click at [161, 243] on input "24" at bounding box center [174, 244] width 46 height 25
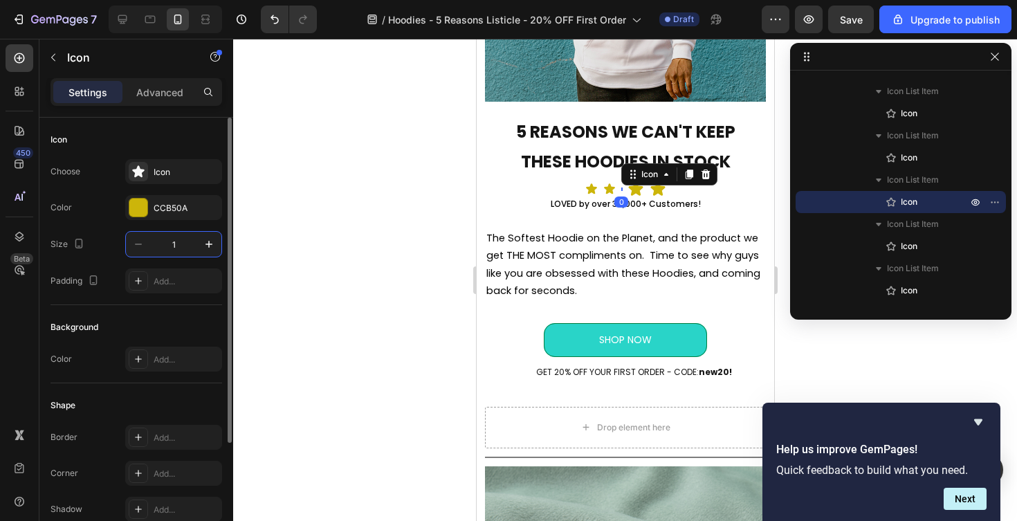
type input "18"
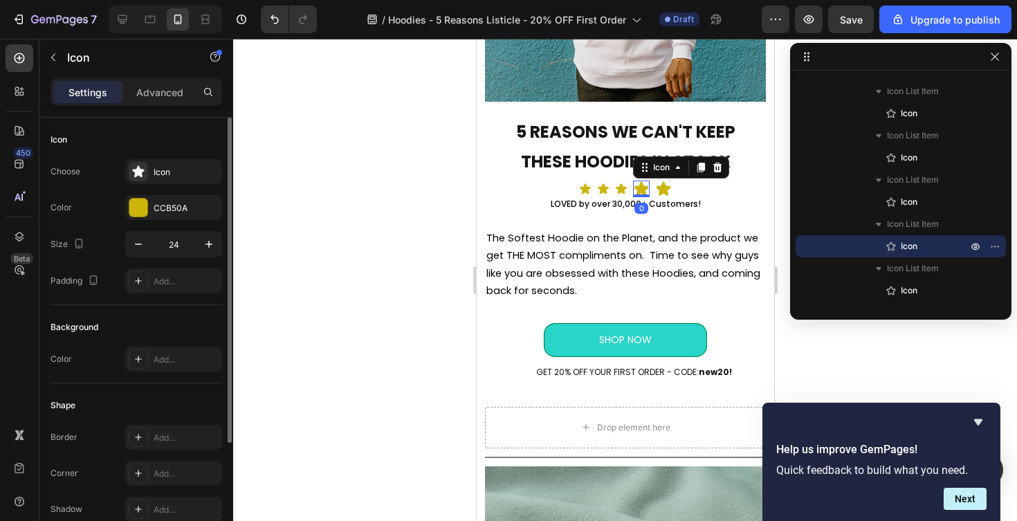
click at [643, 188] on icon at bounding box center [641, 189] width 15 height 14
click at [173, 255] on input "24" at bounding box center [174, 244] width 46 height 25
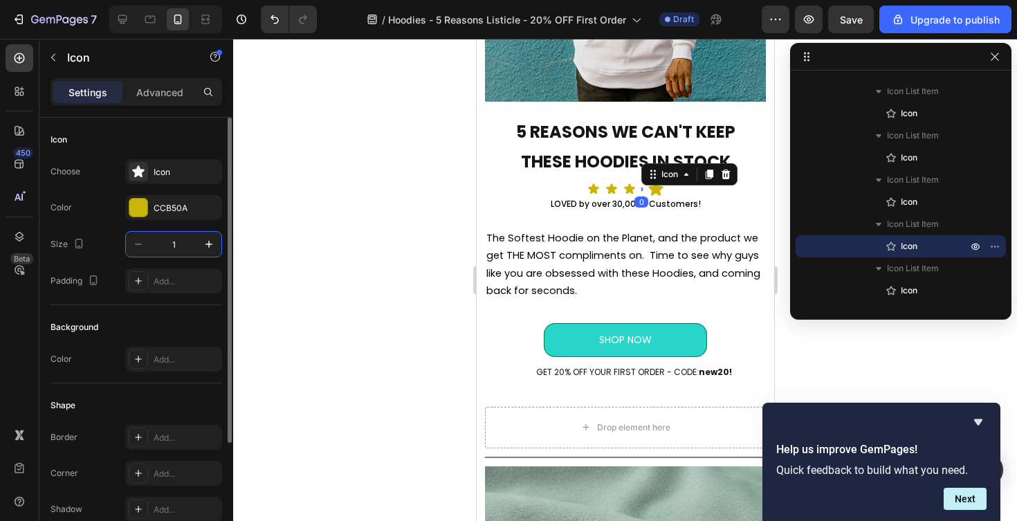
type input "18"
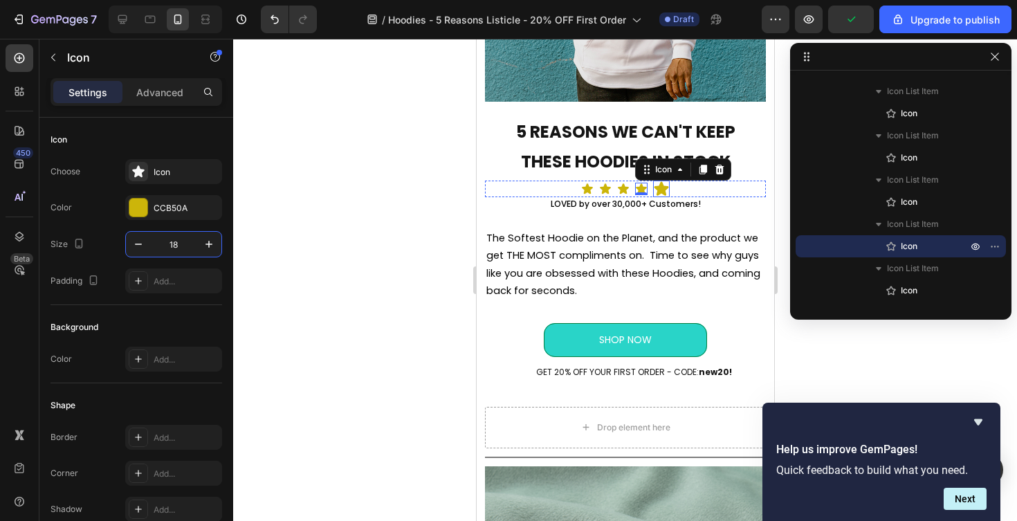
click at [662, 190] on icon at bounding box center [661, 189] width 15 height 14
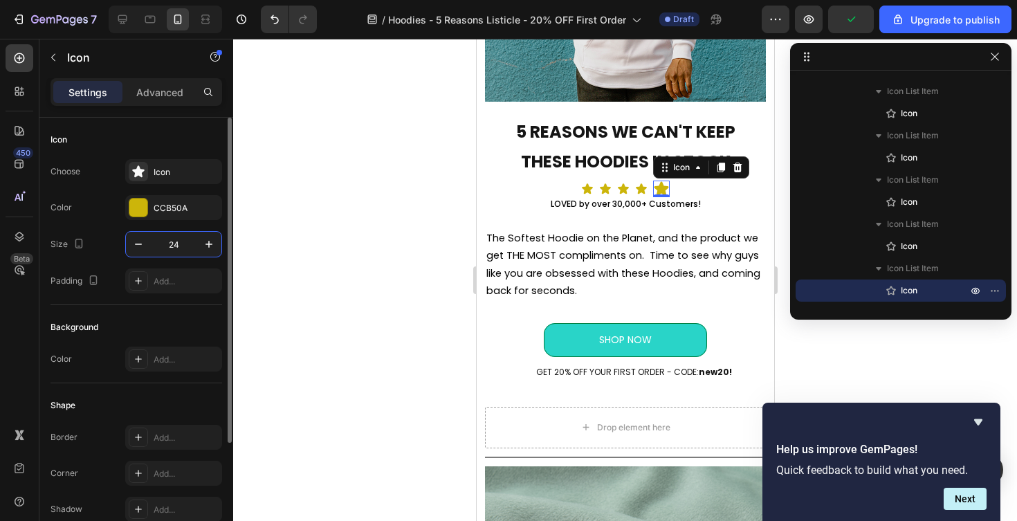
click at [165, 250] on input "24" at bounding box center [174, 244] width 46 height 25
type input "18"
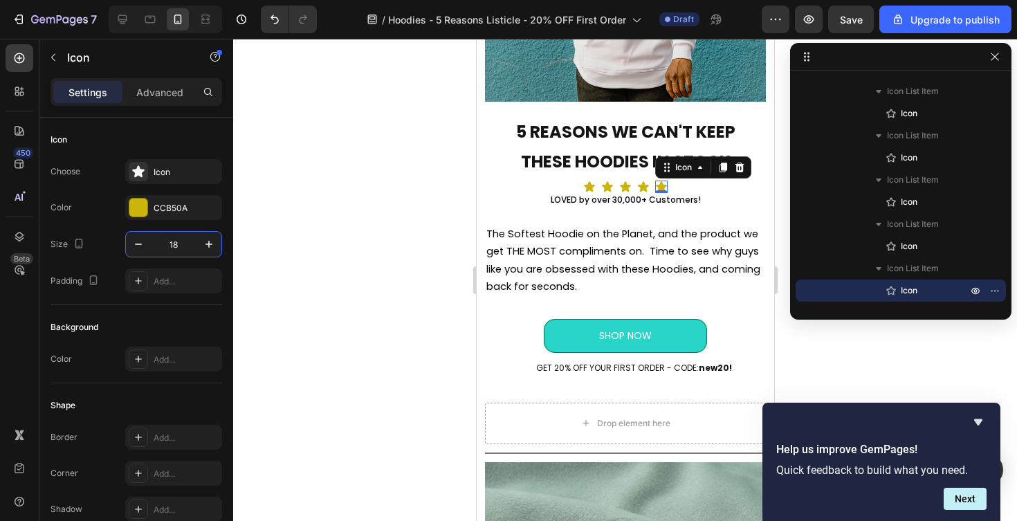
click at [309, 265] on div at bounding box center [625, 280] width 784 height 482
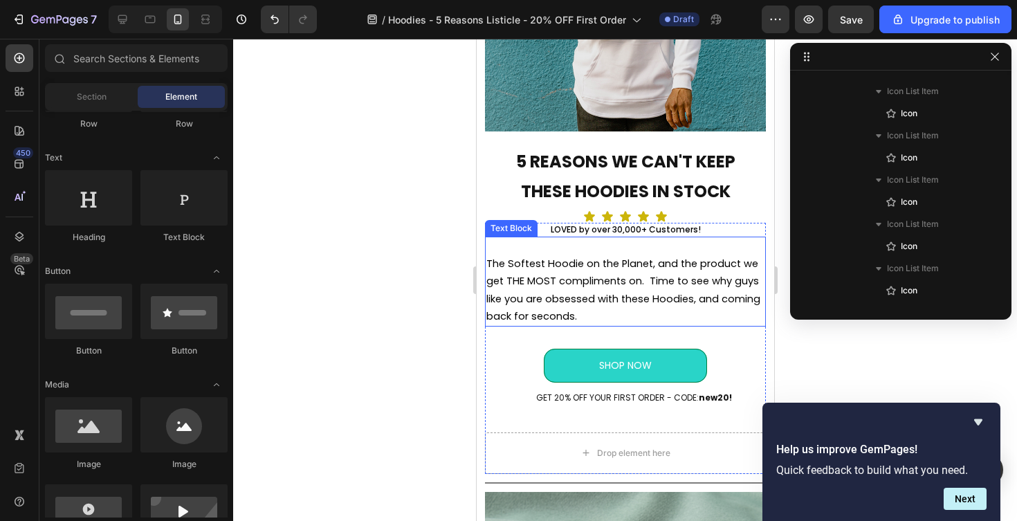
scroll to position [216, 0]
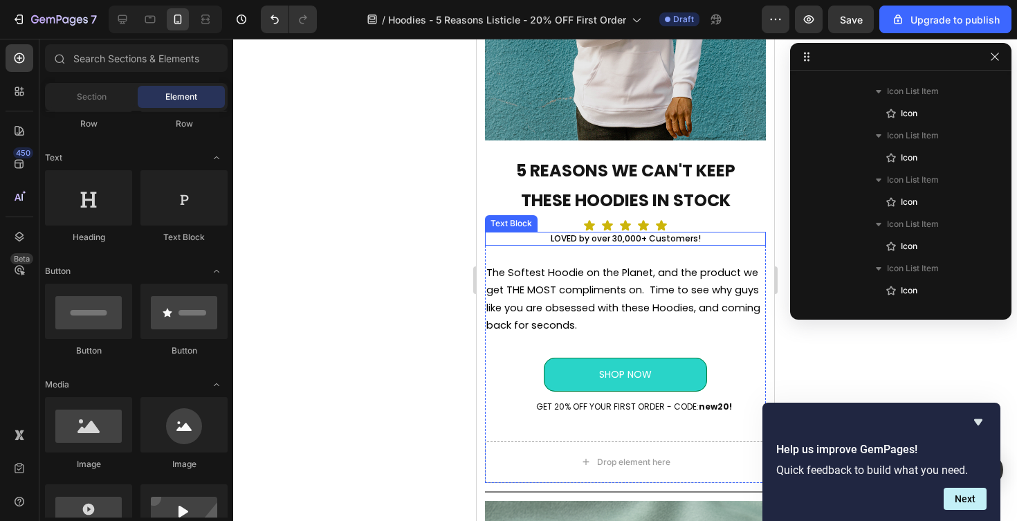
click at [702, 239] on p "LOVED by over 30,000+ Customers!" at bounding box center [625, 238] width 278 height 11
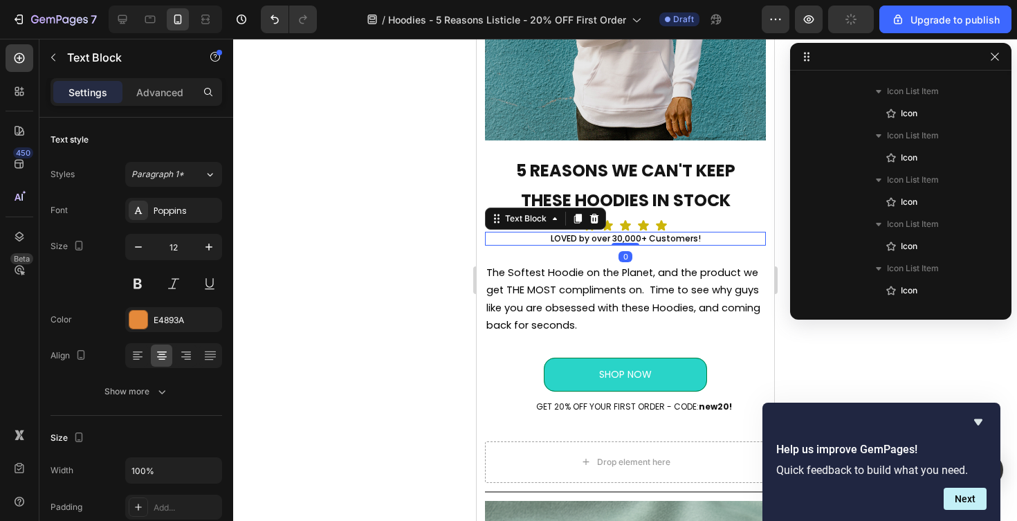
click at [702, 239] on p "LOVED by over 30,000+ Customers!" at bounding box center [625, 238] width 278 height 11
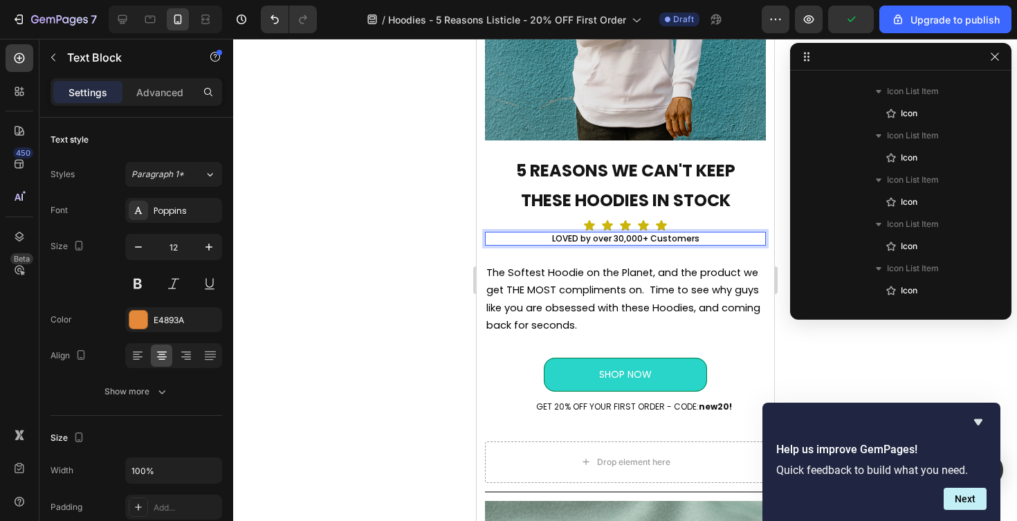
click at [318, 302] on div at bounding box center [625, 280] width 784 height 482
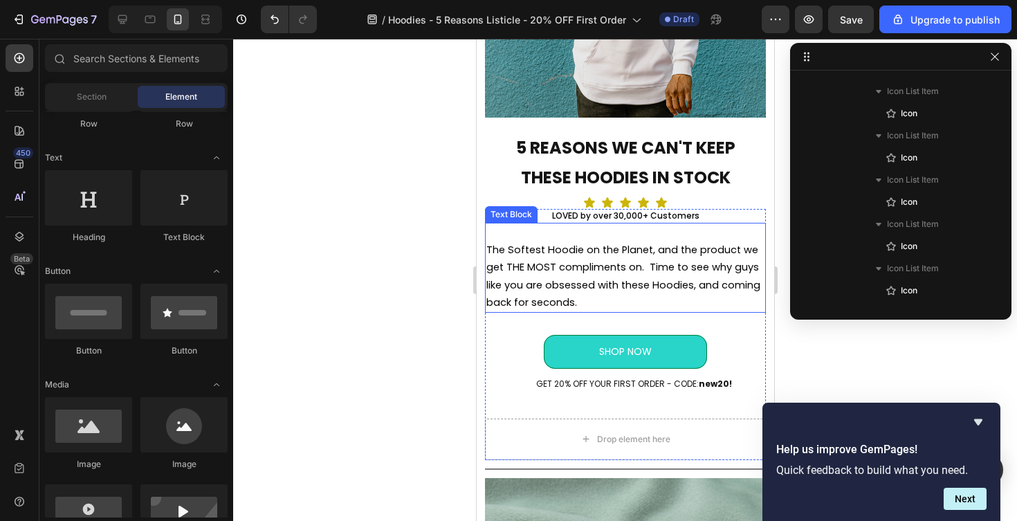
scroll to position [247, 0]
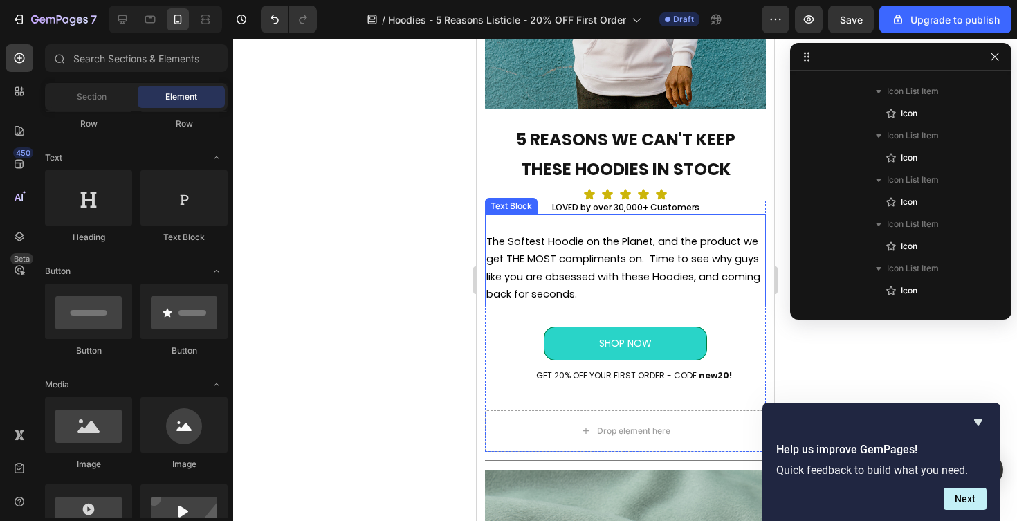
click at [608, 268] on p "The Softest Hoodie on the Planet, and the product we get THE MOST compliments o…" at bounding box center [625, 268] width 278 height 70
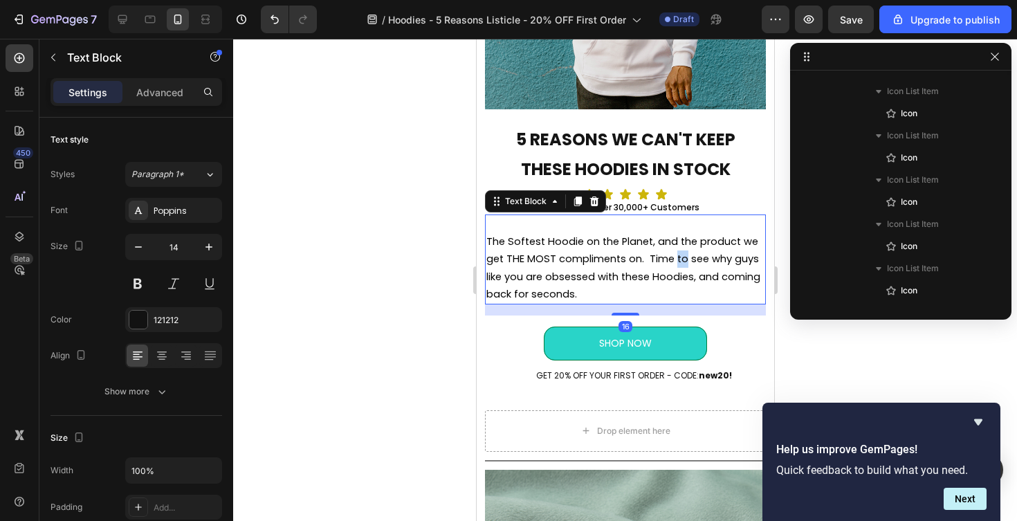
click at [675, 265] on span "The Softest Hoodie on the Planet, and the product we get THE MOST compliments o…" at bounding box center [623, 268] width 274 height 66
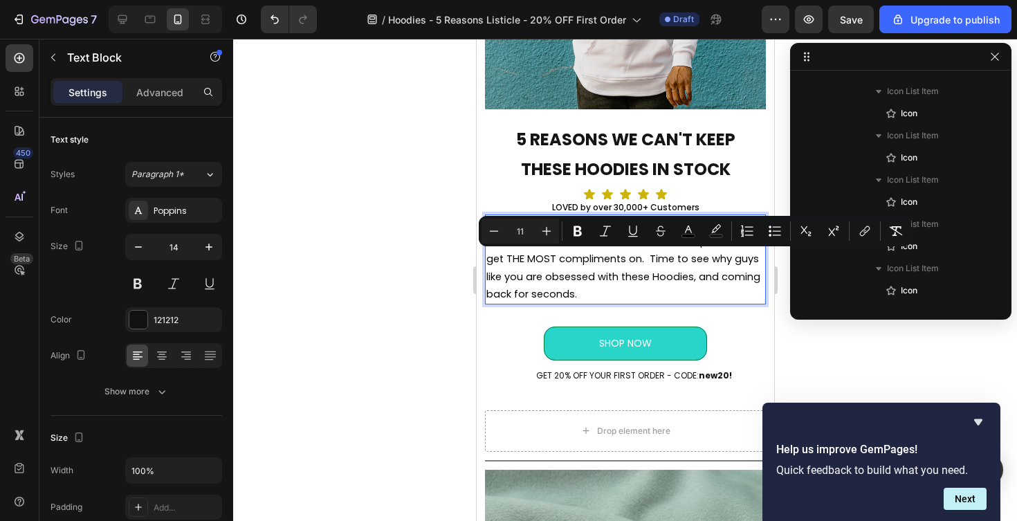
click at [689, 264] on span "The Softest Hoodie on the Planet, and the product we get THE MOST compliments o…" at bounding box center [623, 268] width 274 height 66
drag, startPoint x: 704, startPoint y: 260, endPoint x: 647, endPoint y: 260, distance: 56.7
click at [647, 260] on span "The Softest Hoodie on the Planet, and the product we get THE MOST compliments o…" at bounding box center [623, 268] width 274 height 66
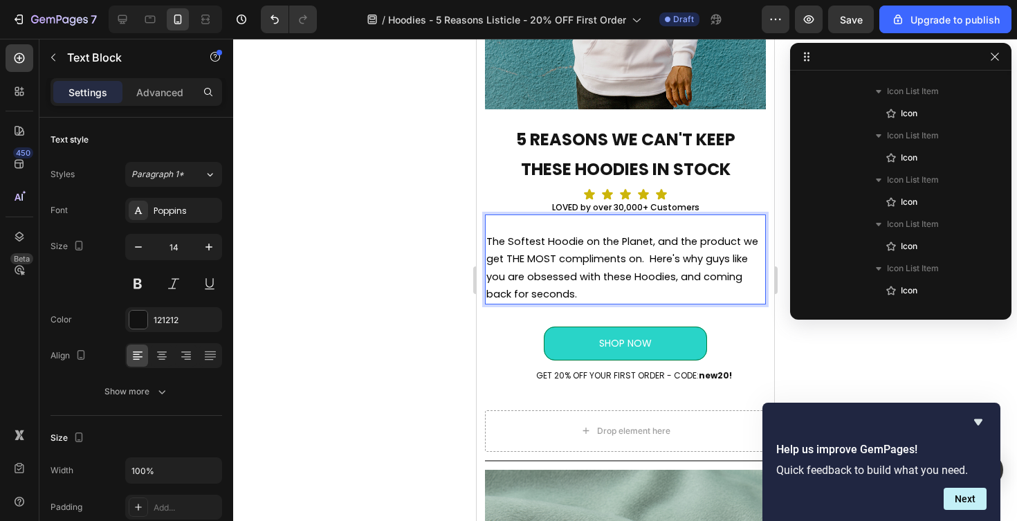
click at [583, 296] on p "The Softest Hoodie on the Planet, and the product we get THE MOST compliments o…" at bounding box center [625, 268] width 278 height 70
click at [623, 241] on span "The Softest Hoodie on the Planet, and the product we get THE MOST compliments o…" at bounding box center [622, 268] width 272 height 66
click at [405, 295] on div at bounding box center [625, 280] width 784 height 482
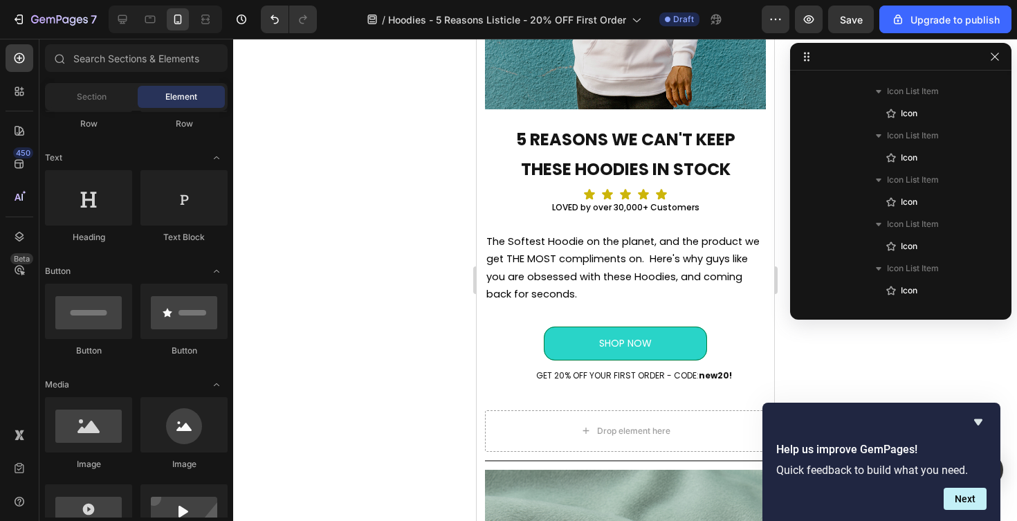
click at [387, 320] on div at bounding box center [625, 280] width 784 height 482
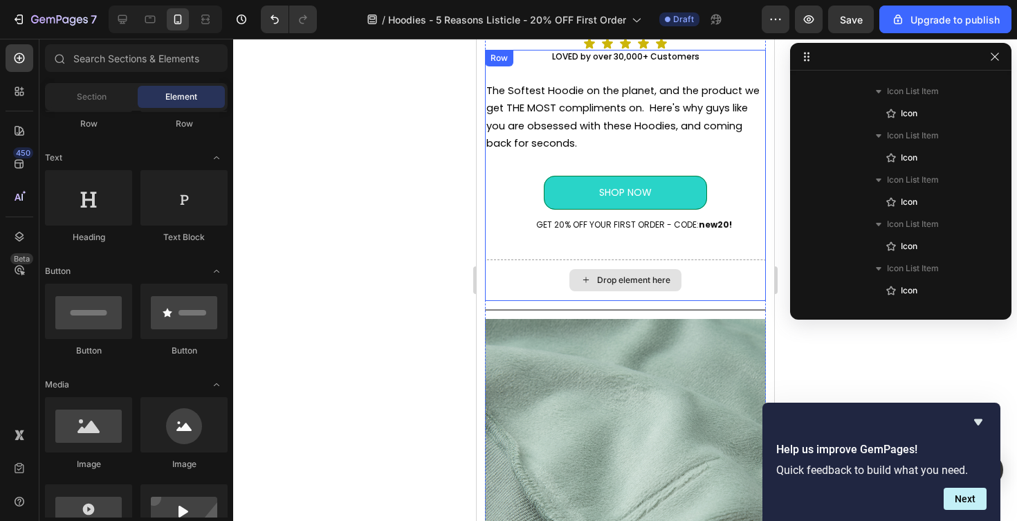
scroll to position [381, 0]
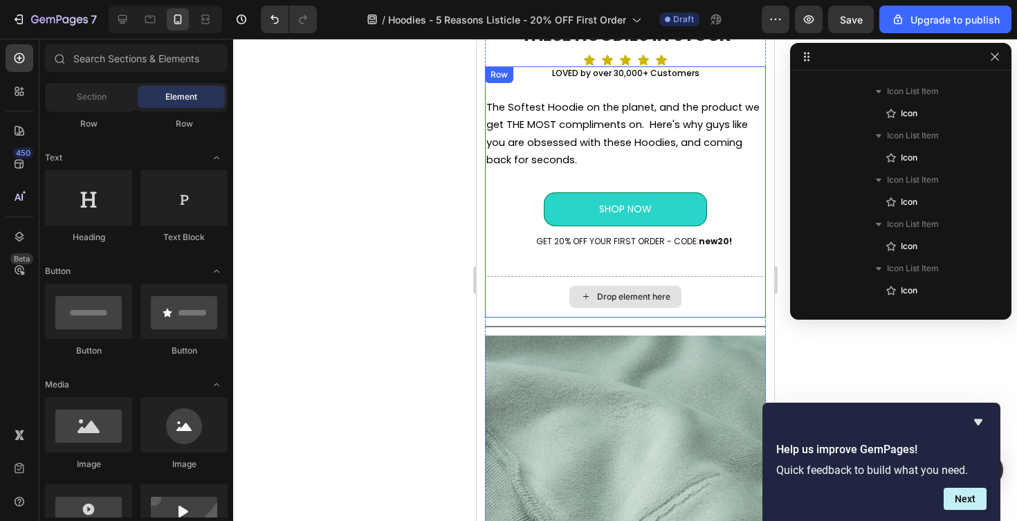
click at [534, 285] on div "Drop element here" at bounding box center [624, 297] width 281 height 42
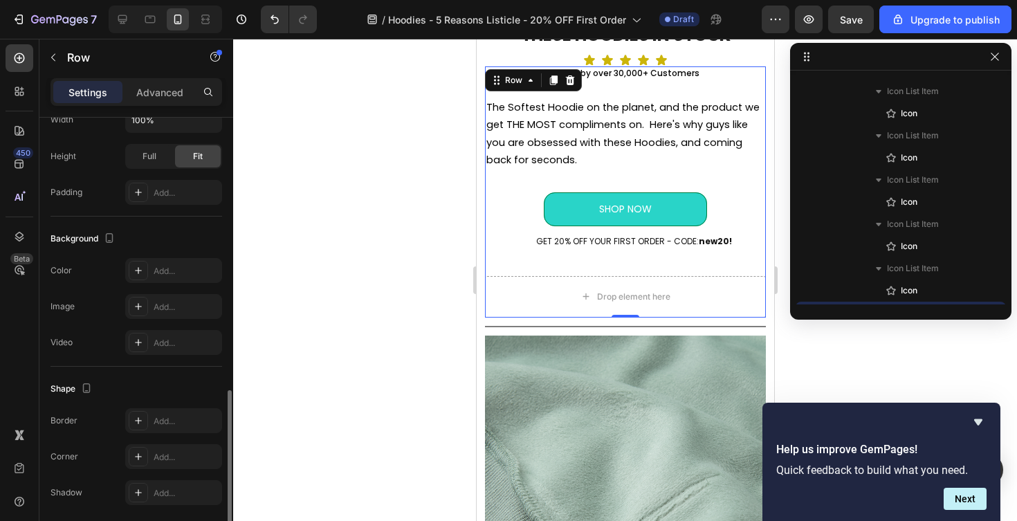
scroll to position [445, 0]
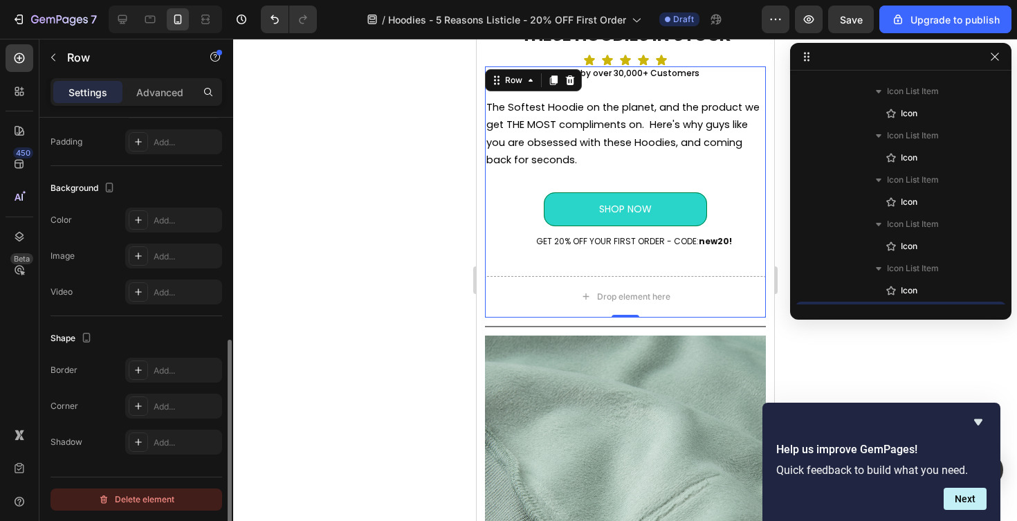
click at [165, 500] on div "Delete element" at bounding box center [136, 499] width 76 height 17
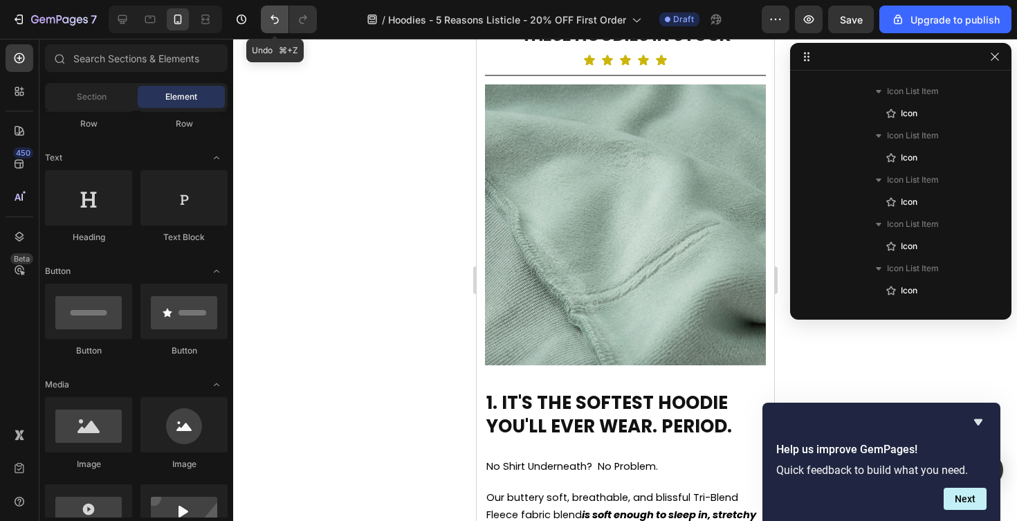
click at [278, 24] on icon "Undo/Redo" at bounding box center [275, 19] width 14 height 14
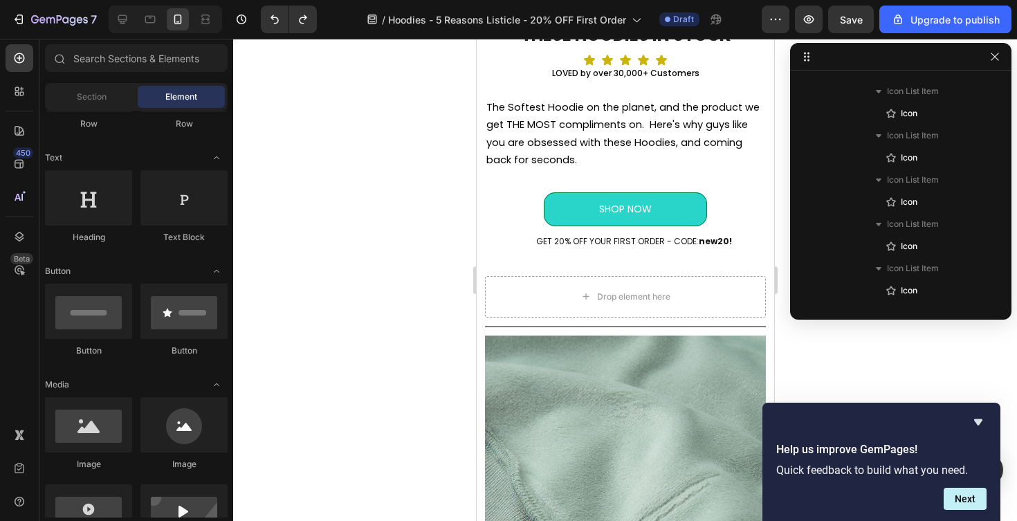
click at [375, 246] on div at bounding box center [625, 280] width 784 height 482
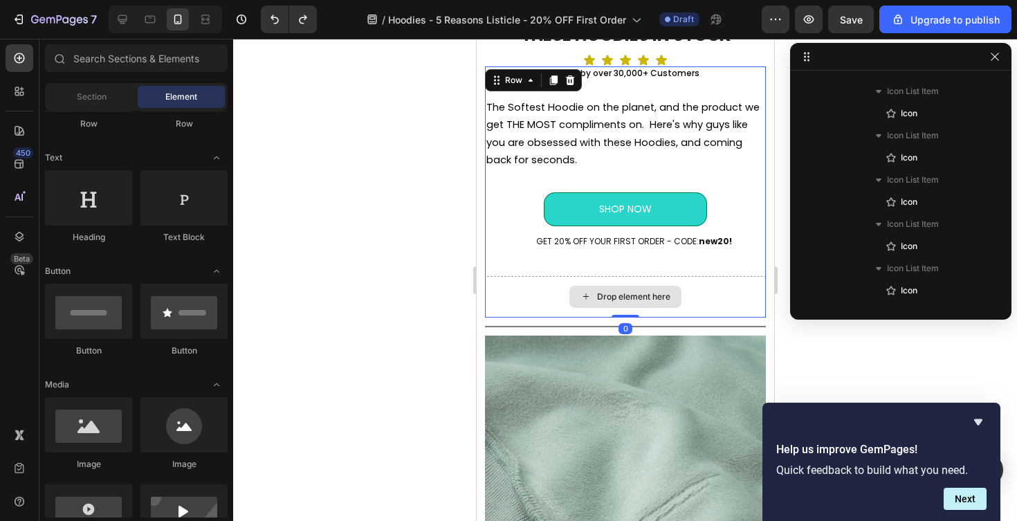
click at [538, 307] on div "Drop element here" at bounding box center [624, 297] width 281 height 42
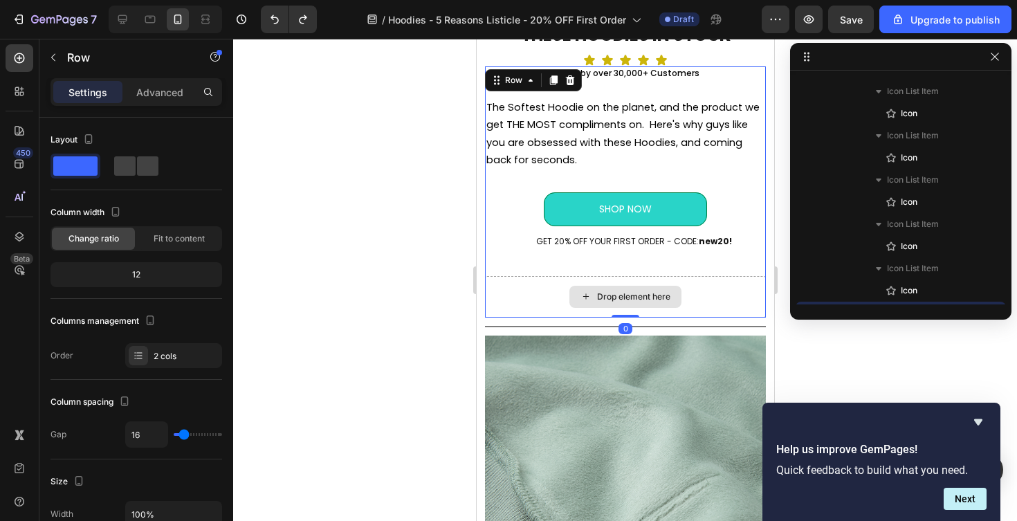
drag, startPoint x: 630, startPoint y: 318, endPoint x: 627, endPoint y: 282, distance: 36.1
click at [627, 282] on div "LOVED by over 30,000+ Customers Text Block The Softest Hoodie on the planet, an…" at bounding box center [624, 191] width 281 height 250
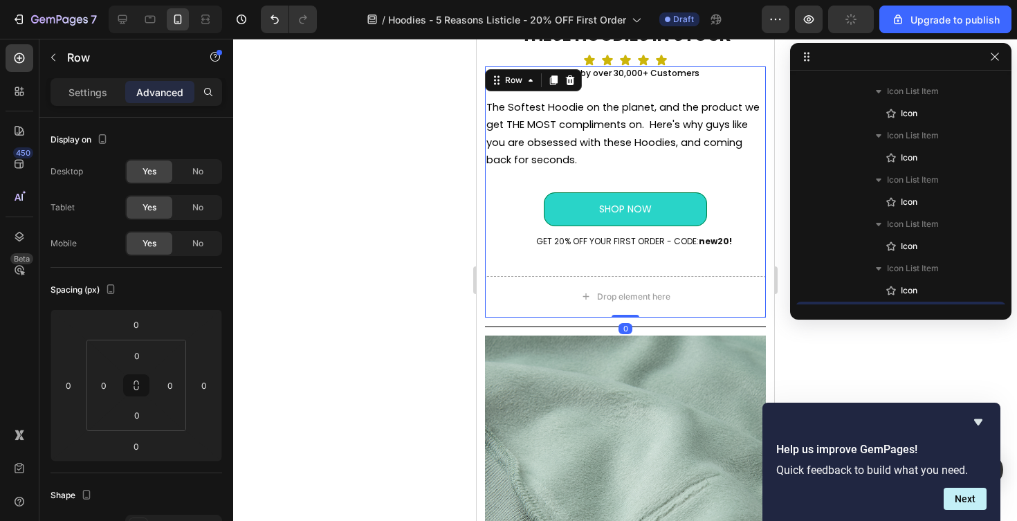
click at [417, 268] on div at bounding box center [625, 280] width 784 height 482
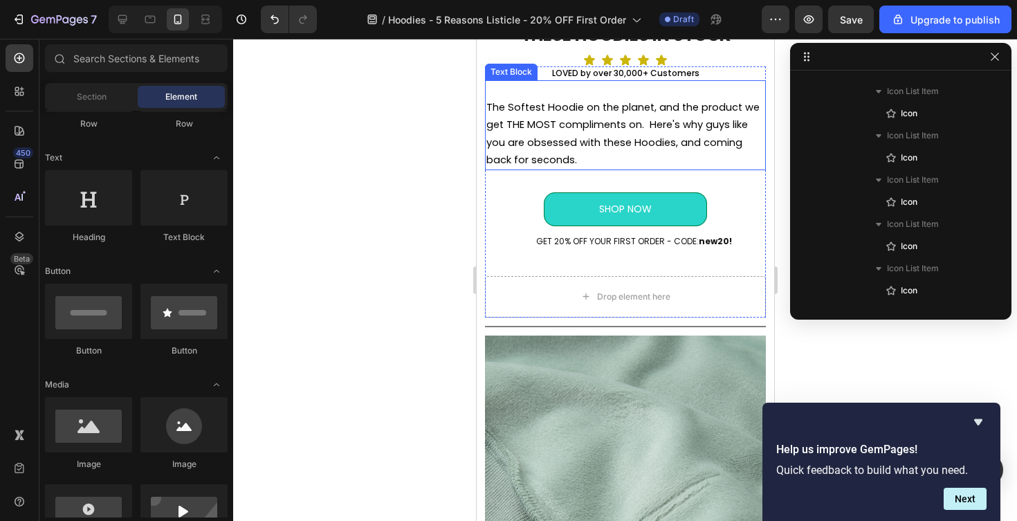
scroll to position [164, 0]
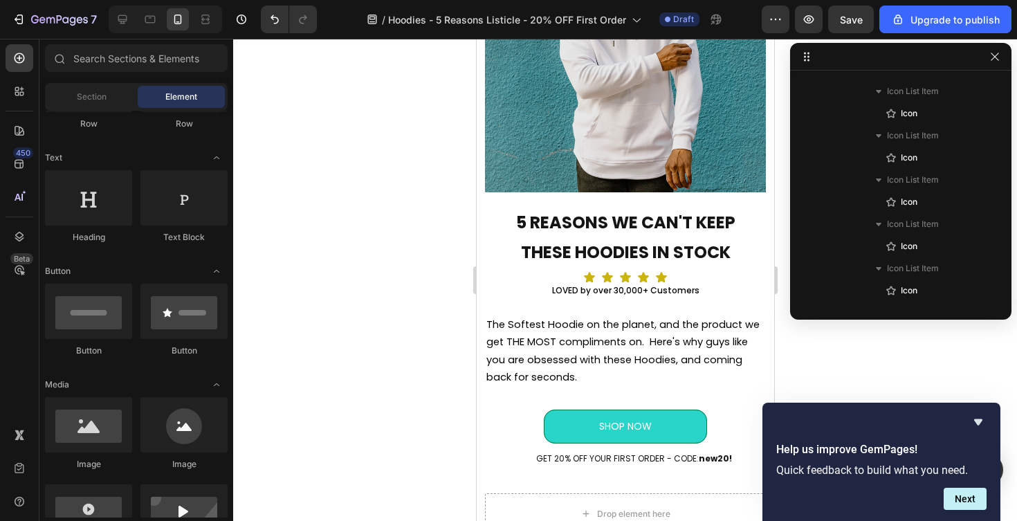
click at [870, 359] on div at bounding box center [625, 280] width 784 height 482
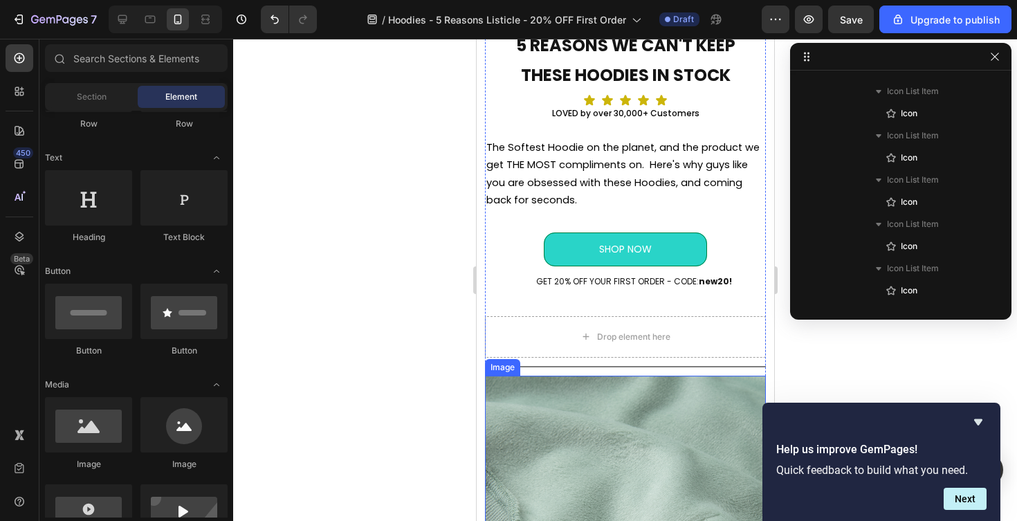
scroll to position [342, 0]
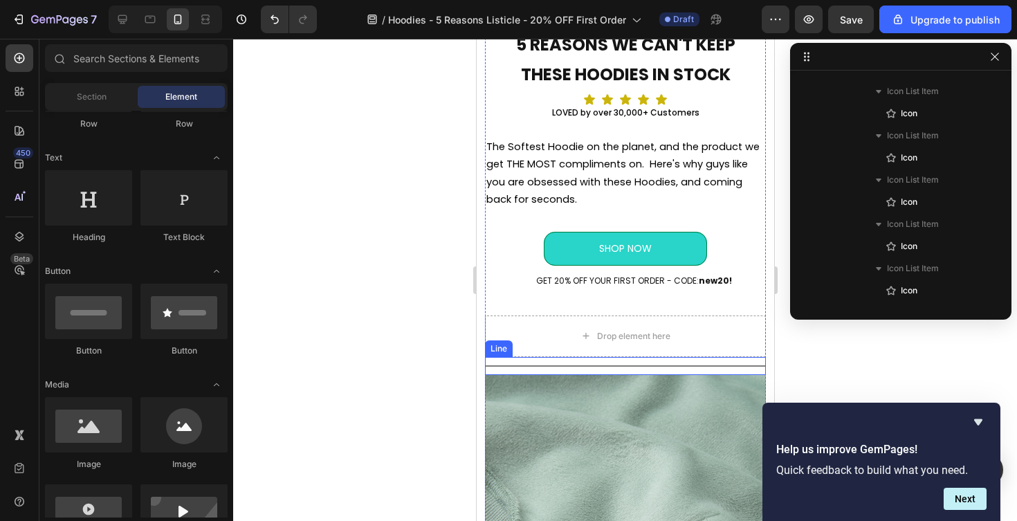
click at [592, 363] on div "Title Line" at bounding box center [624, 366] width 281 height 18
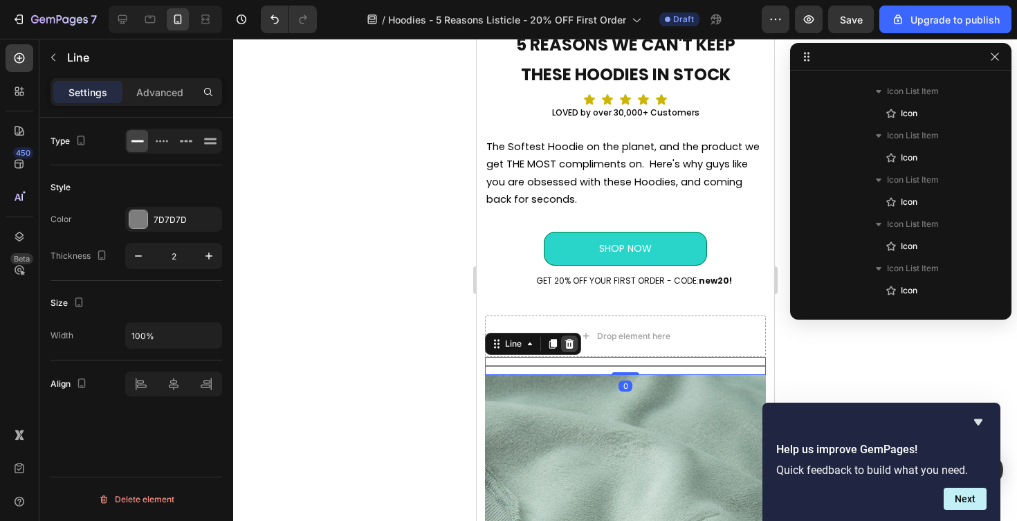
click at [573, 348] on icon at bounding box center [568, 343] width 11 height 11
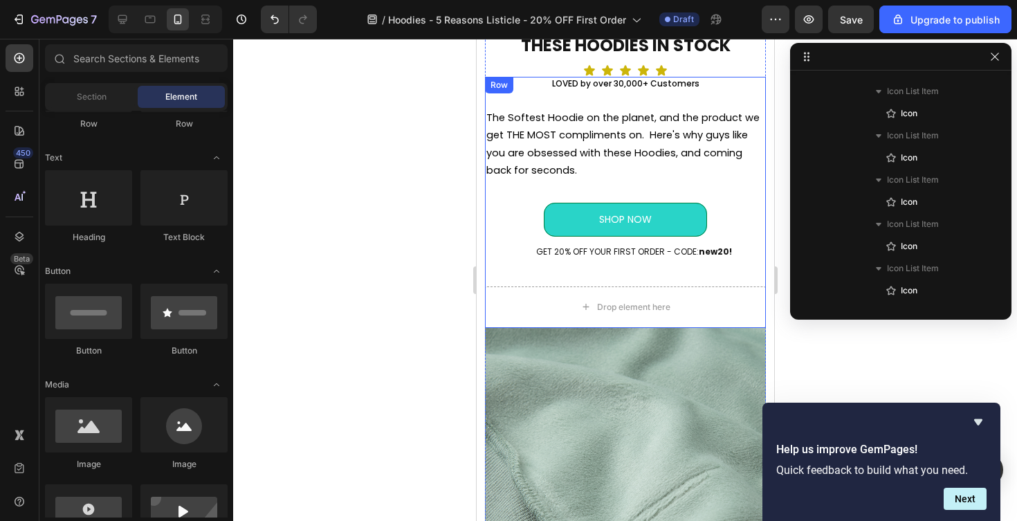
scroll to position [365, 0]
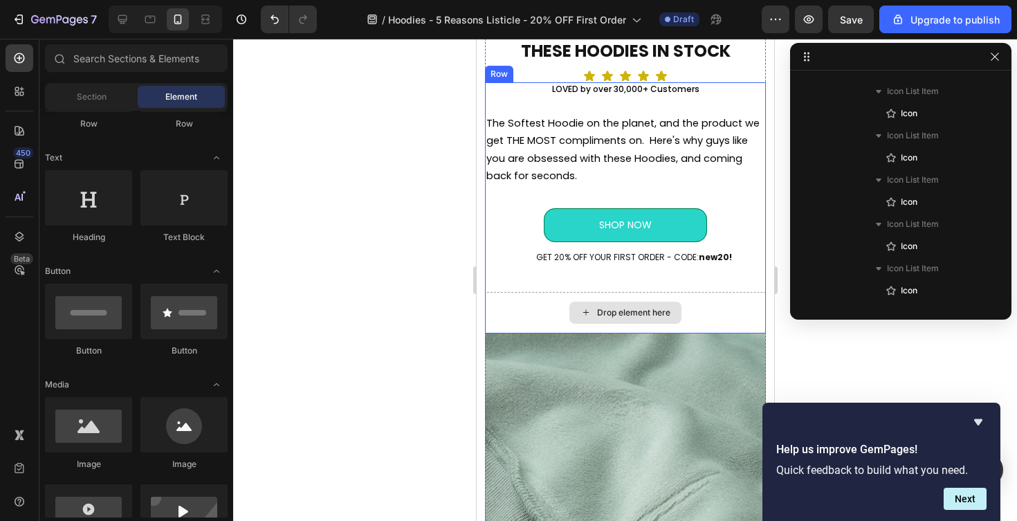
click at [585, 312] on icon at bounding box center [586, 313] width 6 height 6
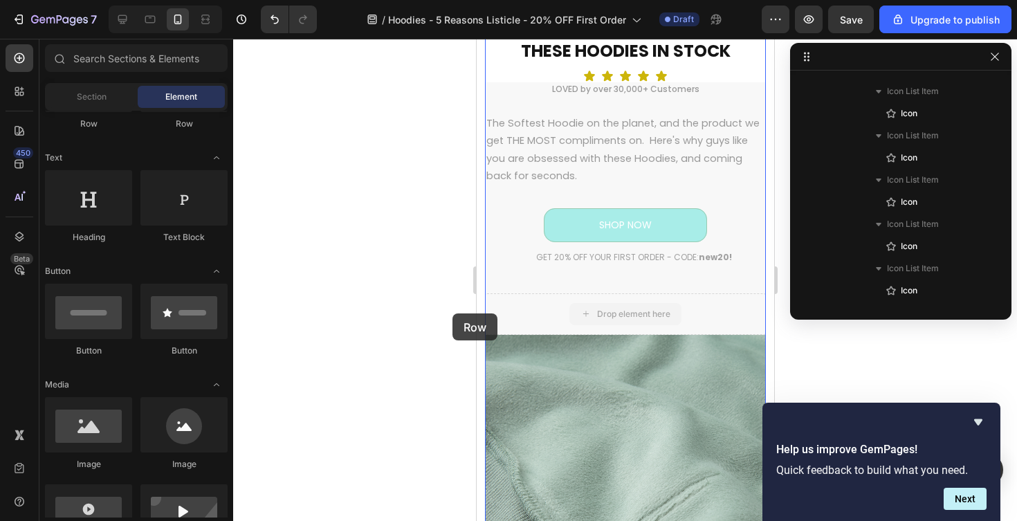
drag, startPoint x: 585, startPoint y: 312, endPoint x: 449, endPoint y: 312, distance: 136.3
click at [450, 312] on div at bounding box center [625, 280] width 784 height 482
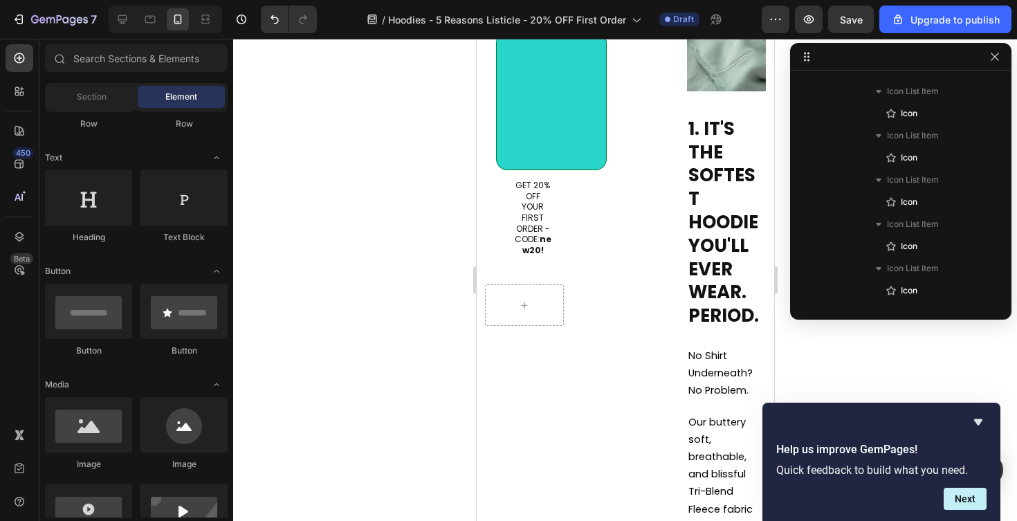
scroll to position [73, 0]
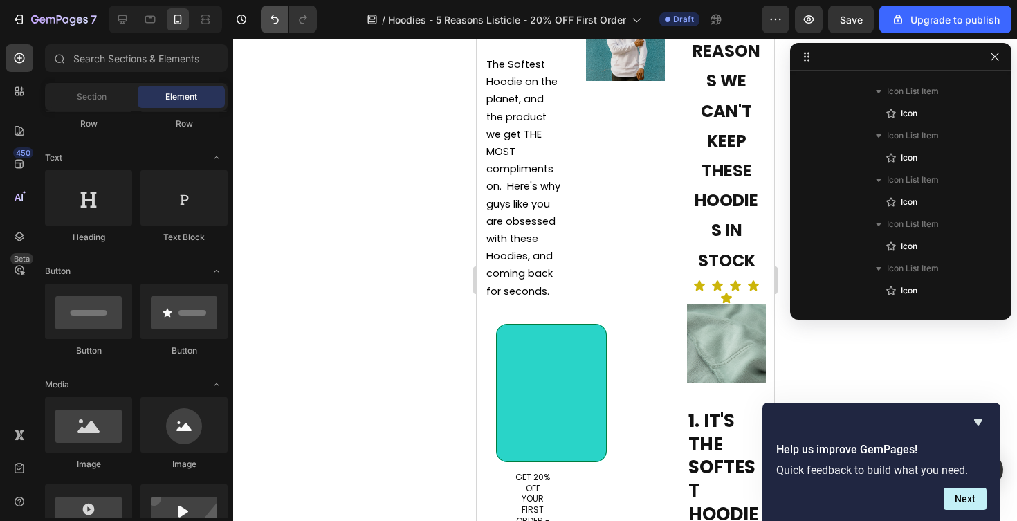
click at [271, 21] on icon "Undo/Redo" at bounding box center [275, 19] width 14 height 14
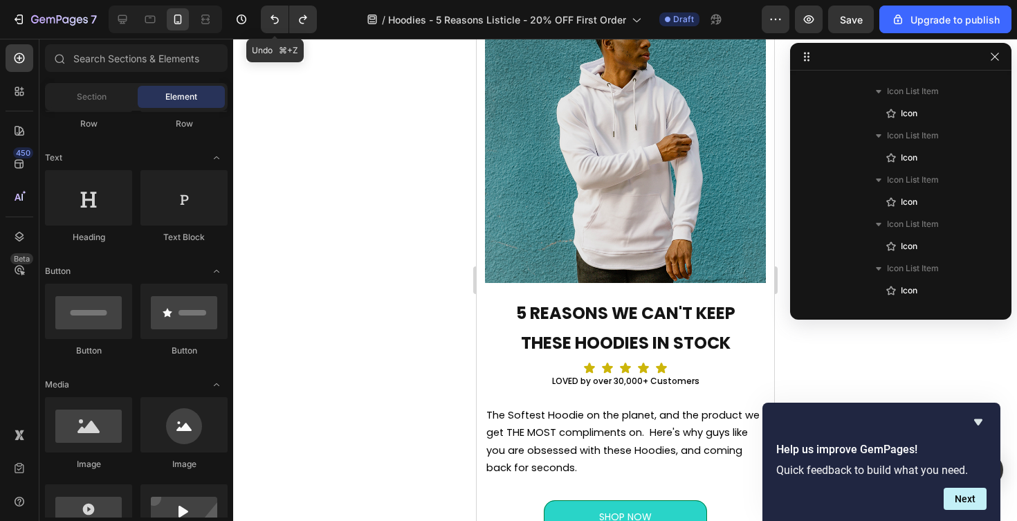
scroll to position [365, 0]
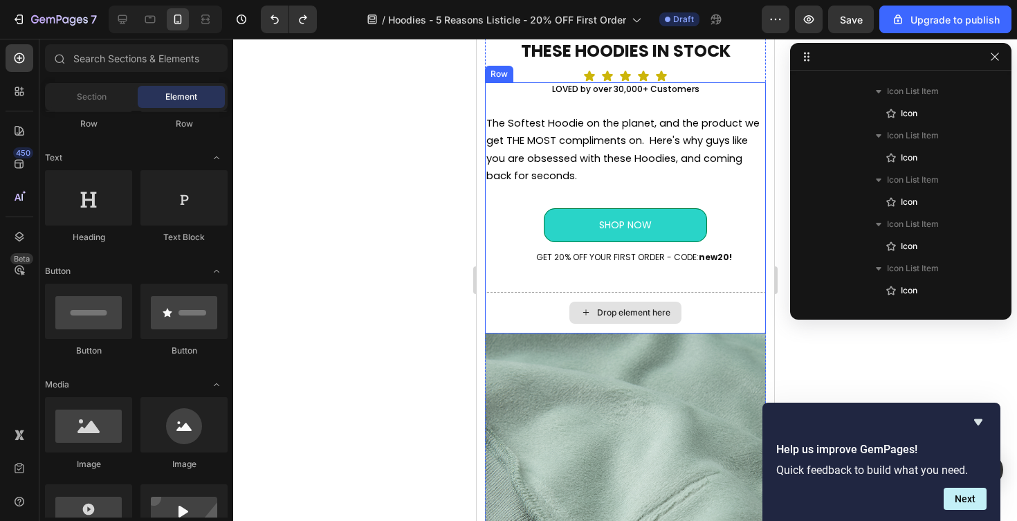
click at [717, 309] on div "Drop element here" at bounding box center [624, 313] width 281 height 42
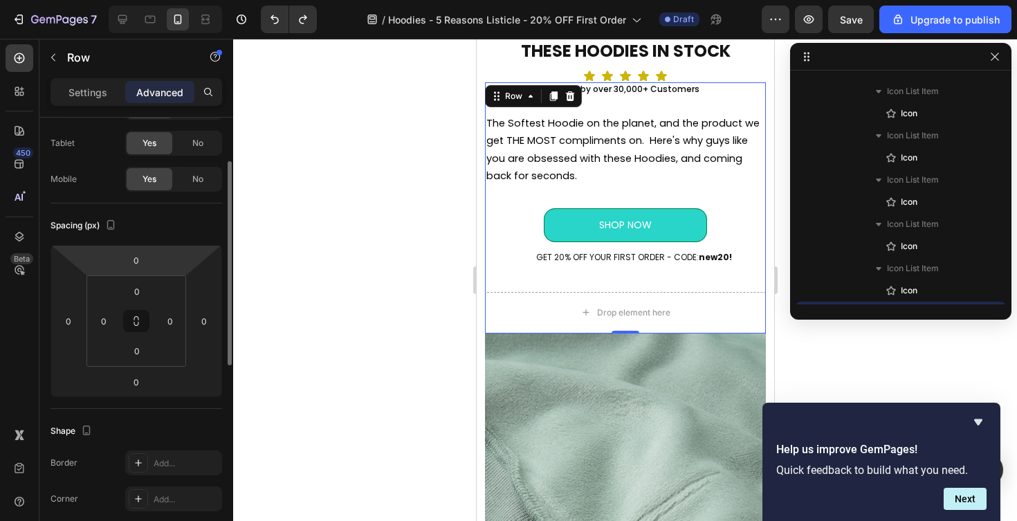
scroll to position [89, 0]
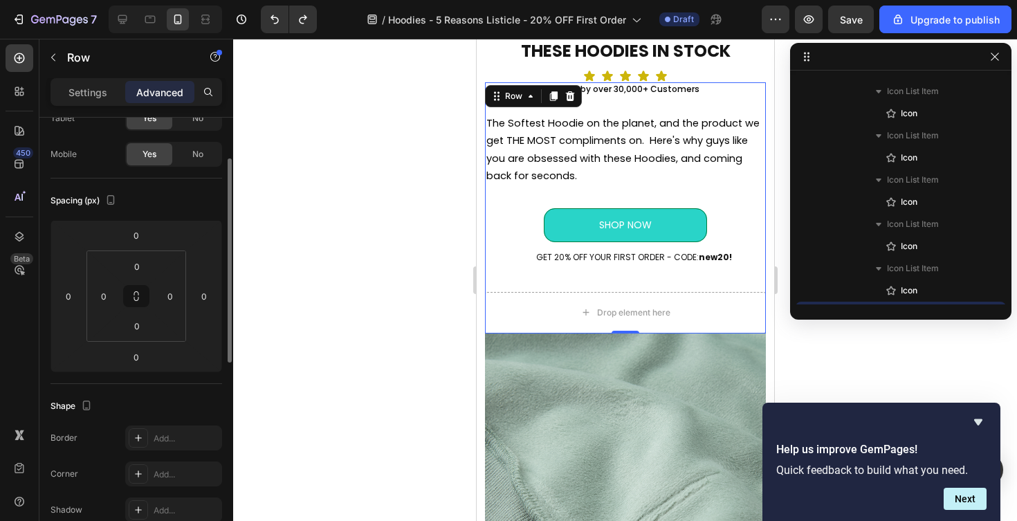
click at [104, 105] on div "Settings Advanced" at bounding box center [137, 92] width 172 height 28
click at [102, 98] on p "Settings" at bounding box center [88, 92] width 39 height 15
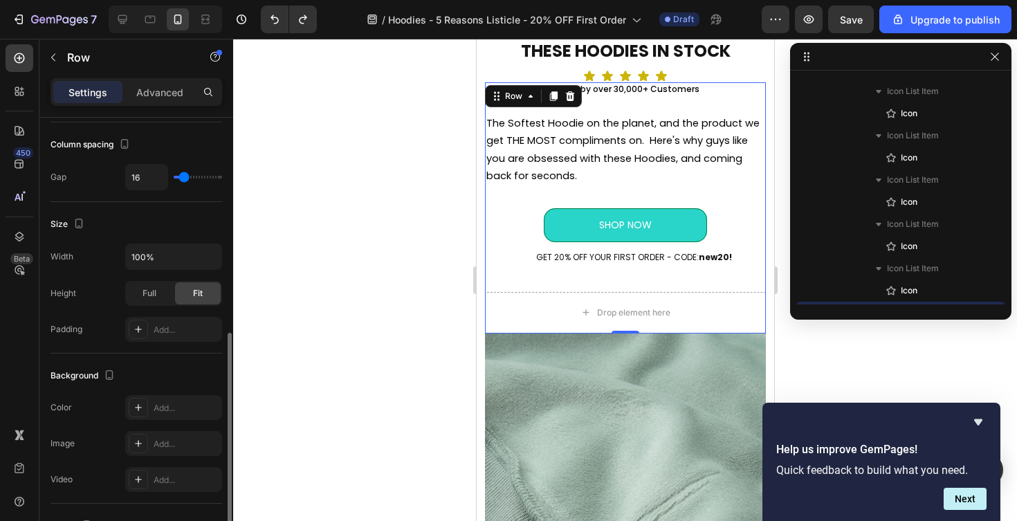
scroll to position [445, 0]
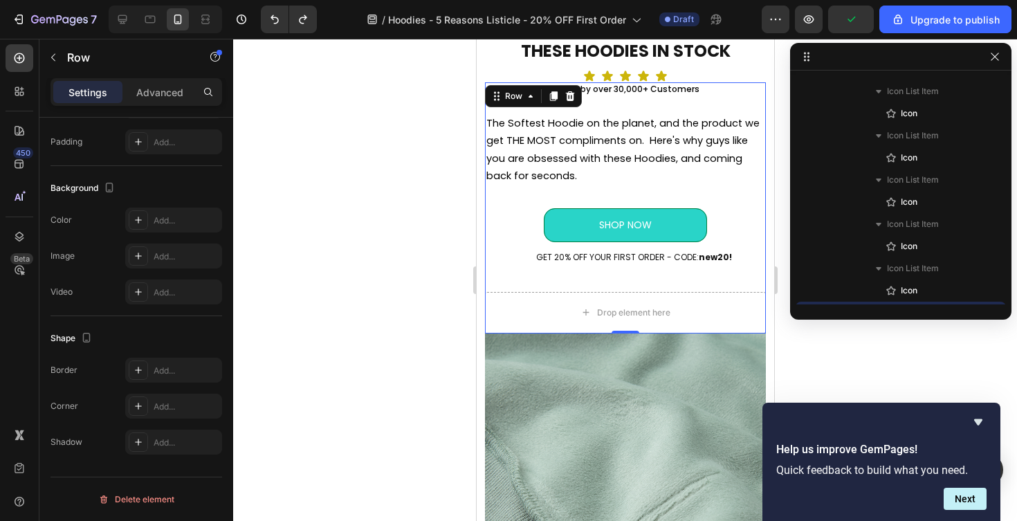
click at [343, 316] on div at bounding box center [625, 280] width 784 height 482
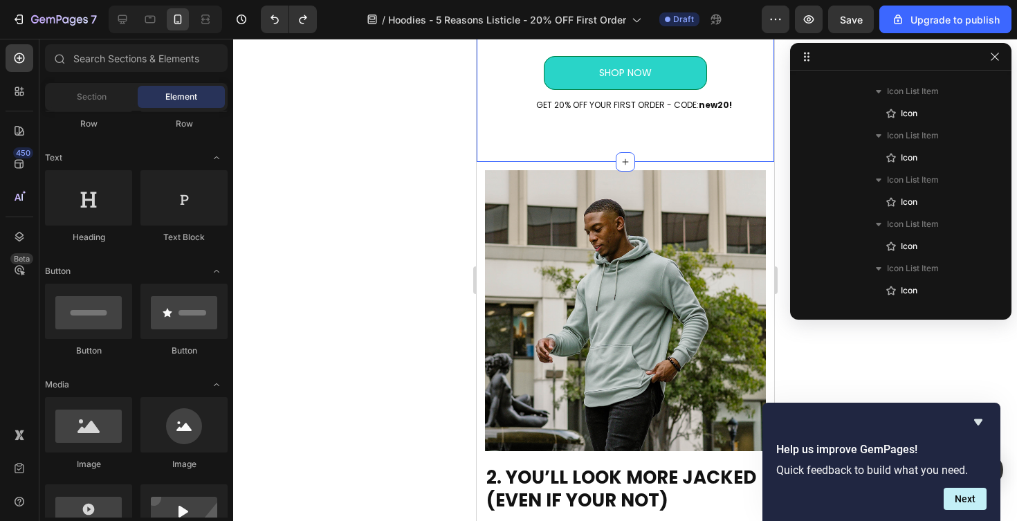
scroll to position [1142, 0]
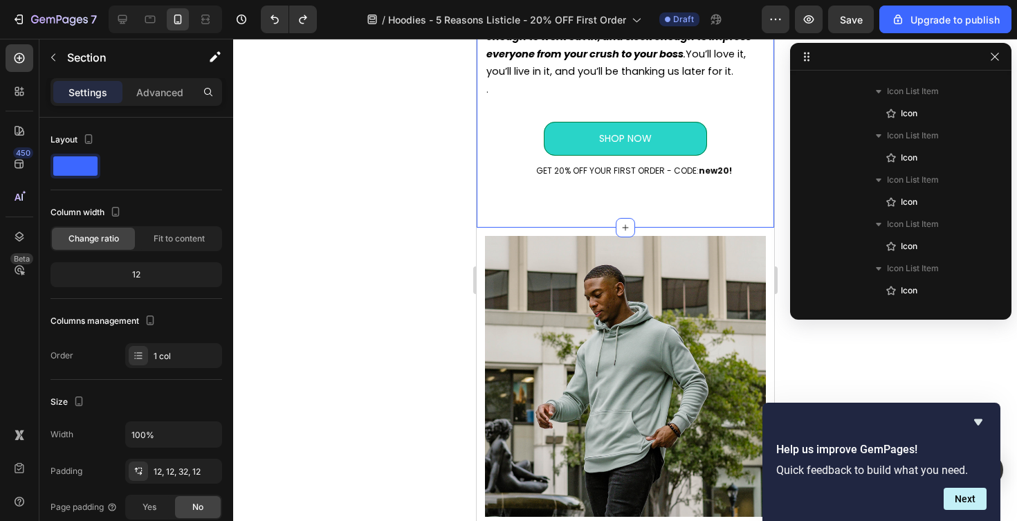
scroll to position [1070, 0]
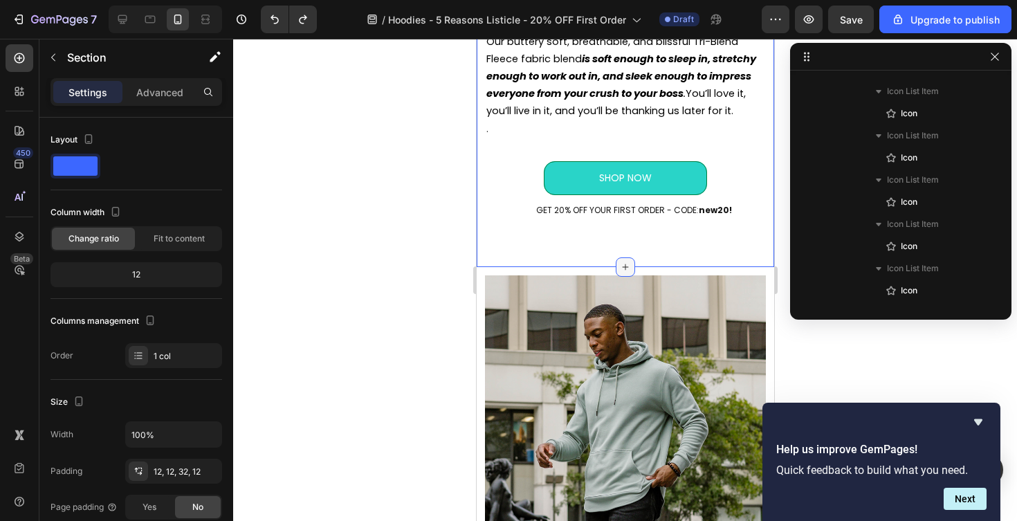
click at [629, 273] on icon at bounding box center [624, 267] width 11 height 11
click at [396, 268] on div at bounding box center [625, 280] width 784 height 482
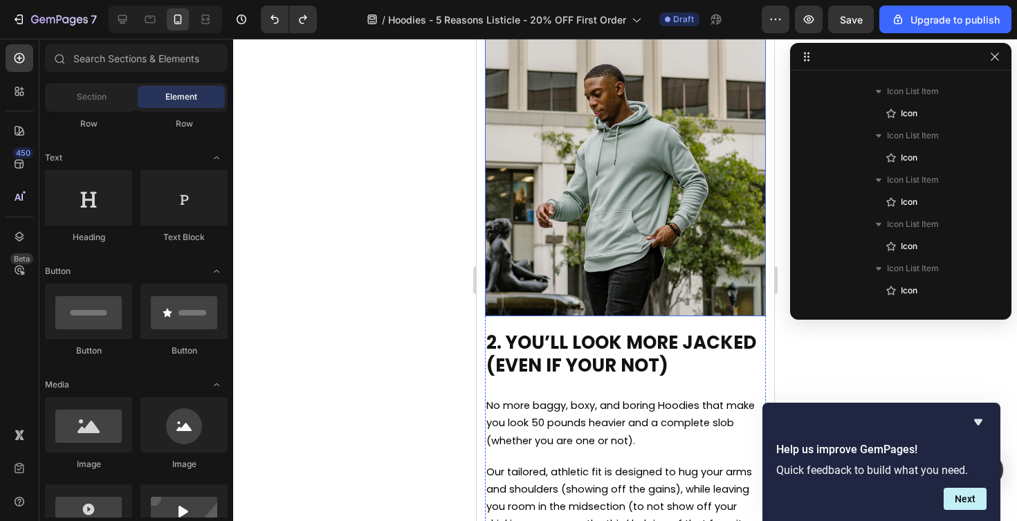
scroll to position [1370, 0]
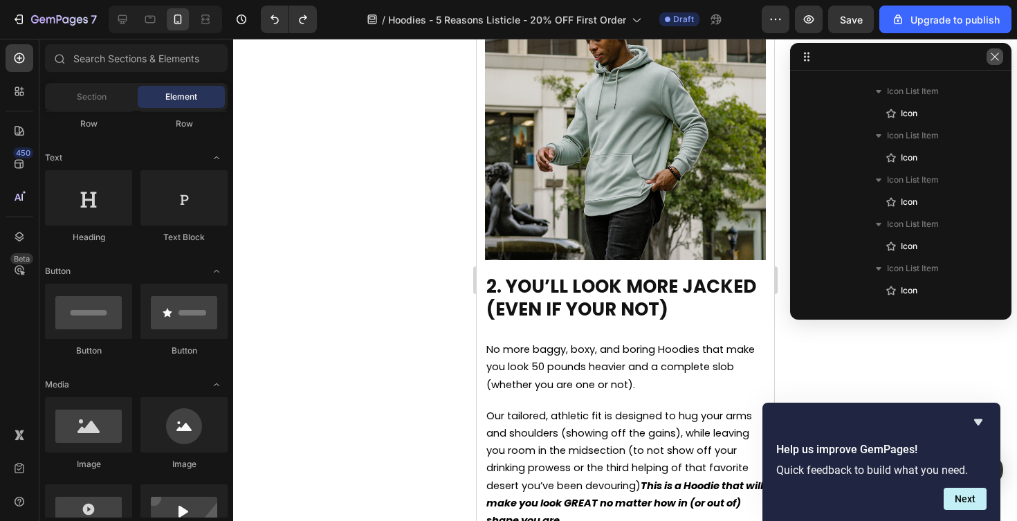
click at [994, 59] on icon "button" at bounding box center [995, 56] width 11 height 11
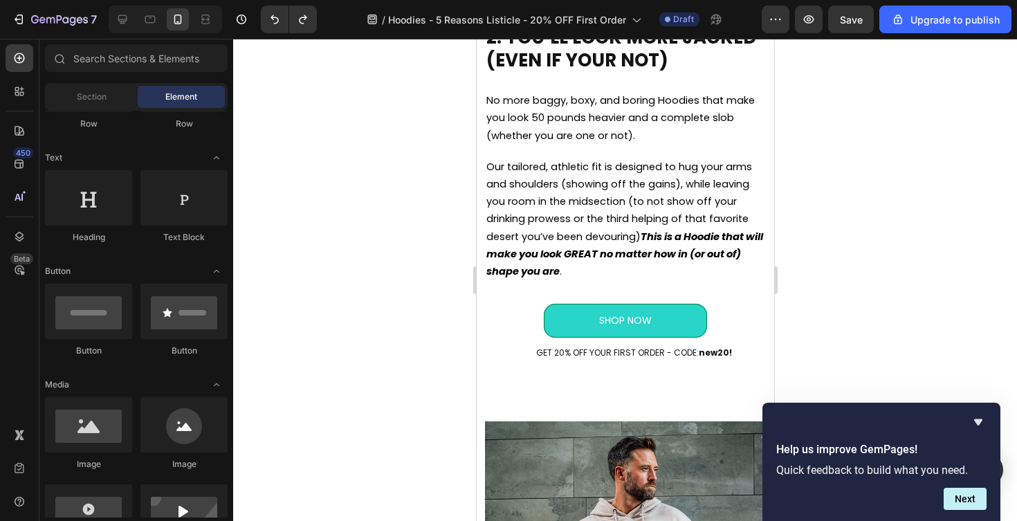
scroll to position [1282, 0]
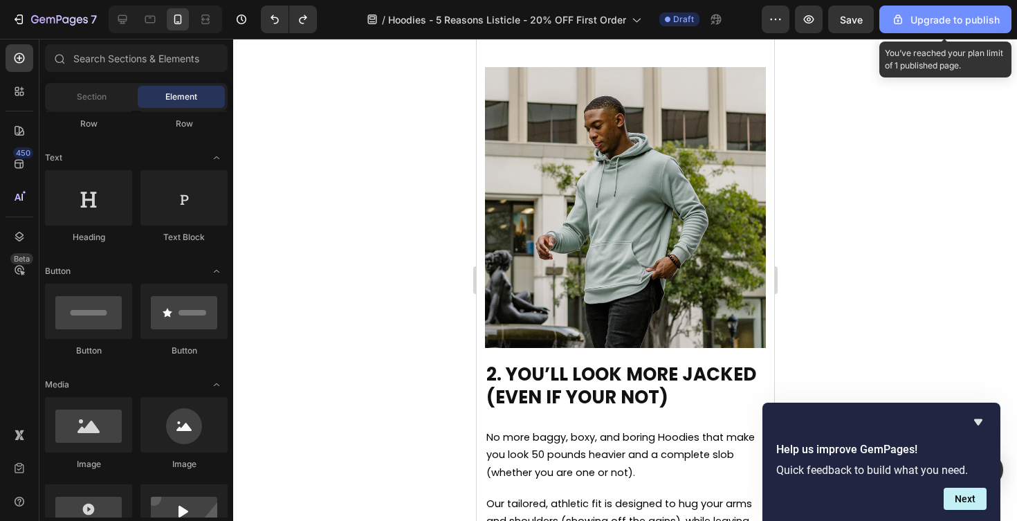
click at [913, 26] on button "Upgrade to publish" at bounding box center [945, 20] width 132 height 28
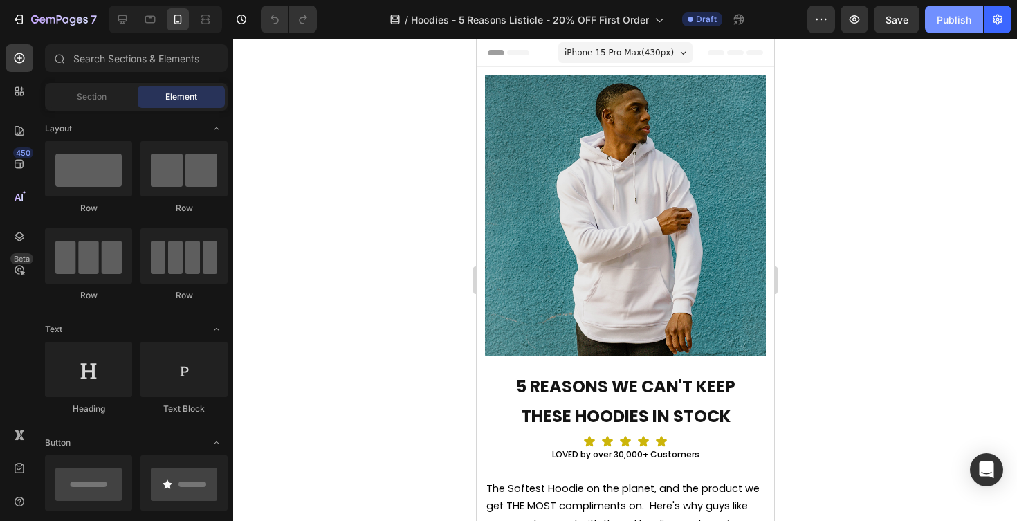
click at [960, 23] on div "Publish" at bounding box center [954, 19] width 35 height 15
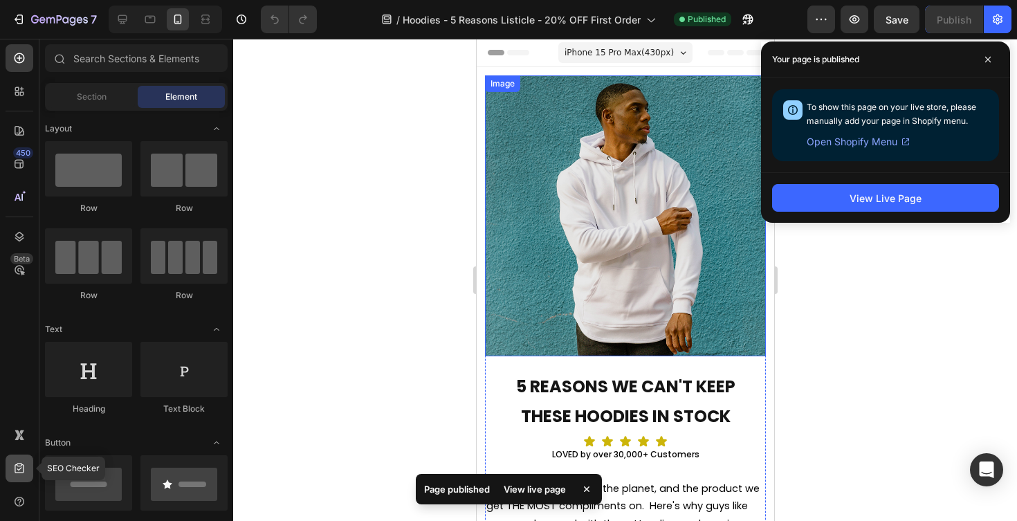
click at [19, 473] on icon at bounding box center [19, 468] width 9 height 10
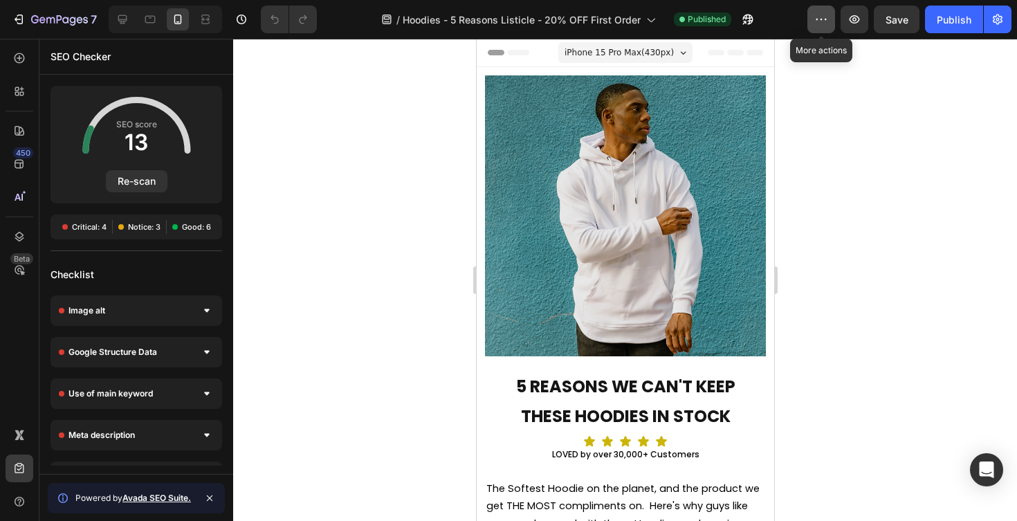
click at [832, 26] on button "button" at bounding box center [822, 20] width 28 height 28
click at [794, 90] on div at bounding box center [625, 280] width 784 height 482
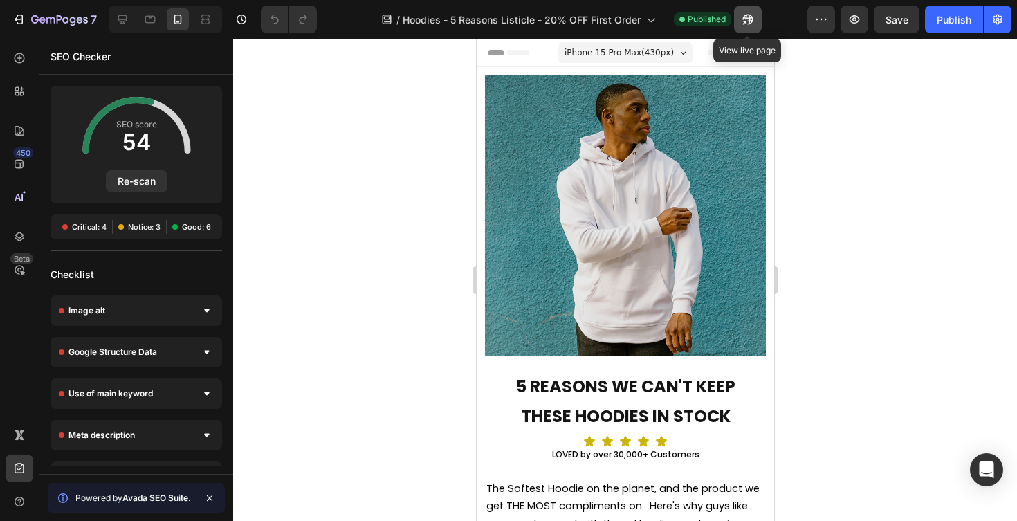
click at [749, 19] on icon "button" at bounding box center [747, 20] width 10 height 10
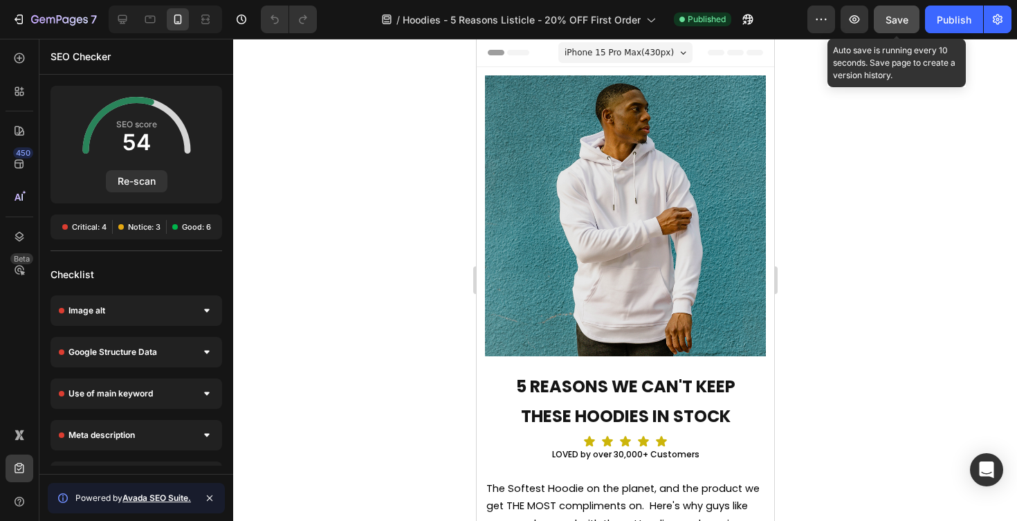
click at [893, 19] on span "Save" at bounding box center [897, 20] width 23 height 12
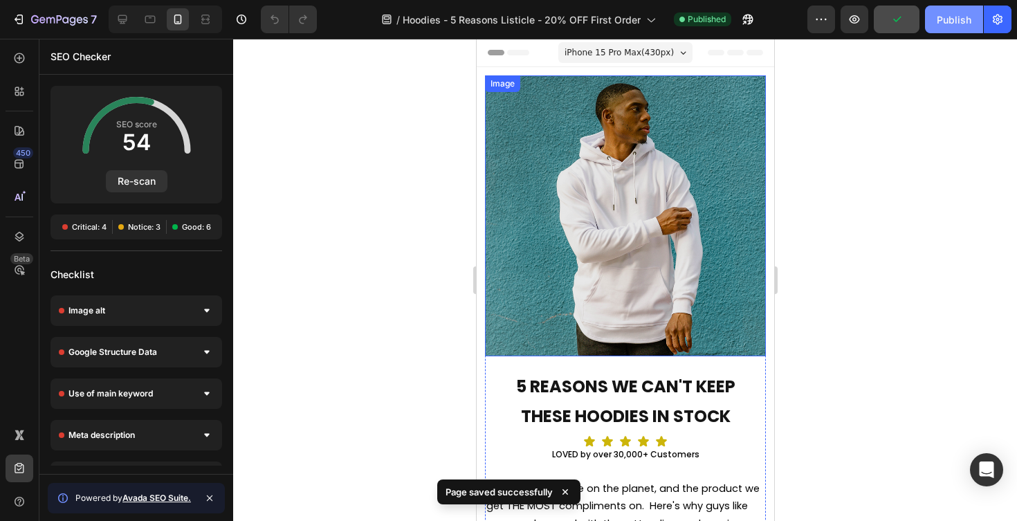
click at [949, 10] on button "Publish" at bounding box center [954, 20] width 58 height 28
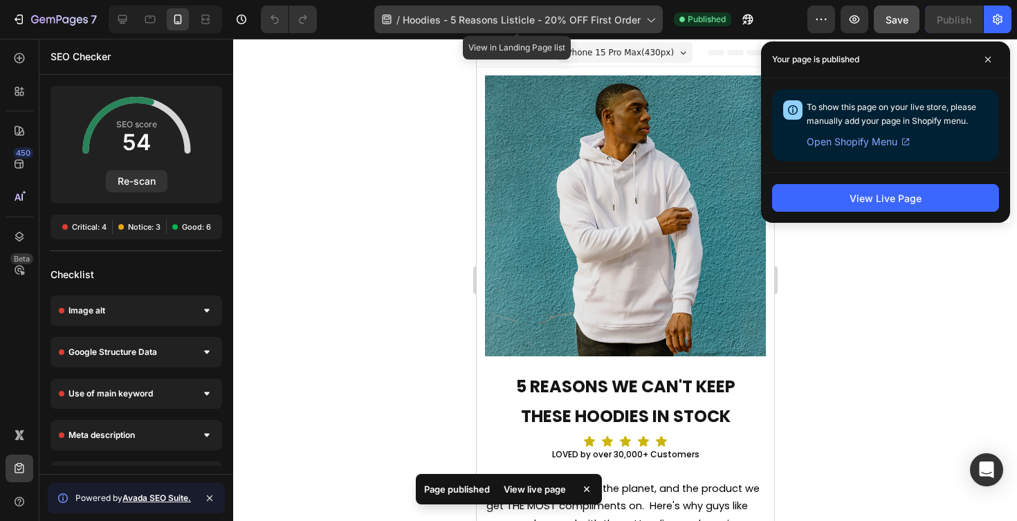
click at [650, 19] on icon at bounding box center [651, 19] width 14 height 14
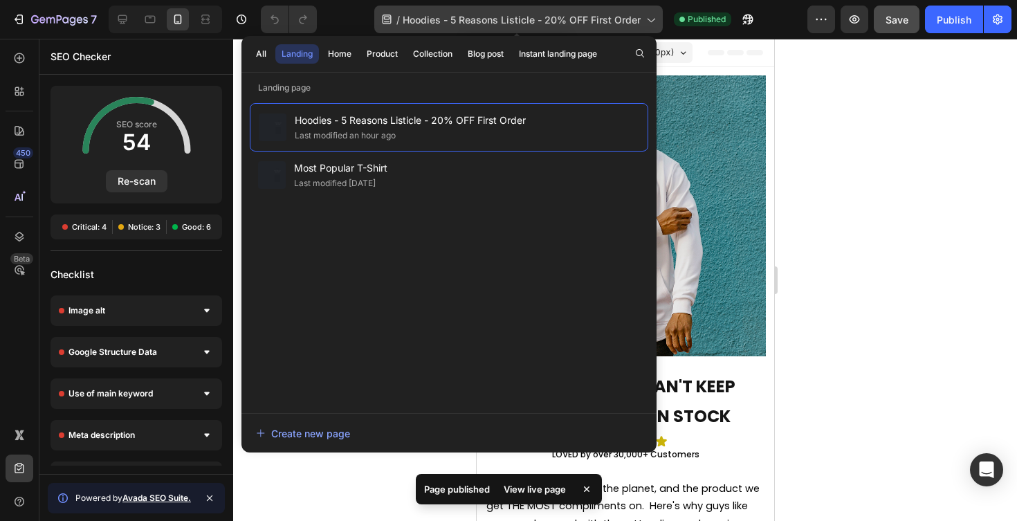
click at [650, 19] on icon at bounding box center [651, 19] width 14 height 14
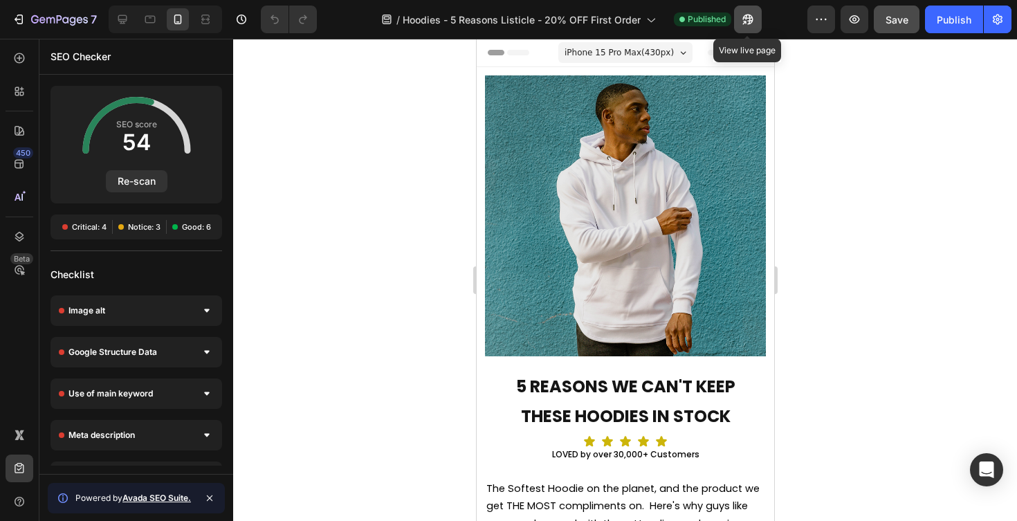
click at [749, 22] on icon "button" at bounding box center [747, 20] width 10 height 10
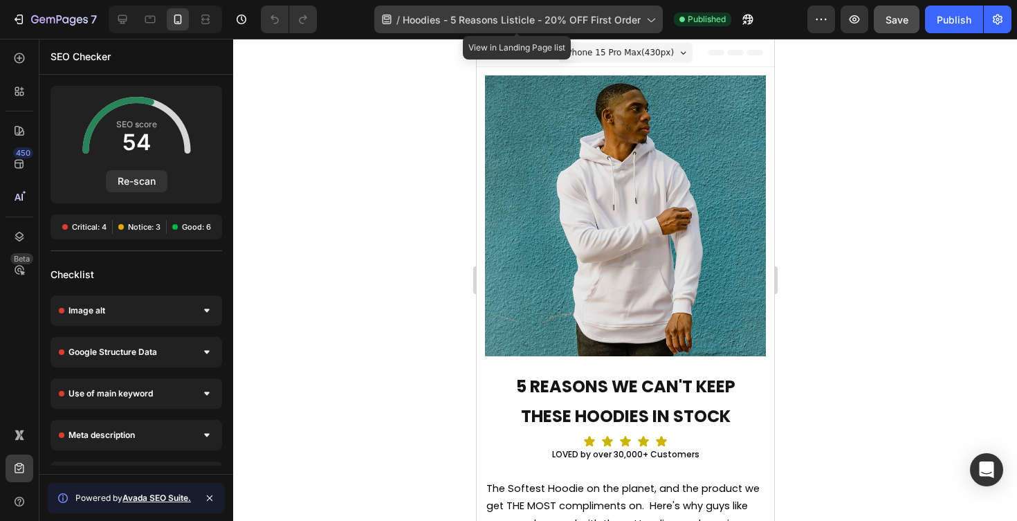
click at [590, 19] on span "Hoodies - 5 Reasons Listicle - 20% OFF First Order" at bounding box center [522, 19] width 238 height 15
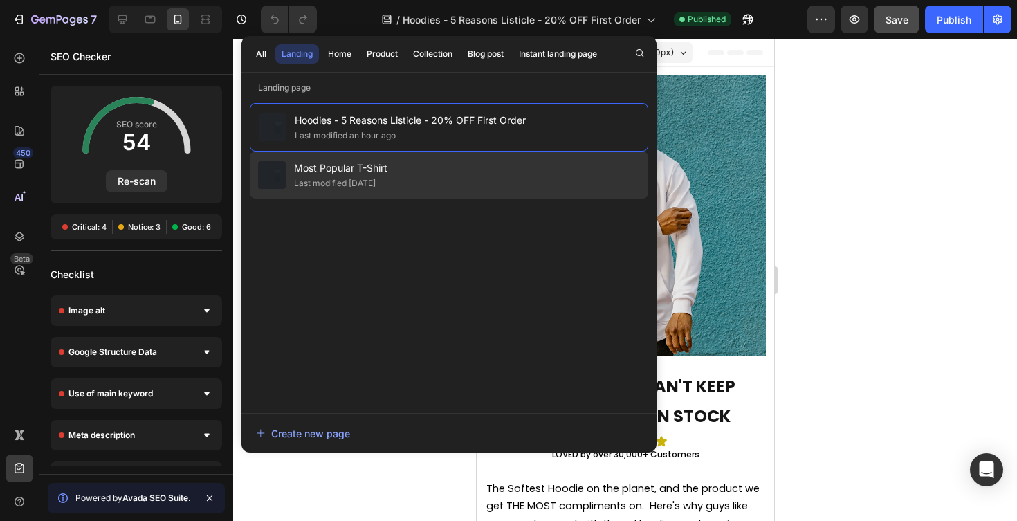
click at [511, 156] on div "Most Popular T-Shirt Last modified 19 days ago" at bounding box center [449, 175] width 399 height 47
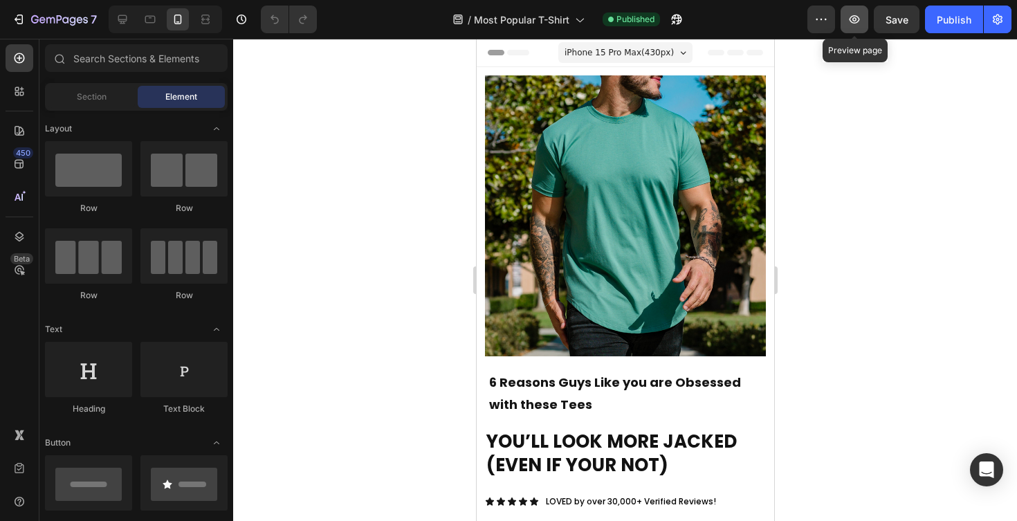
click at [853, 25] on icon "button" at bounding box center [855, 19] width 14 height 14
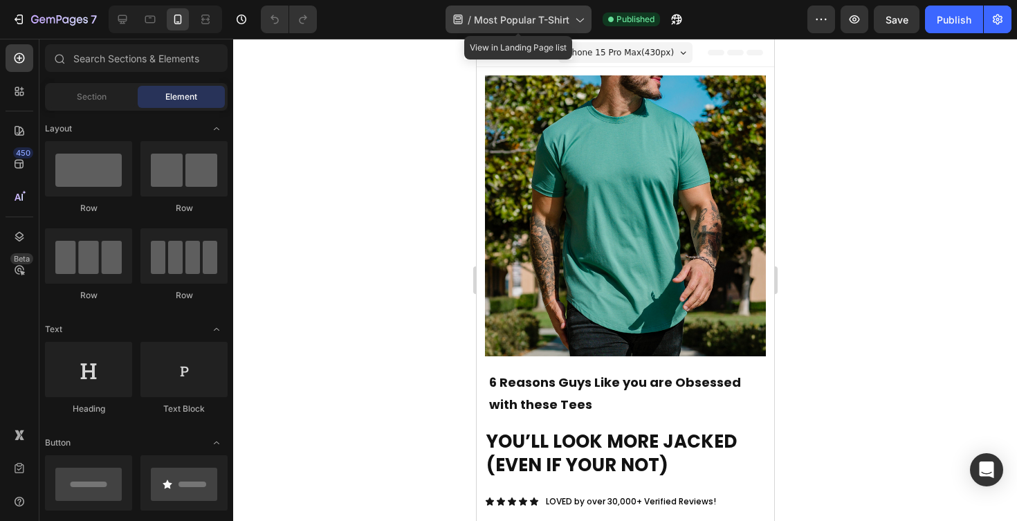
click at [565, 25] on span "Most Popular T-Shirt" at bounding box center [521, 19] width 95 height 15
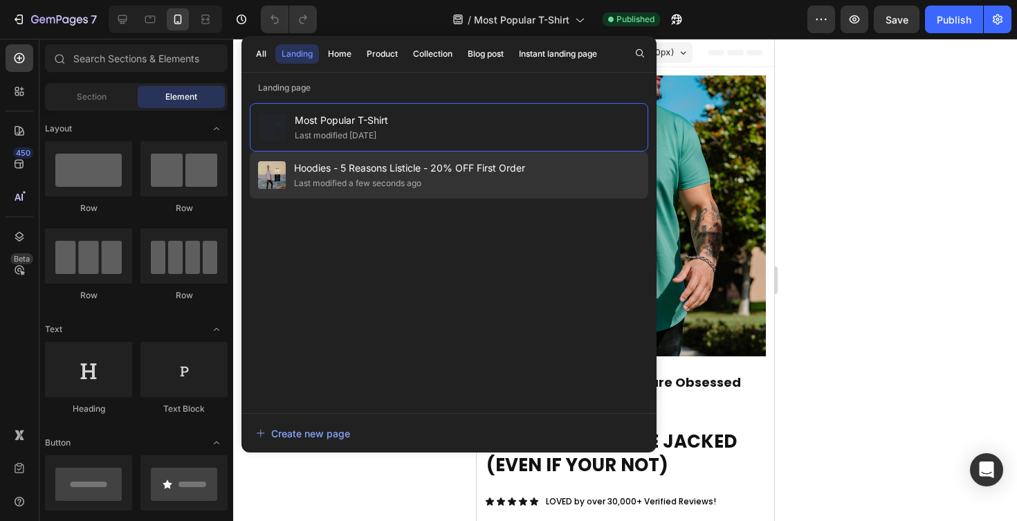
click at [479, 172] on span "Hoodies - 5 Reasons Listicle - 20% OFF First Order" at bounding box center [409, 168] width 231 height 17
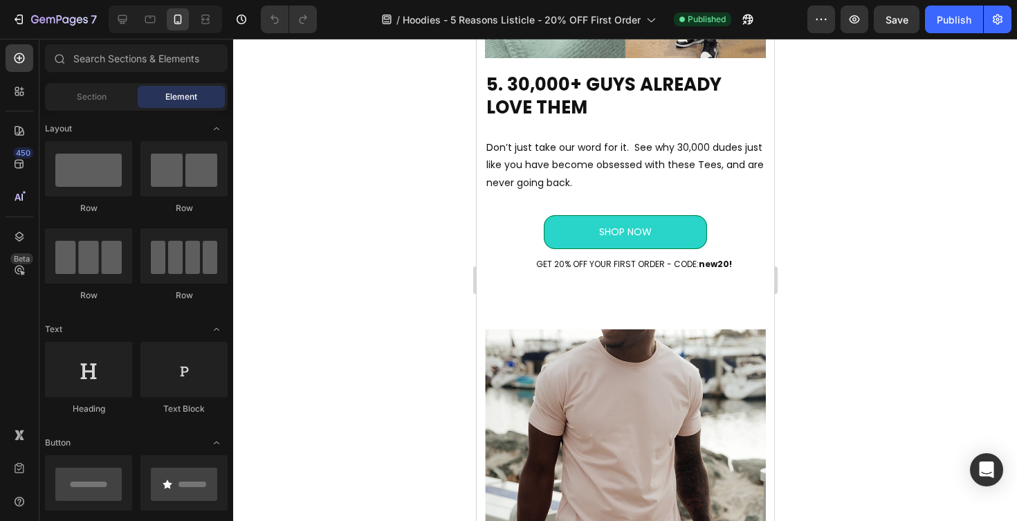
scroll to position [3564, 0]
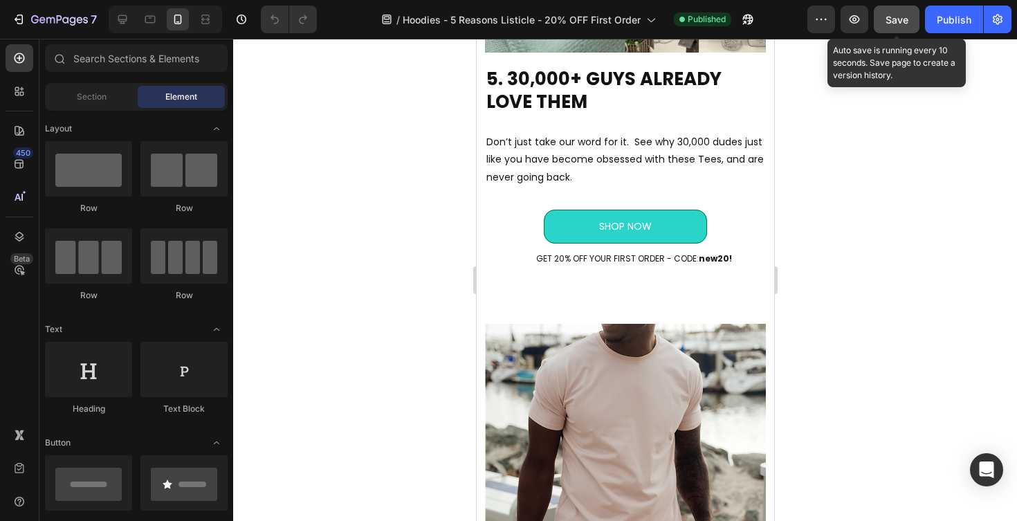
click at [894, 17] on span "Save" at bounding box center [897, 20] width 23 height 12
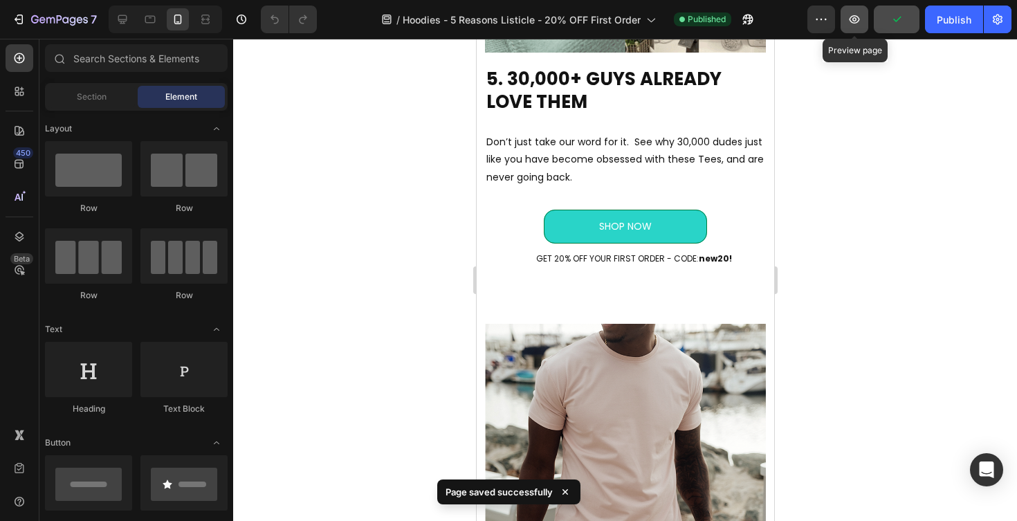
click at [857, 19] on icon "button" at bounding box center [855, 19] width 4 height 4
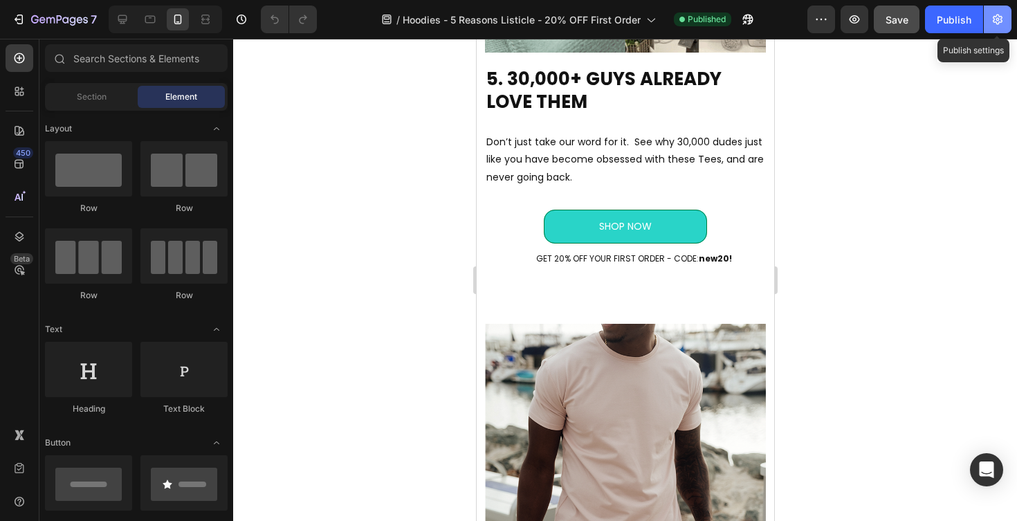
click at [995, 24] on icon "button" at bounding box center [998, 19] width 14 height 14
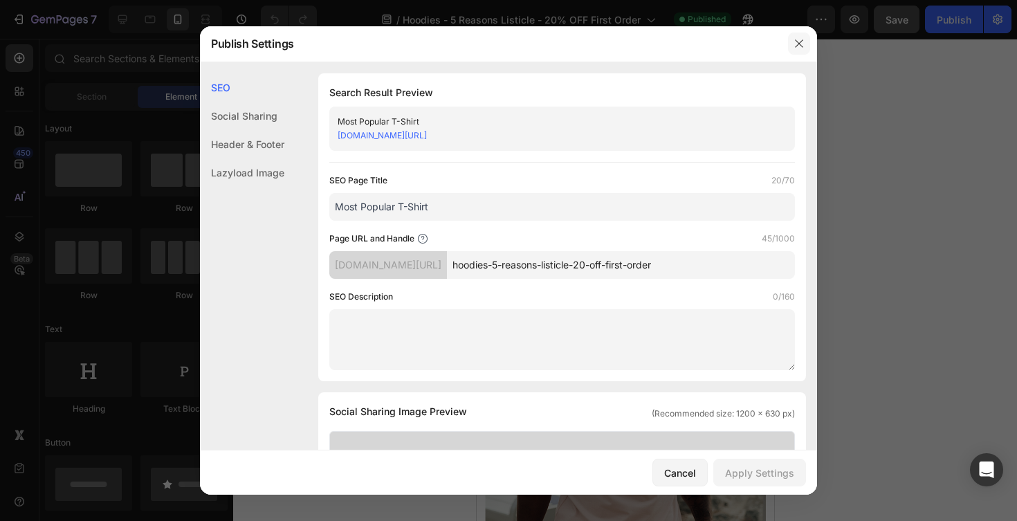
click at [799, 45] on icon "button" at bounding box center [799, 43] width 11 height 11
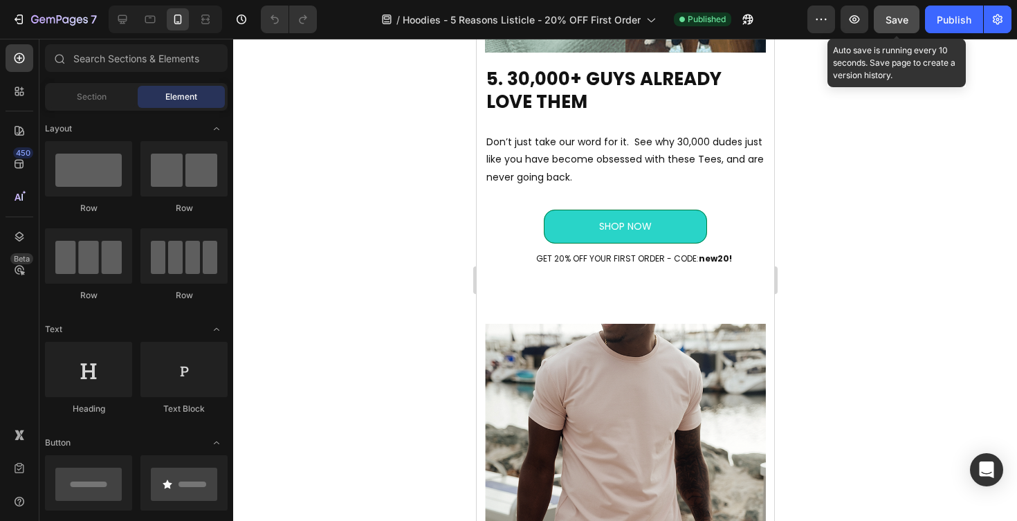
click at [898, 16] on span "Save" at bounding box center [897, 20] width 23 height 12
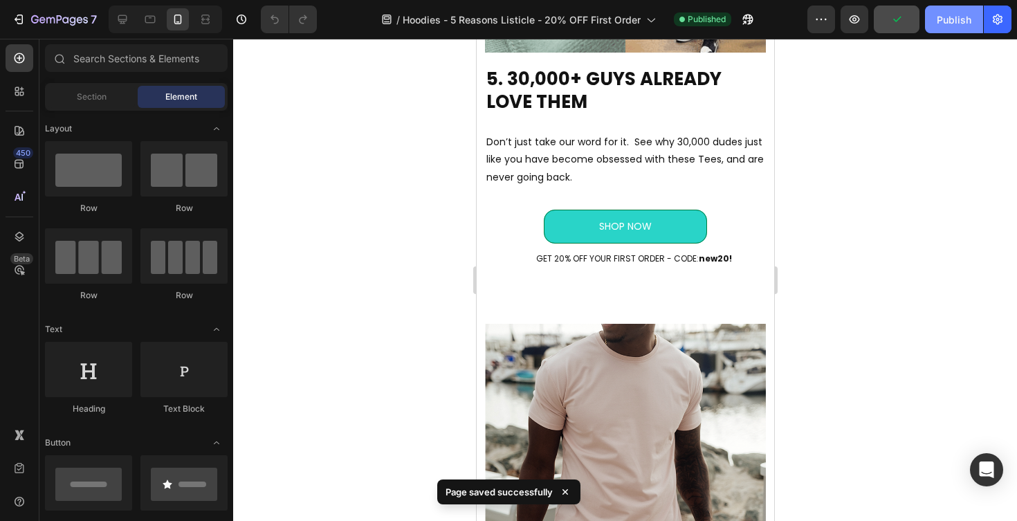
click at [944, 18] on div "Publish" at bounding box center [954, 19] width 35 height 15
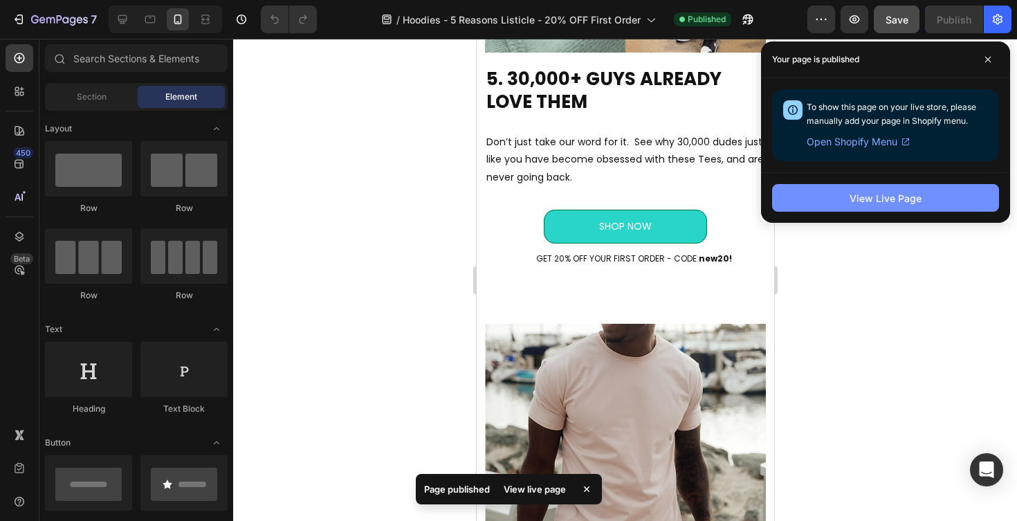
click at [921, 200] on button "View Live Page" at bounding box center [885, 198] width 227 height 28
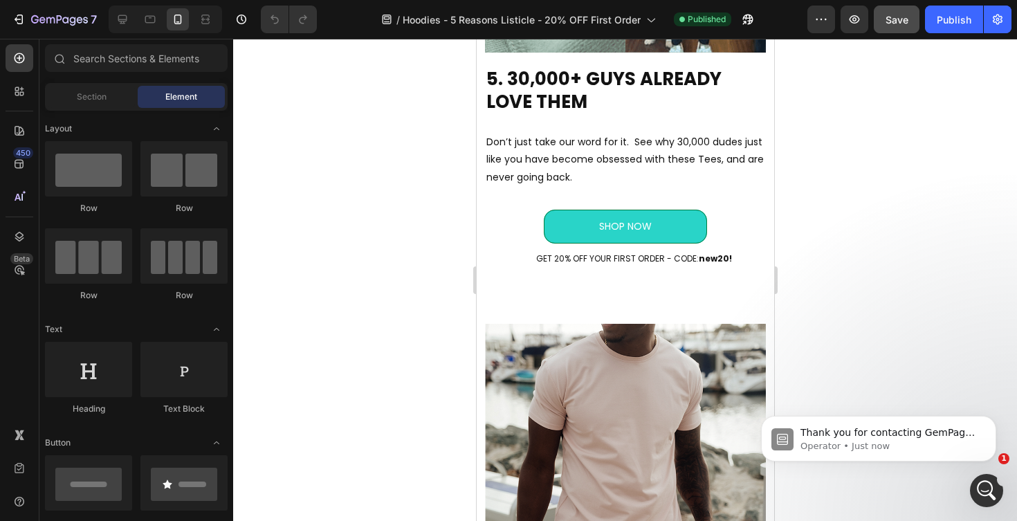
scroll to position [0, 0]
click at [936, 19] on button "Publish" at bounding box center [954, 20] width 58 height 28
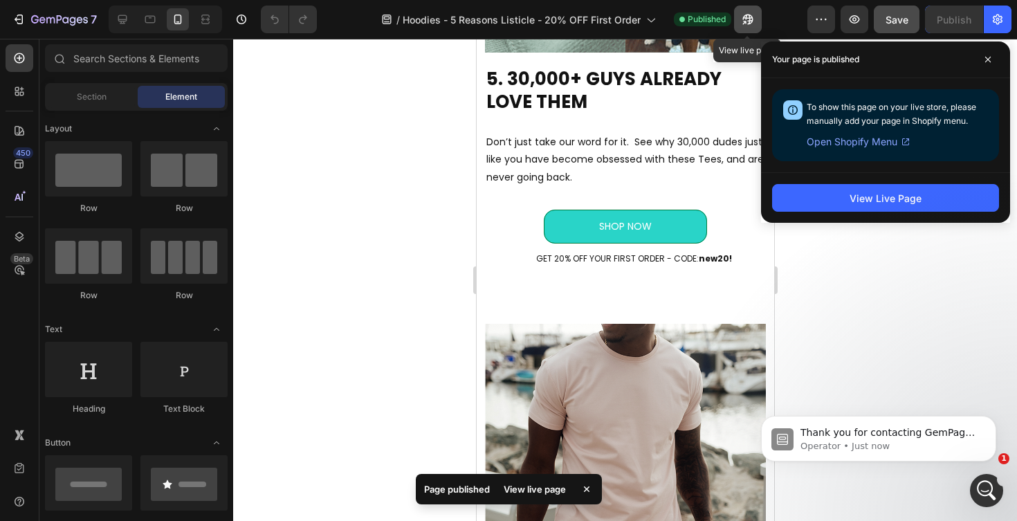
click at [742, 19] on icon "button" at bounding box center [748, 19] width 14 height 14
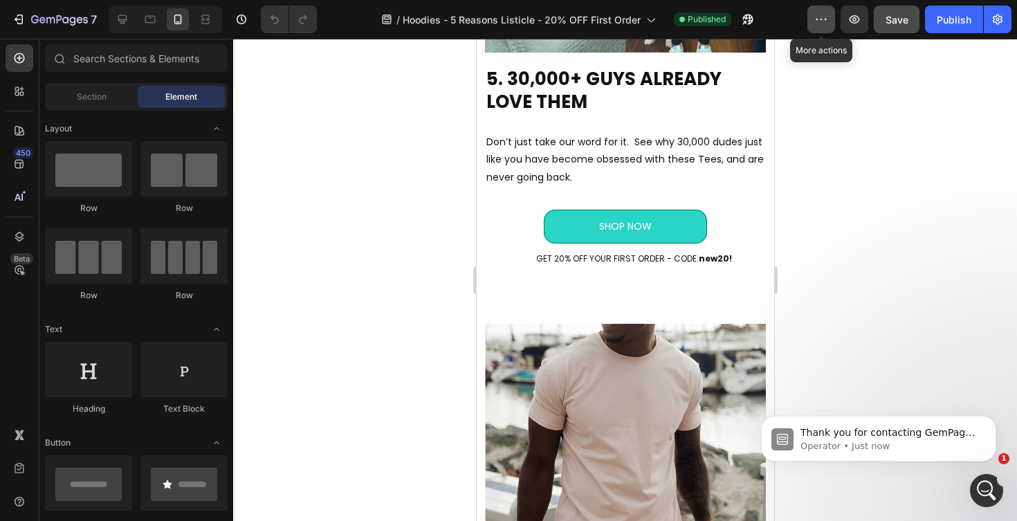
click at [823, 22] on icon "button" at bounding box center [821, 19] width 14 height 14
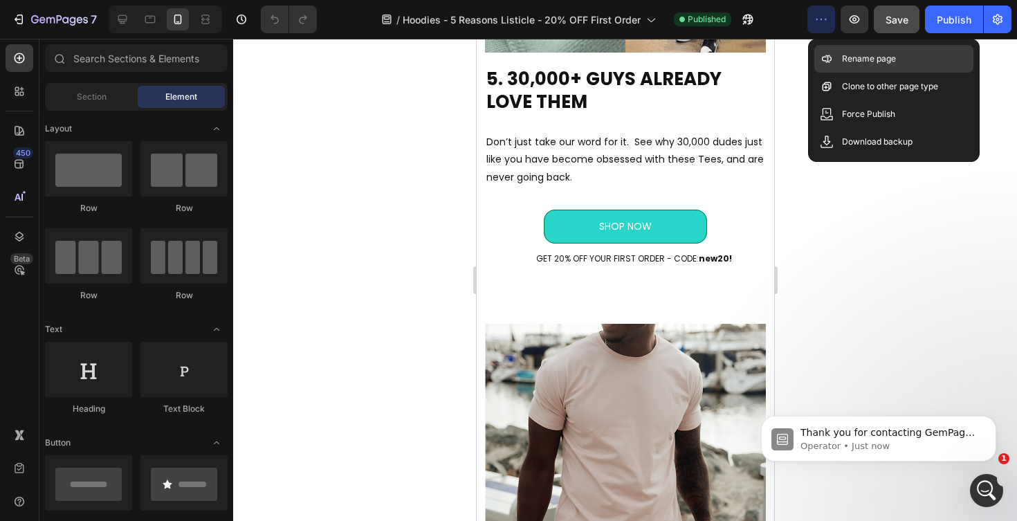
click at [850, 68] on div "Rename page" at bounding box center [893, 59] width 159 height 28
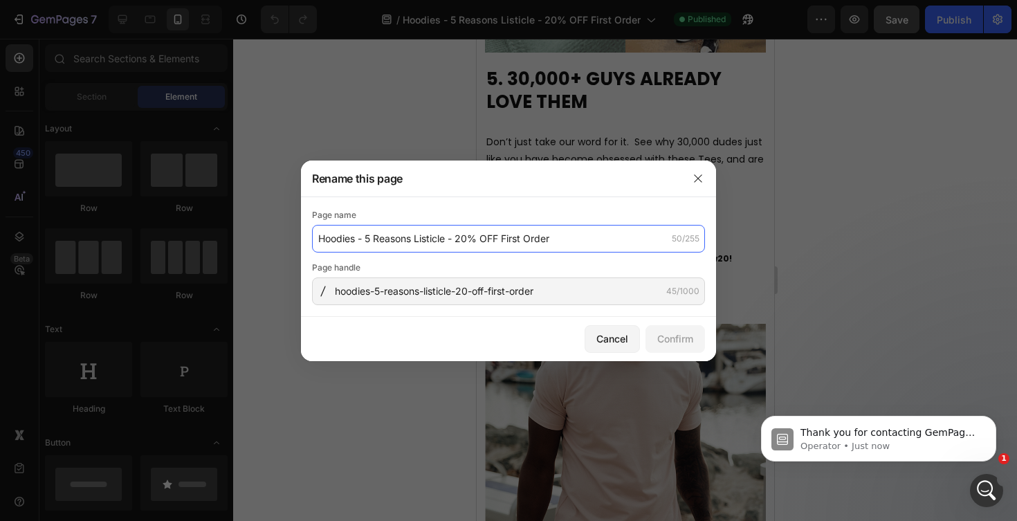
click at [500, 235] on input "Hoodies - 5 Reasons Listicle - 20% OFF First Order" at bounding box center [508, 239] width 393 height 28
click at [469, 240] on input "Hoodies - 5 Reasons Listicle - 20% OFF First Order" at bounding box center [508, 239] width 393 height 28
click at [376, 243] on input "Hoodies - 5 Reasons Listicle - 20% OFF First Order" at bounding box center [508, 239] width 393 height 28
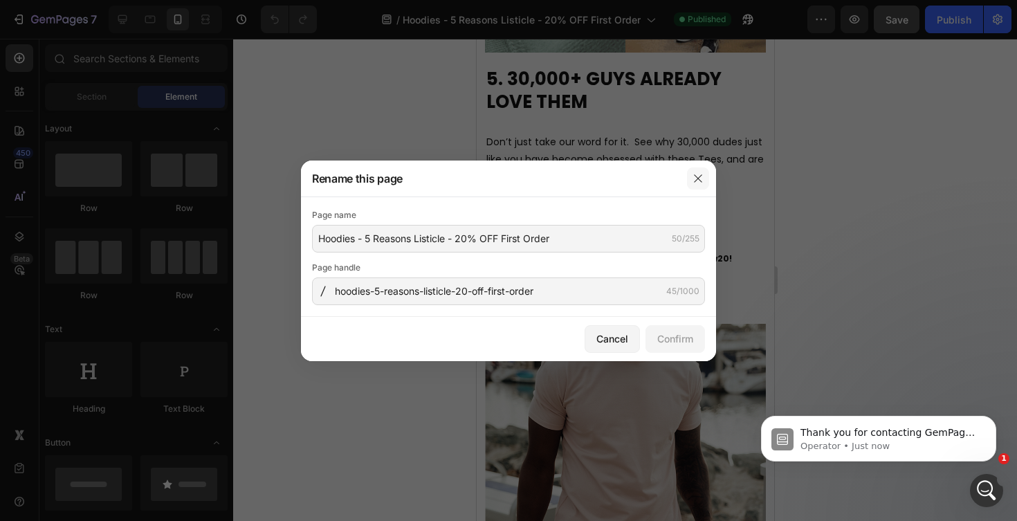
click at [694, 179] on icon "button" at bounding box center [698, 178] width 11 height 11
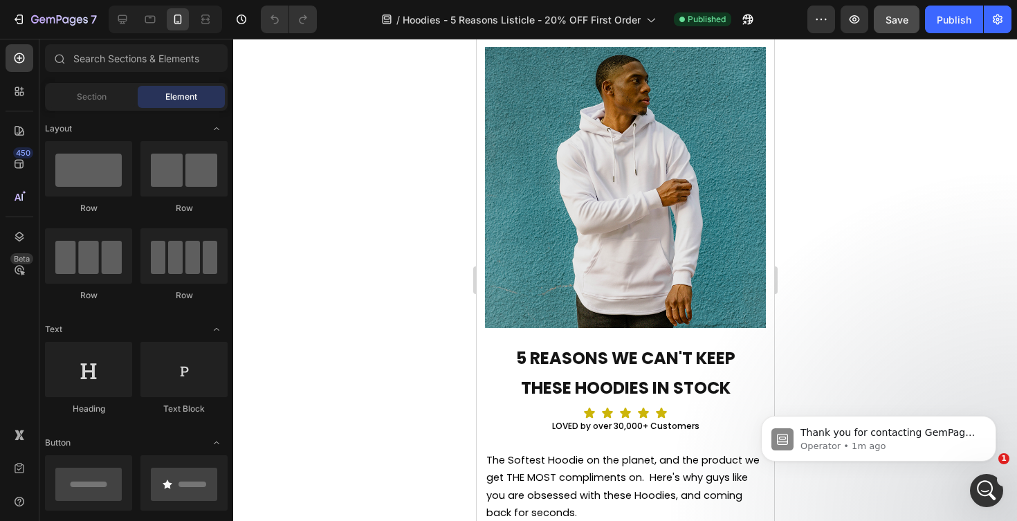
scroll to position [28, 0]
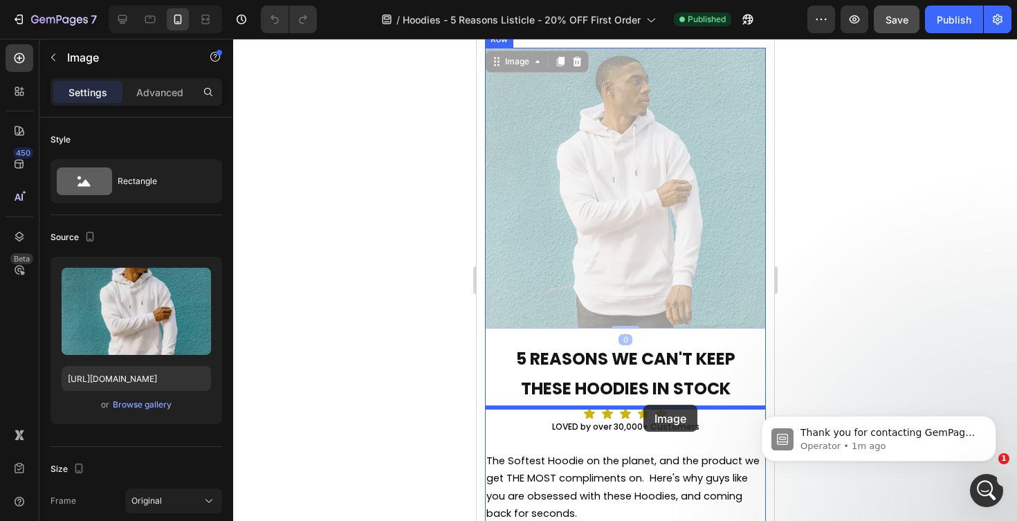
drag, startPoint x: 639, startPoint y: 267, endPoint x: 643, endPoint y: 405, distance: 137.8
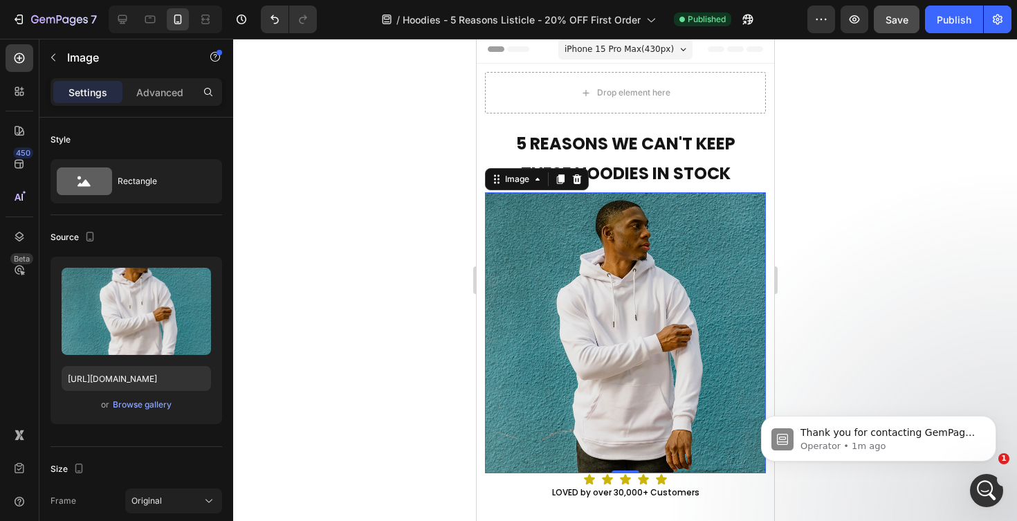
scroll to position [205, 0]
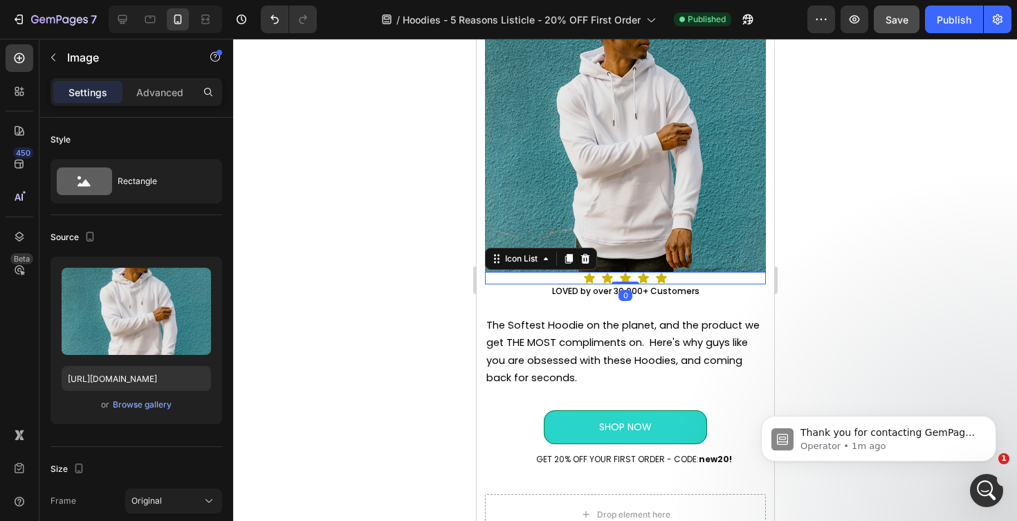
click at [534, 281] on div "Icon Icon Icon Icon Icon" at bounding box center [624, 278] width 281 height 12
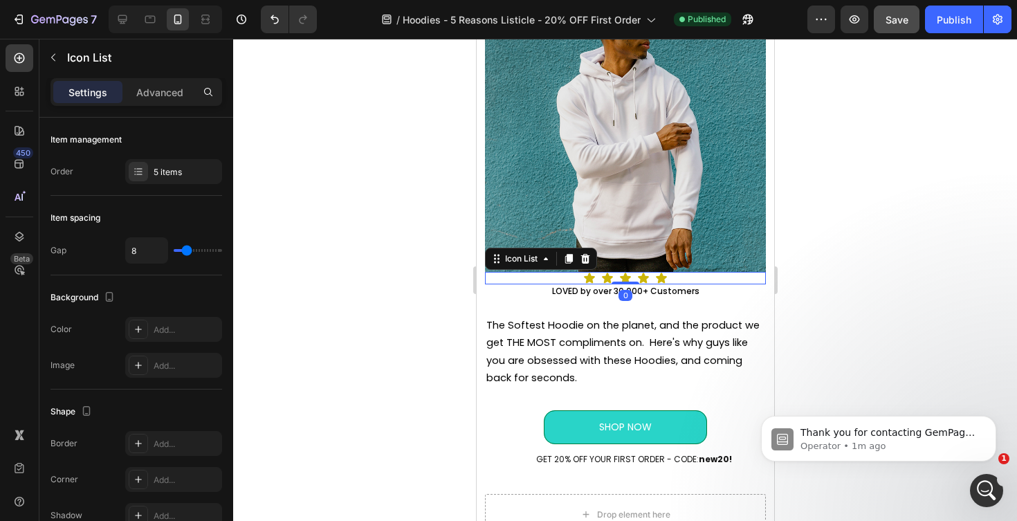
click at [540, 279] on div "Icon Icon Icon Icon Icon" at bounding box center [624, 278] width 281 height 12
click at [572, 279] on div "Icon Icon Icon Icon Icon" at bounding box center [624, 278] width 281 height 12
click at [554, 280] on div "Icon Icon Icon Icon Icon" at bounding box center [624, 278] width 281 height 12
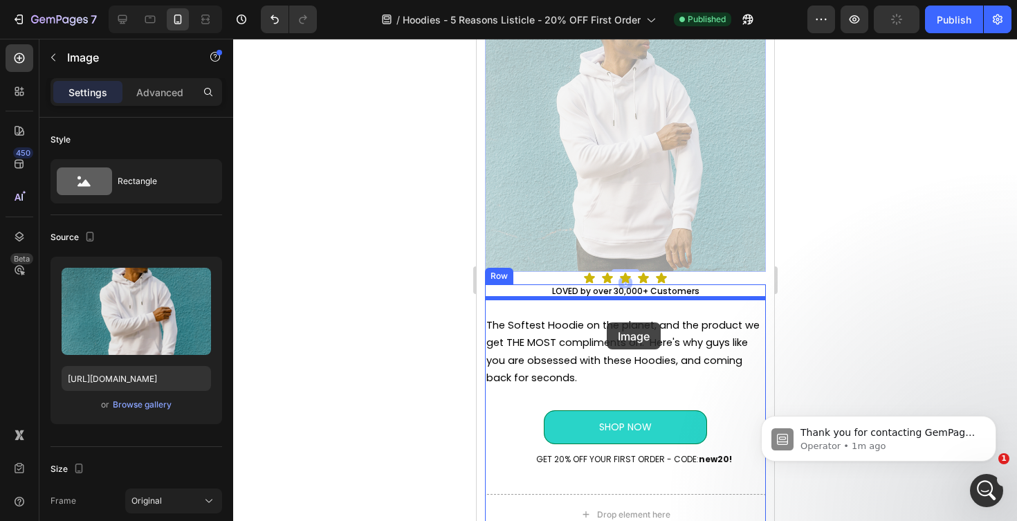
drag, startPoint x: 610, startPoint y: 221, endPoint x: 606, endPoint y: 322, distance: 101.8
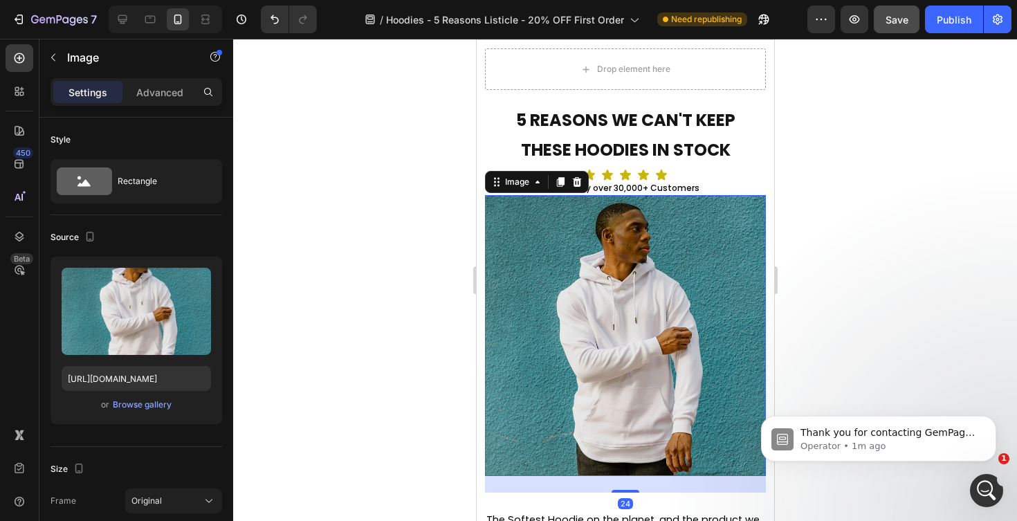
scroll to position [0, 0]
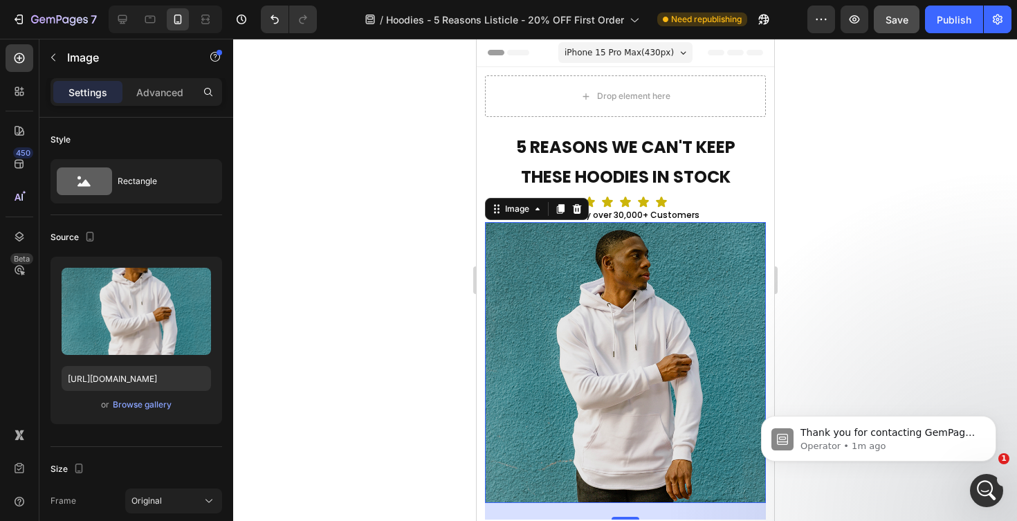
click at [821, 248] on div at bounding box center [625, 280] width 784 height 482
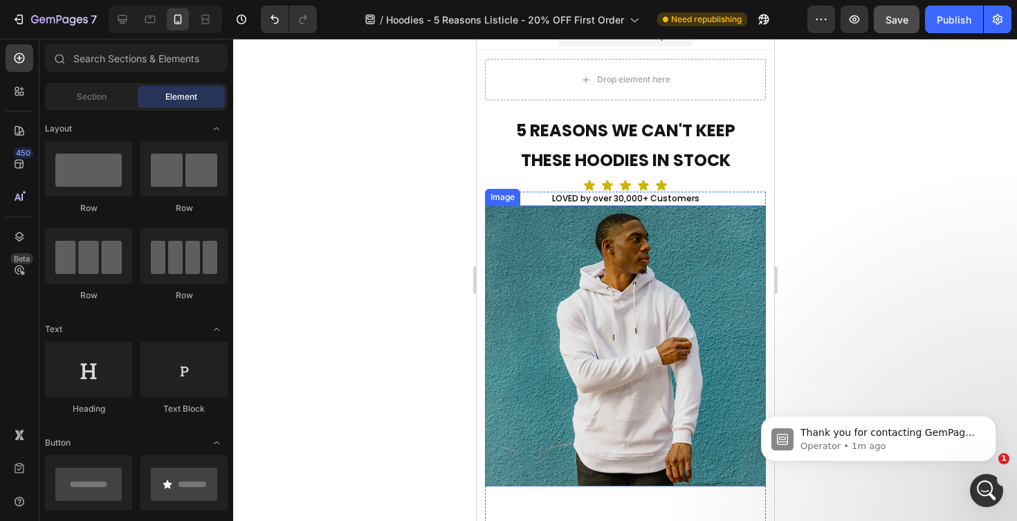
scroll to position [21, 0]
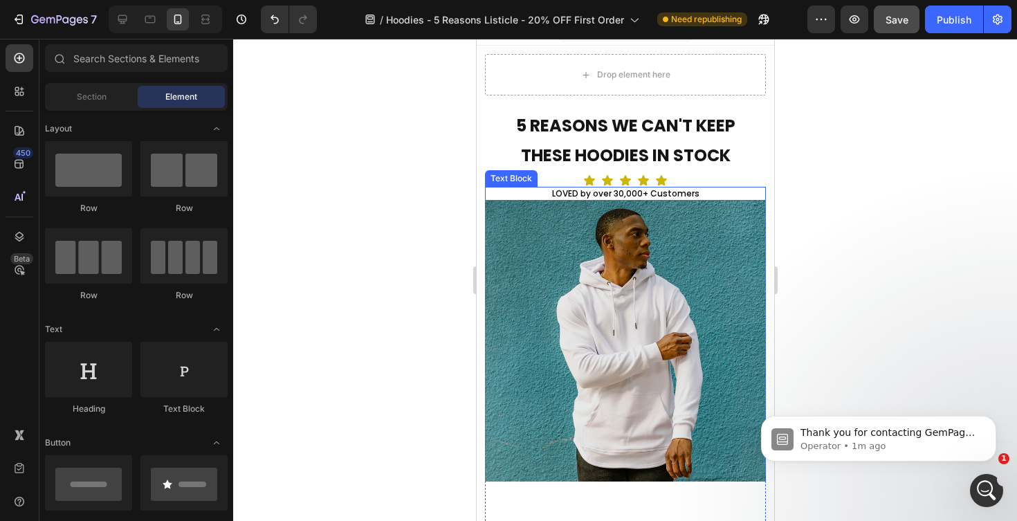
click at [727, 195] on p "LOVED by over 30,000+ Customers" at bounding box center [625, 193] width 278 height 11
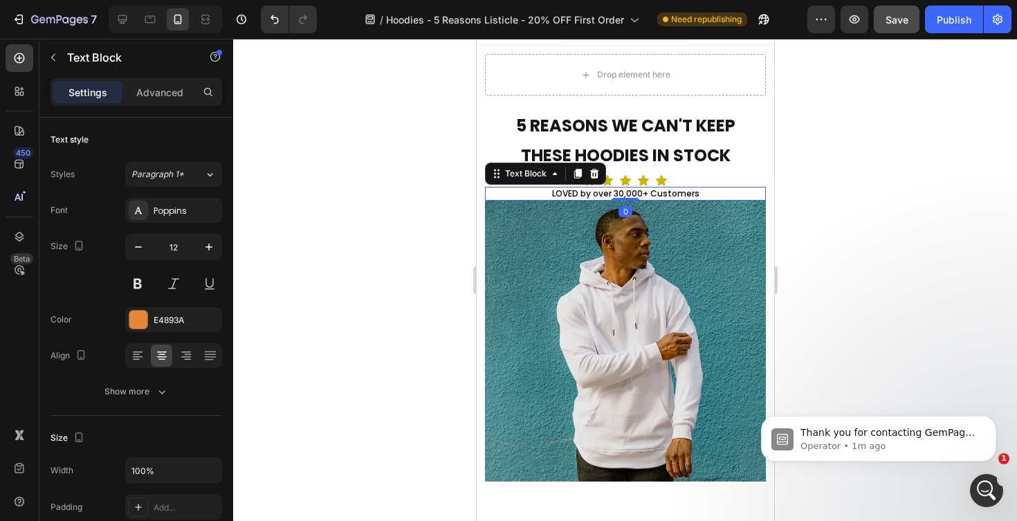
click at [714, 195] on p "LOVED by over 30,000+ Customers" at bounding box center [625, 193] width 278 height 11
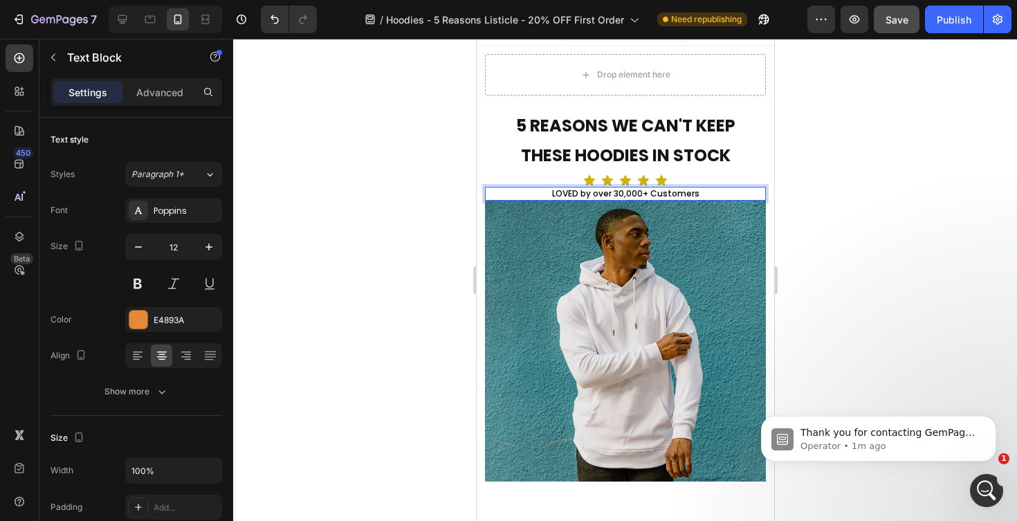
click at [714, 195] on p "LOVED by over 30,000+ Customers" at bounding box center [625, 193] width 278 height 11
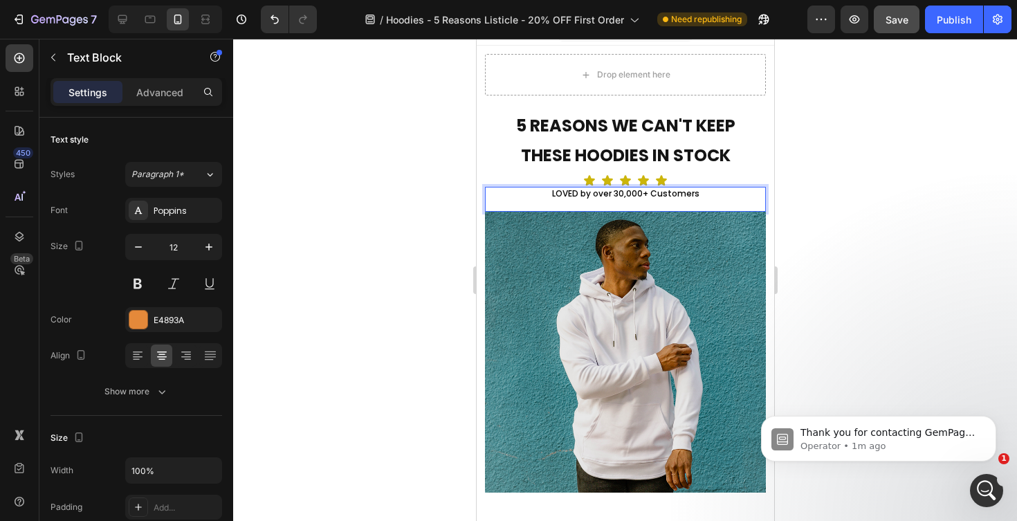
click at [929, 181] on div at bounding box center [625, 280] width 784 height 482
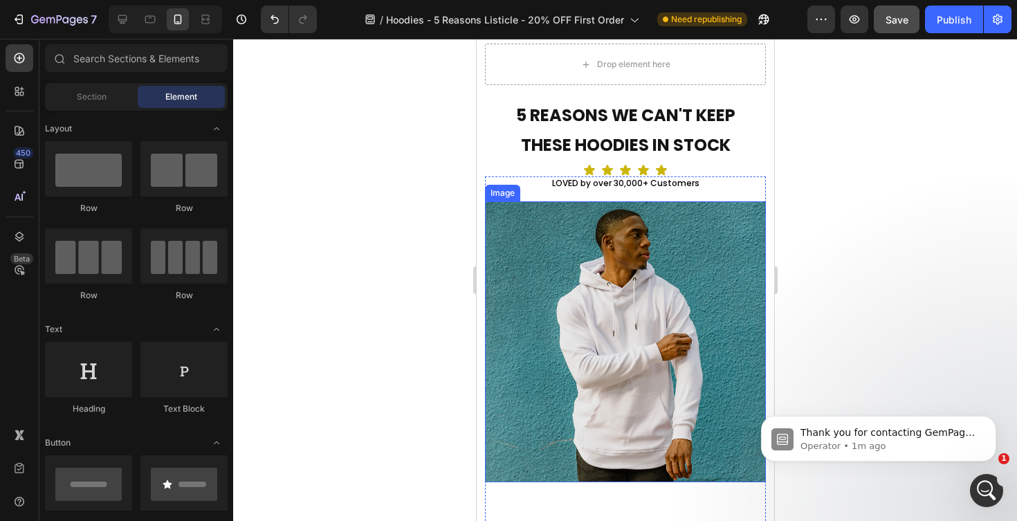
scroll to position [0, 0]
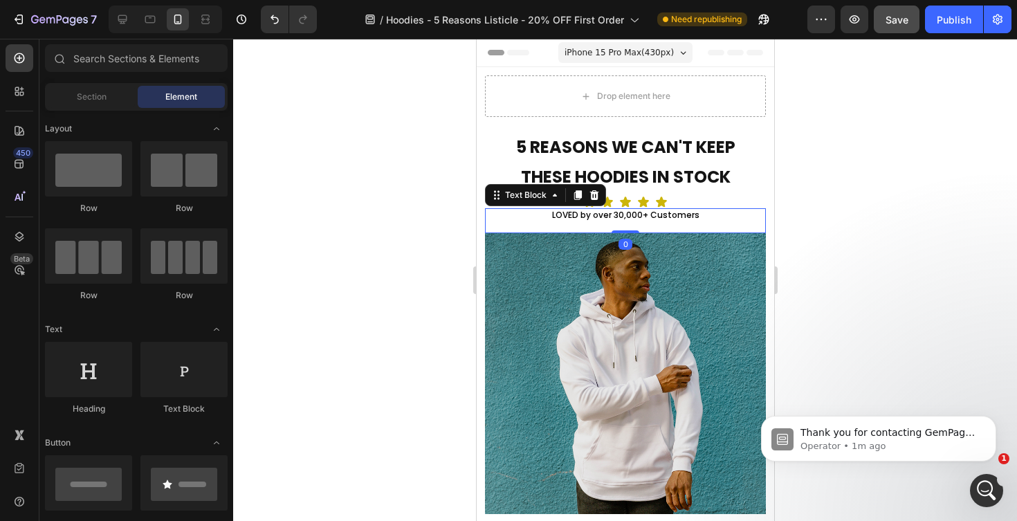
click at [634, 226] on p "Rich Text Editor. Editing area: main" at bounding box center [625, 226] width 278 height 11
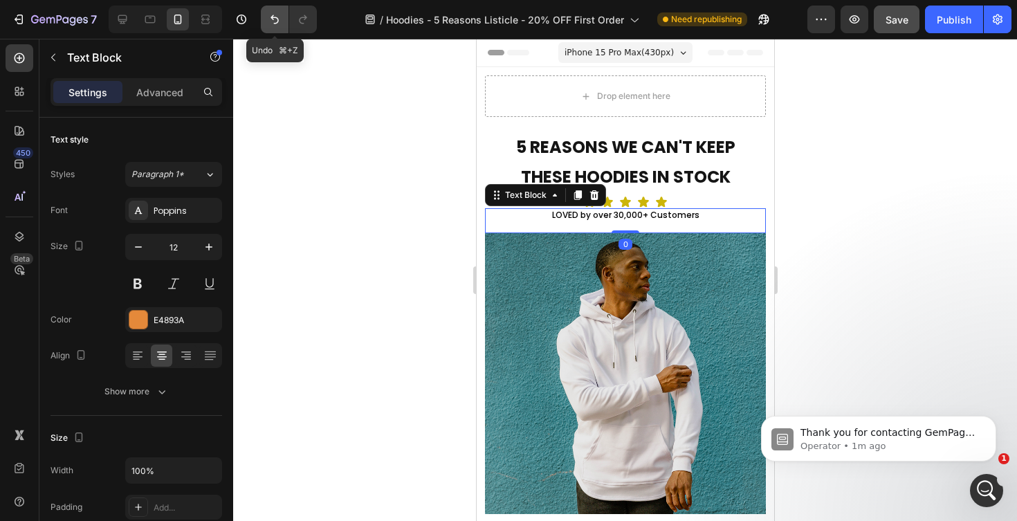
click at [274, 15] on icon "Undo/Redo" at bounding box center [275, 19] width 14 height 14
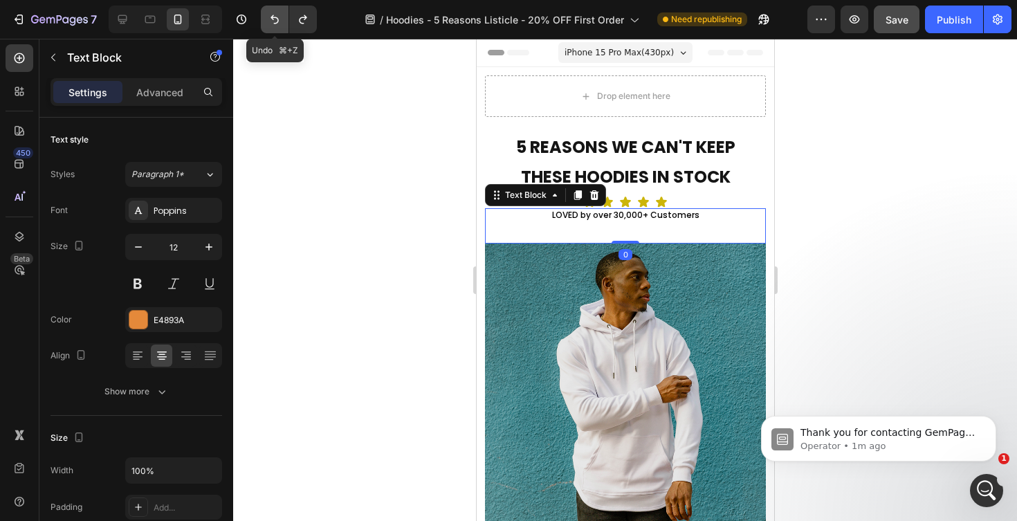
click at [274, 15] on icon "Undo/Redo" at bounding box center [275, 19] width 14 height 14
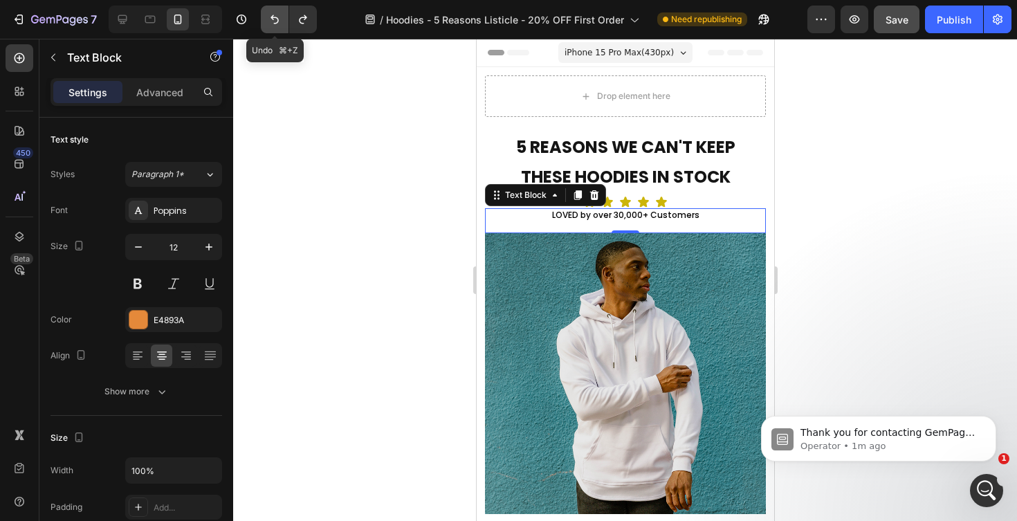
click at [274, 15] on icon "Undo/Redo" at bounding box center [275, 19] width 14 height 14
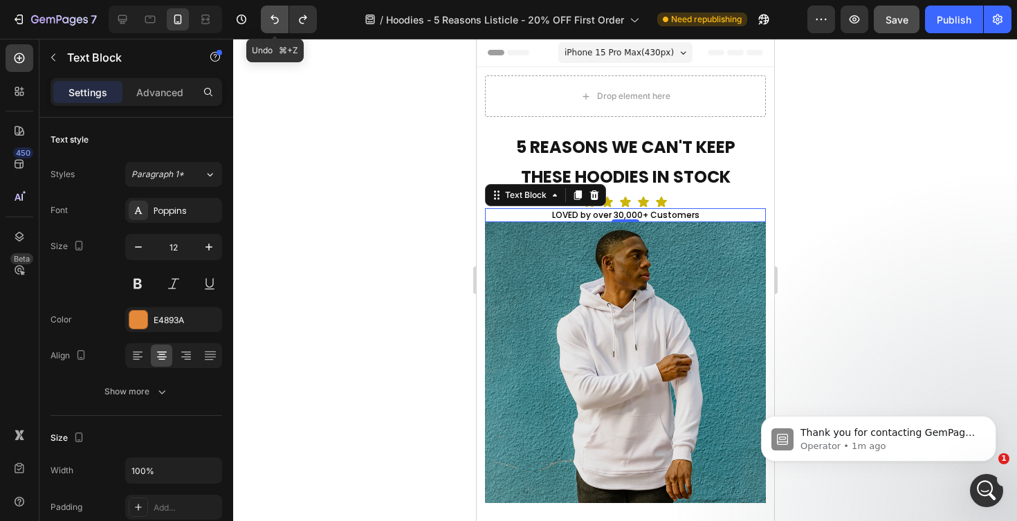
click at [274, 15] on icon "Undo/Redo" at bounding box center [275, 19] width 14 height 14
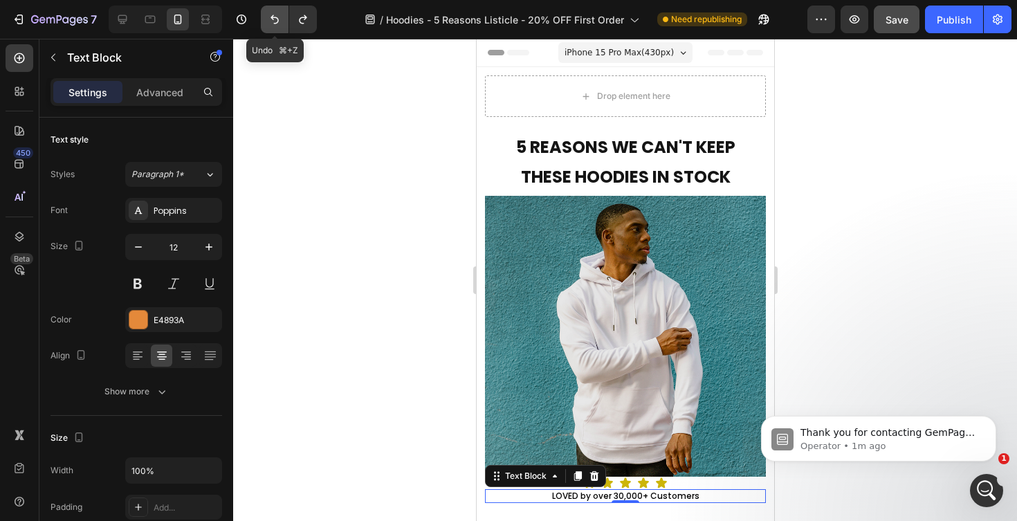
click at [274, 15] on icon "Undo/Redo" at bounding box center [275, 19] width 14 height 14
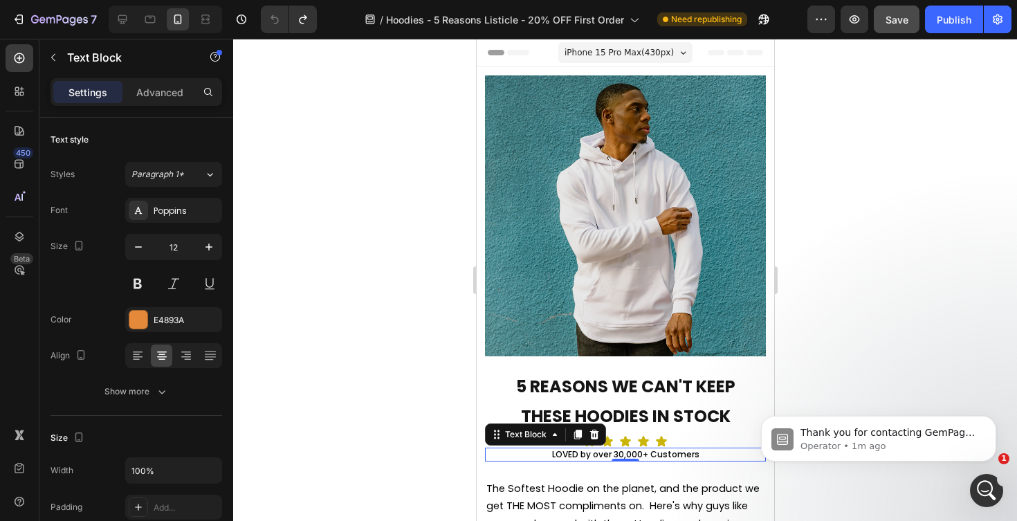
click at [826, 226] on div at bounding box center [625, 280] width 784 height 482
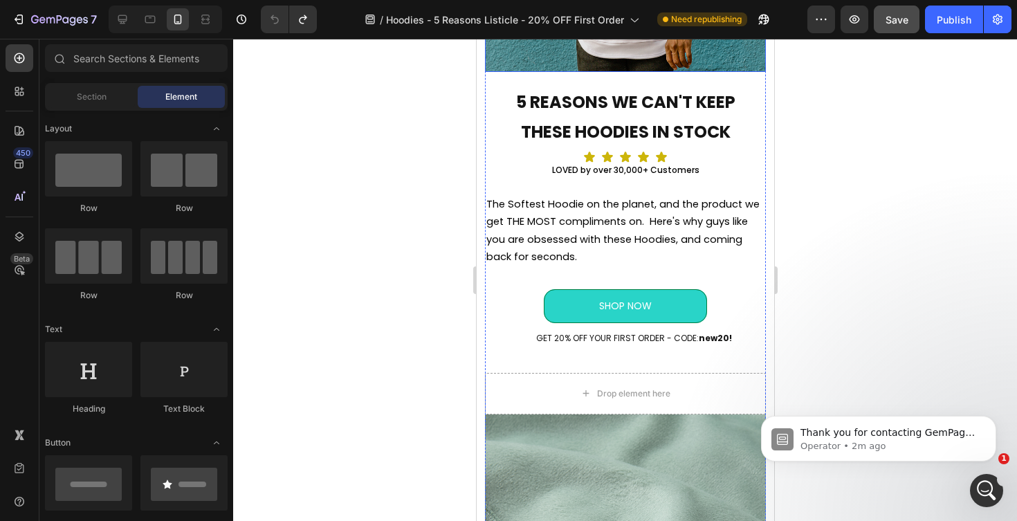
scroll to position [282, 0]
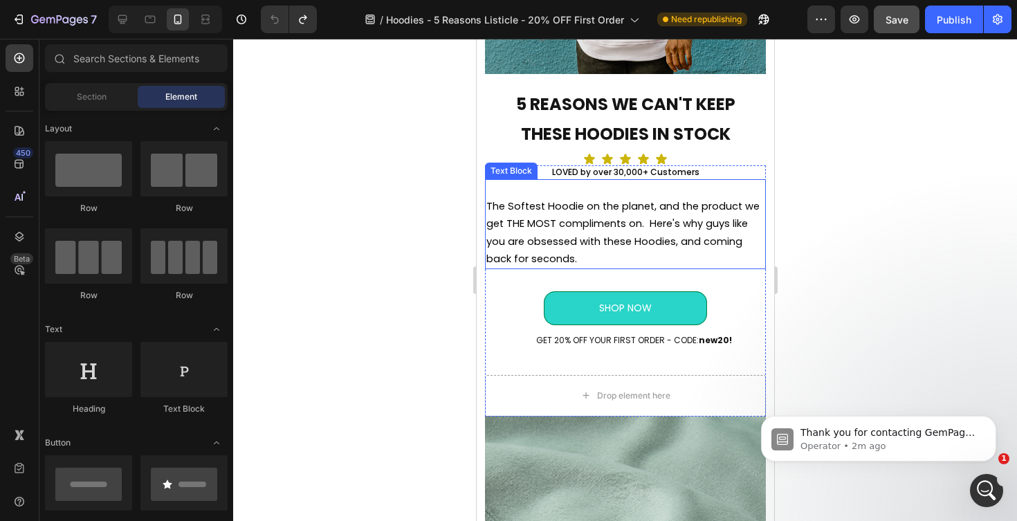
click at [648, 211] on span "The Softest Hoodie on the planet, and the product we get THE MOST compliments o…" at bounding box center [622, 232] width 273 height 66
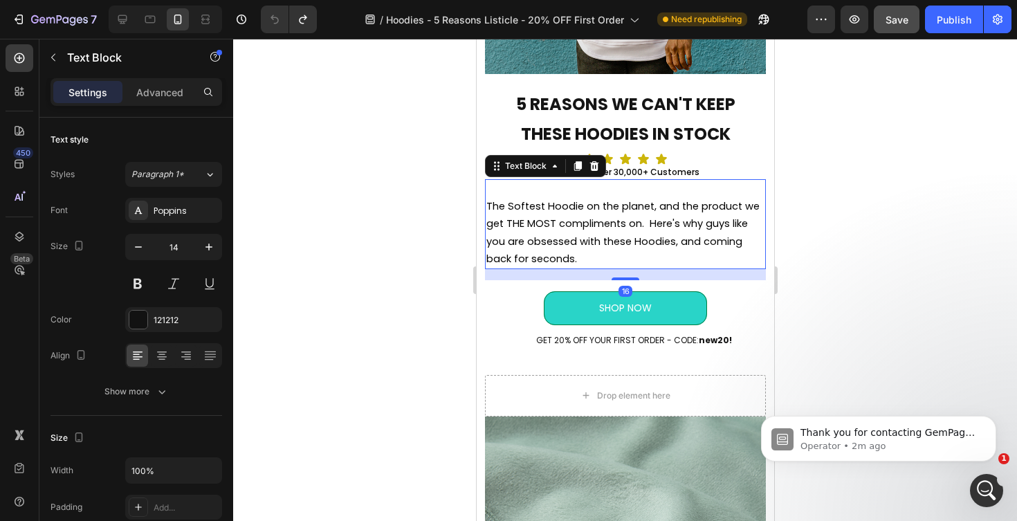
click at [649, 207] on span "The Softest Hoodie on the planet, and the product we get THE MOST compliments o…" at bounding box center [622, 232] width 273 height 66
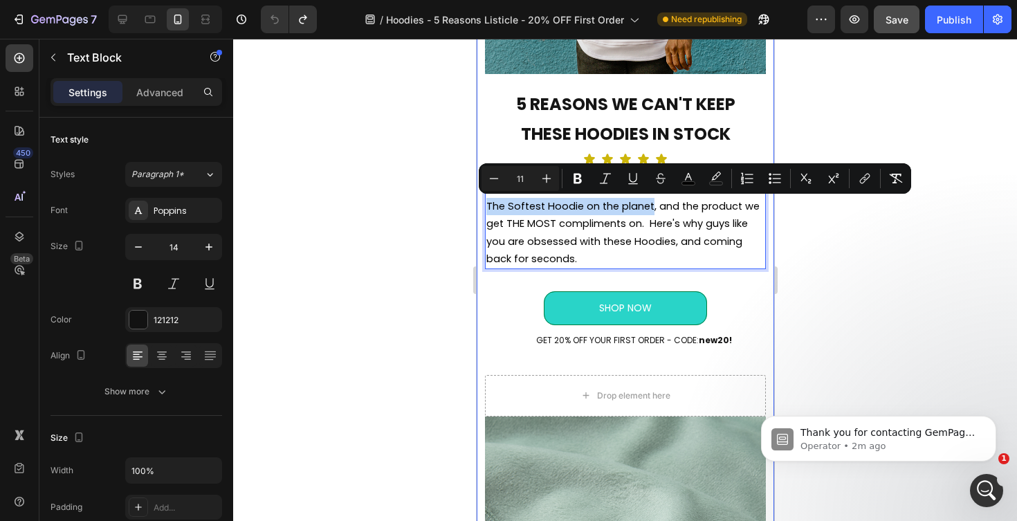
drag, startPoint x: 649, startPoint y: 208, endPoint x: 484, endPoint y: 206, distance: 165.4
click at [484, 206] on div "5 REASONS WE CAN'T KEEP THESE HOODIES IN STOCK Text Block Icon Icon Icon Icon I…" at bounding box center [625, 420] width 298 height 1270
click at [586, 176] on button "Bold" at bounding box center [577, 178] width 25 height 25
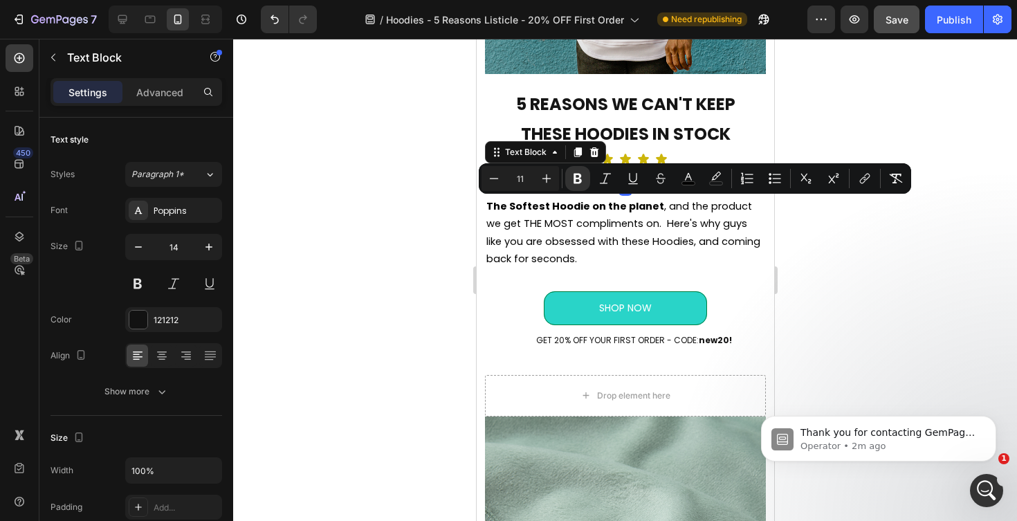
click at [603, 176] on span "LOVED by over 30,000+ Customers" at bounding box center [625, 172] width 147 height 12
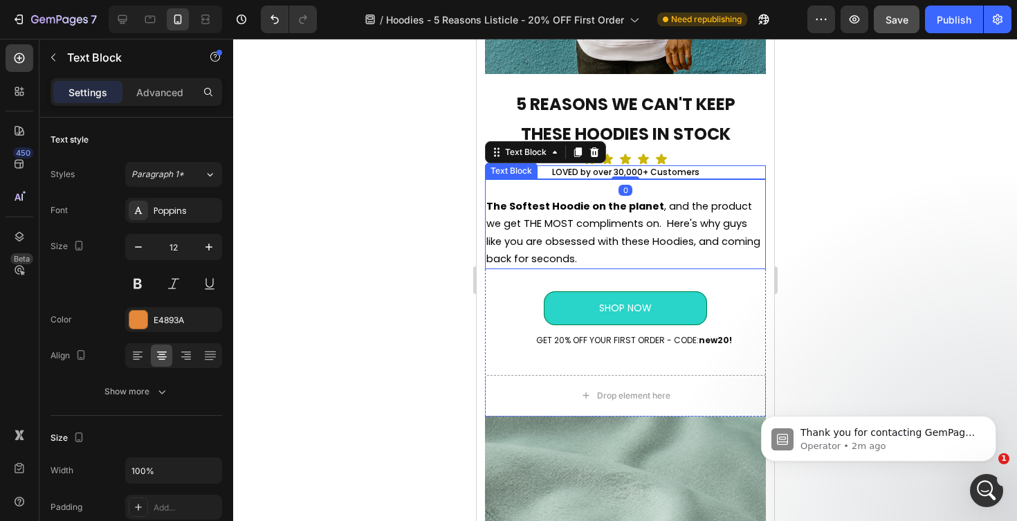
click at [623, 206] on strong "The Softest Hoodie on the planet" at bounding box center [575, 206] width 178 height 14
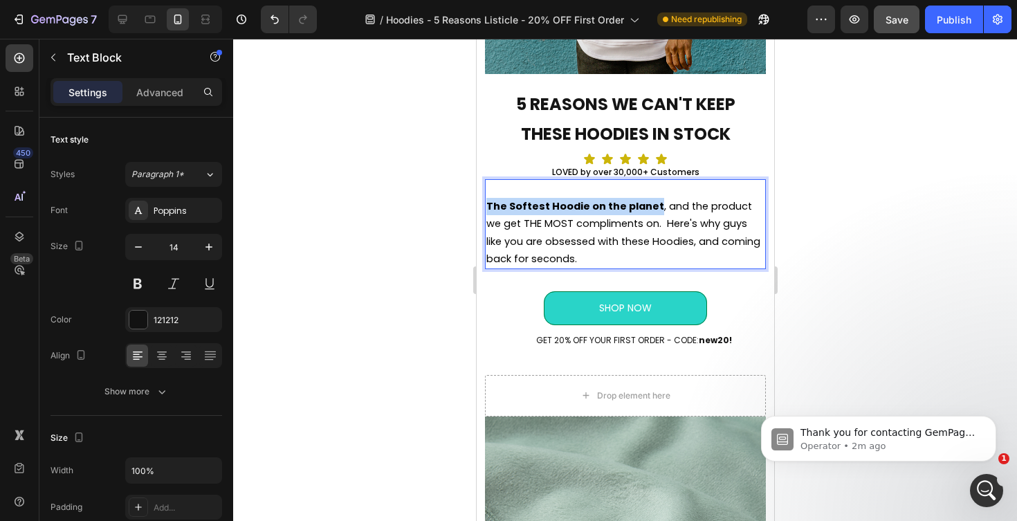
drag, startPoint x: 652, startPoint y: 207, endPoint x: 493, endPoint y: 198, distance: 159.4
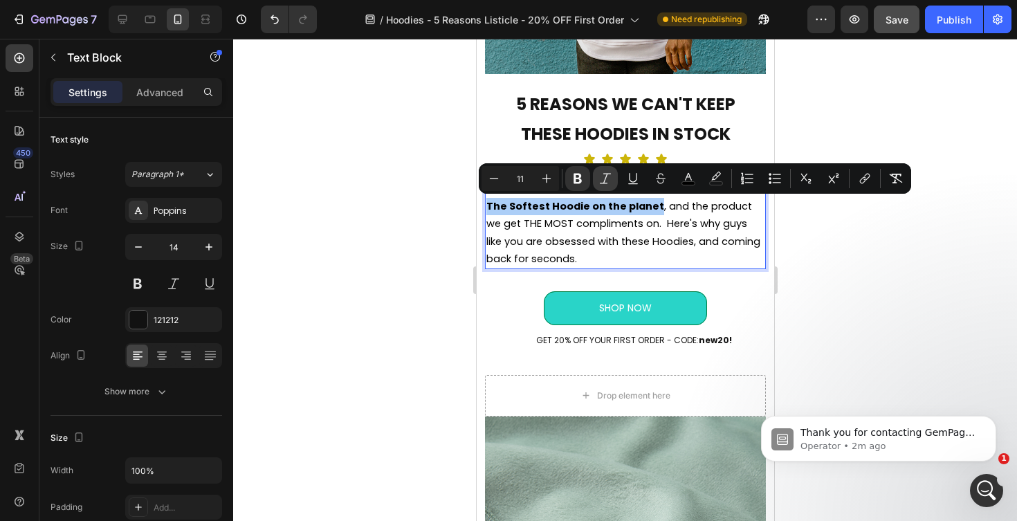
click at [603, 177] on icon "Editor contextual toolbar" at bounding box center [606, 179] width 14 height 14
click at [846, 316] on div at bounding box center [625, 280] width 784 height 482
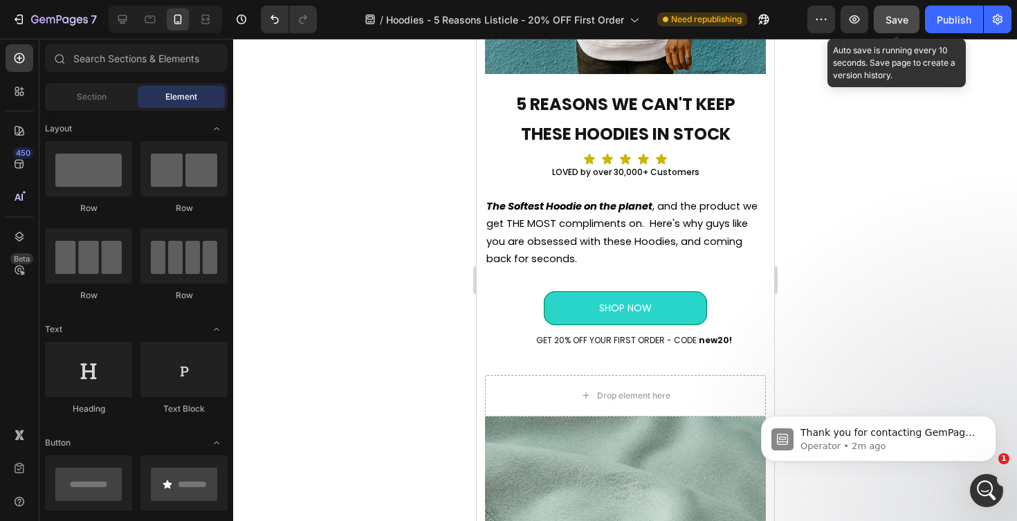
click at [895, 17] on span "Save" at bounding box center [897, 20] width 23 height 12
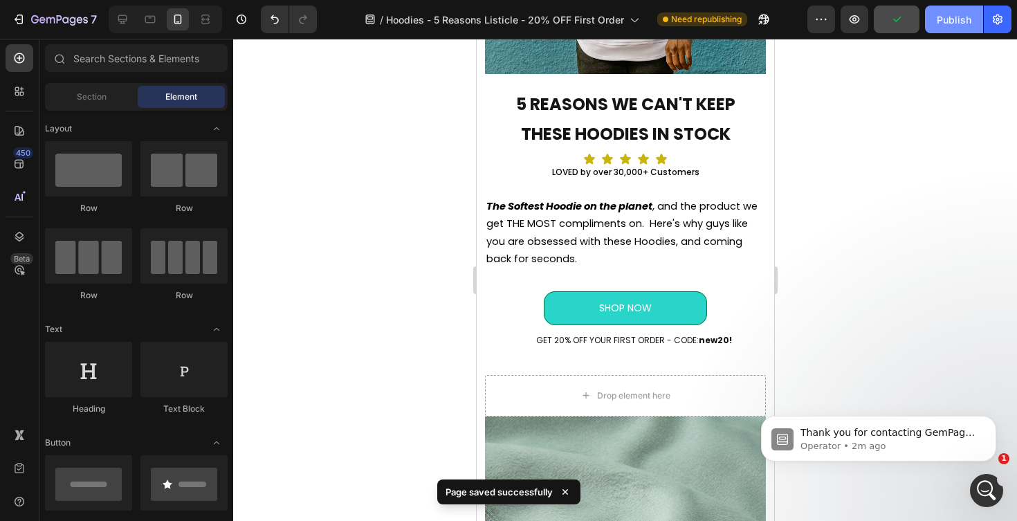
click at [947, 21] on div "Publish" at bounding box center [954, 19] width 35 height 15
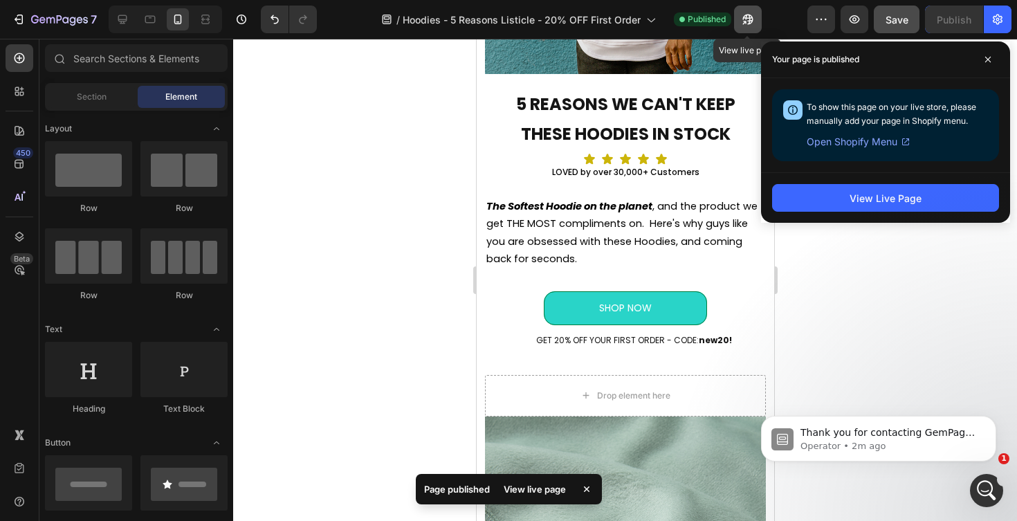
click at [750, 21] on icon "button" at bounding box center [748, 19] width 14 height 14
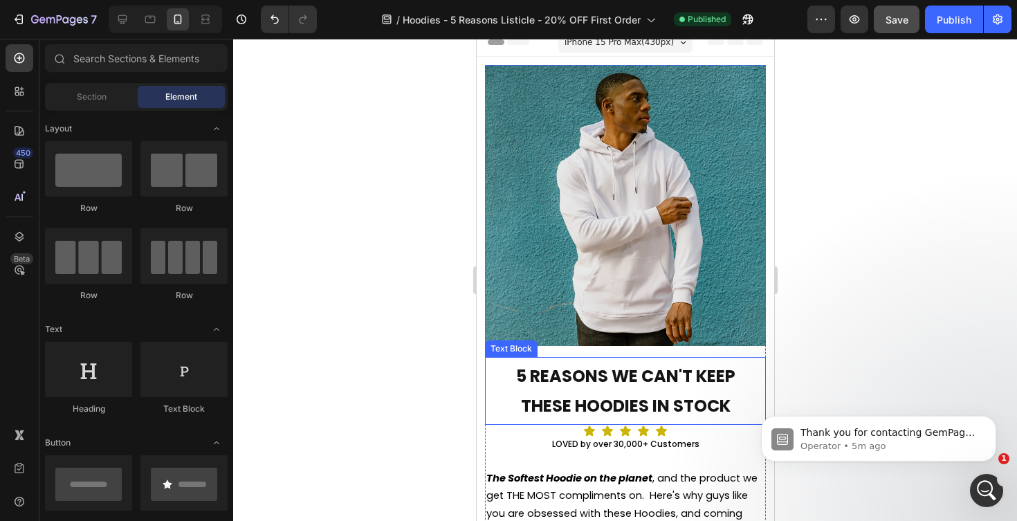
scroll to position [0, 0]
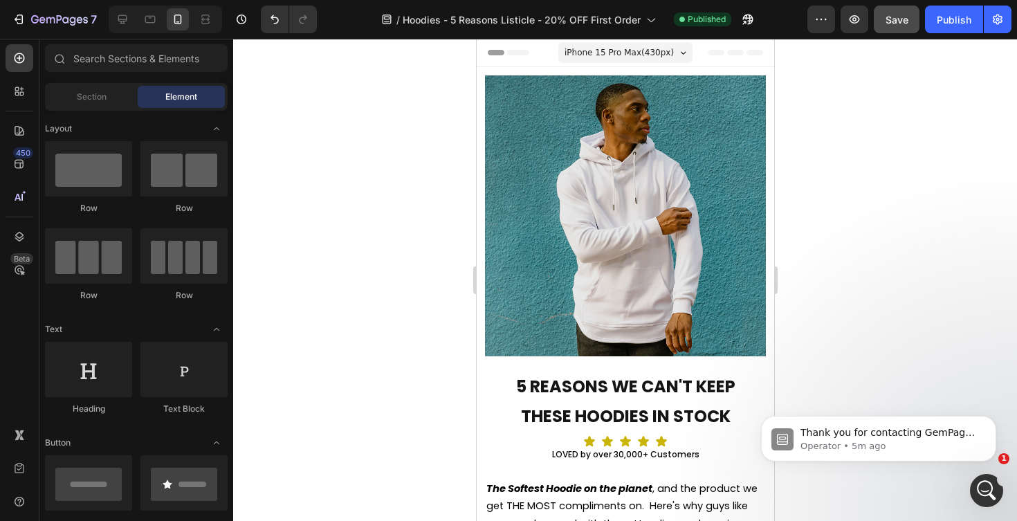
click at [648, 50] on span "iPhone 15 Pro Max ( 430 px)" at bounding box center [618, 53] width 109 height 14
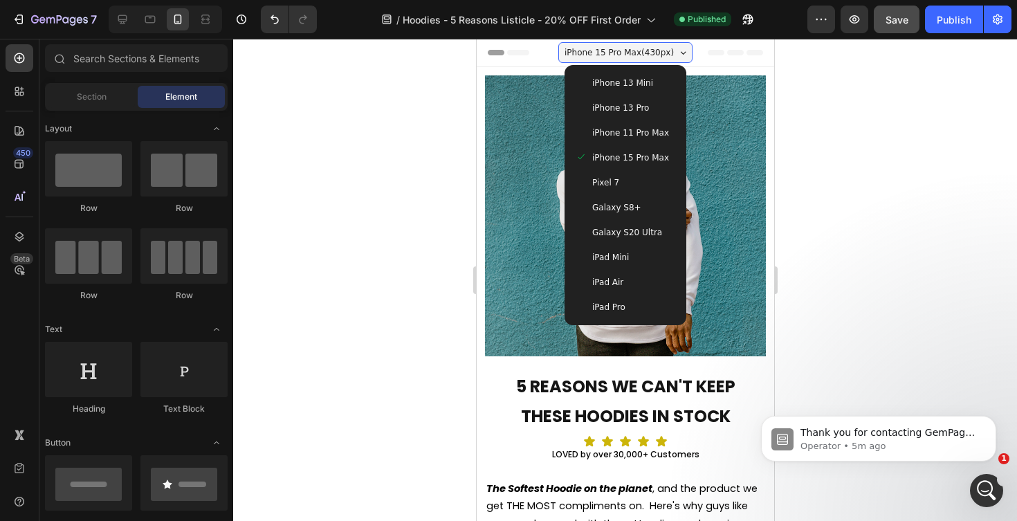
click at [627, 186] on div "Pixel 7" at bounding box center [625, 183] width 100 height 14
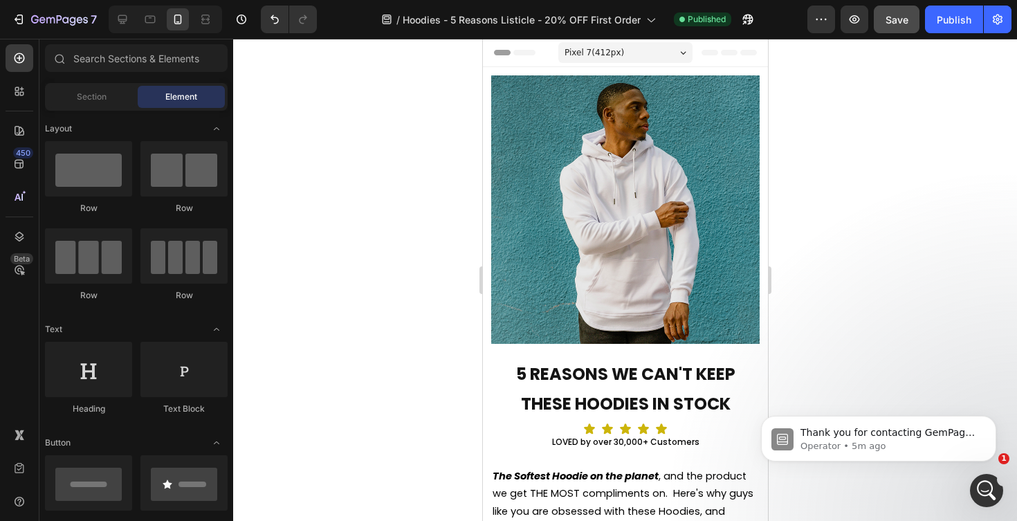
click at [637, 54] on div "Pixel 7 ( 412 px)" at bounding box center [625, 52] width 134 height 21
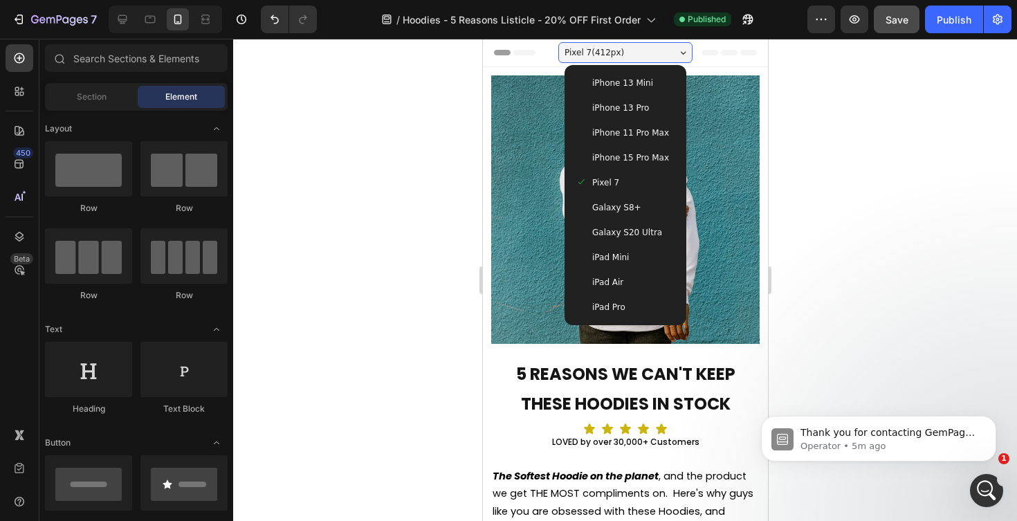
click at [620, 80] on span "iPhone 13 Mini" at bounding box center [622, 83] width 61 height 14
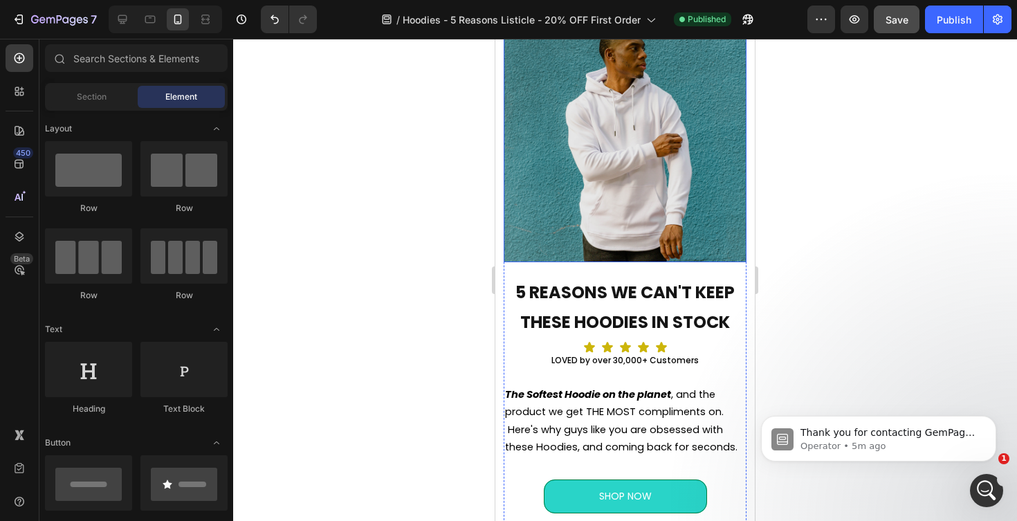
scroll to position [72, 0]
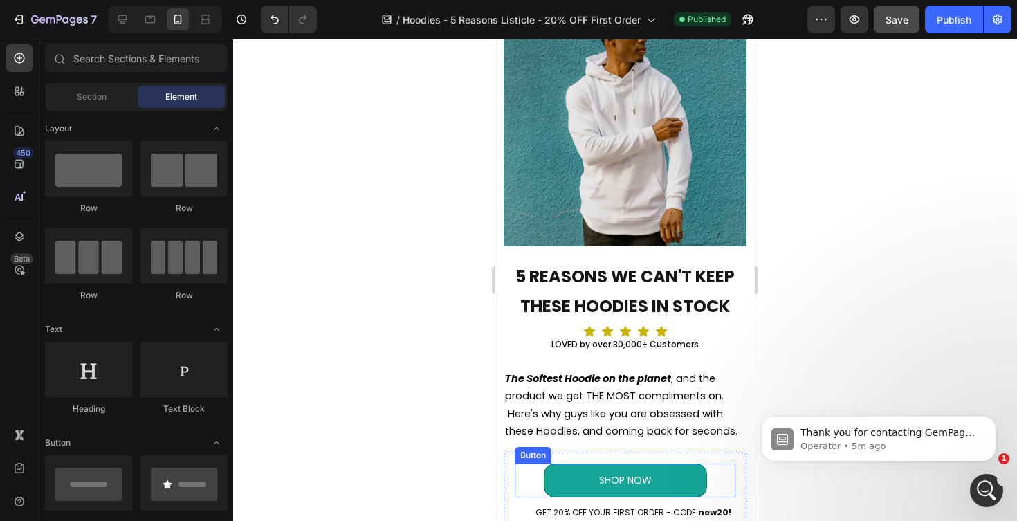
click at [648, 467] on link "SHOP NOW" at bounding box center [625, 481] width 163 height 34
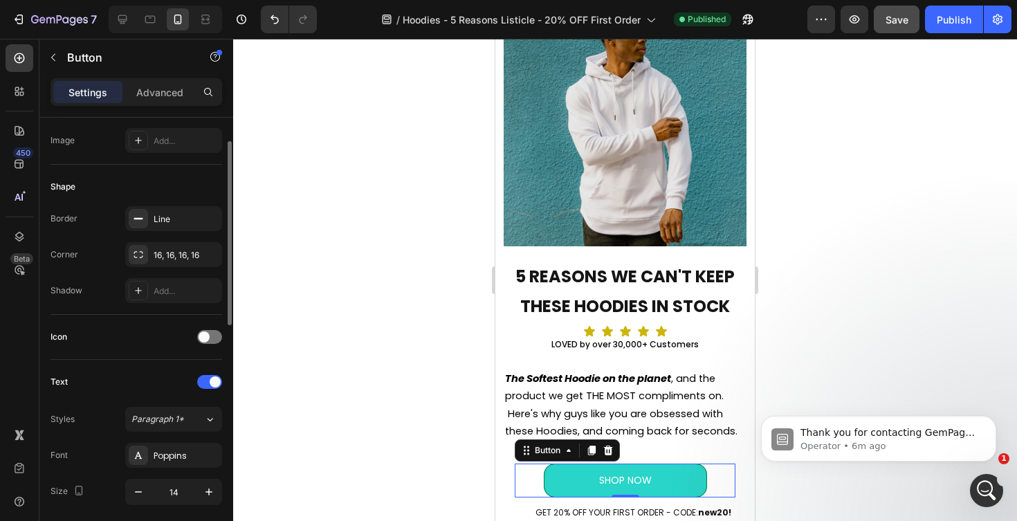
scroll to position [0, 0]
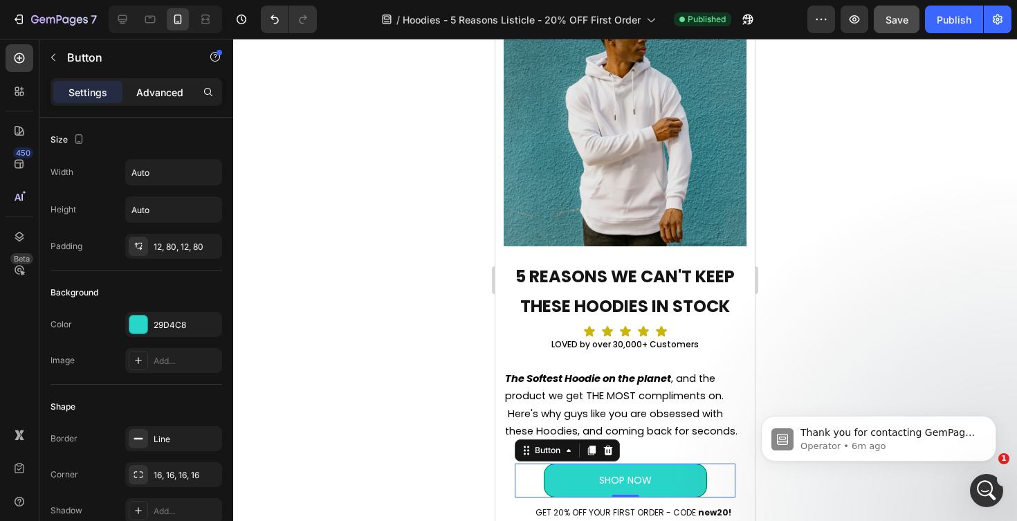
click at [163, 82] on div "Advanced" at bounding box center [159, 92] width 69 height 22
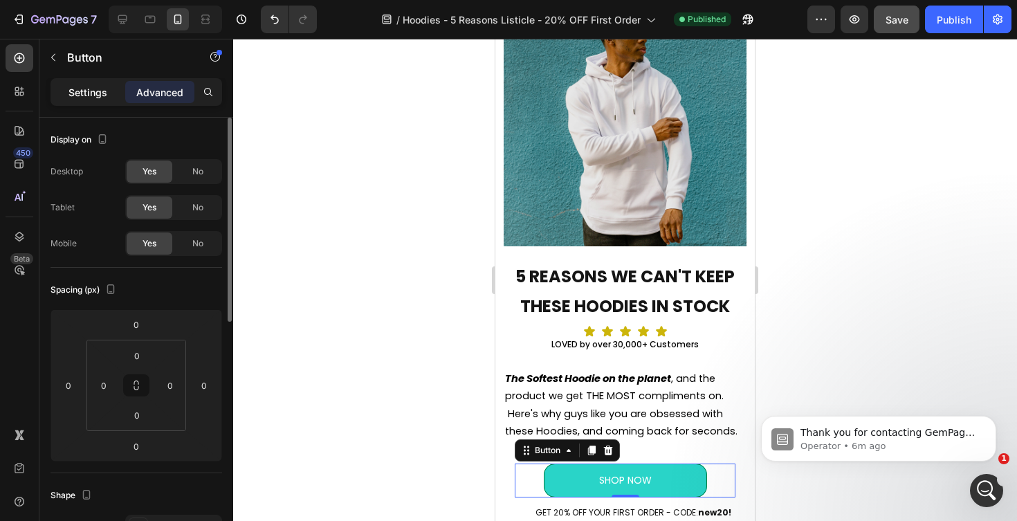
click at [88, 93] on p "Settings" at bounding box center [88, 92] width 39 height 15
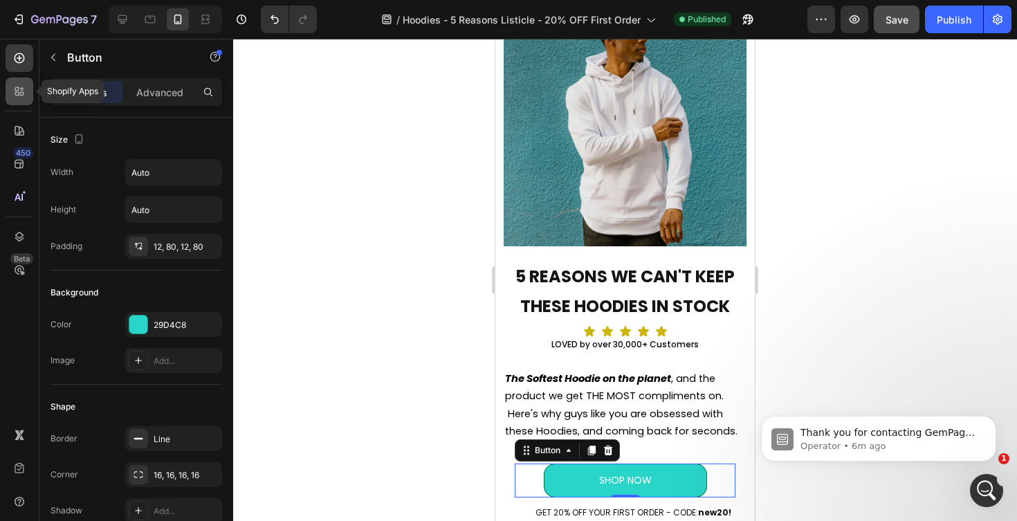
click at [21, 100] on div at bounding box center [20, 92] width 28 height 28
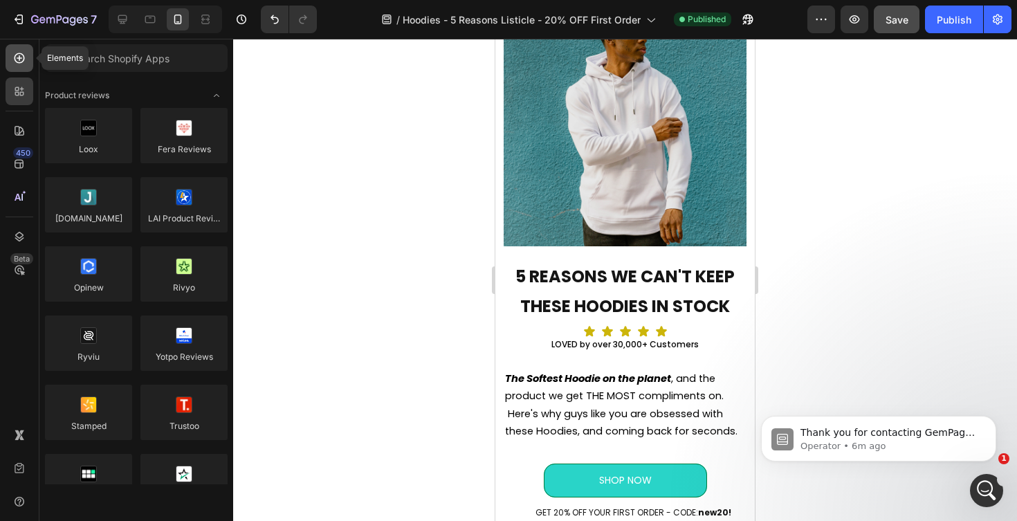
click at [23, 60] on icon at bounding box center [20, 58] width 10 height 10
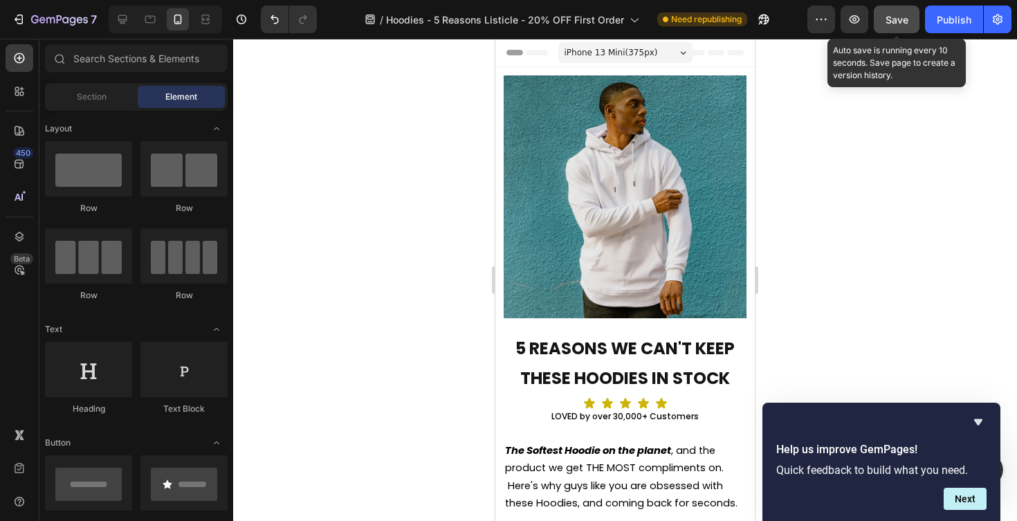
click at [899, 22] on span "Save" at bounding box center [897, 20] width 23 height 12
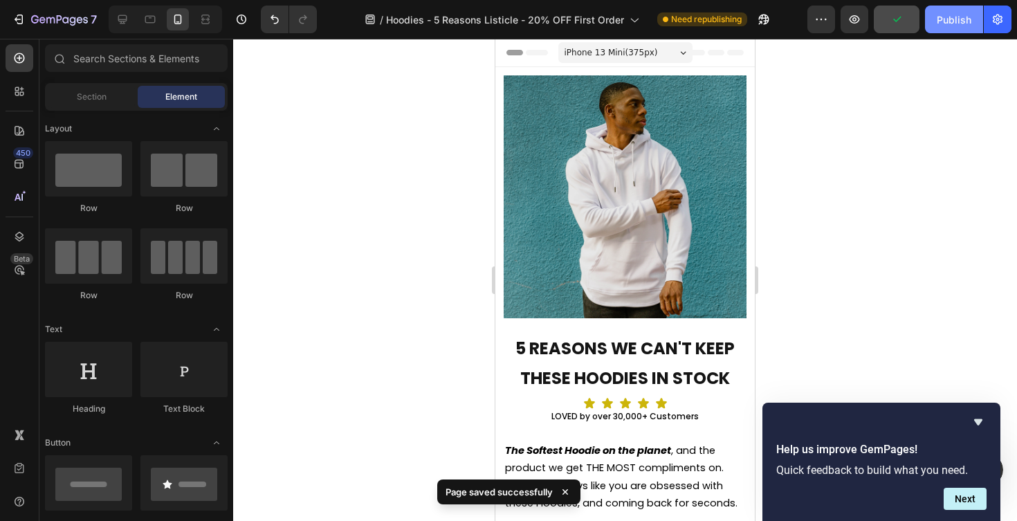
click at [960, 17] on div "Publish" at bounding box center [954, 19] width 35 height 15
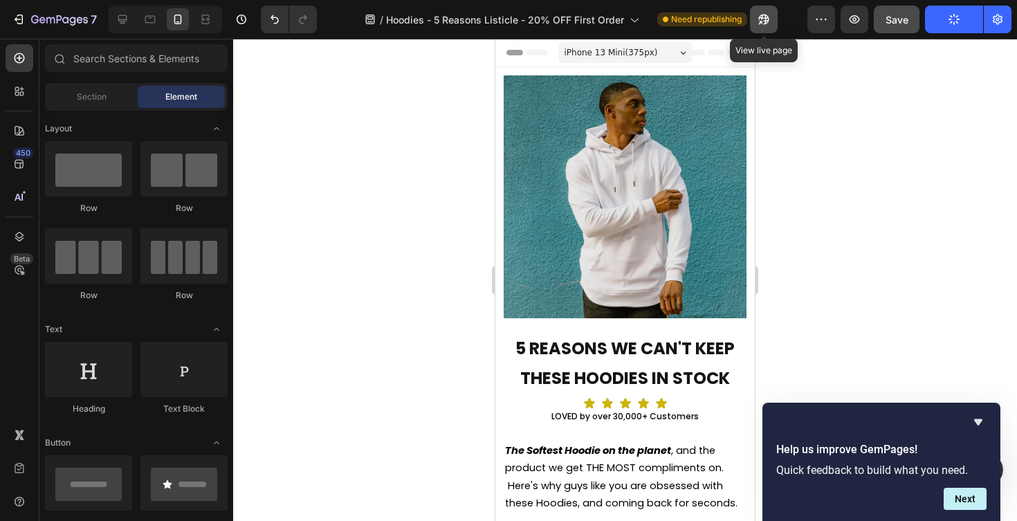
click at [766, 20] on icon "button" at bounding box center [764, 20] width 10 height 10
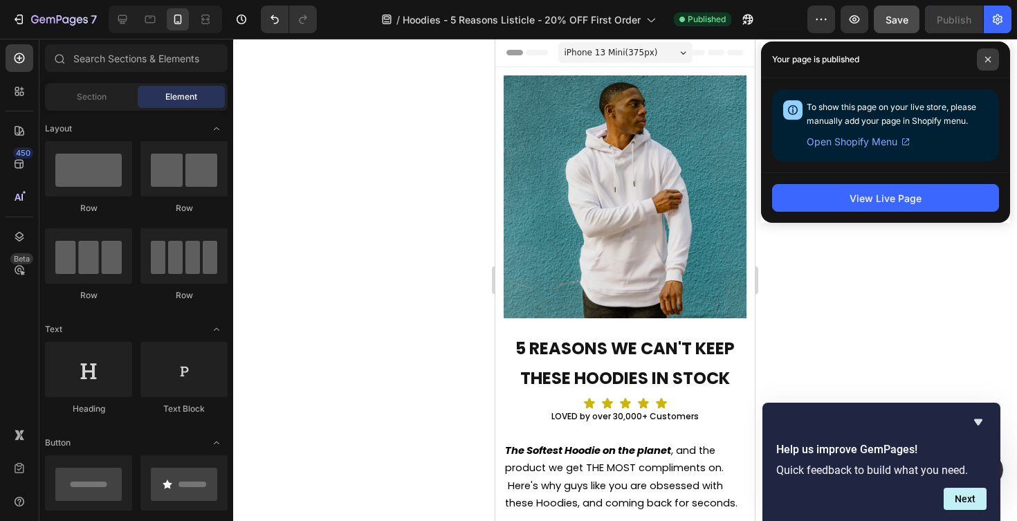
click at [988, 53] on span at bounding box center [988, 59] width 22 height 22
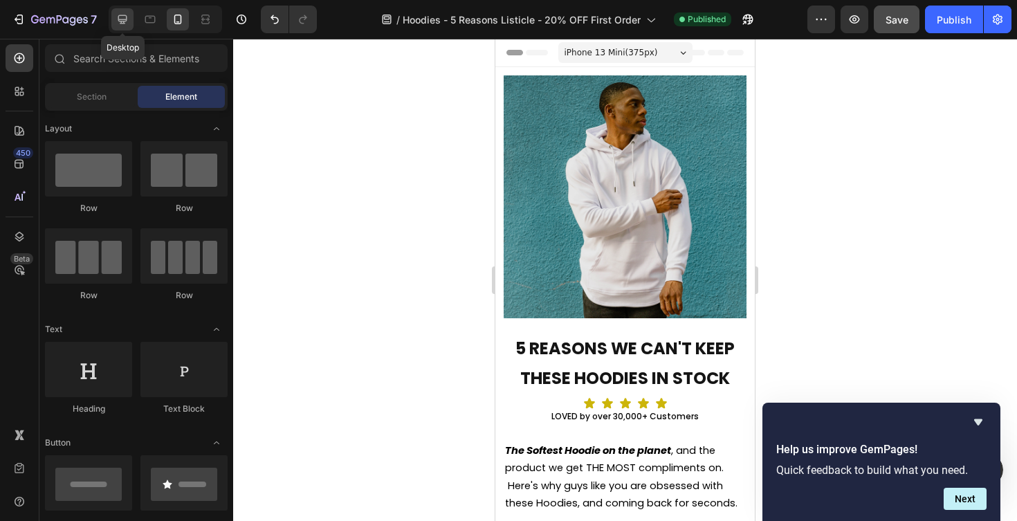
click at [125, 21] on icon at bounding box center [122, 19] width 9 height 9
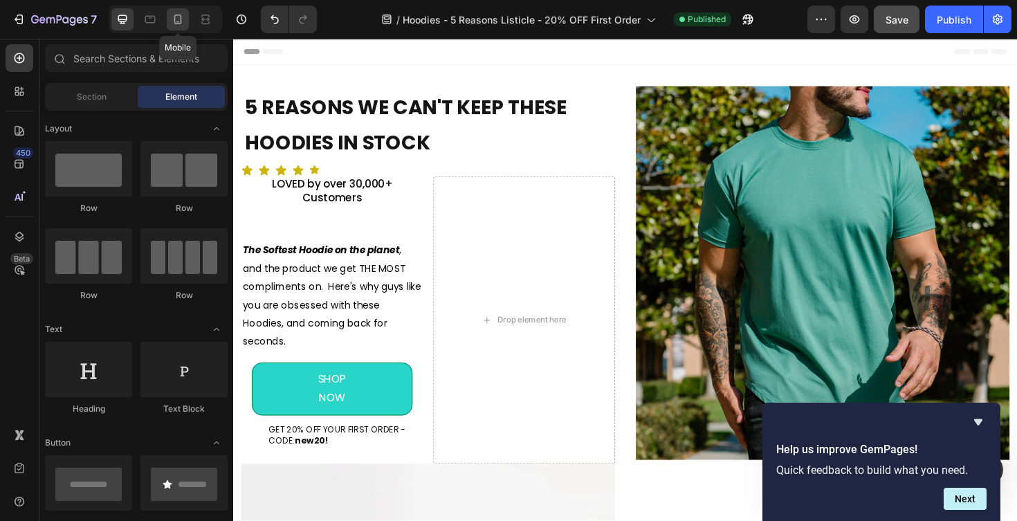
click at [175, 24] on icon at bounding box center [178, 19] width 14 height 14
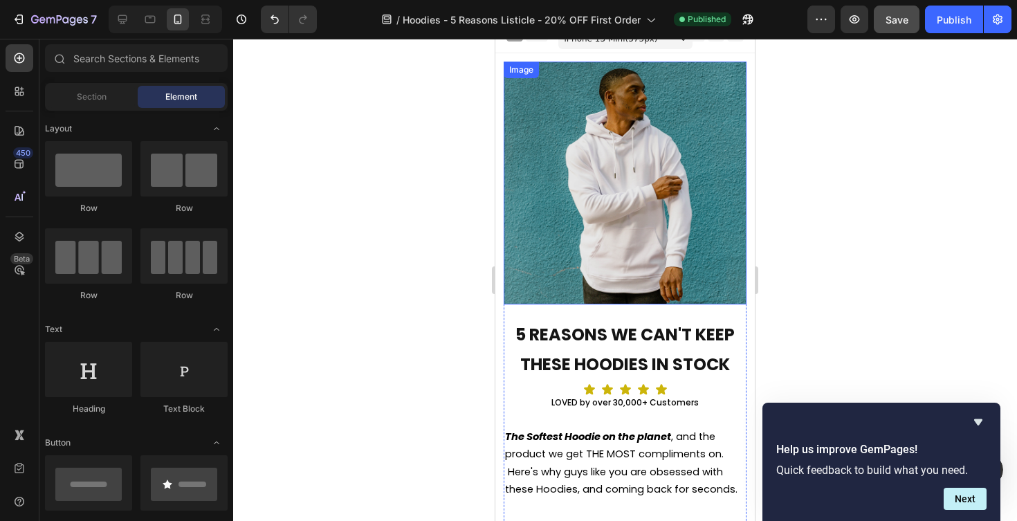
scroll to position [22, 0]
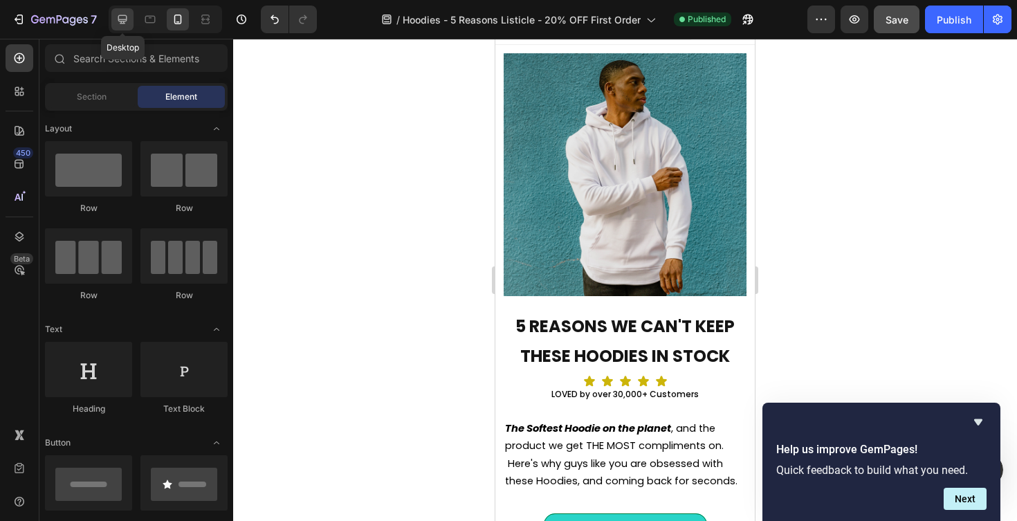
click at [121, 22] on icon at bounding box center [122, 19] width 9 height 9
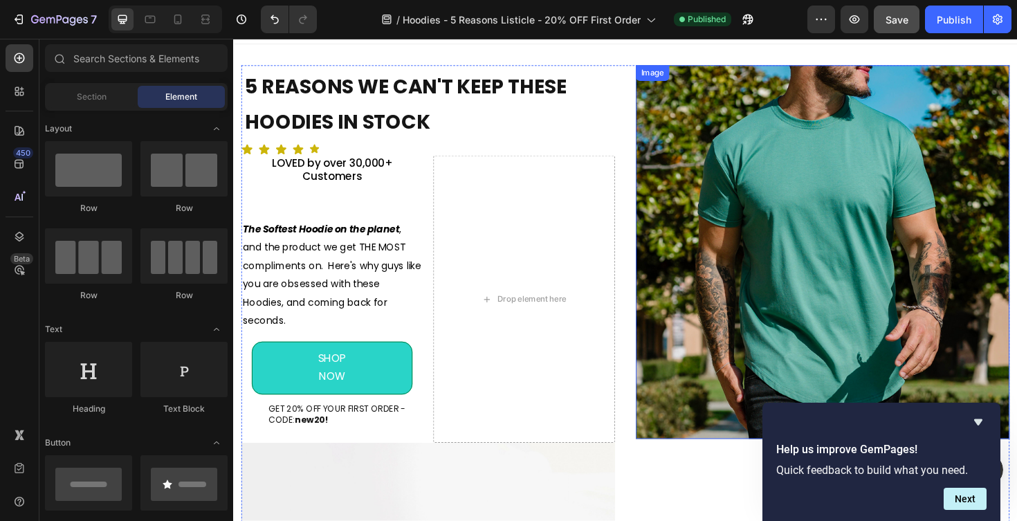
click at [816, 212] on img at bounding box center [857, 265] width 396 height 396
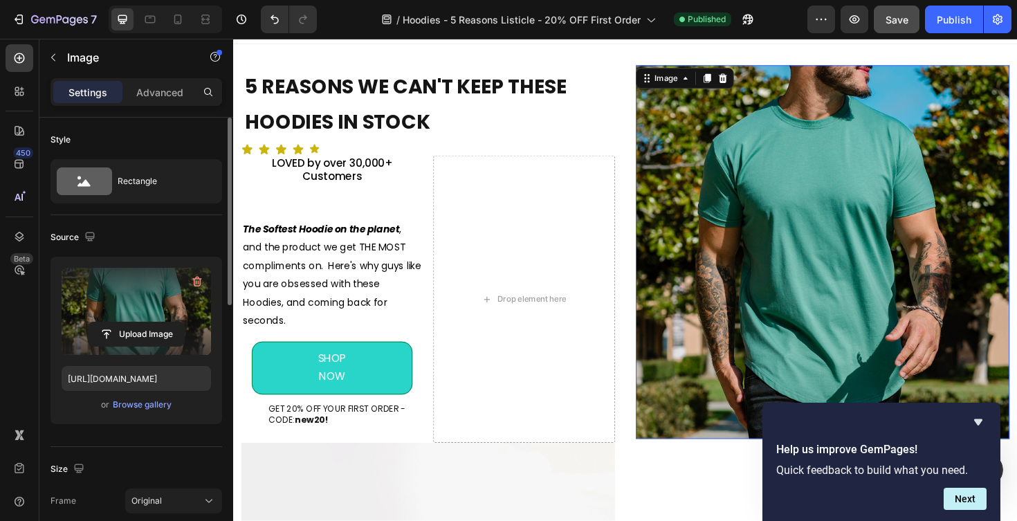
click at [160, 286] on label at bounding box center [136, 311] width 149 height 87
click at [160, 322] on input "file" at bounding box center [136, 334] width 95 height 24
click at [195, 275] on icon "button" at bounding box center [197, 282] width 14 height 14
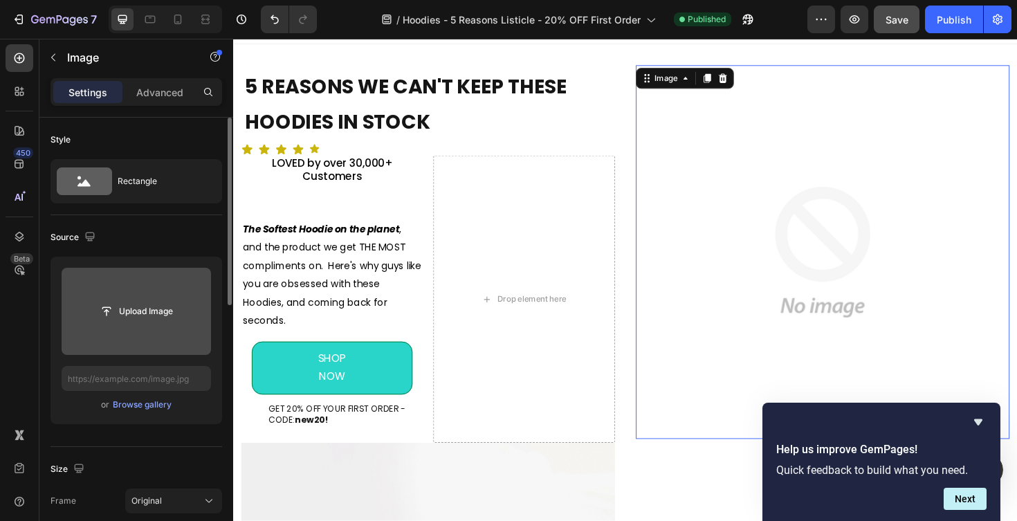
click at [143, 315] on input "file" at bounding box center [136, 312] width 95 height 24
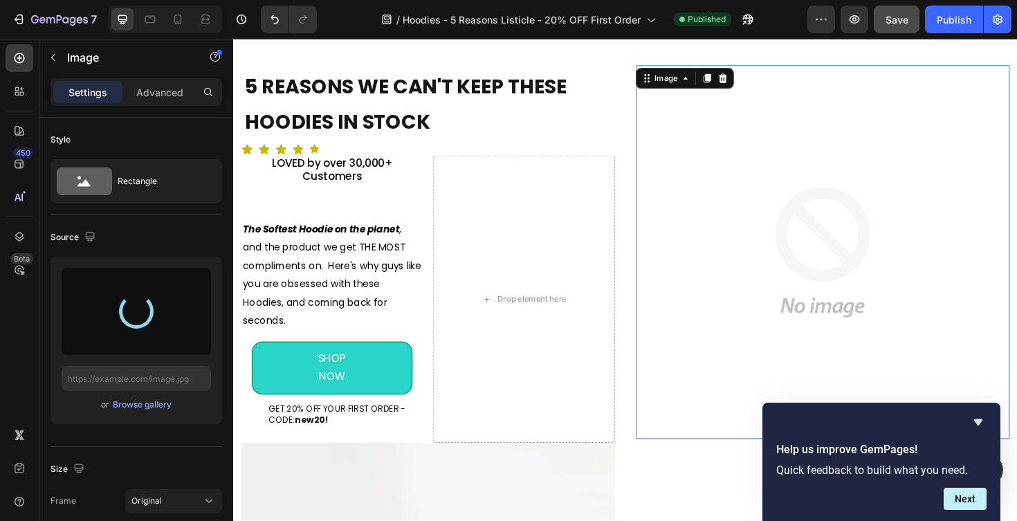
type input "https://cdn.shopify.com/s/files/1/0483/8296/7962/files/gempages_582726760638972…"
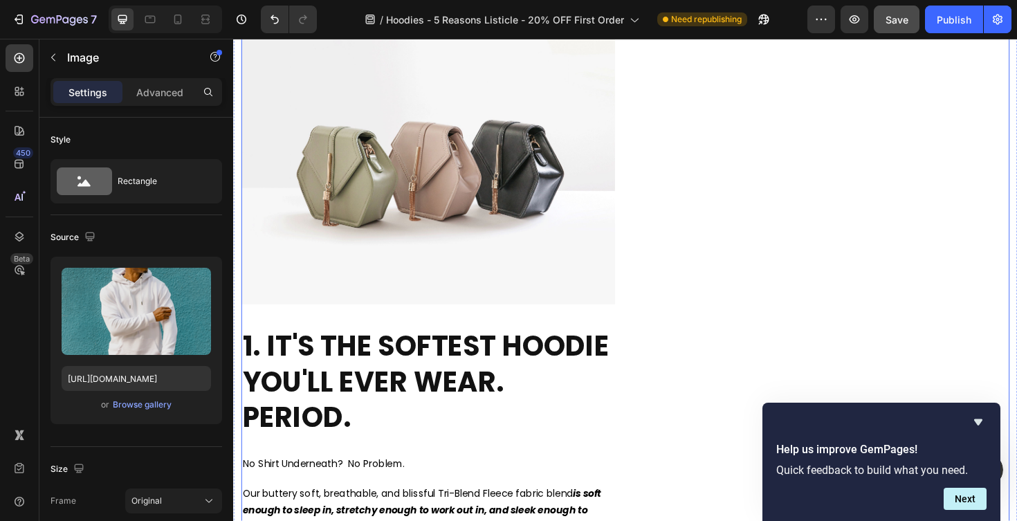
scroll to position [381, 0]
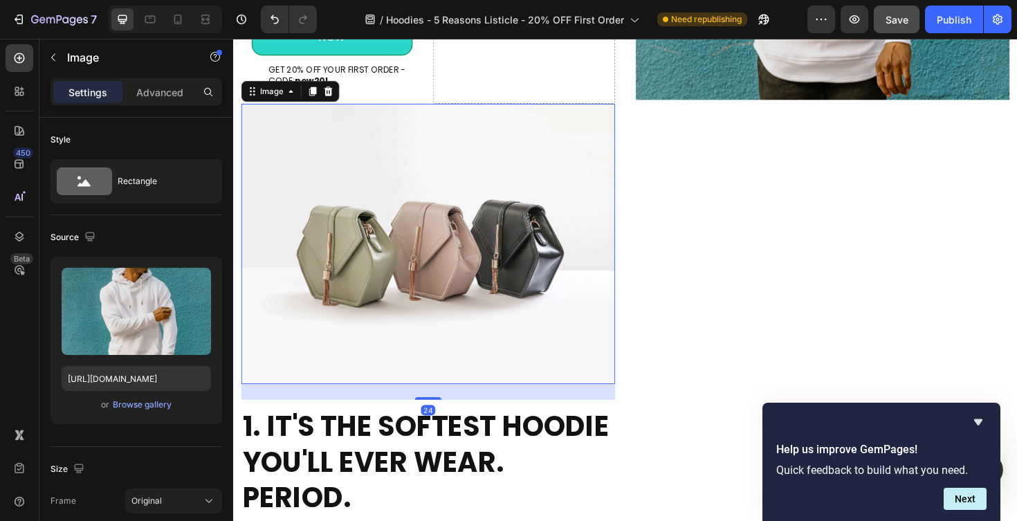
click at [506, 226] on img at bounding box center [439, 256] width 396 height 297
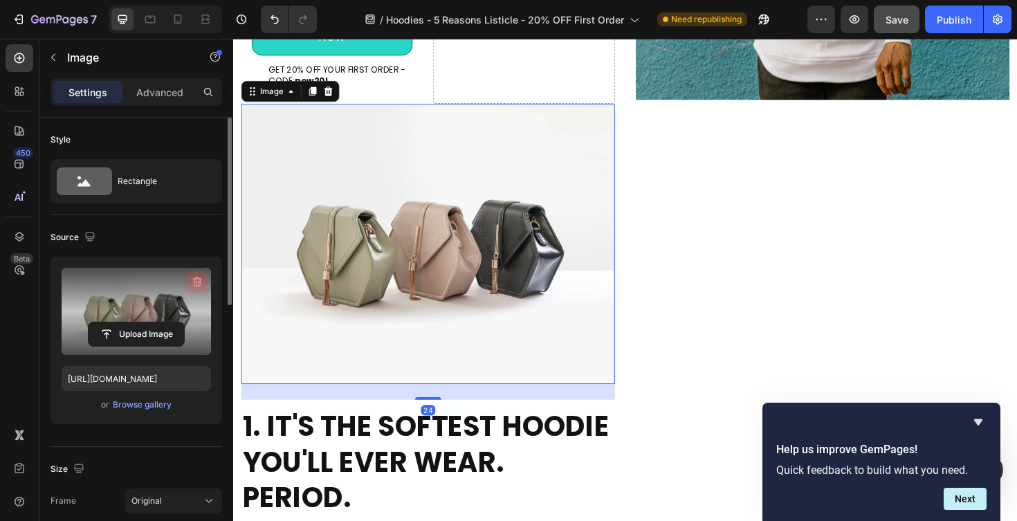
click at [194, 283] on icon "button" at bounding box center [197, 282] width 9 height 10
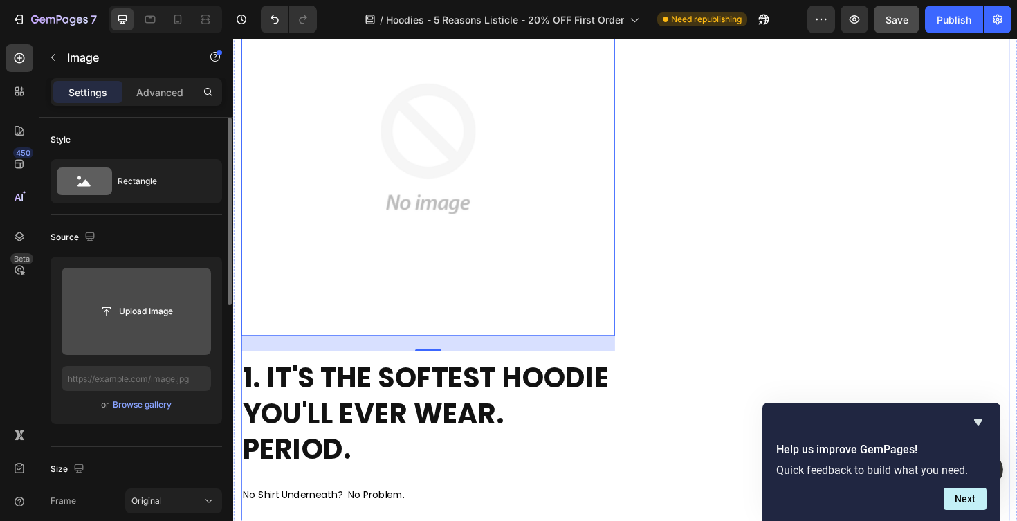
scroll to position [541, 0]
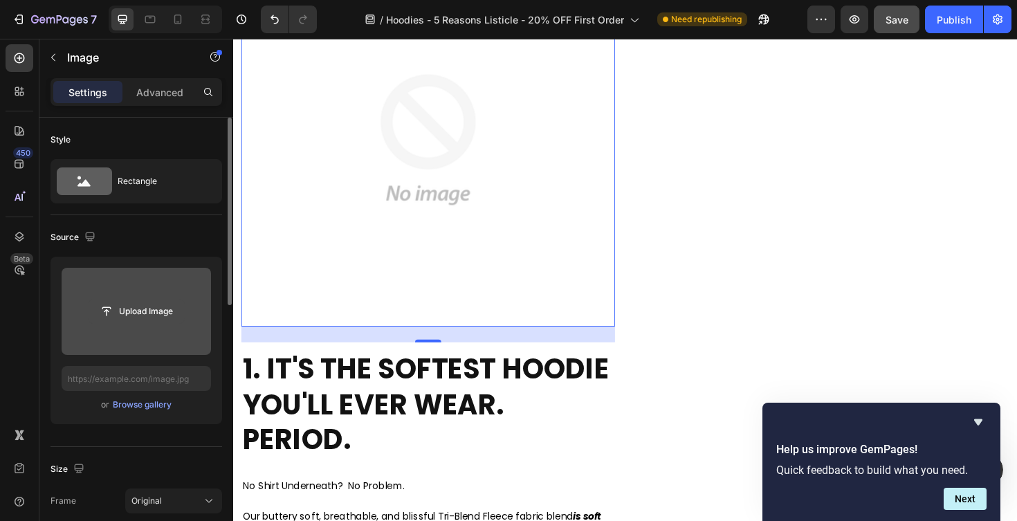
click at [158, 304] on input "file" at bounding box center [136, 312] width 95 height 24
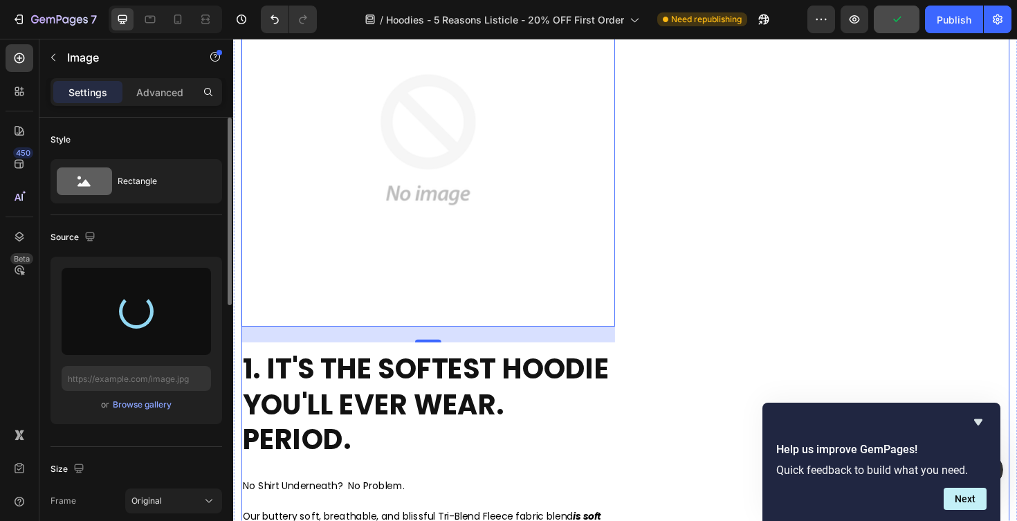
type input "https://cdn.shopify.com/s/files/1/0483/8296/7962/files/gempages_582726760638972…"
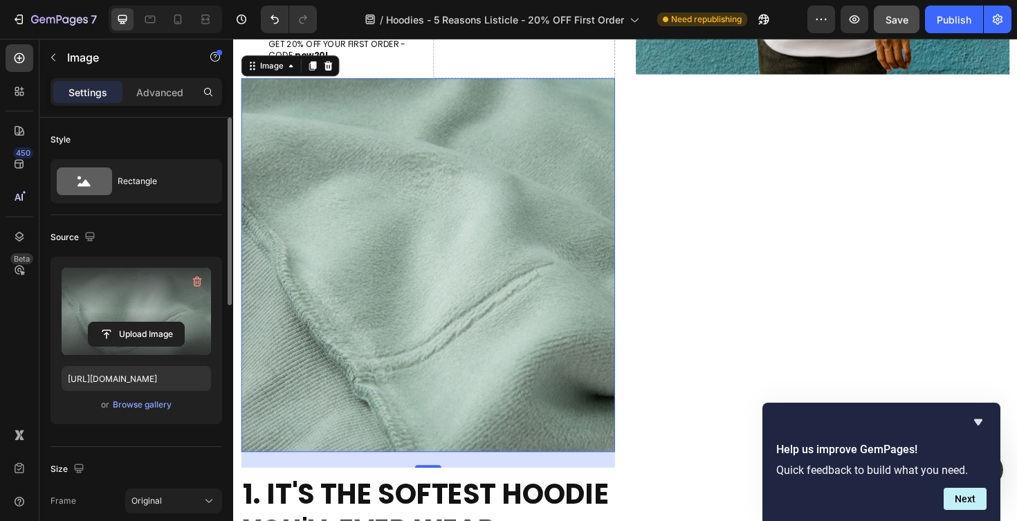
scroll to position [582, 0]
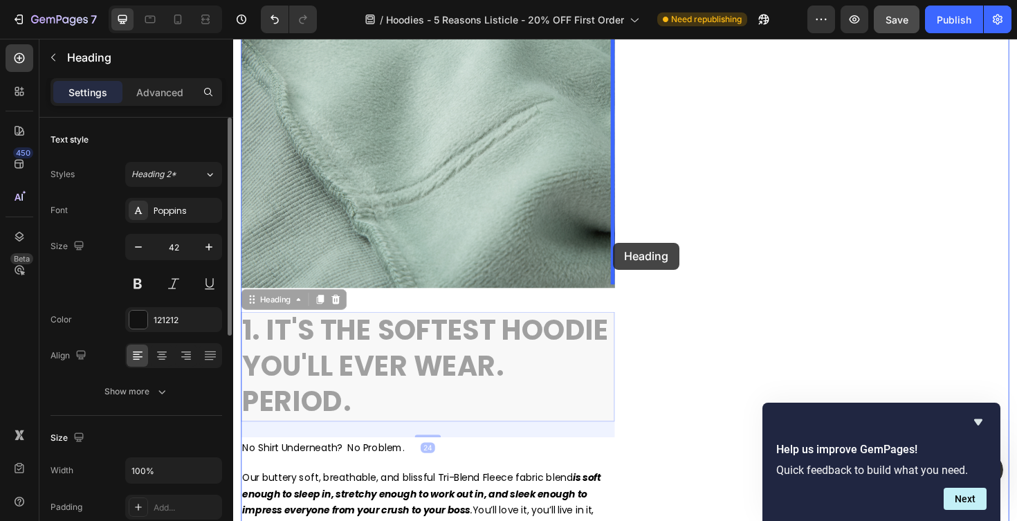
drag, startPoint x: 325, startPoint y: 354, endPoint x: 635, endPoint y: 255, distance: 326.1
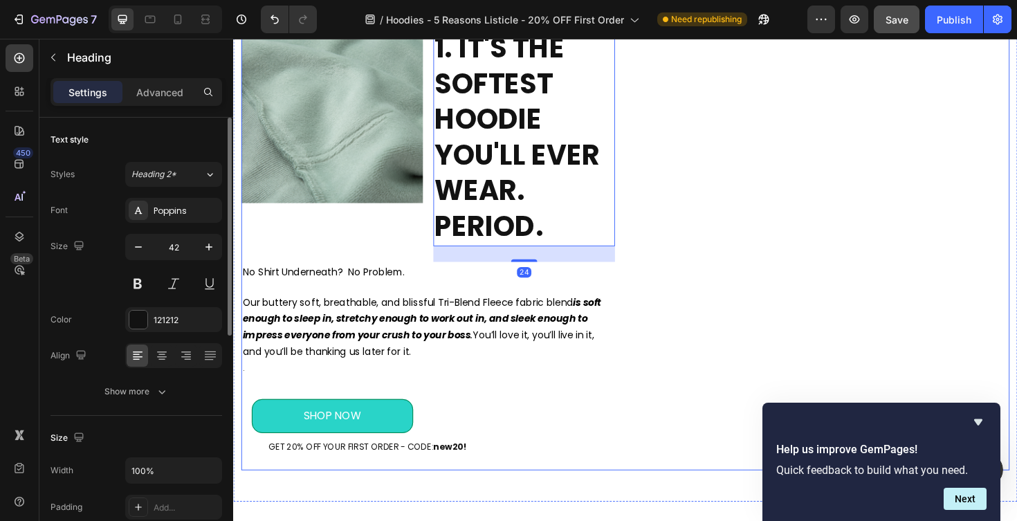
scroll to position [469, 0]
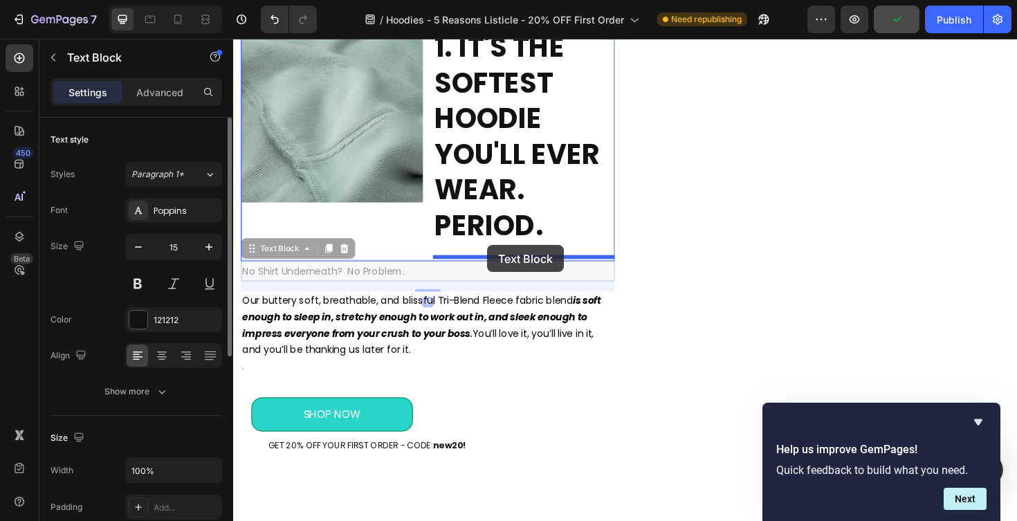
drag, startPoint x: 371, startPoint y: 286, endPoint x: 502, endPoint y: 257, distance: 134.6
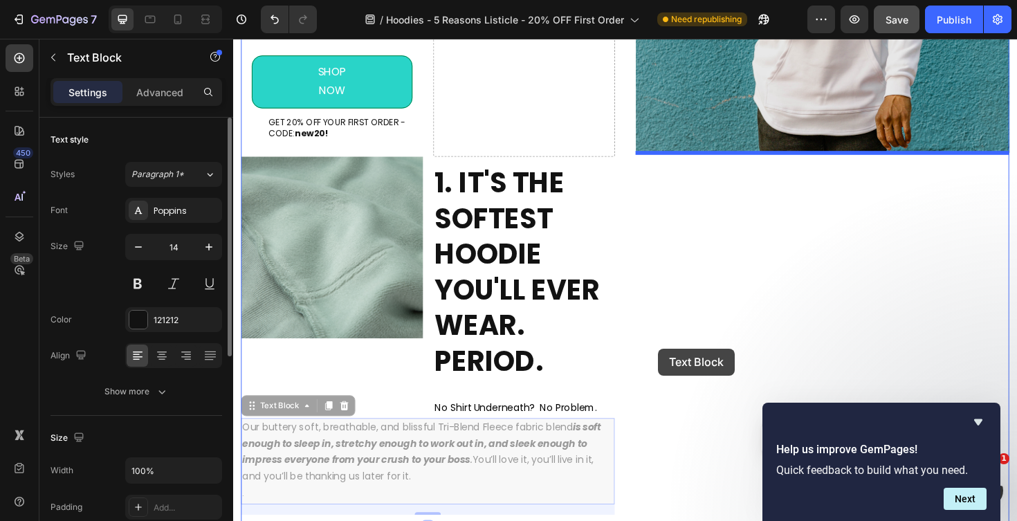
scroll to position [0, 0]
drag, startPoint x: 400, startPoint y: 445, endPoint x: 683, endPoint y: 367, distance: 293.6
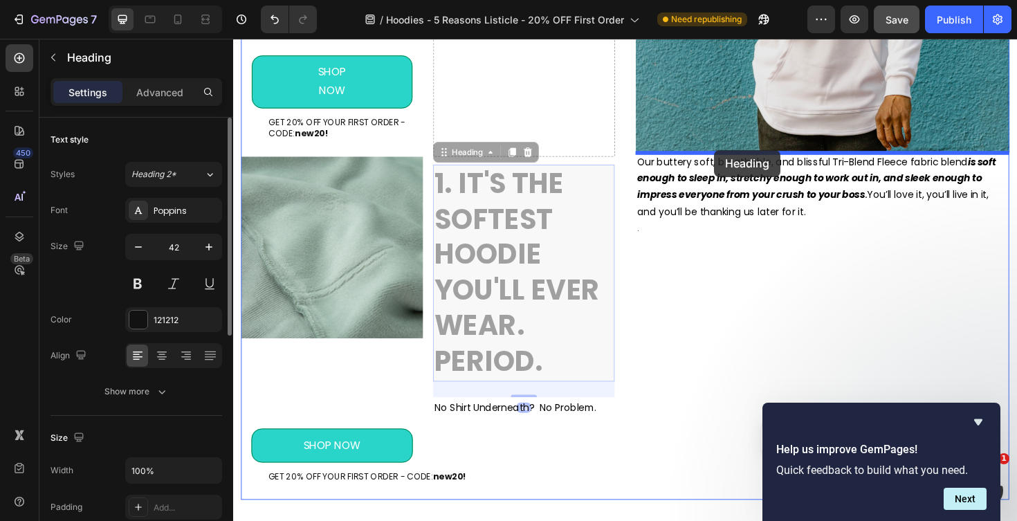
drag, startPoint x: 550, startPoint y: 254, endPoint x: 743, endPoint y: 156, distance: 216.3
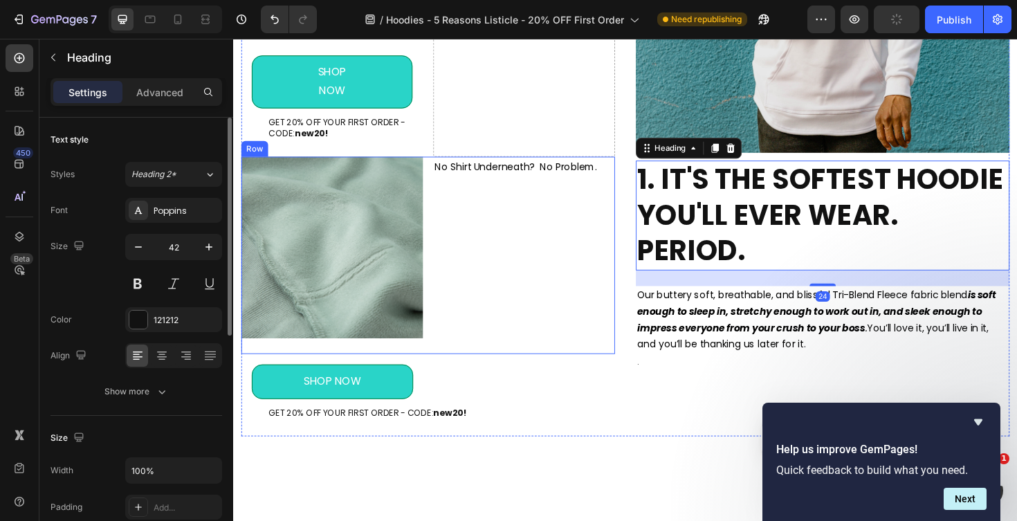
click at [547, 185] on div "No Shirt Underneath? No Problem. Text Block" at bounding box center [541, 268] width 192 height 209
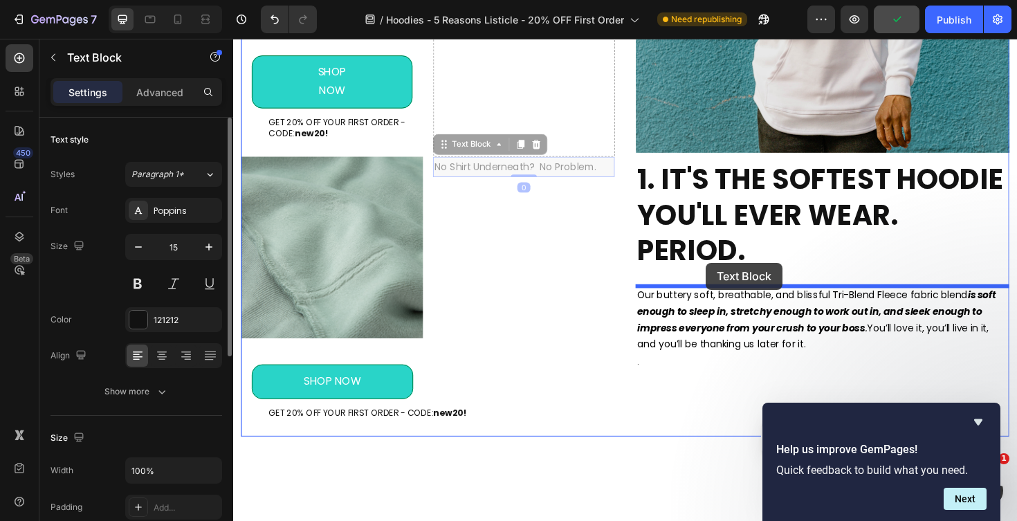
drag, startPoint x: 538, startPoint y: 171, endPoint x: 733, endPoint y: 276, distance: 221.7
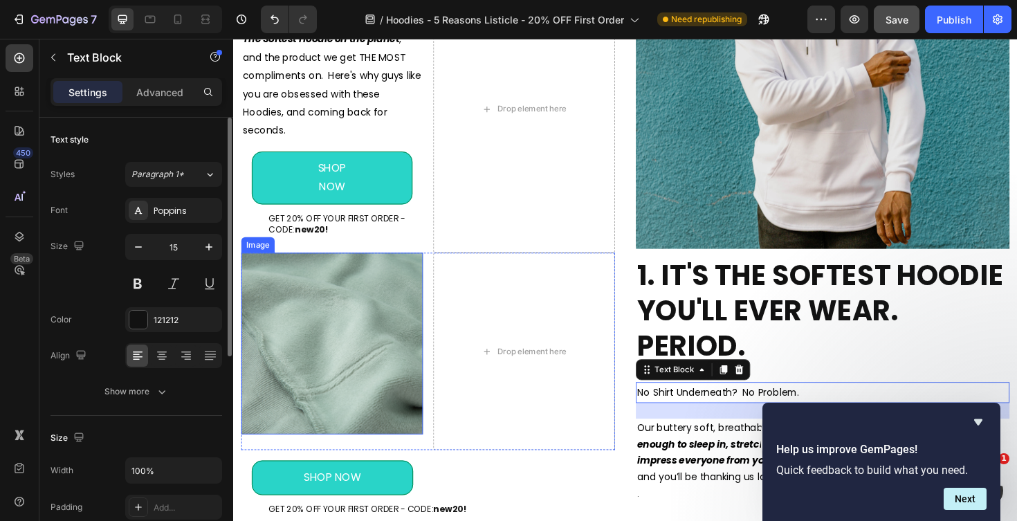
scroll to position [288, 0]
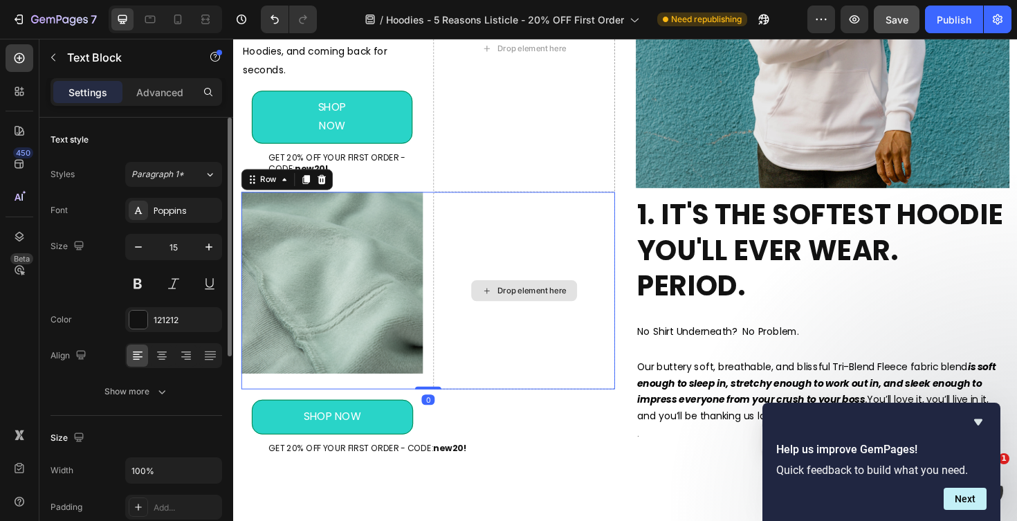
click at [599, 339] on div "Drop element here" at bounding box center [541, 305] width 192 height 209
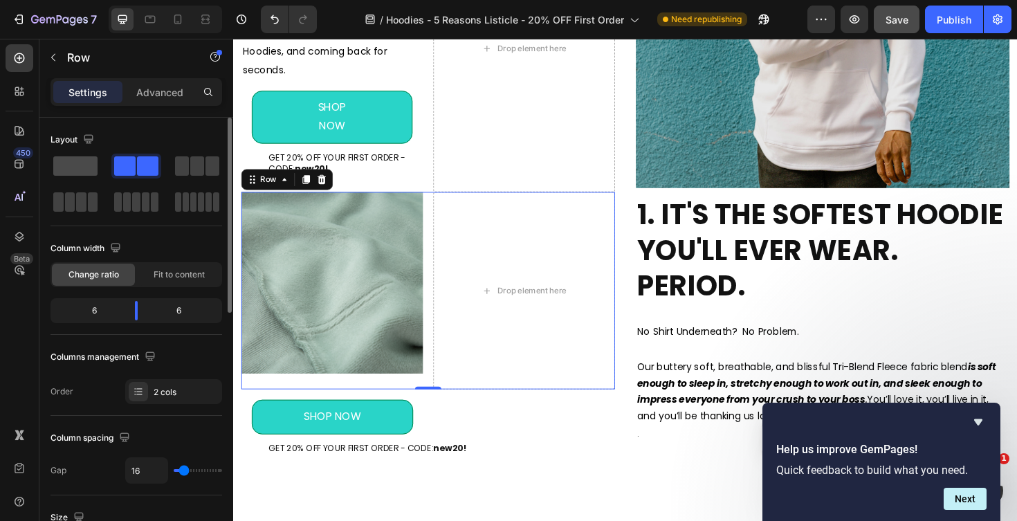
click at [82, 163] on span at bounding box center [75, 165] width 44 height 19
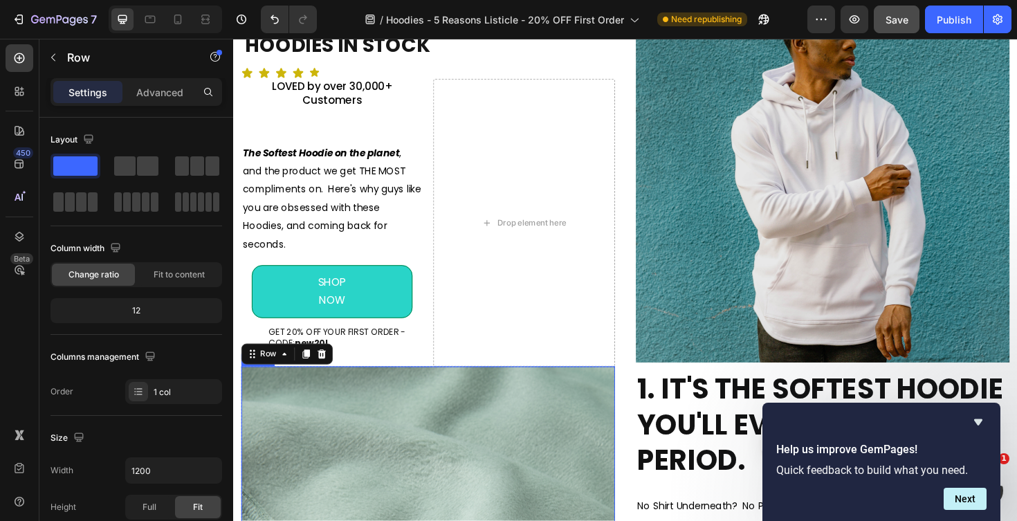
scroll to position [98, 0]
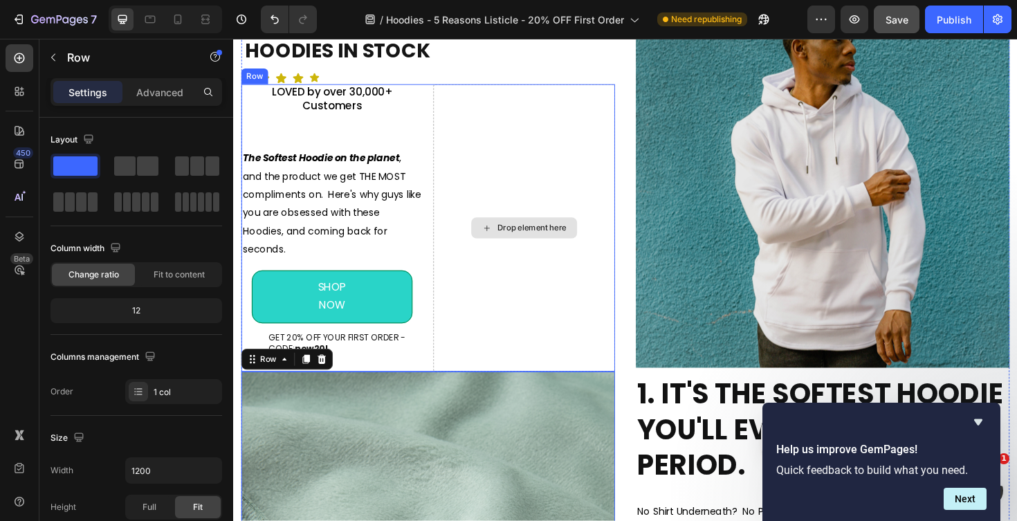
click at [491, 265] on div "Drop element here" at bounding box center [541, 239] width 192 height 304
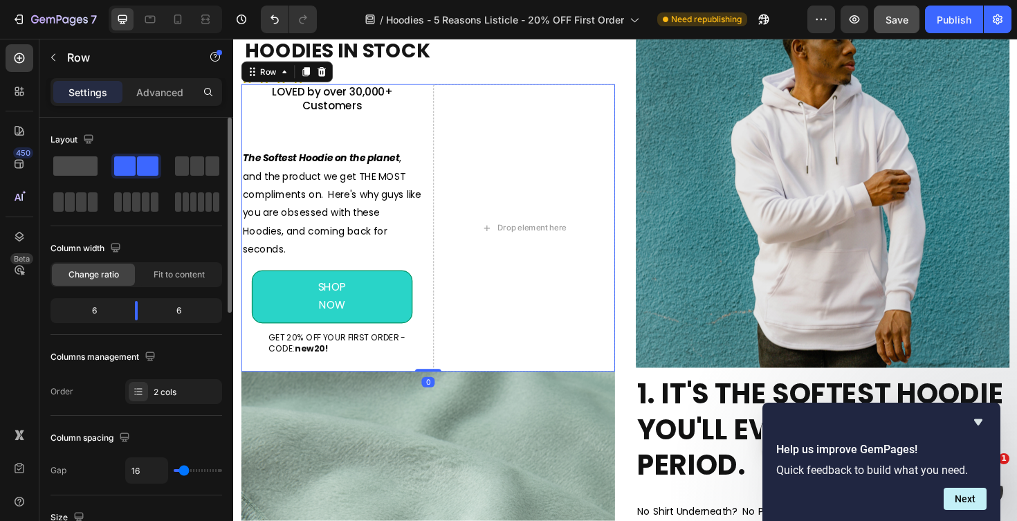
click at [86, 161] on span at bounding box center [75, 165] width 44 height 19
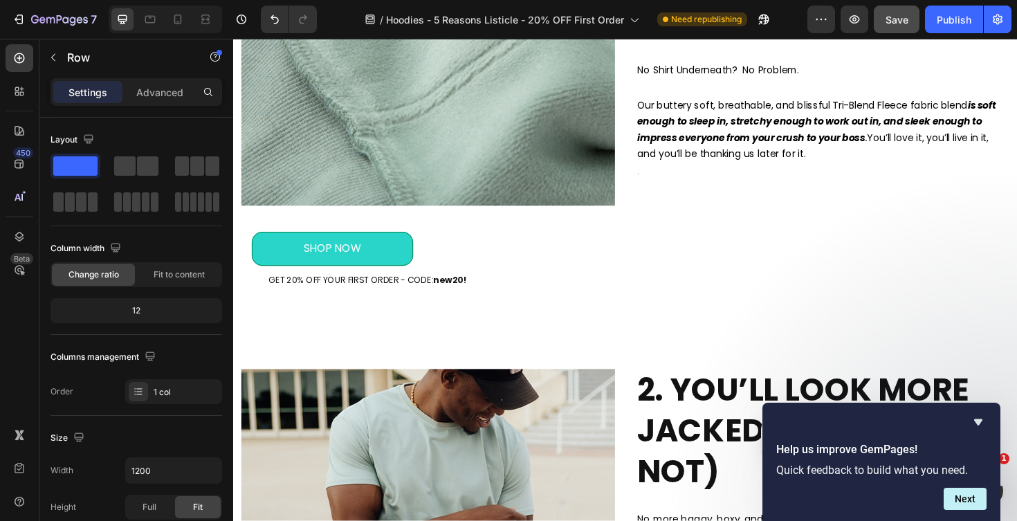
scroll to position [581, 0]
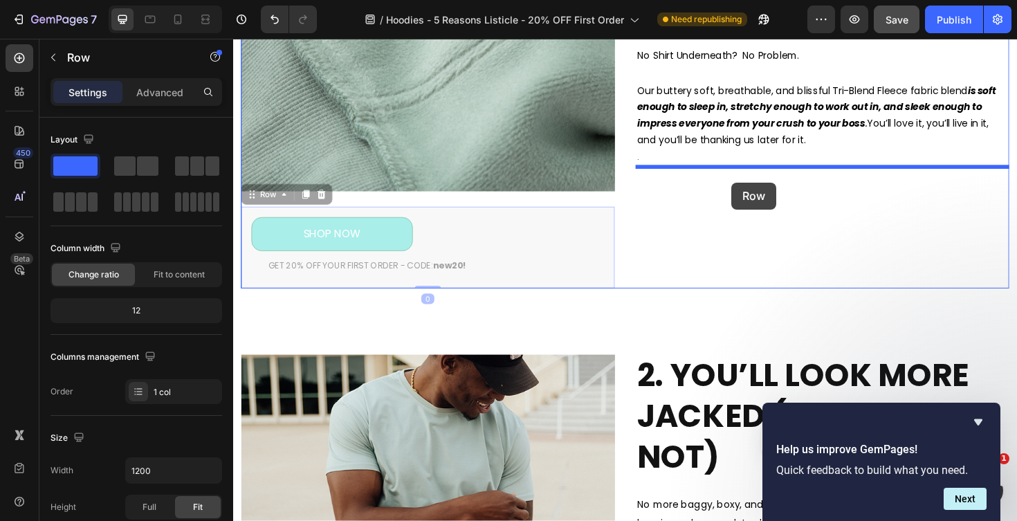
drag, startPoint x: 540, startPoint y: 222, endPoint x: 761, endPoint y: 191, distance: 223.6
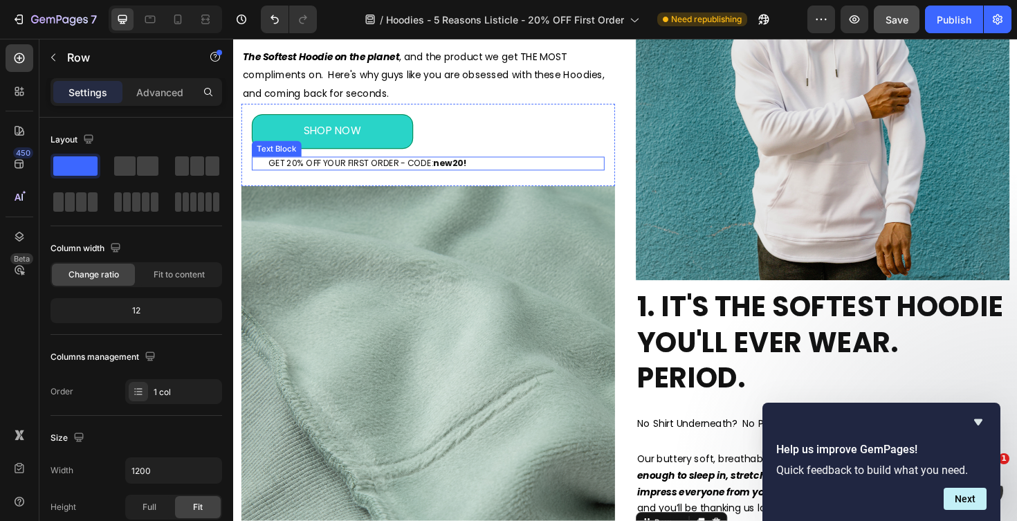
scroll to position [181, 0]
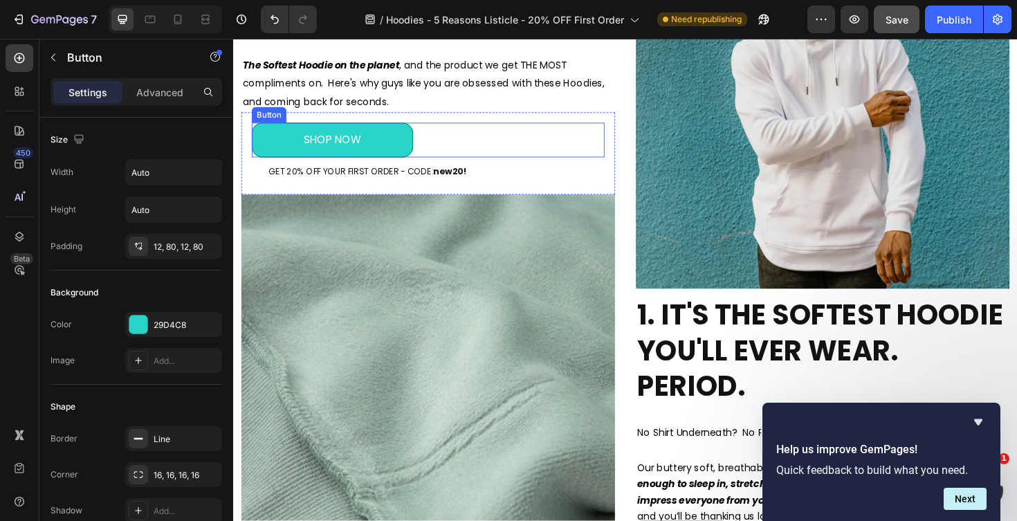
click at [436, 146] on div "SHOP NOW Button" at bounding box center [440, 146] width 374 height 37
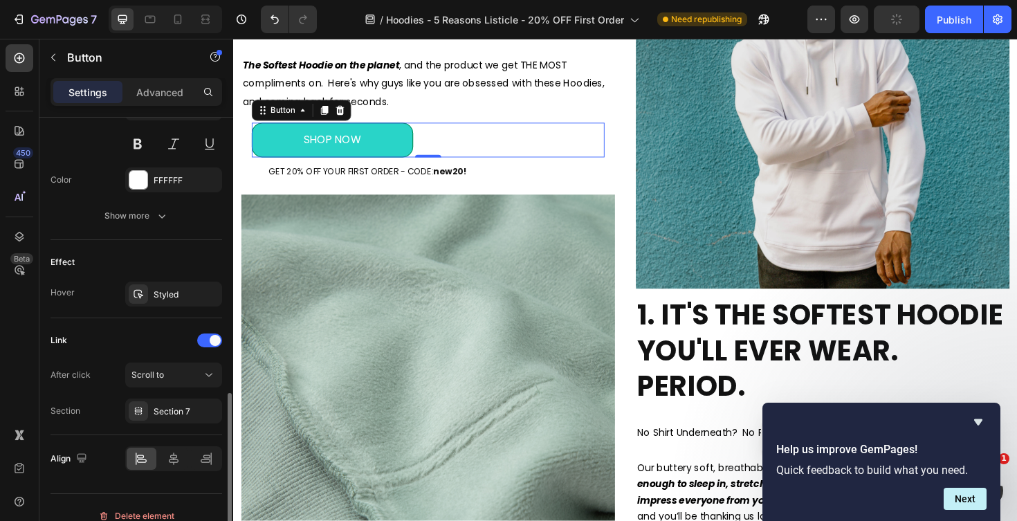
scroll to position [621, 0]
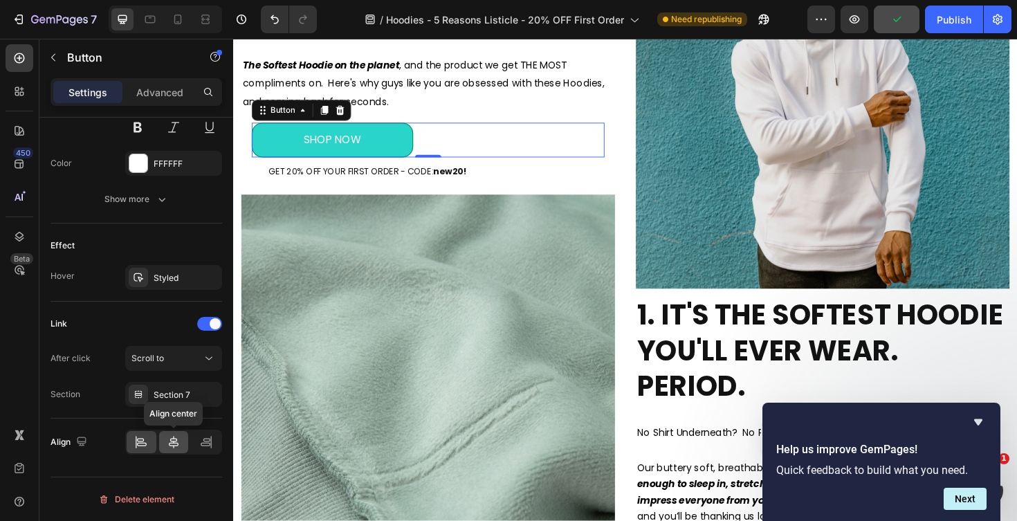
click at [172, 445] on icon at bounding box center [174, 442] width 10 height 12
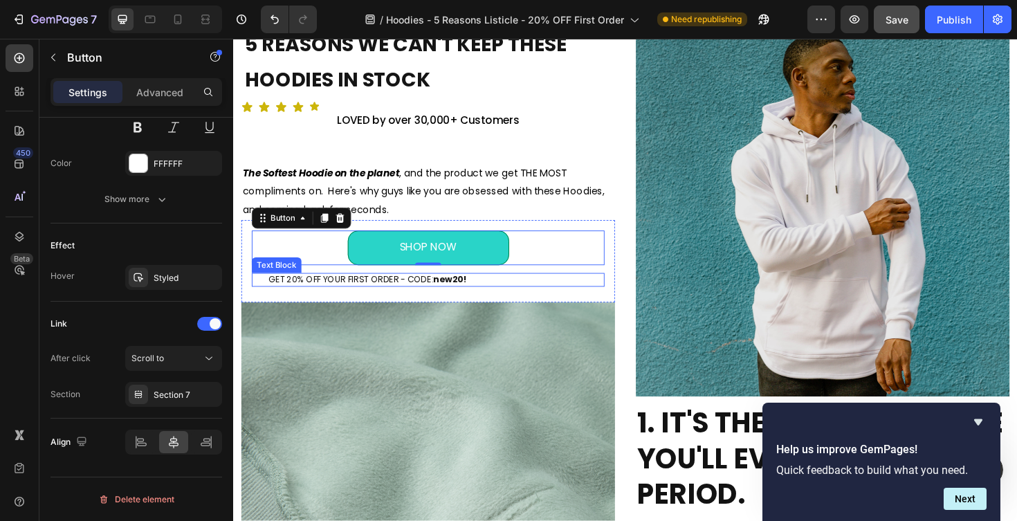
scroll to position [53, 0]
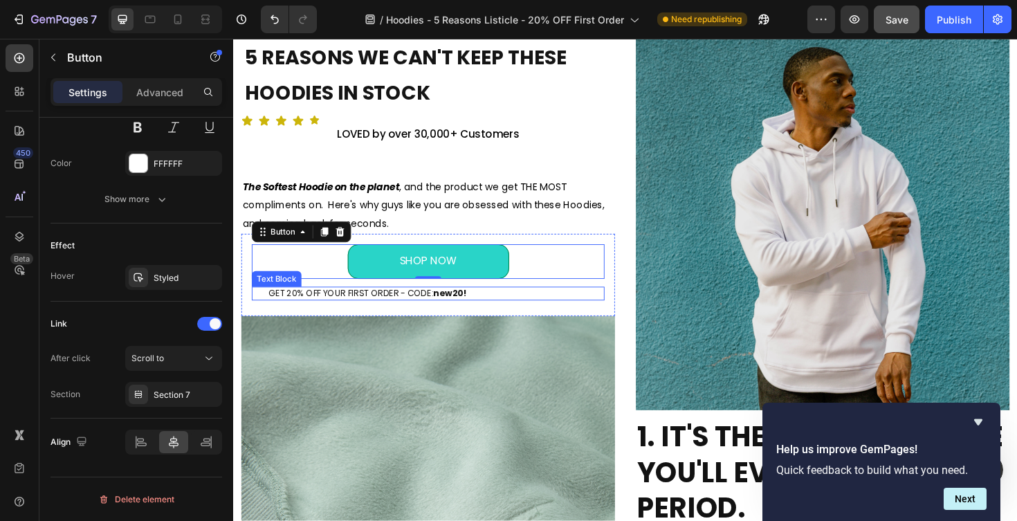
click at [349, 307] on p "GET 20% OFF YOUR FIRST ORDER - CODE: new20!" at bounding box center [448, 309] width 354 height 12
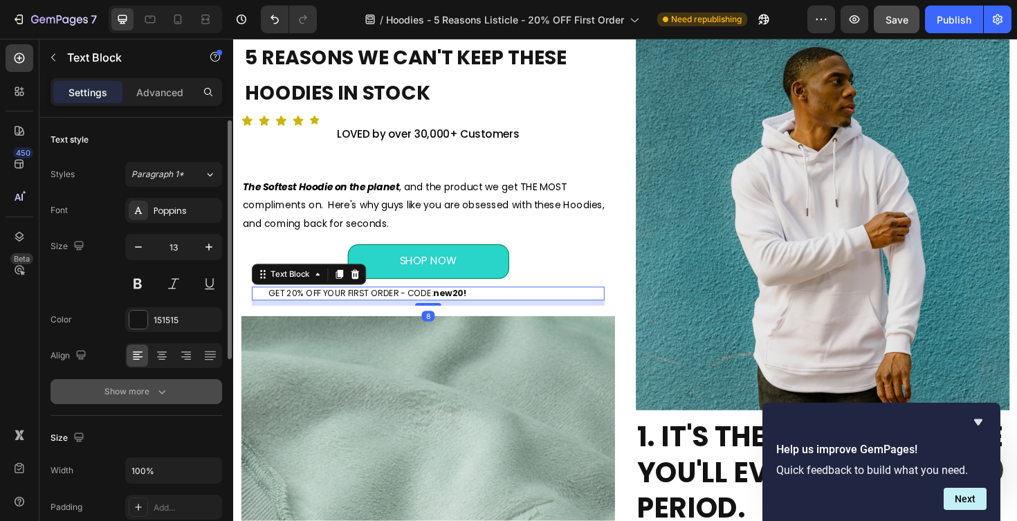
scroll to position [377, 0]
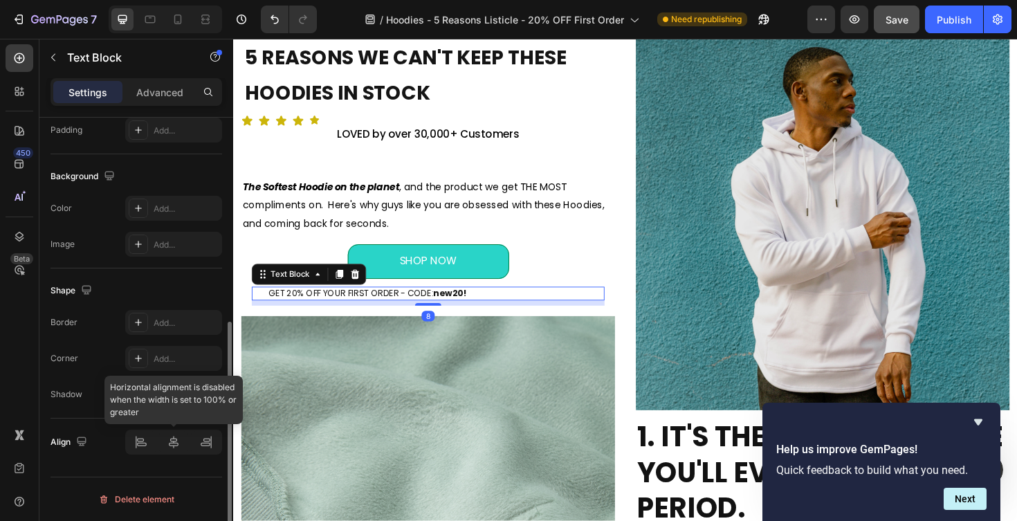
click at [172, 440] on div at bounding box center [173, 442] width 97 height 25
click at [178, 443] on div at bounding box center [173, 442] width 97 height 25
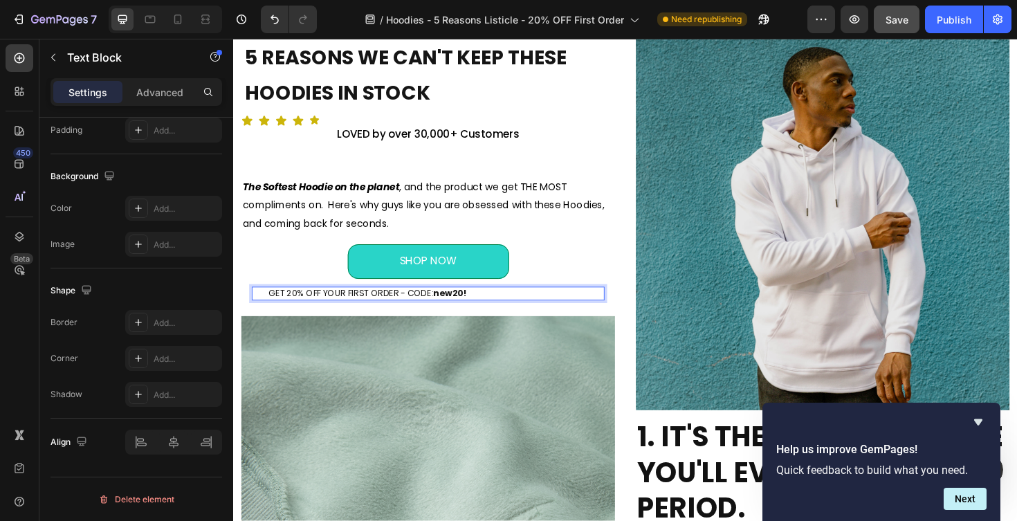
click at [293, 309] on p "GET 20% OFF YOUR FIRST ORDER - CODE: new20!" at bounding box center [448, 309] width 354 height 12
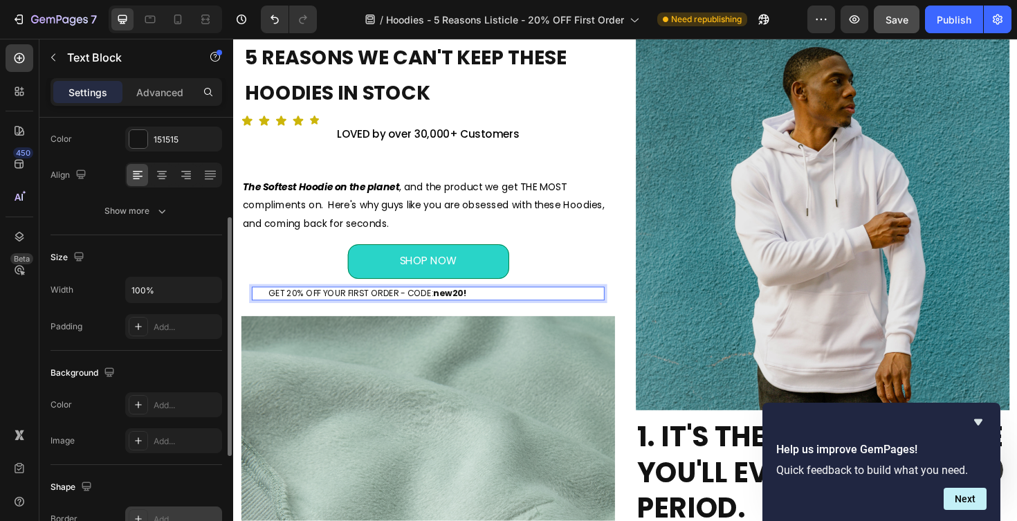
scroll to position [179, 0]
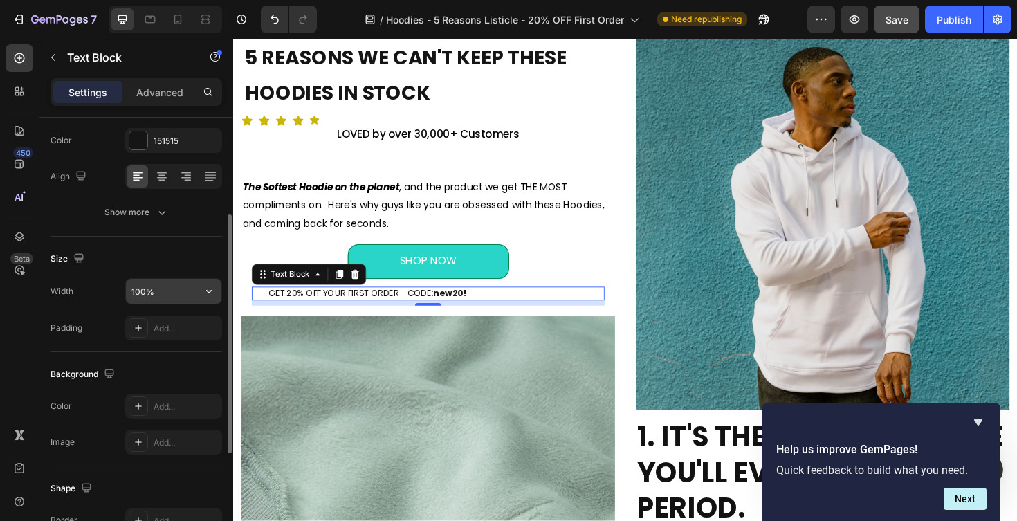
click at [149, 283] on input "100%" at bounding box center [173, 291] width 95 height 25
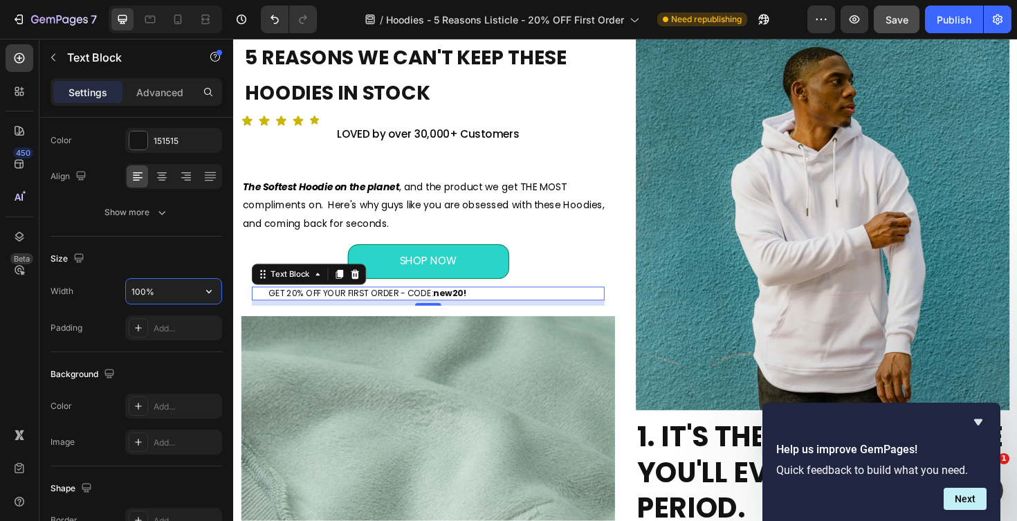
scroll to position [0, 0]
type input "80%"
click at [179, 259] on div "Size" at bounding box center [137, 259] width 172 height 22
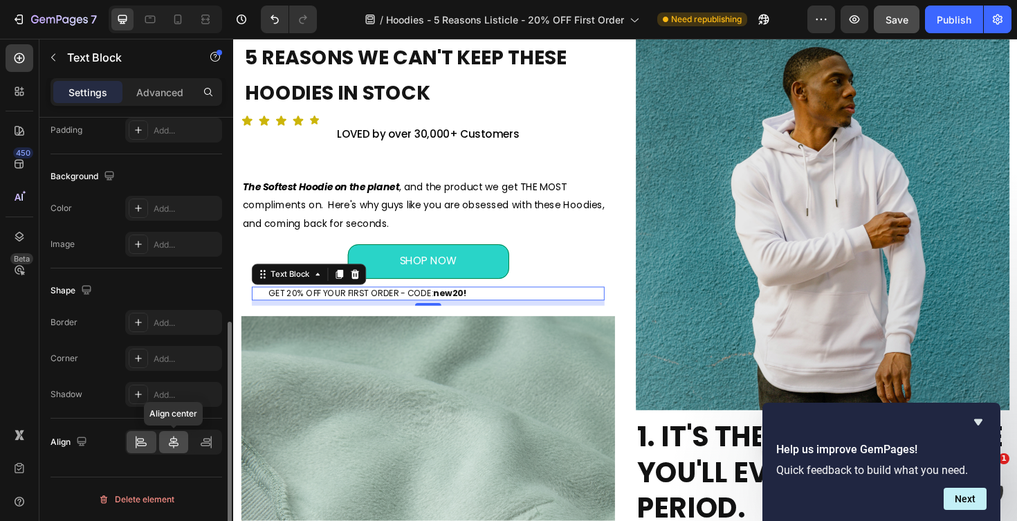
click at [175, 444] on icon at bounding box center [174, 442] width 14 height 14
click at [298, 306] on div "GET 20% OFF YOUR FIRST ORDER - CODE: new20!" at bounding box center [447, 309] width 357 height 15
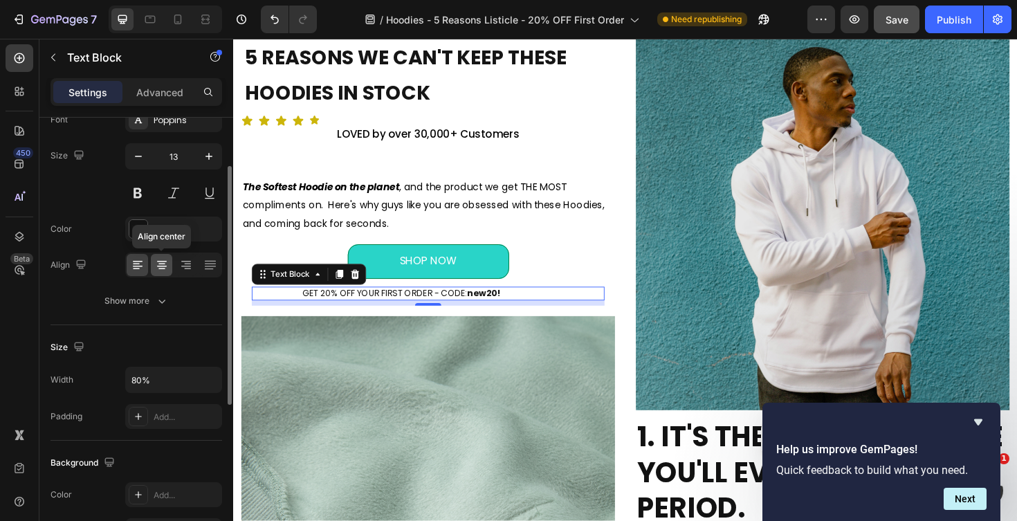
click at [170, 264] on div at bounding box center [161, 265] width 21 height 22
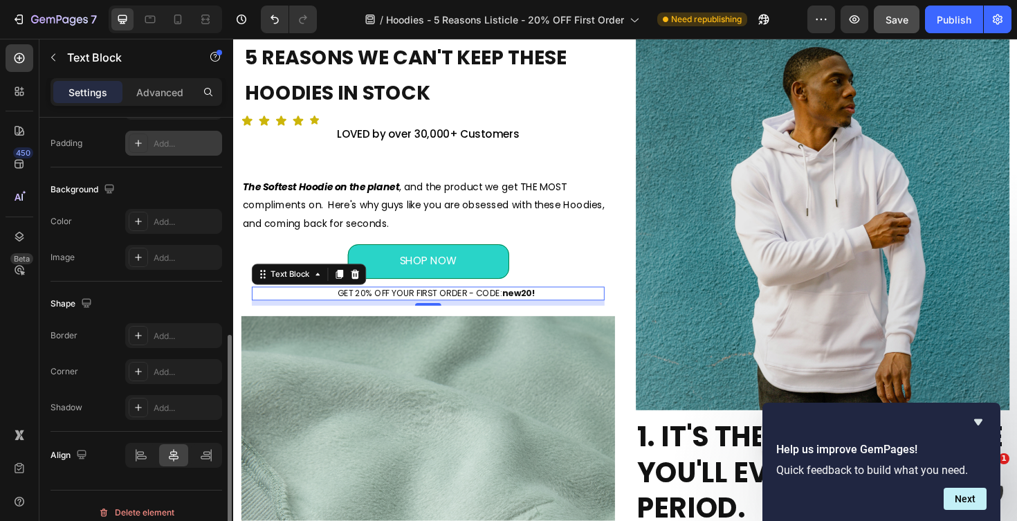
scroll to position [377, 0]
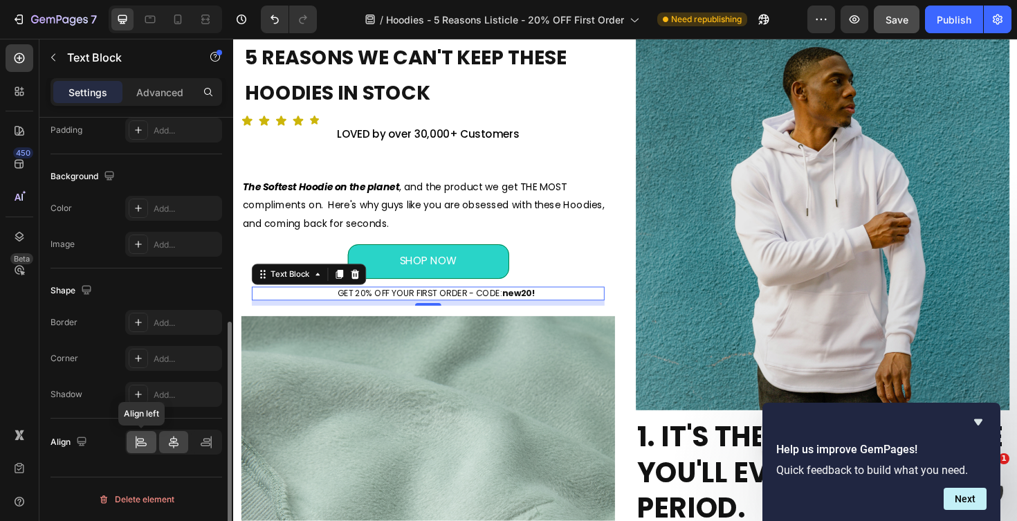
click at [147, 441] on icon at bounding box center [141, 442] width 14 height 14
click at [162, 444] on div at bounding box center [174, 442] width 30 height 22
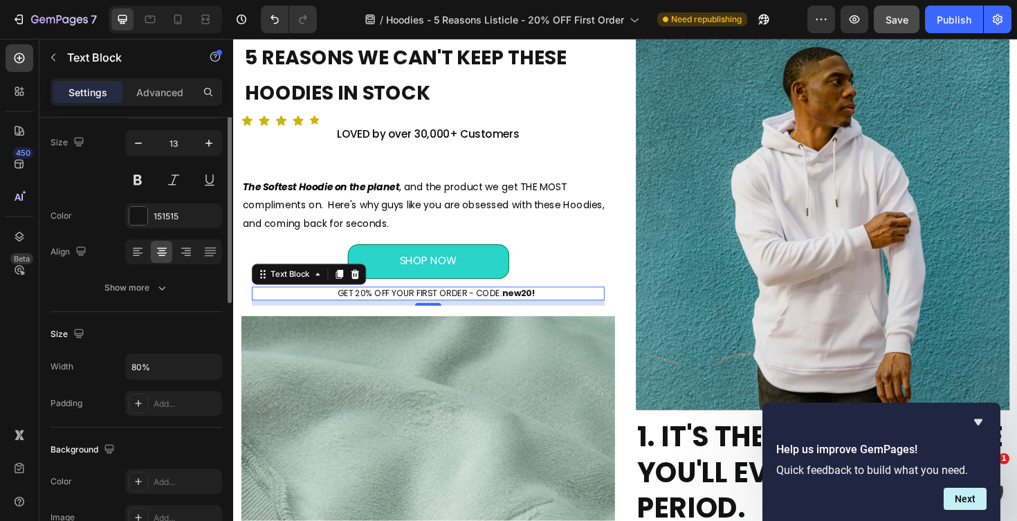
scroll to position [12, 0]
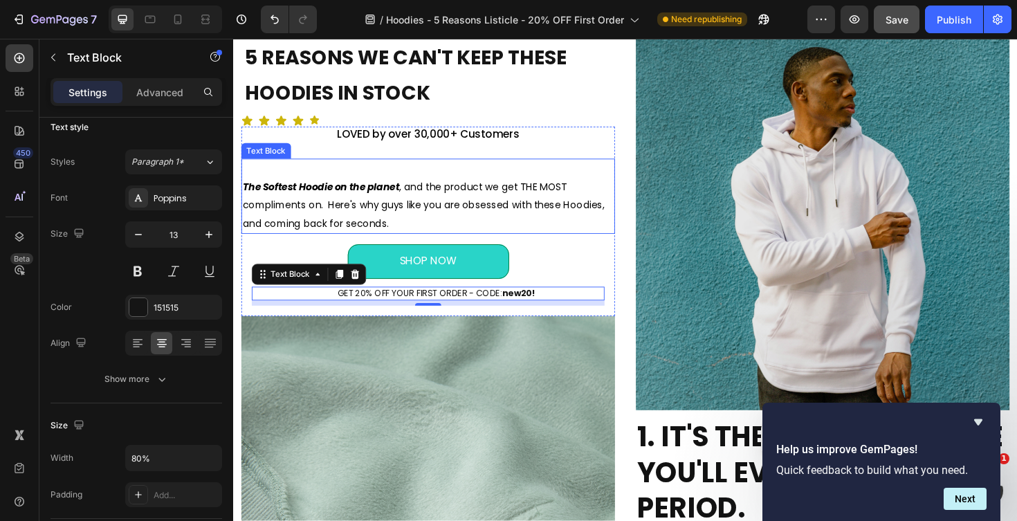
click at [552, 210] on span "The Softest Hoodie on the planet , and the product we get THE MOST compliments …" at bounding box center [434, 215] width 383 height 53
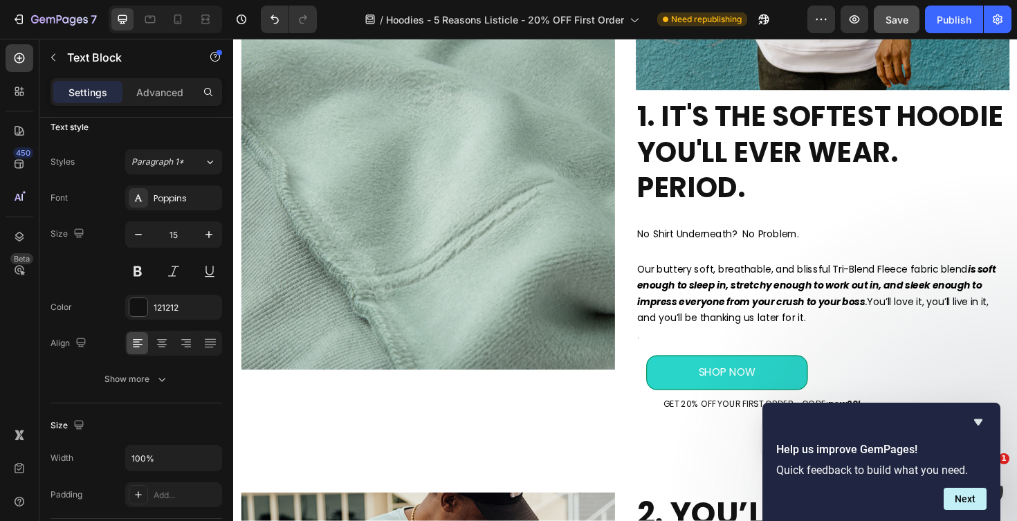
scroll to position [392, 0]
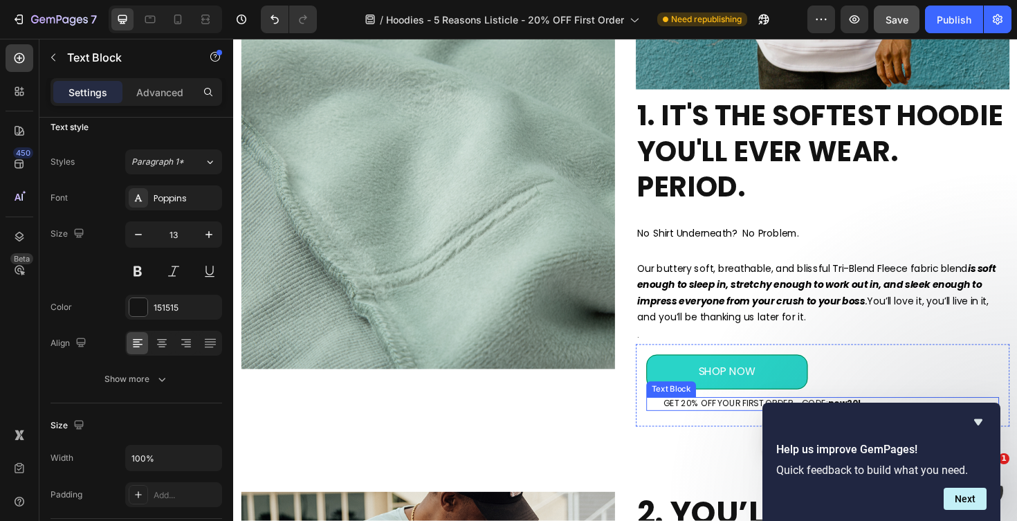
click at [760, 426] on p "GET 20% OFF YOUR FIRST ORDER - CODE: new20!" at bounding box center [866, 426] width 354 height 12
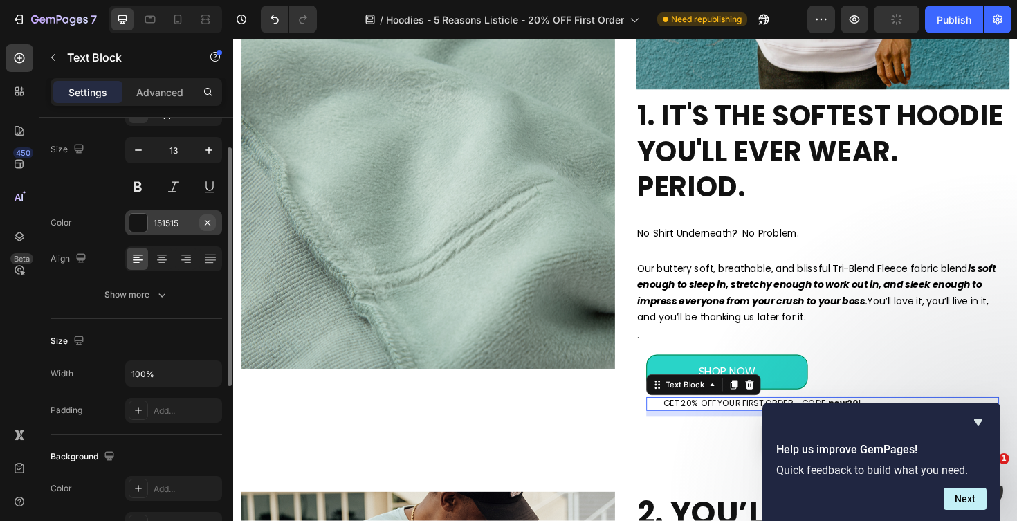
scroll to position [52, 0]
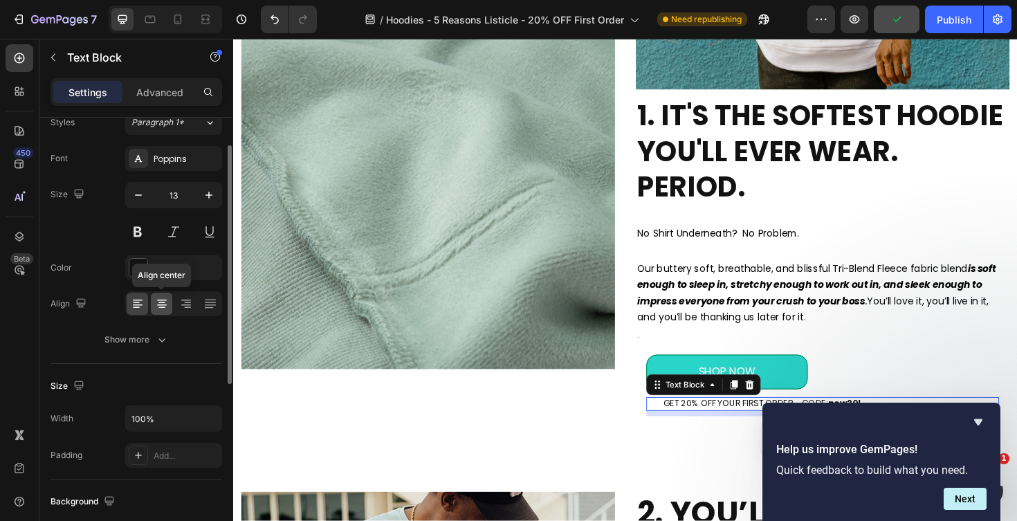
click at [169, 299] on div at bounding box center [161, 304] width 21 height 22
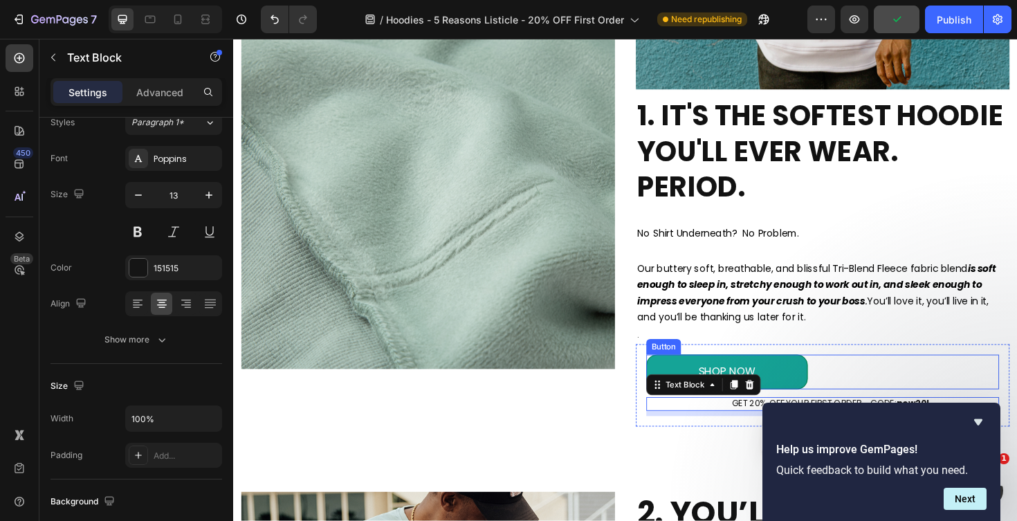
click at [828, 390] on link "SHOP NOW" at bounding box center [756, 392] width 171 height 37
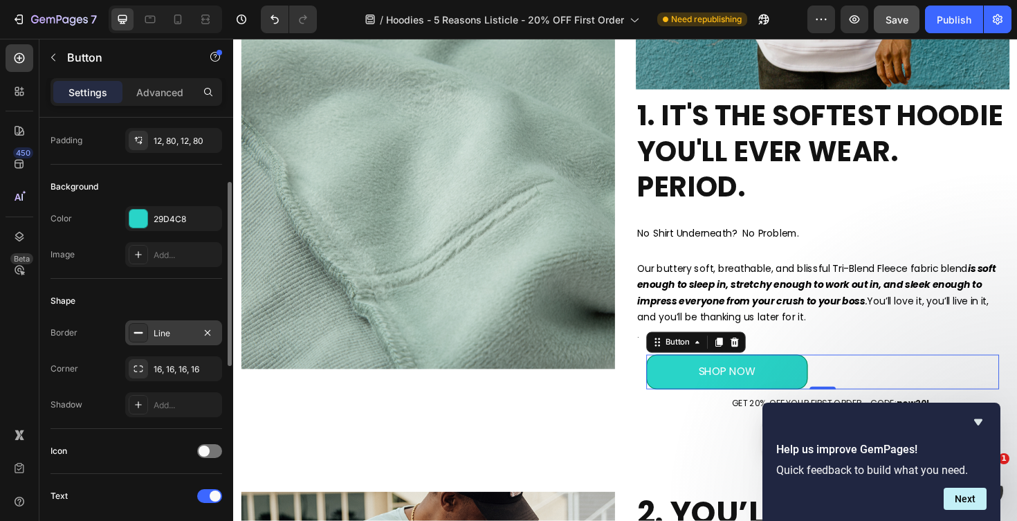
scroll to position [621, 0]
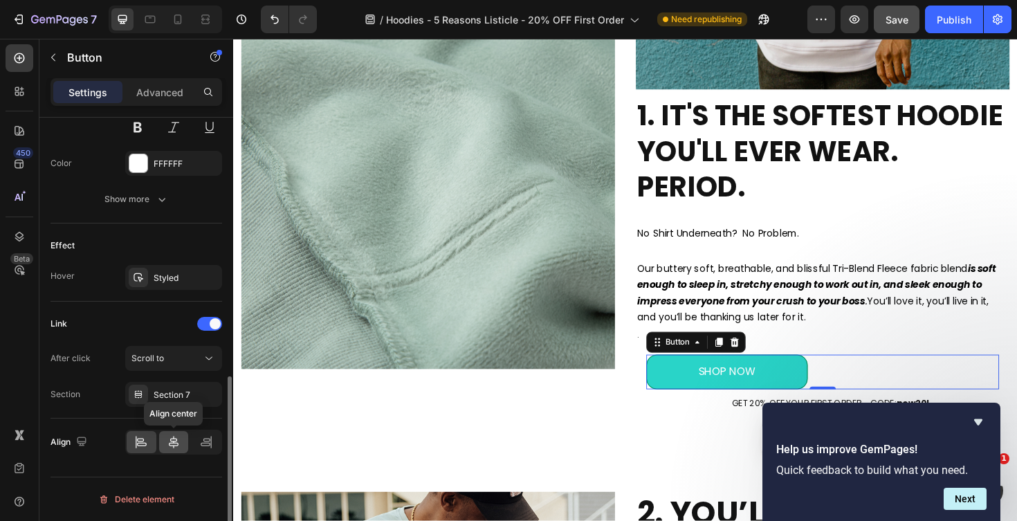
click at [173, 440] on icon at bounding box center [174, 442] width 14 height 14
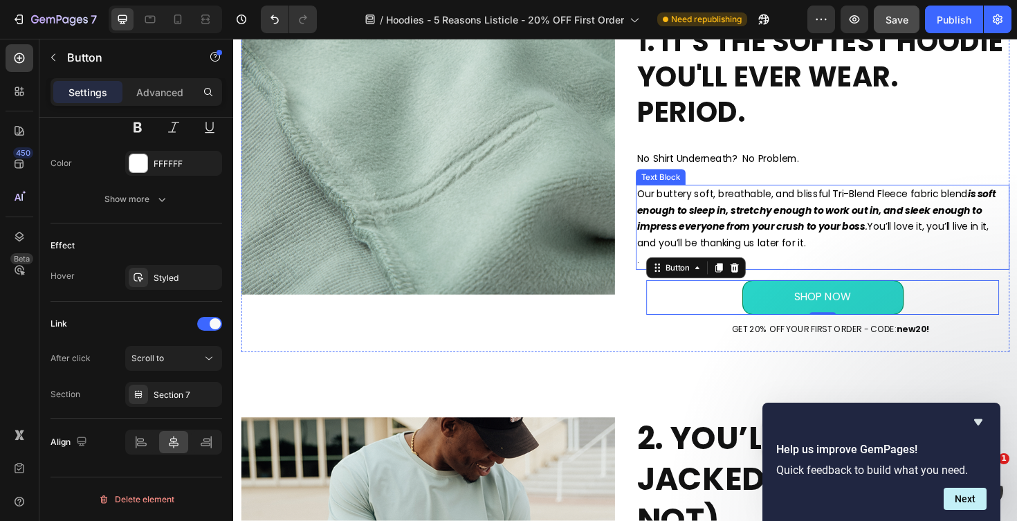
scroll to position [592, 0]
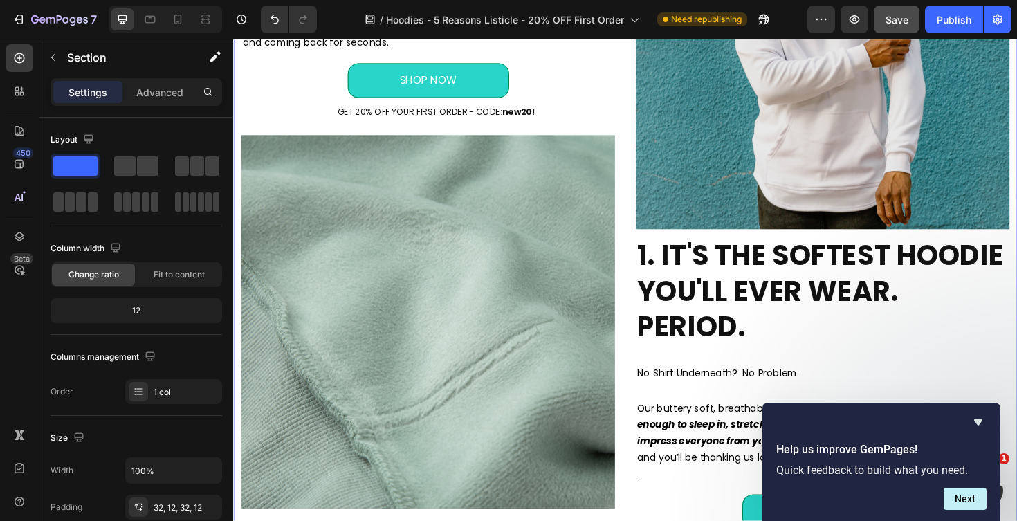
scroll to position [244, 0]
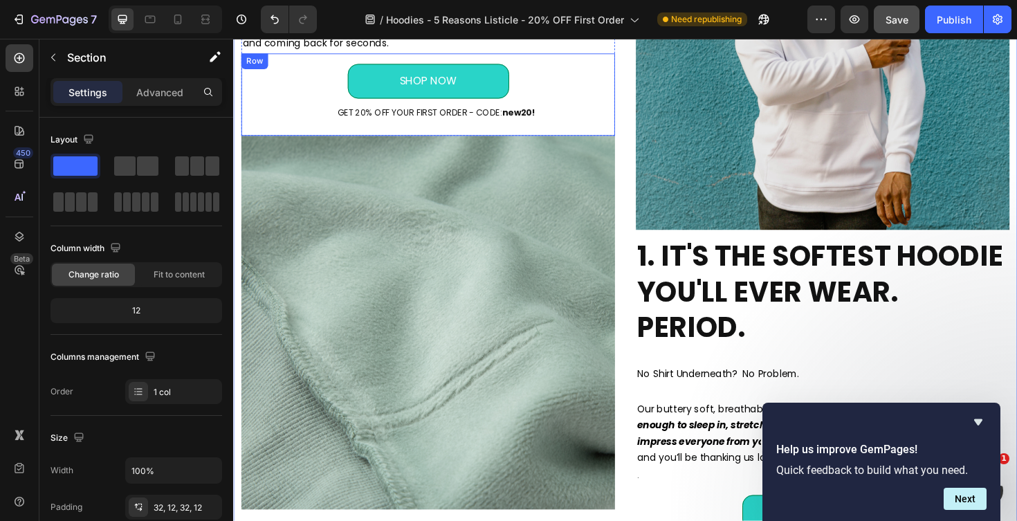
click at [562, 123] on div "SHOP NOW Button GET 20% OFF YOUR FIRST ORDER - CODE: new20! Text Block" at bounding box center [440, 98] width 374 height 65
click at [574, 125] on div "SHOP NOW Button GET 20% OFF YOUR FIRST ORDER - CODE: new20! Text Block" at bounding box center [440, 98] width 374 height 65
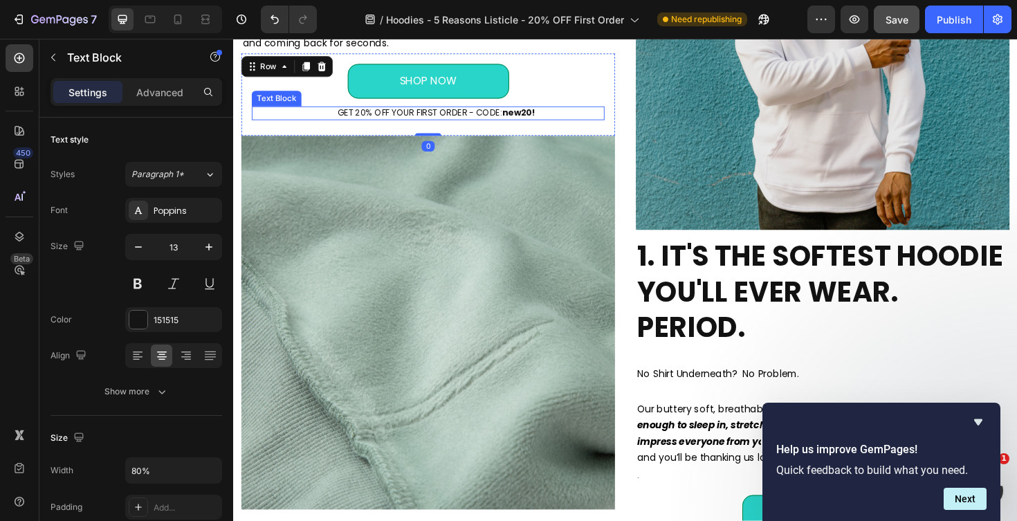
click at [571, 111] on div "GET 20% OFF YOUR FIRST ORDER - CODE: new20!" at bounding box center [448, 118] width 286 height 15
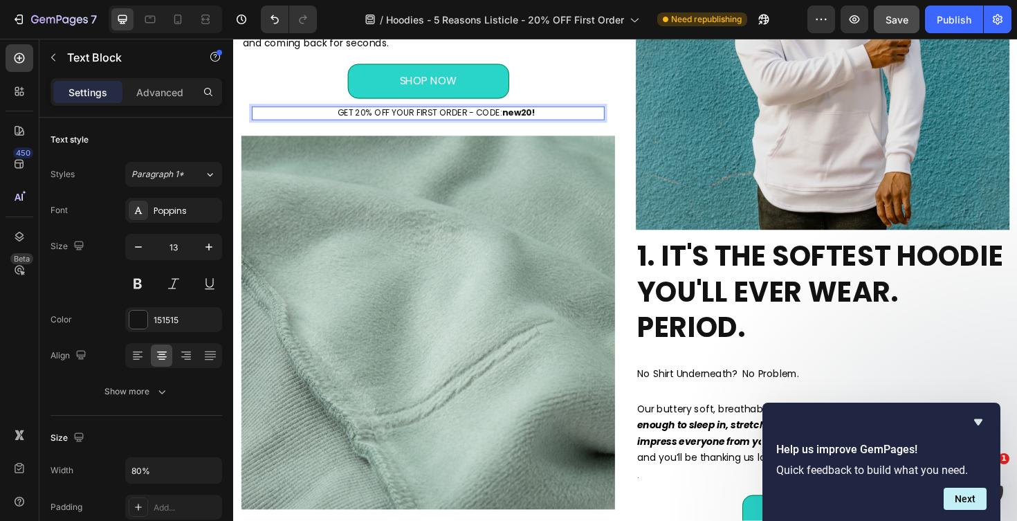
click at [571, 111] on div "GET 20% OFF YOUR FIRST ORDER - CODE: new20!" at bounding box center [448, 118] width 286 height 15
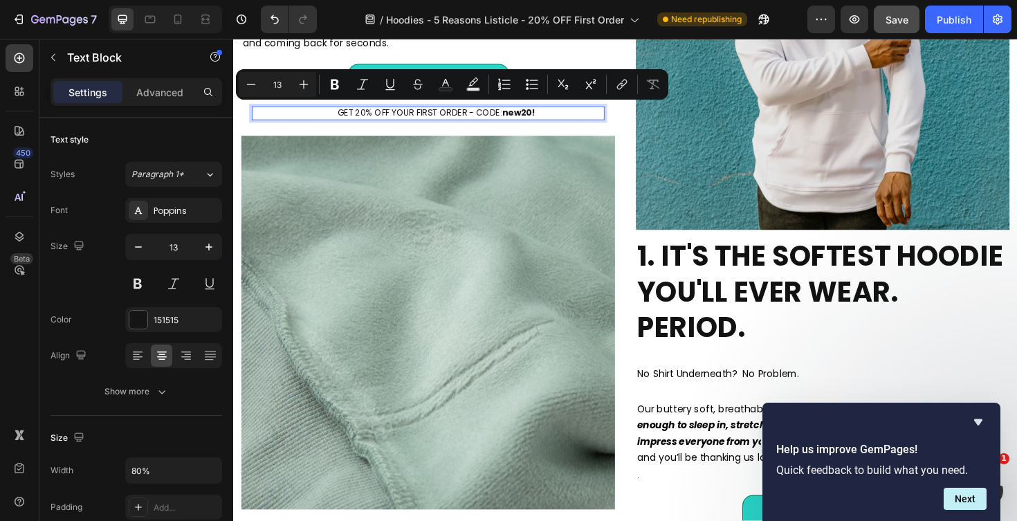
click at [567, 115] on p "GET 20% OFF YOUR FIRST ORDER - CODE: new20!" at bounding box center [448, 118] width 283 height 12
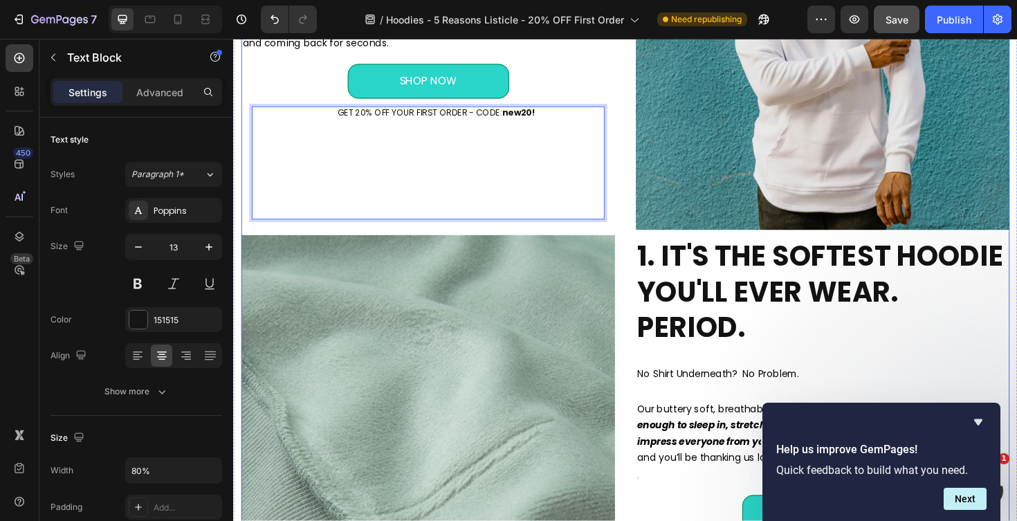
click at [641, 75] on div "5 REASONS WE CAN'T KEEP THESE HOODIES IN STOCK Text Block Icon Icon Icon Icon I…" at bounding box center [648, 253] width 814 height 814
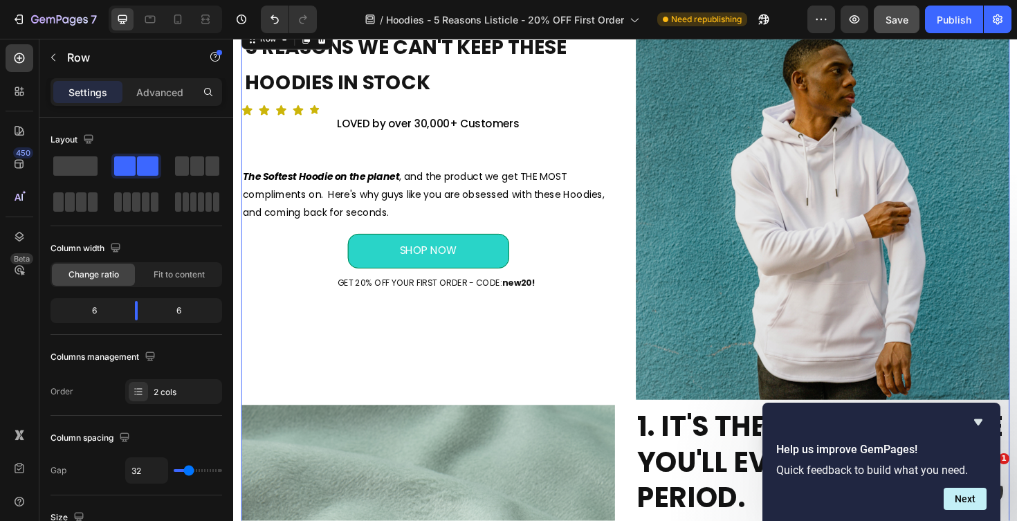
scroll to position [10, 0]
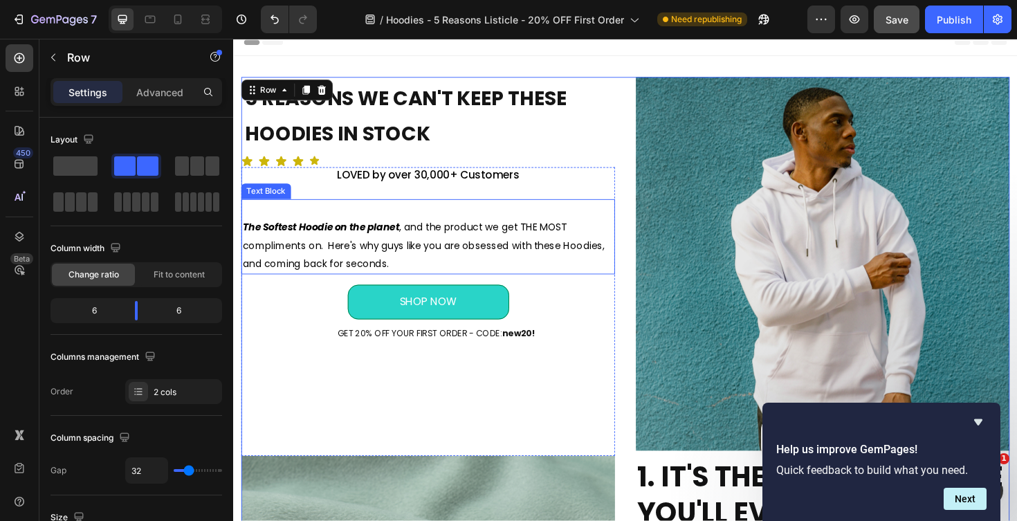
click at [466, 284] on p "The Softest Hoodie on the planet , and the product we get THE MOST compliments …" at bounding box center [439, 258] width 393 height 58
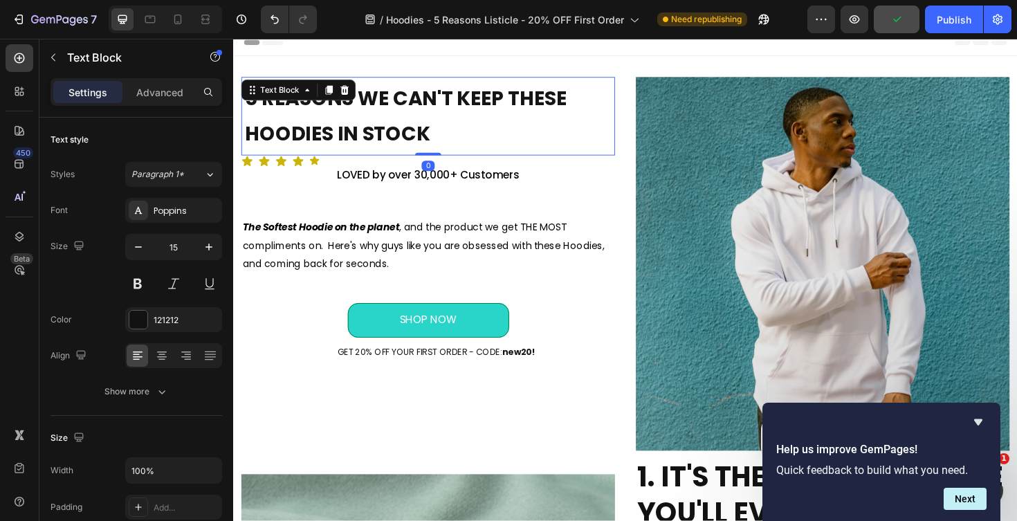
click at [462, 133] on p "5 REASONS WE CAN'T KEEP THESE HOODIES IN STOCK" at bounding box center [440, 121] width 388 height 75
click at [457, 143] on p "5 REASONS WE CAN'T KEEP THESE HOODIES IN STOCK" at bounding box center [440, 121] width 388 height 75
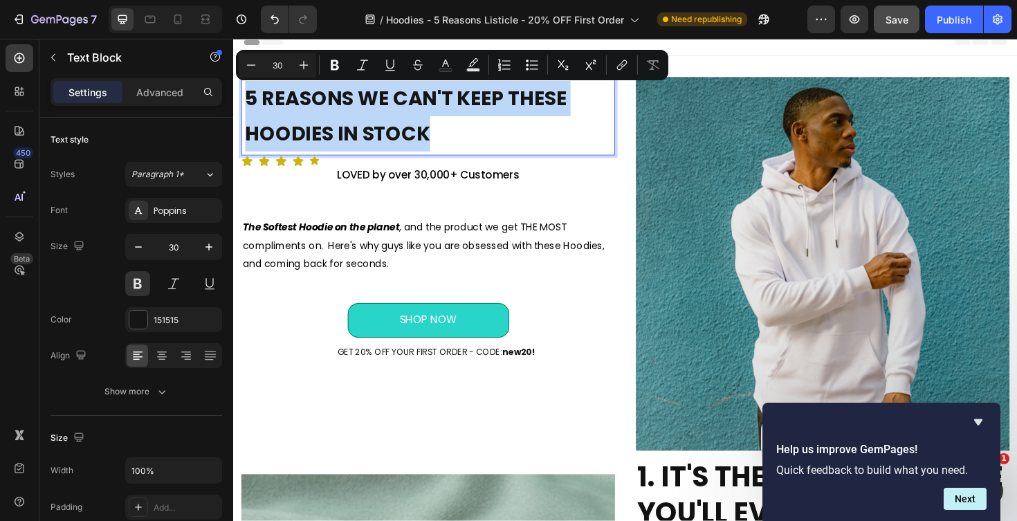
drag, startPoint x: 457, startPoint y: 143, endPoint x: 251, endPoint y: 101, distance: 210.3
click at [251, 101] on p "5 REASONS WE CAN'T KEEP THESE HOODIES IN STOCK" at bounding box center [440, 121] width 388 height 75
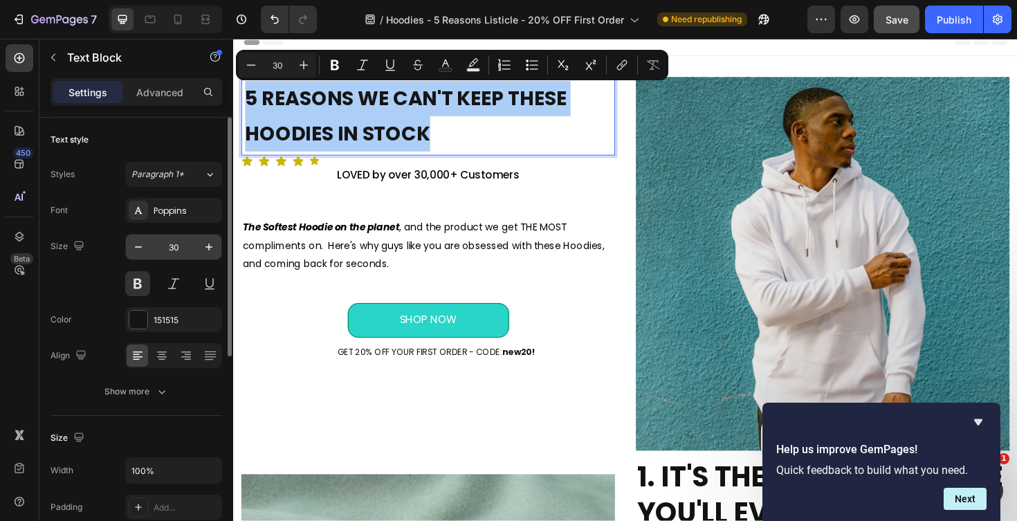
click at [171, 246] on input "30" at bounding box center [174, 247] width 46 height 25
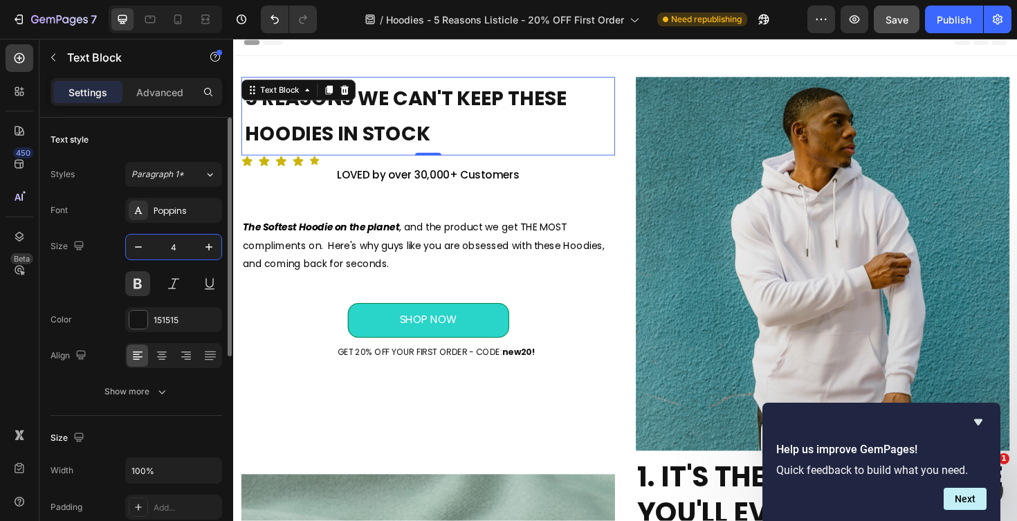
type input "40"
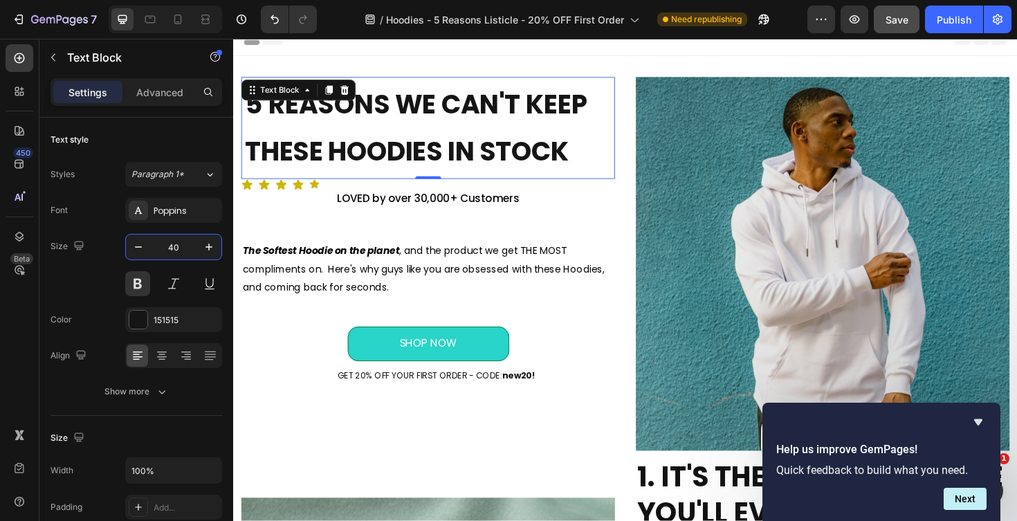
click at [587, 193] on div "Icon Icon Icon Icon Icon" at bounding box center [439, 194] width 396 height 12
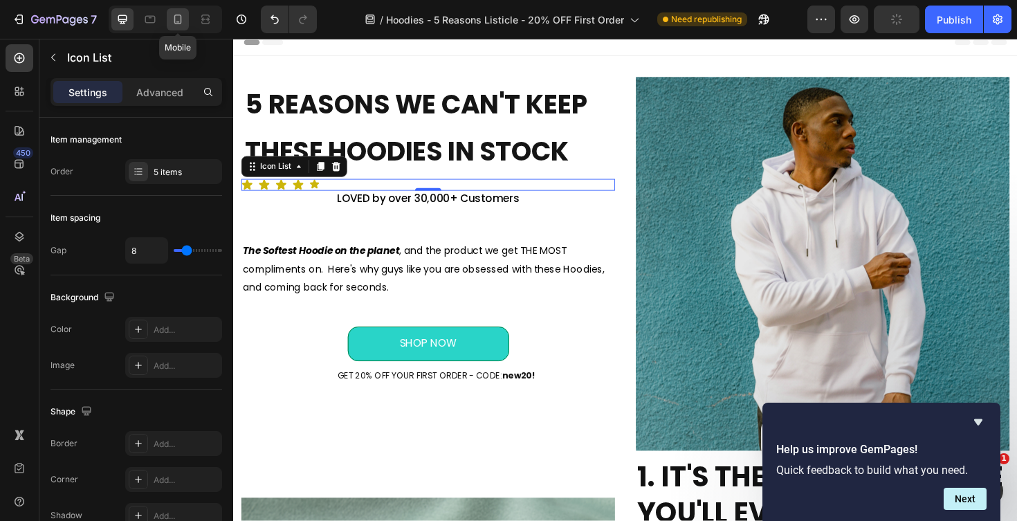
click at [180, 19] on icon at bounding box center [178, 19] width 14 height 14
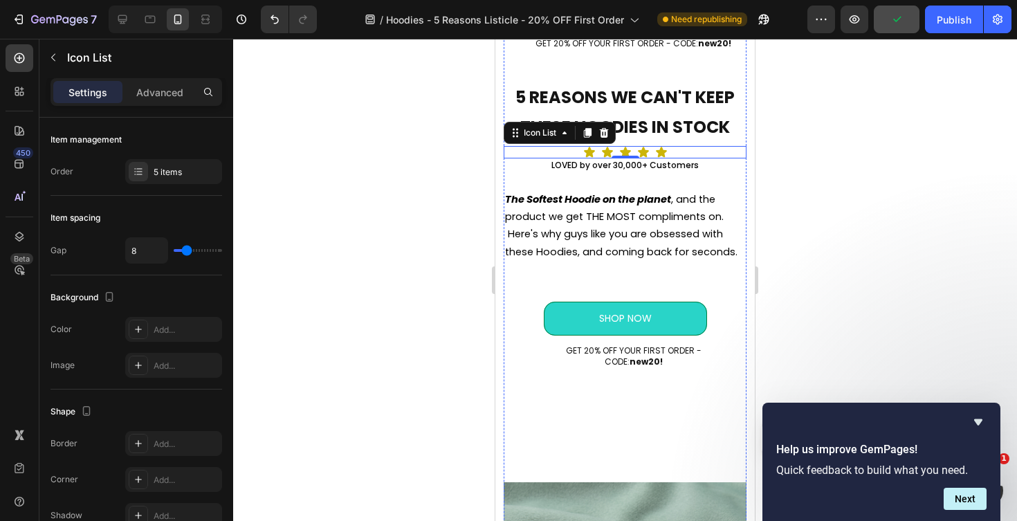
scroll to position [661, 0]
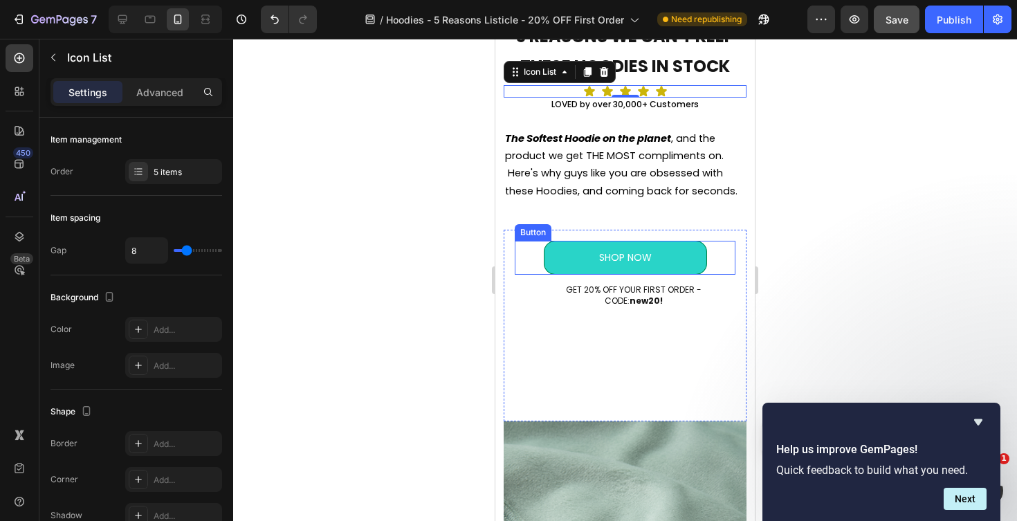
click at [840, 232] on div at bounding box center [625, 280] width 784 height 482
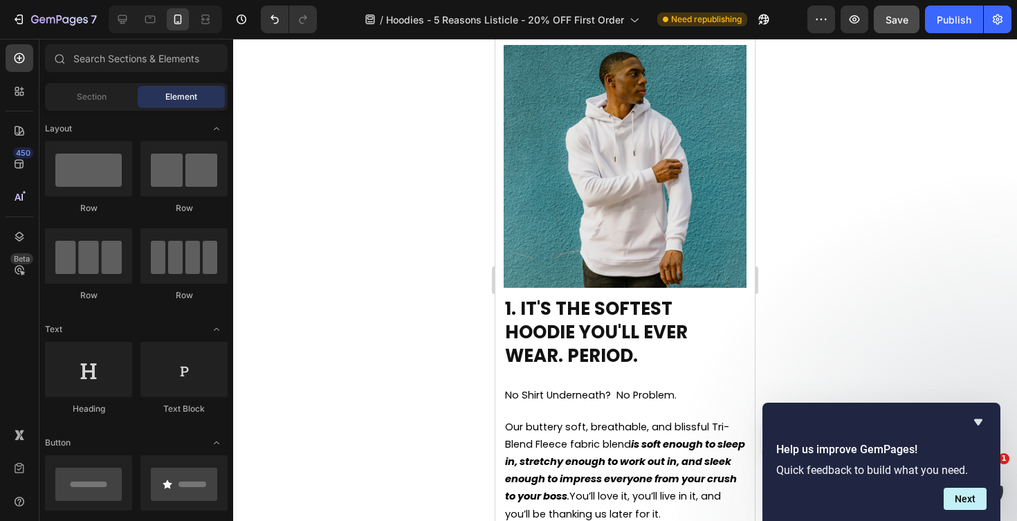
scroll to position [0, 0]
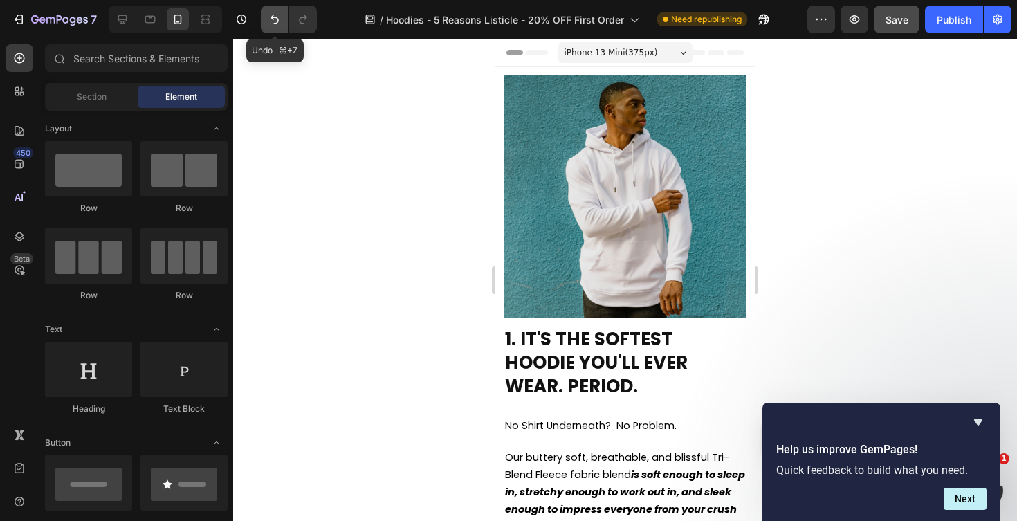
click at [268, 21] on icon "Undo/Redo" at bounding box center [275, 19] width 14 height 14
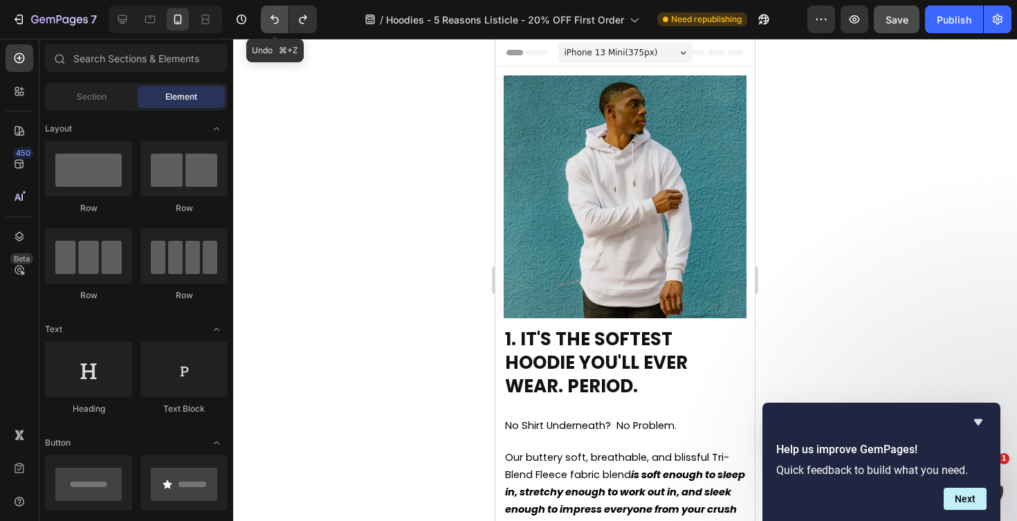
click at [273, 21] on icon "Undo/Redo" at bounding box center [275, 19] width 14 height 14
click at [115, 22] on div at bounding box center [122, 19] width 22 height 22
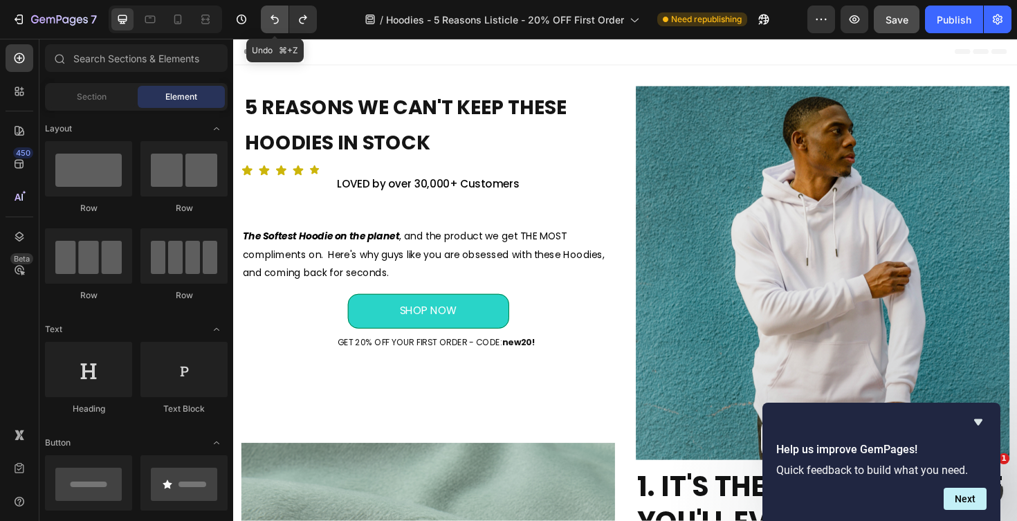
click at [270, 13] on icon "Undo/Redo" at bounding box center [275, 19] width 14 height 14
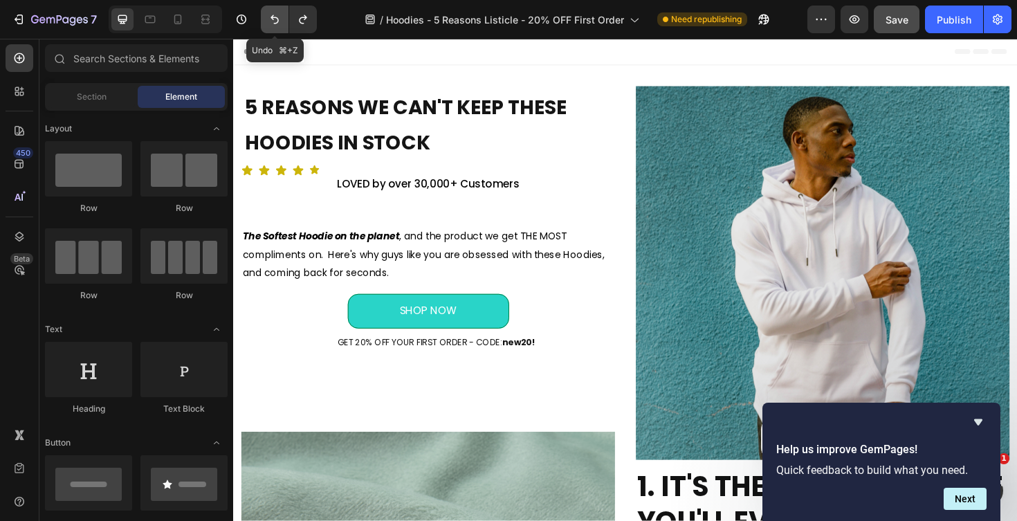
click at [270, 13] on icon "Undo/Redo" at bounding box center [275, 19] width 14 height 14
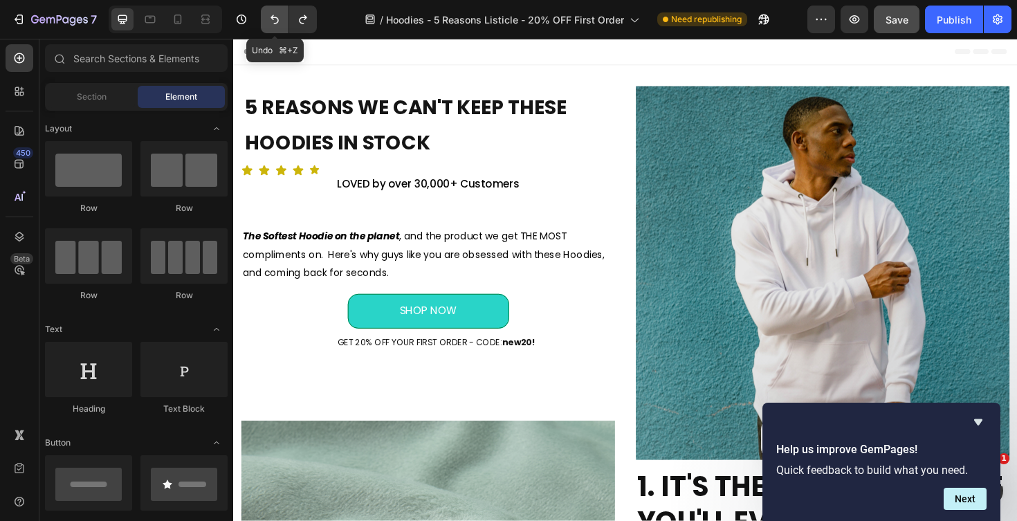
click at [270, 13] on icon "Undo/Redo" at bounding box center [275, 19] width 14 height 14
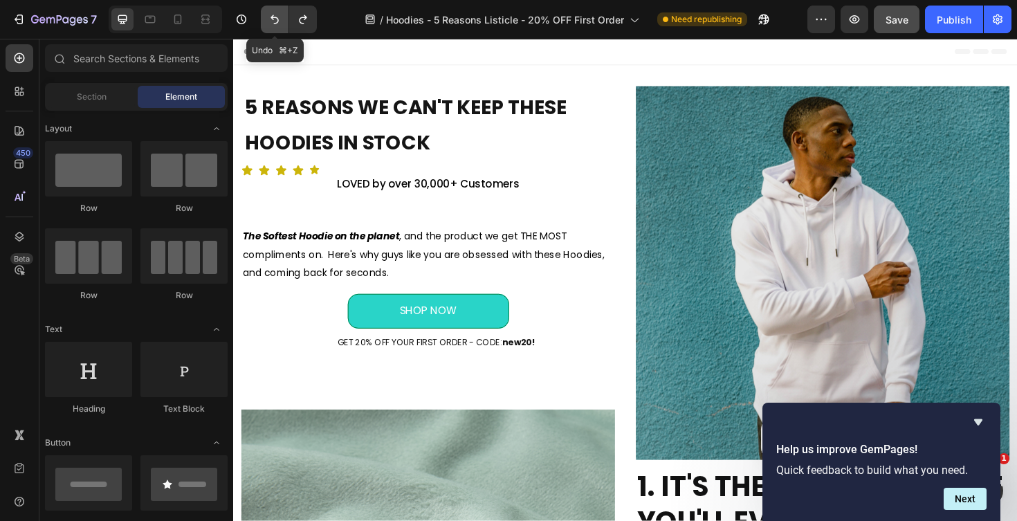
click at [270, 13] on icon "Undo/Redo" at bounding box center [275, 19] width 14 height 14
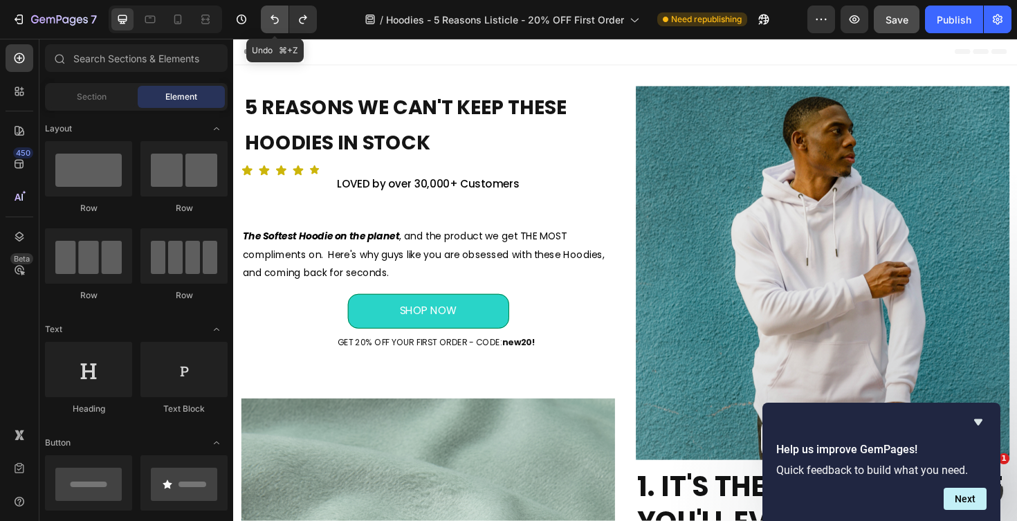
click at [270, 13] on icon "Undo/Redo" at bounding box center [275, 19] width 14 height 14
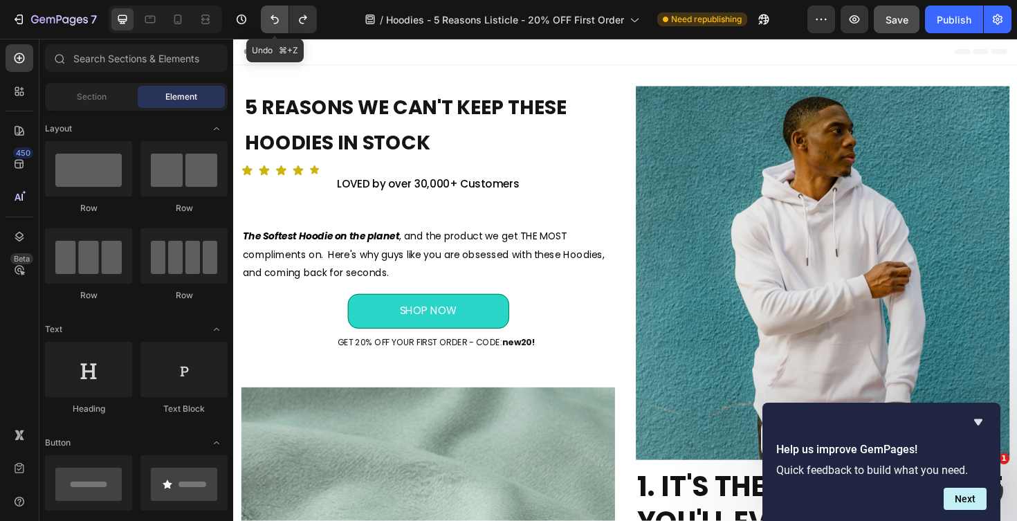
click at [270, 13] on icon "Undo/Redo" at bounding box center [275, 19] width 14 height 14
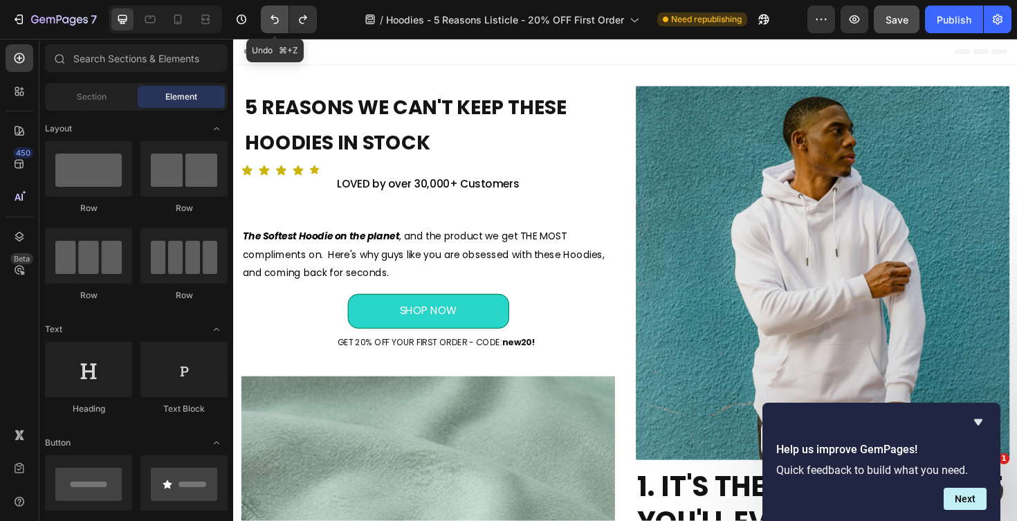
click at [270, 13] on icon "Undo/Redo" at bounding box center [275, 19] width 14 height 14
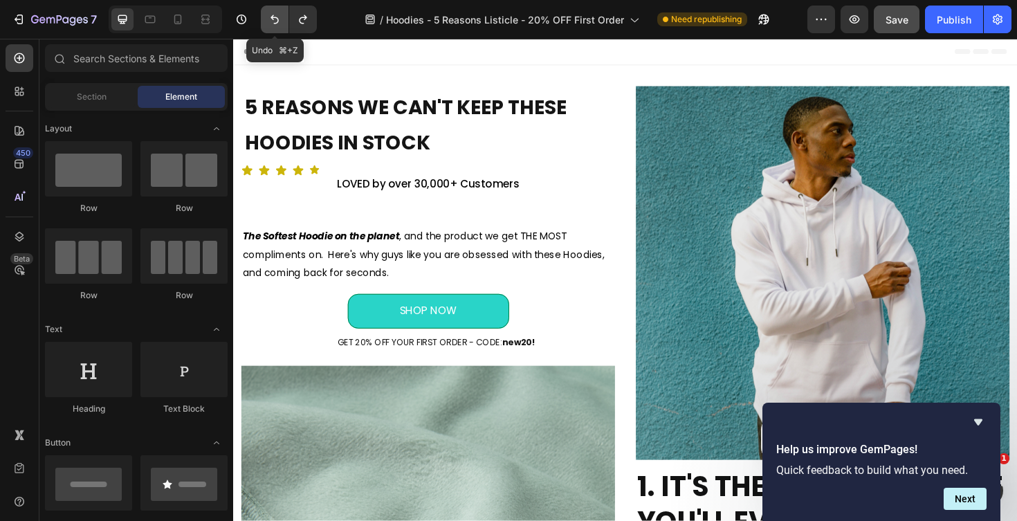
click at [270, 13] on icon "Undo/Redo" at bounding box center [275, 19] width 14 height 14
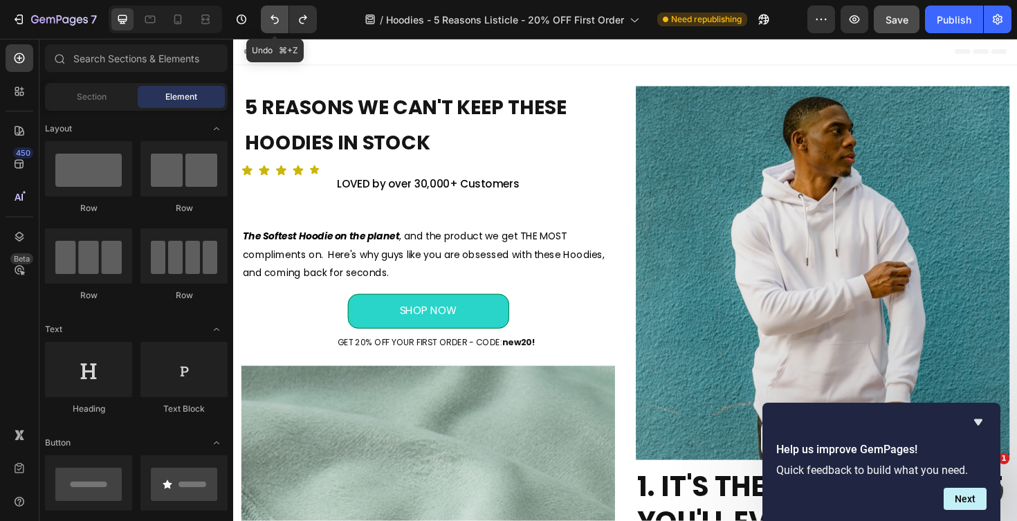
click at [270, 13] on icon "Undo/Redo" at bounding box center [275, 19] width 14 height 14
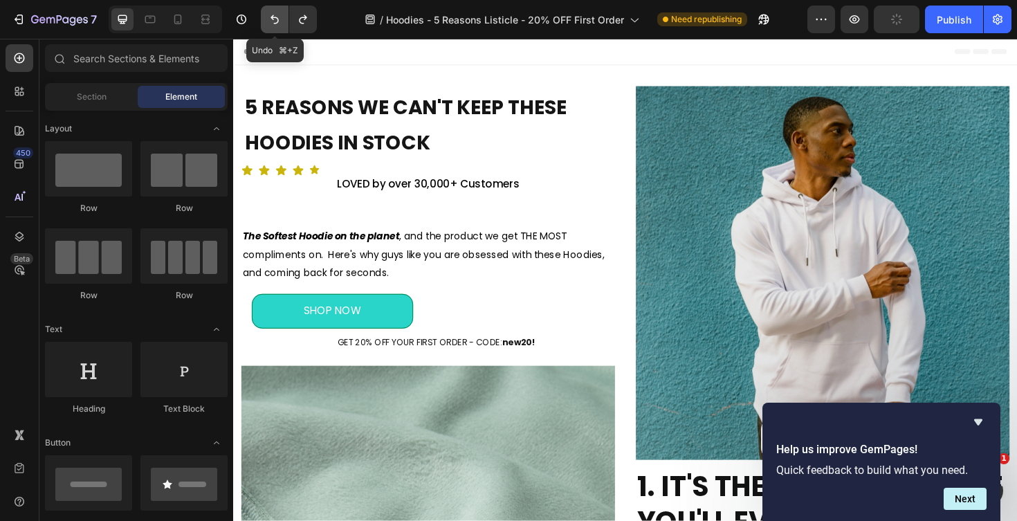
click at [270, 13] on icon "Undo/Redo" at bounding box center [275, 19] width 14 height 14
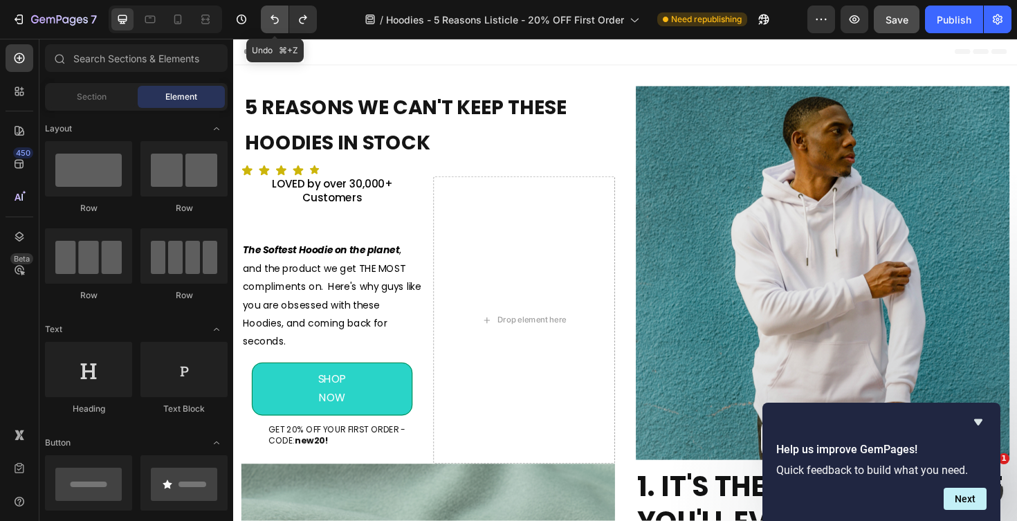
click at [270, 13] on icon "Undo/Redo" at bounding box center [275, 19] width 14 height 14
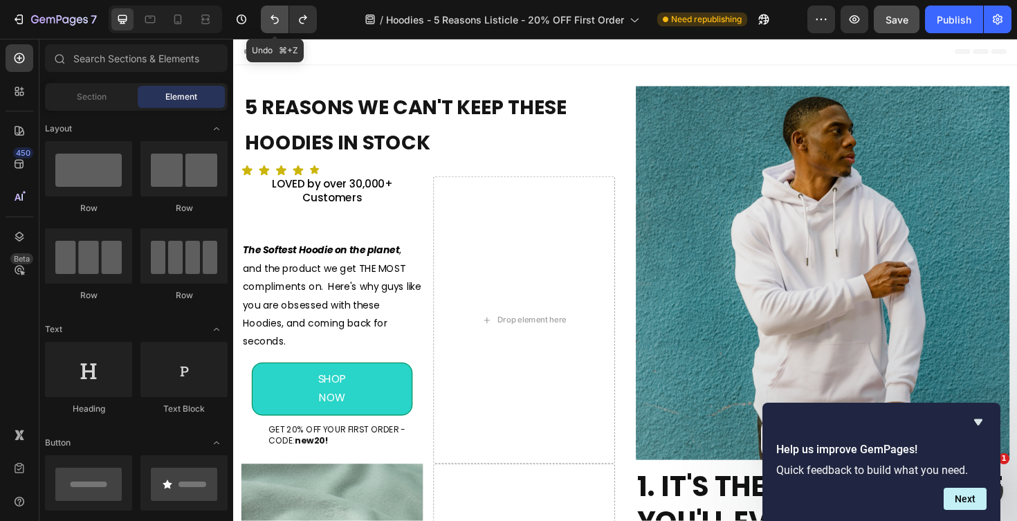
click at [270, 12] on icon "Undo/Redo" at bounding box center [275, 19] width 14 height 14
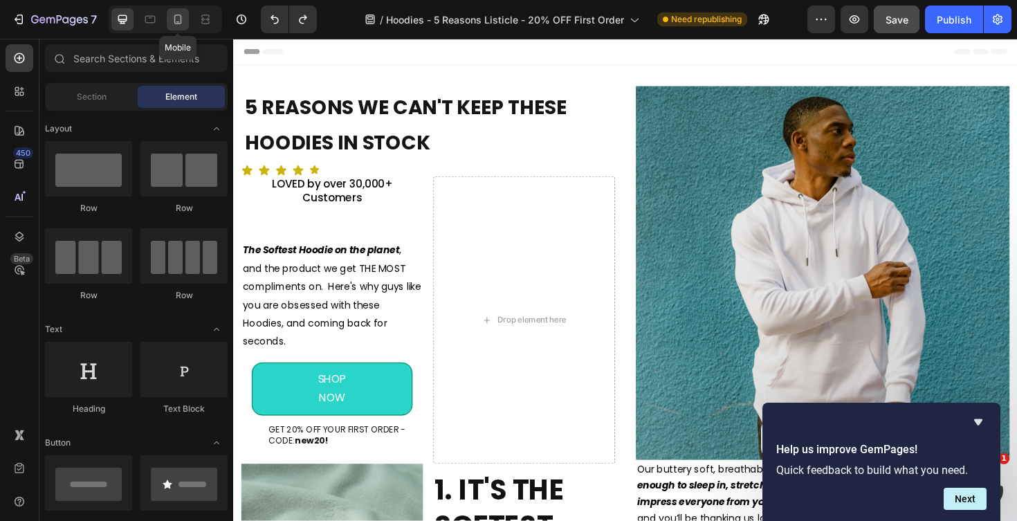
click at [180, 21] on icon at bounding box center [178, 19] width 14 height 14
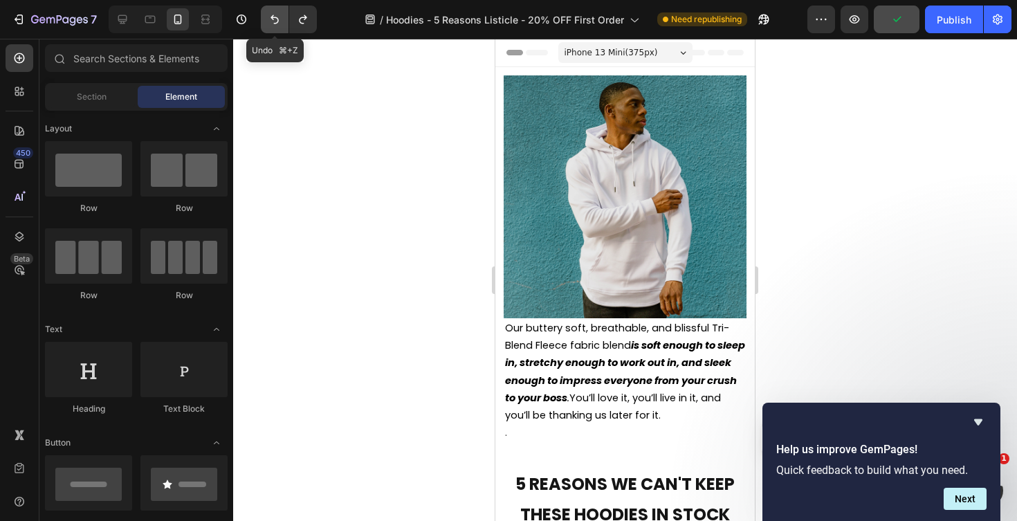
click at [274, 19] on icon "Undo/Redo" at bounding box center [275, 19] width 14 height 14
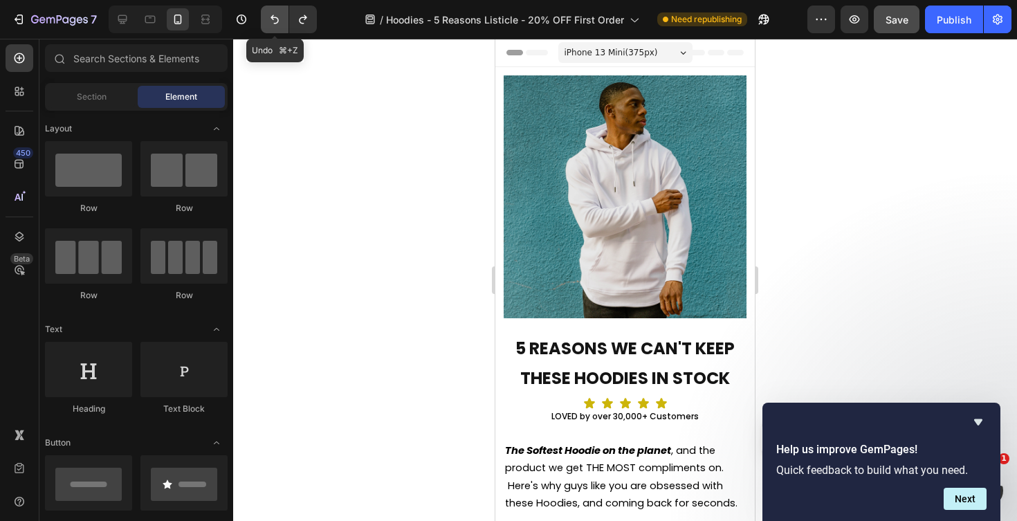
click at [274, 19] on icon "Undo/Redo" at bounding box center [275, 19] width 14 height 14
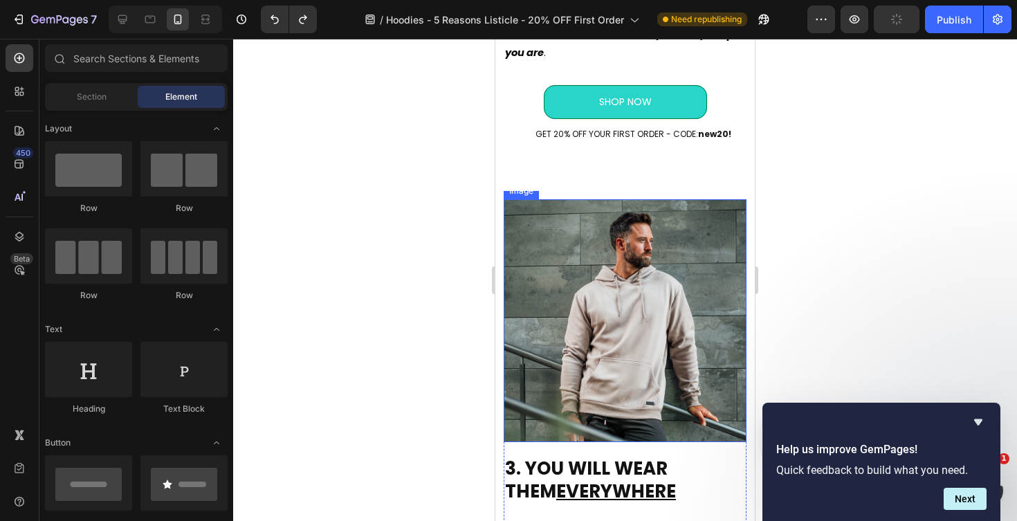
scroll to position [1824, 0]
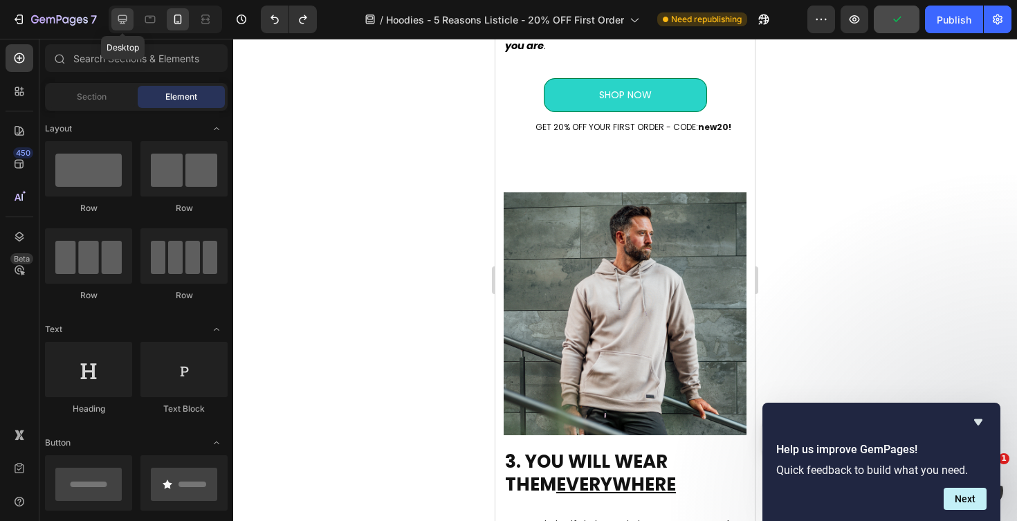
click at [131, 24] on div at bounding box center [122, 19] width 22 height 22
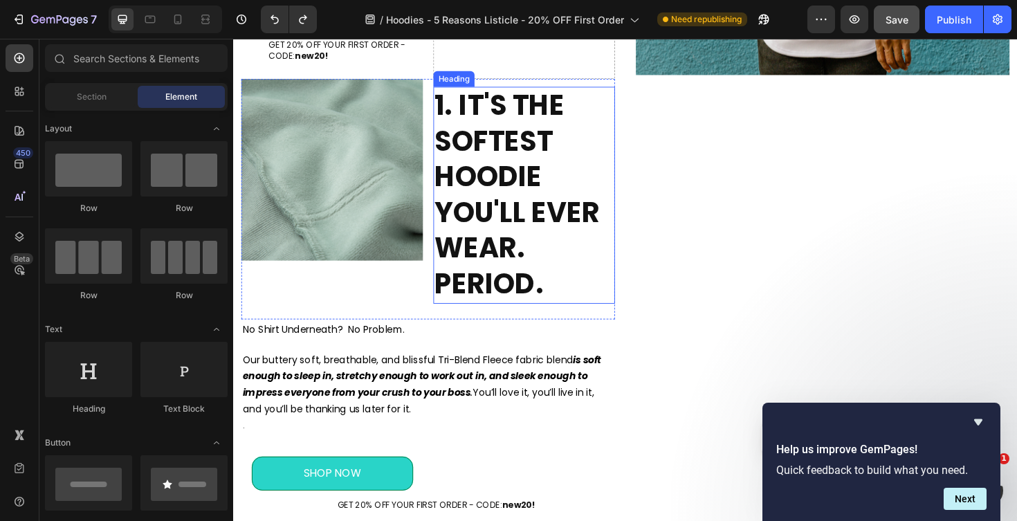
scroll to position [428, 0]
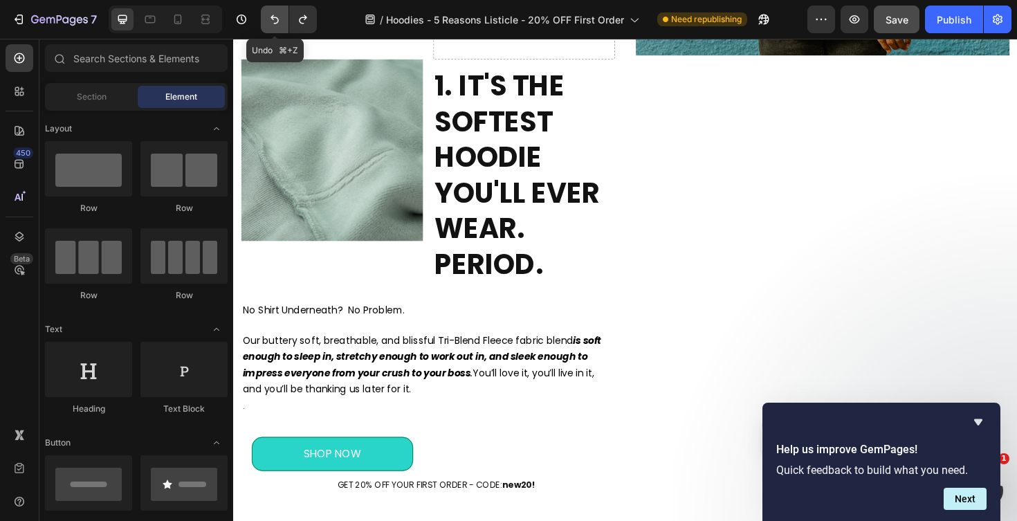
click at [276, 21] on icon "Undo/Redo" at bounding box center [275, 19] width 14 height 14
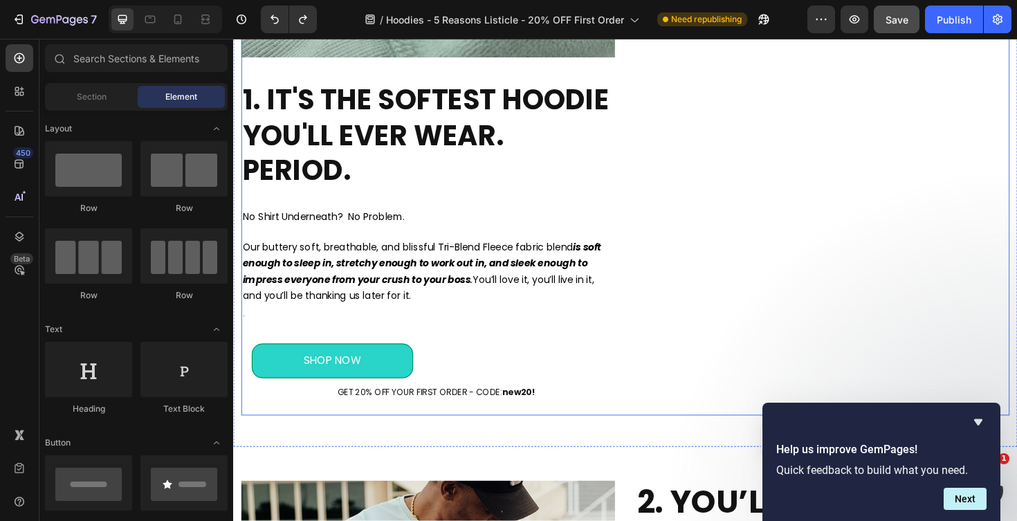
scroll to position [828, 0]
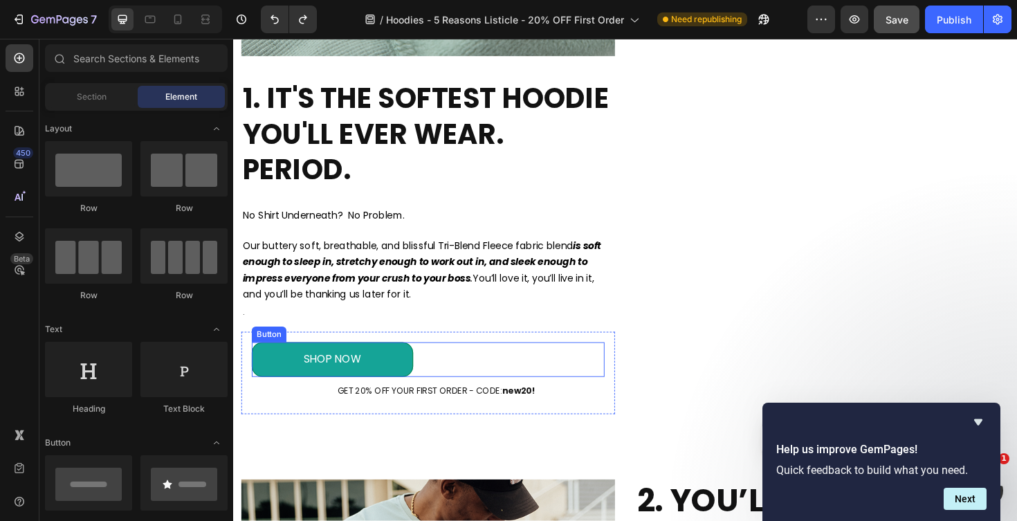
click at [400, 370] on link "SHOP NOW" at bounding box center [338, 379] width 171 height 37
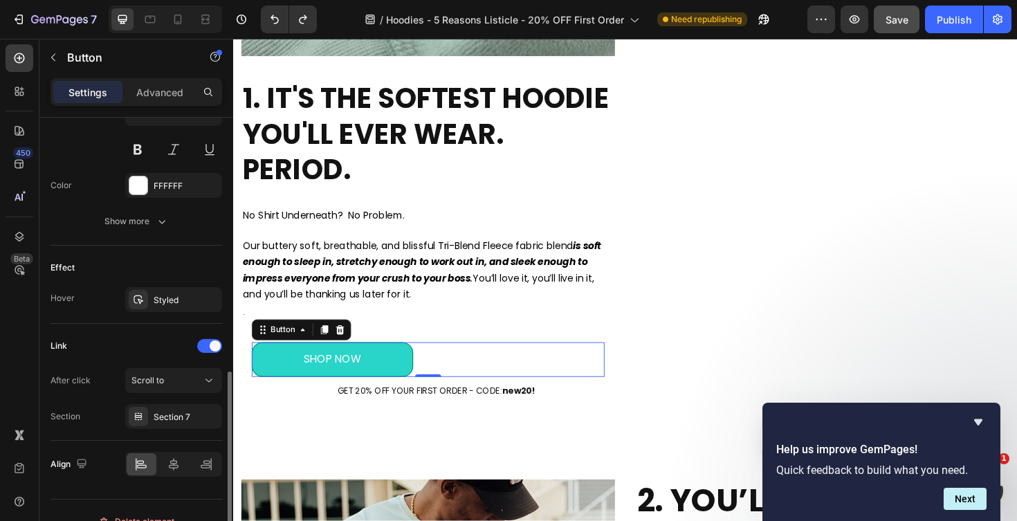
scroll to position [621, 0]
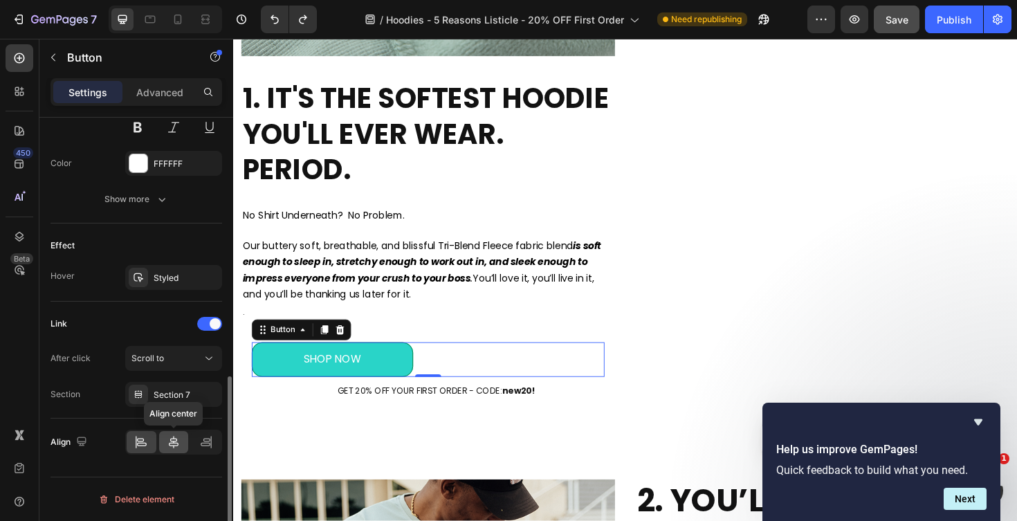
click at [173, 437] on icon at bounding box center [174, 442] width 10 height 12
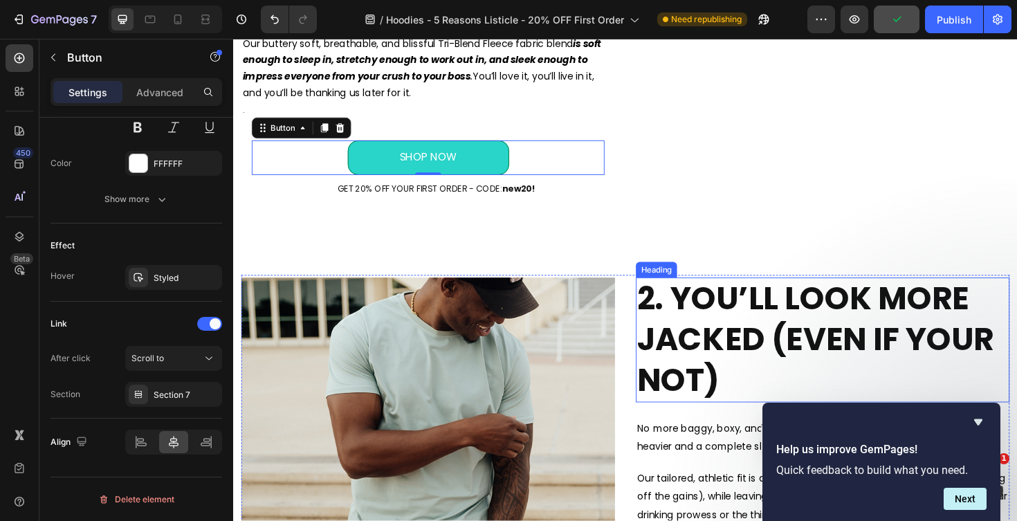
scroll to position [1232, 0]
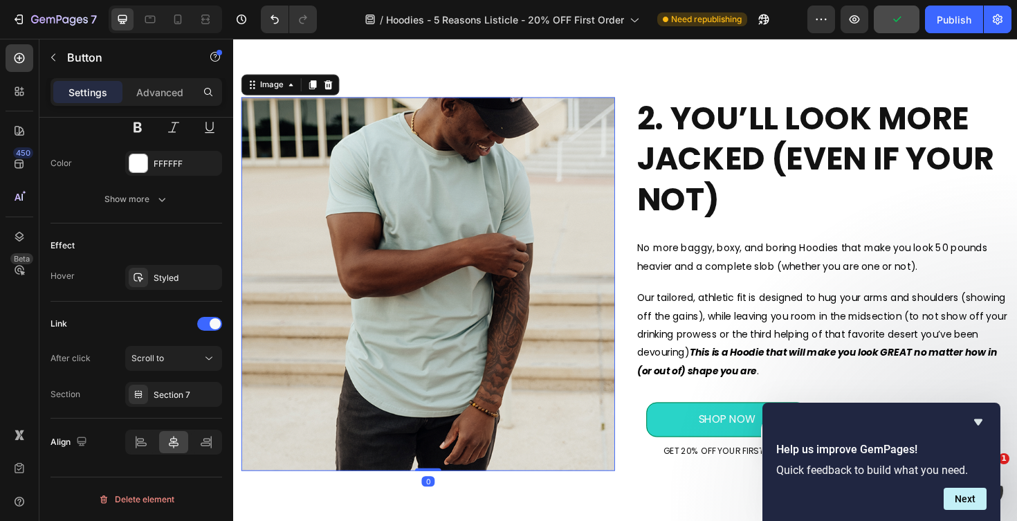
click at [546, 262] on img at bounding box center [439, 299] width 396 height 396
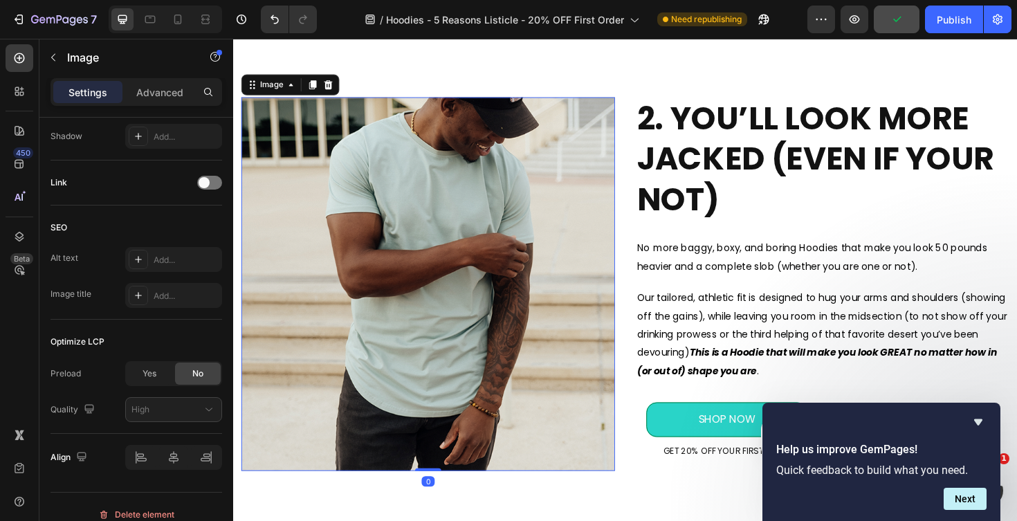
scroll to position [0, 0]
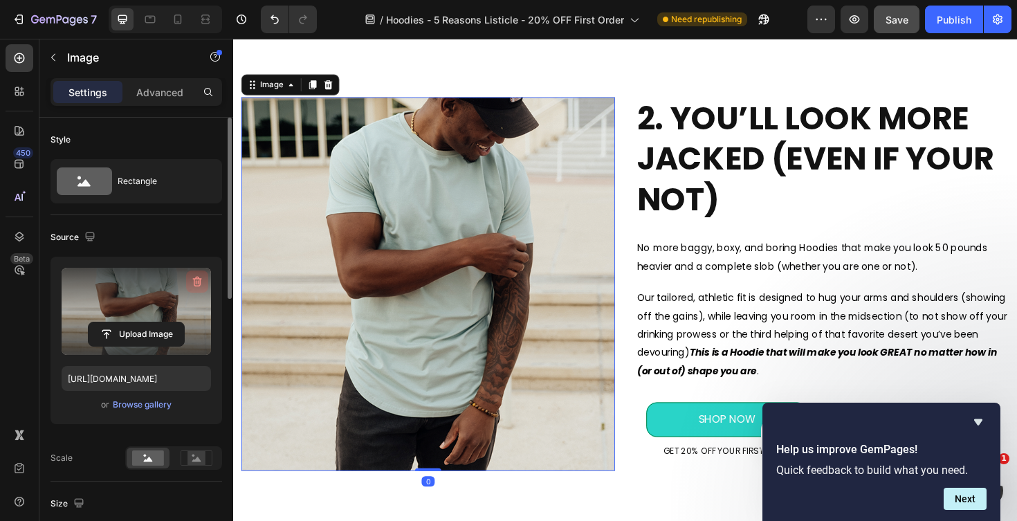
click at [198, 281] on icon "button" at bounding box center [198, 282] width 1 height 4
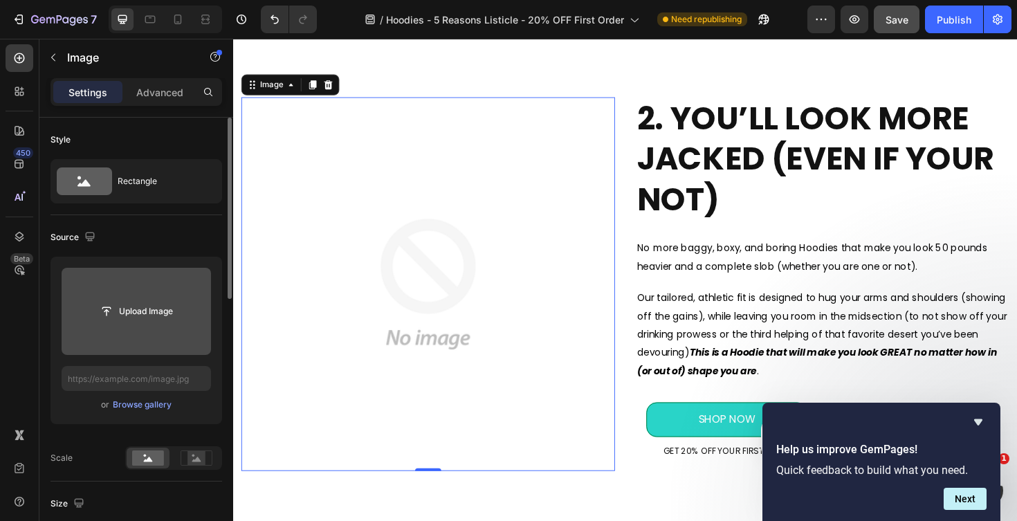
click at [131, 295] on input "file" at bounding box center [136, 311] width 149 height 87
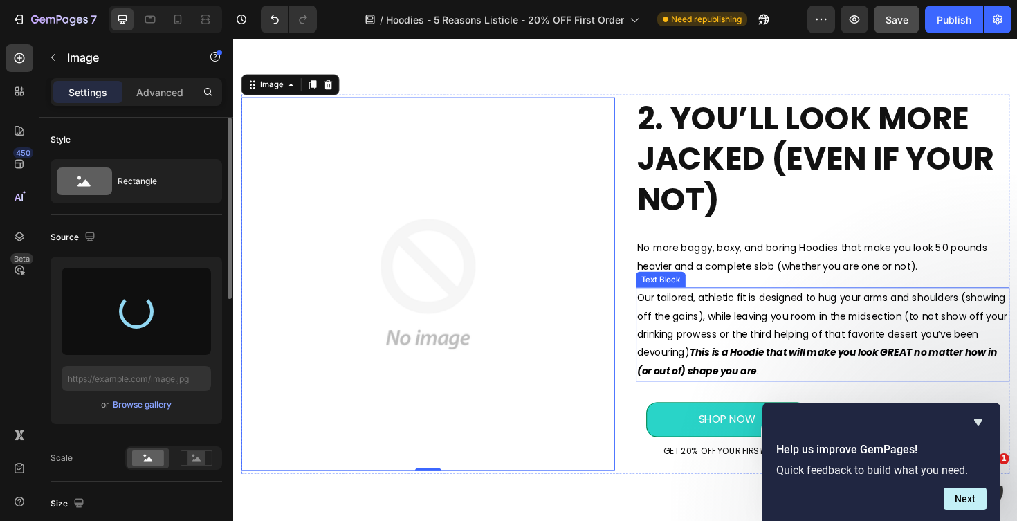
type input "https://cdn.shopify.com/s/files/1/0483/8296/7962/files/gempages_582726760638972…"
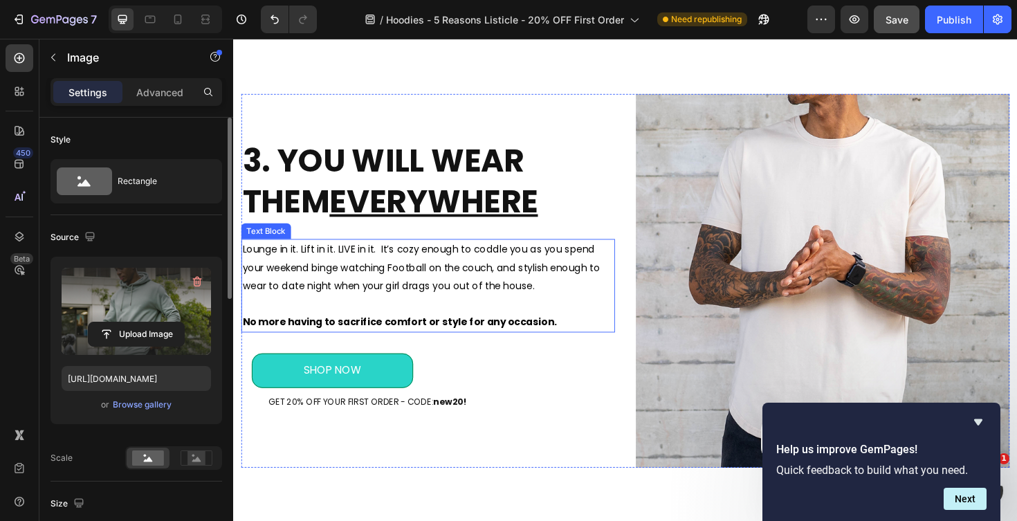
scroll to position [1740, 0]
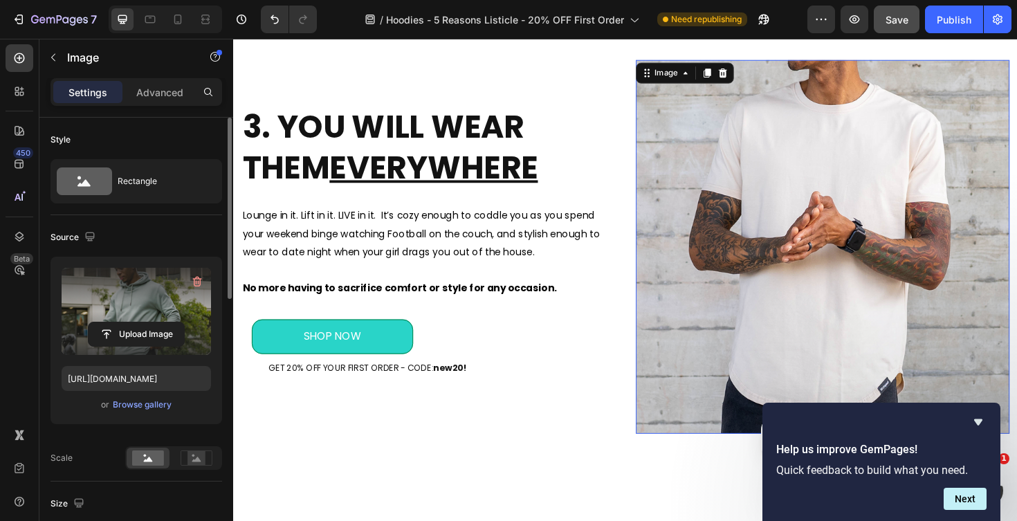
click at [716, 256] on img at bounding box center [857, 260] width 396 height 396
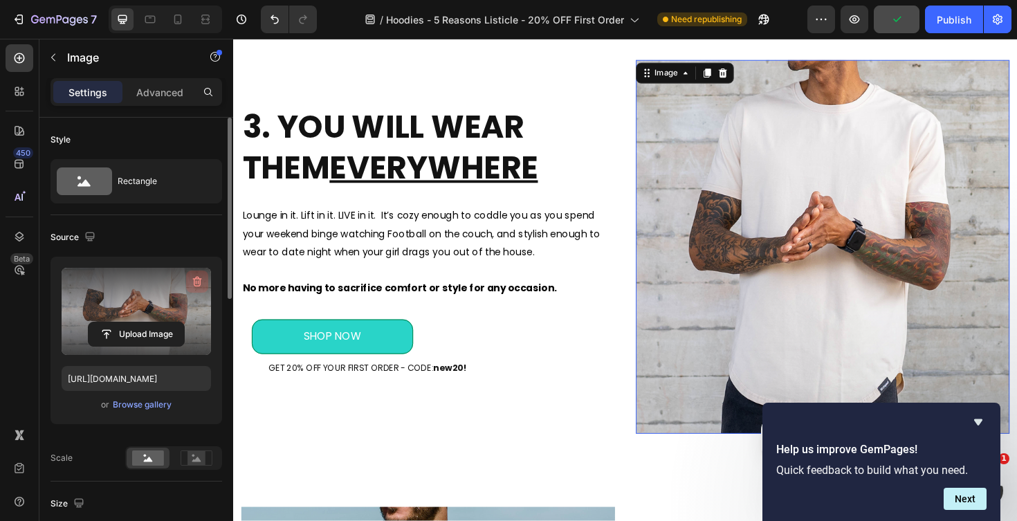
click at [197, 278] on icon "button" at bounding box center [197, 282] width 9 height 10
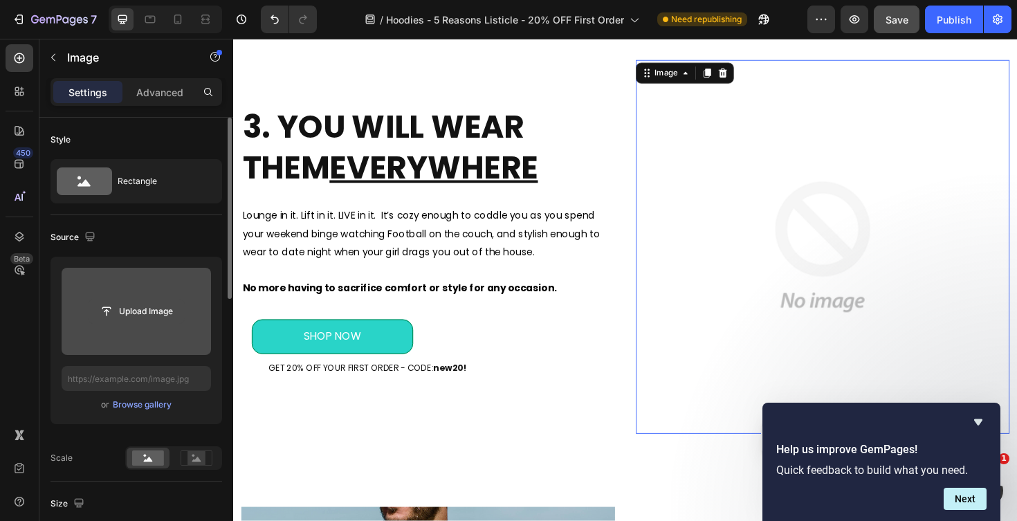
click at [151, 313] on input "file" at bounding box center [136, 312] width 95 height 24
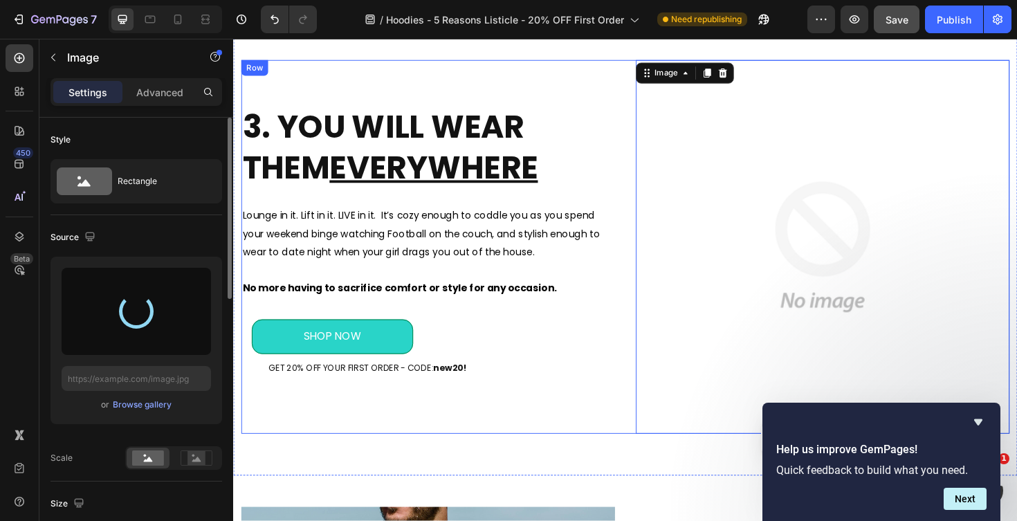
type input "https://cdn.shopify.com/s/files/1/0483/8296/7962/files/gempages_582726760638972…"
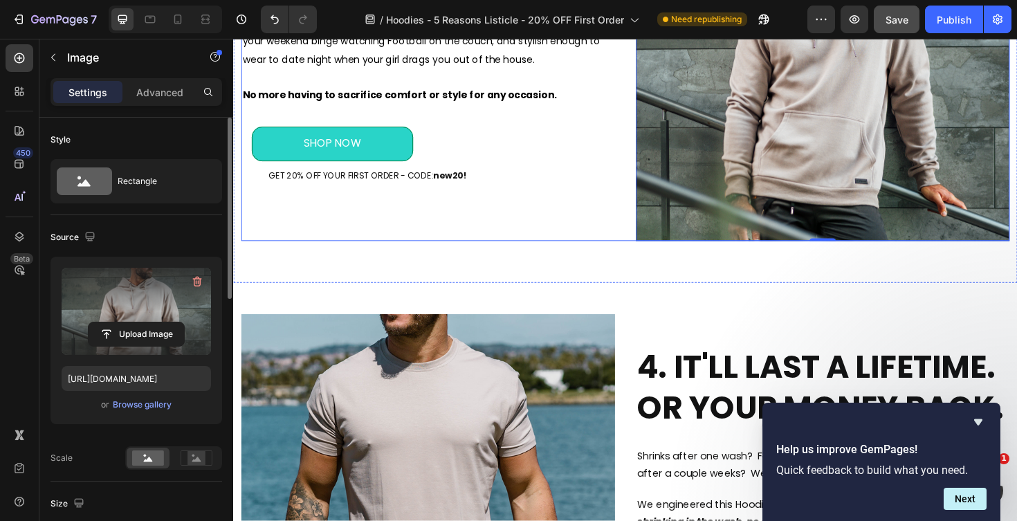
scroll to position [2031, 0]
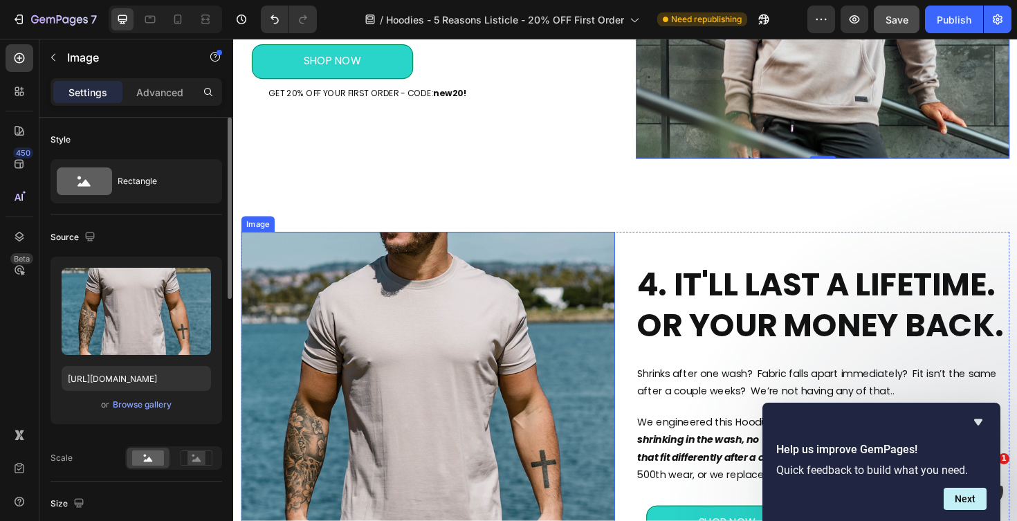
click at [536, 352] on img at bounding box center [439, 442] width 396 height 396
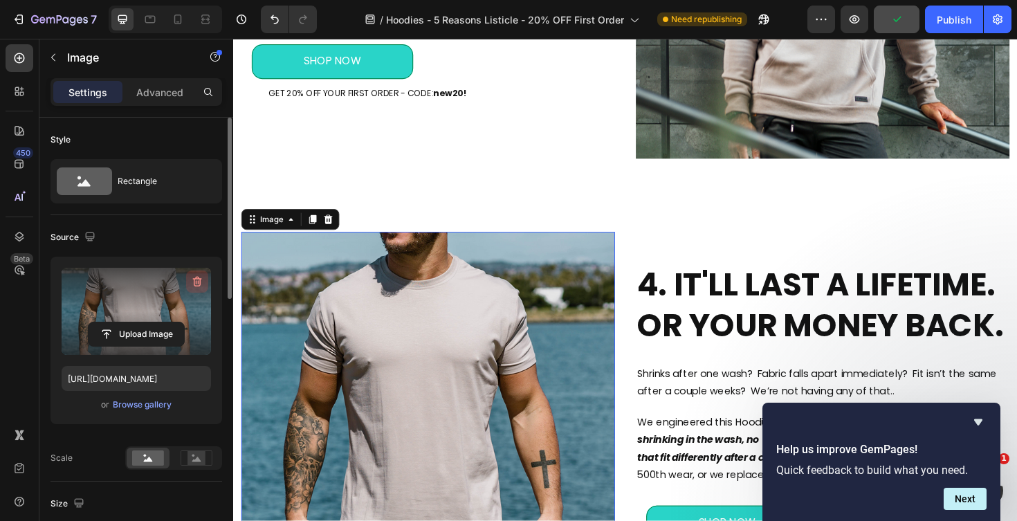
click at [201, 280] on icon "button" at bounding box center [197, 282] width 14 height 14
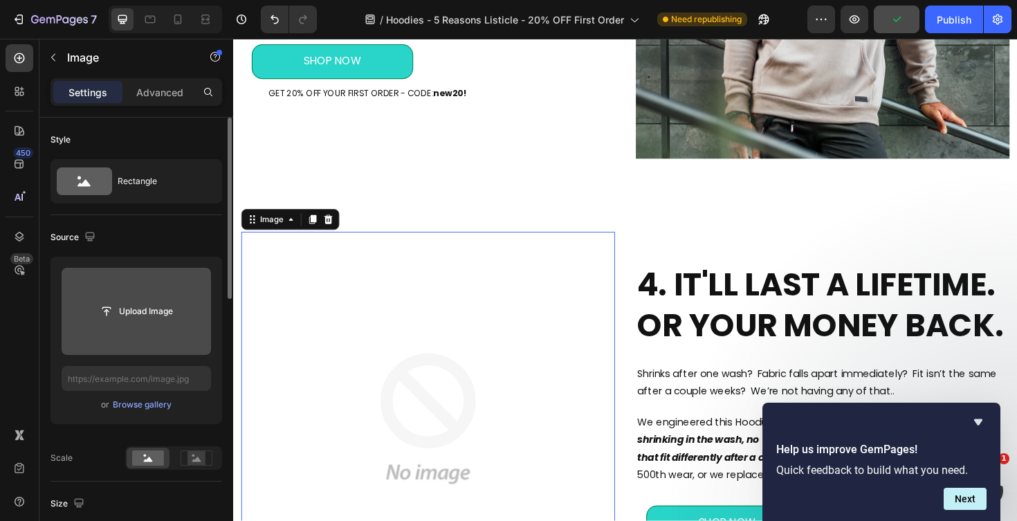
click at [147, 313] on input "file" at bounding box center [136, 312] width 95 height 24
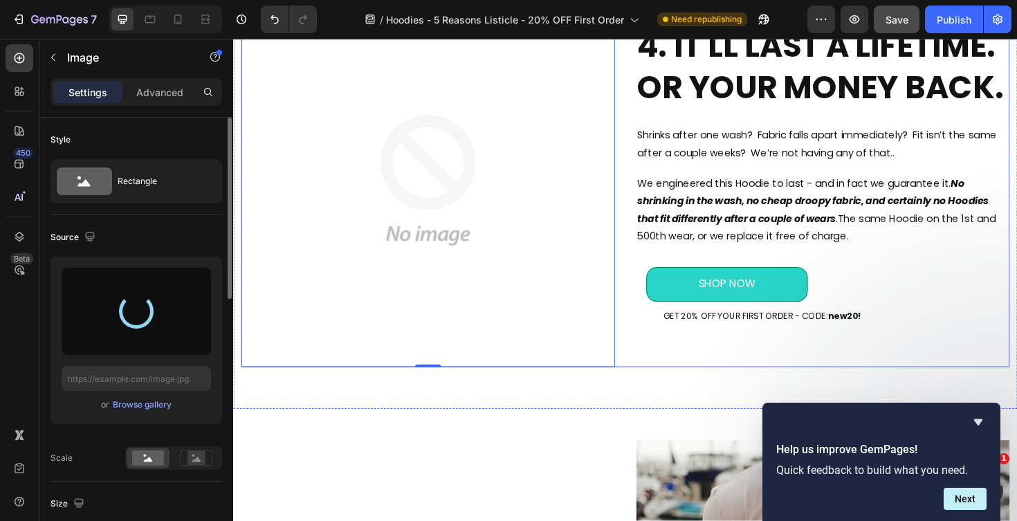
type input "https://cdn.shopify.com/s/files/1/0483/8296/7962/files/gempages_582726760638972…"
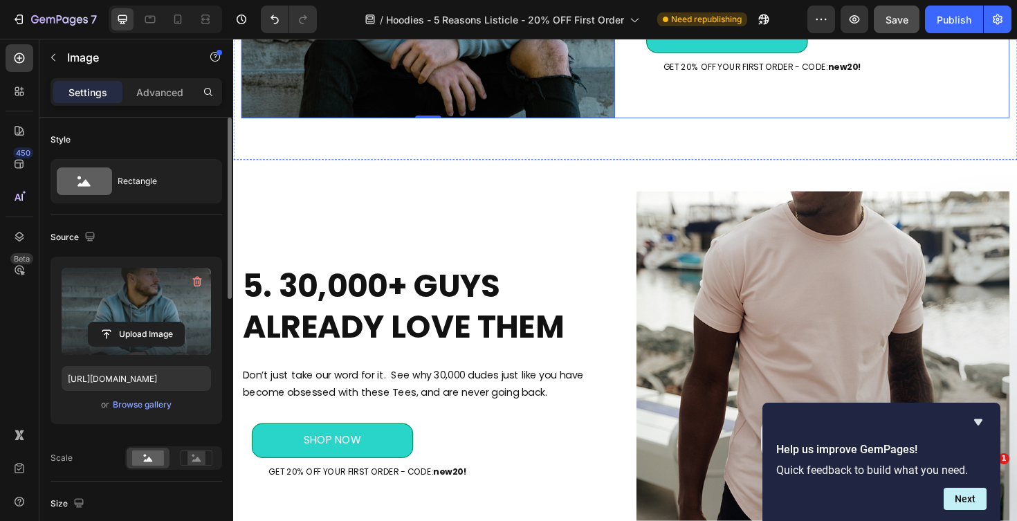
scroll to position [2714, 0]
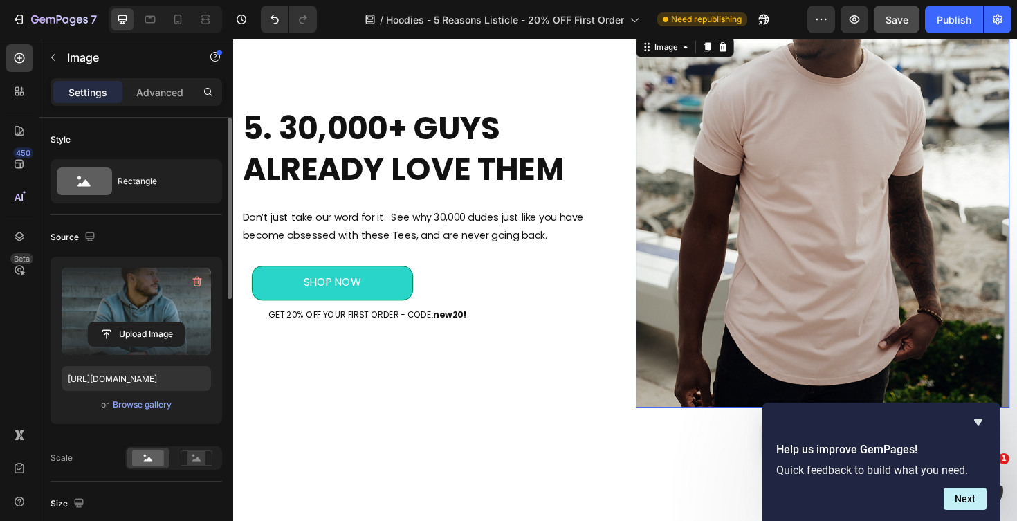
click at [827, 181] on img at bounding box center [857, 232] width 396 height 396
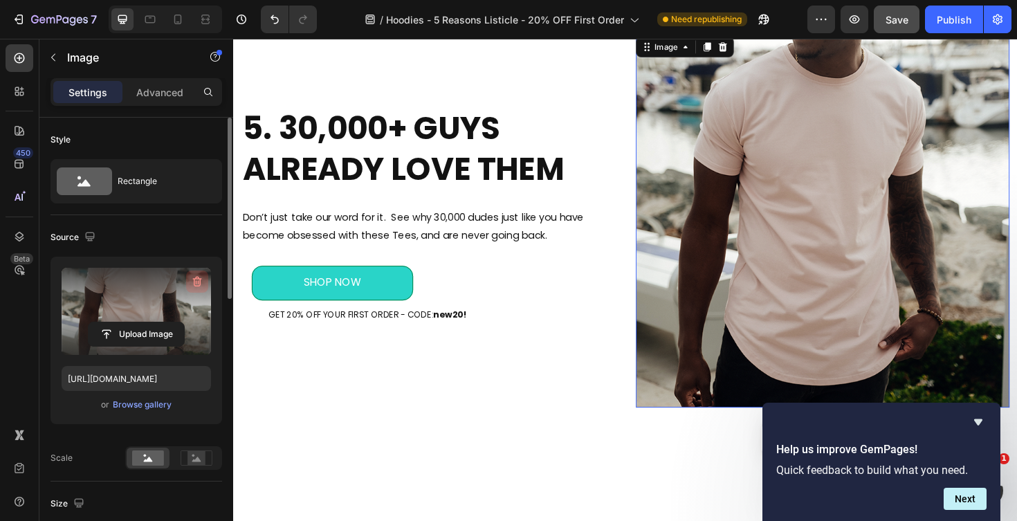
click at [197, 283] on icon "button" at bounding box center [197, 282] width 14 height 14
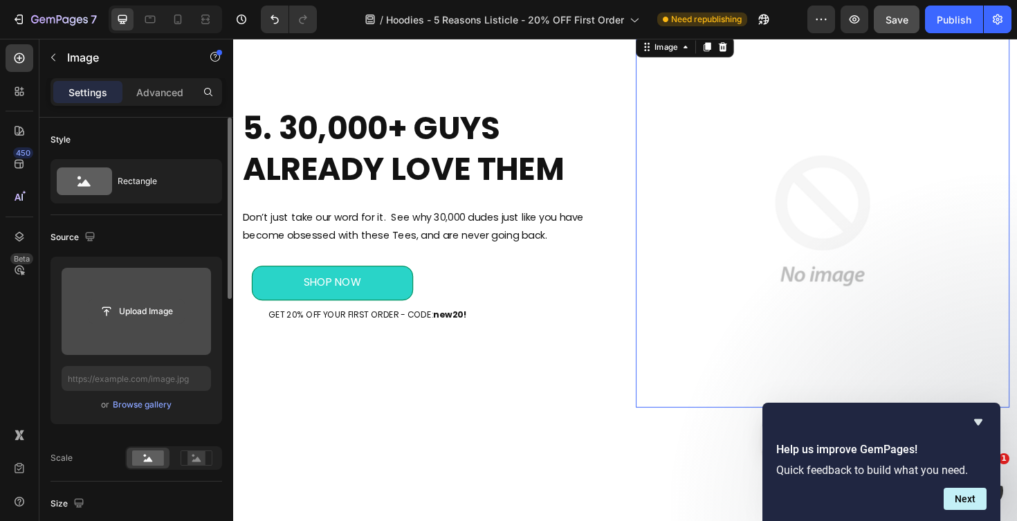
click at [150, 311] on input "file" at bounding box center [136, 312] width 95 height 24
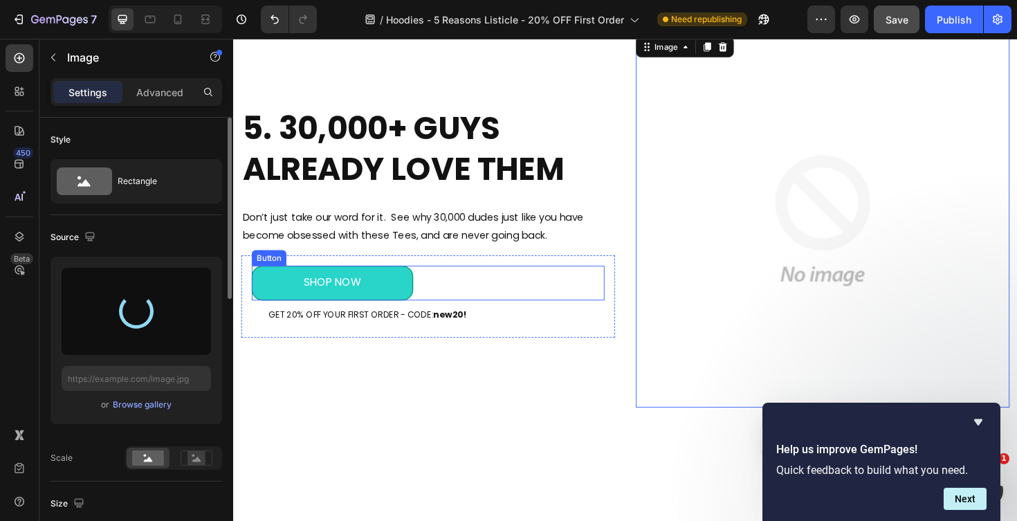
type input "https://cdn.shopify.com/s/files/1/0483/8296/7962/files/gempages_582726760638972…"
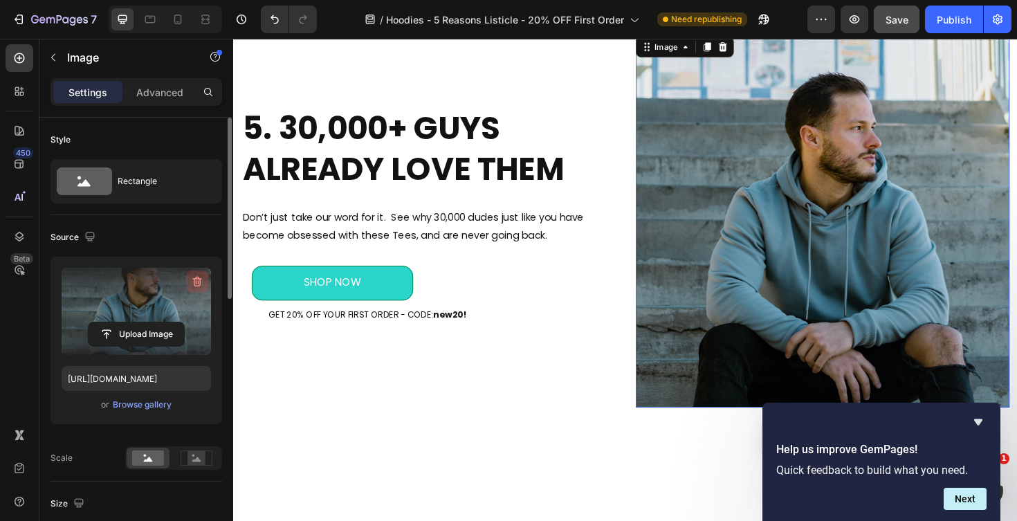
click at [188, 284] on button "button" at bounding box center [197, 282] width 22 height 22
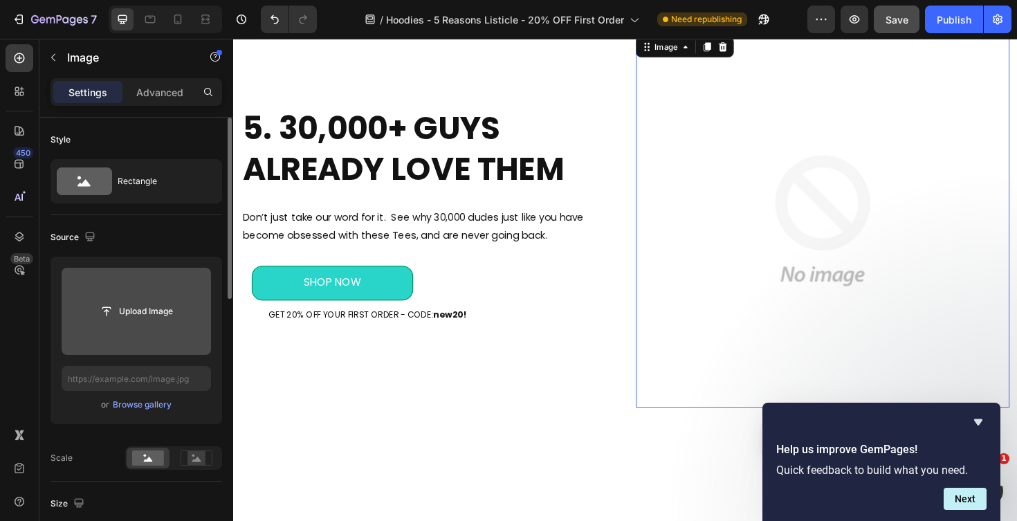
click at [143, 309] on input "file" at bounding box center [136, 312] width 95 height 24
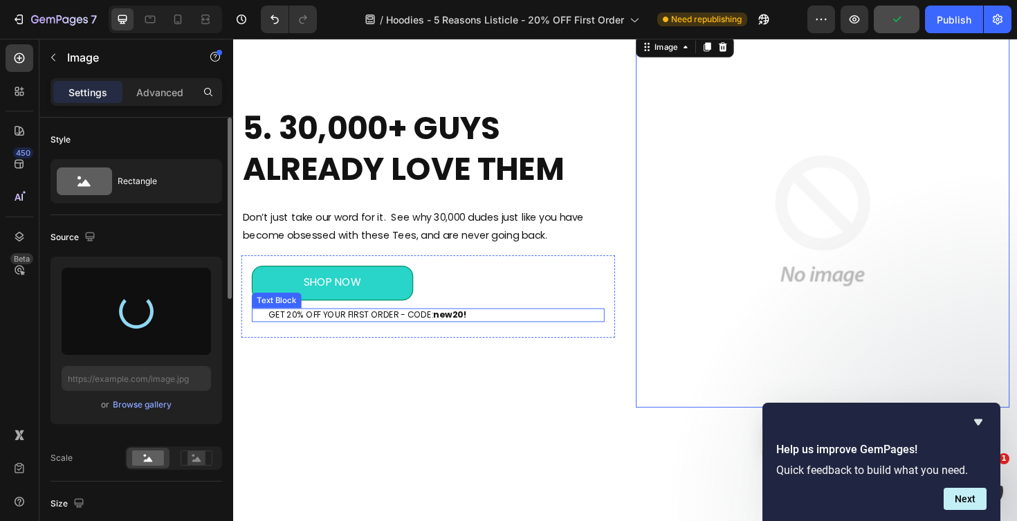
type input "https://cdn.shopify.com/s/files/1/0483/8296/7962/files/gempages_582726760638972…"
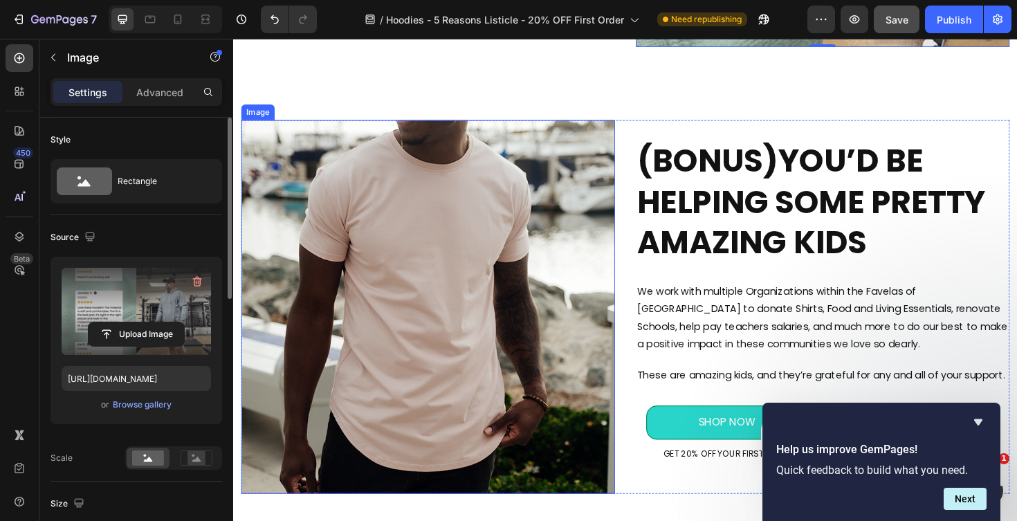
scroll to position [3105, 0]
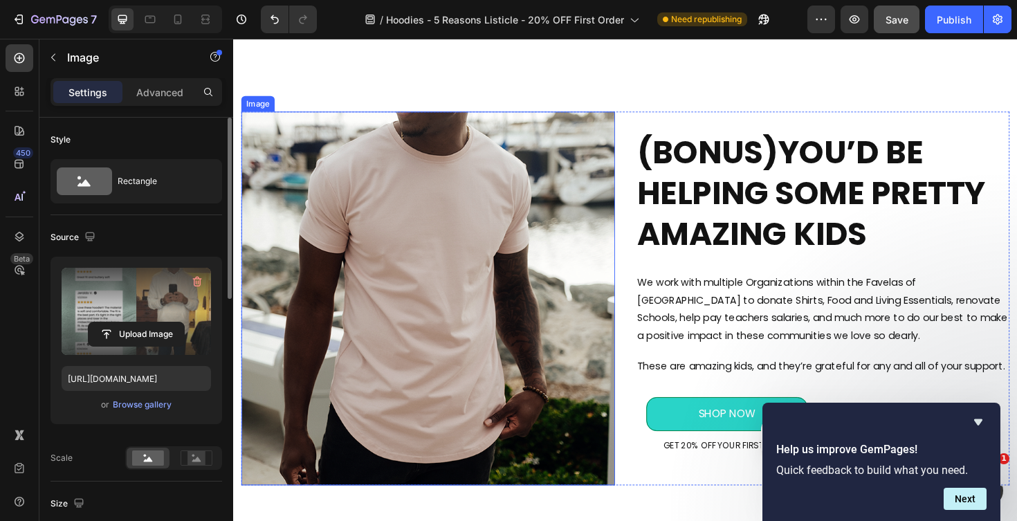
click at [489, 296] on img at bounding box center [439, 314] width 396 height 396
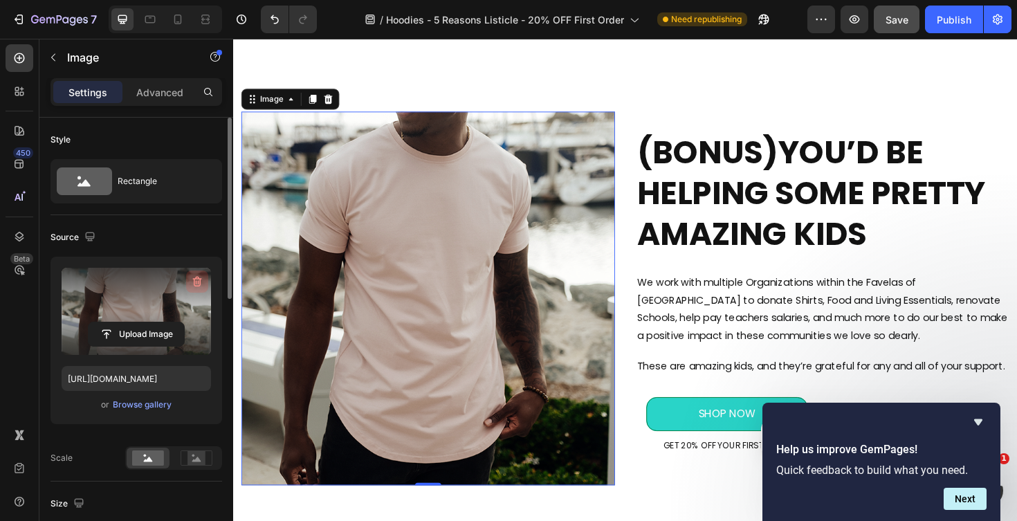
click at [194, 280] on icon "button" at bounding box center [197, 282] width 9 height 10
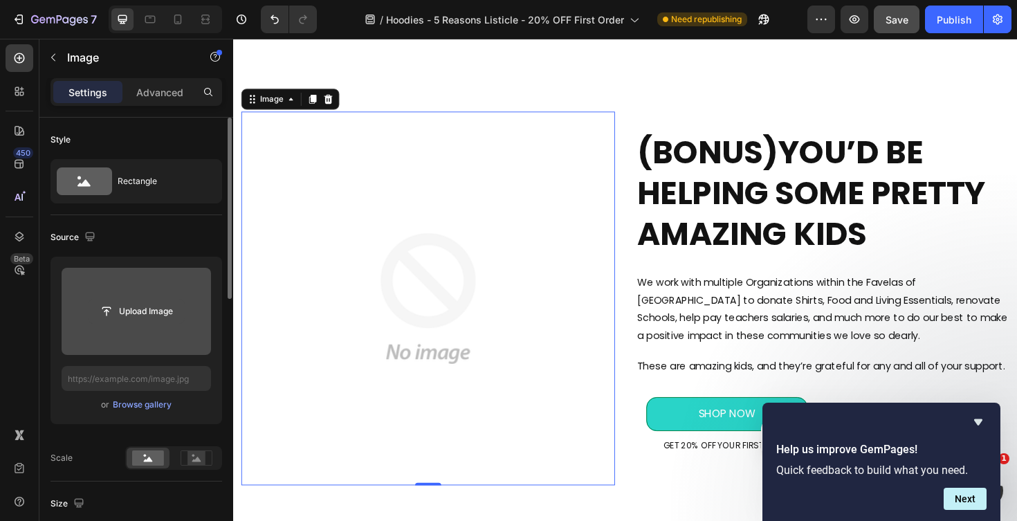
click at [146, 307] on input "file" at bounding box center [136, 312] width 95 height 24
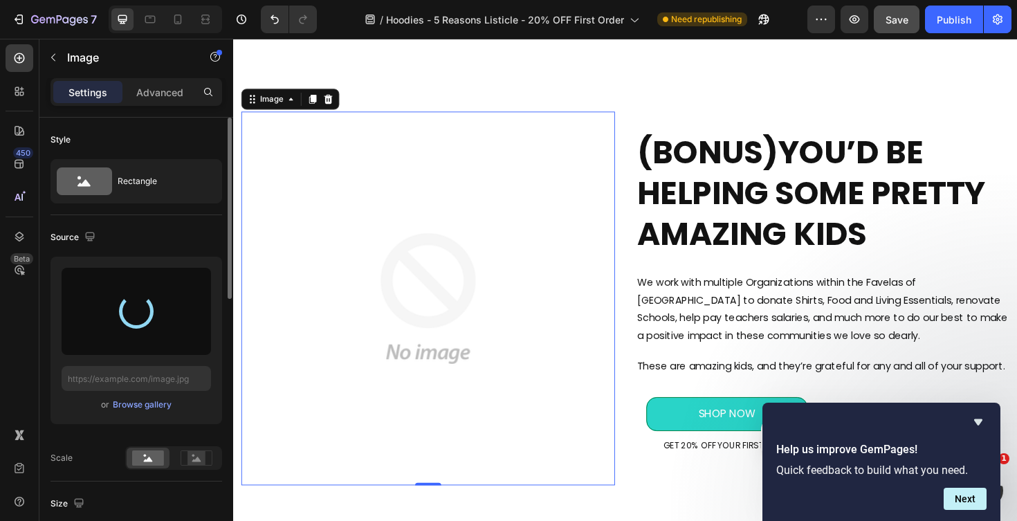
type input "https://cdn.shopify.com/s/files/1/0483/8296/7962/files/gempages_582726760638972…"
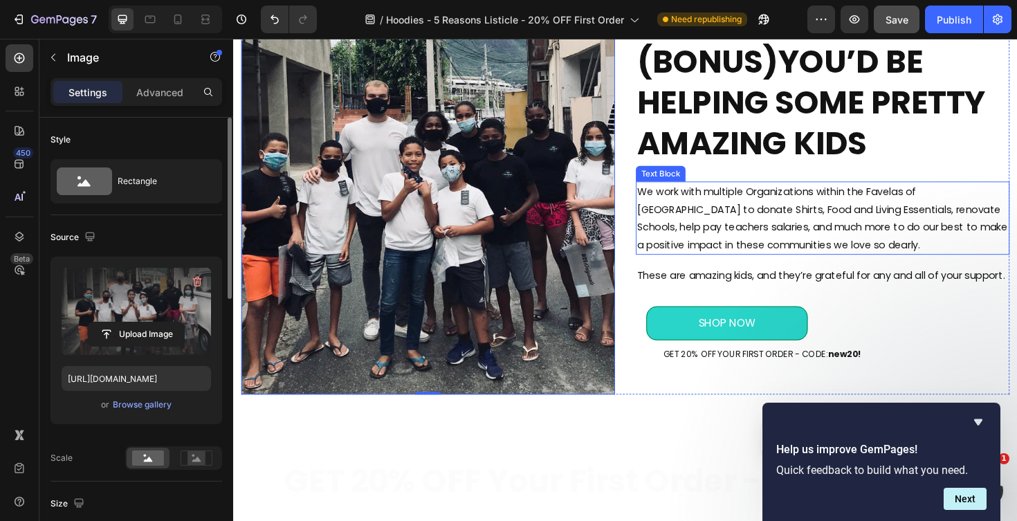
scroll to position [3265, 0]
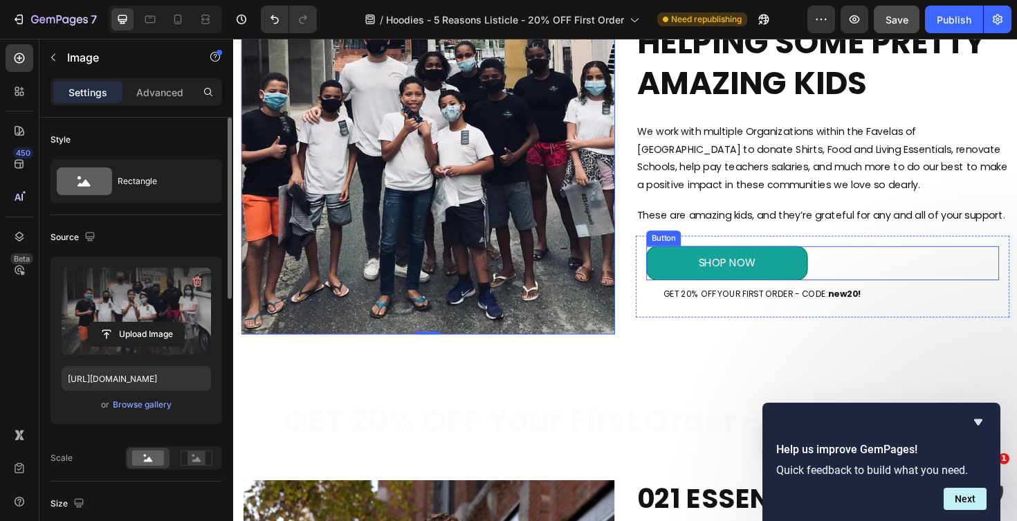
click at [686, 279] on link "SHOP NOW" at bounding box center [756, 277] width 171 height 37
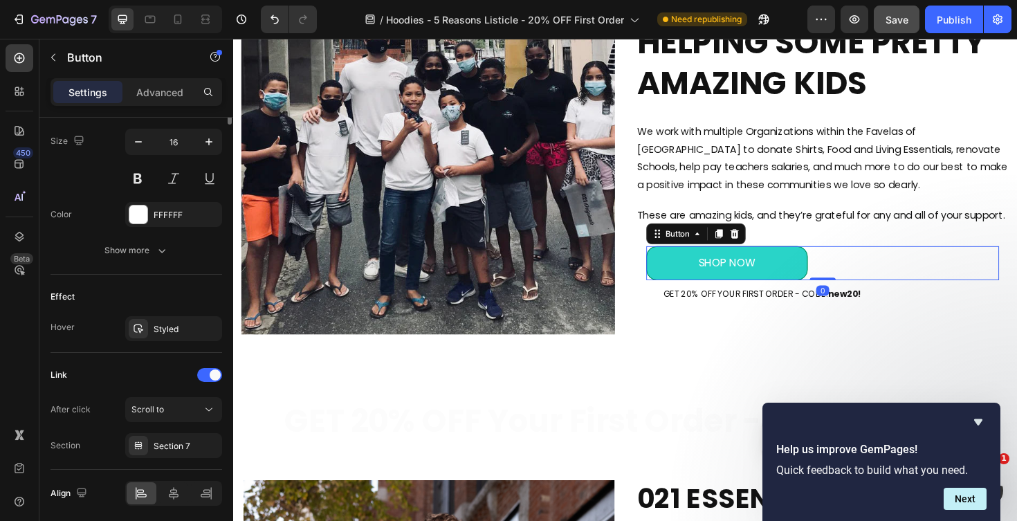
scroll to position [621, 0]
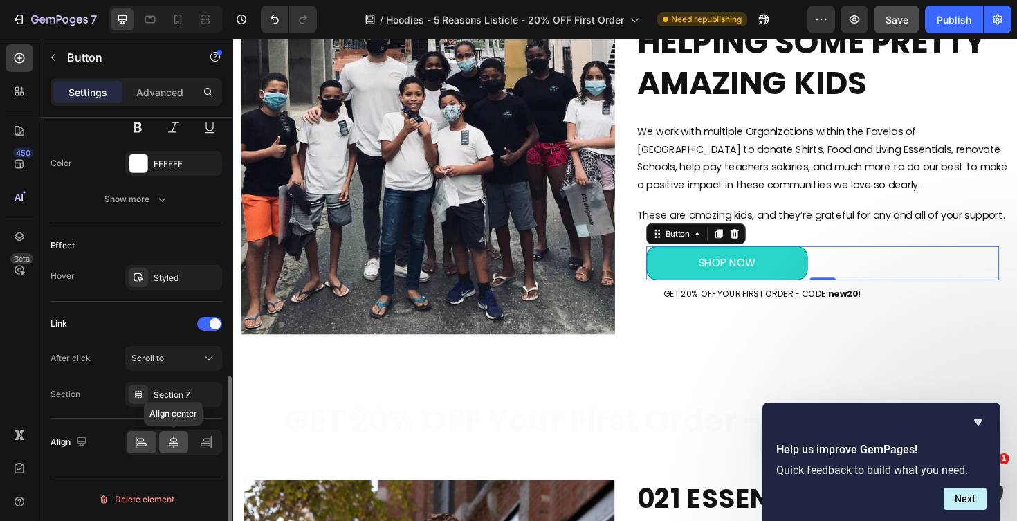
click at [173, 435] on div at bounding box center [174, 442] width 30 height 22
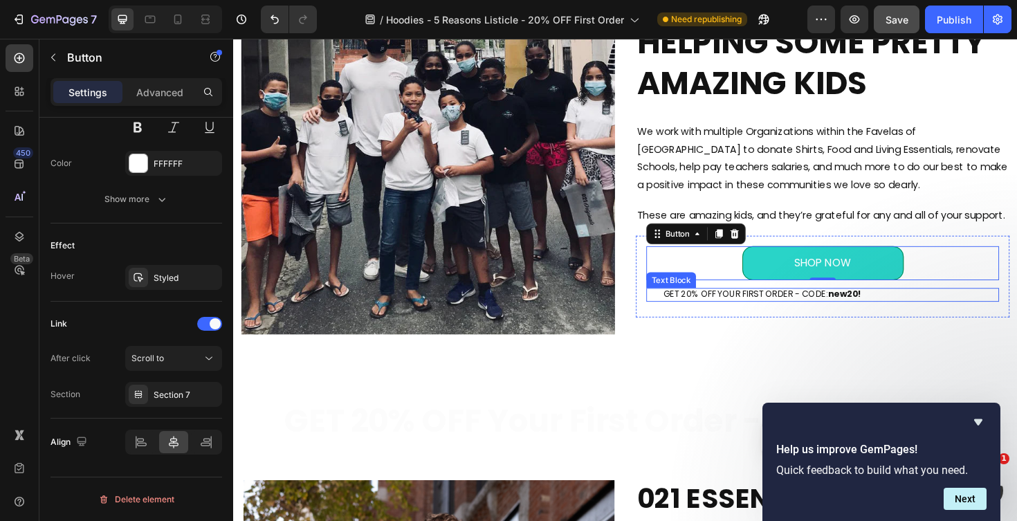
click at [691, 313] on p "GET 20% OFF YOUR FIRST ORDER - CODE: new20!" at bounding box center [866, 310] width 354 height 12
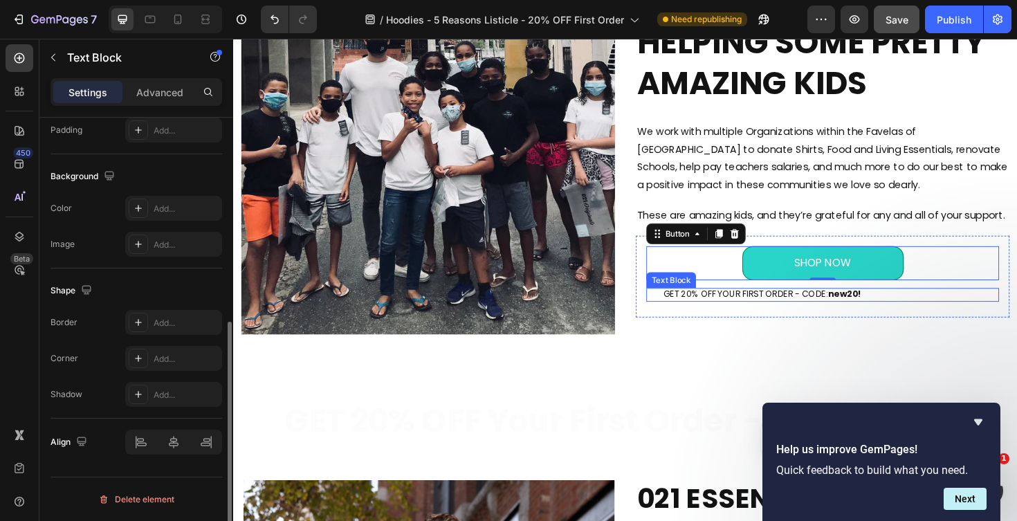
scroll to position [0, 0]
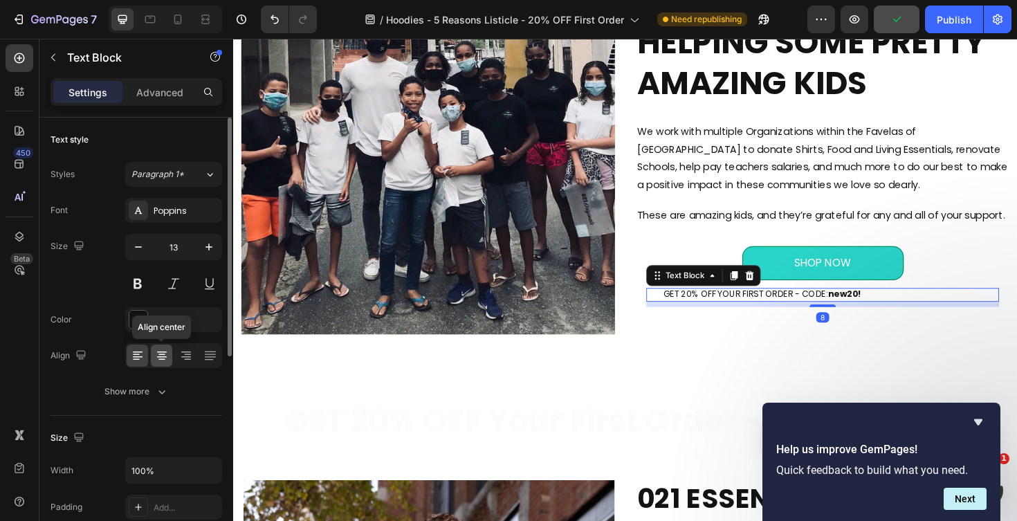
click at [162, 362] on icon at bounding box center [162, 356] width 14 height 14
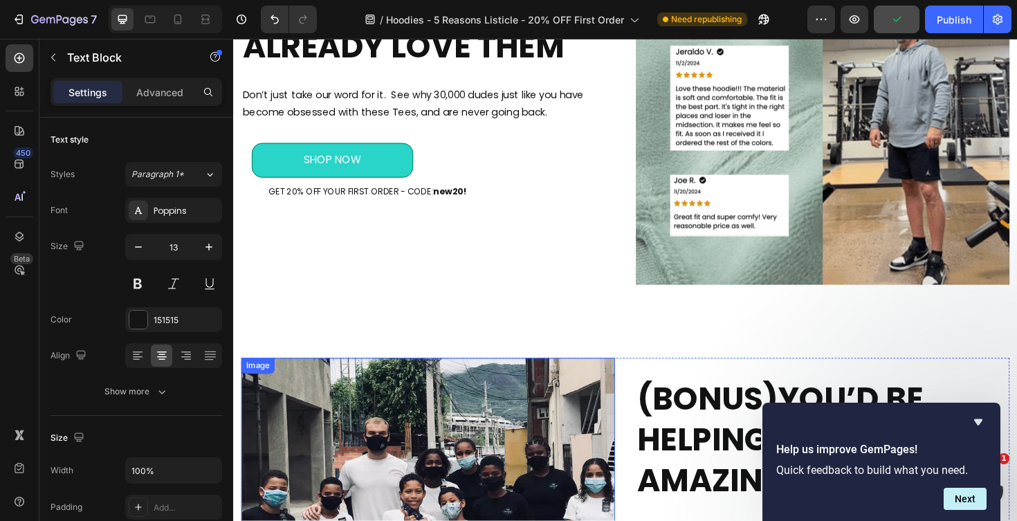
scroll to position [2829, 0]
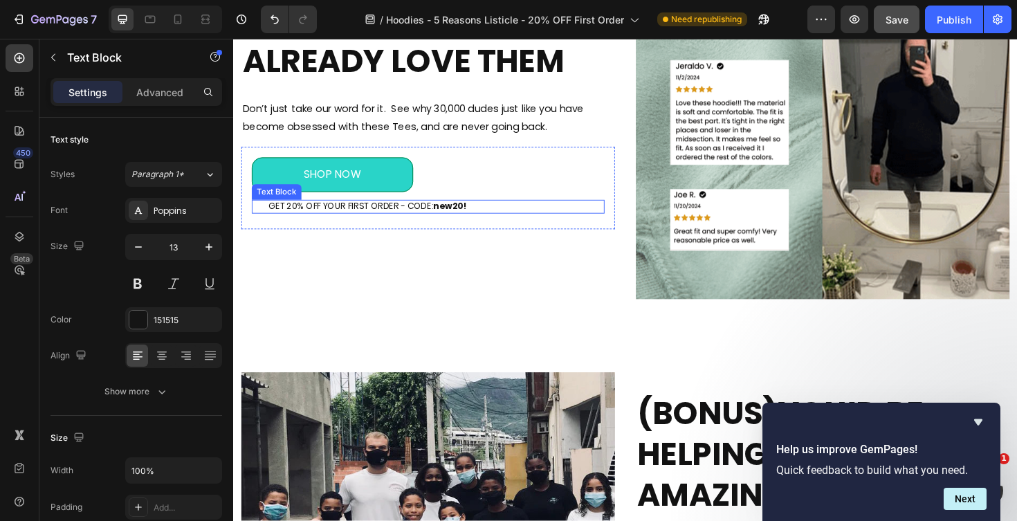
click at [427, 211] on p "GET 20% OFF YOUR FIRST ORDER - CODE: new20!" at bounding box center [448, 217] width 354 height 12
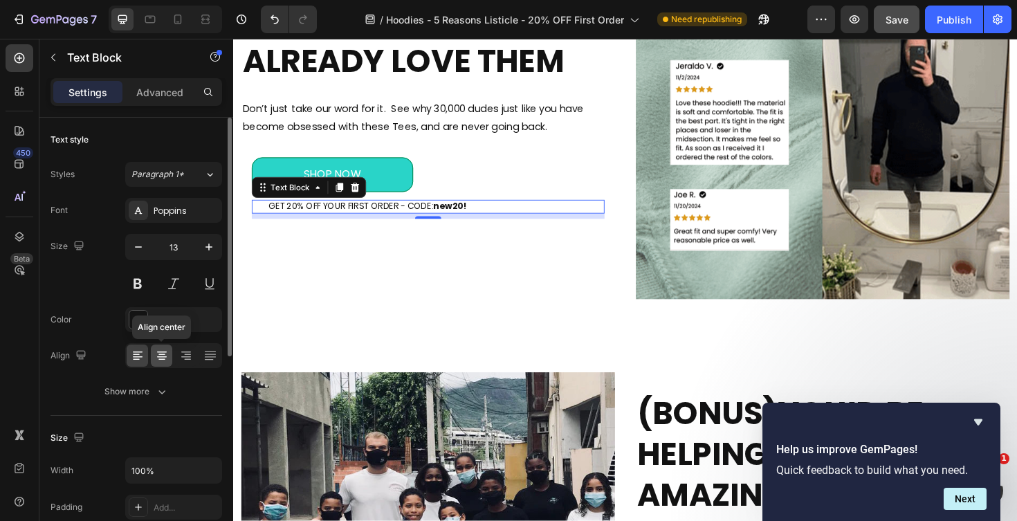
click at [165, 356] on icon at bounding box center [162, 356] width 14 height 14
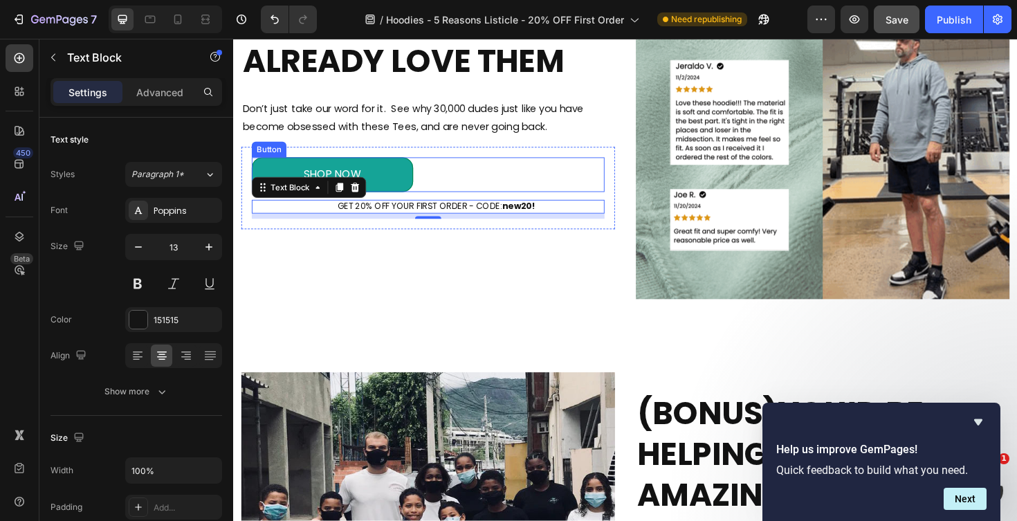
click at [401, 178] on link "SHOP NOW" at bounding box center [338, 183] width 171 height 37
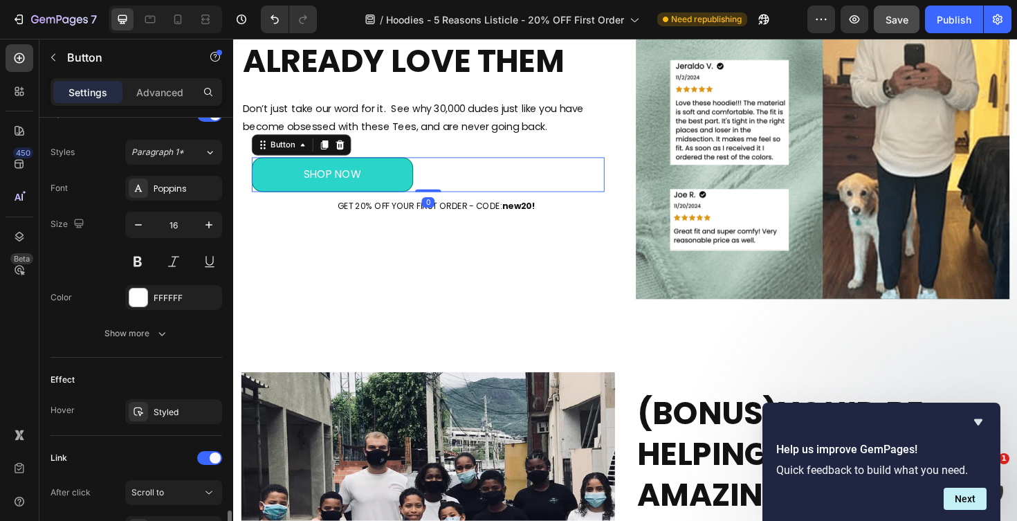
scroll to position [621, 0]
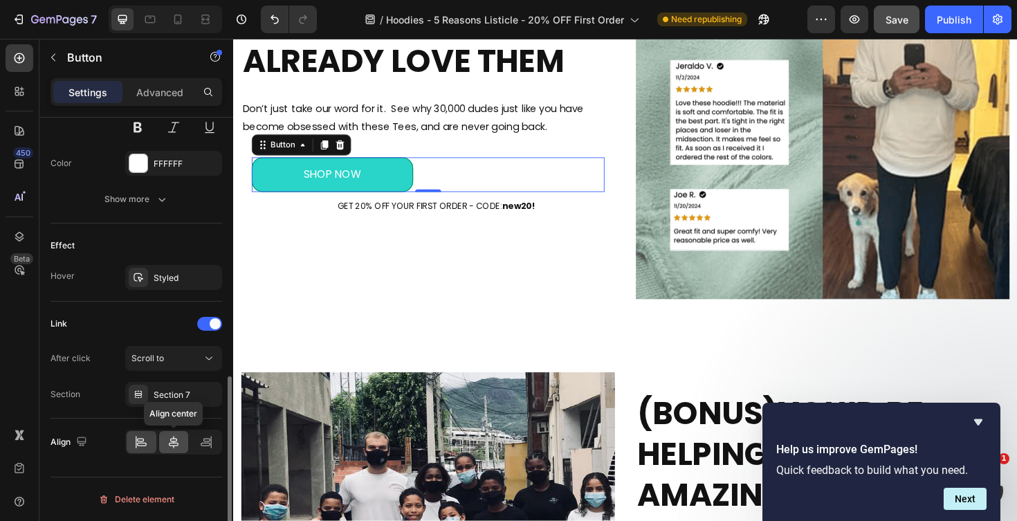
click at [178, 434] on div at bounding box center [174, 442] width 30 height 22
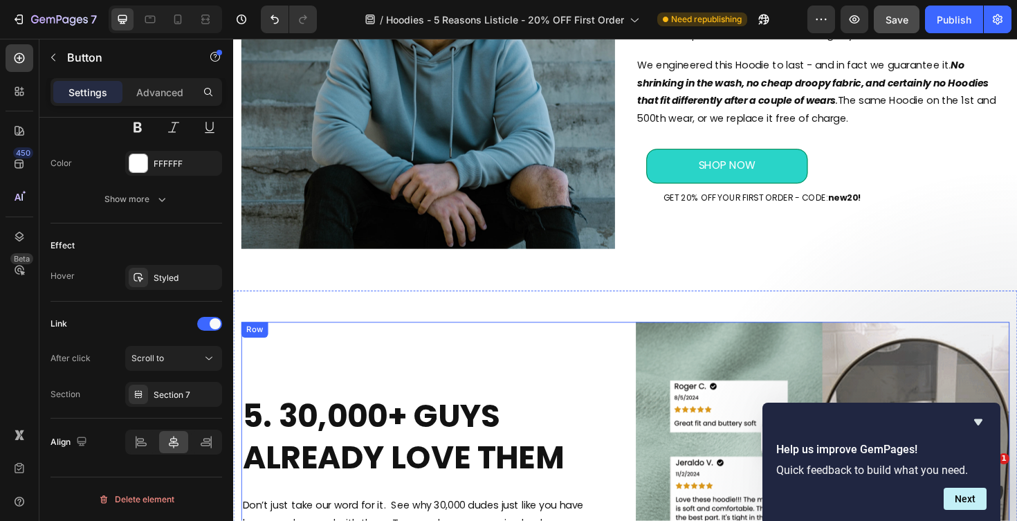
scroll to position [2294, 0]
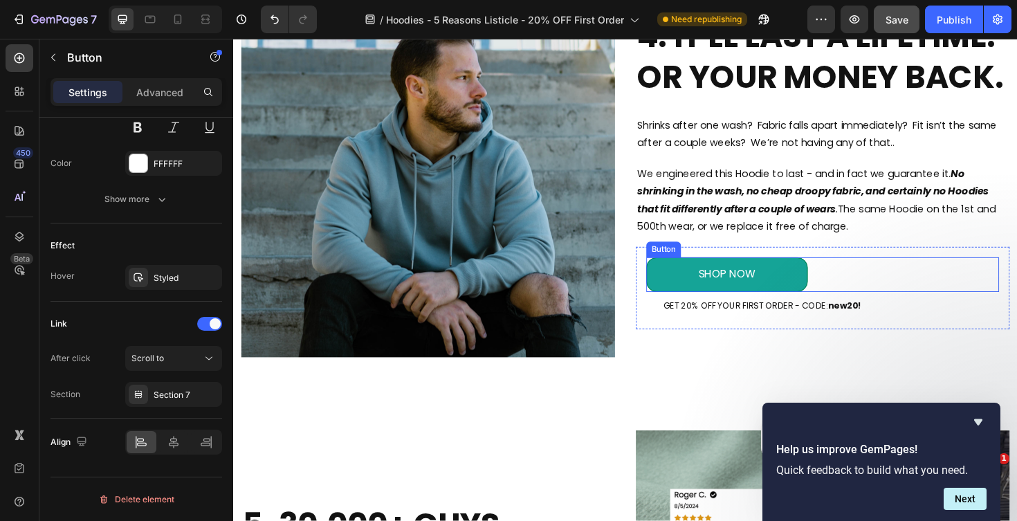
click at [812, 284] on link "SHOP NOW" at bounding box center [756, 289] width 171 height 37
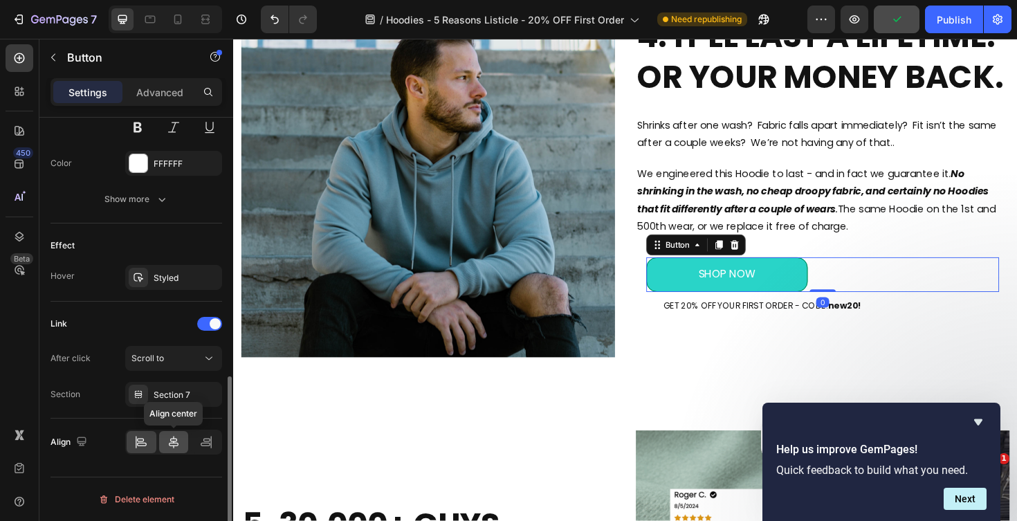
click at [169, 444] on icon at bounding box center [174, 442] width 10 height 12
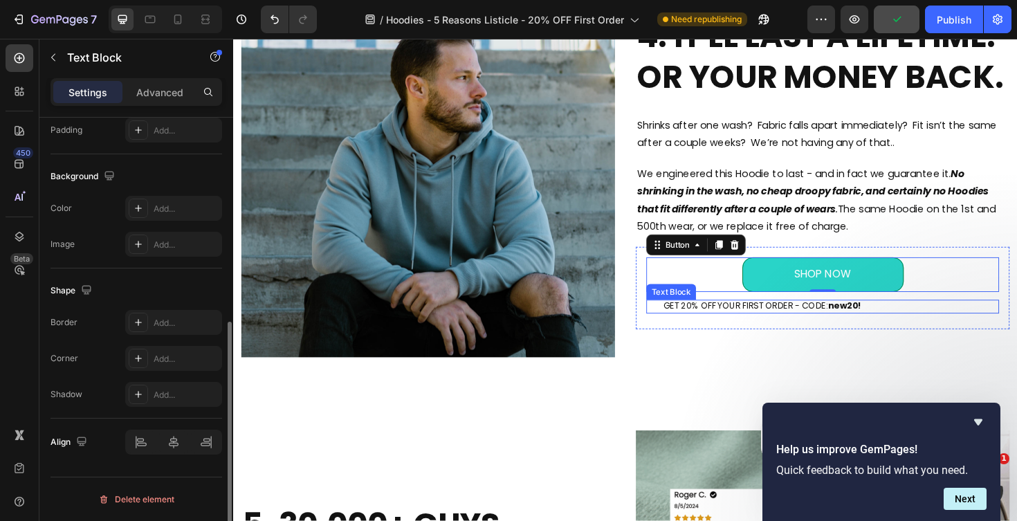
click at [697, 329] on div "GET 20% OFF YOUR FIRST ORDER - CODE: new20! Text Block" at bounding box center [858, 323] width 374 height 15
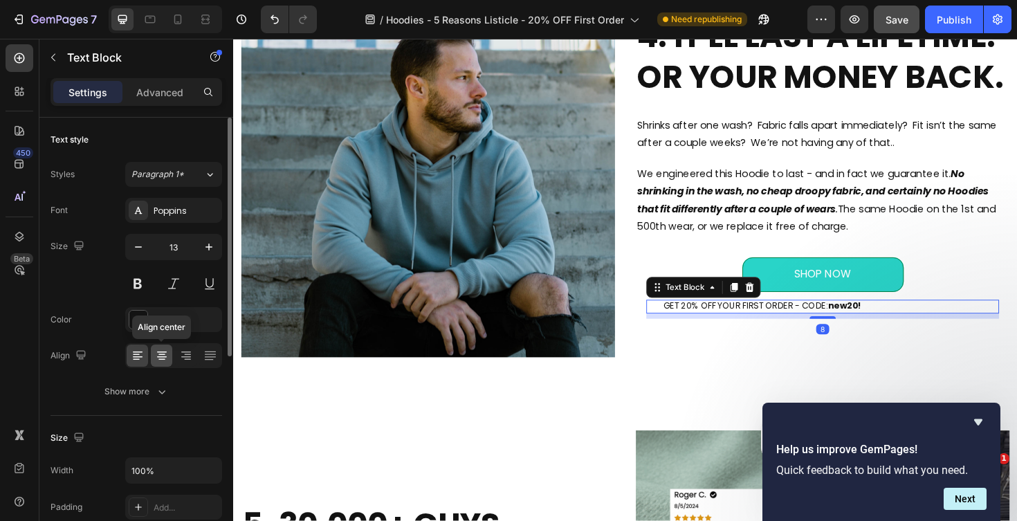
click at [166, 354] on icon at bounding box center [162, 356] width 14 height 14
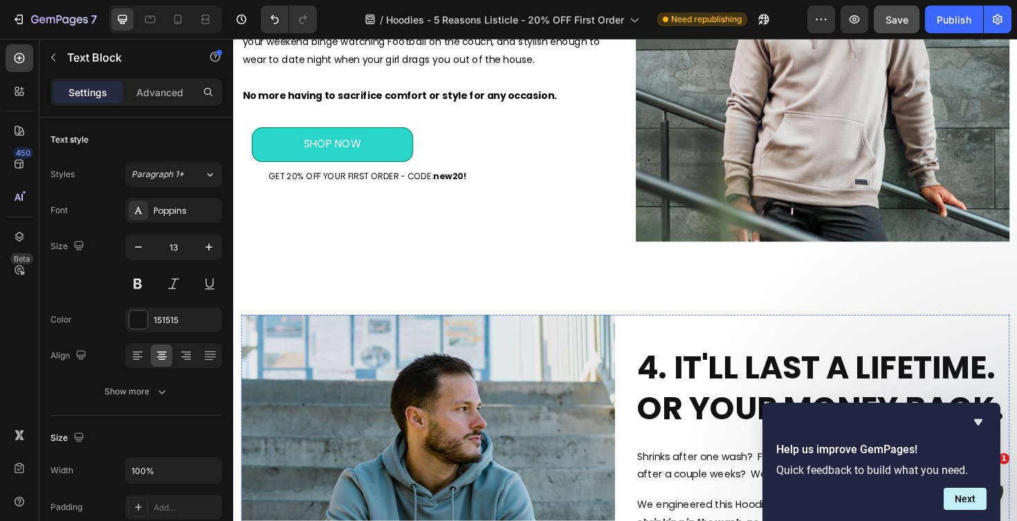
scroll to position [1852, 0]
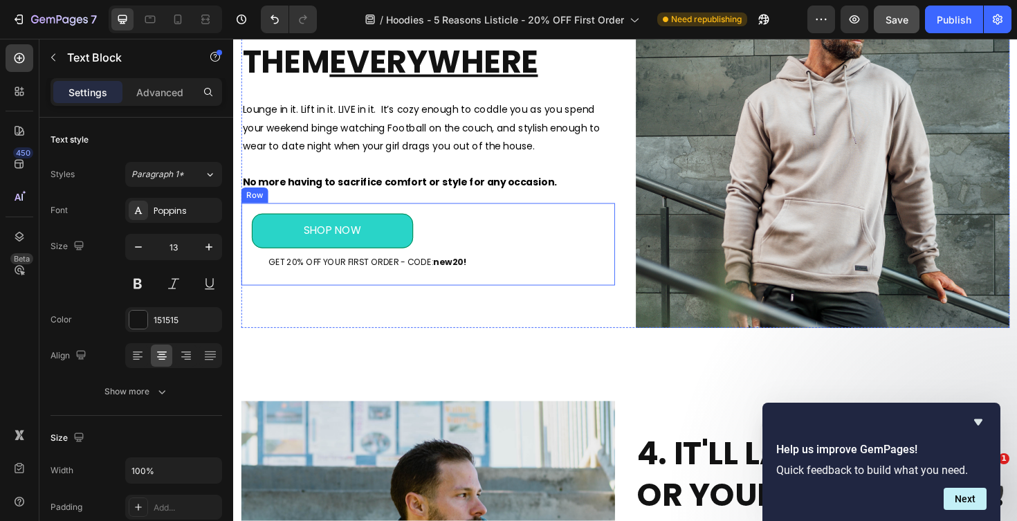
click at [410, 278] on p "GET 20% OFF YOUR FIRST ORDER - CODE: new20!" at bounding box center [448, 277] width 354 height 12
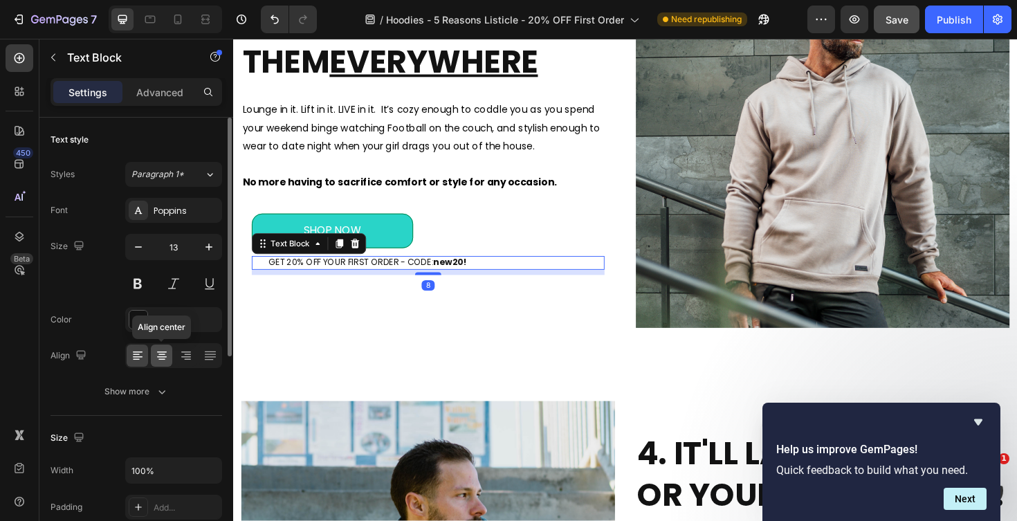
click at [165, 360] on icon at bounding box center [162, 356] width 14 height 14
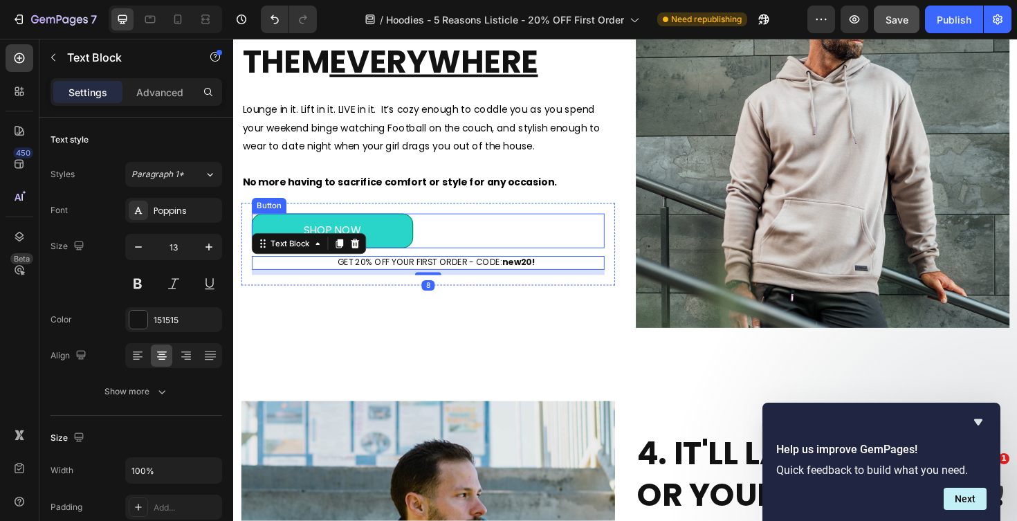
click at [428, 237] on div "SHOP NOW Button" at bounding box center [440, 242] width 374 height 37
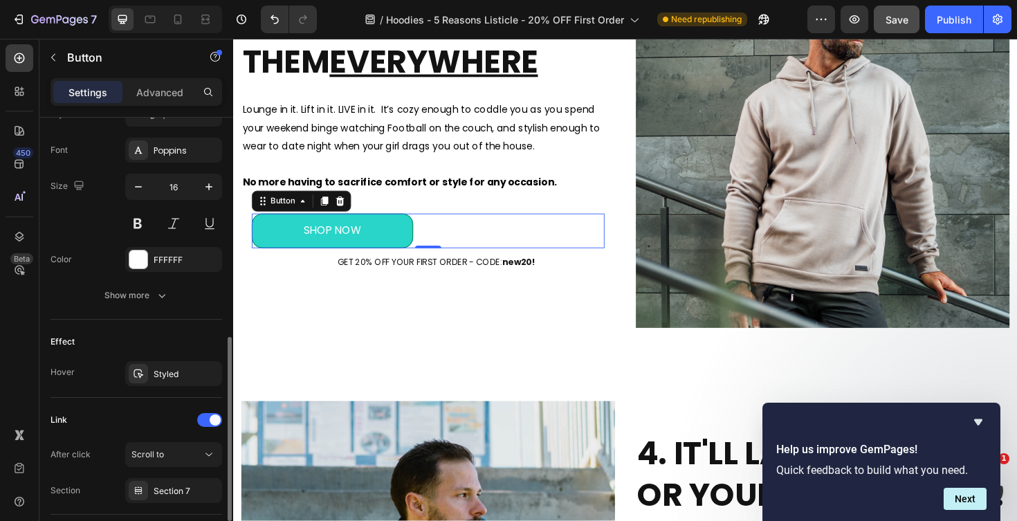
scroll to position [621, 0]
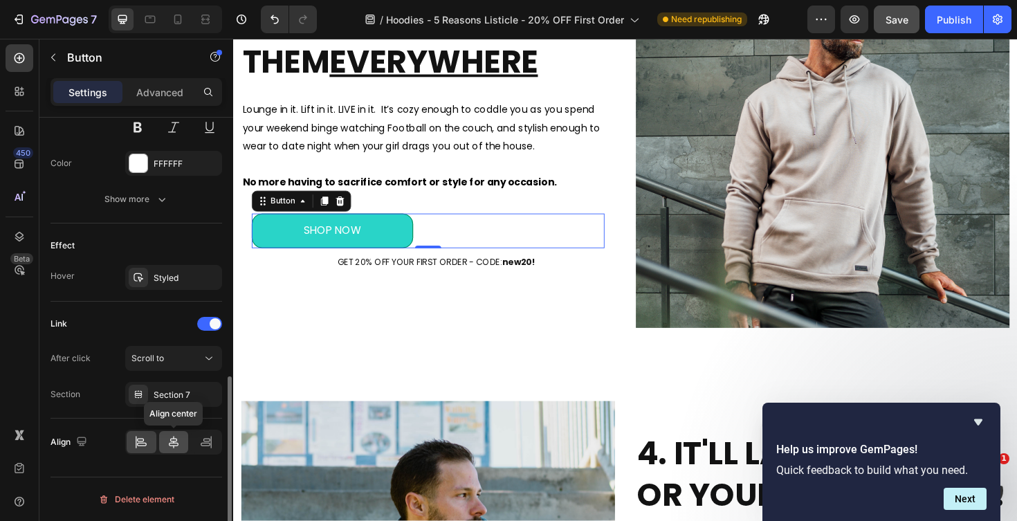
click at [176, 444] on icon at bounding box center [174, 442] width 14 height 14
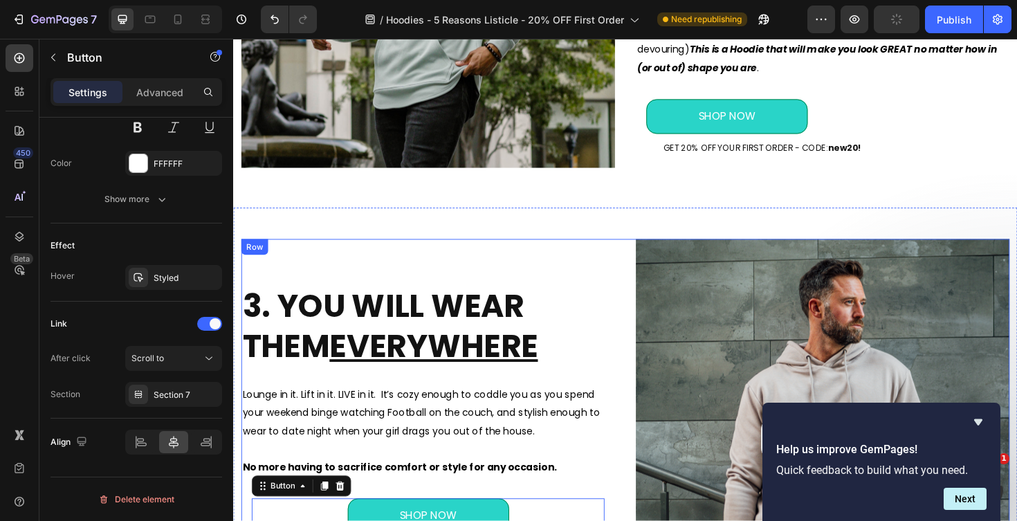
scroll to position [1526, 0]
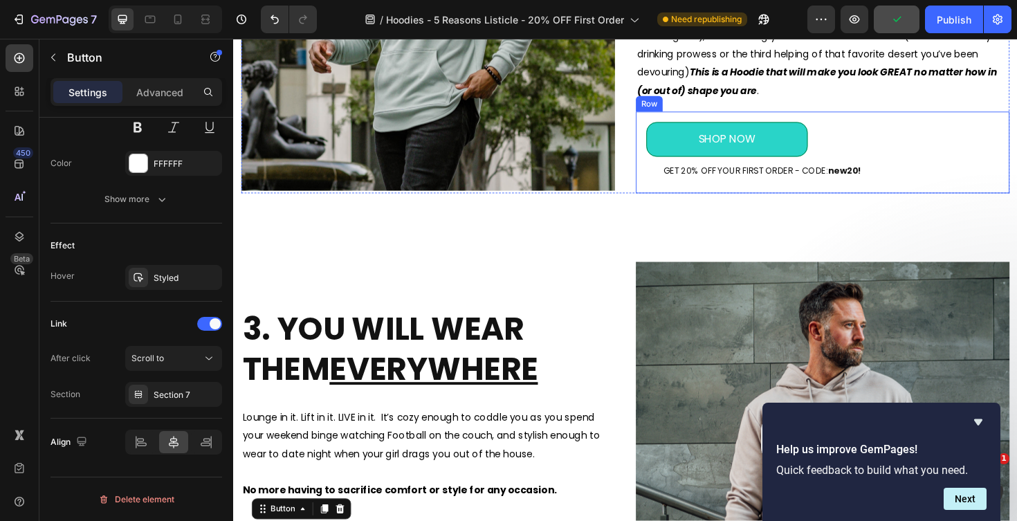
click at [793, 179] on p "GET 20% OFF YOUR FIRST ORDER - CODE: new20!" at bounding box center [866, 180] width 354 height 12
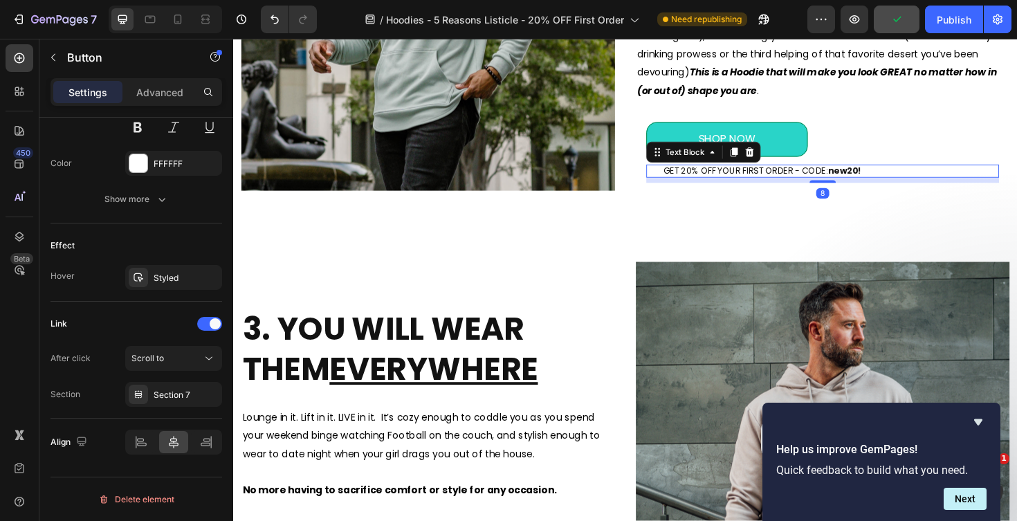
scroll to position [0, 0]
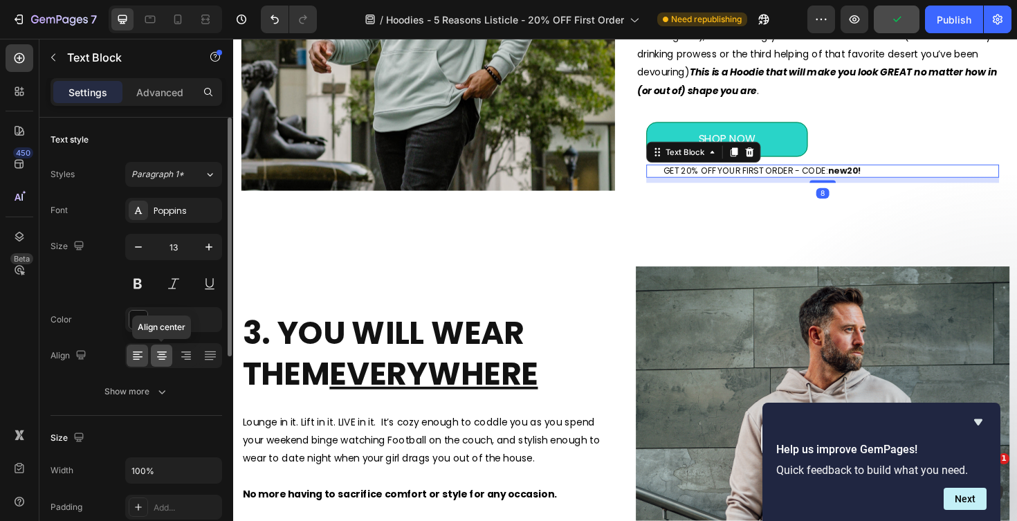
click at [155, 352] on icon at bounding box center [162, 356] width 14 height 14
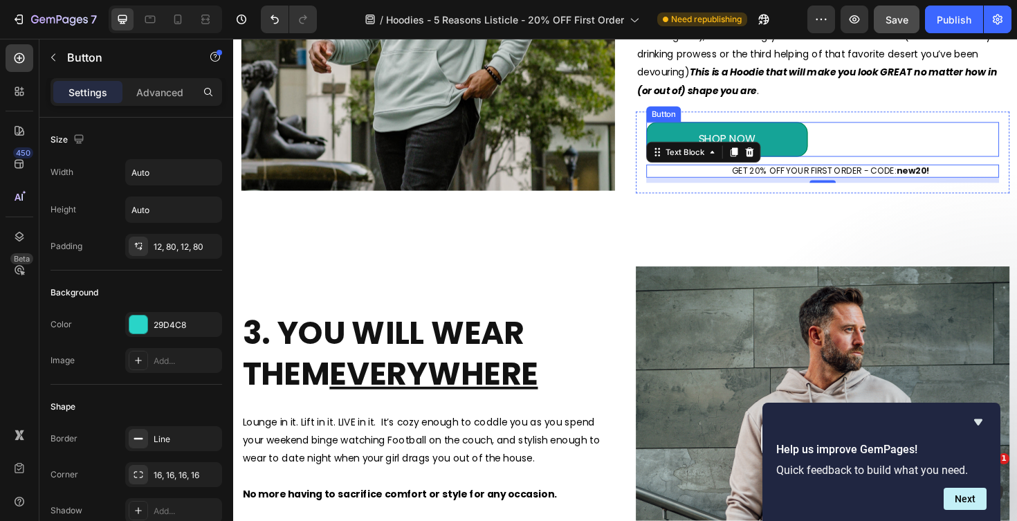
click at [814, 135] on link "SHOP NOW" at bounding box center [756, 145] width 171 height 37
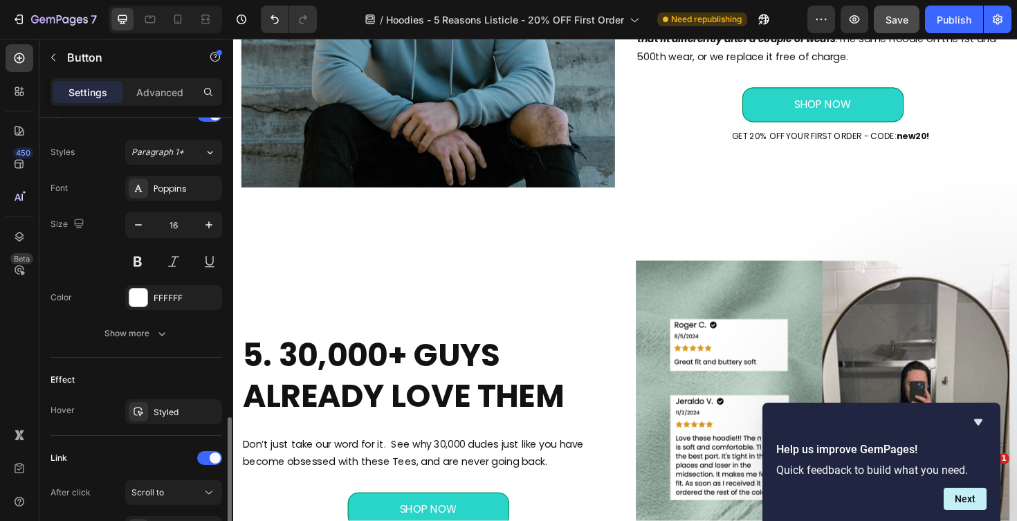
scroll to position [621, 0]
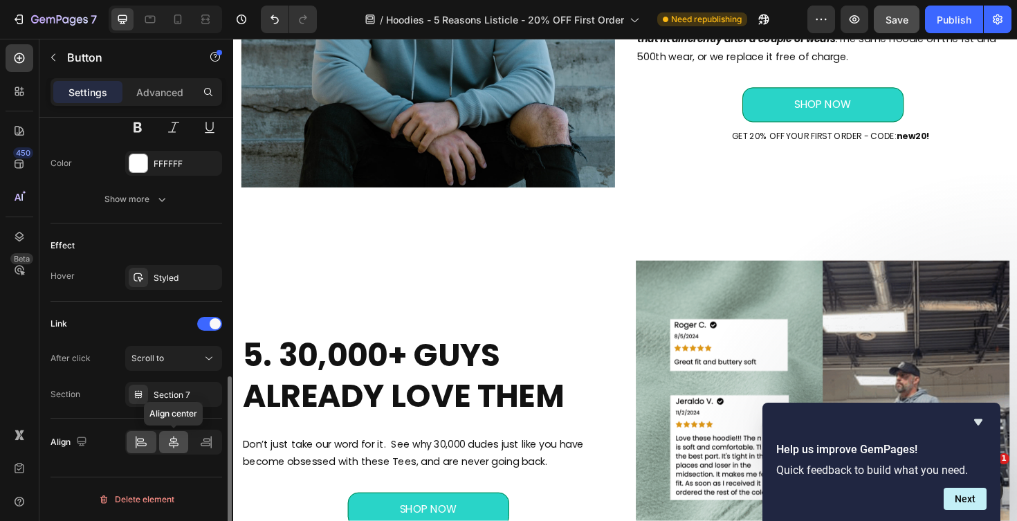
click at [172, 441] on icon at bounding box center [174, 442] width 10 height 12
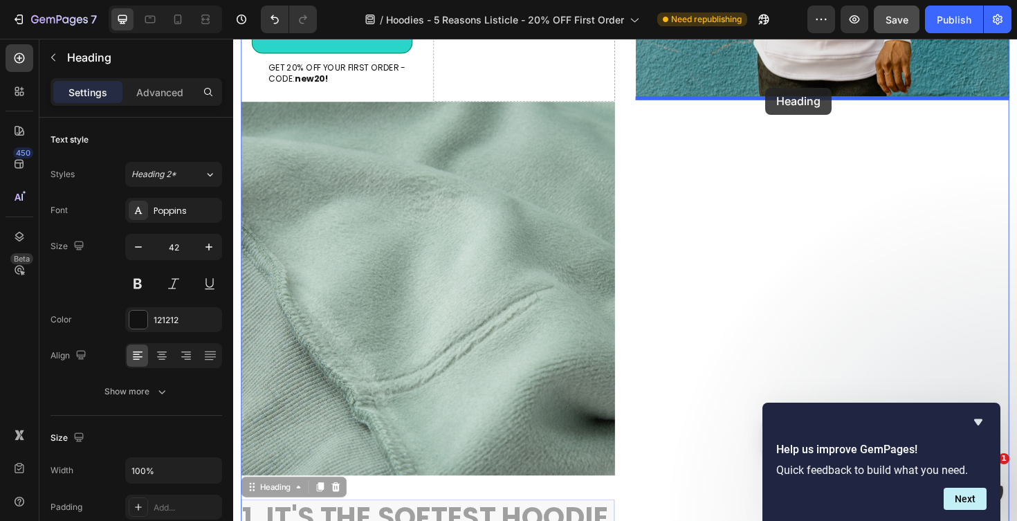
scroll to position [371, 0]
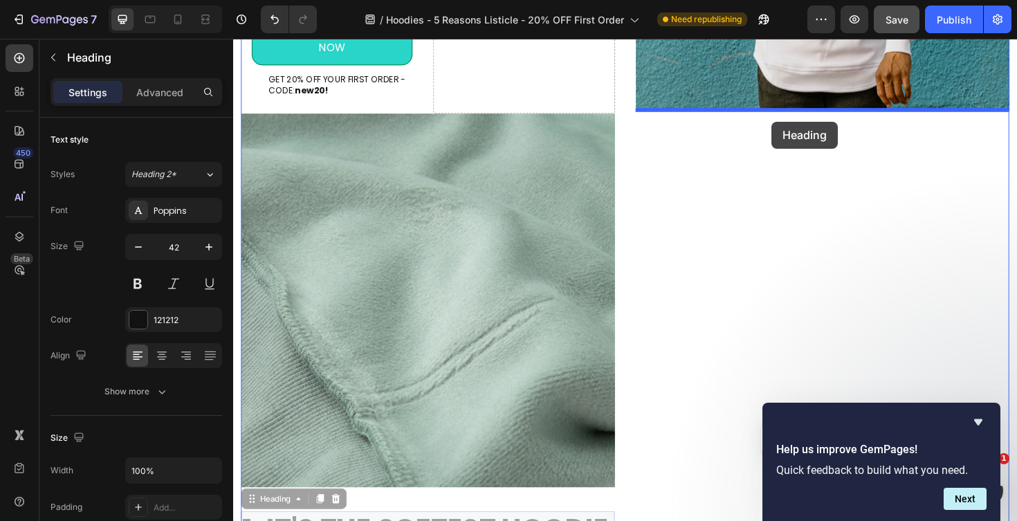
drag, startPoint x: 426, startPoint y: 179, endPoint x: 803, endPoint y: 127, distance: 381.4
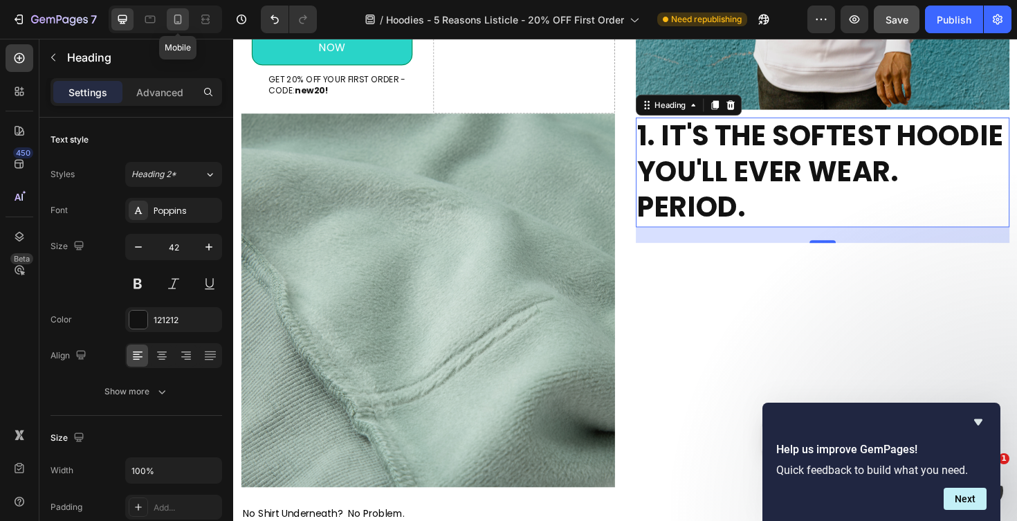
click at [182, 26] on icon at bounding box center [178, 19] width 14 height 14
type input "26"
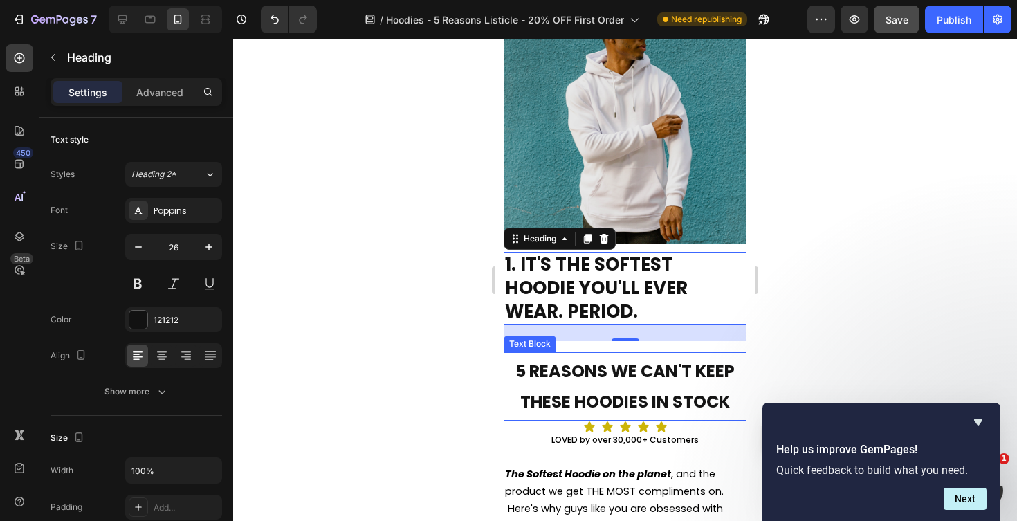
scroll to position [55, 0]
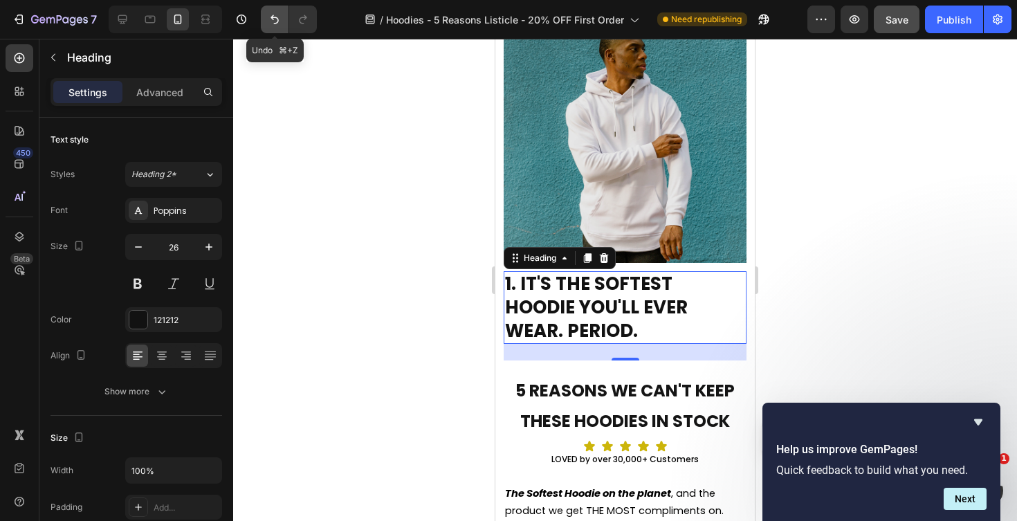
click at [269, 19] on icon "Undo/Redo" at bounding box center [275, 19] width 14 height 14
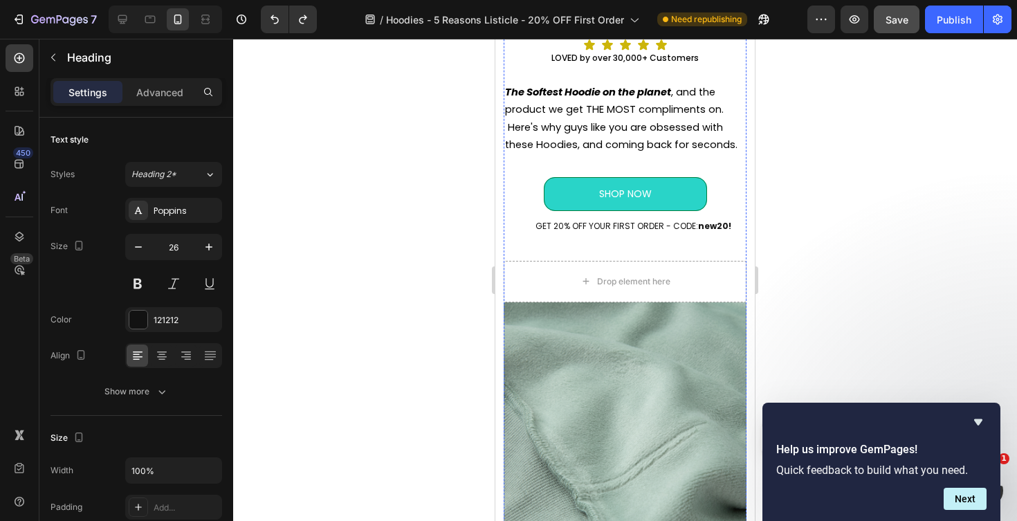
scroll to position [239, 0]
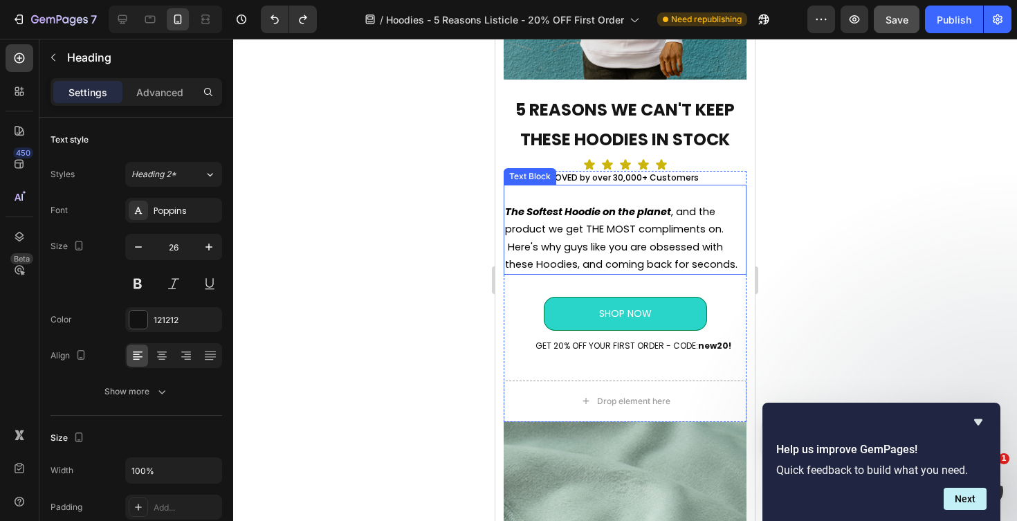
click at [860, 284] on div at bounding box center [625, 280] width 784 height 482
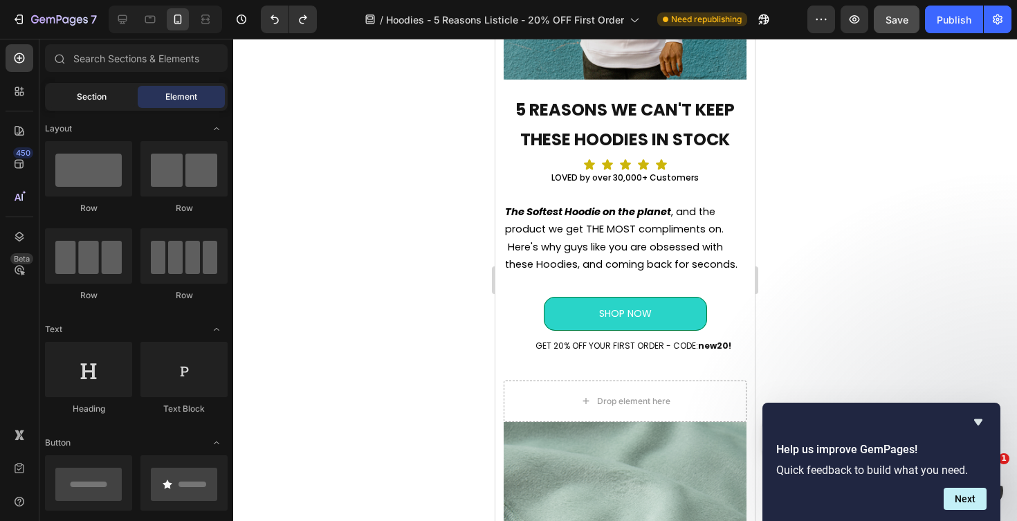
click at [99, 97] on span "Section" at bounding box center [92, 97] width 30 height 12
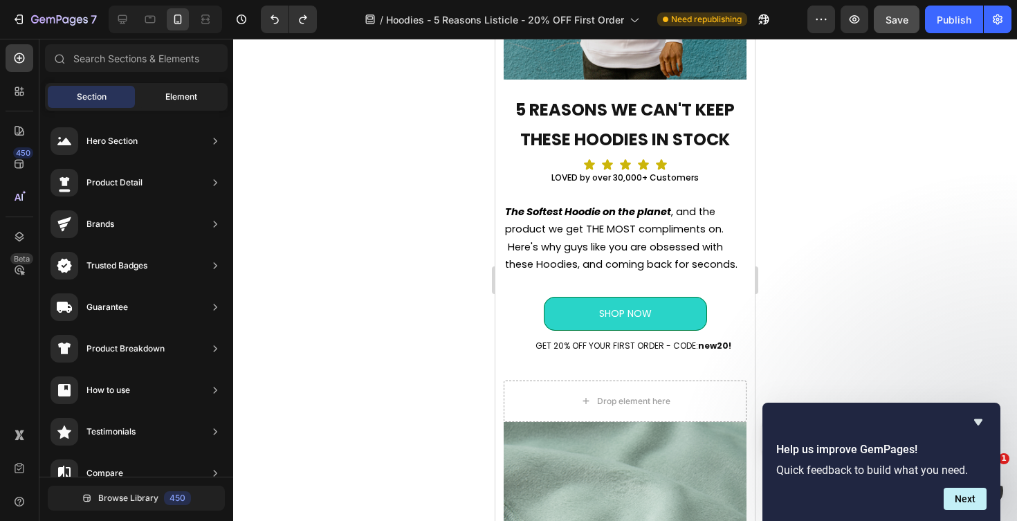
click at [184, 93] on span "Element" at bounding box center [181, 97] width 32 height 12
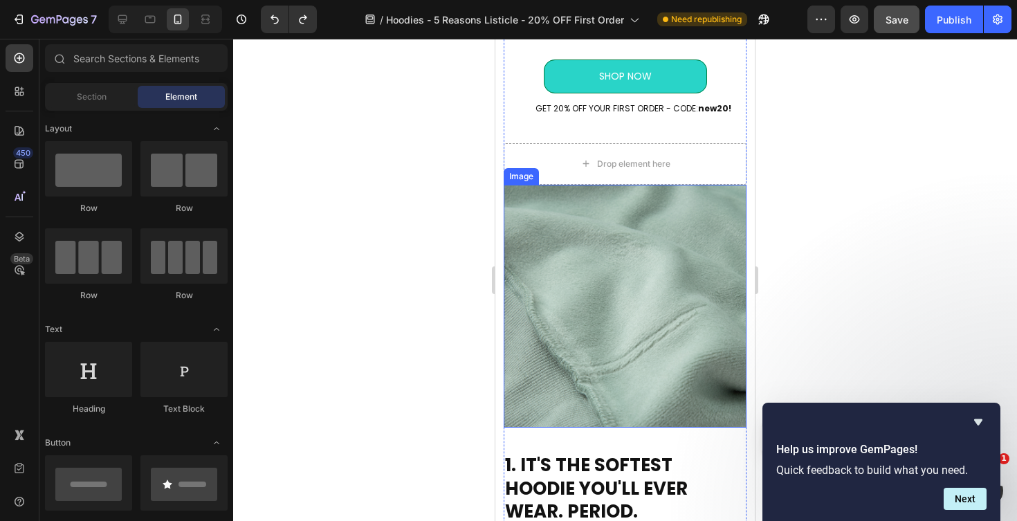
scroll to position [482, 0]
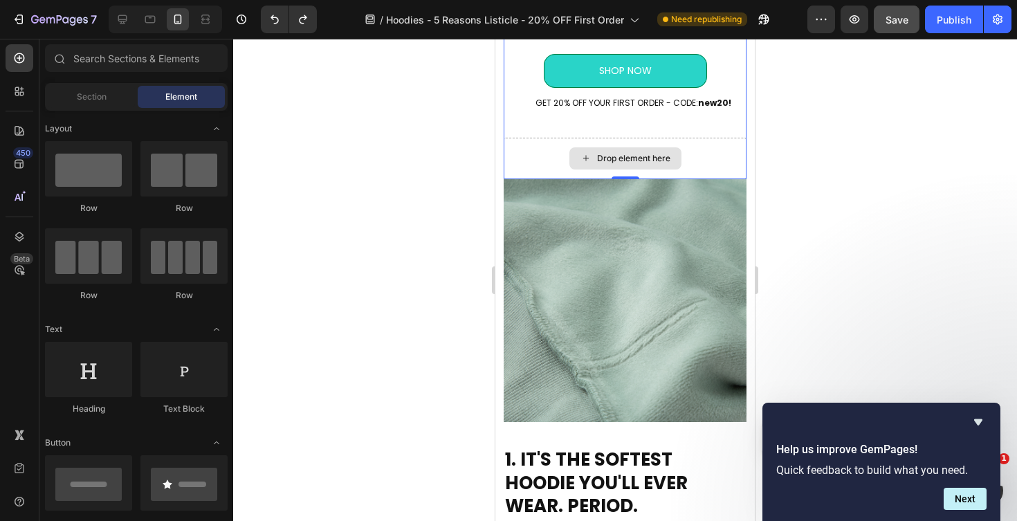
click at [539, 167] on div "Drop element here" at bounding box center [625, 159] width 243 height 42
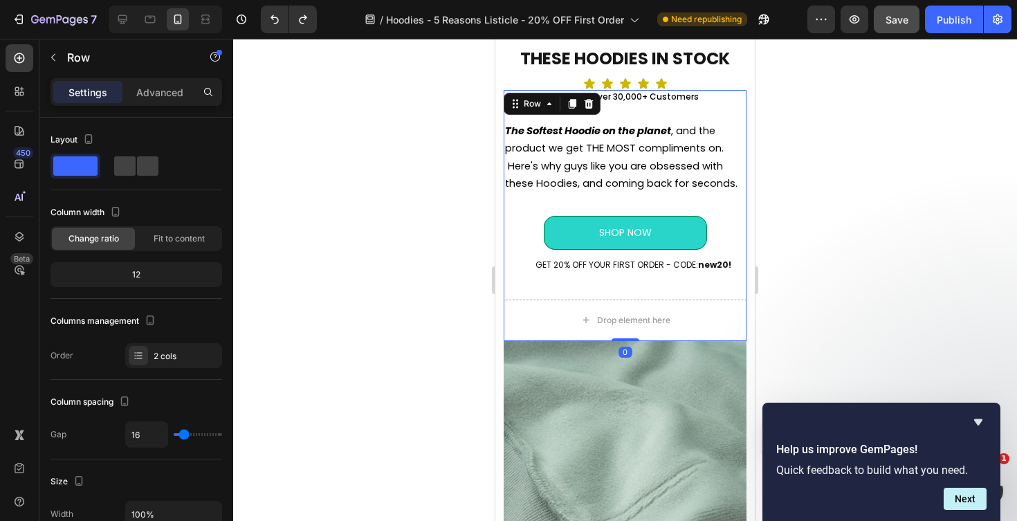
scroll to position [281, 0]
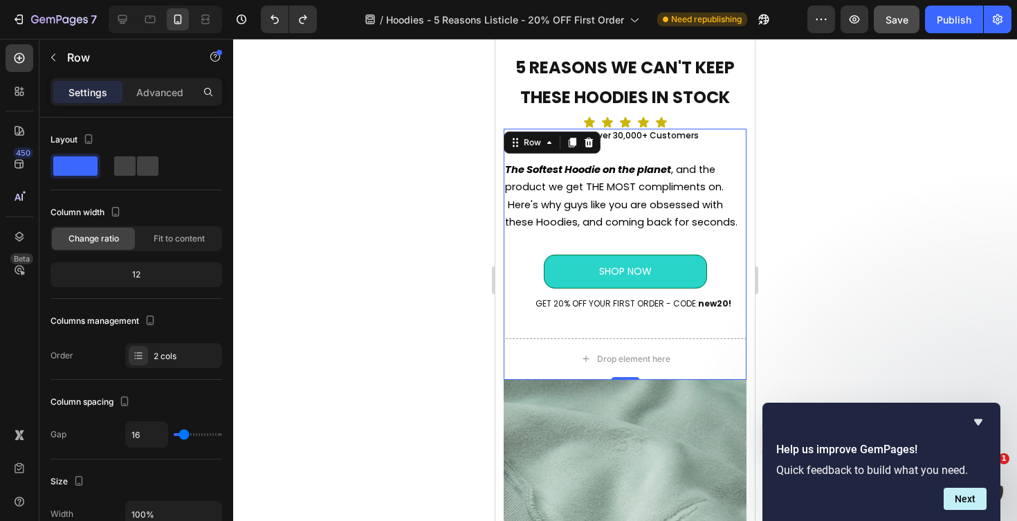
click at [619, 329] on div "LOVED by over 30,000+ Customers Text Block The Softest Hoodie on the planet , a…" at bounding box center [625, 254] width 243 height 250
click at [605, 325] on div "SHOP NOW Button GET 20% OFF YOUR FIRST ORDER - CODE: new20! Text Block Row" at bounding box center [625, 286] width 243 height 84
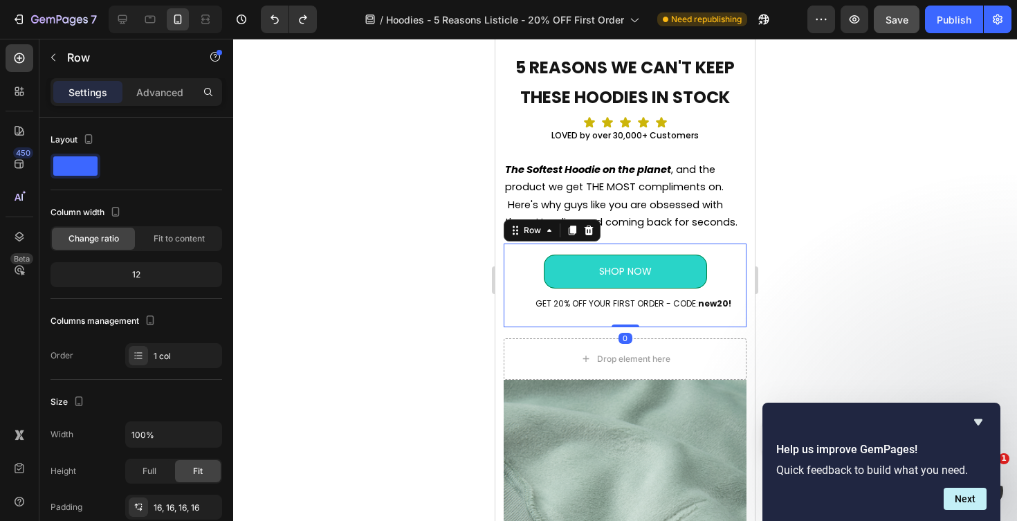
click at [607, 318] on div "SHOP NOW Button GET 20% OFF YOUR FIRST ORDER - CODE: new20! Text Block Row 0" at bounding box center [625, 286] width 243 height 84
click at [605, 316] on div "SHOP NOW Button GET 20% OFF YOUR FIRST ORDER - CODE: new20! Text Block" at bounding box center [625, 286] width 221 height 62
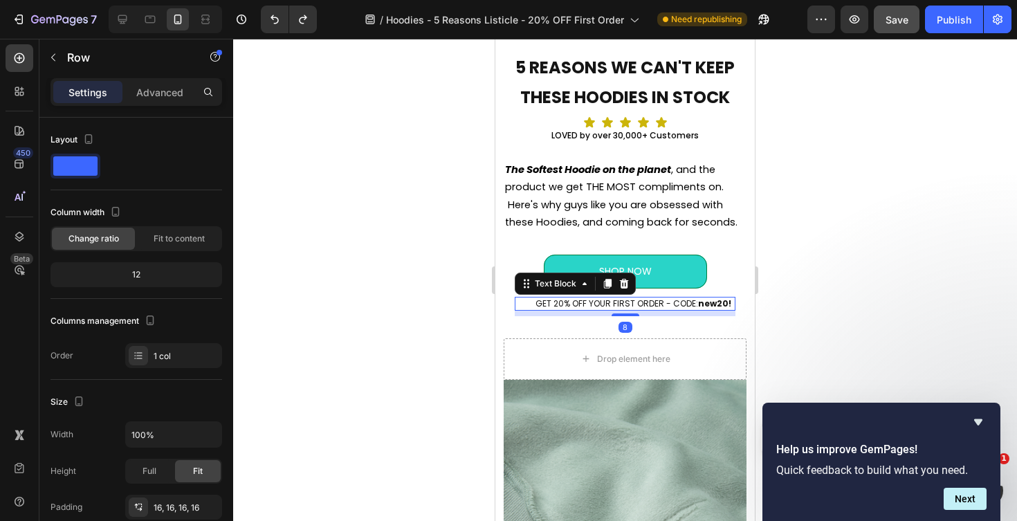
click at [605, 309] on p "GET 20% OFF YOUR FIRST ORDER - CODE: new20!" at bounding box center [633, 303] width 201 height 11
click at [680, 326] on div "SHOP NOW Button GET 20% OFF YOUR FIRST ORDER - CODE: new20! Text Block 8 Row" at bounding box center [625, 286] width 243 height 84
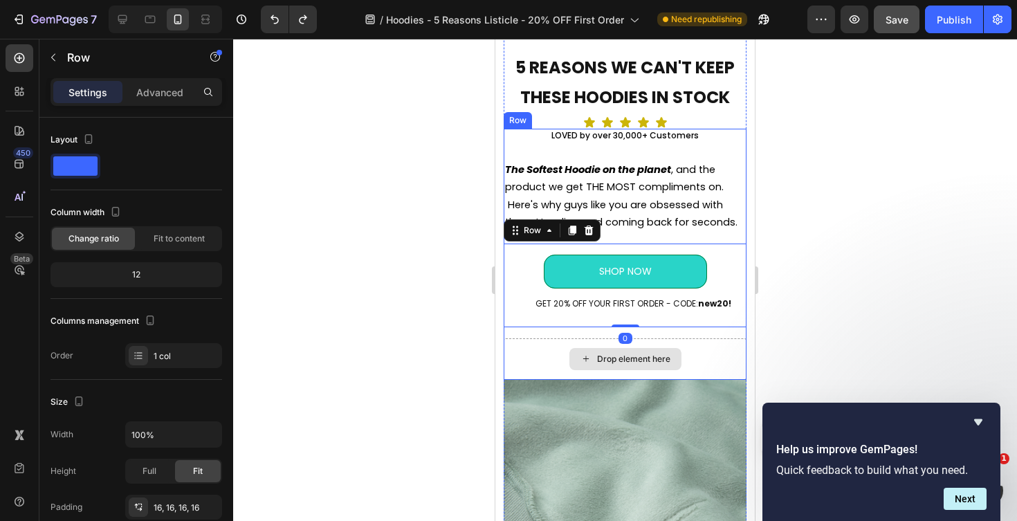
scroll to position [280, 0]
click at [677, 347] on div "Drop element here" at bounding box center [625, 360] width 243 height 42
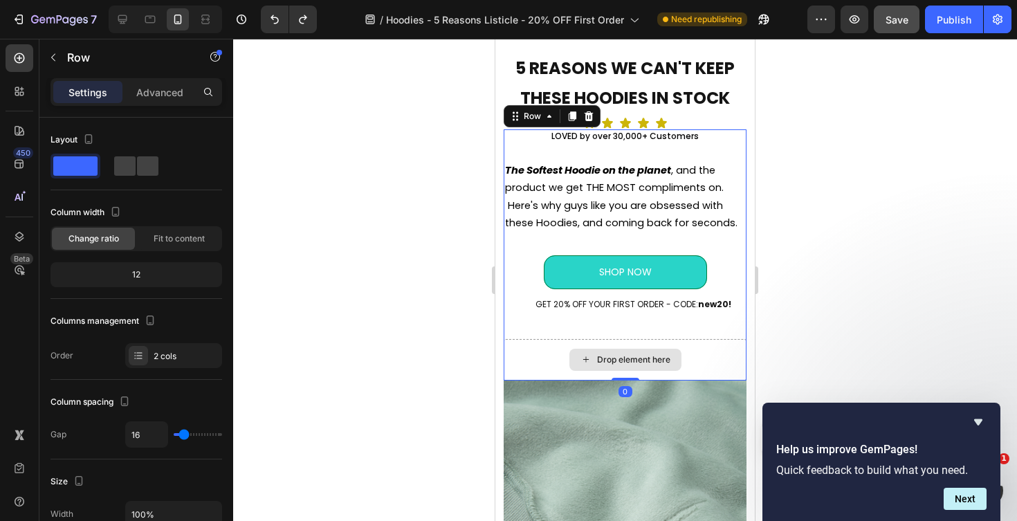
drag, startPoint x: 626, startPoint y: 379, endPoint x: 625, endPoint y: 357, distance: 21.5
click at [625, 357] on div "LOVED by over 30,000+ Customers Text Block The Softest Hoodie on the planet , a…" at bounding box center [625, 254] width 243 height 250
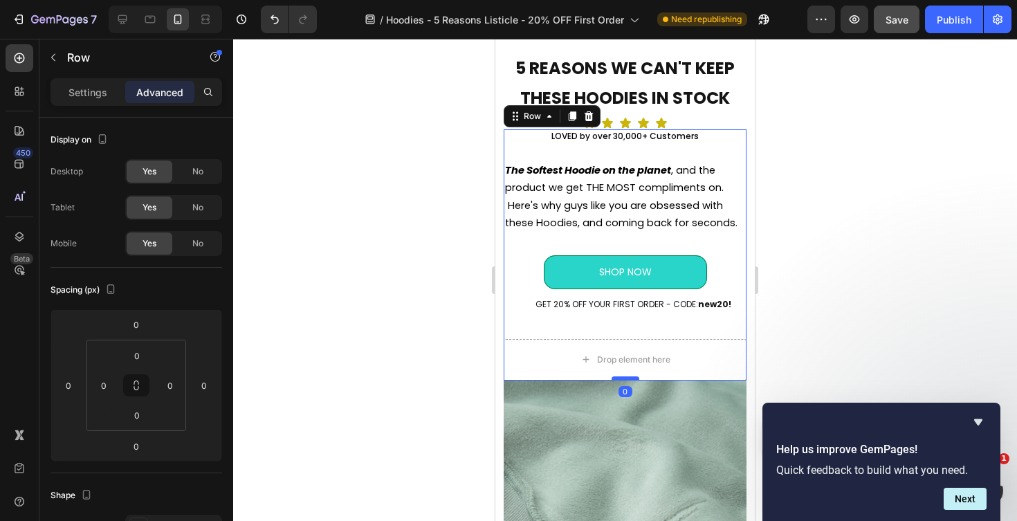
click at [626, 381] on div at bounding box center [626, 378] width 28 height 4
drag, startPoint x: 626, startPoint y: 381, endPoint x: 621, endPoint y: 355, distance: 26.6
click at [621, 355] on div "LOVED by over 30,000+ Customers Text Block The Softest Hoodie on the planet , a…" at bounding box center [625, 254] width 243 height 250
click at [897, 338] on div at bounding box center [625, 280] width 784 height 482
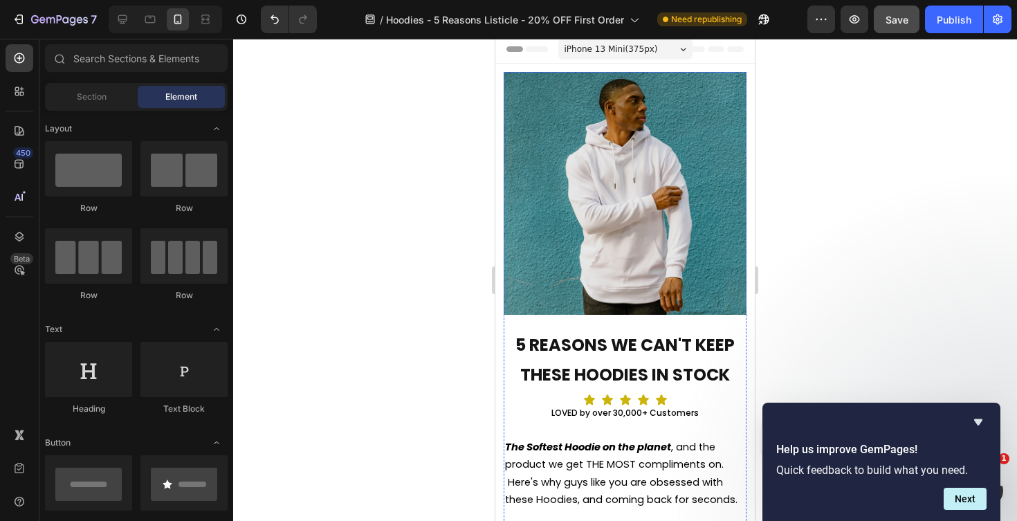
scroll to position [0, 0]
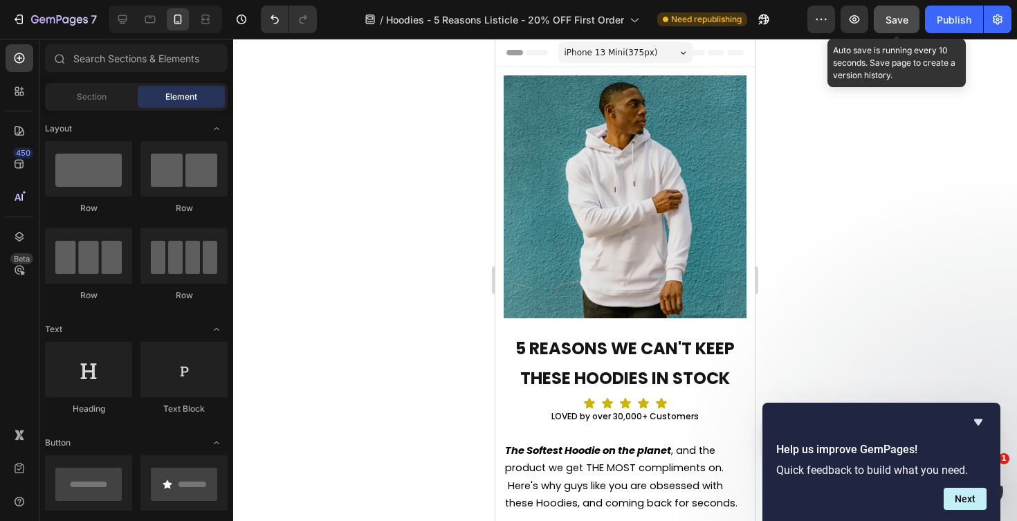
click at [897, 20] on span "Save" at bounding box center [897, 20] width 23 height 12
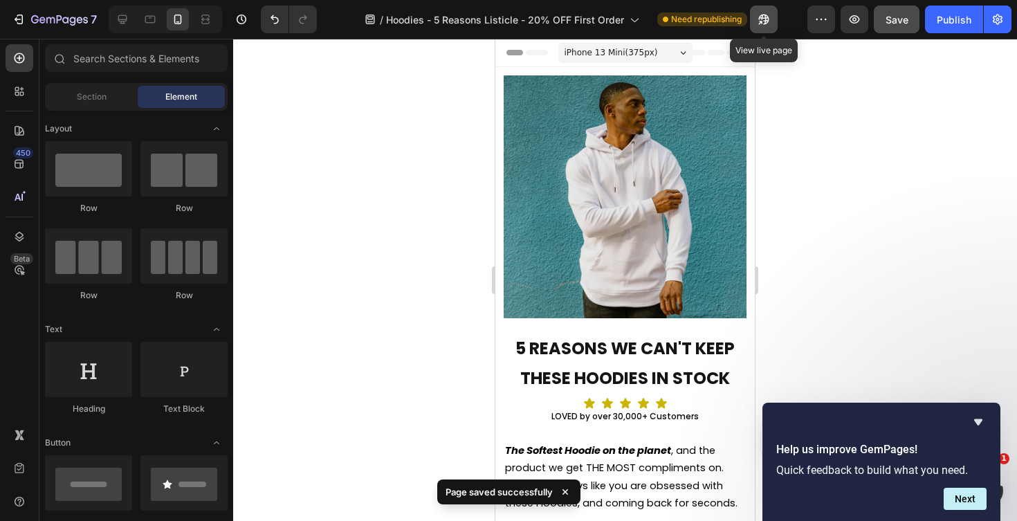
click at [767, 19] on icon "button" at bounding box center [764, 19] width 14 height 14
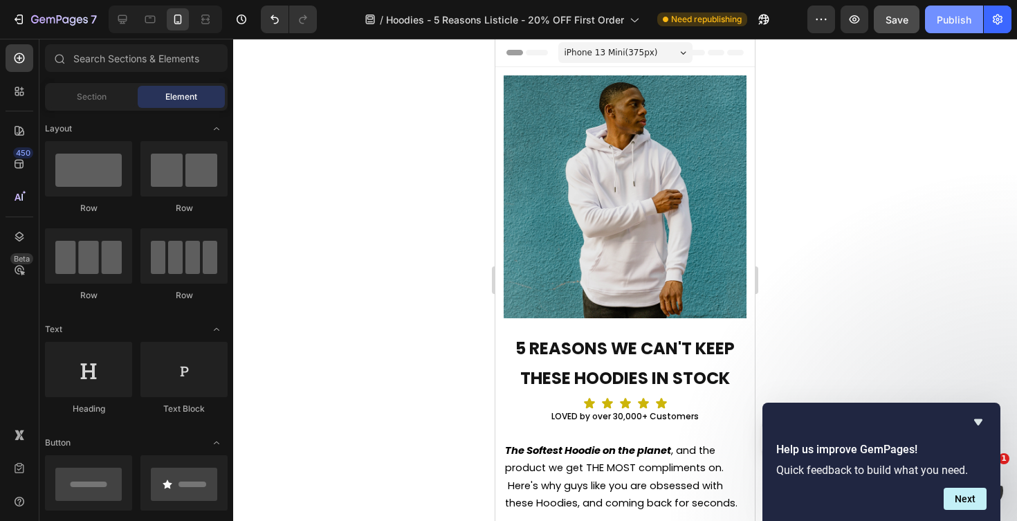
click at [956, 27] on button "Publish" at bounding box center [954, 20] width 58 height 28
click at [125, 26] on div at bounding box center [122, 19] width 22 height 22
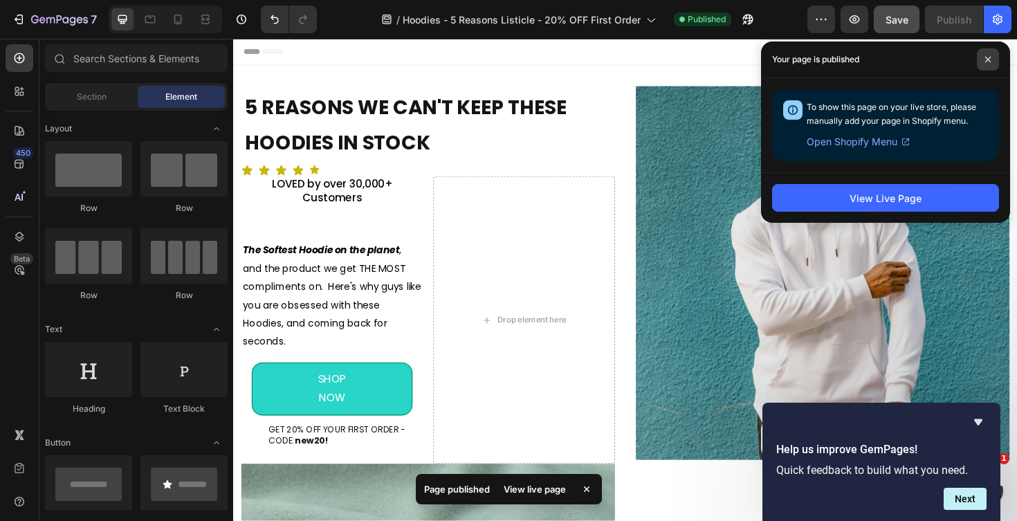
click at [993, 58] on span at bounding box center [988, 59] width 22 height 22
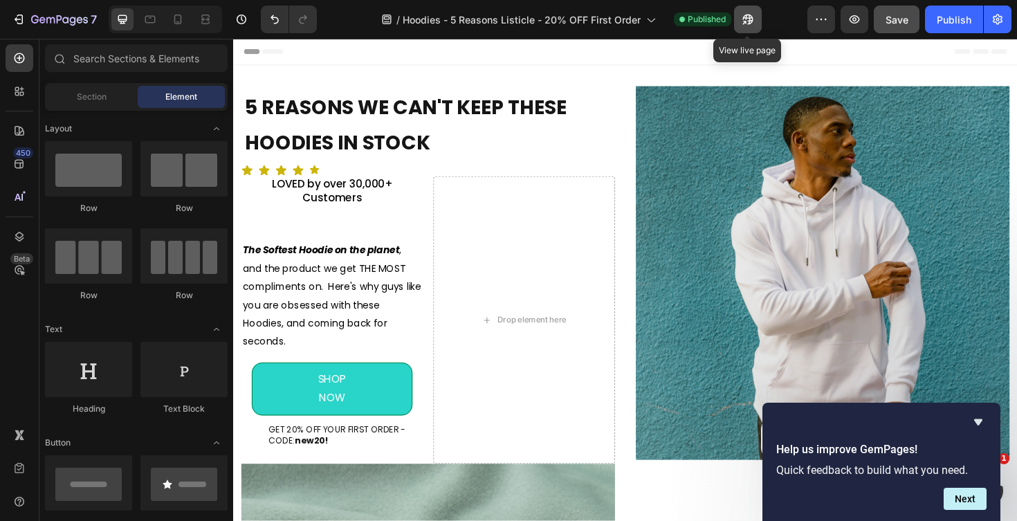
click at [742, 16] on icon "button" at bounding box center [748, 19] width 14 height 14
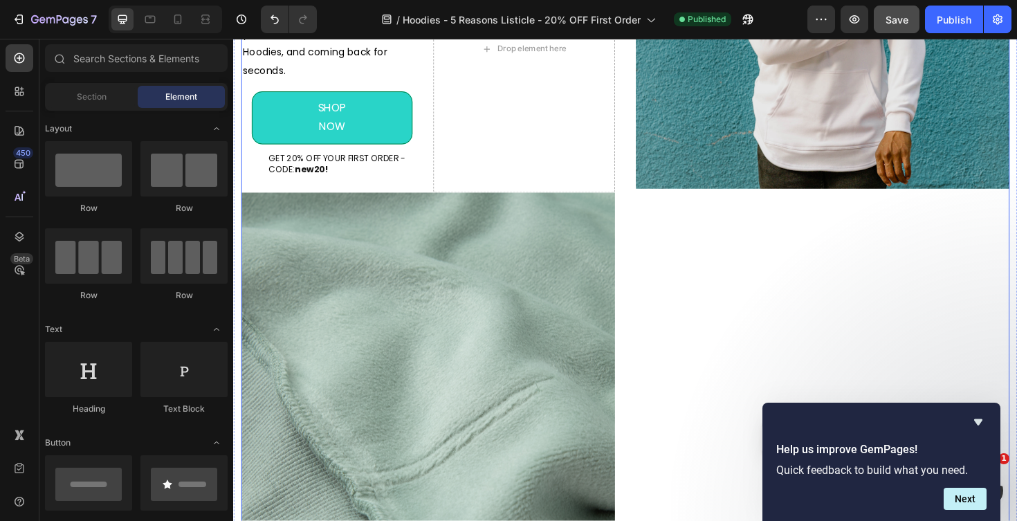
scroll to position [182, 0]
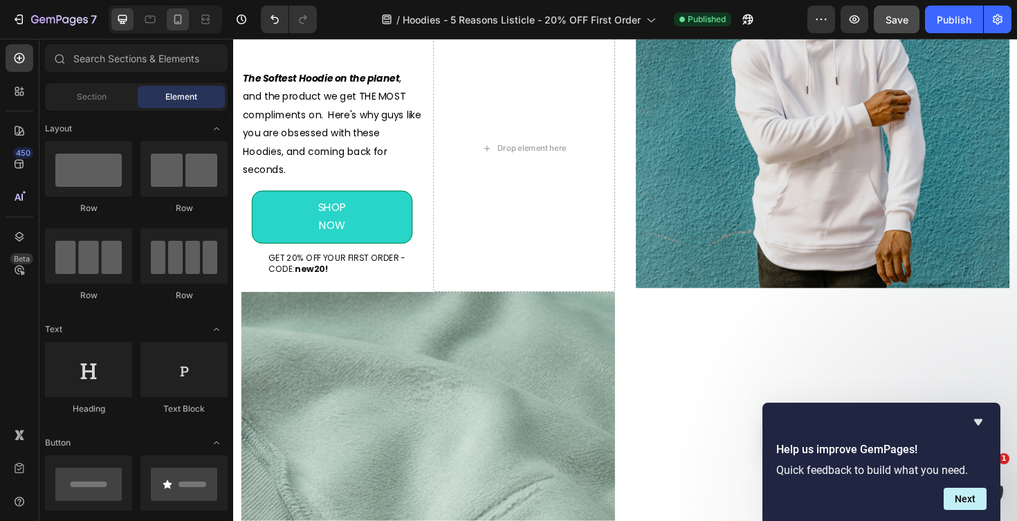
click at [184, 26] on icon at bounding box center [178, 19] width 14 height 14
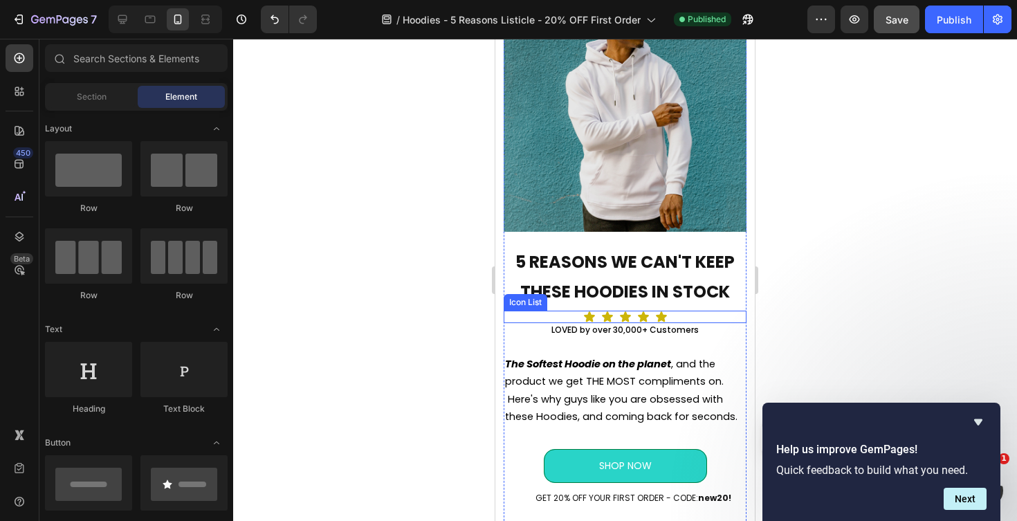
scroll to position [131, 0]
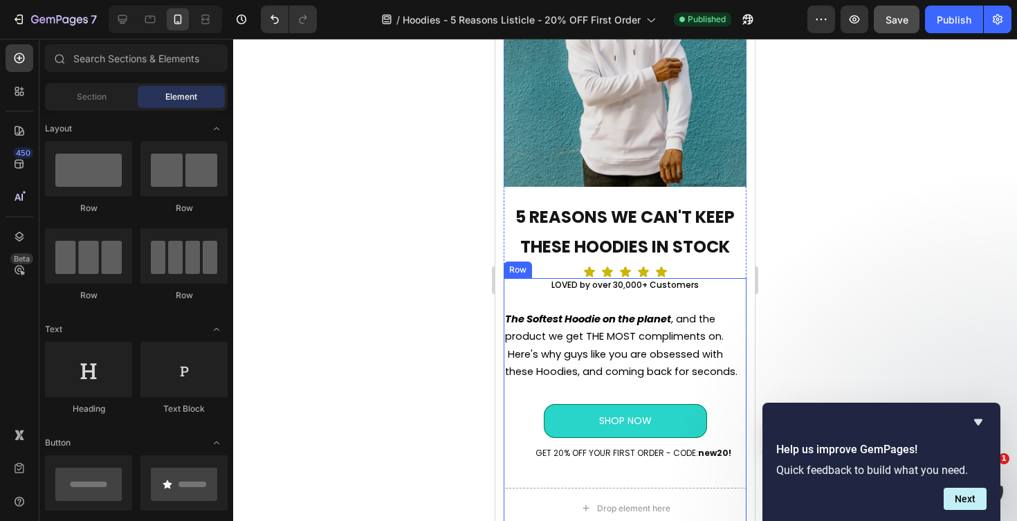
click at [619, 358] on span "The Softest Hoodie on the planet , and the product we get THE MOST compliments …" at bounding box center [621, 345] width 233 height 66
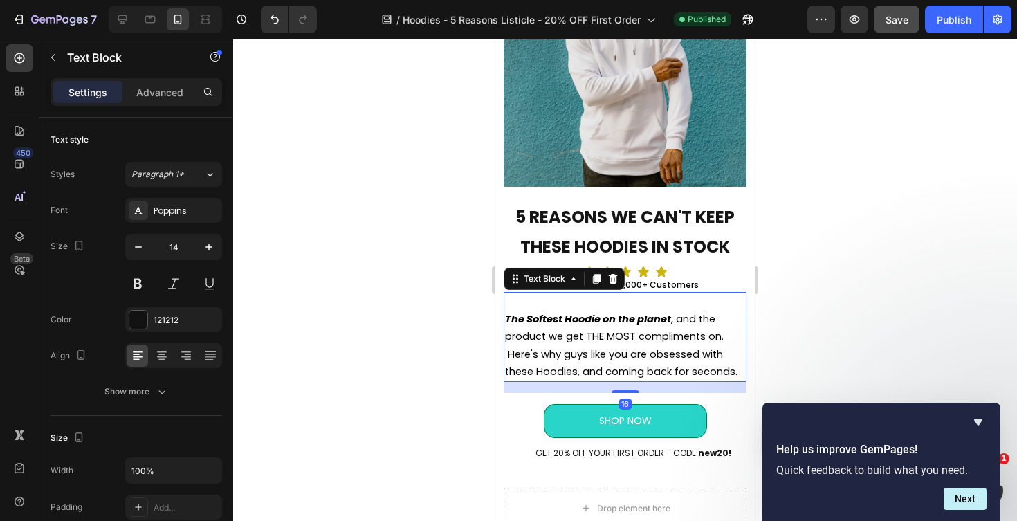
click at [621, 355] on span "The Softest Hoodie on the planet , and the product we get THE MOST compliments …" at bounding box center [621, 345] width 233 height 66
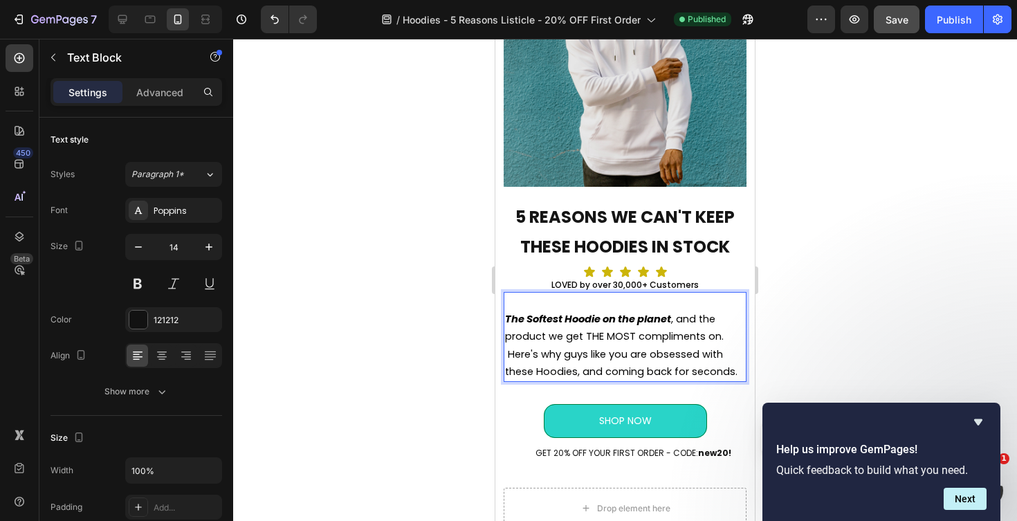
click at [509, 354] on span "The Softest Hoodie on the planet , and the product we get THE MOST compliments …" at bounding box center [621, 345] width 233 height 66
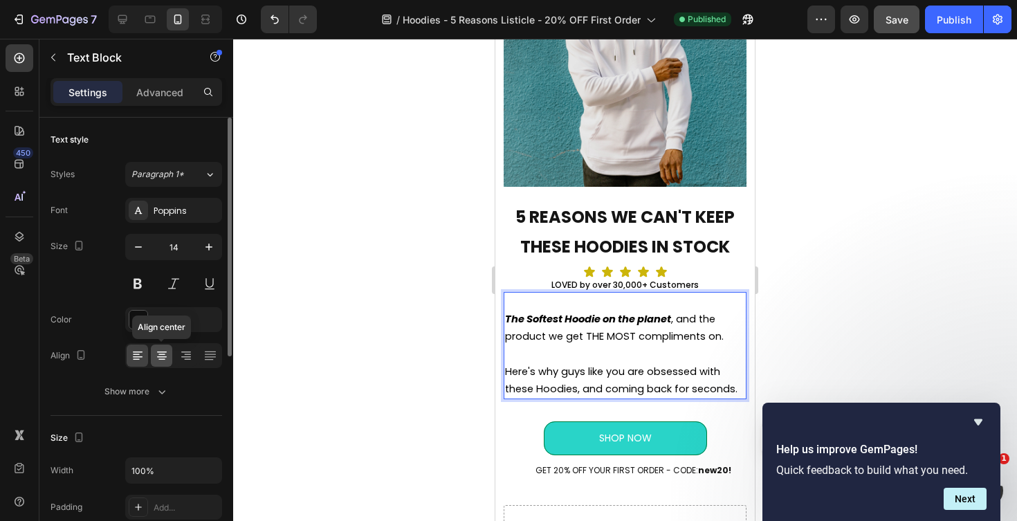
click at [159, 361] on icon at bounding box center [162, 356] width 14 height 14
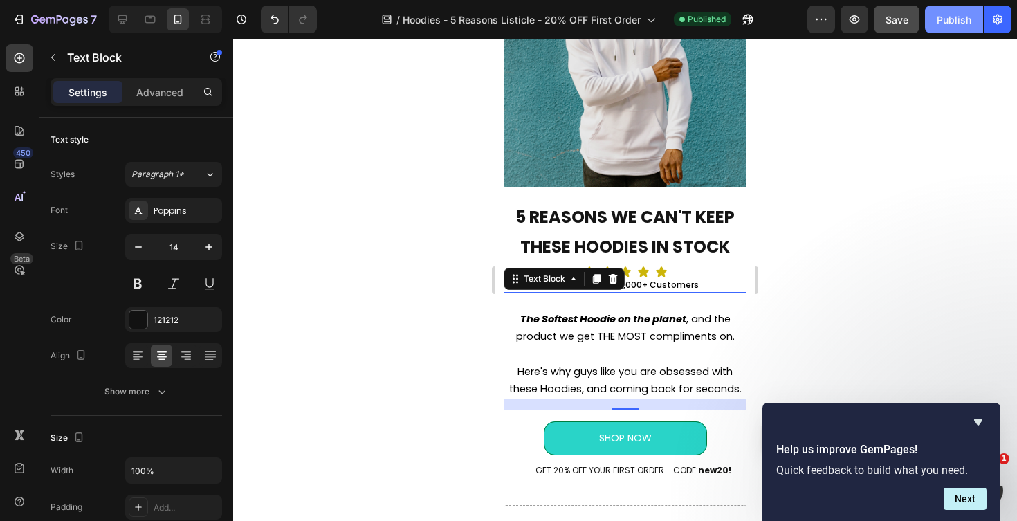
click at [954, 17] on div "Publish" at bounding box center [954, 19] width 35 height 15
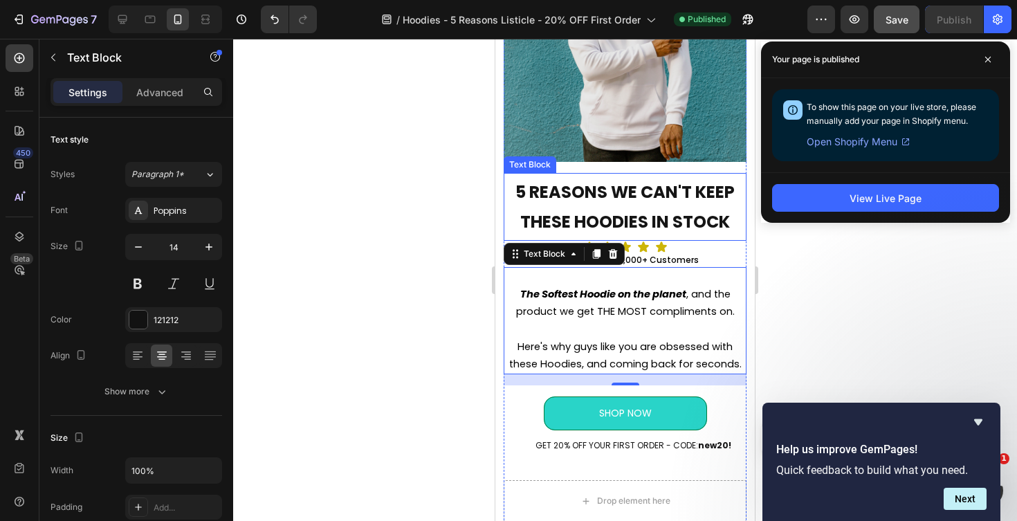
scroll to position [181, 0]
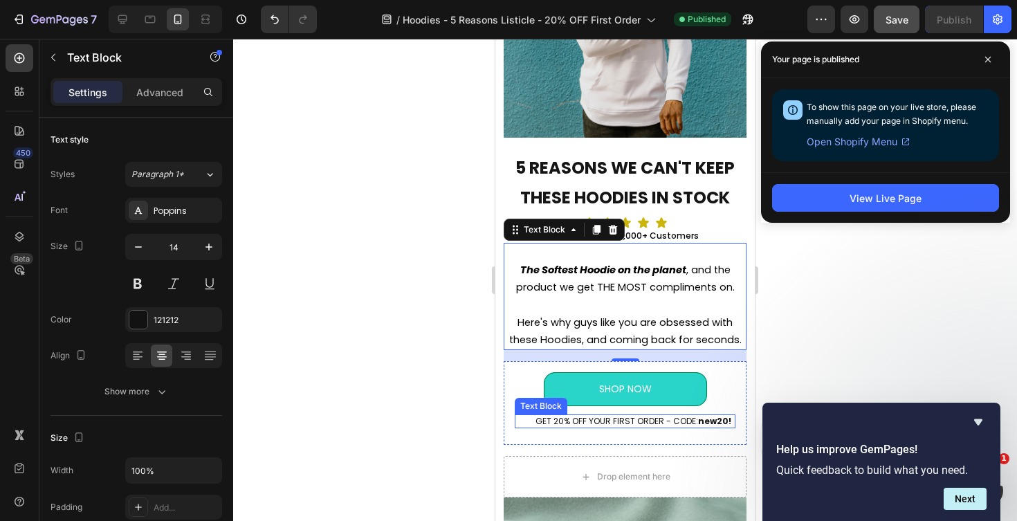
click at [625, 422] on p "GET 20% OFF YOUR FIRST ORDER - CODE: new20!" at bounding box center [633, 421] width 201 height 11
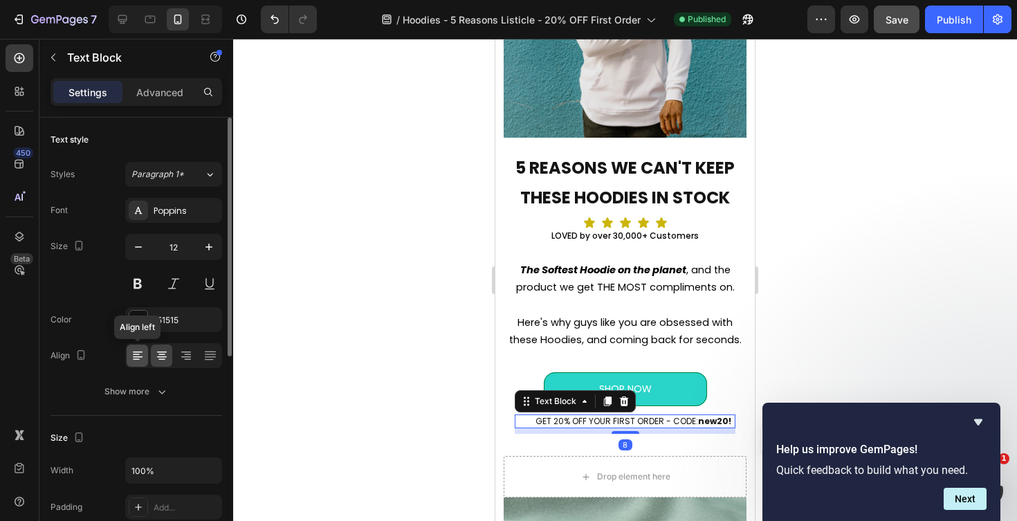
click at [143, 358] on icon at bounding box center [138, 356] width 14 height 14
click at [157, 356] on icon at bounding box center [162, 356] width 10 height 1
click at [316, 419] on div at bounding box center [625, 280] width 784 height 482
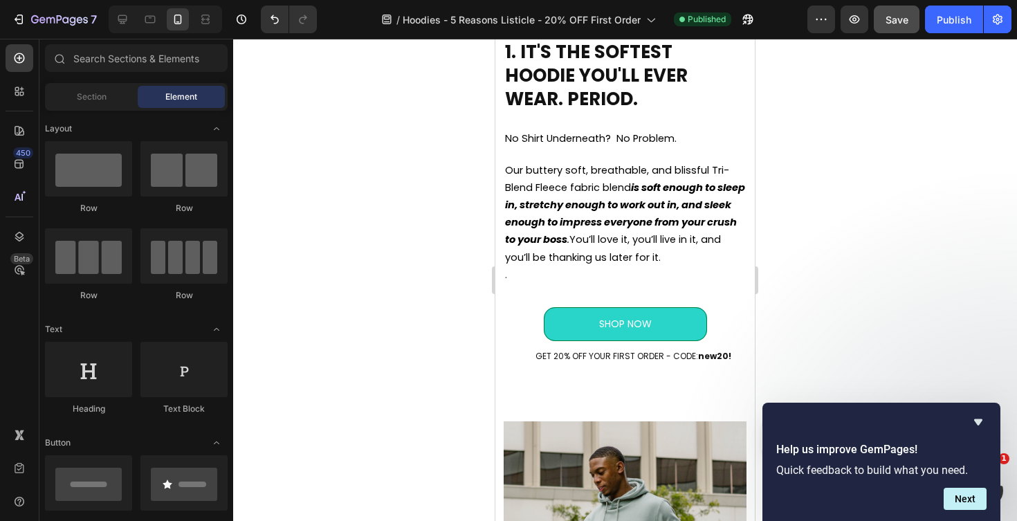
scroll to position [930, 0]
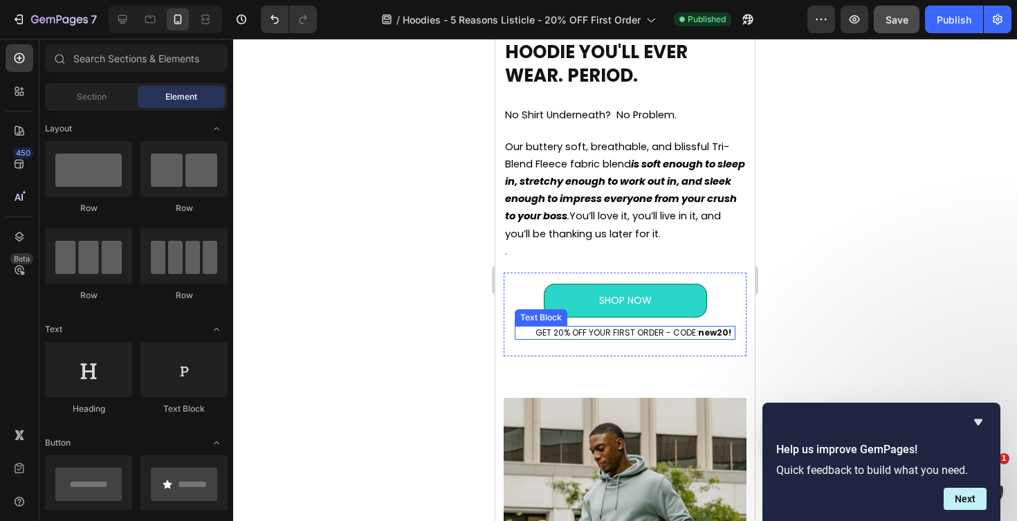
click at [590, 338] on p "GET 20% OFF YOUR FIRST ORDER - CODE: new20!" at bounding box center [633, 332] width 201 height 11
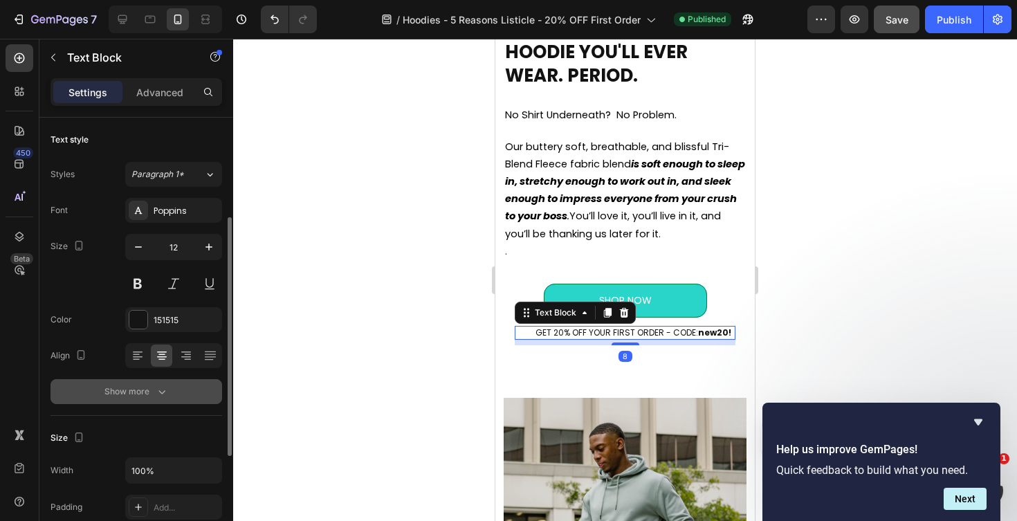
scroll to position [377, 0]
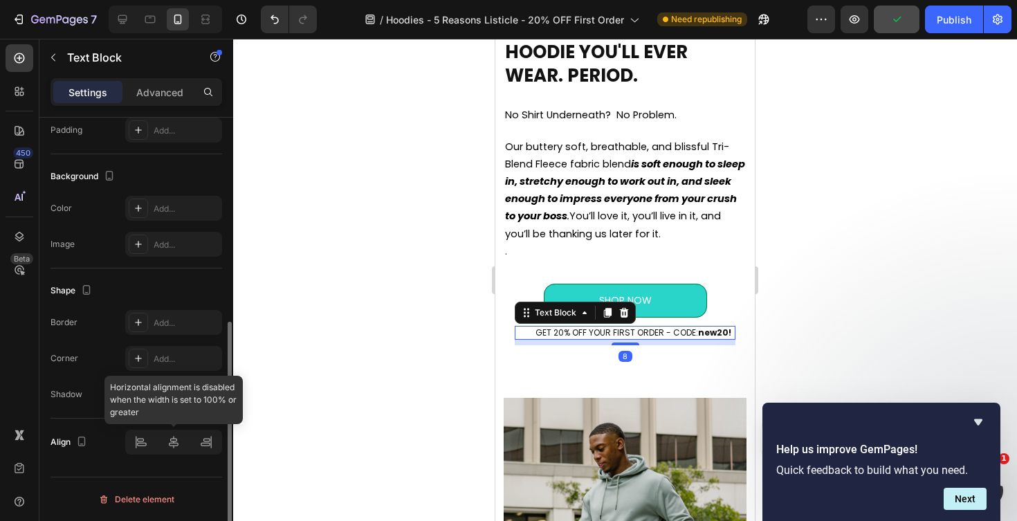
click at [173, 444] on div at bounding box center [173, 442] width 97 height 25
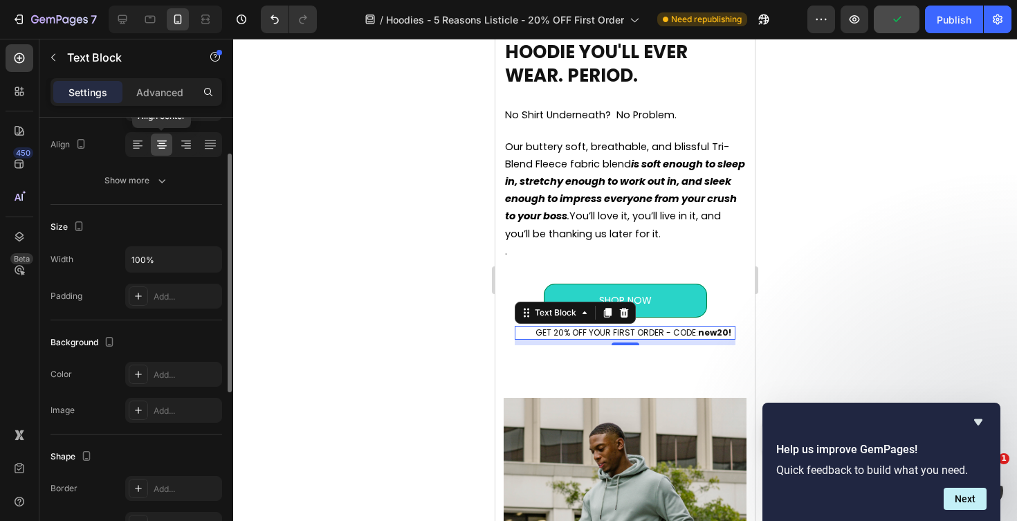
scroll to position [161, 0]
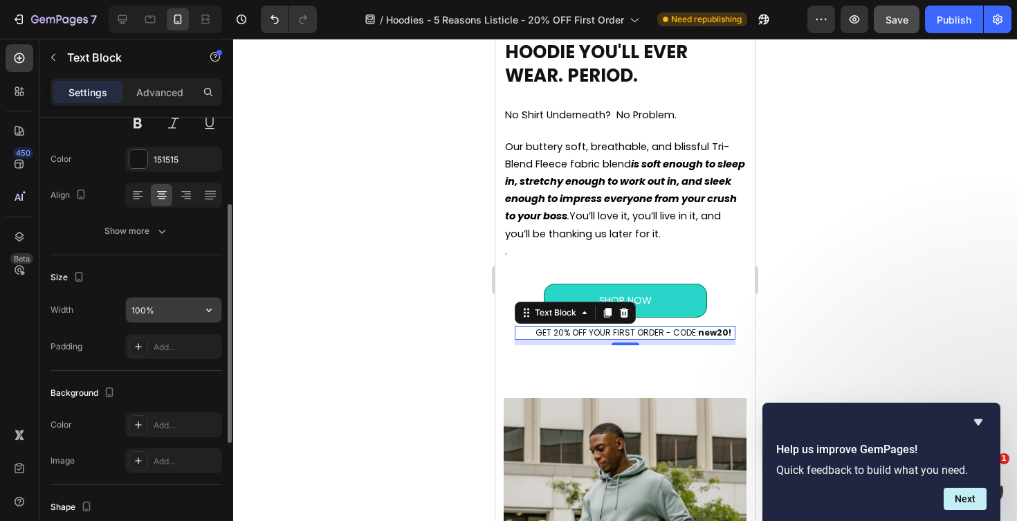
click at [140, 312] on input "100%" at bounding box center [173, 310] width 95 height 25
type input "99%"
click at [323, 273] on div at bounding box center [625, 280] width 784 height 482
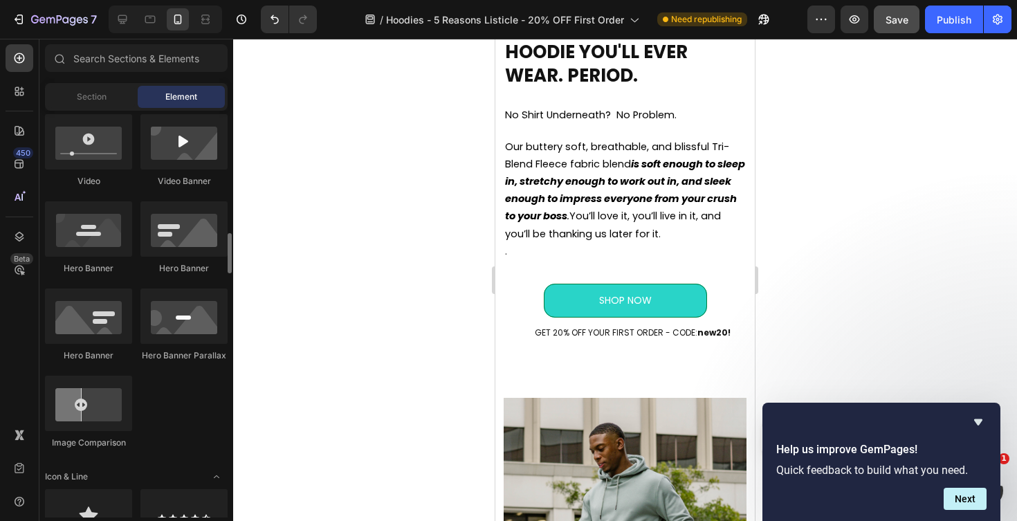
scroll to position [0, 0]
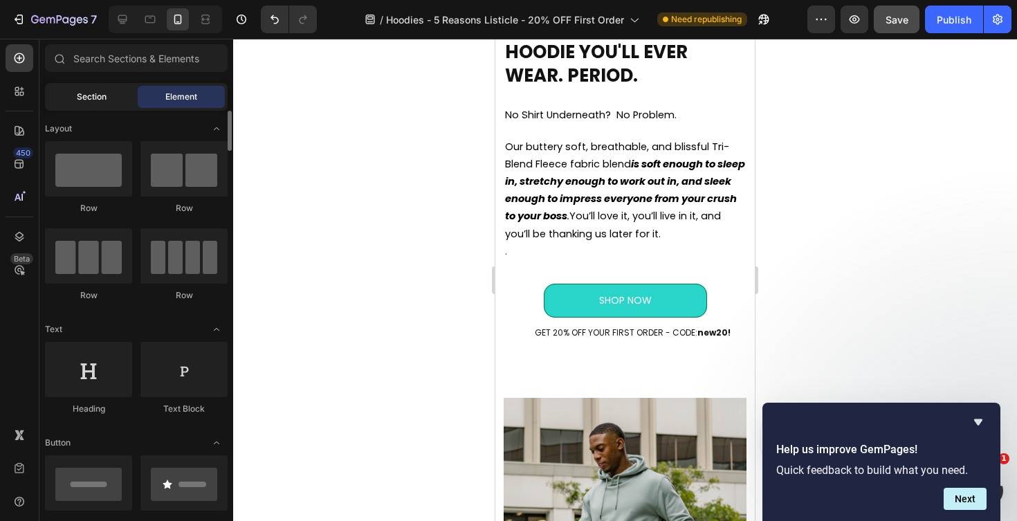
click at [99, 96] on span "Section" at bounding box center [92, 97] width 30 height 12
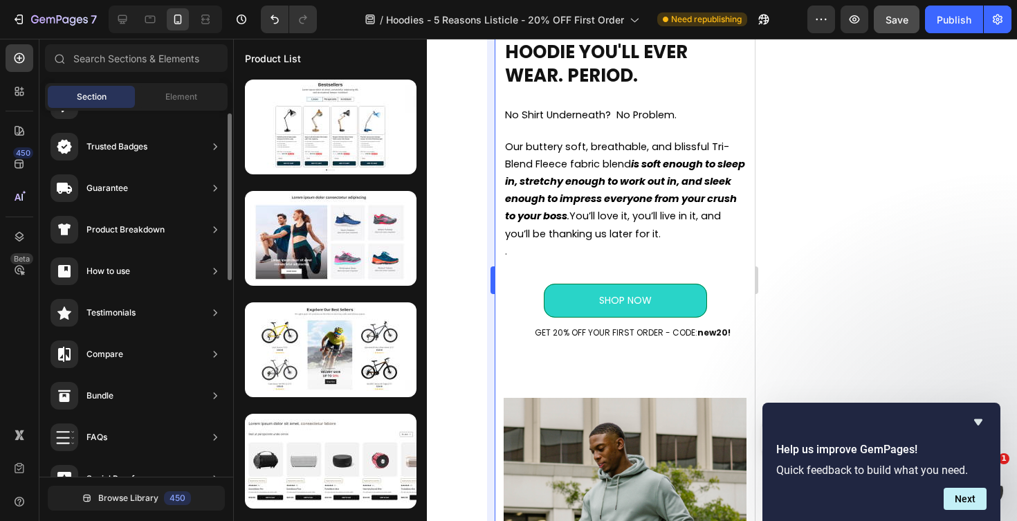
scroll to position [84, 0]
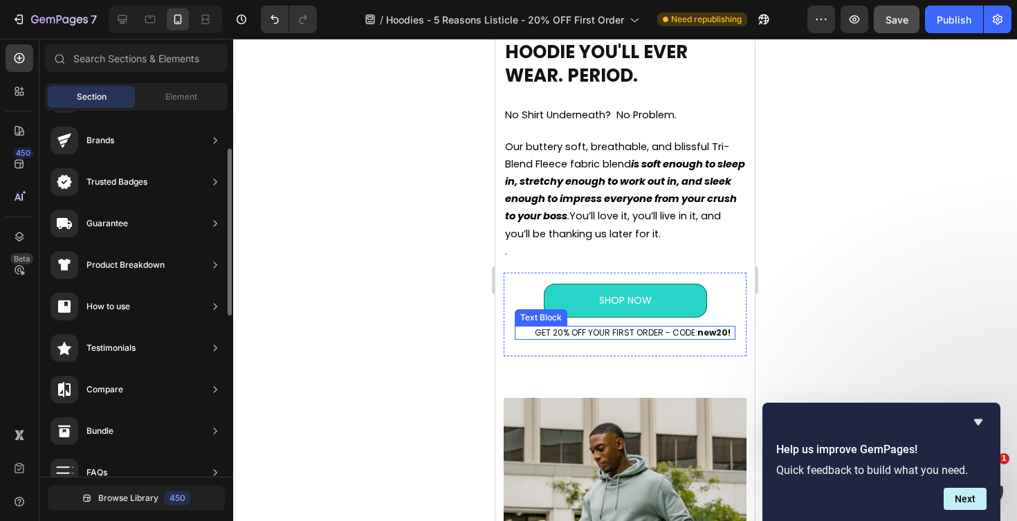
click at [537, 338] on p "GET 20% OFF YOUR FIRST ORDER - CODE: new20!" at bounding box center [632, 332] width 199 height 11
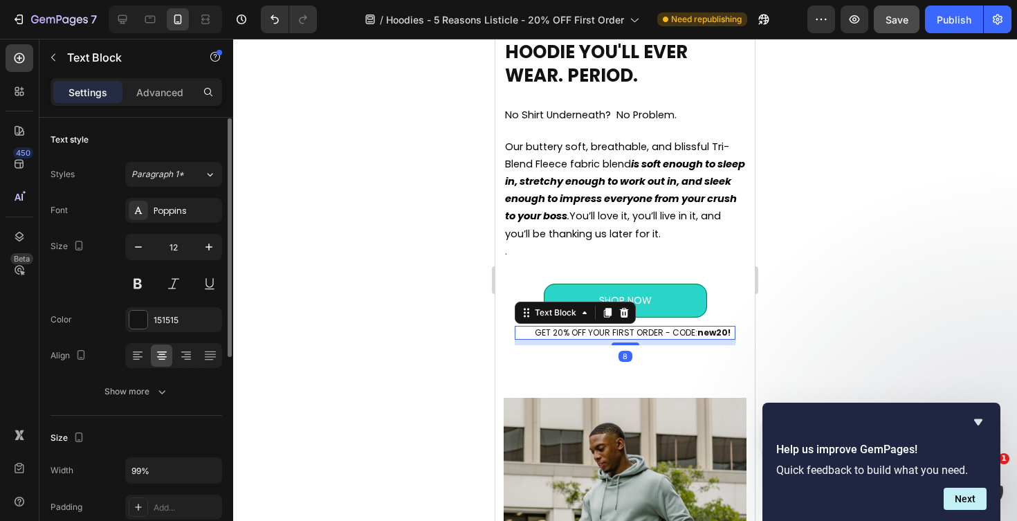
scroll to position [377, 0]
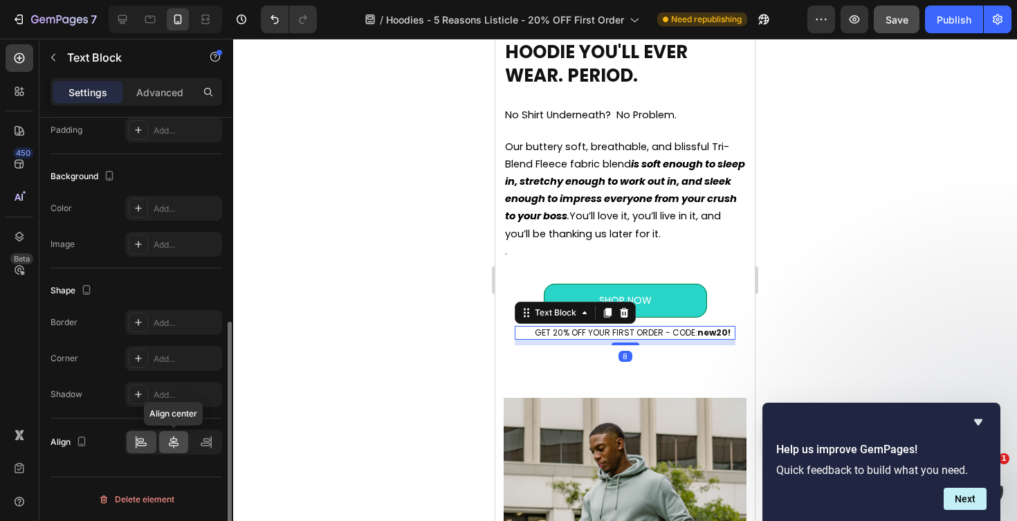
click at [176, 446] on icon at bounding box center [174, 442] width 10 height 12
click at [348, 361] on div at bounding box center [625, 280] width 784 height 482
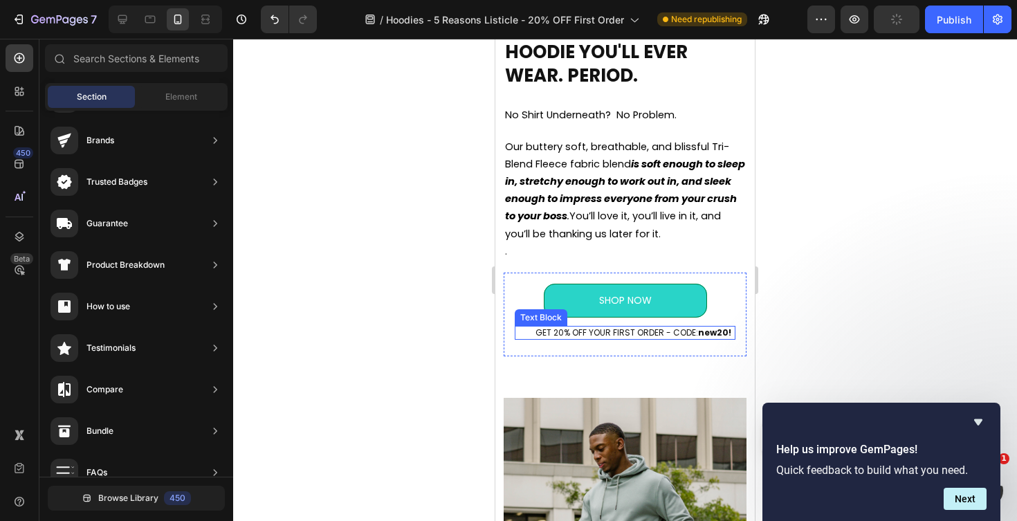
click at [536, 335] on p "GET 20% OFF YOUR FIRST ORDER - CODE: new20!" at bounding box center [633, 332] width 199 height 11
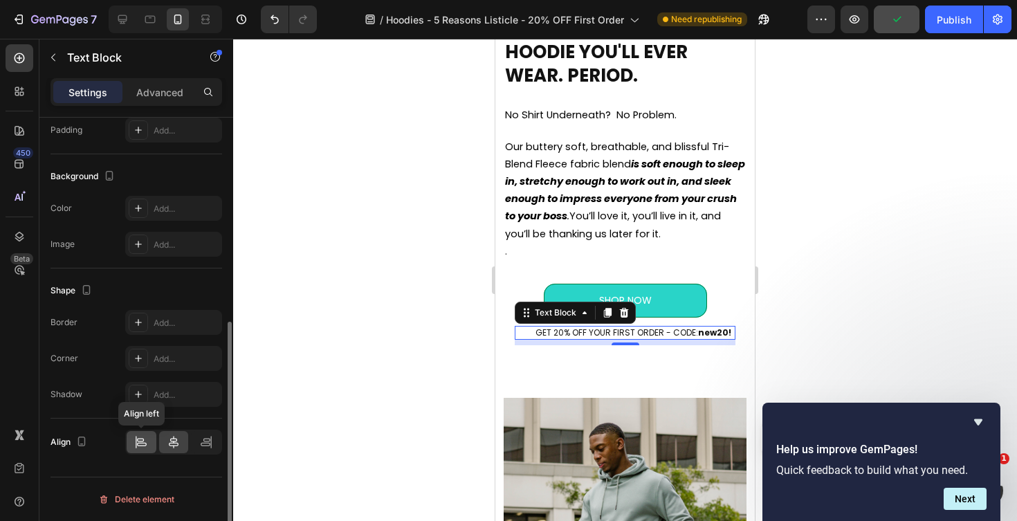
click at [143, 447] on icon at bounding box center [141, 442] width 14 height 14
click at [311, 372] on div at bounding box center [625, 280] width 784 height 482
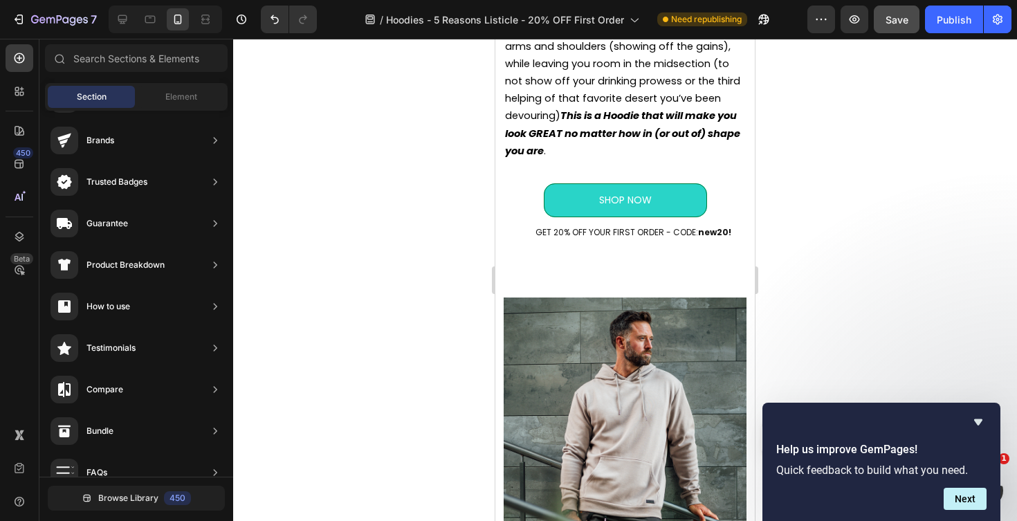
scroll to position [1727, 0]
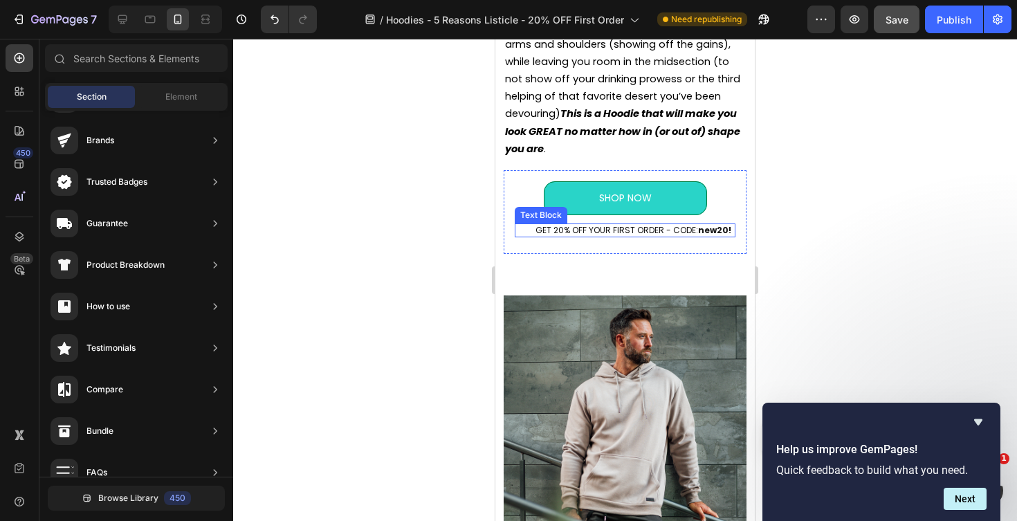
click at [540, 234] on p "GET 20% OFF YOUR FIRST ORDER - CODE: new20!" at bounding box center [633, 230] width 201 height 11
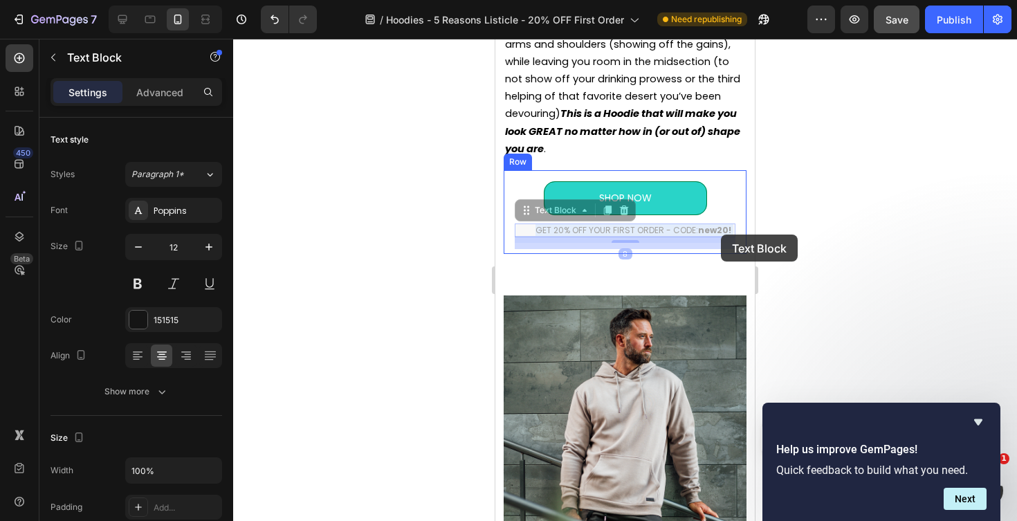
drag, startPoint x: 534, startPoint y: 234, endPoint x: 721, endPoint y: 235, distance: 186.8
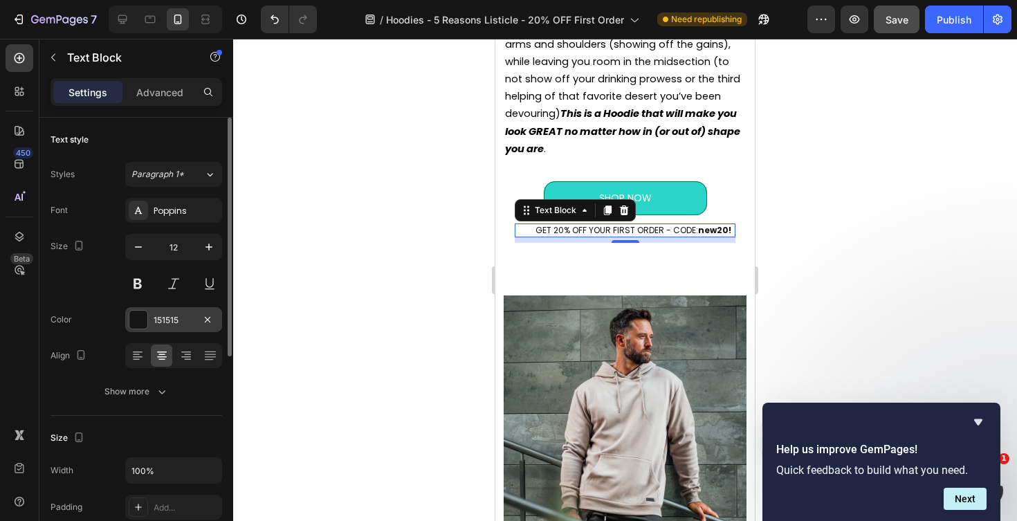
click at [129, 316] on div at bounding box center [138, 320] width 18 height 18
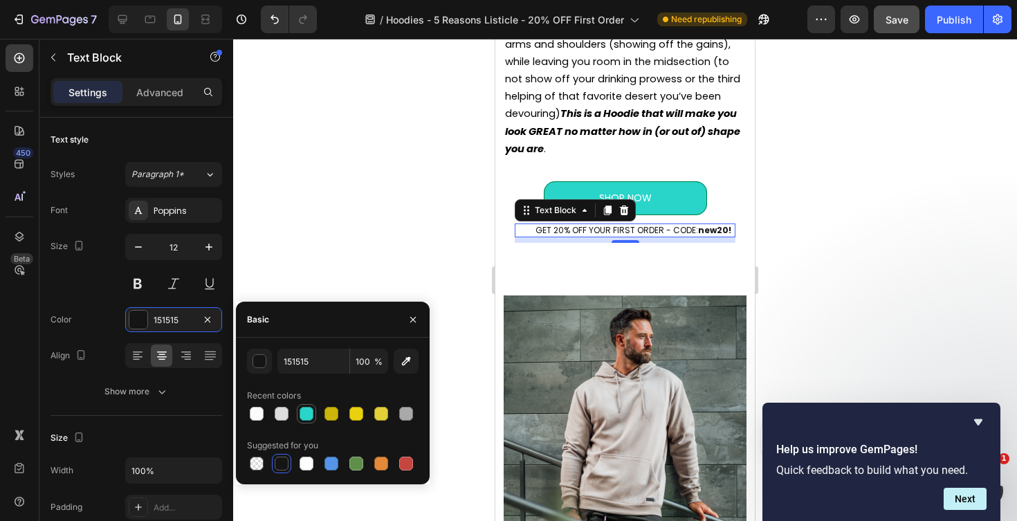
click at [305, 411] on div at bounding box center [307, 414] width 14 height 14
type input "29D4C8"
click at [335, 235] on div at bounding box center [625, 280] width 784 height 482
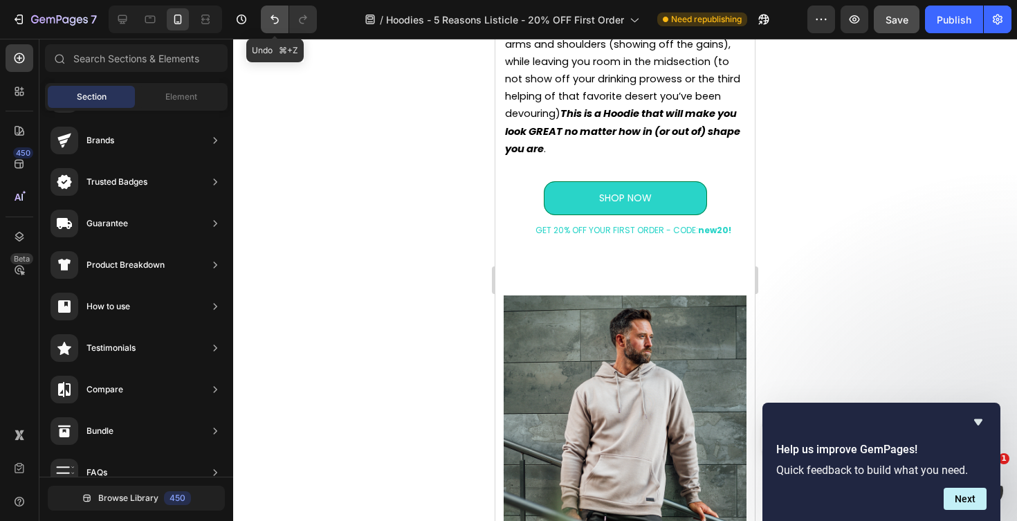
click at [272, 19] on icon "Undo/Redo" at bounding box center [275, 19] width 8 height 9
click at [371, 204] on div at bounding box center [625, 280] width 784 height 482
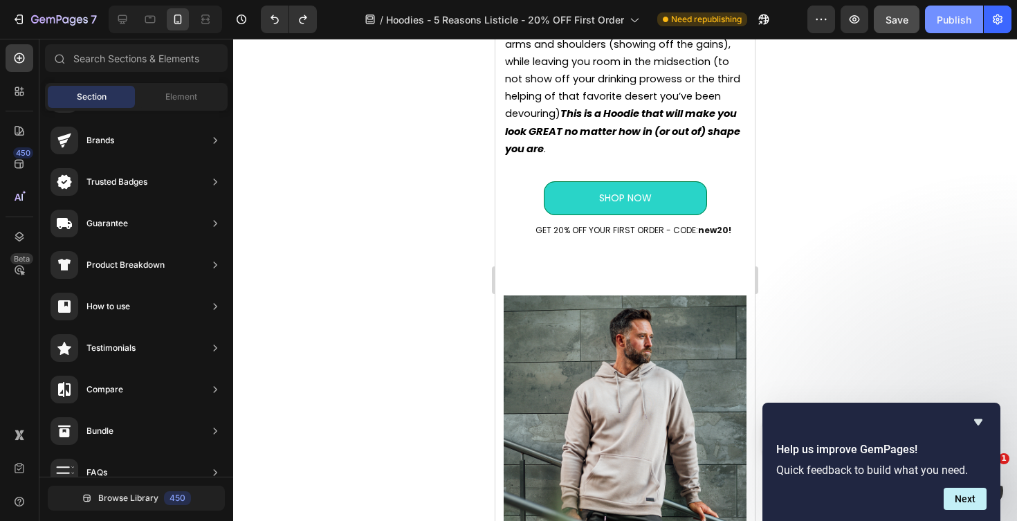
click at [936, 17] on button "Publish" at bounding box center [954, 20] width 58 height 28
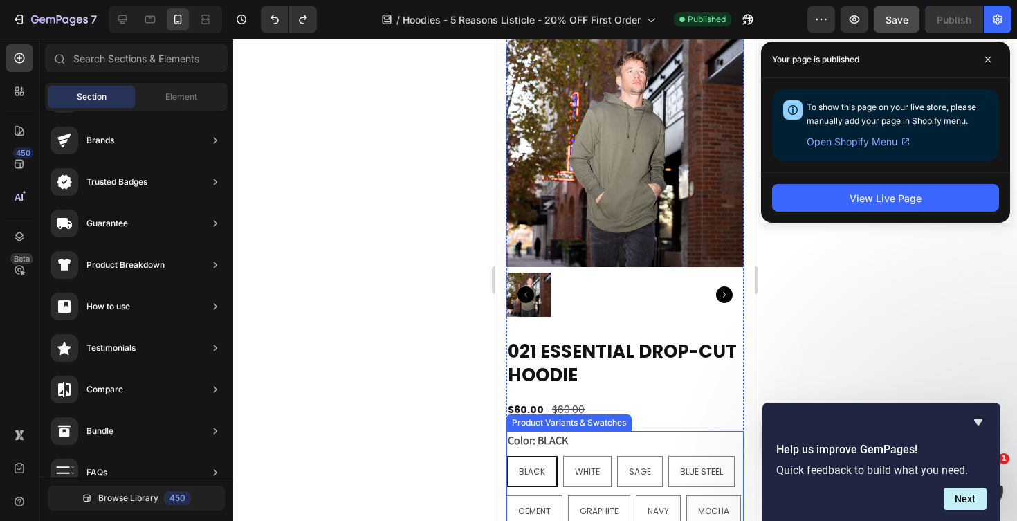
scroll to position [4243, 0]
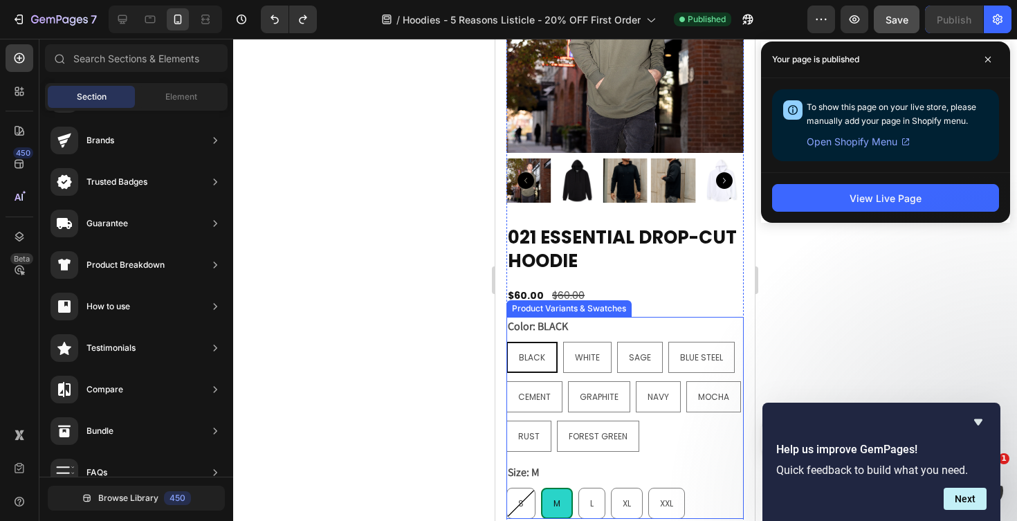
click at [602, 330] on div "Color: BLACK BLACK BLACK BLACK WHITE WHITE WHITE SAGE SAGE SAGE BLUE STEEL BLUE…" at bounding box center [625, 384] width 237 height 135
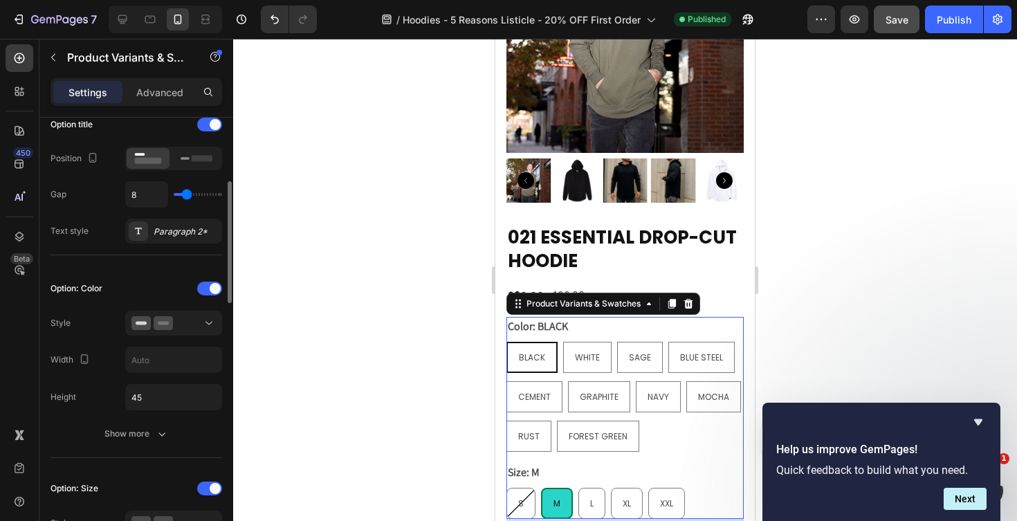
scroll to position [232, 0]
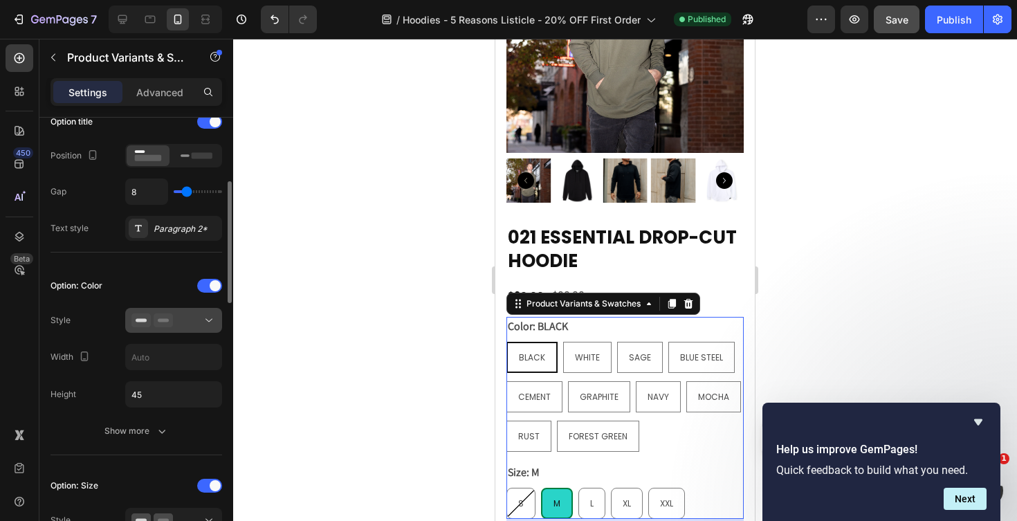
click at [170, 322] on icon at bounding box center [163, 320] width 19 height 14
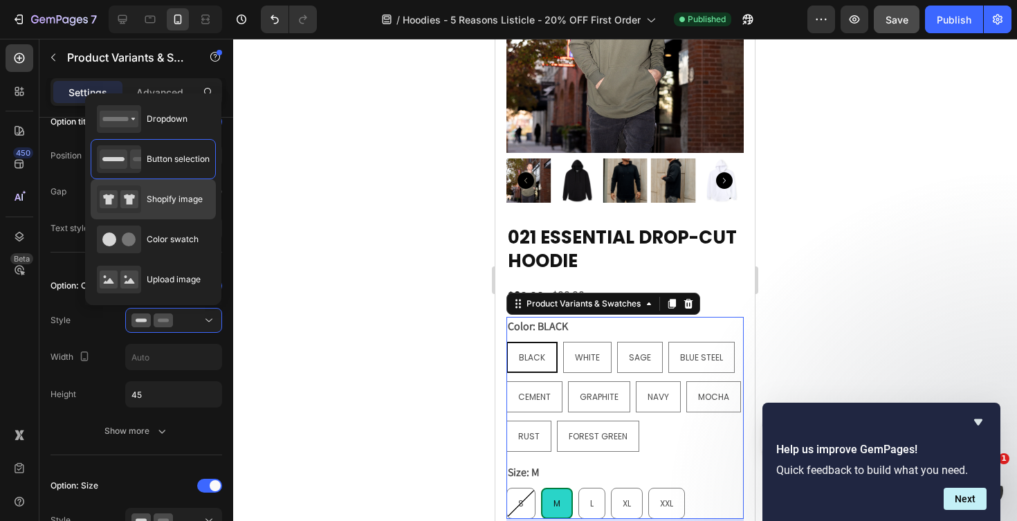
click at [168, 206] on div "Shopify image" at bounding box center [150, 199] width 106 height 28
type input "64"
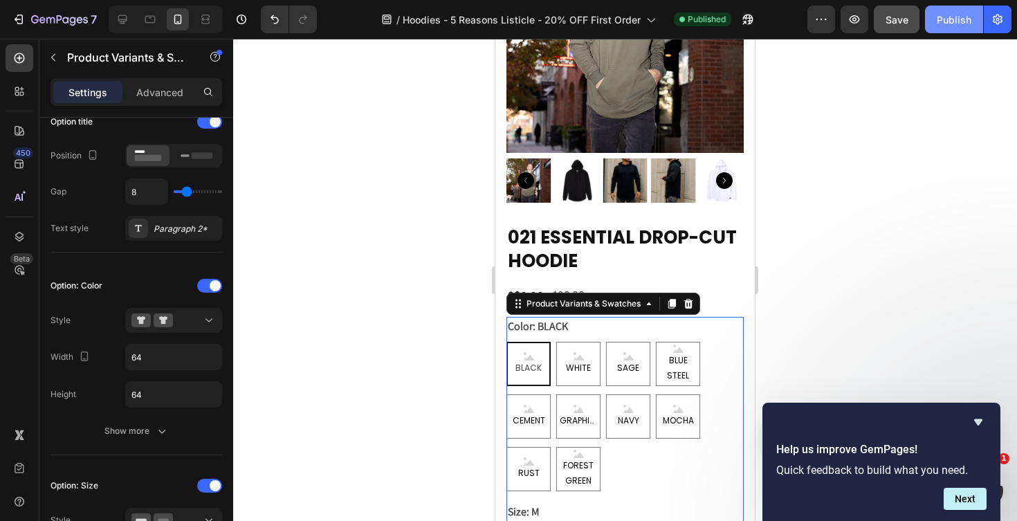
click at [952, 14] on div "Publish" at bounding box center [954, 19] width 35 height 15
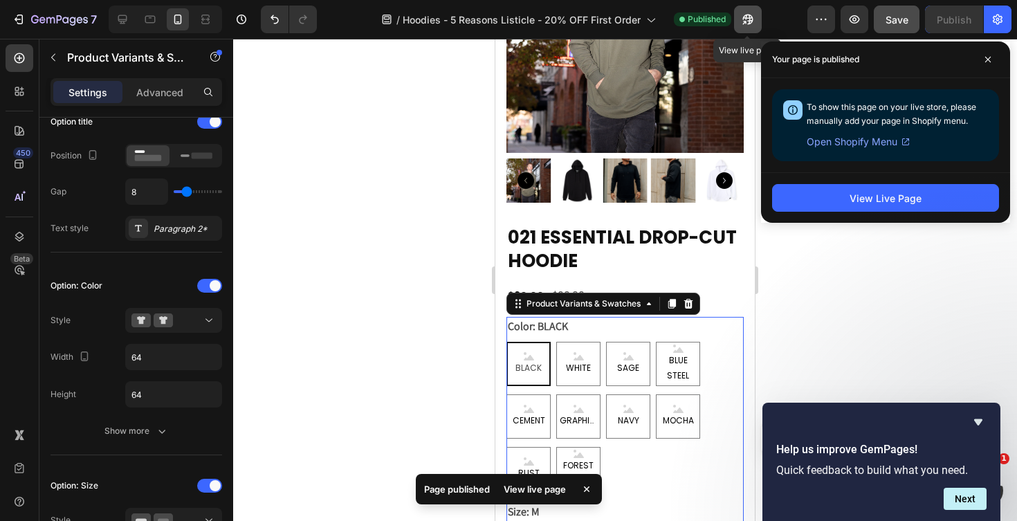
click at [745, 19] on icon "button" at bounding box center [748, 19] width 14 height 14
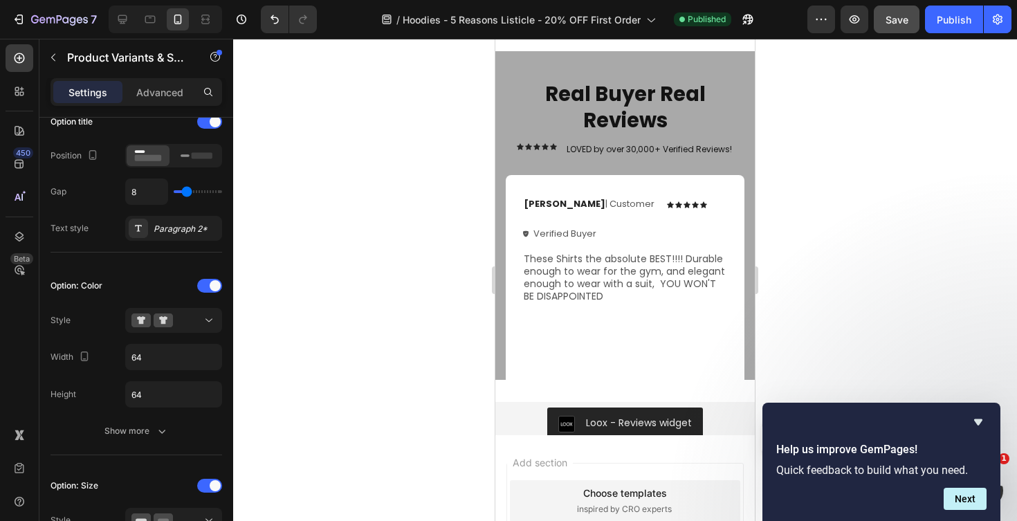
scroll to position [4903, 0]
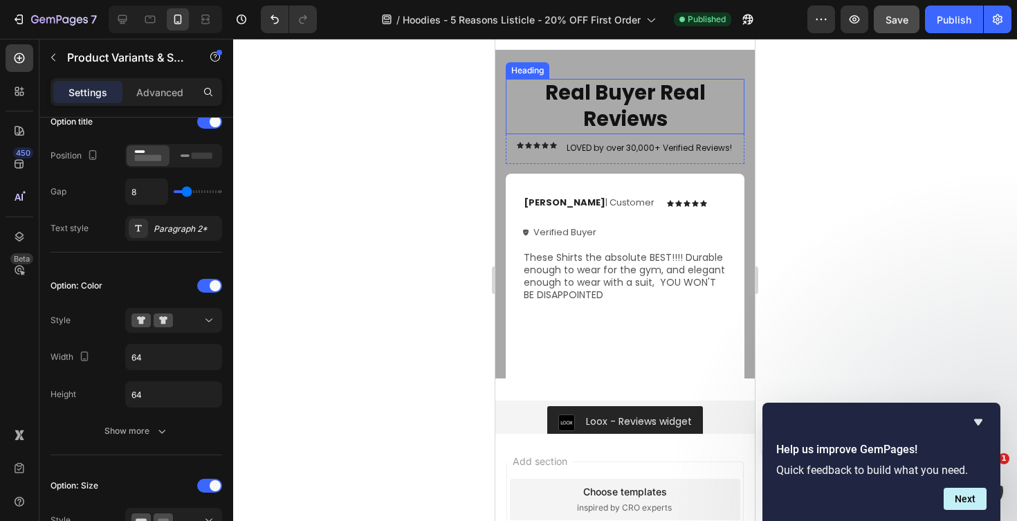
click at [620, 129] on h2 "Real Buyer Real Reviews" at bounding box center [625, 106] width 239 height 55
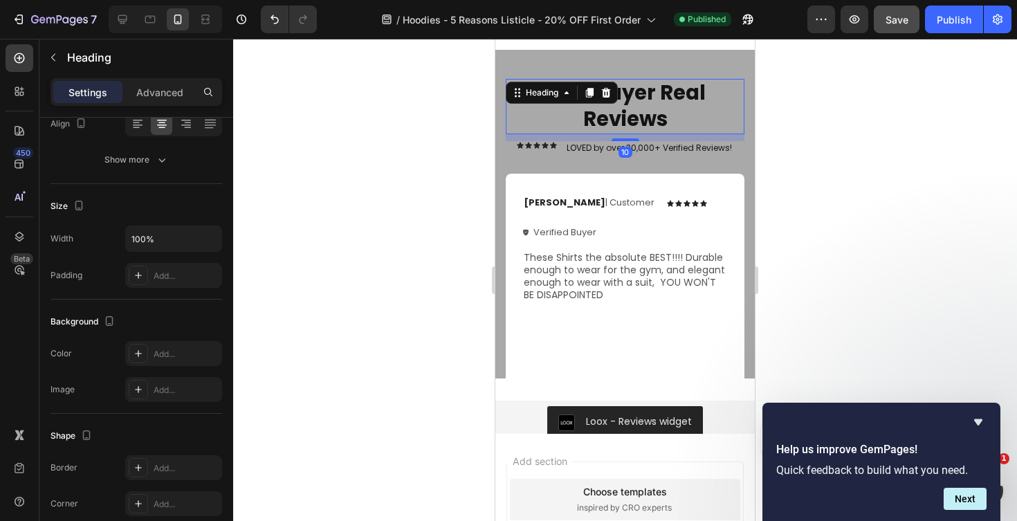
scroll to position [0, 0]
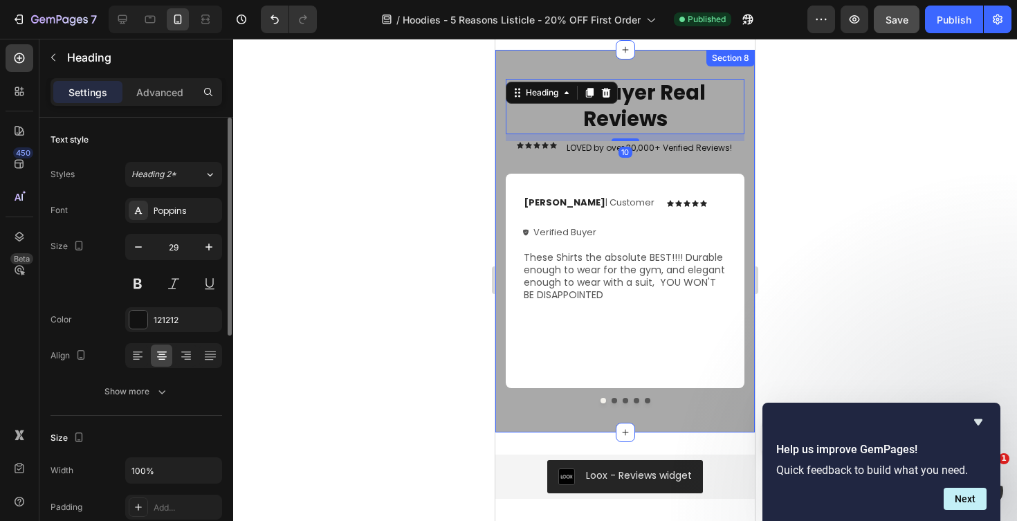
click at [583, 63] on div "Real Buyer Real Reviews Heading 10 Icon Icon Icon Icon Icon Icon List LOVED by …" at bounding box center [624, 241] width 259 height 382
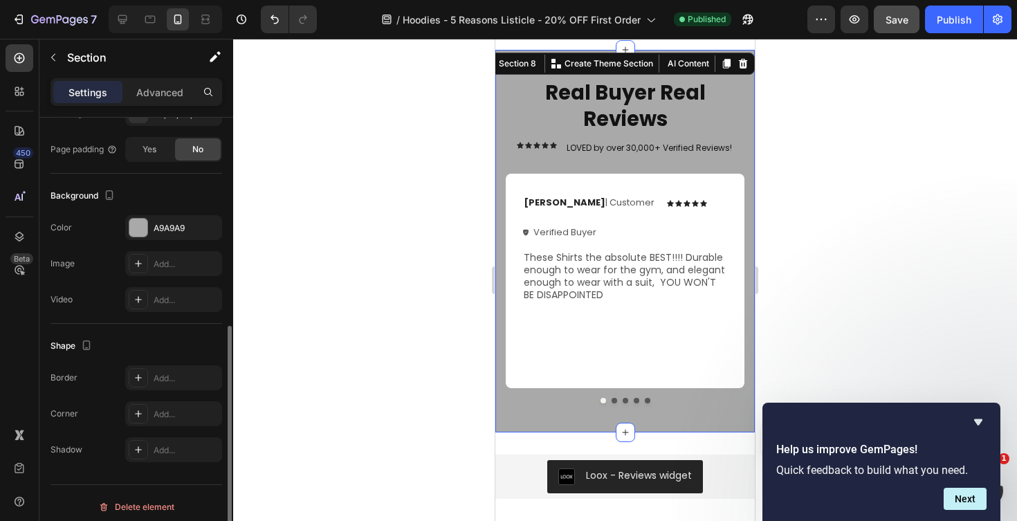
scroll to position [365, 0]
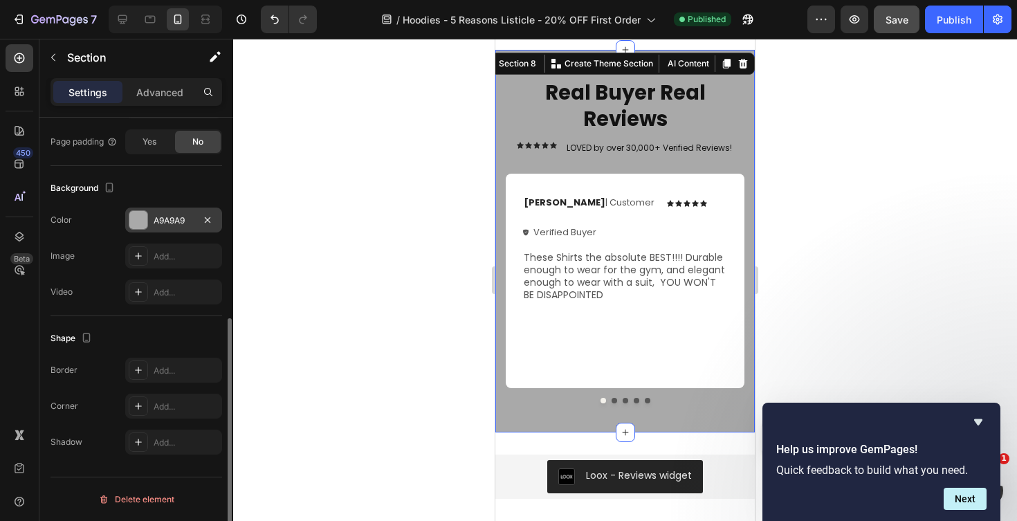
click at [144, 228] on div at bounding box center [138, 220] width 18 height 18
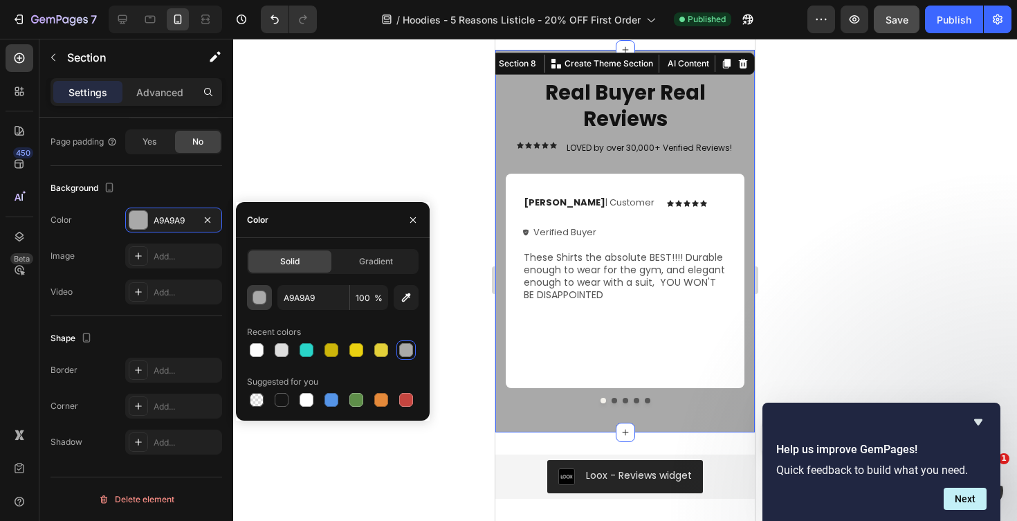
click at [262, 305] on button "button" at bounding box center [259, 297] width 25 height 25
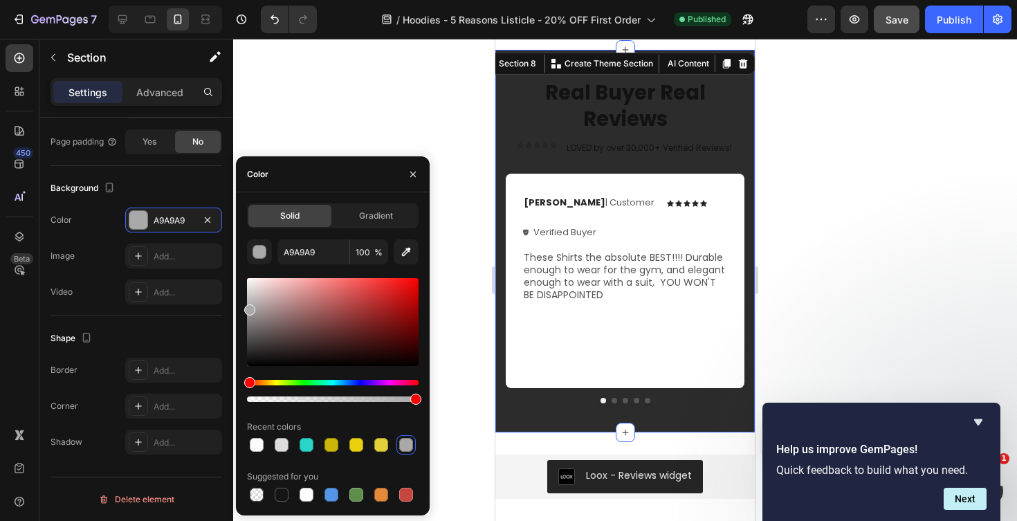
click at [253, 350] on div at bounding box center [333, 322] width 172 height 88
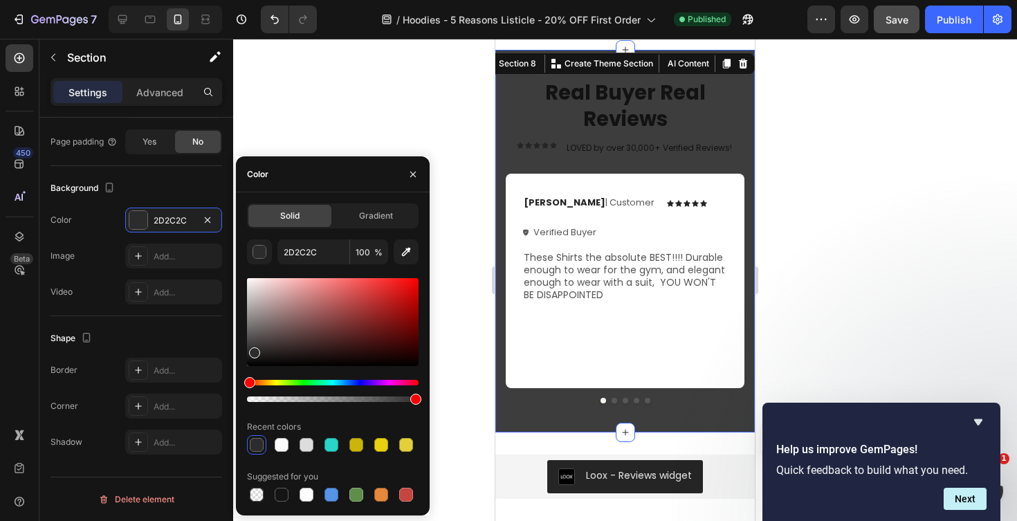
click at [248, 345] on div at bounding box center [333, 322] width 172 height 88
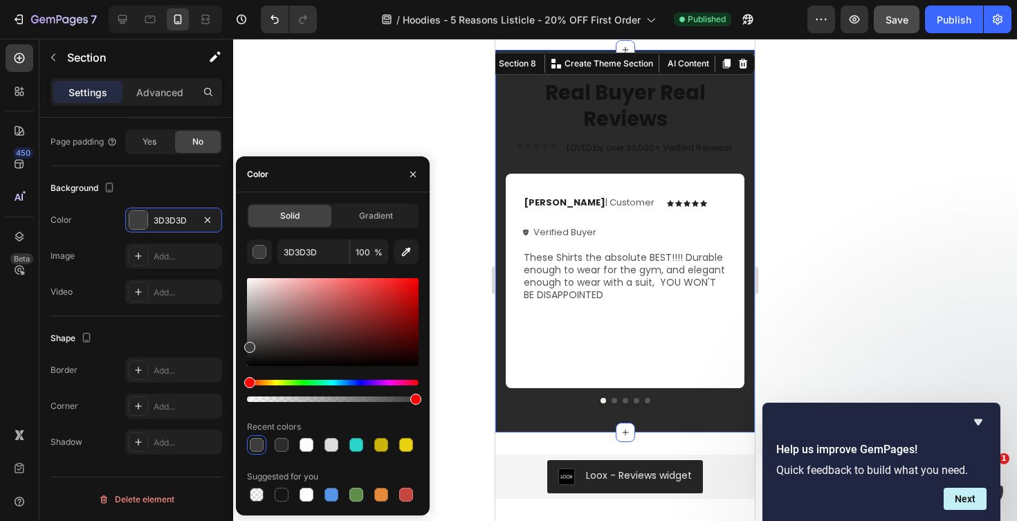
click at [252, 351] on div at bounding box center [249, 347] width 11 height 11
type input "2B2A2A"
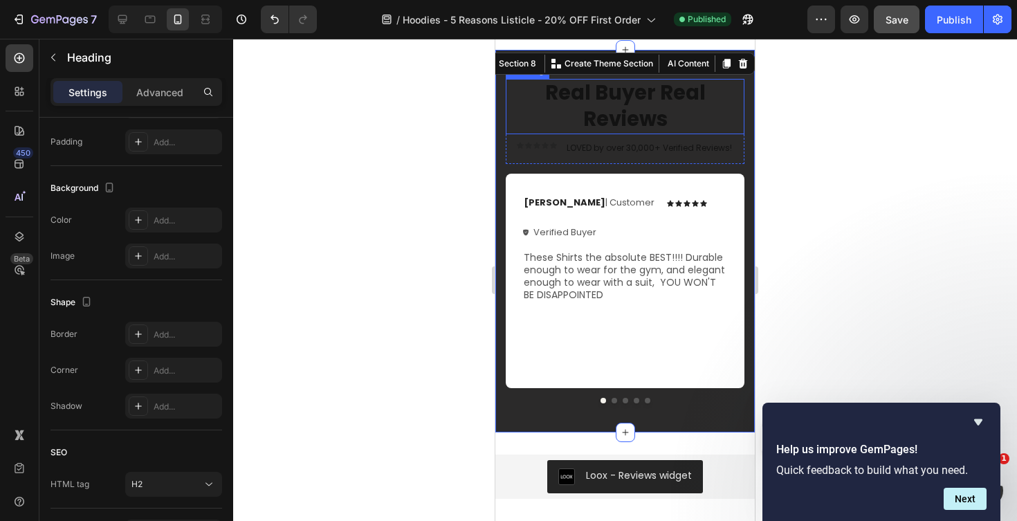
click at [587, 101] on div "Real Buyer Real Reviews Heading" at bounding box center [625, 106] width 239 height 55
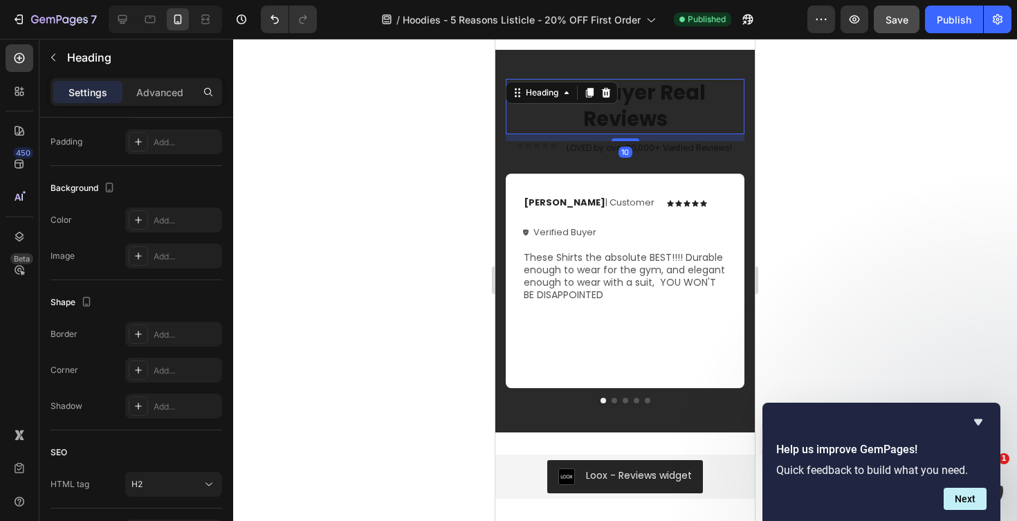
scroll to position [0, 0]
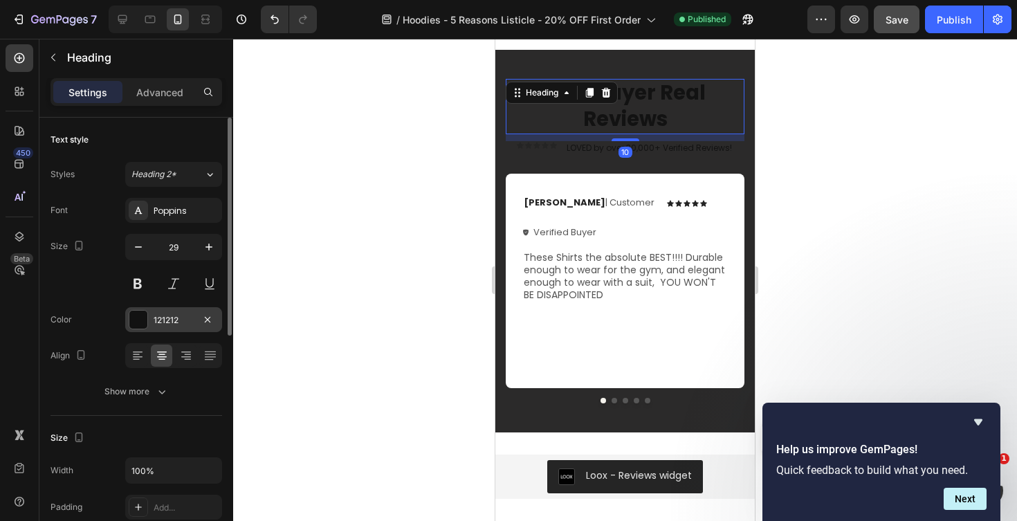
click at [136, 318] on div at bounding box center [138, 320] width 18 height 18
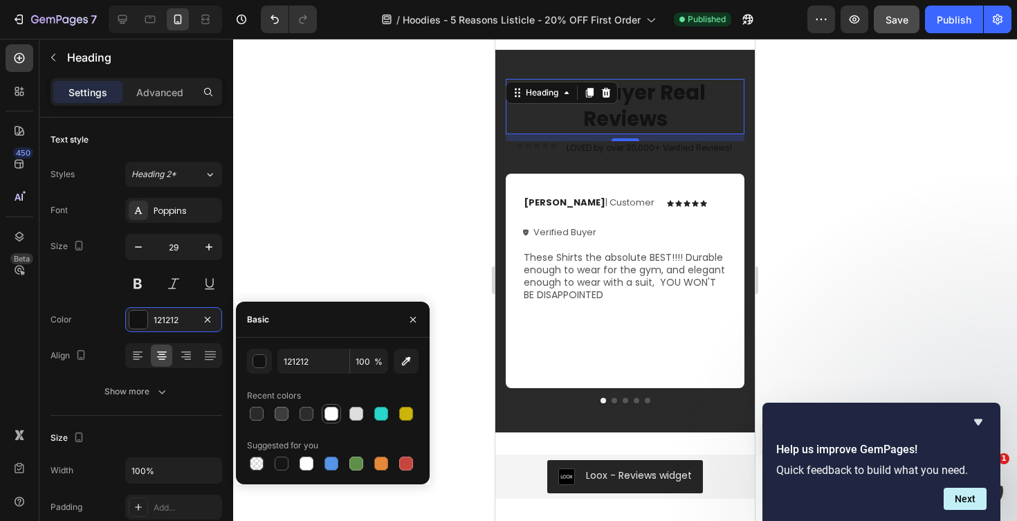
click at [340, 419] on div at bounding box center [331, 413] width 19 height 19
type input "FCFCFC"
click at [357, 208] on div at bounding box center [625, 280] width 784 height 482
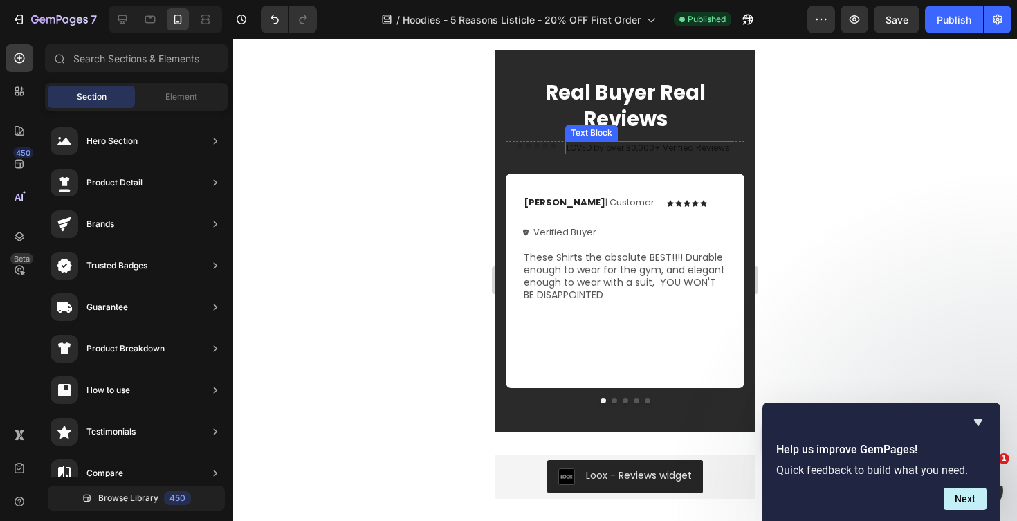
scroll to position [84, 0]
click at [589, 151] on p "LOVED by over 30,000+ Verified Reviews!" at bounding box center [649, 148] width 165 height 11
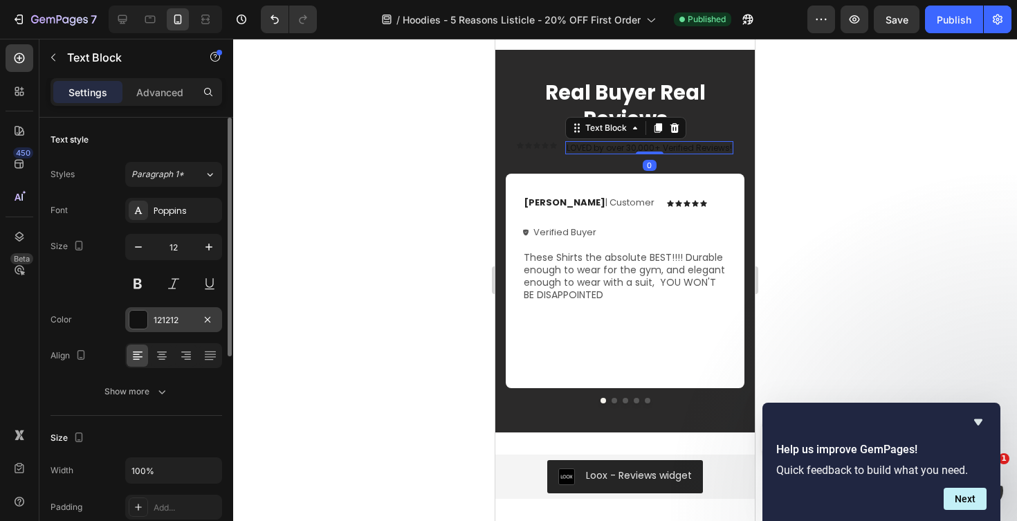
click at [142, 313] on div at bounding box center [138, 320] width 18 height 18
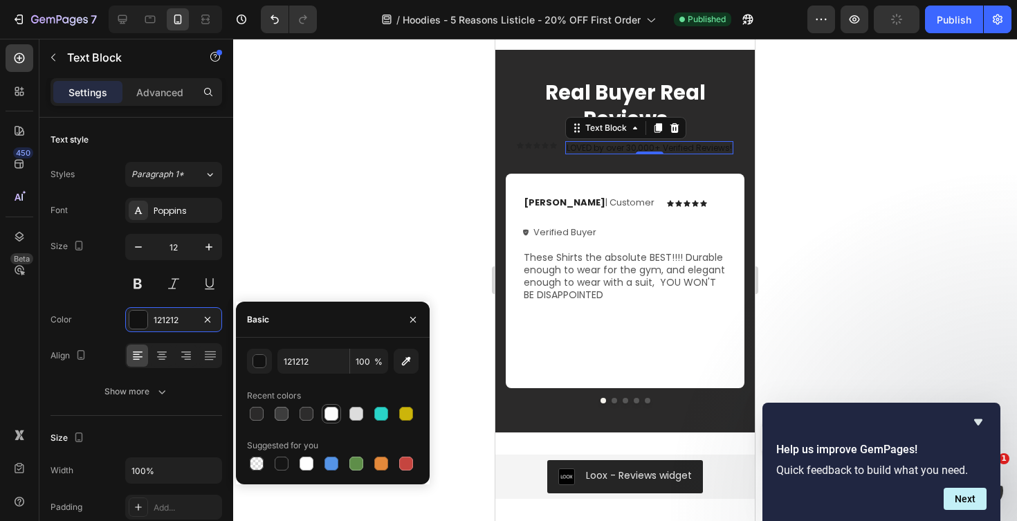
click at [331, 413] on div at bounding box center [332, 414] width 14 height 14
type input "FCFCFC"
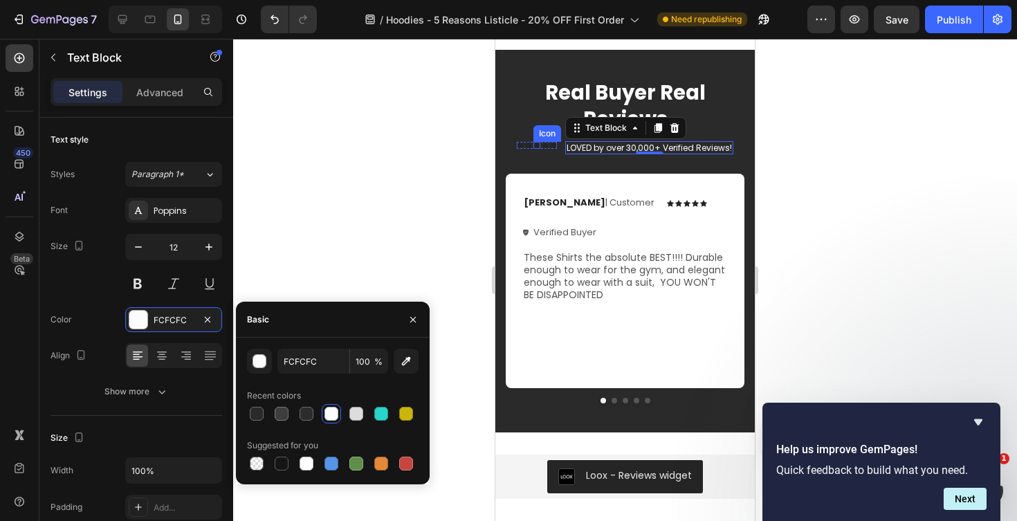
click at [534, 143] on div "Icon" at bounding box center [537, 145] width 7 height 7
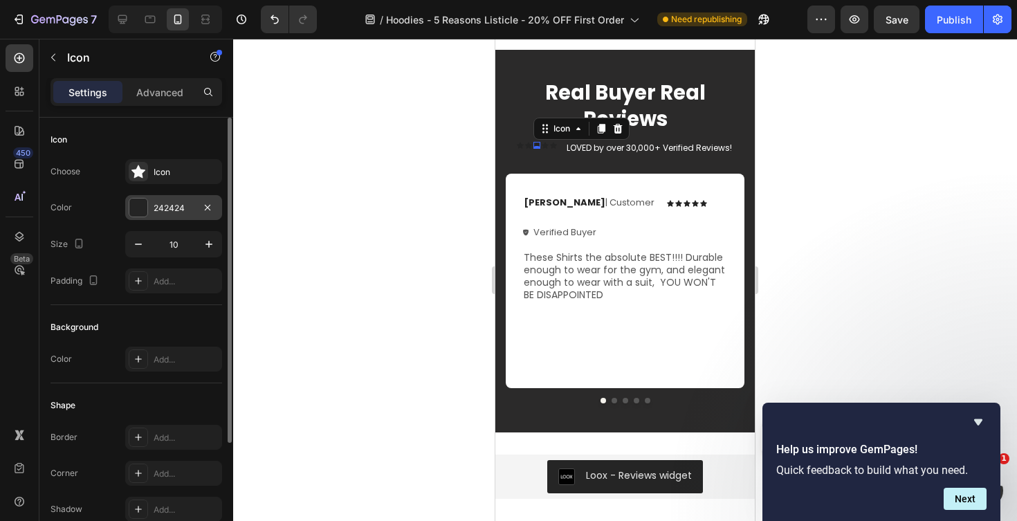
click at [142, 208] on div at bounding box center [138, 208] width 18 height 18
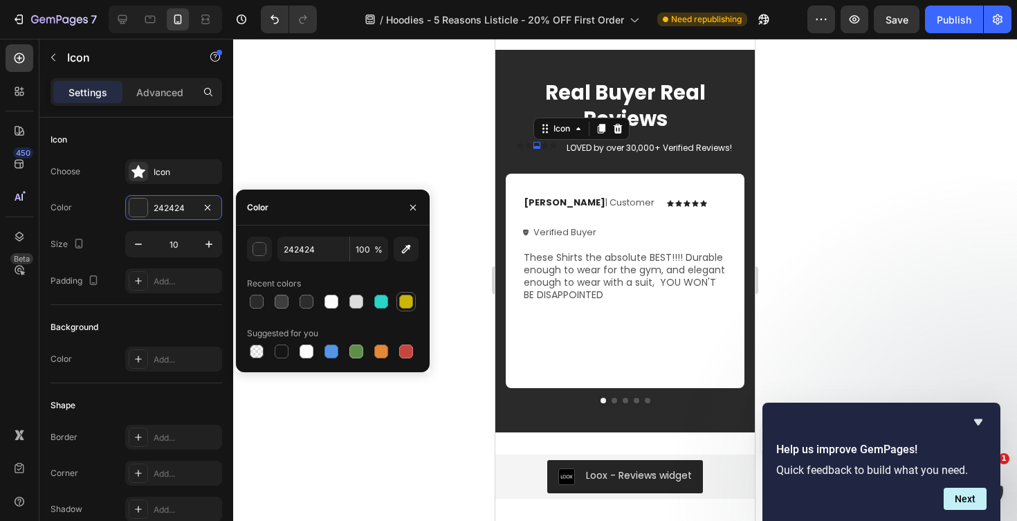
click at [410, 299] on div at bounding box center [406, 302] width 14 height 14
type input "CCB50A"
click at [547, 147] on div "Icon 0" at bounding box center [545, 145] width 7 height 7
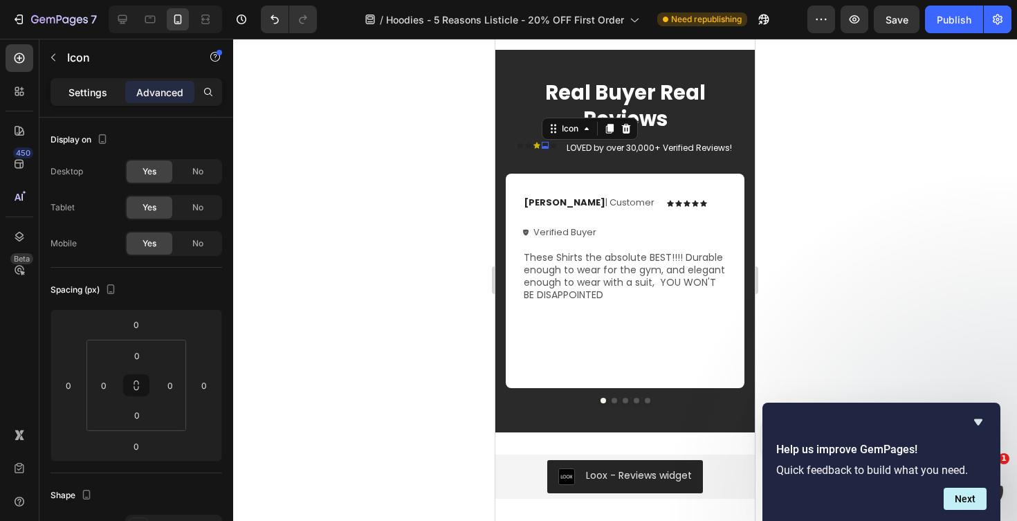
click at [106, 101] on div "Settings" at bounding box center [87, 92] width 69 height 22
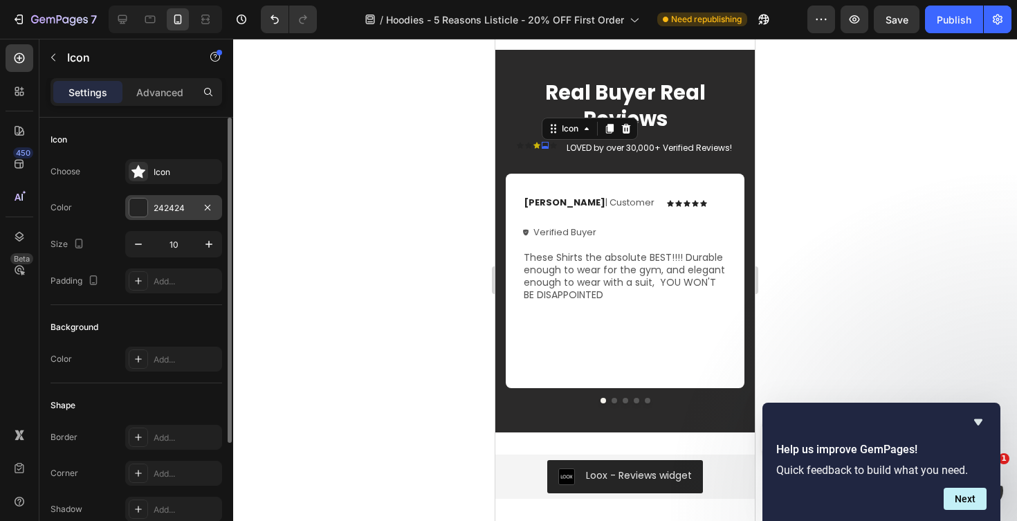
click at [138, 212] on div at bounding box center [138, 208] width 18 height 18
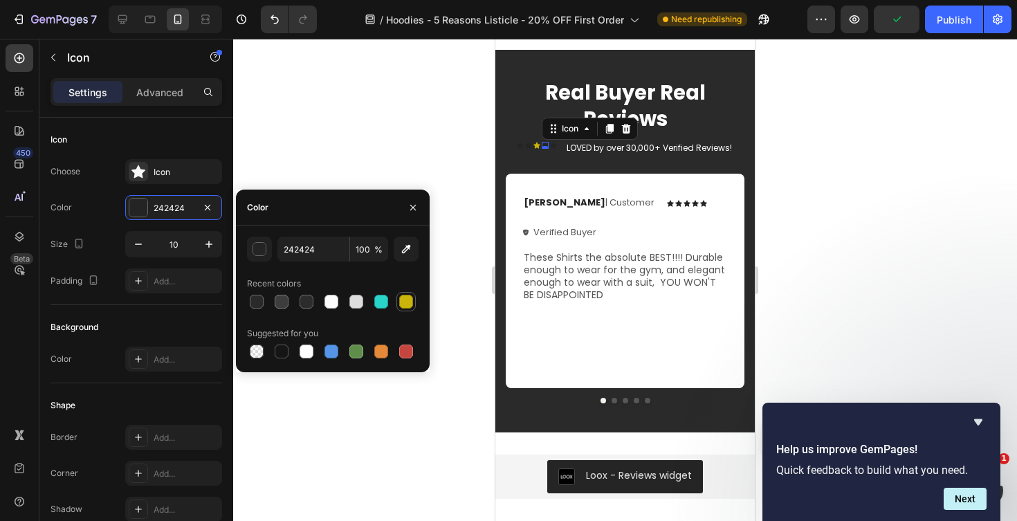
click at [405, 301] on div at bounding box center [406, 302] width 14 height 14
type input "CCB50A"
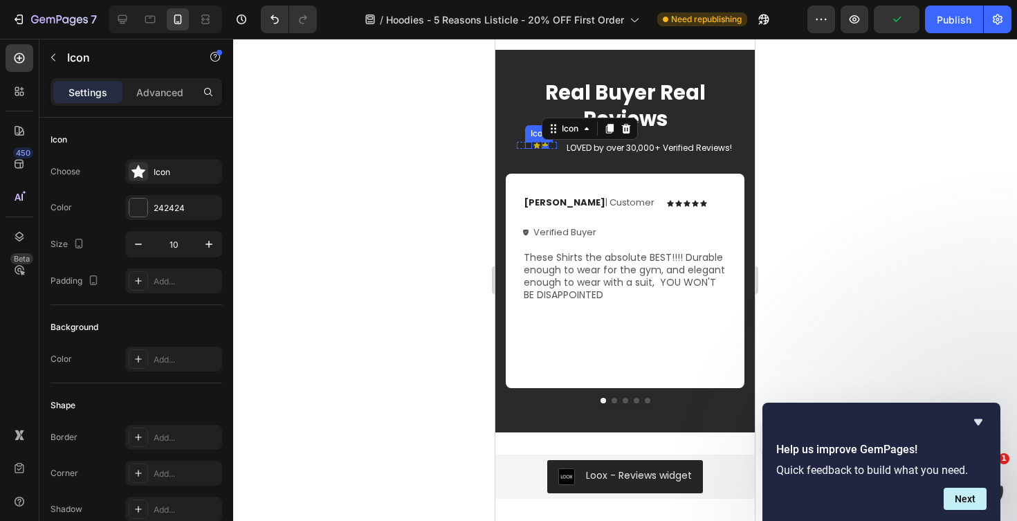
click at [526, 146] on div "Icon" at bounding box center [528, 145] width 7 height 7
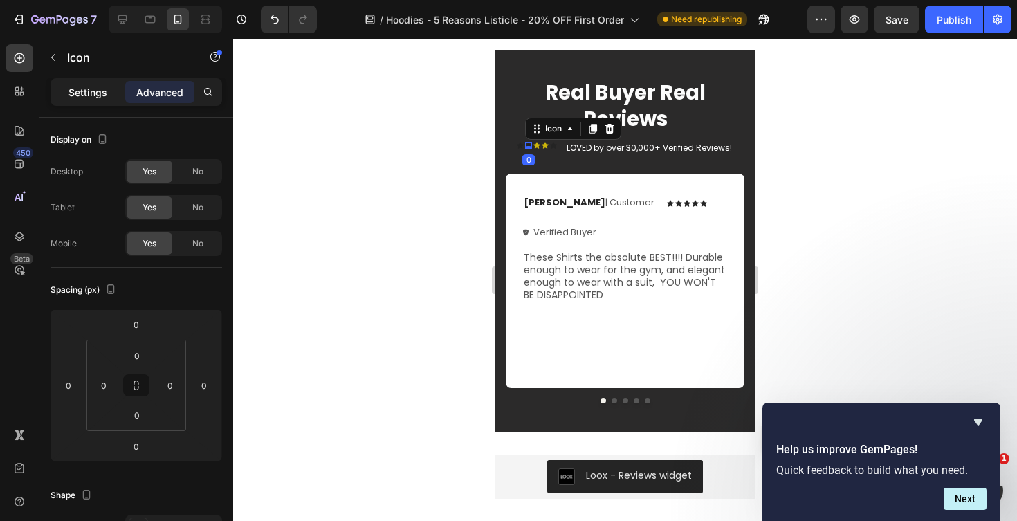
click at [96, 98] on p "Settings" at bounding box center [88, 92] width 39 height 15
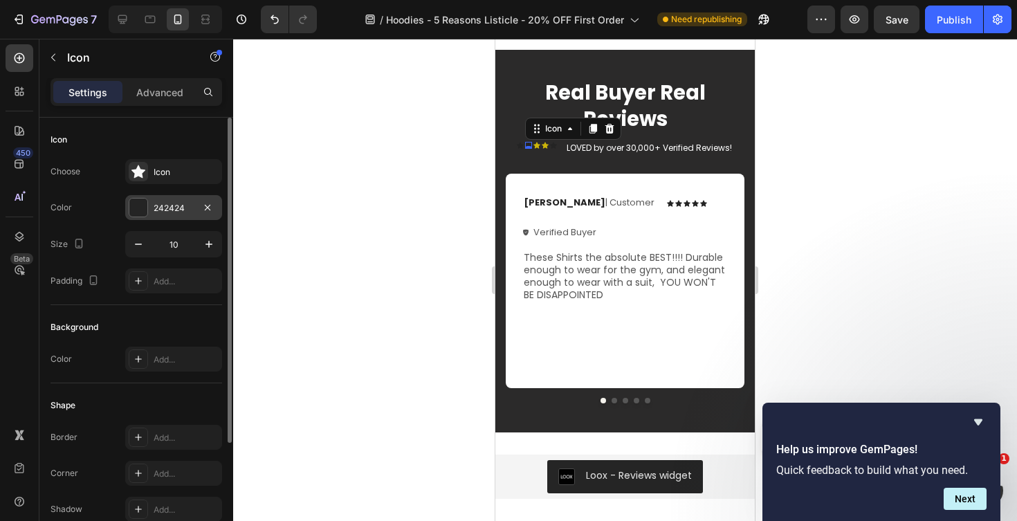
click at [140, 207] on div at bounding box center [138, 208] width 18 height 18
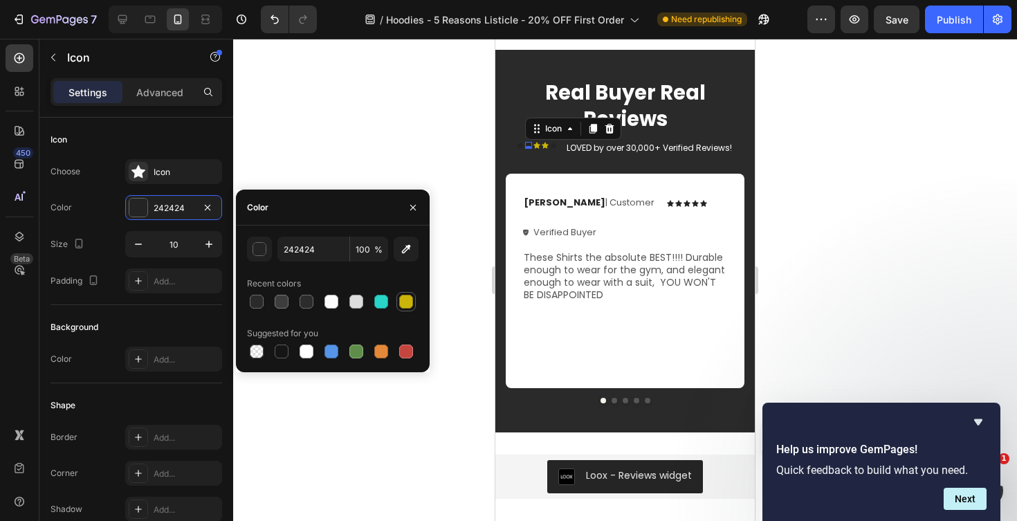
click at [407, 306] on div at bounding box center [406, 302] width 14 height 14
type input "CCB50A"
click at [553, 147] on div "Icon" at bounding box center [553, 145] width 7 height 7
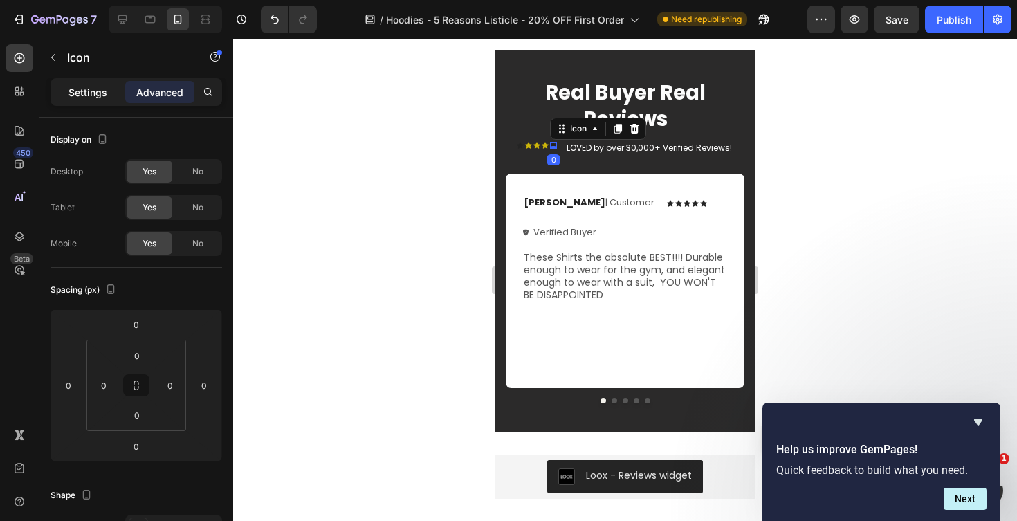
click at [99, 93] on p "Settings" at bounding box center [88, 92] width 39 height 15
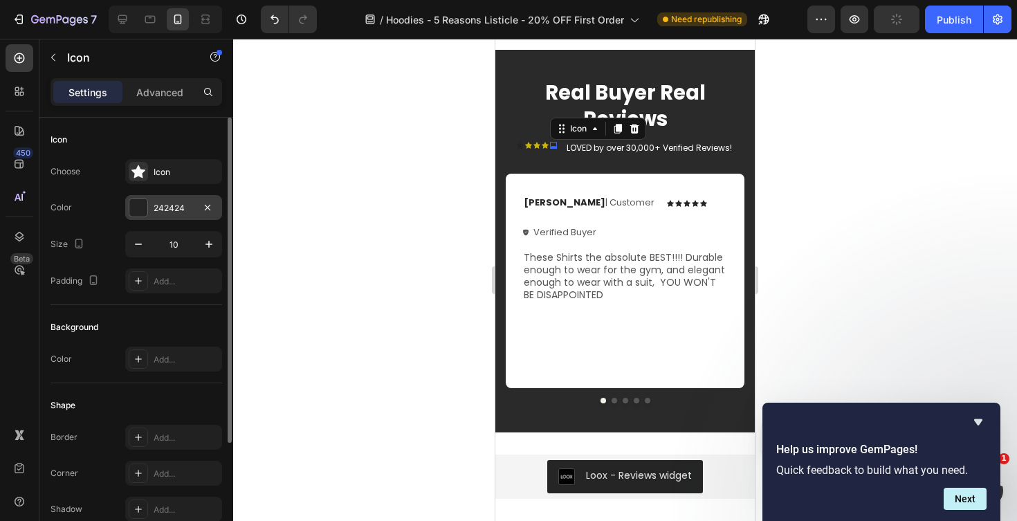
click at [136, 203] on div at bounding box center [138, 208] width 18 height 18
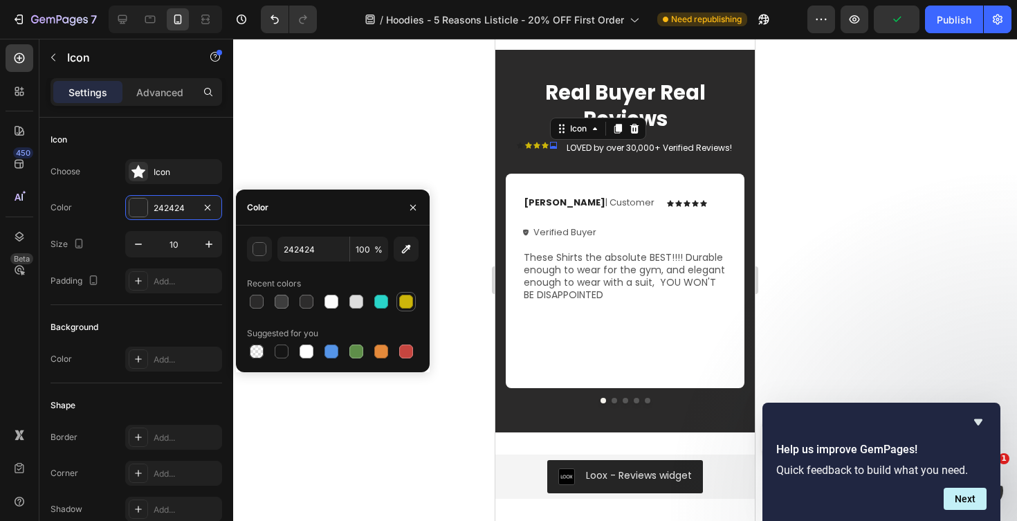
click at [407, 302] on div at bounding box center [406, 302] width 14 height 14
type input "CCB50A"
click at [518, 147] on div "Icon 0" at bounding box center [520, 145] width 7 height 7
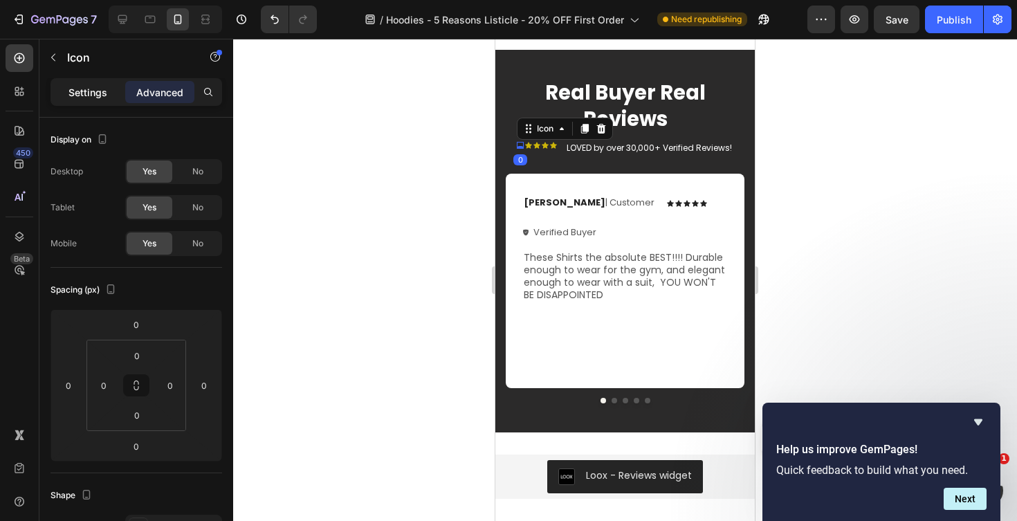
click at [85, 93] on p "Settings" at bounding box center [88, 92] width 39 height 15
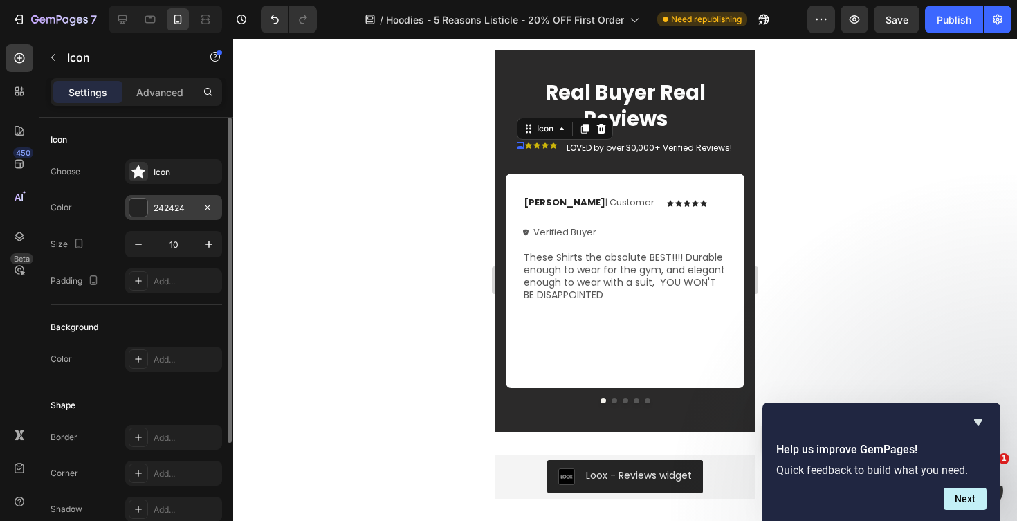
click at [144, 204] on div at bounding box center [138, 208] width 18 height 18
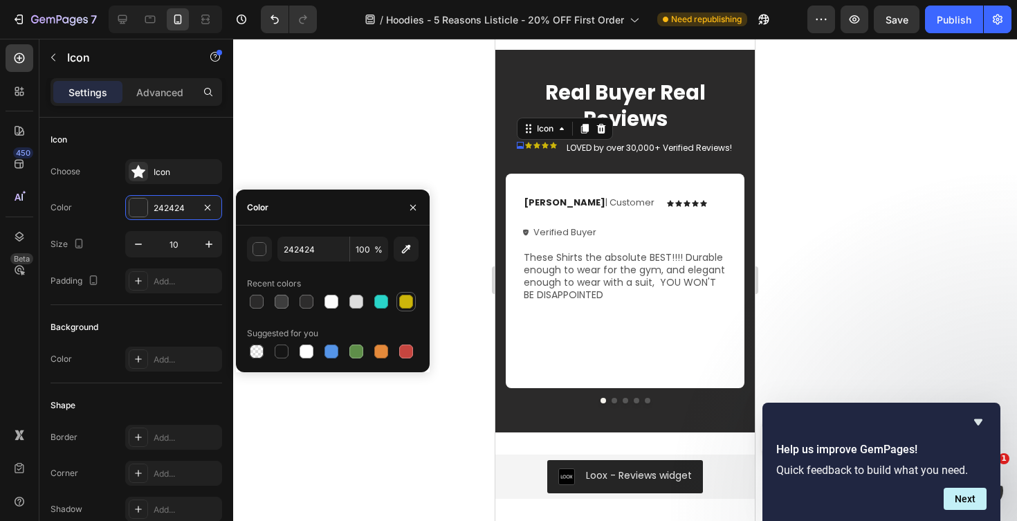
click at [406, 304] on div at bounding box center [406, 302] width 14 height 14
type input "CCB50A"
click at [476, 209] on div at bounding box center [625, 280] width 784 height 482
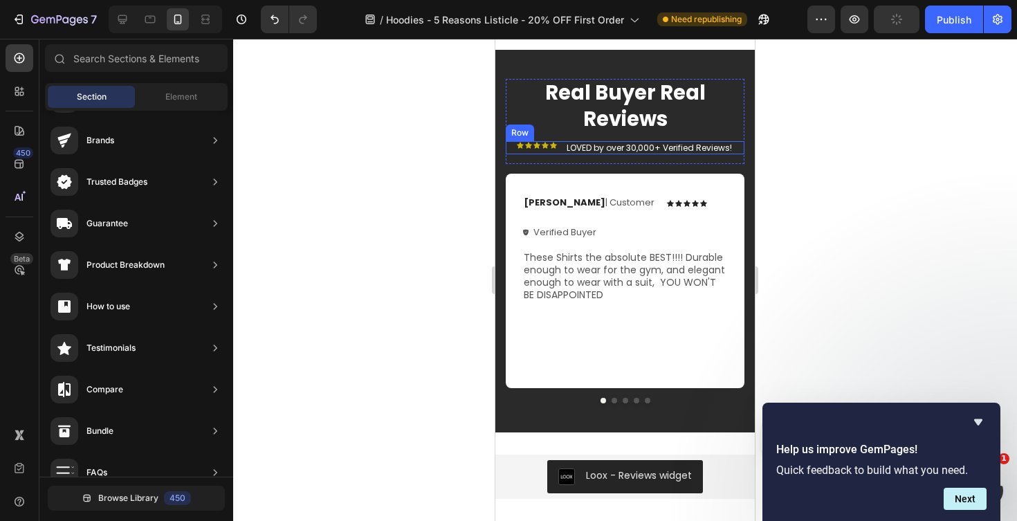
click at [558, 149] on div "Icon Icon Icon Icon Icon Icon List LOVED by over 30,000+ Verified Reviews! Text…" at bounding box center [625, 148] width 239 height 14
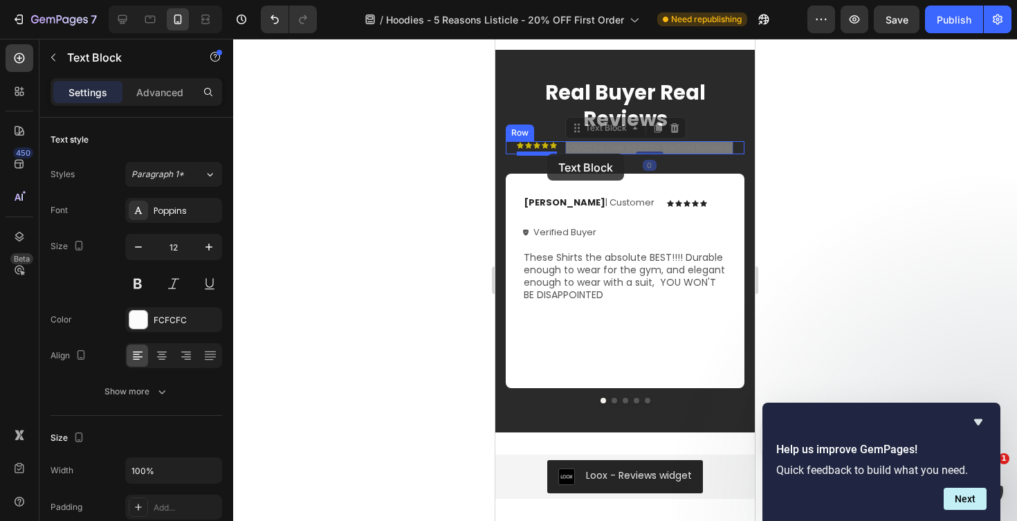
drag, startPoint x: 587, startPoint y: 149, endPoint x: 547, endPoint y: 154, distance: 40.3
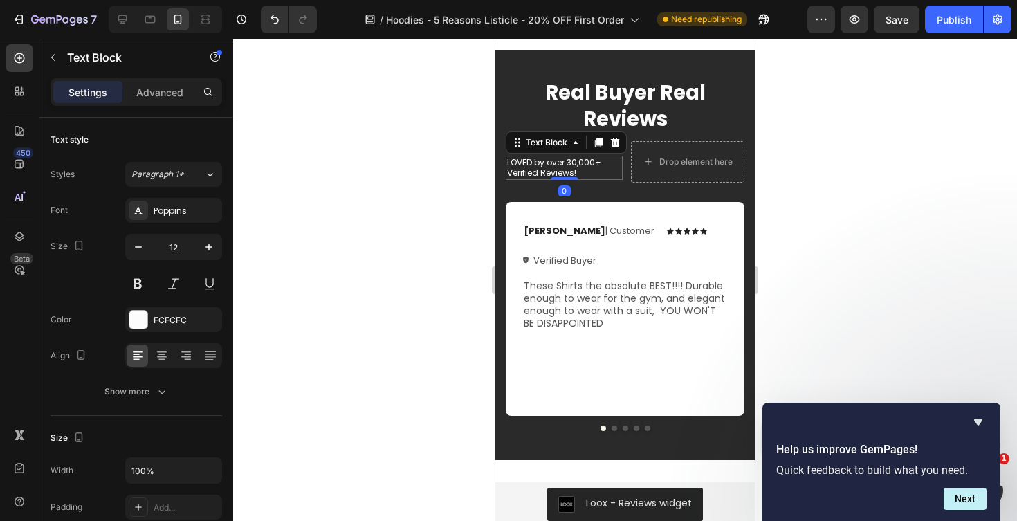
click at [428, 157] on div at bounding box center [625, 280] width 784 height 482
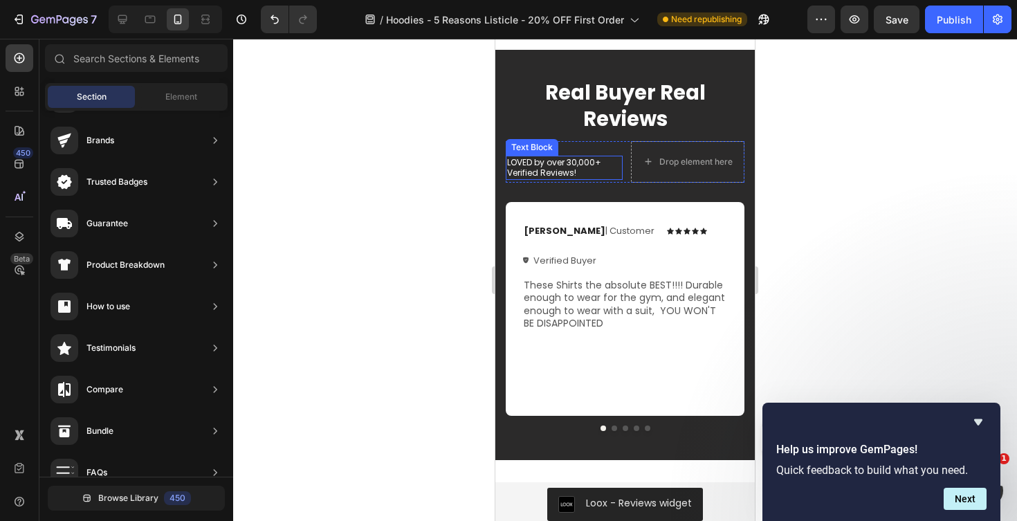
click at [562, 170] on p "LOVED by over 30,000+ Verified Reviews!" at bounding box center [564, 167] width 114 height 21
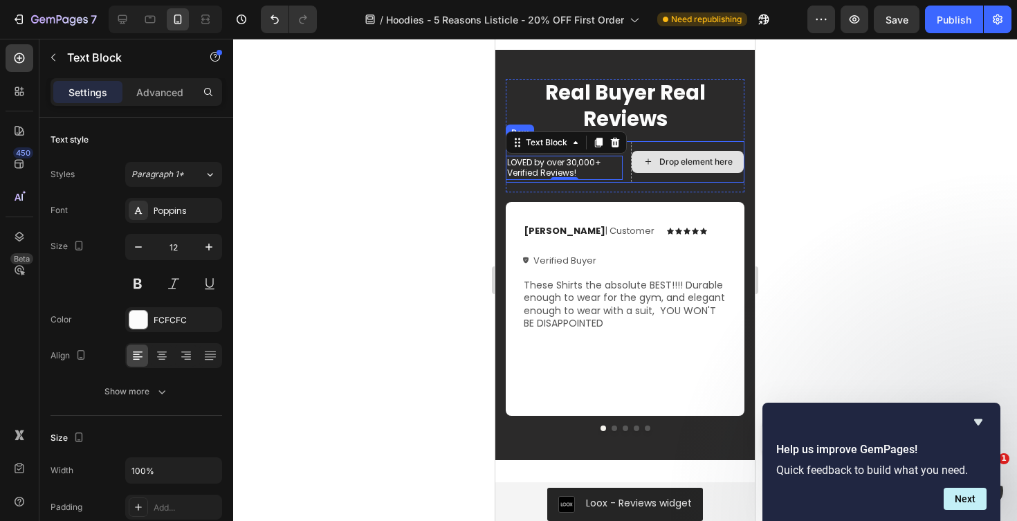
click at [661, 151] on div "Drop element here" at bounding box center [688, 162] width 112 height 22
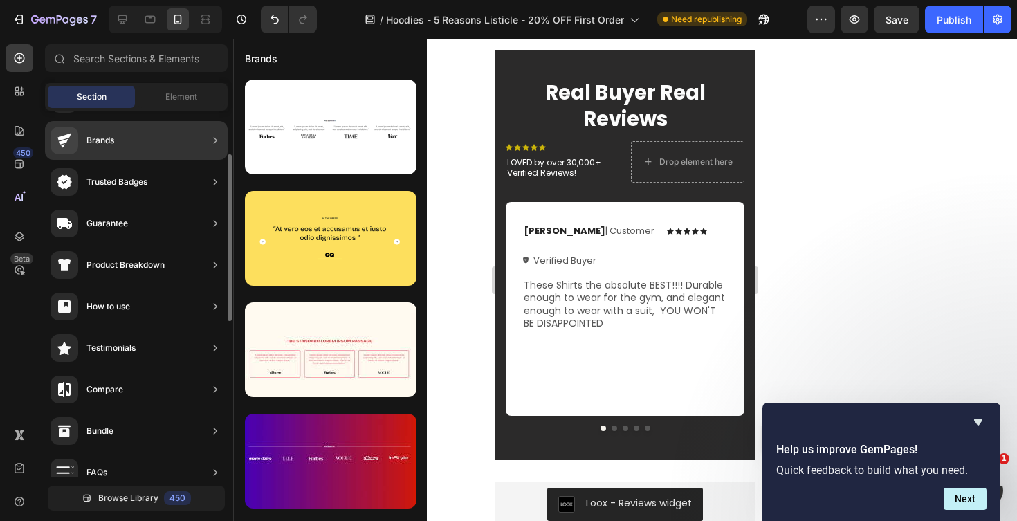
scroll to position [90, 0]
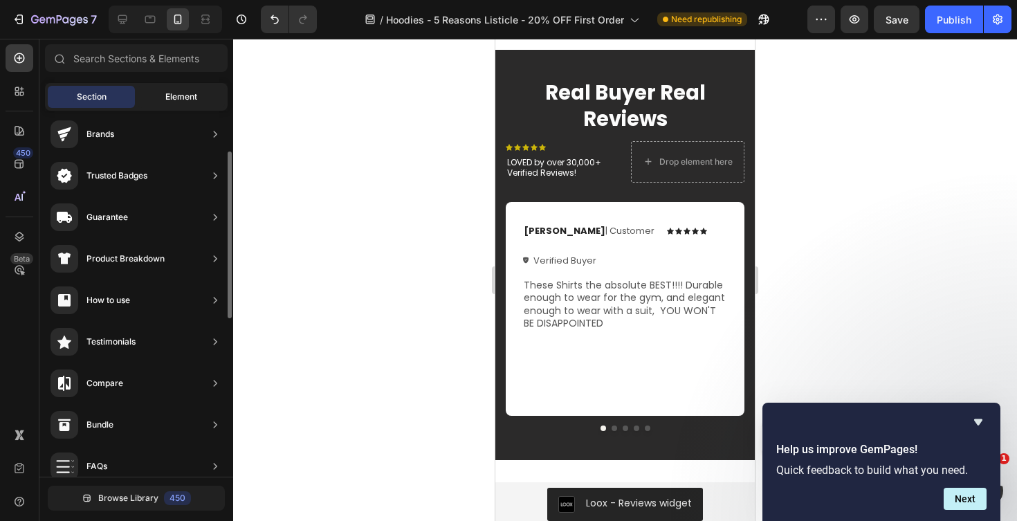
click at [182, 86] on div "Element" at bounding box center [181, 97] width 87 height 22
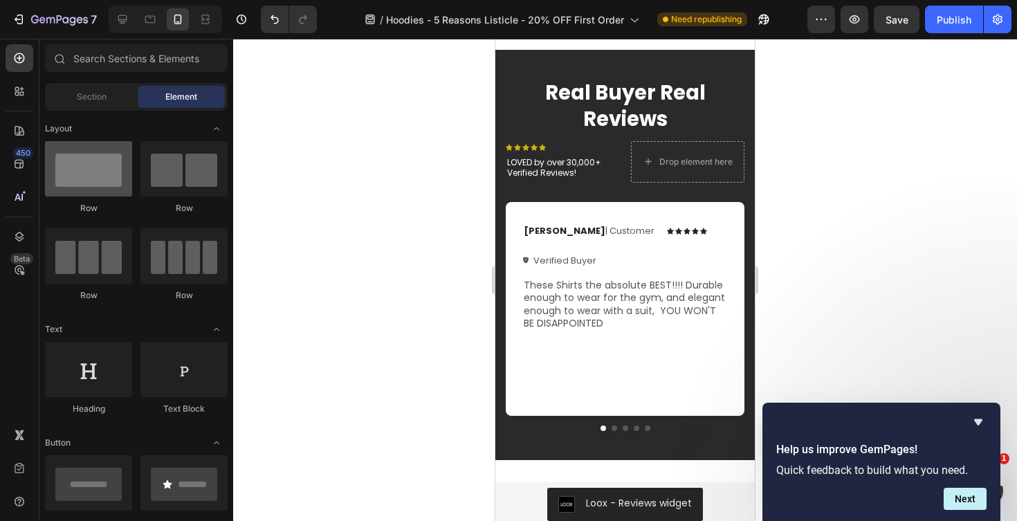
click at [104, 161] on div at bounding box center [88, 168] width 87 height 55
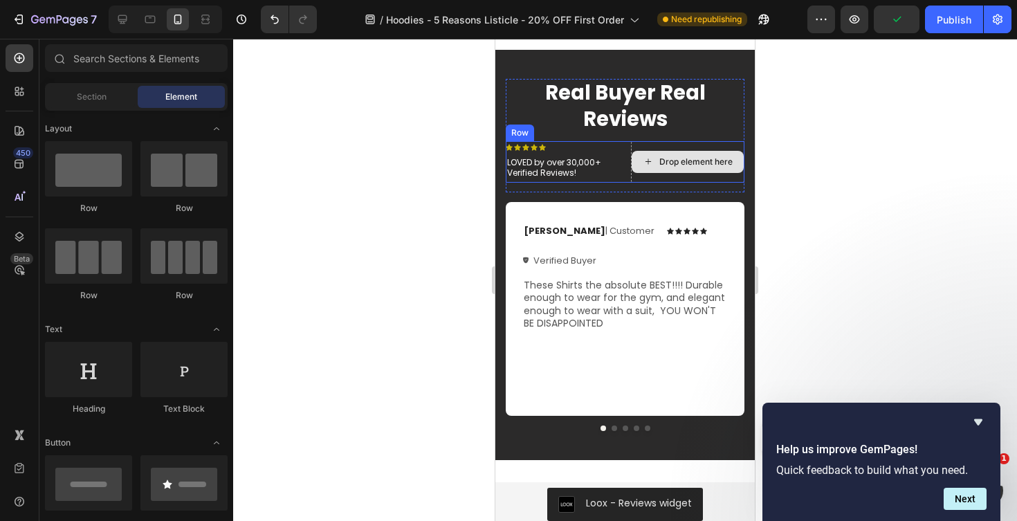
click at [639, 147] on div "Drop element here" at bounding box center [687, 162] width 113 height 42
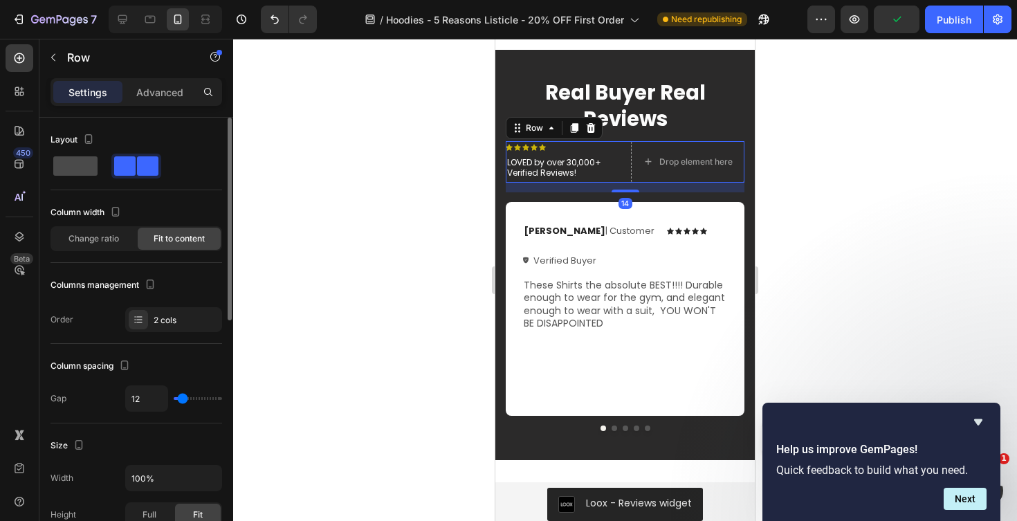
click at [81, 167] on span at bounding box center [75, 165] width 44 height 19
type input "0"
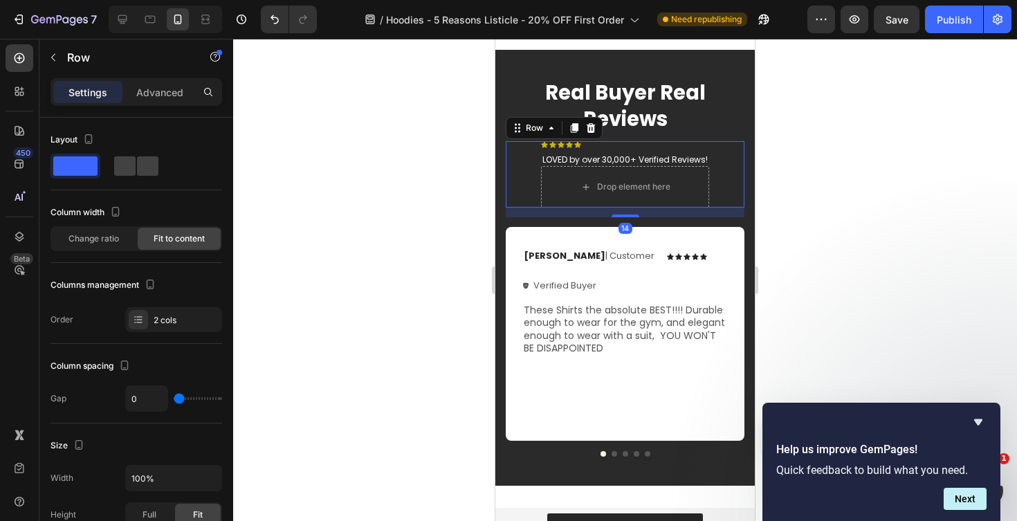
click at [407, 219] on div at bounding box center [625, 280] width 784 height 482
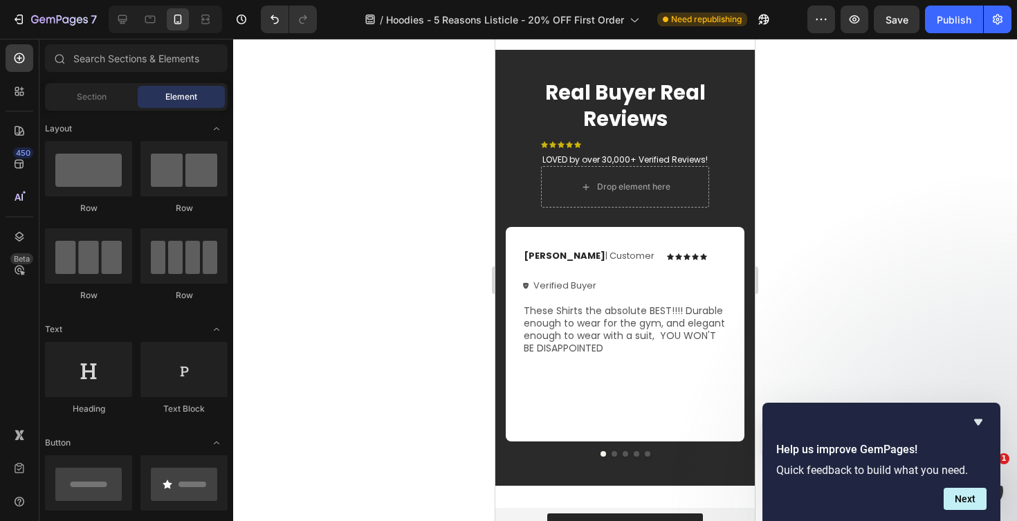
click at [835, 215] on div at bounding box center [625, 280] width 784 height 482
click at [919, 221] on div at bounding box center [625, 280] width 784 height 482
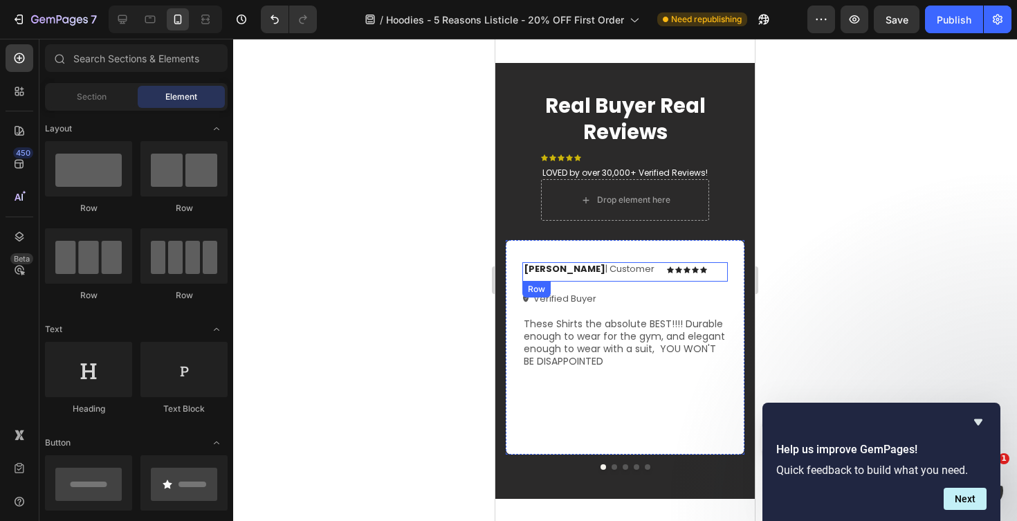
scroll to position [4873, 0]
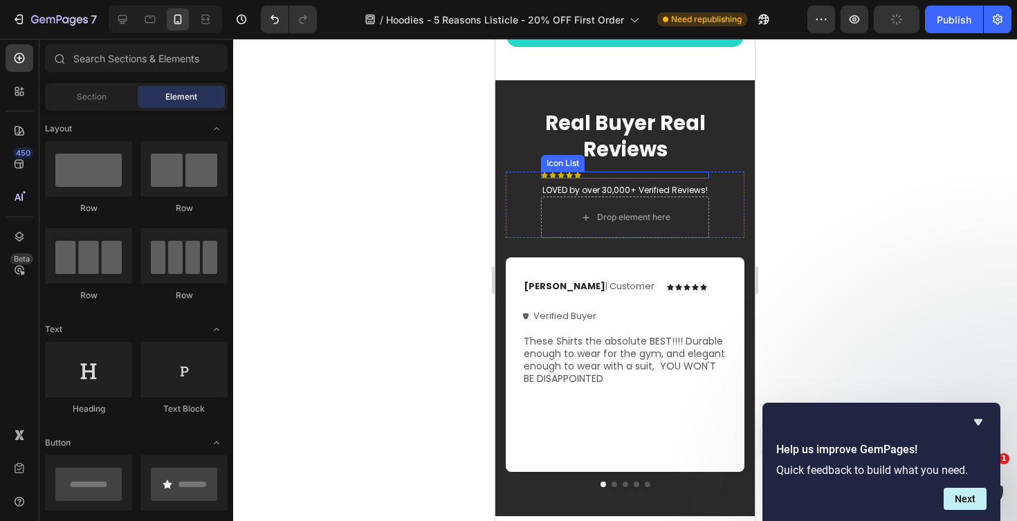
click at [585, 177] on div "Icon Icon Icon Icon Icon" at bounding box center [625, 175] width 168 height 7
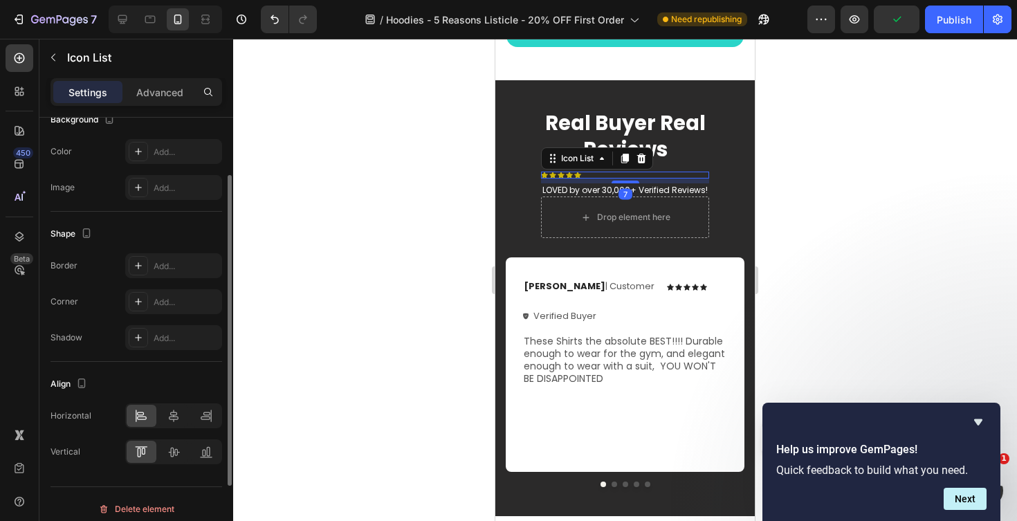
scroll to position [188, 0]
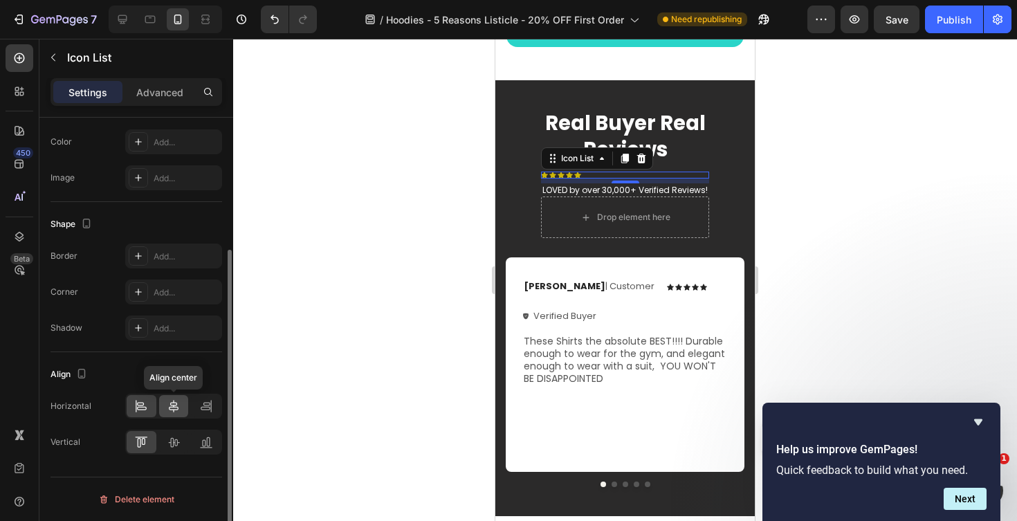
click at [174, 412] on icon at bounding box center [174, 406] width 14 height 14
click at [369, 340] on div at bounding box center [625, 280] width 784 height 482
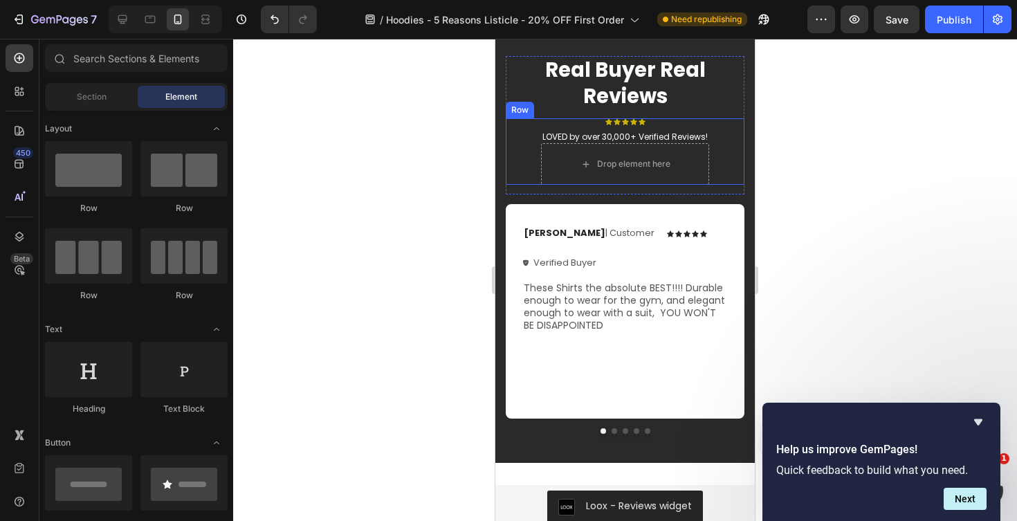
scroll to position [4865, 0]
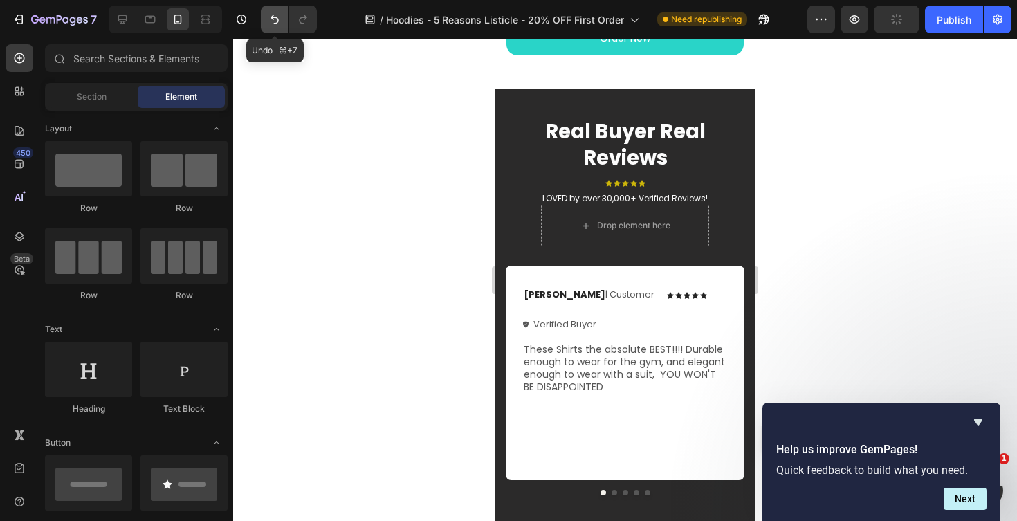
click at [273, 12] on icon "Undo/Redo" at bounding box center [275, 19] width 14 height 14
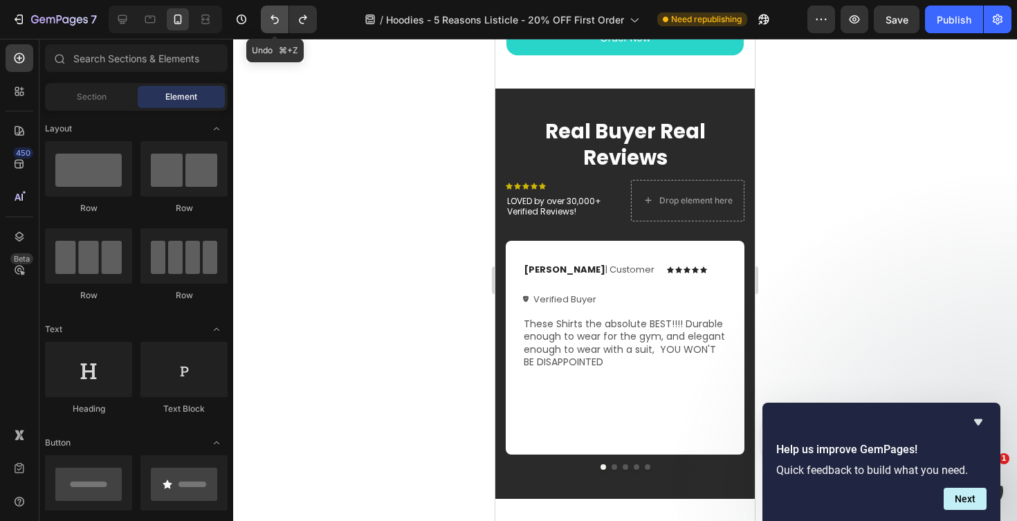
click at [273, 12] on icon "Undo/Redo" at bounding box center [275, 19] width 14 height 14
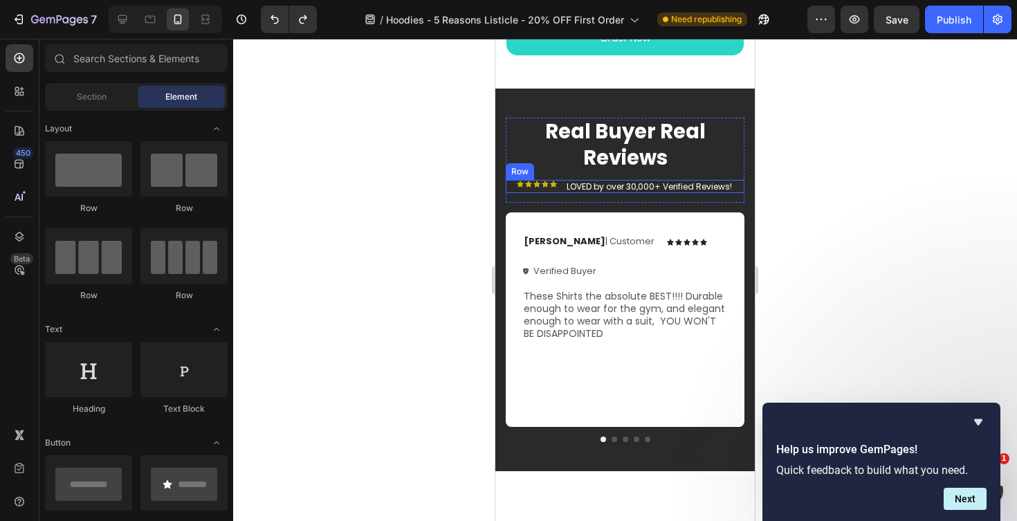
click at [561, 185] on div "Icon Icon Icon Icon Icon Icon List LOVED by over 30,000+ Verified Reviews! Text…" at bounding box center [625, 187] width 239 height 14
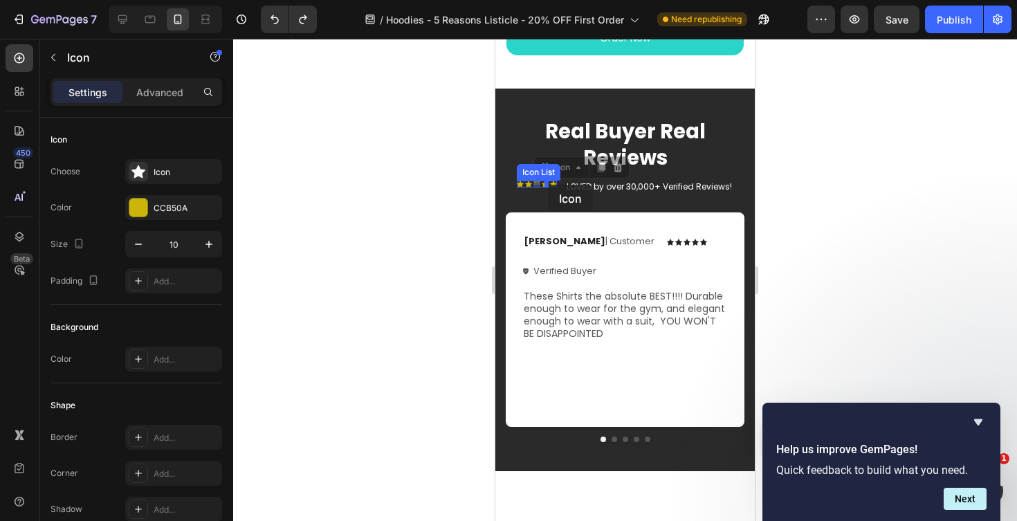
drag, startPoint x: 538, startPoint y: 185, endPoint x: 548, endPoint y: 185, distance: 10.4
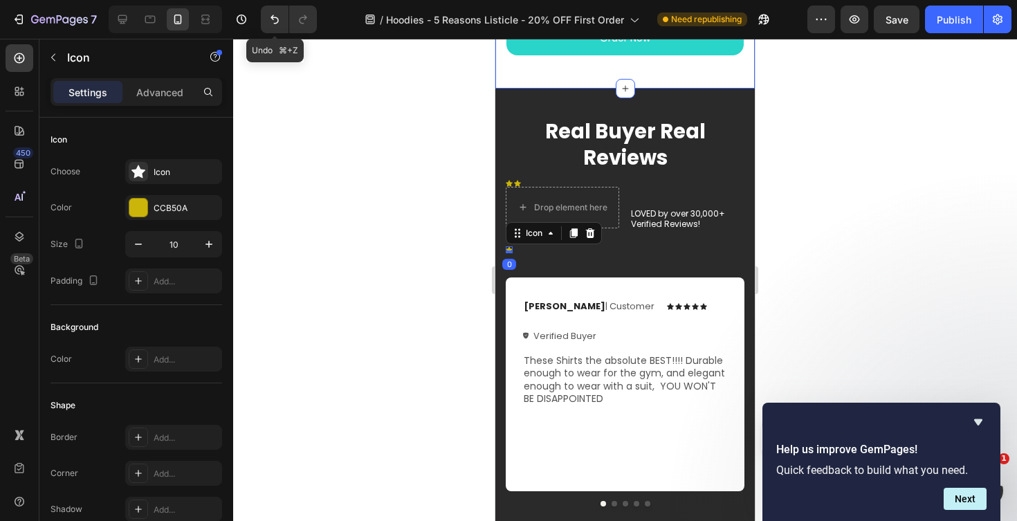
click at [273, 16] on icon "Undo/Redo" at bounding box center [275, 19] width 14 height 14
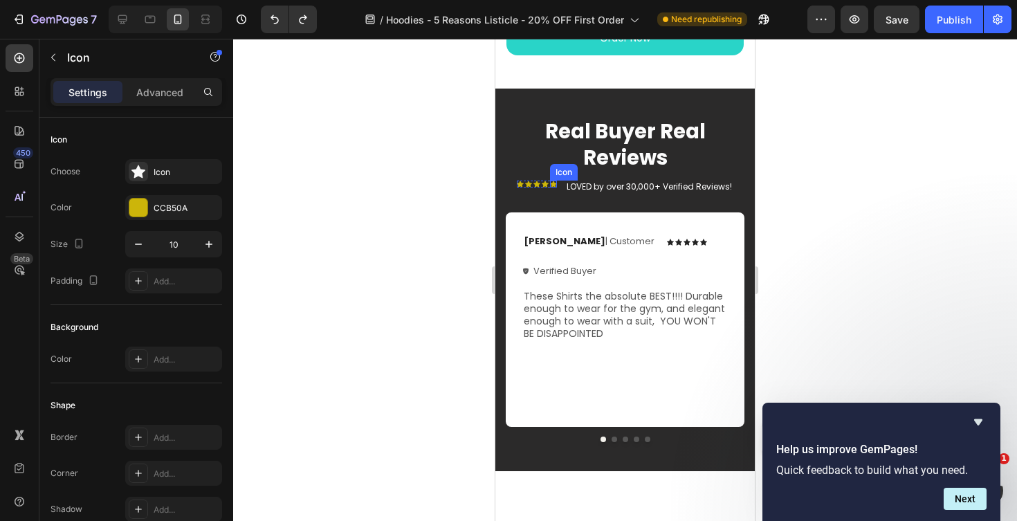
scroll to position [160, 0]
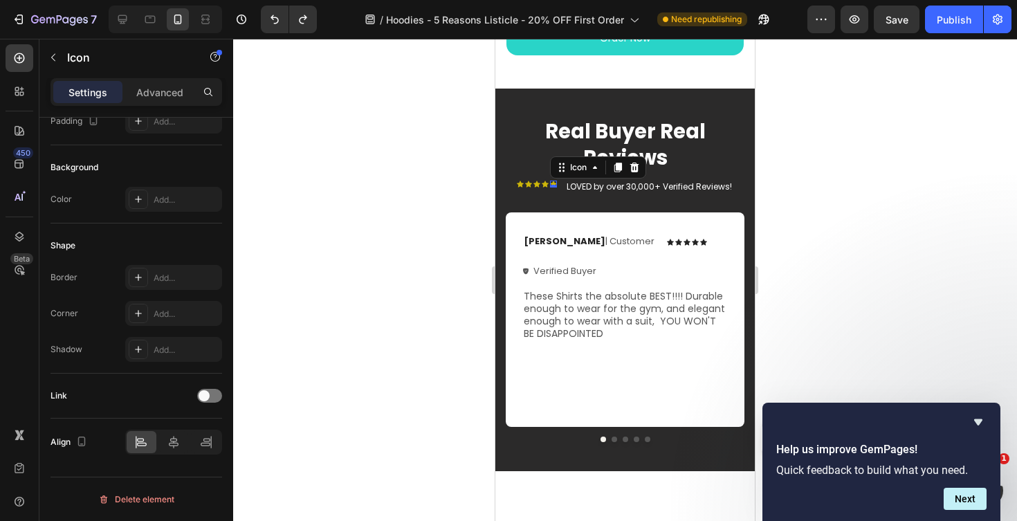
click at [451, 175] on div at bounding box center [625, 280] width 784 height 482
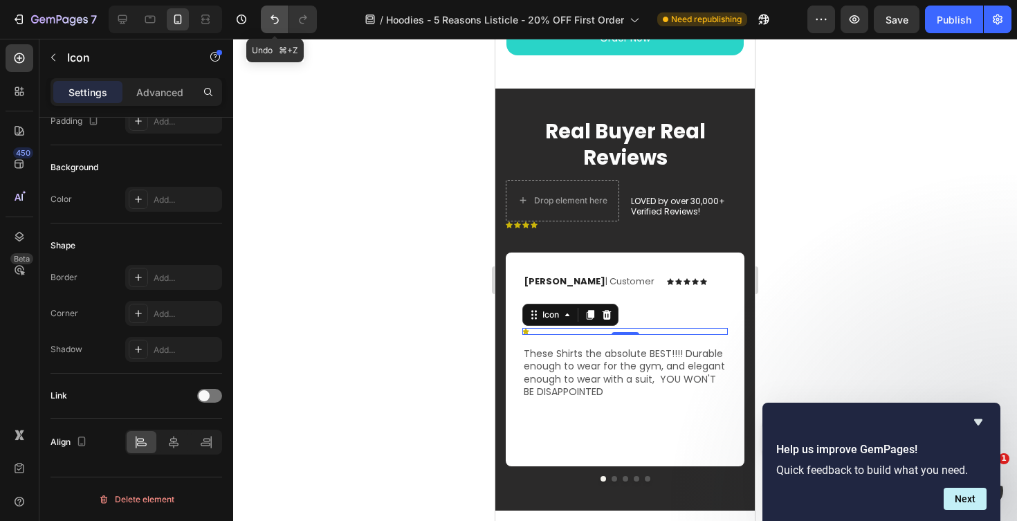
drag, startPoint x: 275, startPoint y: 19, endPoint x: 30, endPoint y: 144, distance: 275.1
click at [275, 19] on icon "Undo/Redo" at bounding box center [275, 19] width 14 height 14
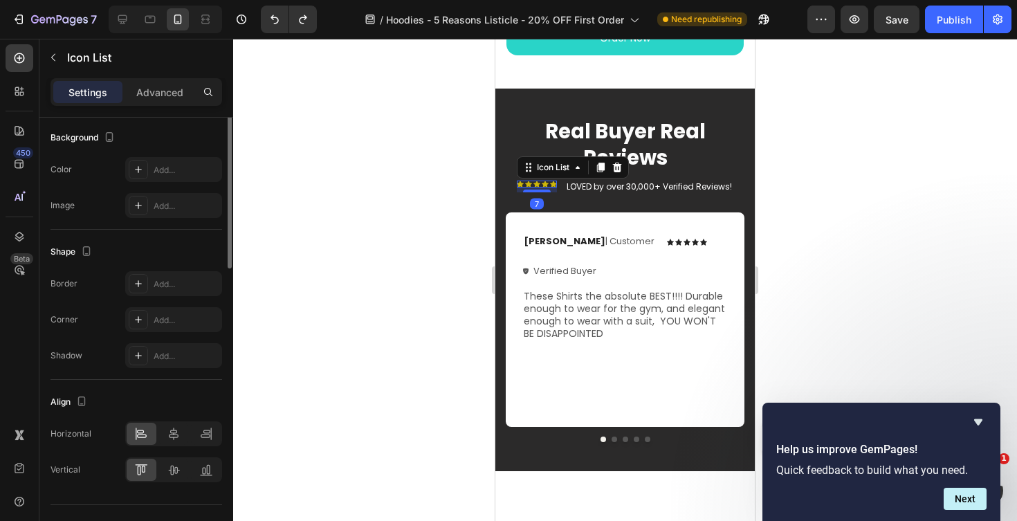
scroll to position [0, 0]
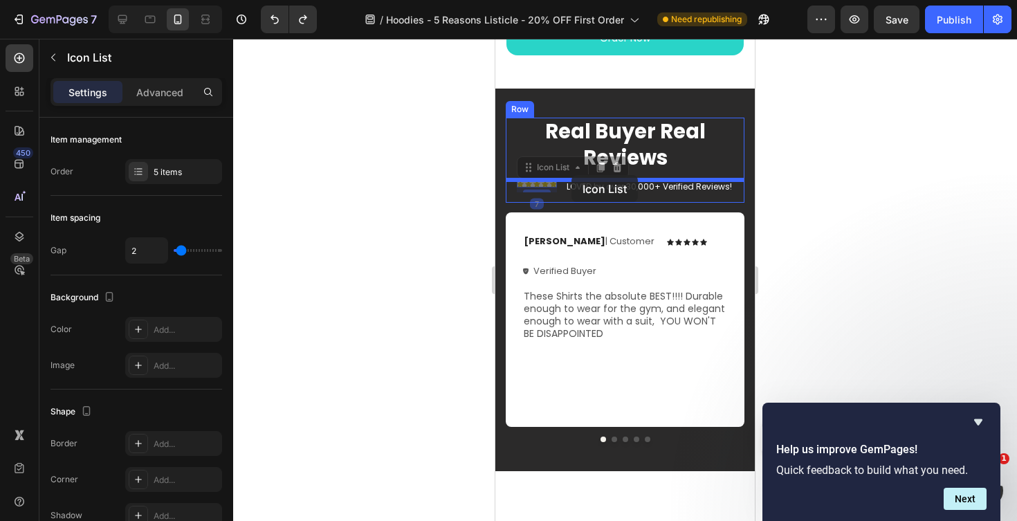
drag, startPoint x: 524, startPoint y: 181, endPoint x: 572, endPoint y: 175, distance: 48.2
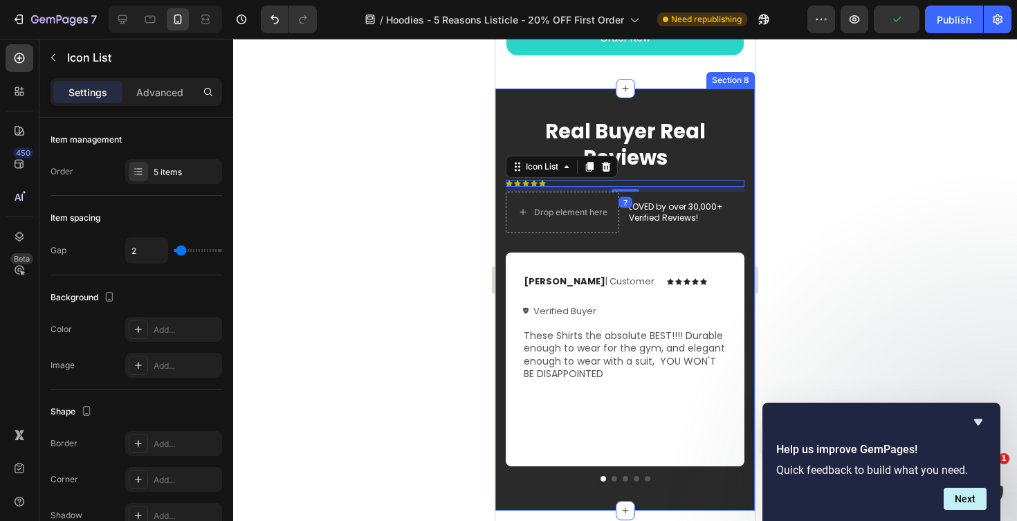
click at [460, 212] on div at bounding box center [625, 280] width 784 height 482
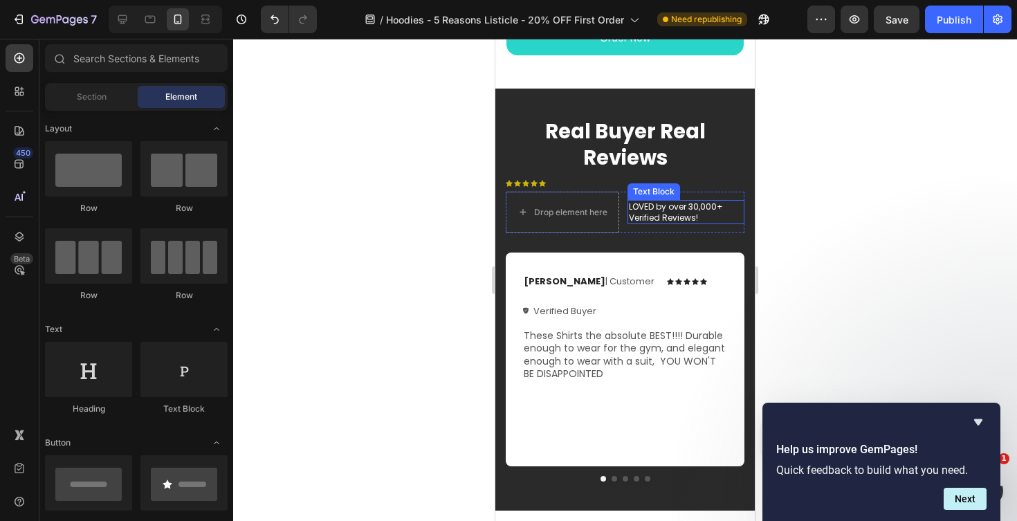
click at [651, 220] on p "LOVED by over 30,000+ Verified Reviews!" at bounding box center [686, 211] width 114 height 21
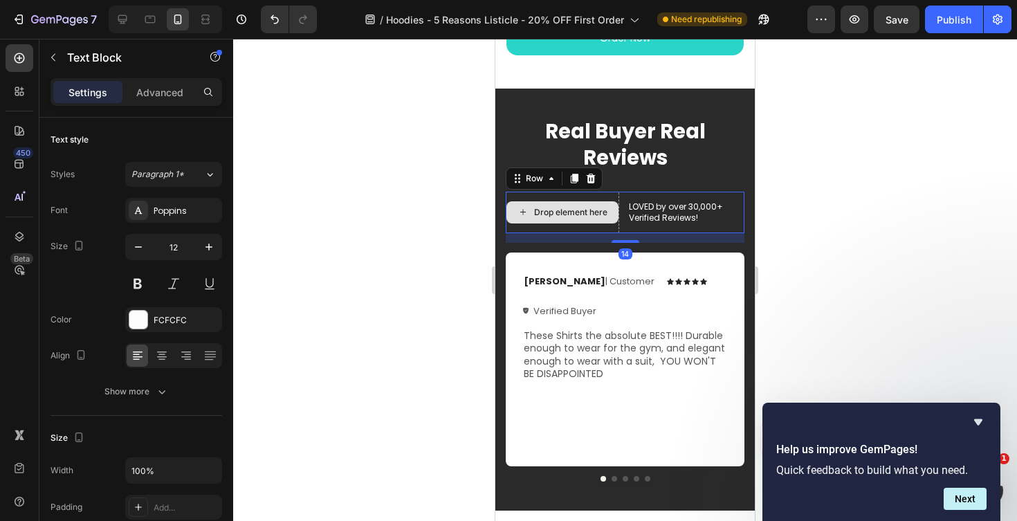
click at [592, 227] on div "Drop element here" at bounding box center [562, 213] width 113 height 42
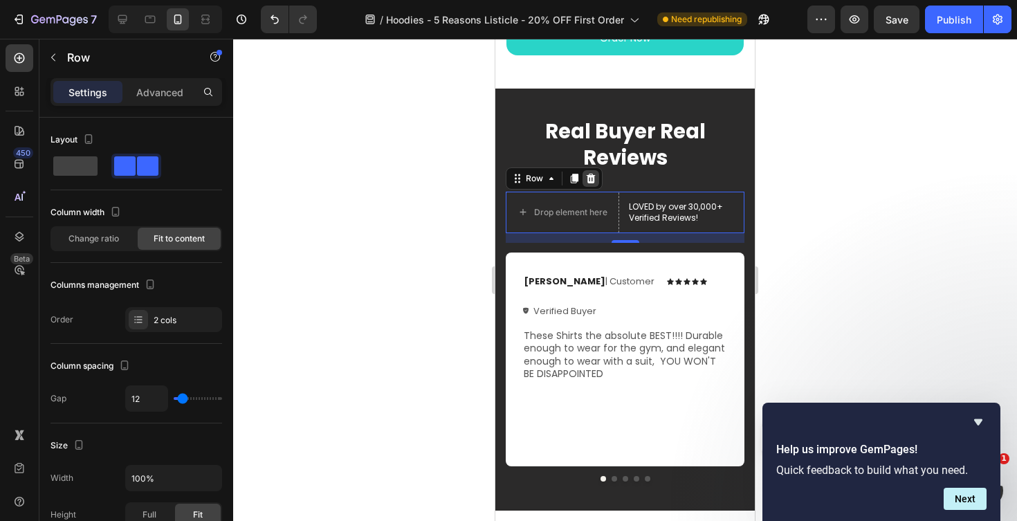
click at [592, 182] on icon at bounding box center [591, 179] width 9 height 10
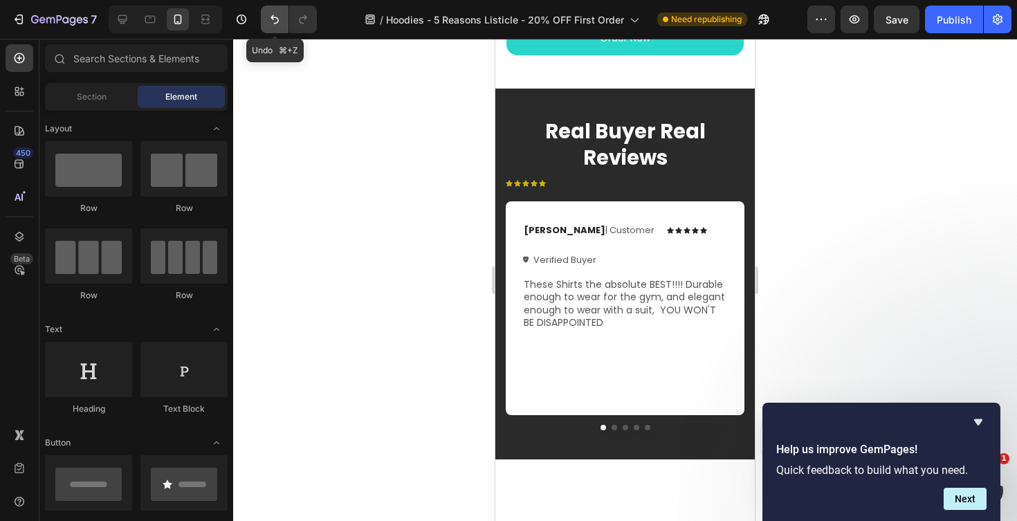
click at [272, 22] on icon "Undo/Redo" at bounding box center [275, 19] width 14 height 14
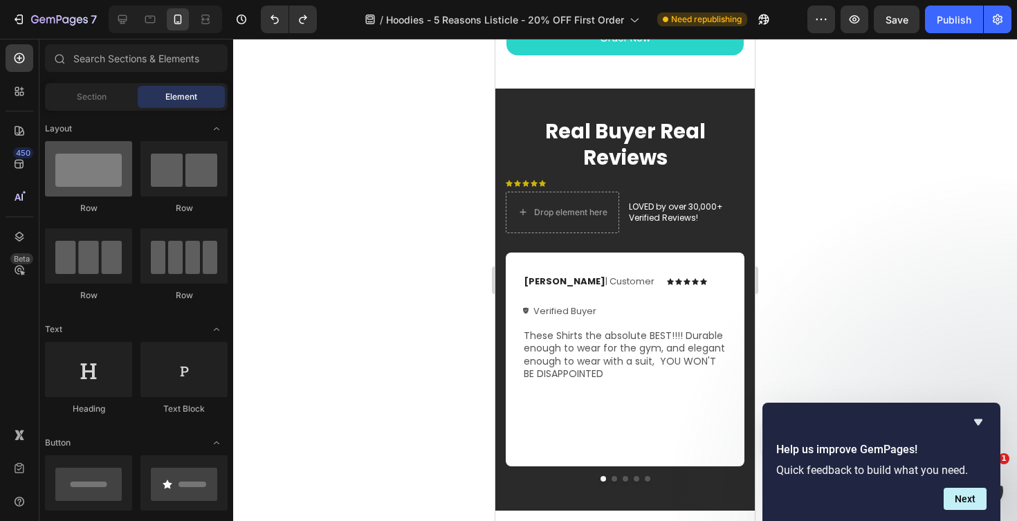
click at [104, 188] on div at bounding box center [88, 168] width 87 height 55
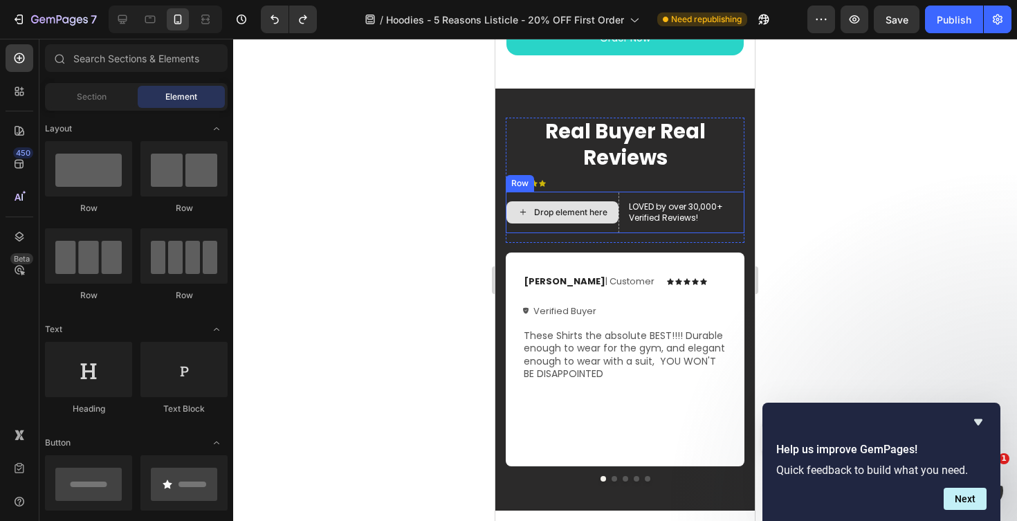
click at [632, 229] on div "LOVED by over 30,000+ Verified Reviews! Text Block" at bounding box center [686, 213] width 117 height 42
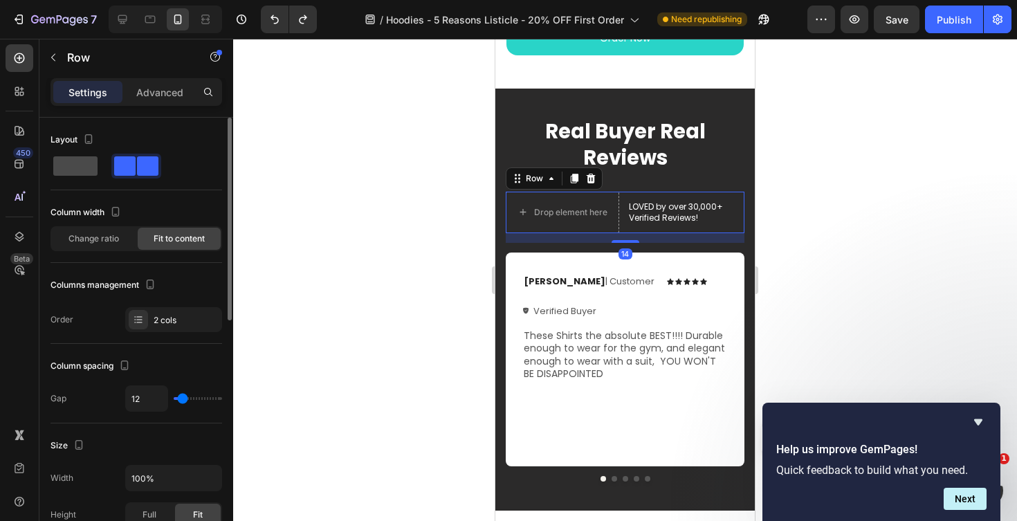
click at [75, 163] on span at bounding box center [75, 165] width 44 height 19
type input "0"
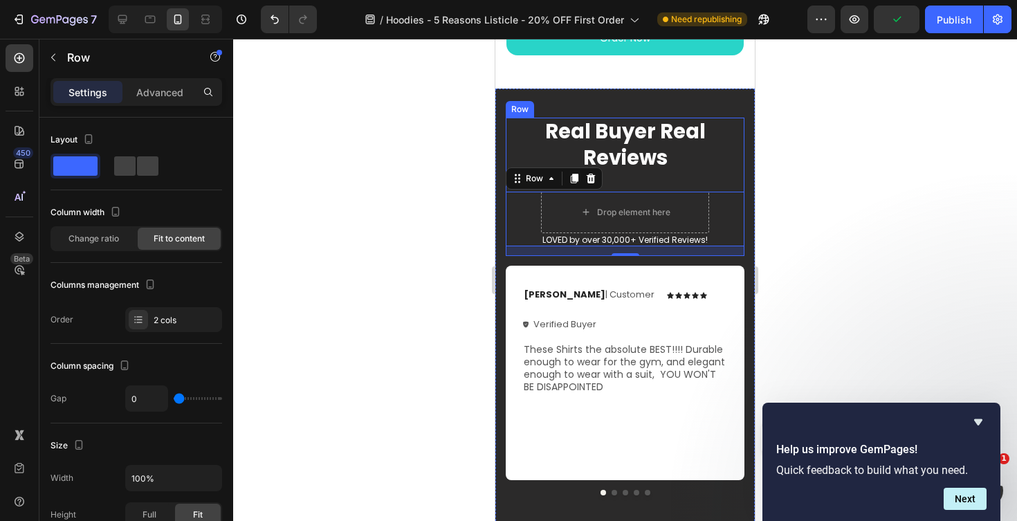
click at [415, 198] on div at bounding box center [625, 280] width 784 height 482
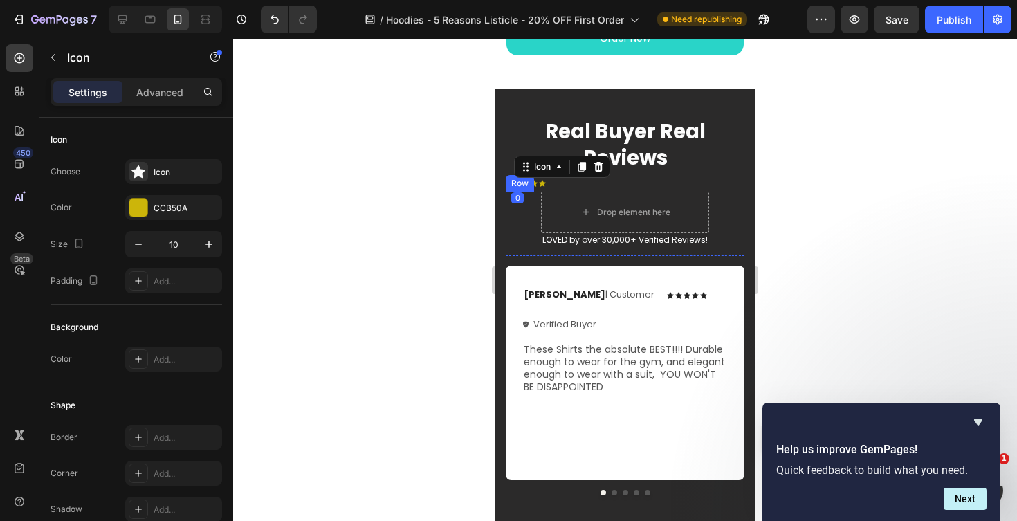
click at [453, 228] on div at bounding box center [625, 280] width 784 height 482
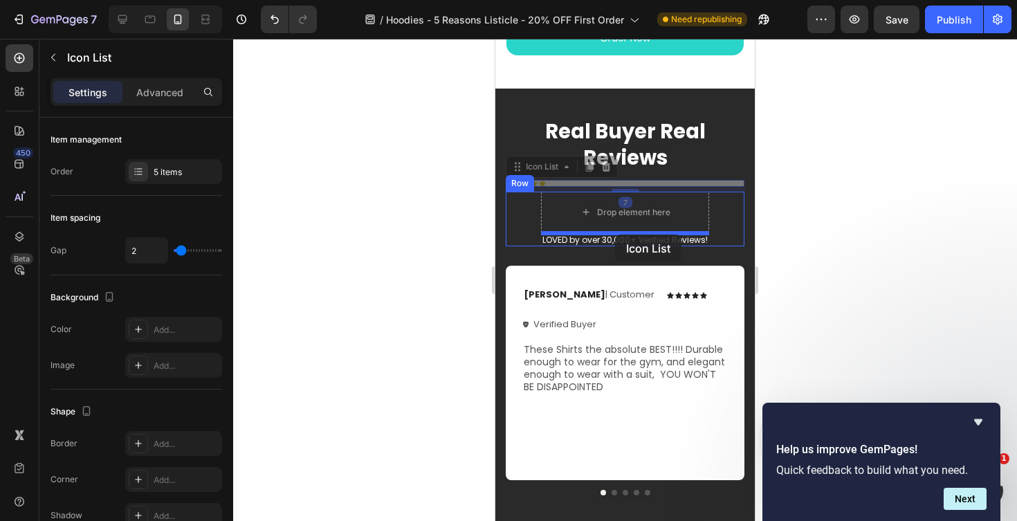
drag, startPoint x: 548, startPoint y: 179, endPoint x: 615, endPoint y: 235, distance: 87.0
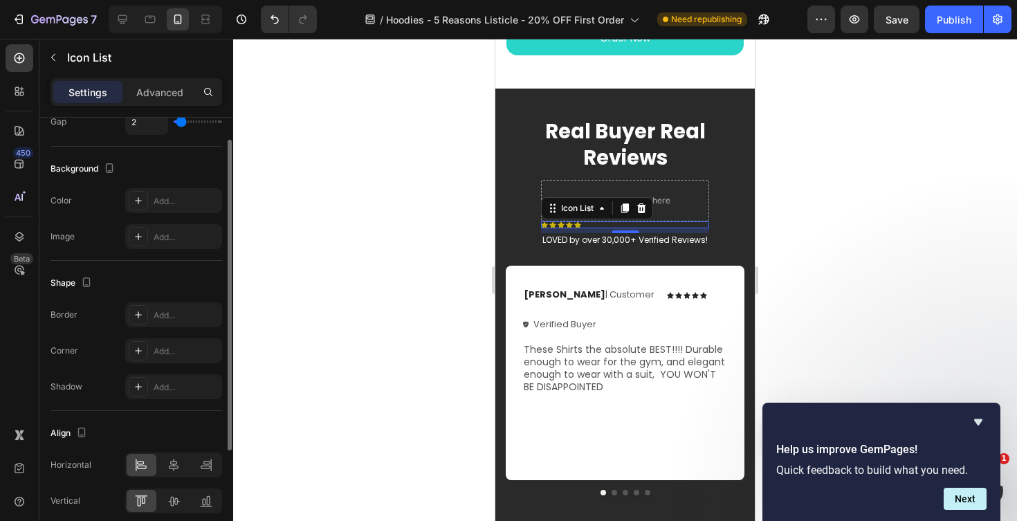
scroll to position [188, 0]
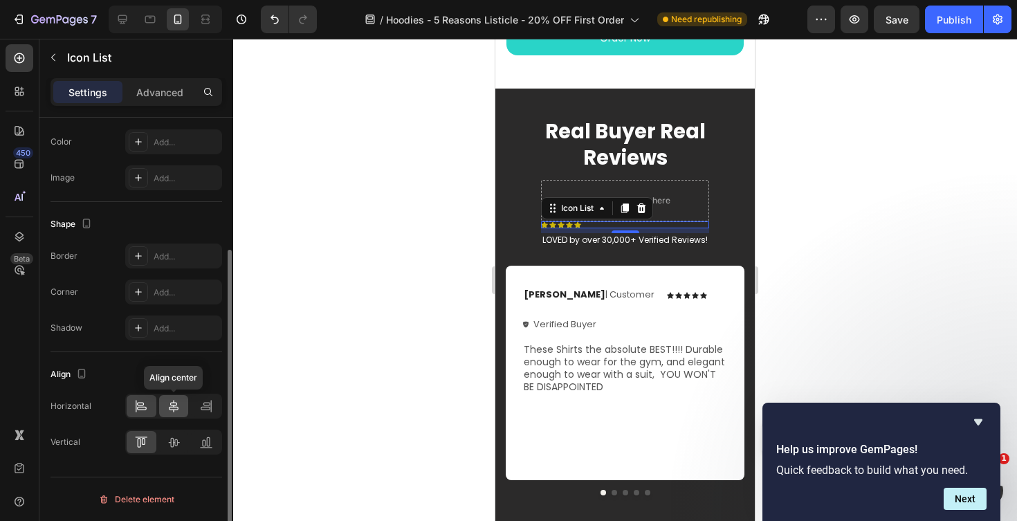
click at [181, 412] on div at bounding box center [174, 406] width 30 height 22
click at [407, 344] on div at bounding box center [625, 280] width 784 height 482
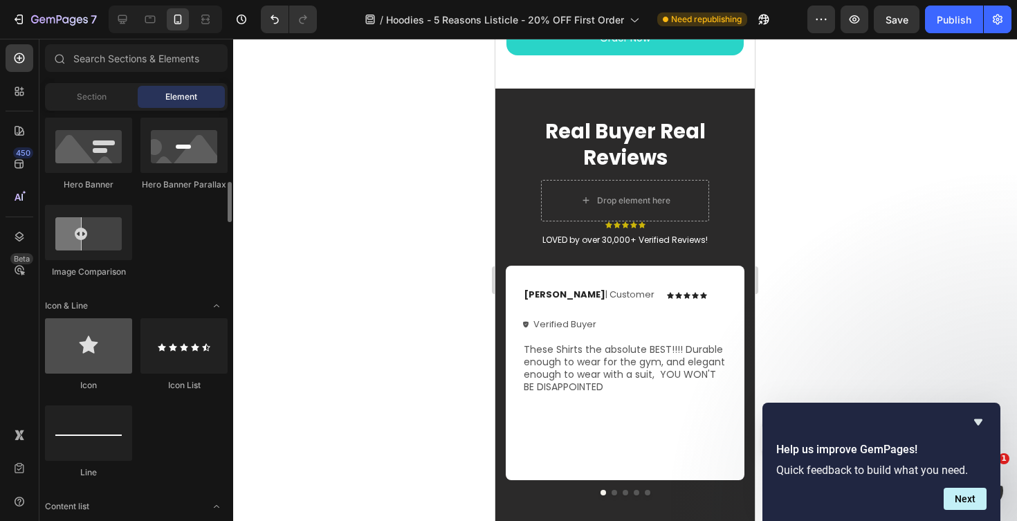
scroll to position [711, 0]
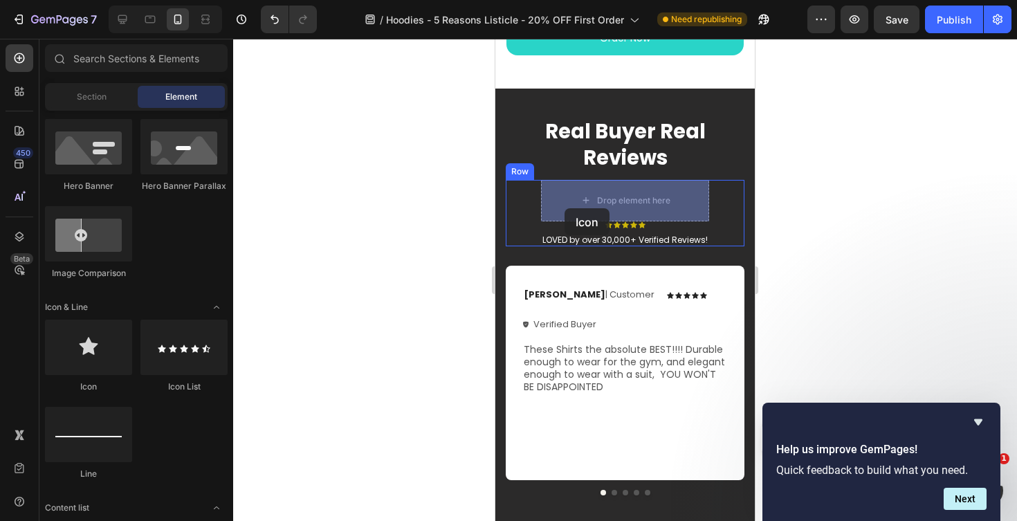
drag, startPoint x: 587, startPoint y: 377, endPoint x: 565, endPoint y: 208, distance: 170.3
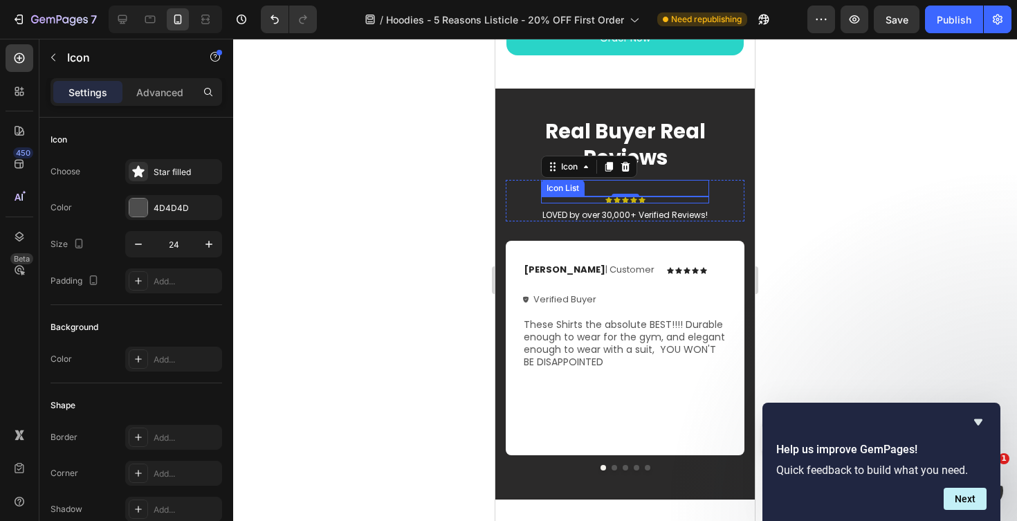
click at [594, 201] on div "Icon Icon Icon Icon Icon" at bounding box center [625, 200] width 168 height 7
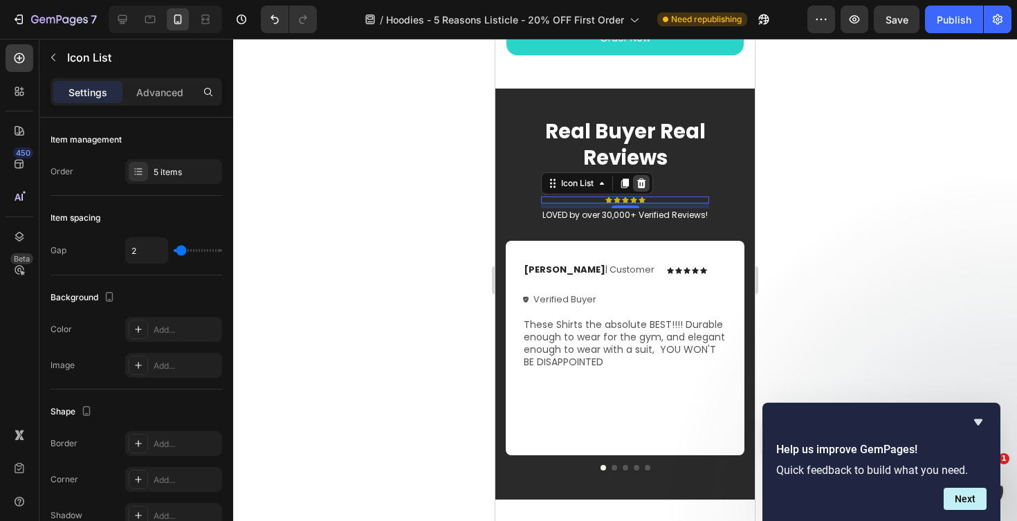
click at [643, 184] on icon at bounding box center [641, 183] width 11 height 11
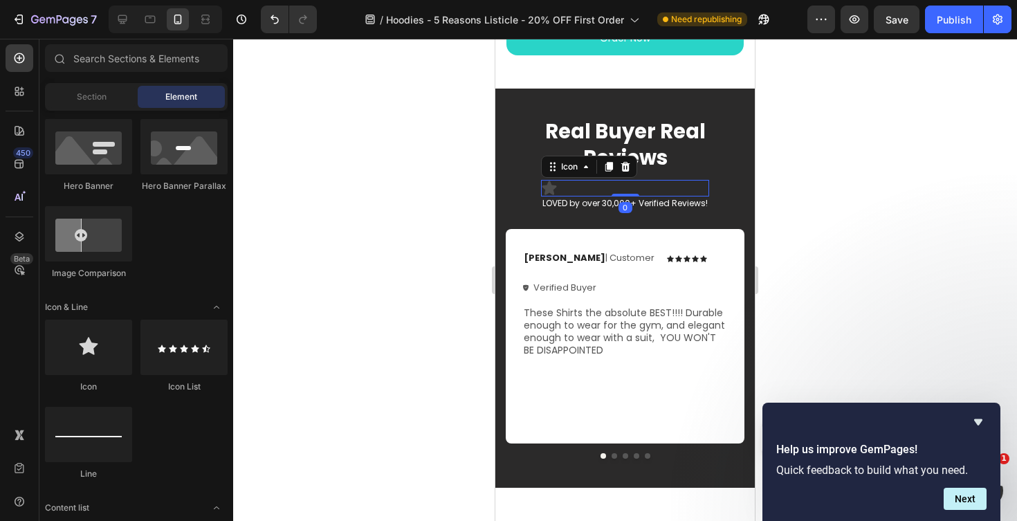
click at [550, 189] on icon at bounding box center [550, 188] width 15 height 14
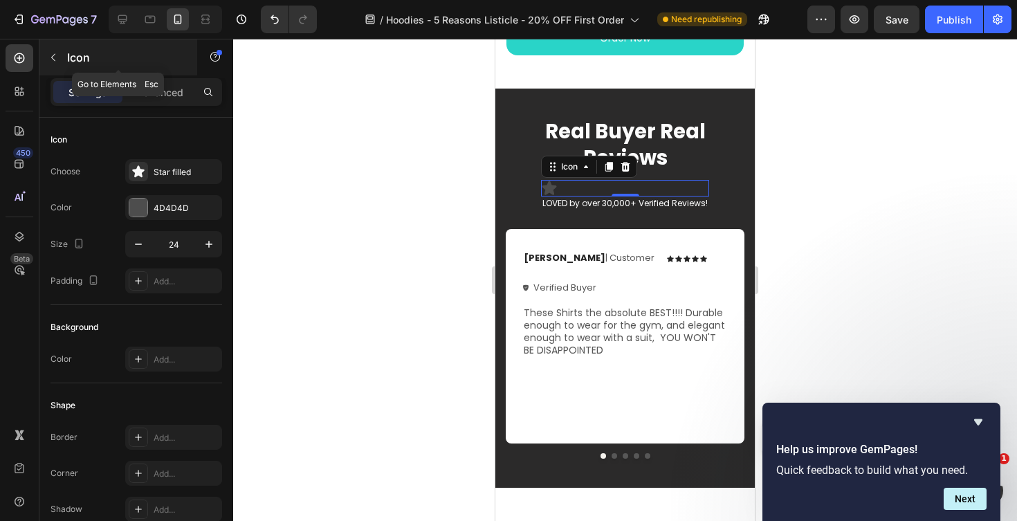
click at [59, 62] on button "button" at bounding box center [53, 57] width 22 height 22
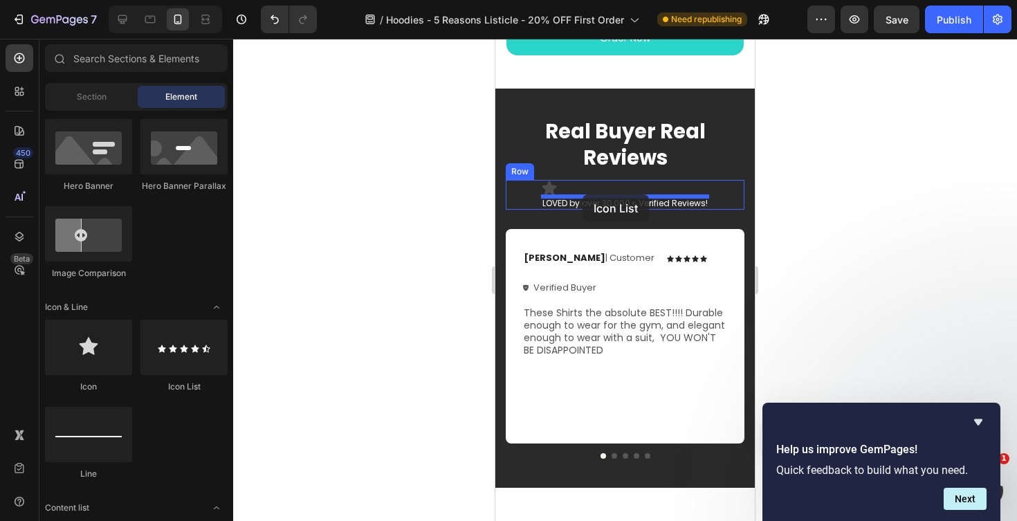
drag, startPoint x: 691, startPoint y: 392, endPoint x: 585, endPoint y: 194, distance: 224.4
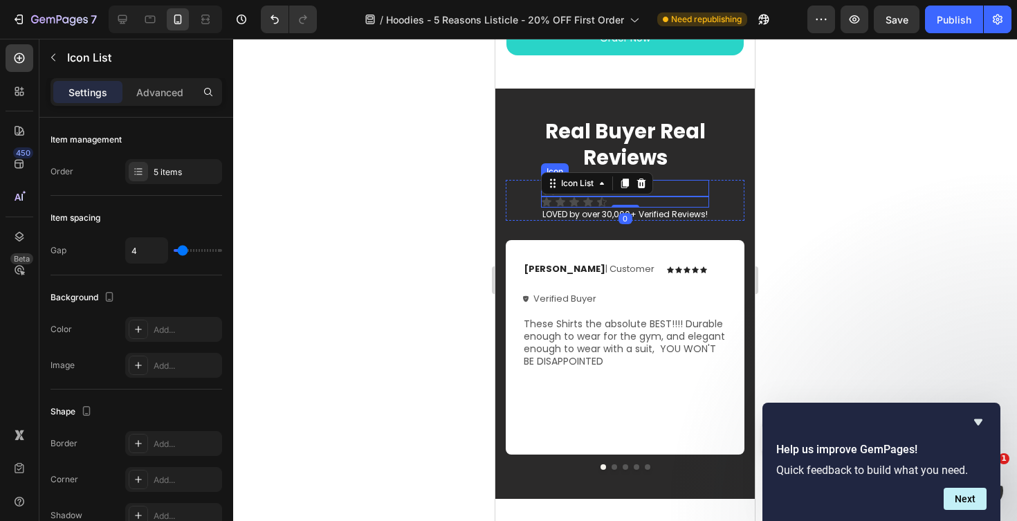
click at [680, 189] on div "Icon" at bounding box center [625, 188] width 168 height 17
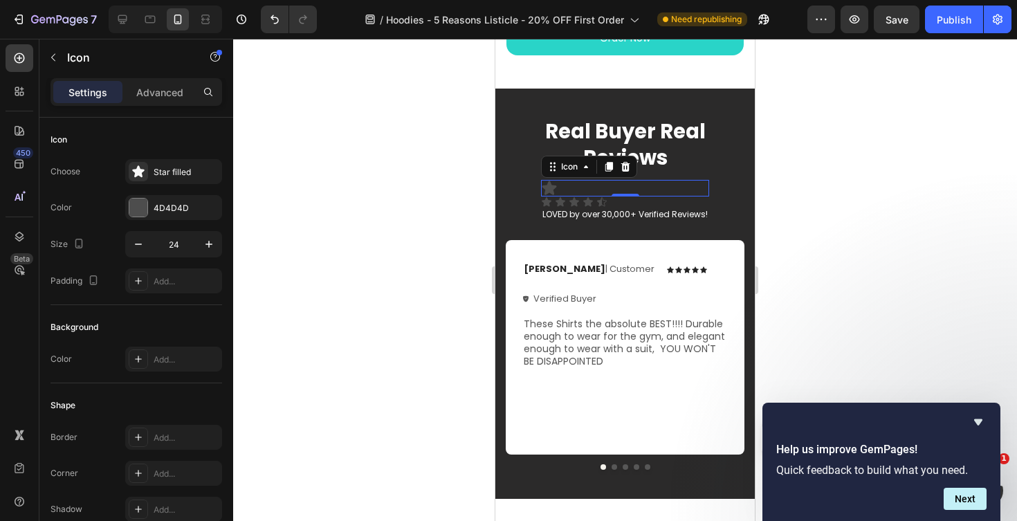
click at [558, 185] on div "Icon 0" at bounding box center [625, 188] width 168 height 17
click at [626, 165] on icon at bounding box center [625, 167] width 9 height 10
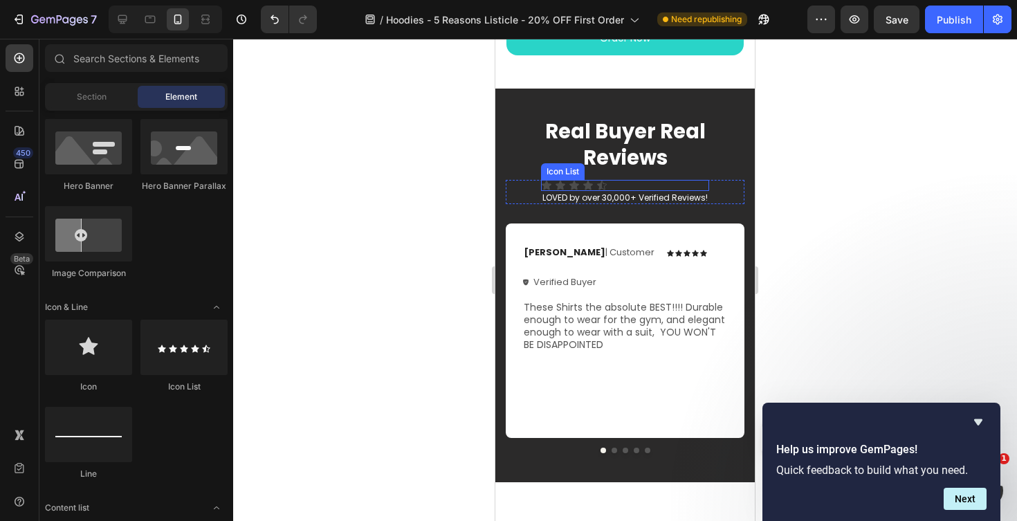
click at [614, 183] on div "Icon Icon Icon Icon Icon" at bounding box center [625, 185] width 168 height 11
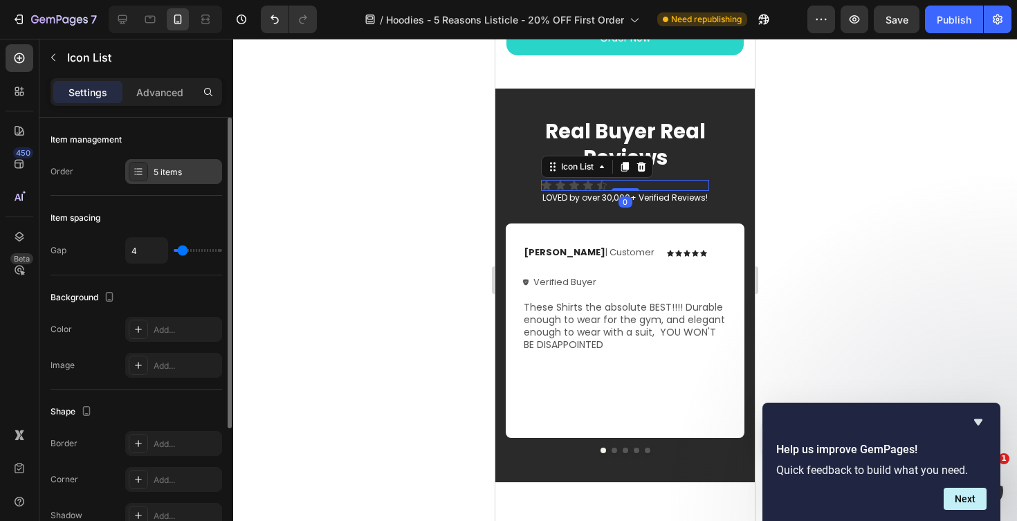
click at [157, 168] on div "5 items" at bounding box center [186, 172] width 65 height 12
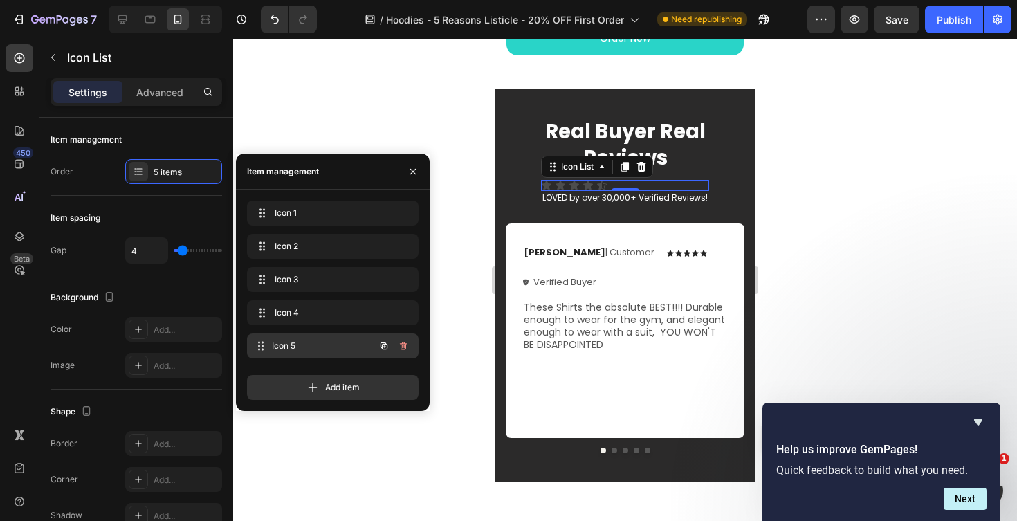
click at [336, 349] on span "Icon 5" at bounding box center [323, 346] width 102 height 12
click at [405, 342] on icon "button" at bounding box center [403, 345] width 11 height 11
click at [390, 342] on div "Delete" at bounding box center [394, 346] width 26 height 12
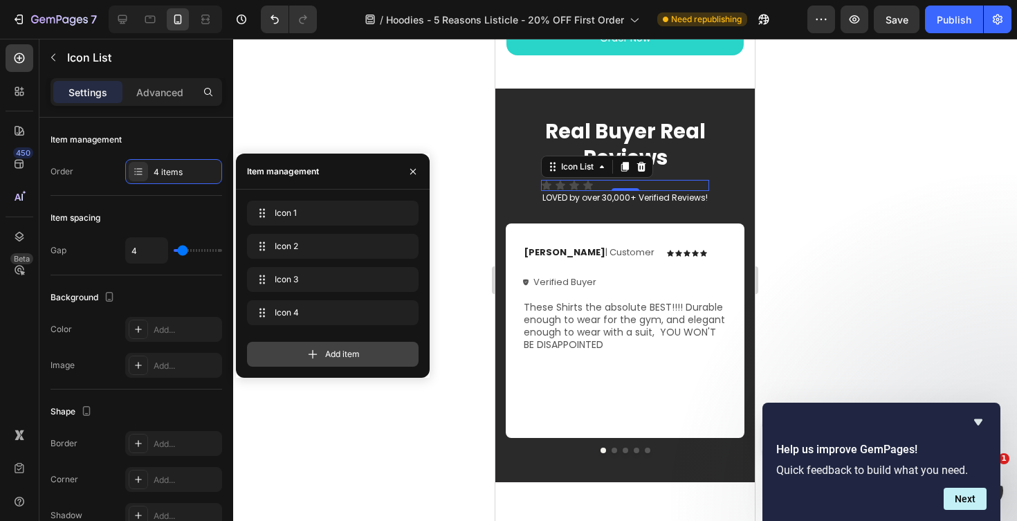
click at [334, 349] on span "Add item" at bounding box center [342, 354] width 35 height 12
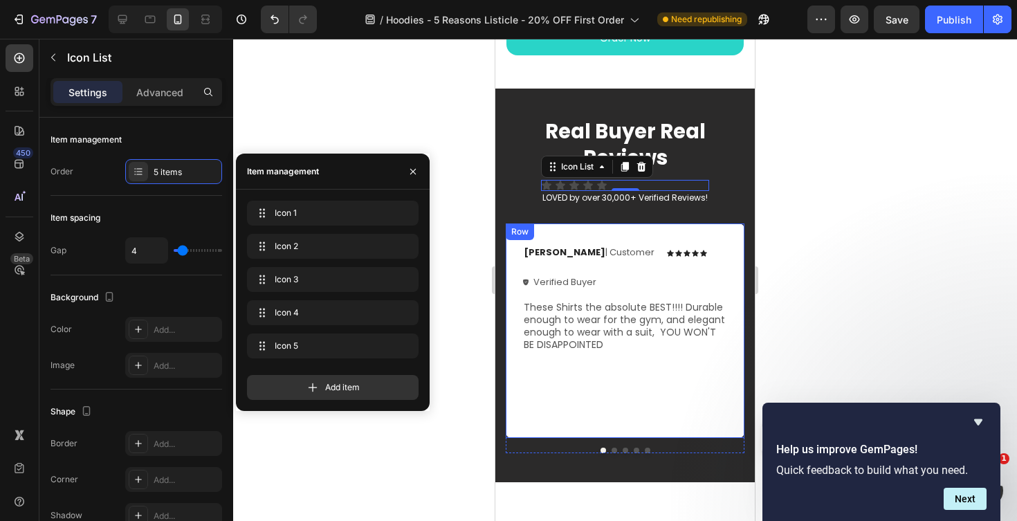
click at [828, 219] on div at bounding box center [625, 280] width 784 height 482
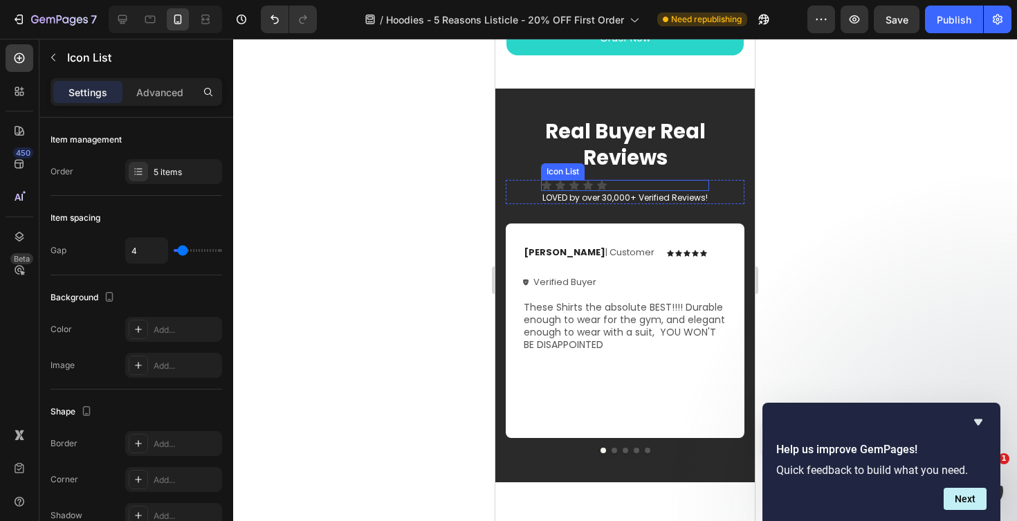
click at [614, 187] on div "Icon Icon Icon Icon Icon" at bounding box center [625, 185] width 168 height 11
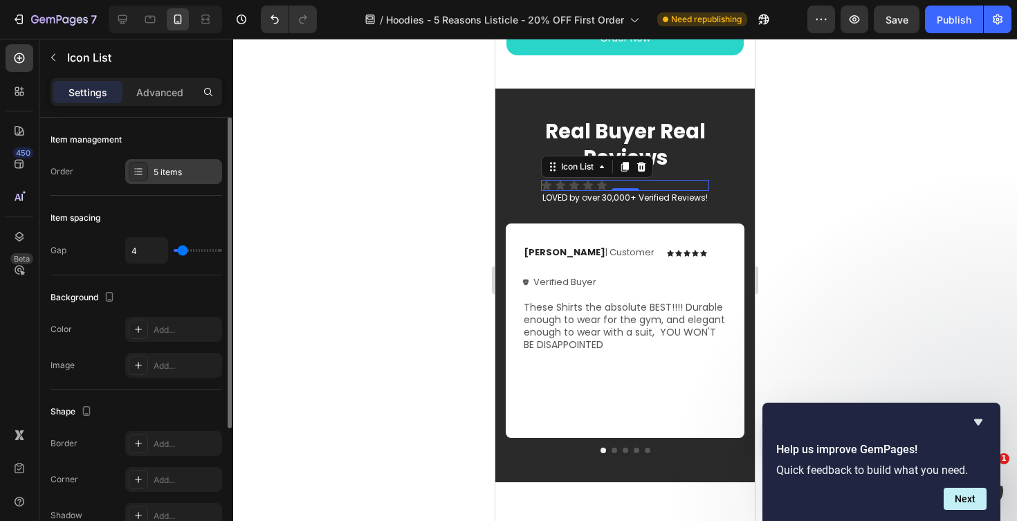
click at [148, 169] on div "5 items" at bounding box center [173, 171] width 97 height 25
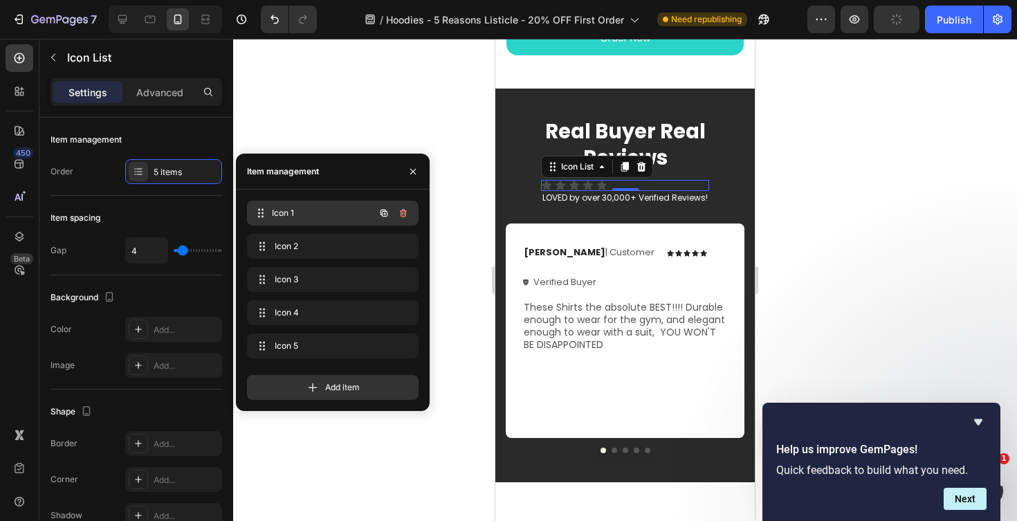
click at [309, 220] on div "Icon 1 Icon 1" at bounding box center [314, 212] width 122 height 19
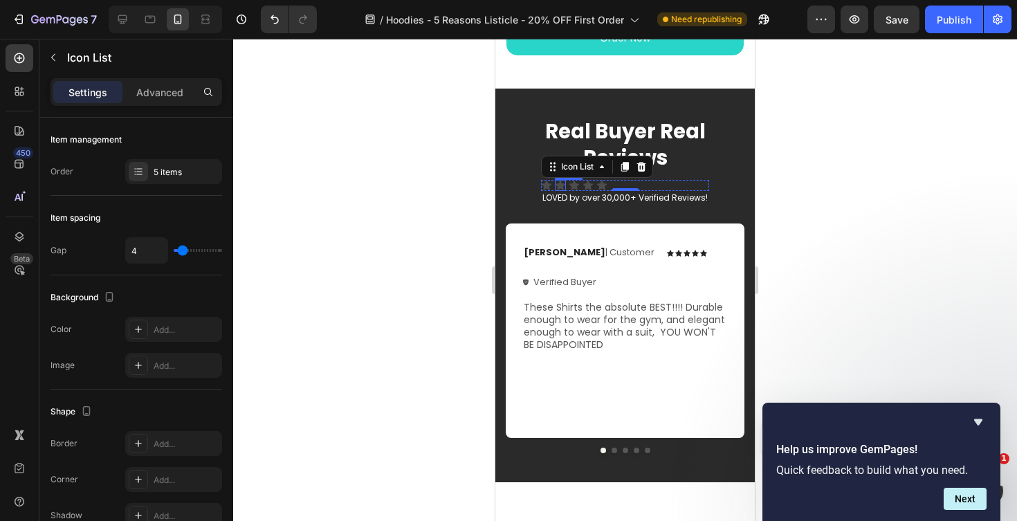
click at [555, 185] on icon at bounding box center [560, 185] width 11 height 11
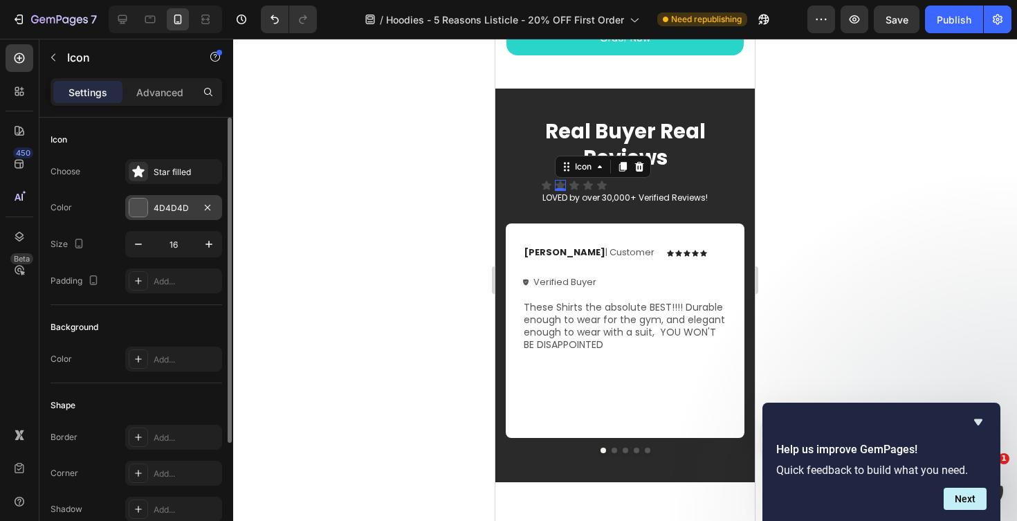
click at [137, 205] on div at bounding box center [138, 208] width 18 height 18
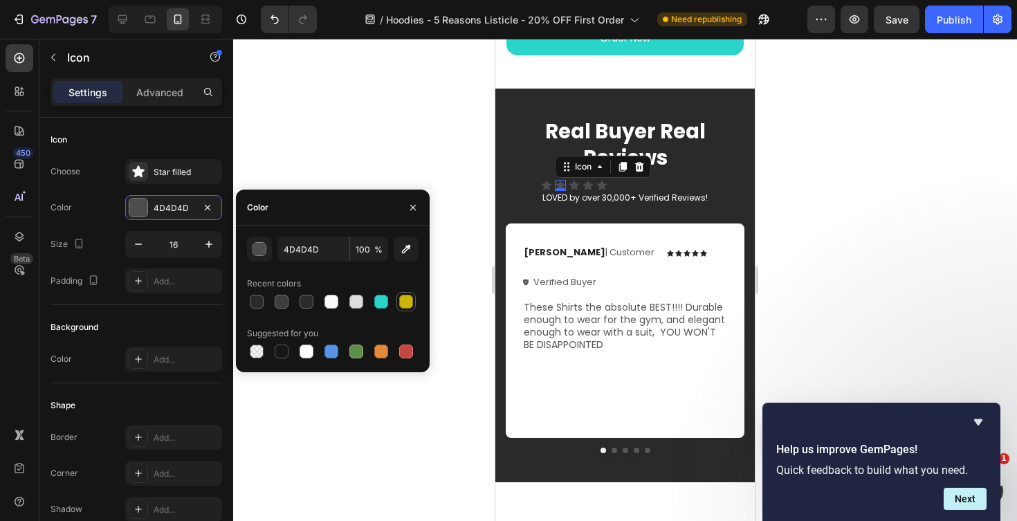
click at [412, 301] on div at bounding box center [406, 302] width 14 height 14
type input "CCB50A"
click at [544, 183] on icon at bounding box center [546, 185] width 11 height 11
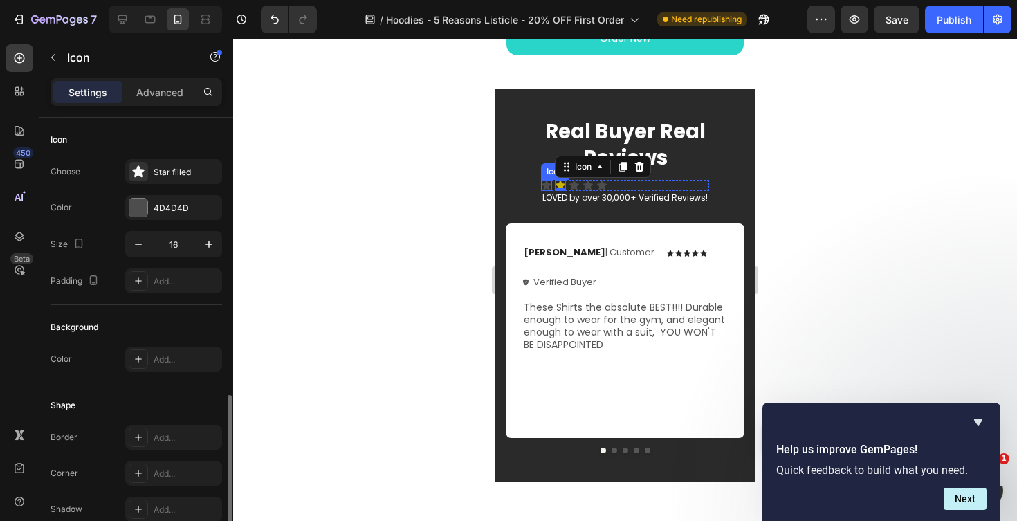
scroll to position [160, 0]
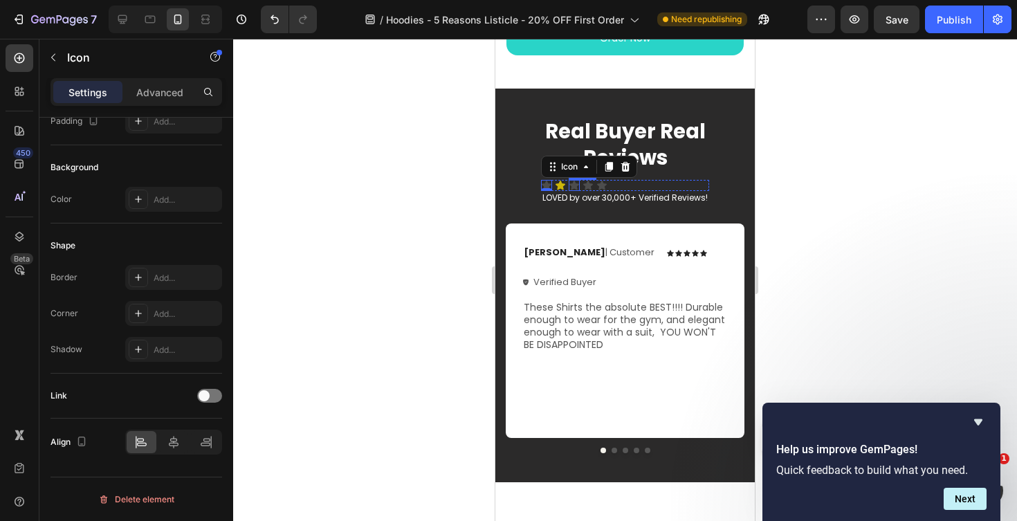
click at [574, 185] on div "Icon" at bounding box center [574, 185] width 11 height 11
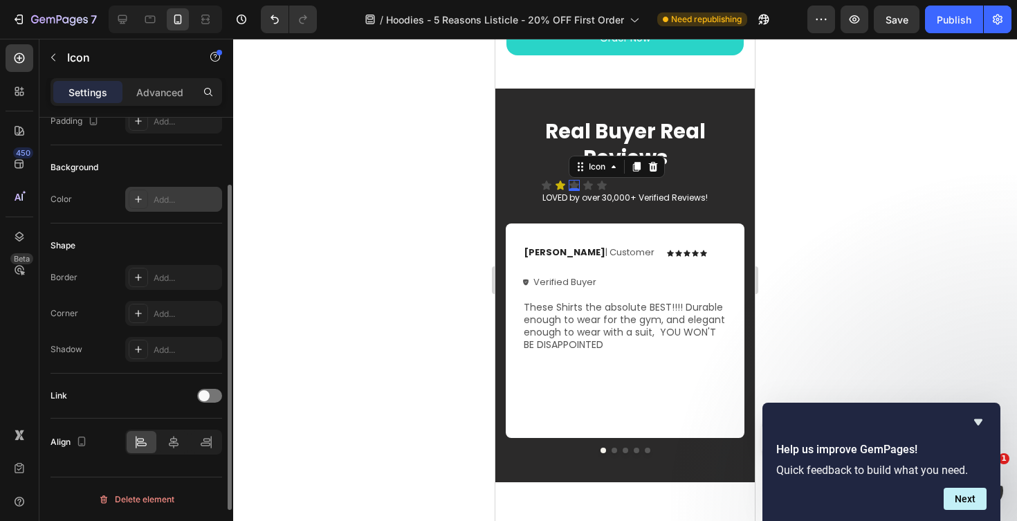
scroll to position [0, 0]
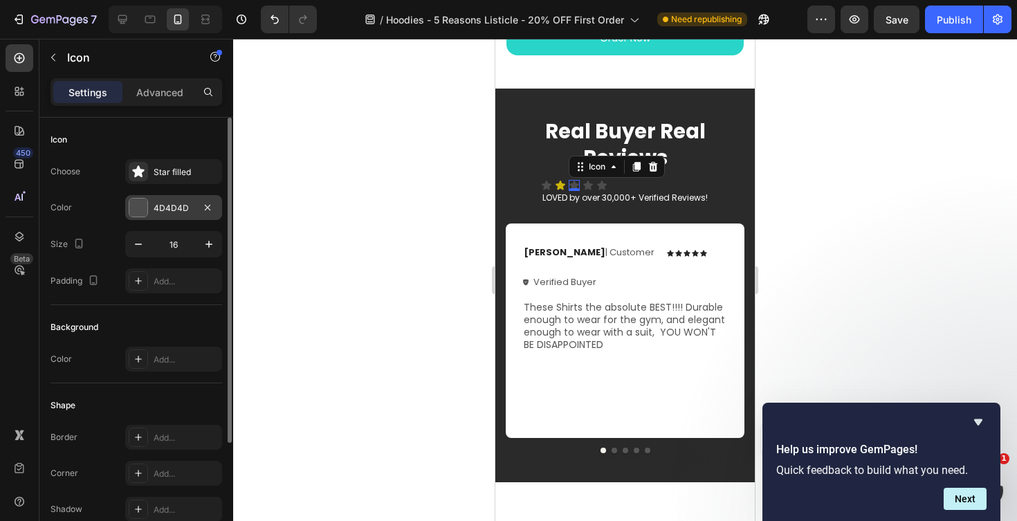
click at [135, 206] on div at bounding box center [138, 208] width 18 height 18
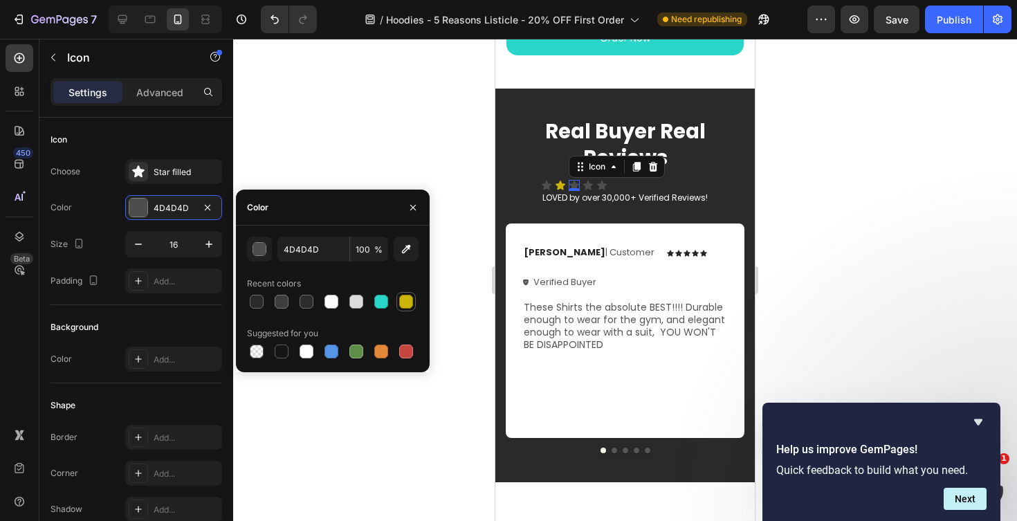
click at [406, 298] on div at bounding box center [406, 302] width 14 height 14
type input "CCB50A"
click at [547, 188] on div "Icon" at bounding box center [546, 185] width 11 height 11
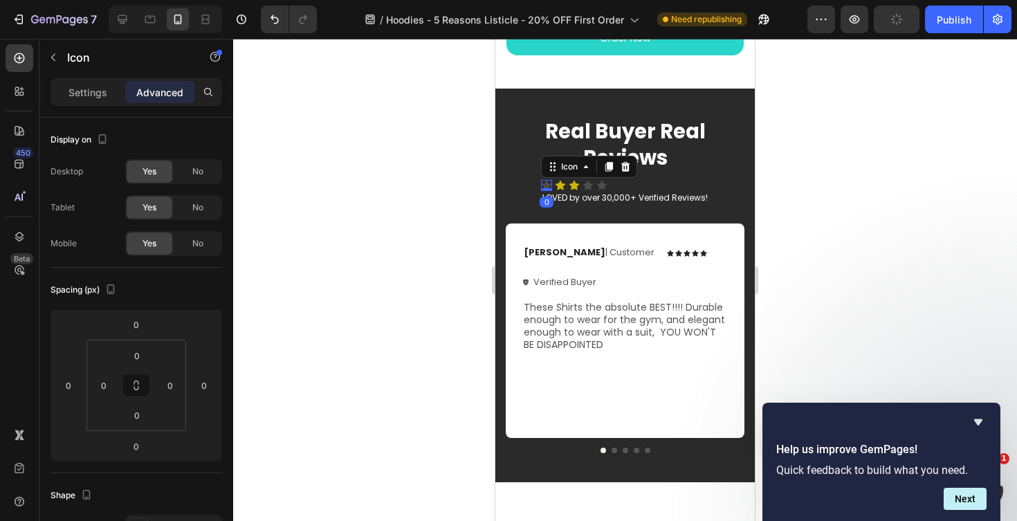
click at [118, 80] on div "Settings Advanced" at bounding box center [137, 92] width 172 height 28
click at [97, 94] on p "Settings" at bounding box center [88, 92] width 39 height 15
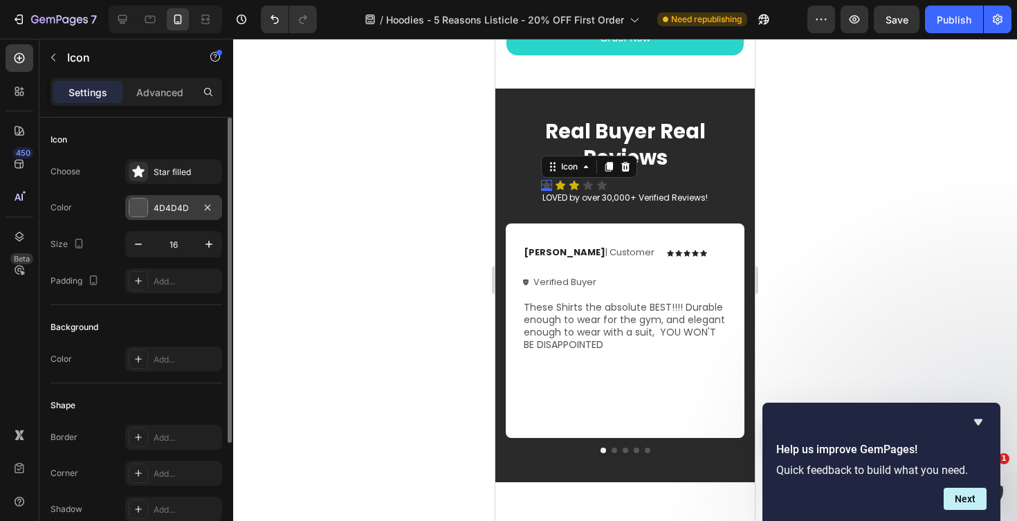
click at [138, 210] on div at bounding box center [138, 208] width 18 height 18
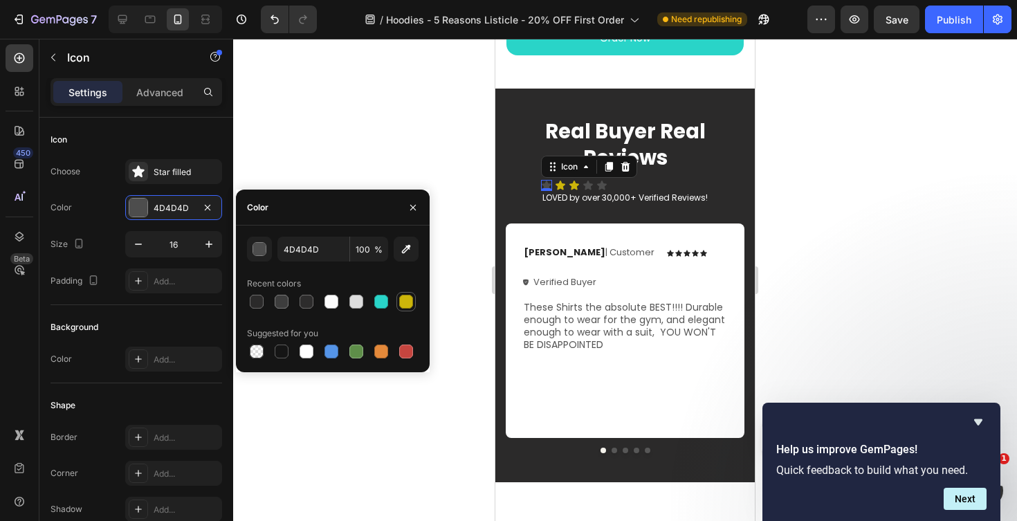
click at [405, 299] on div at bounding box center [406, 302] width 14 height 14
type input "CCB50A"
click at [603, 186] on icon at bounding box center [602, 185] width 10 height 9
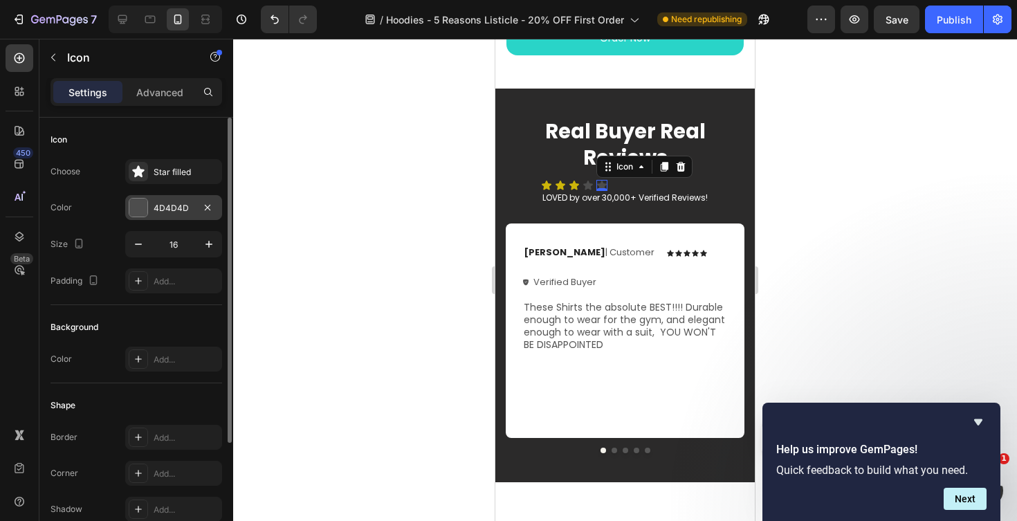
click at [132, 204] on div at bounding box center [138, 208] width 18 height 18
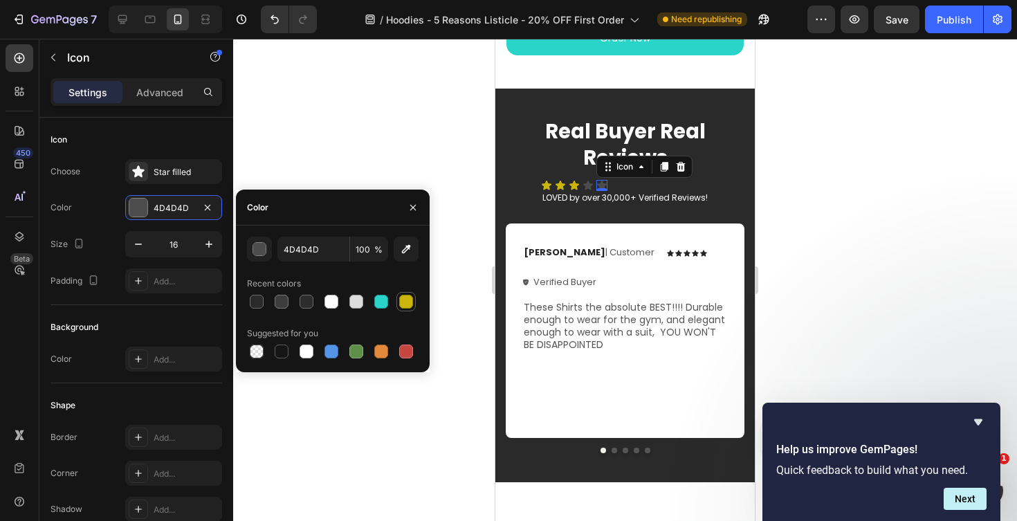
click at [410, 298] on div at bounding box center [406, 302] width 14 height 14
type input "CCB50A"
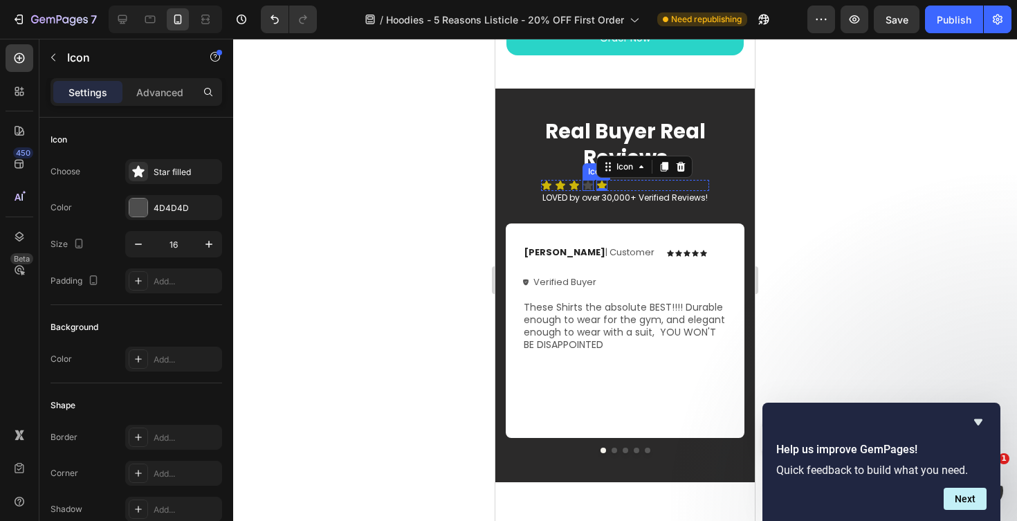
click at [587, 186] on div "Icon" at bounding box center [588, 185] width 11 height 11
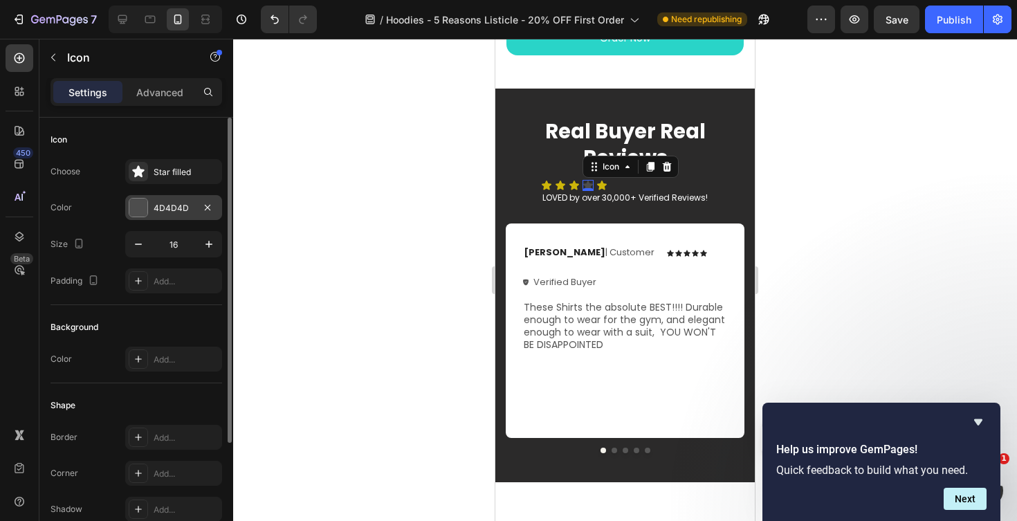
click at [139, 207] on div at bounding box center [138, 208] width 18 height 18
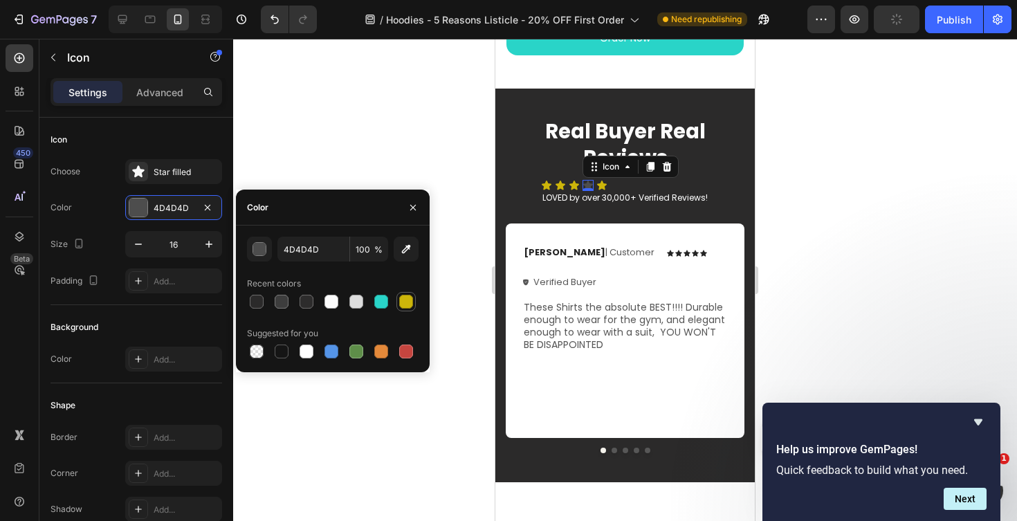
click at [407, 295] on div at bounding box center [406, 302] width 14 height 14
type input "CCB50A"
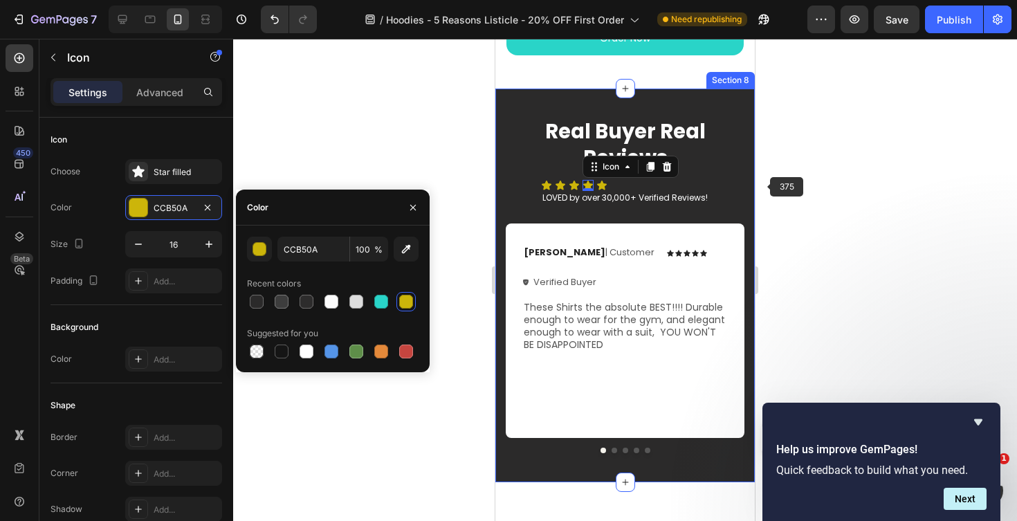
click at [796, 190] on div at bounding box center [625, 280] width 784 height 482
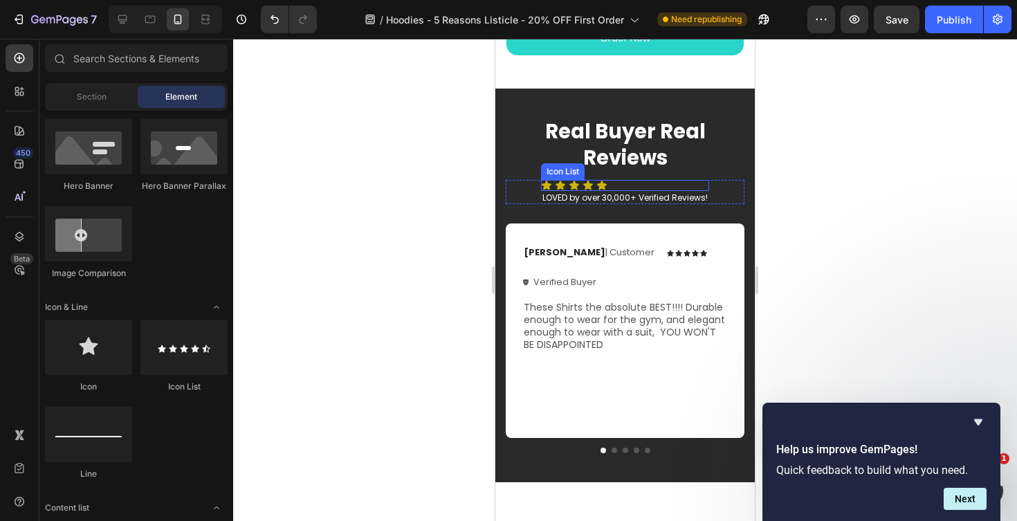
click at [610, 183] on div "Icon Icon Icon Icon Icon" at bounding box center [625, 185] width 168 height 11
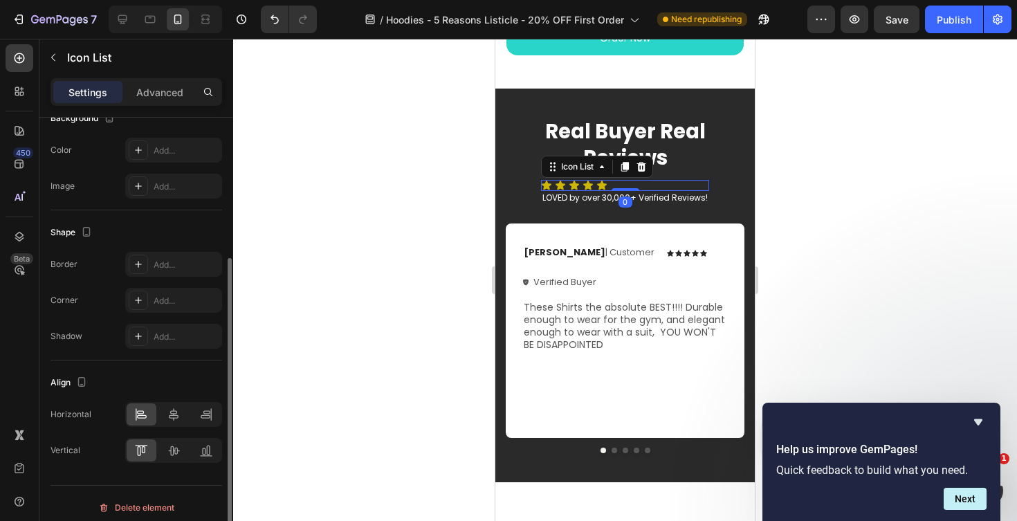
scroll to position [188, 0]
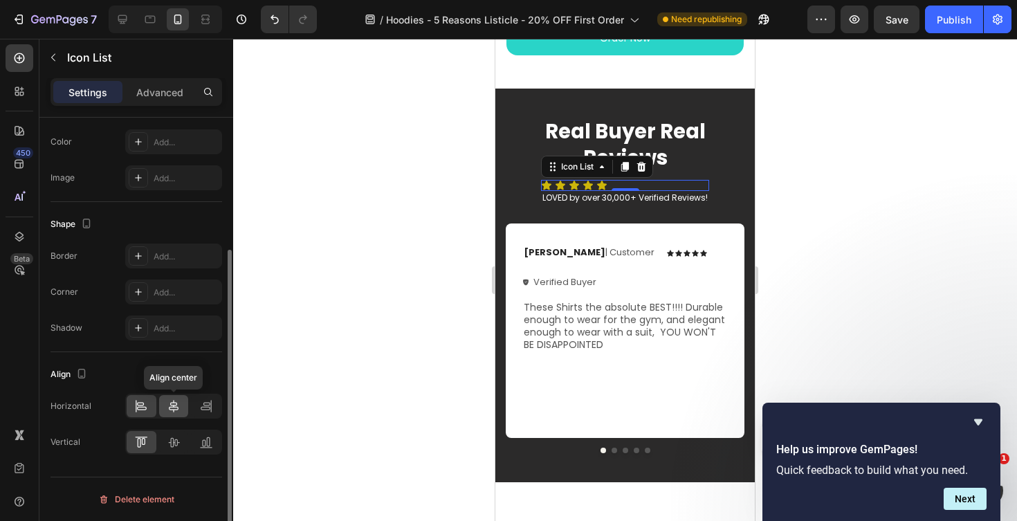
click at [175, 406] on icon at bounding box center [174, 406] width 10 height 12
click at [803, 261] on div at bounding box center [625, 280] width 784 height 482
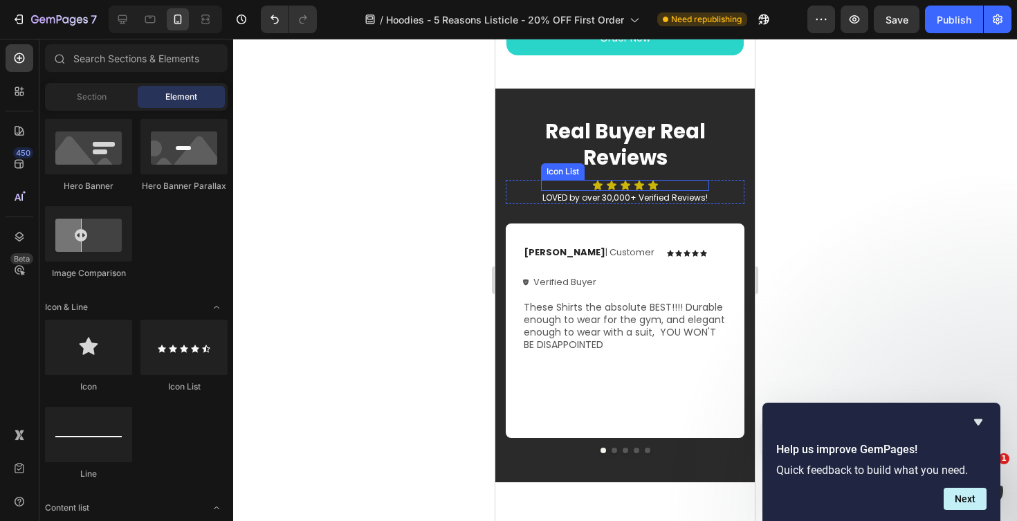
click at [702, 182] on div "Icon Icon Icon Icon Icon" at bounding box center [625, 185] width 168 height 11
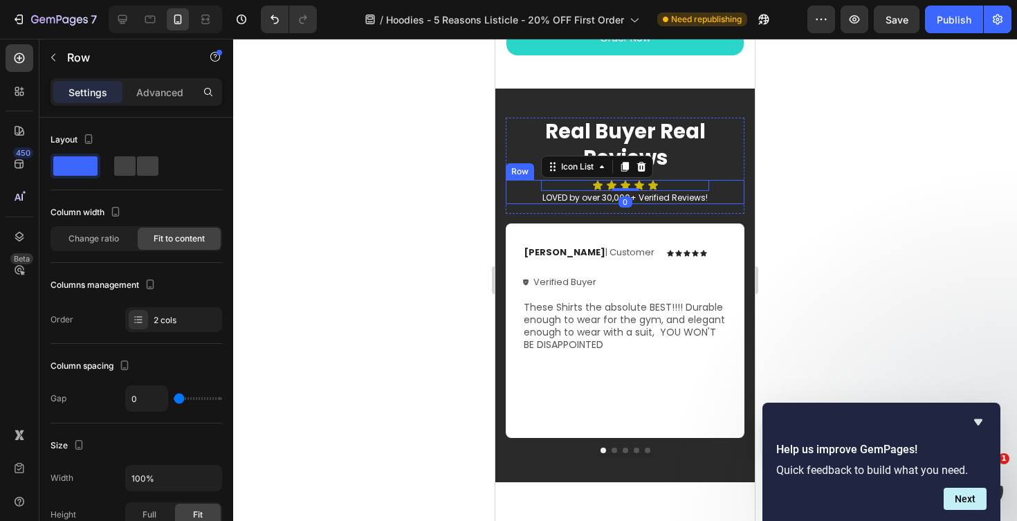
click at [719, 184] on div "Icon Icon Icon Icon Icon Icon List 0 LOVED by over 30,000+ Verified Reviews! Te…" at bounding box center [625, 192] width 239 height 25
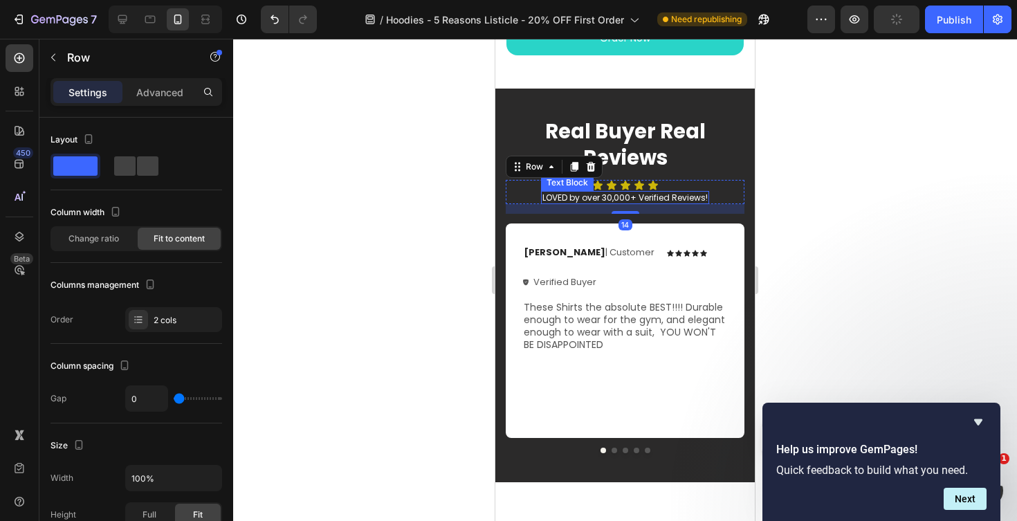
click at [544, 197] on p "LOVED by over 30,000+ Verified Reviews!" at bounding box center [625, 197] width 165 height 11
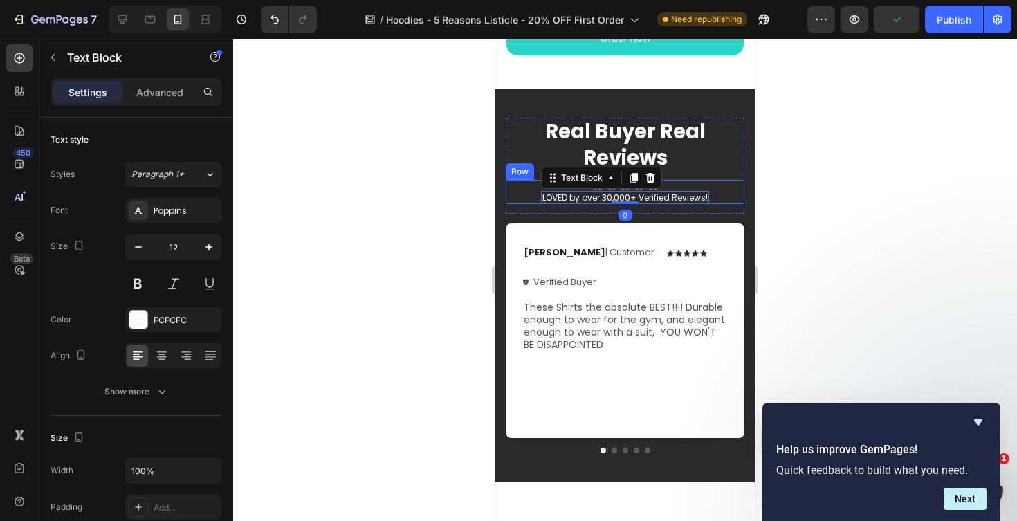
click at [540, 200] on div "Icon Icon Icon Icon Icon Icon List LOVED by over 30,000+ Verified Reviews! Text…" at bounding box center [625, 192] width 239 height 25
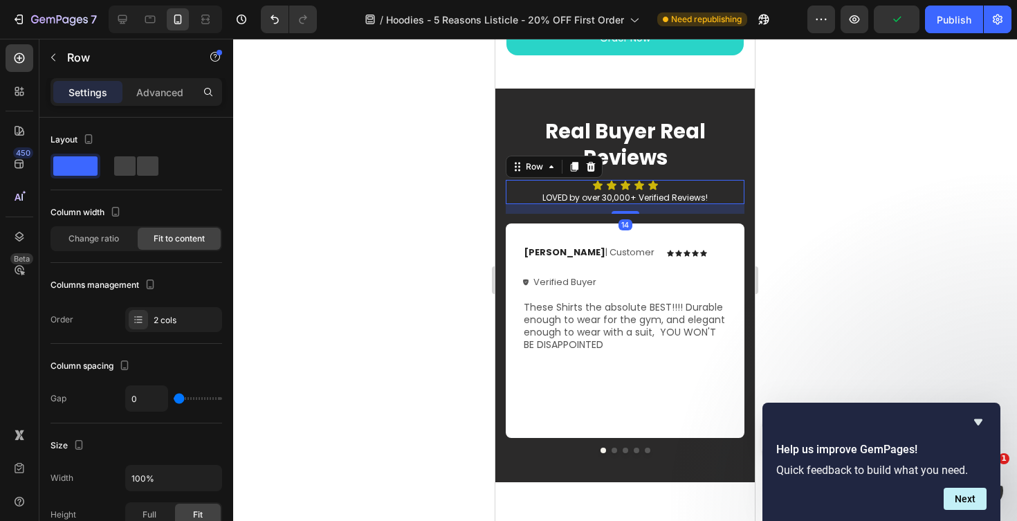
click at [529, 197] on div "Icon Icon Icon Icon Icon Icon List LOVED by over 30,000+ Verified Reviews! Text…" at bounding box center [625, 192] width 239 height 25
click at [378, 241] on div at bounding box center [625, 280] width 784 height 482
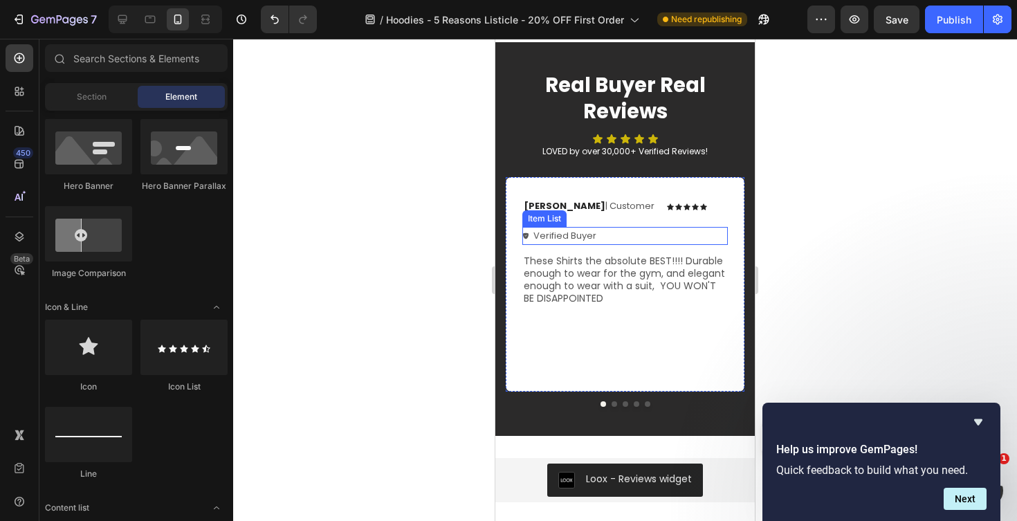
scroll to position [4923, 0]
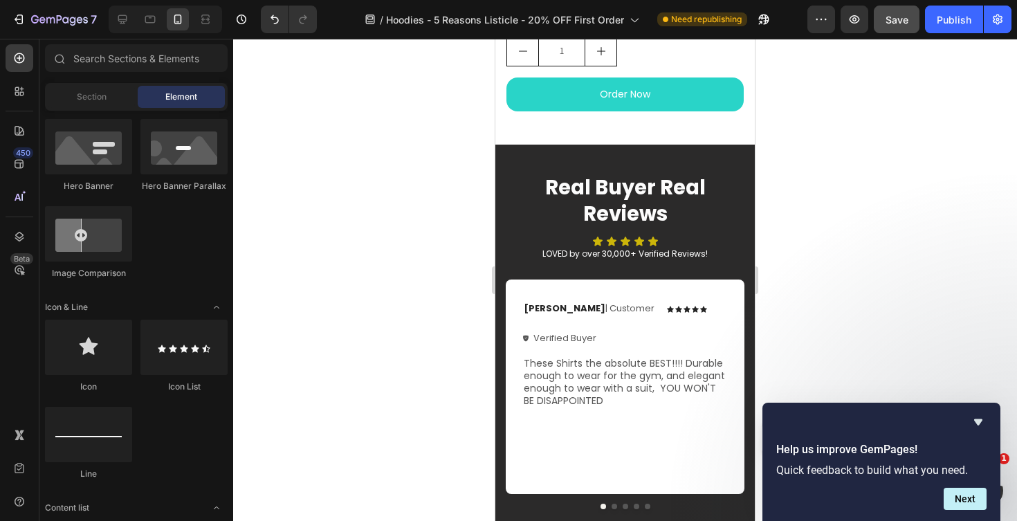
click at [901, 17] on span "Save" at bounding box center [897, 20] width 23 height 12
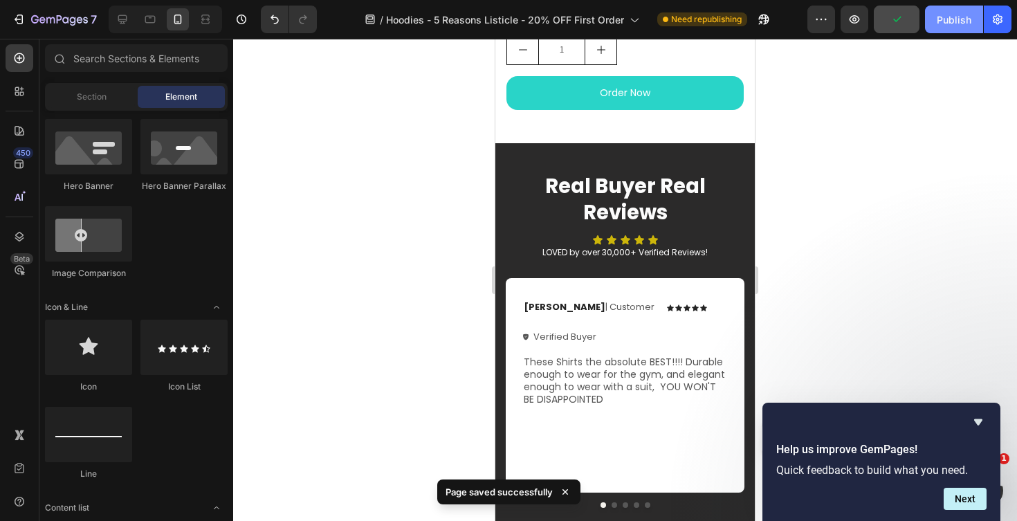
click at [959, 25] on div "Publish" at bounding box center [954, 19] width 35 height 15
